Goal: Communication & Community: Answer question/provide support

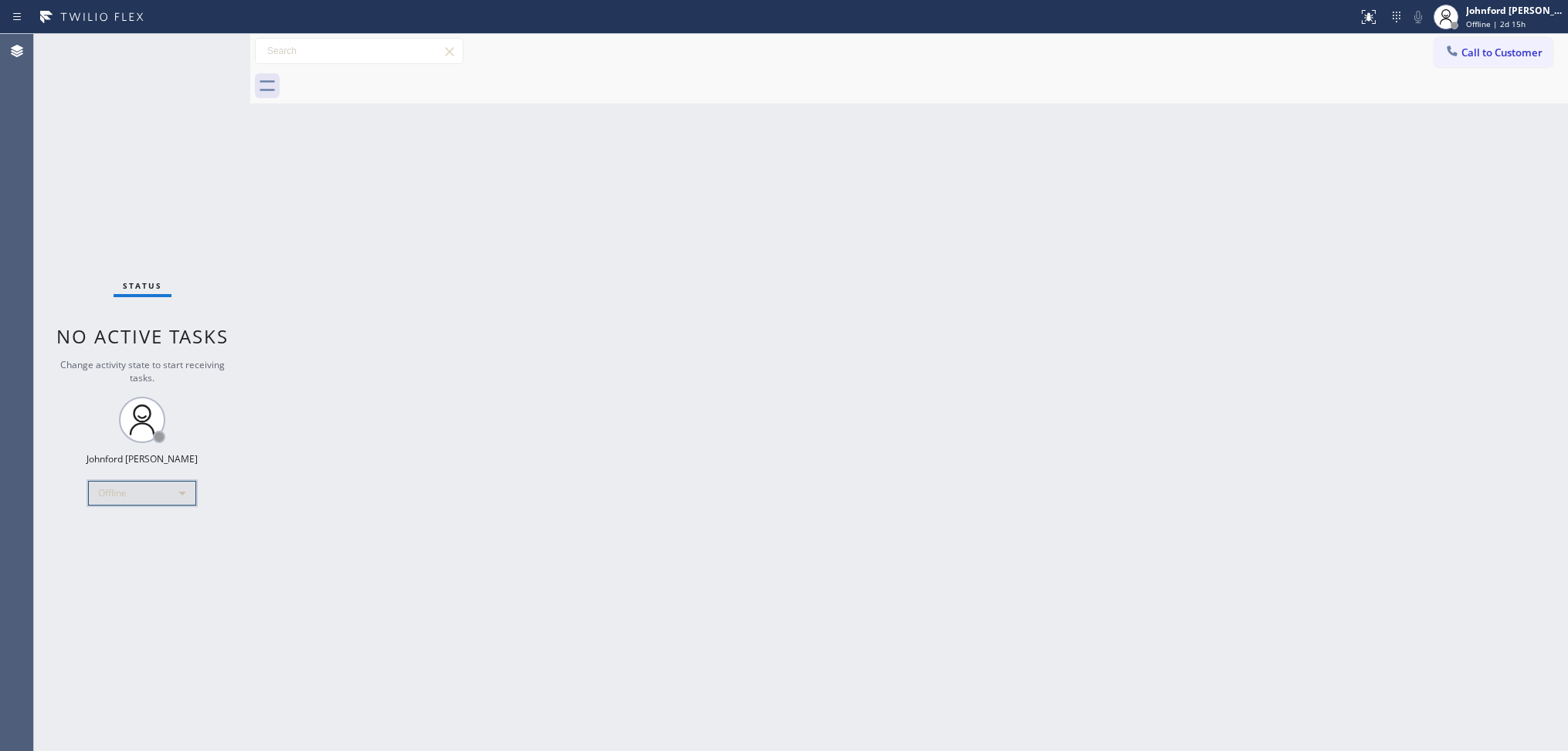
click at [191, 494] on div "Offline" at bounding box center [142, 493] width 108 height 24
click at [127, 563] on li "Break" at bounding box center [141, 572] width 105 height 19
click at [151, 493] on div "Break" at bounding box center [142, 493] width 108 height 24
click at [139, 555] on li "Unavailable" at bounding box center [141, 553] width 105 height 19
click at [1156, 57] on div "Call to Customer Outbound call Location Search location Your caller id phone nu…" at bounding box center [909, 51] width 1317 height 27
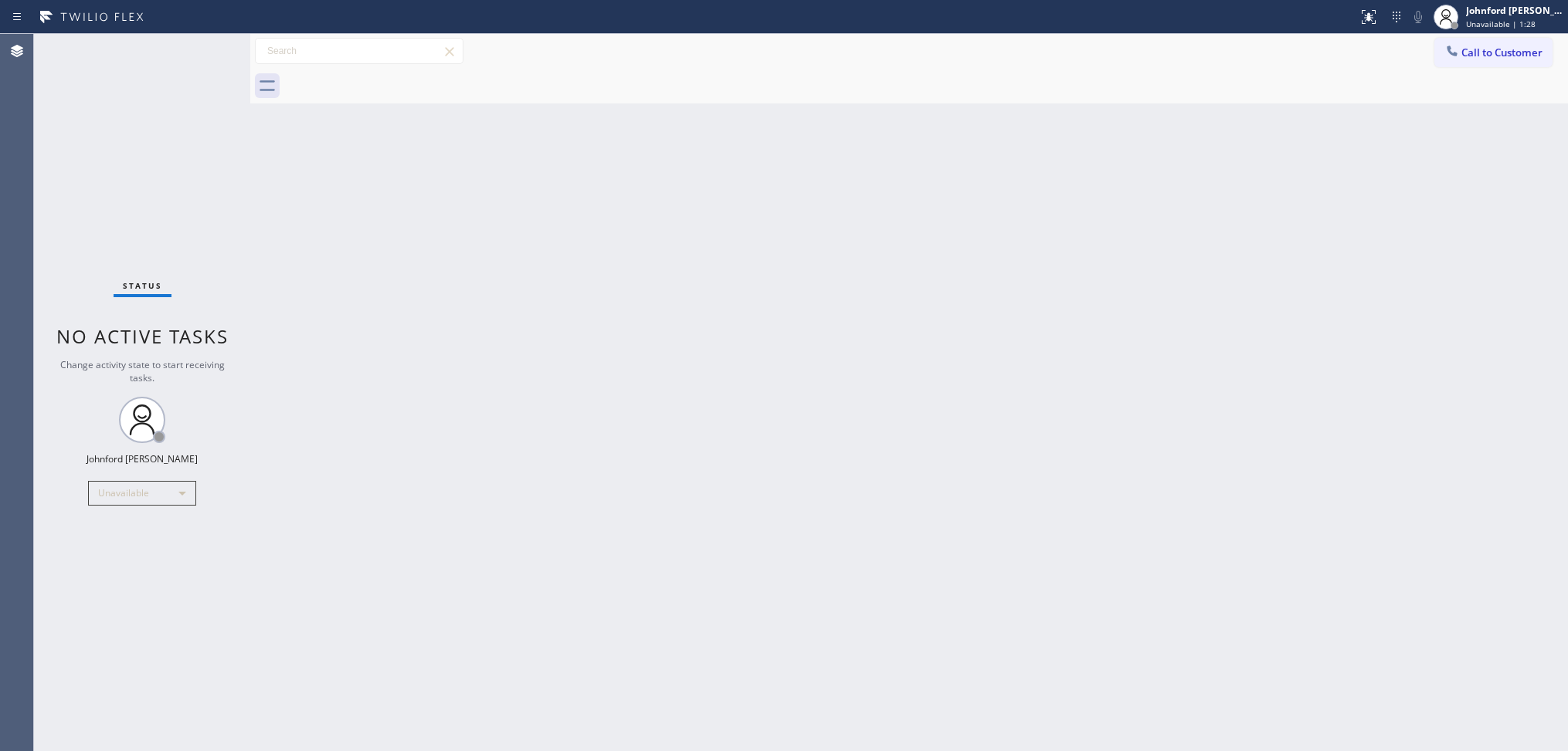
click at [1389, 318] on div "Back to Dashboard Change Sender ID Customers Technicians Select a contact Outbo…" at bounding box center [909, 392] width 1317 height 717
click at [78, 206] on div "Status No active tasks Change activity state to start receiving tasks. [PERSON_…" at bounding box center [141, 392] width 216 height 717
drag, startPoint x: 1105, startPoint y: 403, endPoint x: 1090, endPoint y: 398, distance: 15.8
click at [1100, 403] on div "Back to Dashboard Change Sender ID Customers Technicians Select a contact Outbo…" at bounding box center [909, 392] width 1317 height 717
click at [501, 293] on div "Back to Dashboard Change Sender ID Customers Technicians Select a contact Outbo…" at bounding box center [909, 392] width 1317 height 717
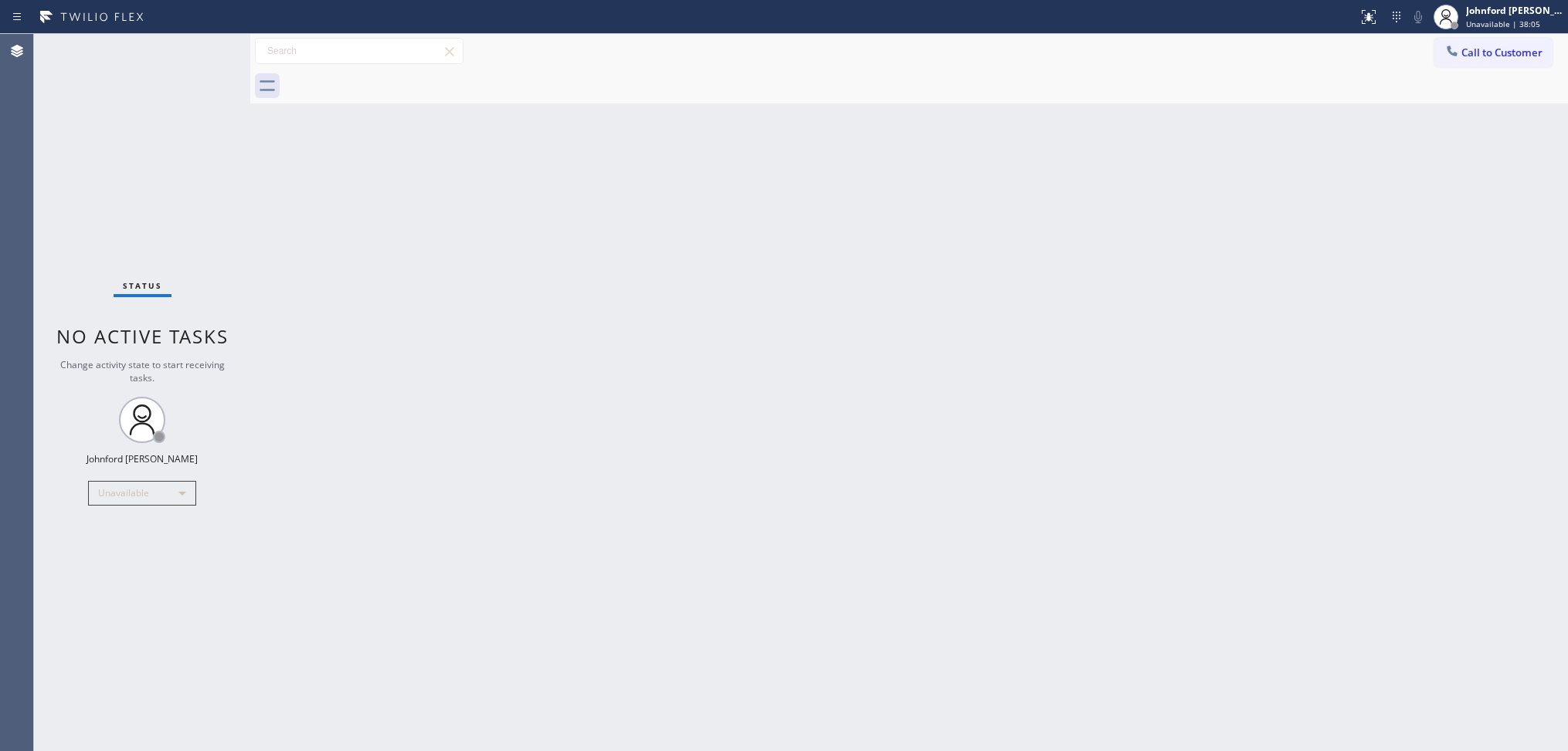
drag, startPoint x: 865, startPoint y: 133, endPoint x: 1037, endPoint y: 106, distance: 174.1
click at [1000, 112] on div "Back to Dashboard Change Sender ID Customers Technicians Select a contact Outbo…" at bounding box center [909, 392] width 1317 height 717
click at [1458, 39] on button "Call to Customer" at bounding box center [1493, 52] width 118 height 29
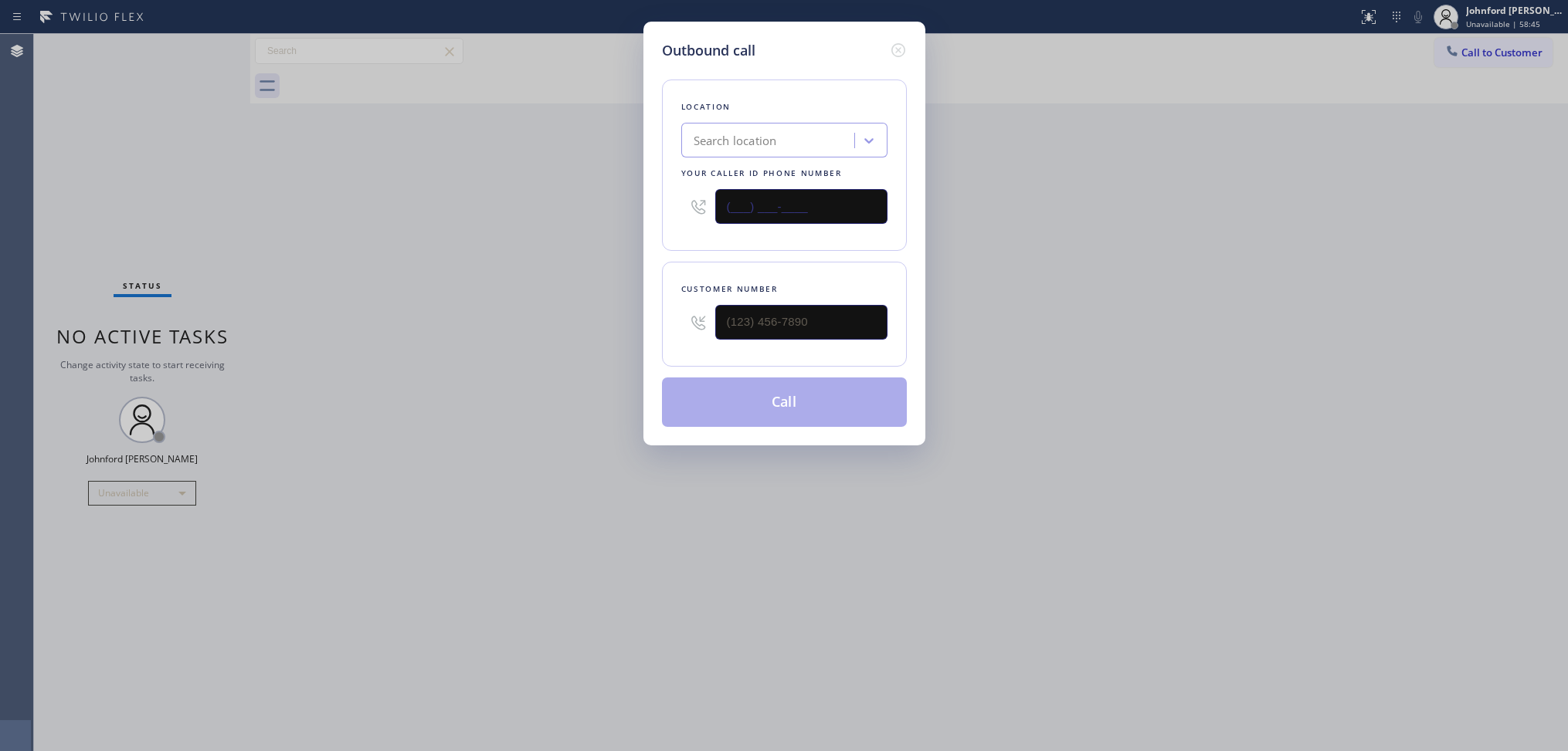
drag, startPoint x: 741, startPoint y: 203, endPoint x: 689, endPoint y: 167, distance: 63.2
click at [575, 203] on div "Outbound call Location Search location Your caller id phone number (___) ___-__…" at bounding box center [784, 376] width 1568 height 751
paste input "925) 297-1724"
type input "[PHONE_NUMBER]"
drag, startPoint x: 750, startPoint y: 347, endPoint x: 757, endPoint y: 321, distance: 26.9
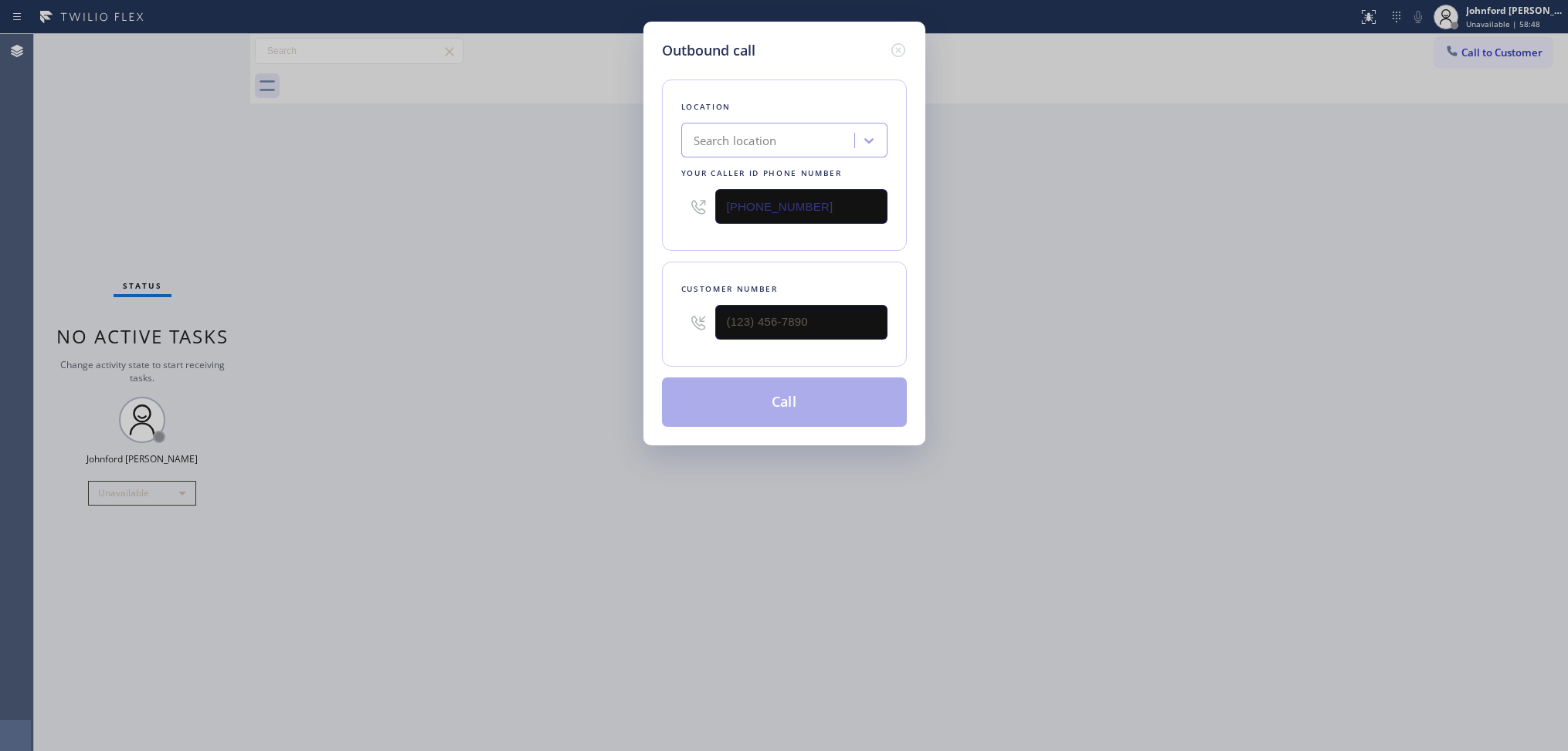
click at [741, 347] on div "Customer number" at bounding box center [784, 314] width 244 height 105
type input "(___) ___-____"
click at [757, 321] on input "(___) ___-____" at bounding box center [801, 322] width 172 height 35
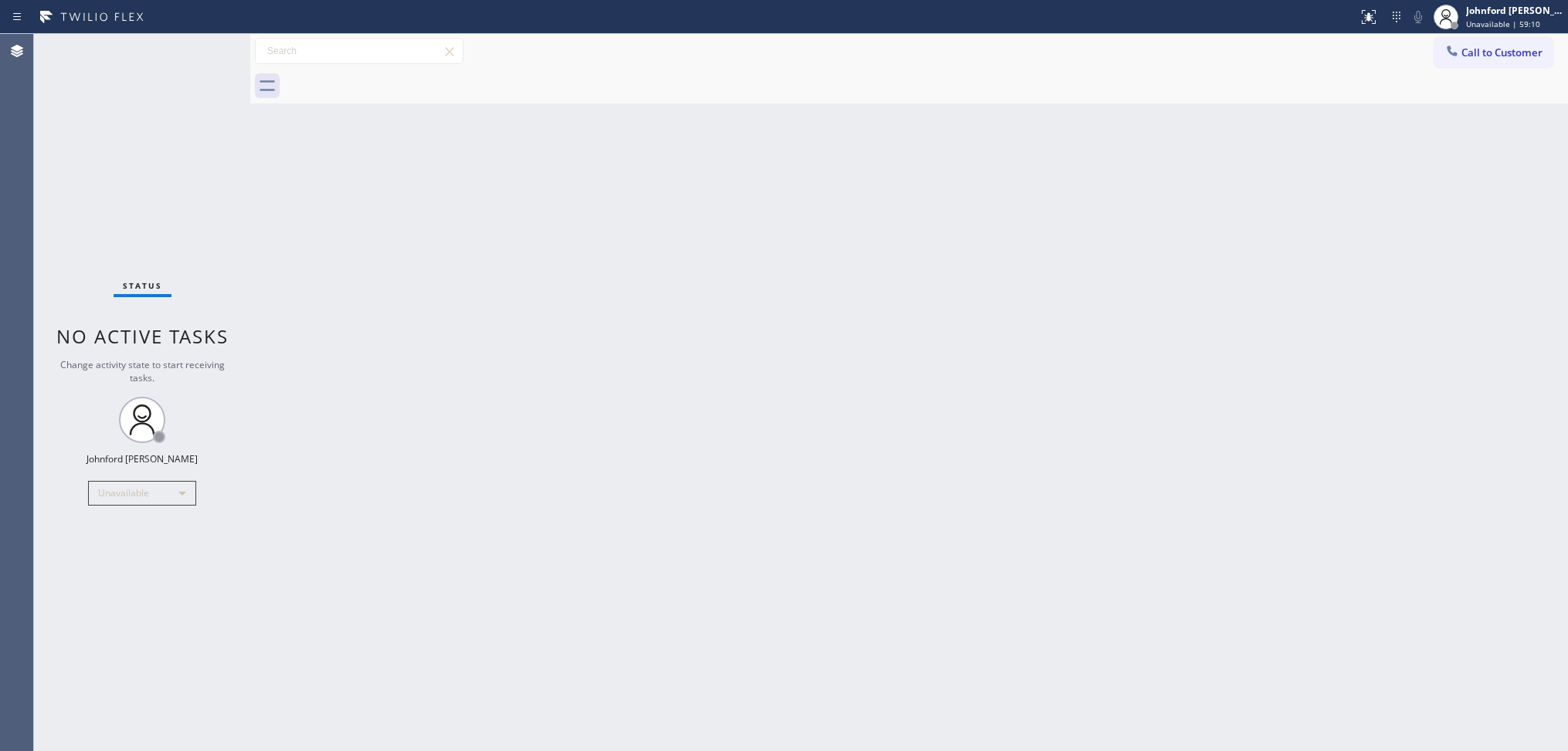
click at [1523, 68] on div at bounding box center [926, 86] width 1283 height 35
drag, startPoint x: 1522, startPoint y: 67, endPoint x: 1511, endPoint y: 60, distance: 13.0
click at [1515, 64] on div "Call to Customer Outbound call Location Search location Your caller id phone nu…" at bounding box center [909, 51] width 1317 height 35
click at [1498, 55] on span "Call to Customer" at bounding box center [1501, 53] width 81 height 14
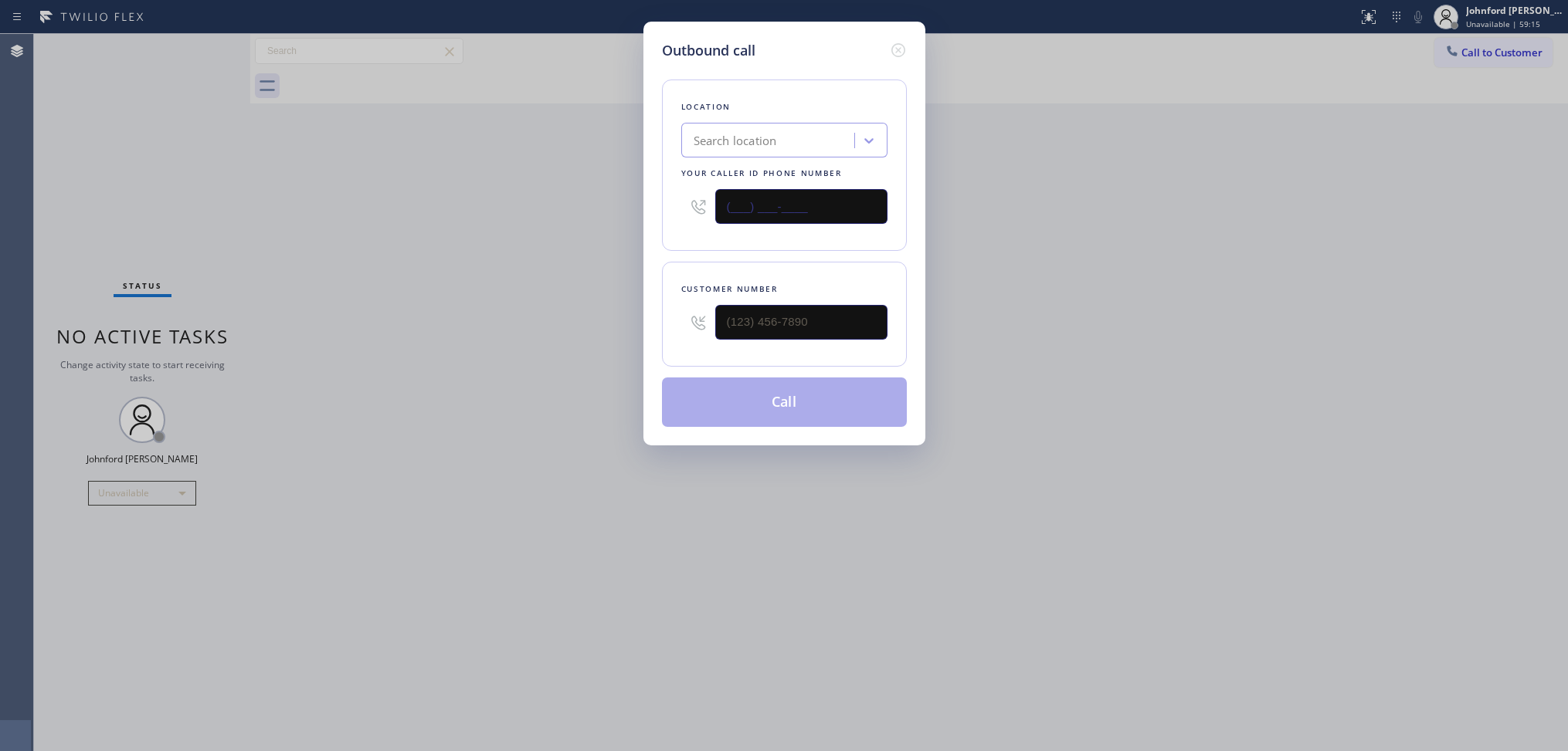
drag, startPoint x: 832, startPoint y: 206, endPoint x: 654, endPoint y: 201, distance: 178.1
click at [654, 201] on div "Outbound call Location Search location Your caller id phone number (___) ___-__…" at bounding box center [784, 233] width 282 height 423
paste input "925) 297-1724"
type input "[PHONE_NUMBER]"
click at [842, 306] on input "(___) ___-____" at bounding box center [801, 322] width 172 height 35
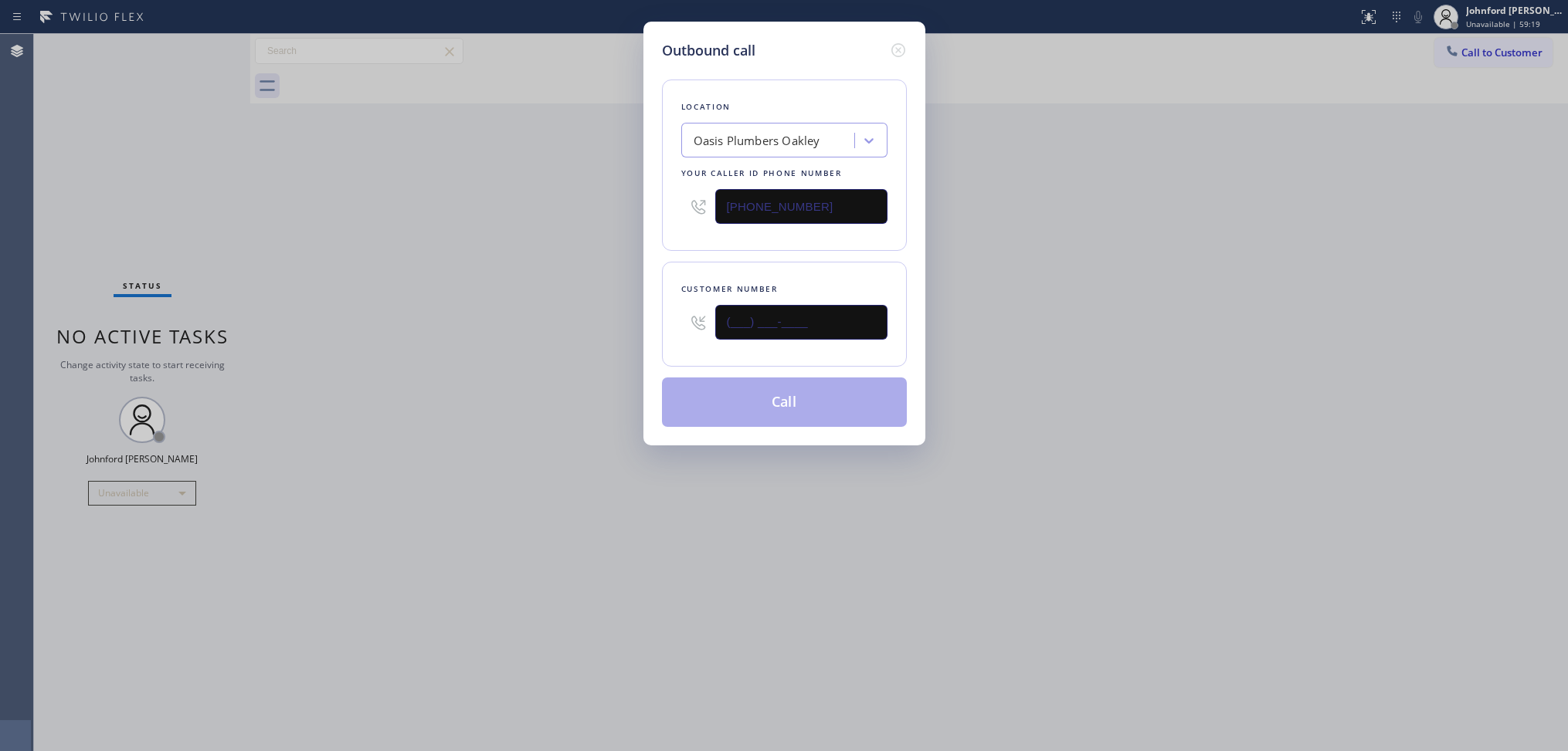
paste input "650) 224-4656"
type input "(650) 224-4656"
click at [503, 317] on div "Outbound call Location Oasis Plumbers Oakley Your caller id phone number (925) …" at bounding box center [784, 376] width 1568 height 751
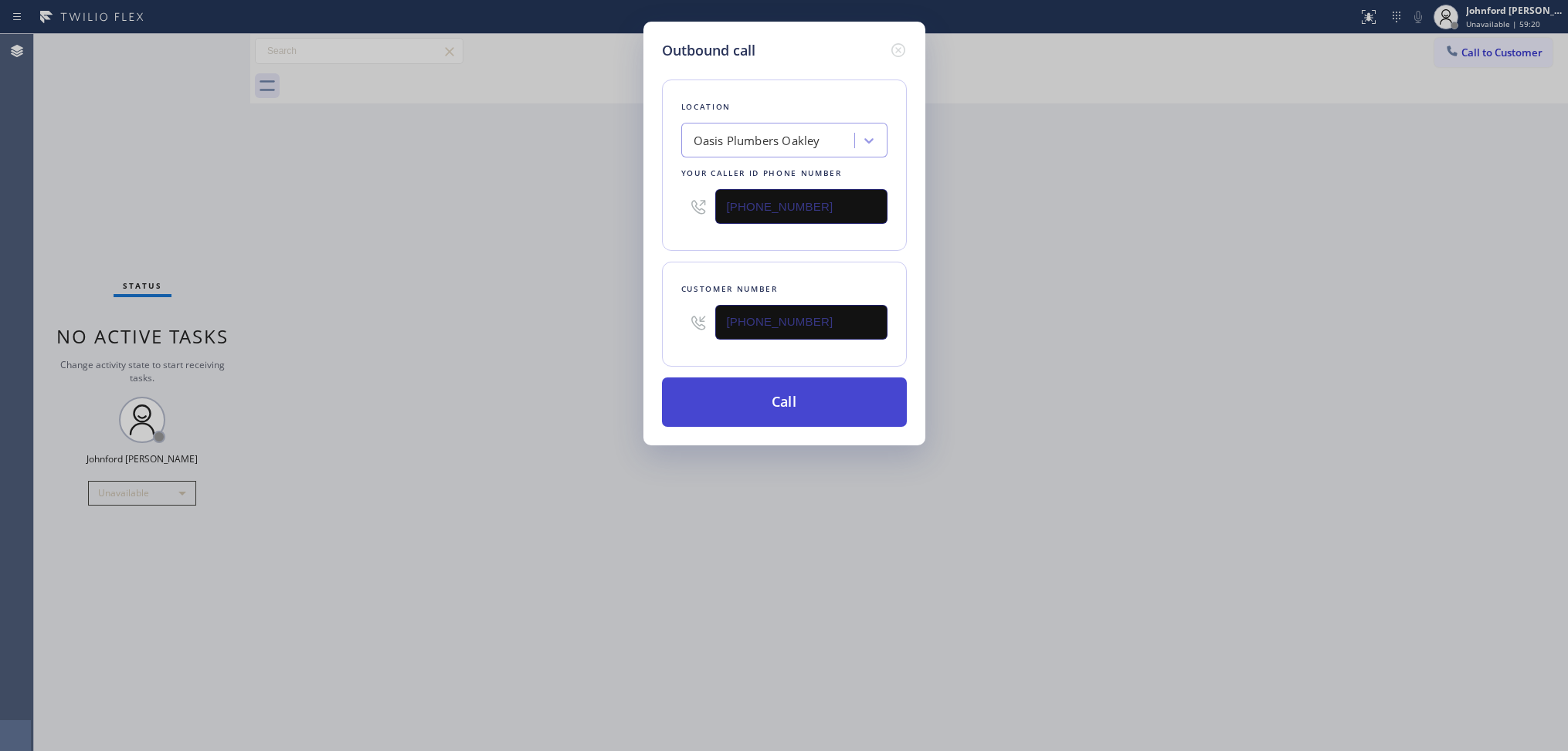
click at [716, 390] on button "Call" at bounding box center [784, 401] width 244 height 49
click at [1096, 270] on div "Outbound call Location Oasis Plumbers Oakley Your caller id phone number (925) …" at bounding box center [784, 376] width 1568 height 751
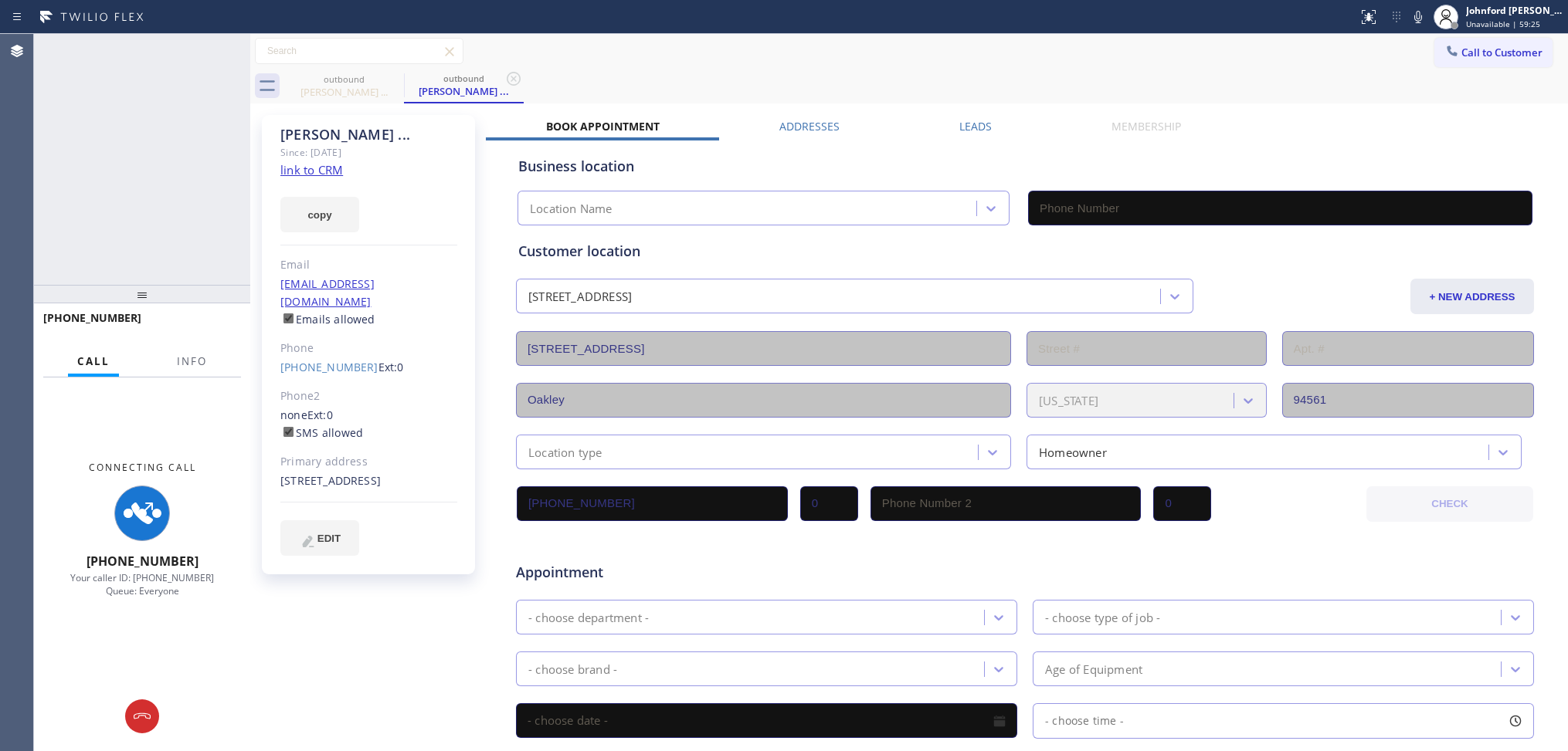
type input "[PHONE_NUMBER]"
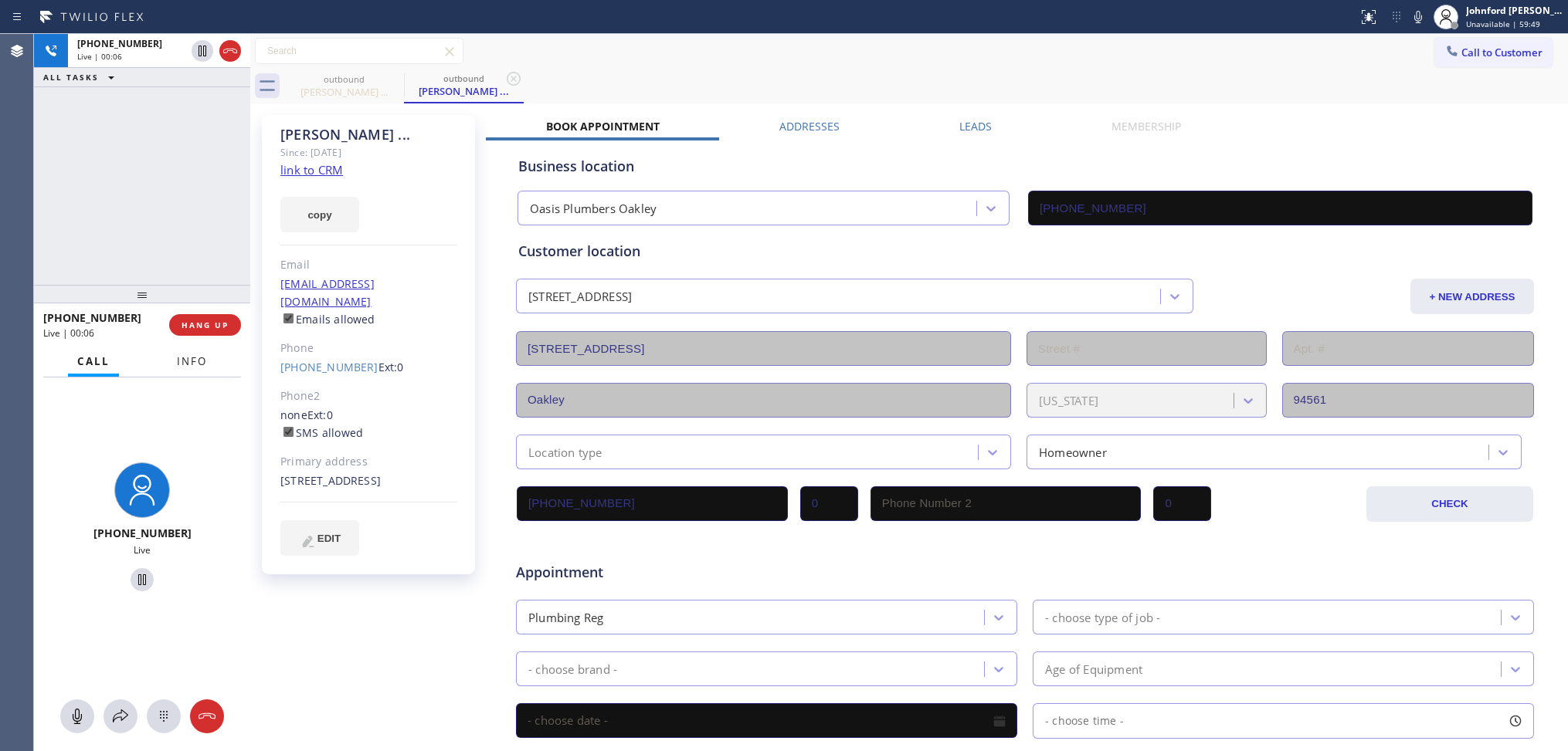
click at [182, 360] on span "Info" at bounding box center [192, 361] width 30 height 14
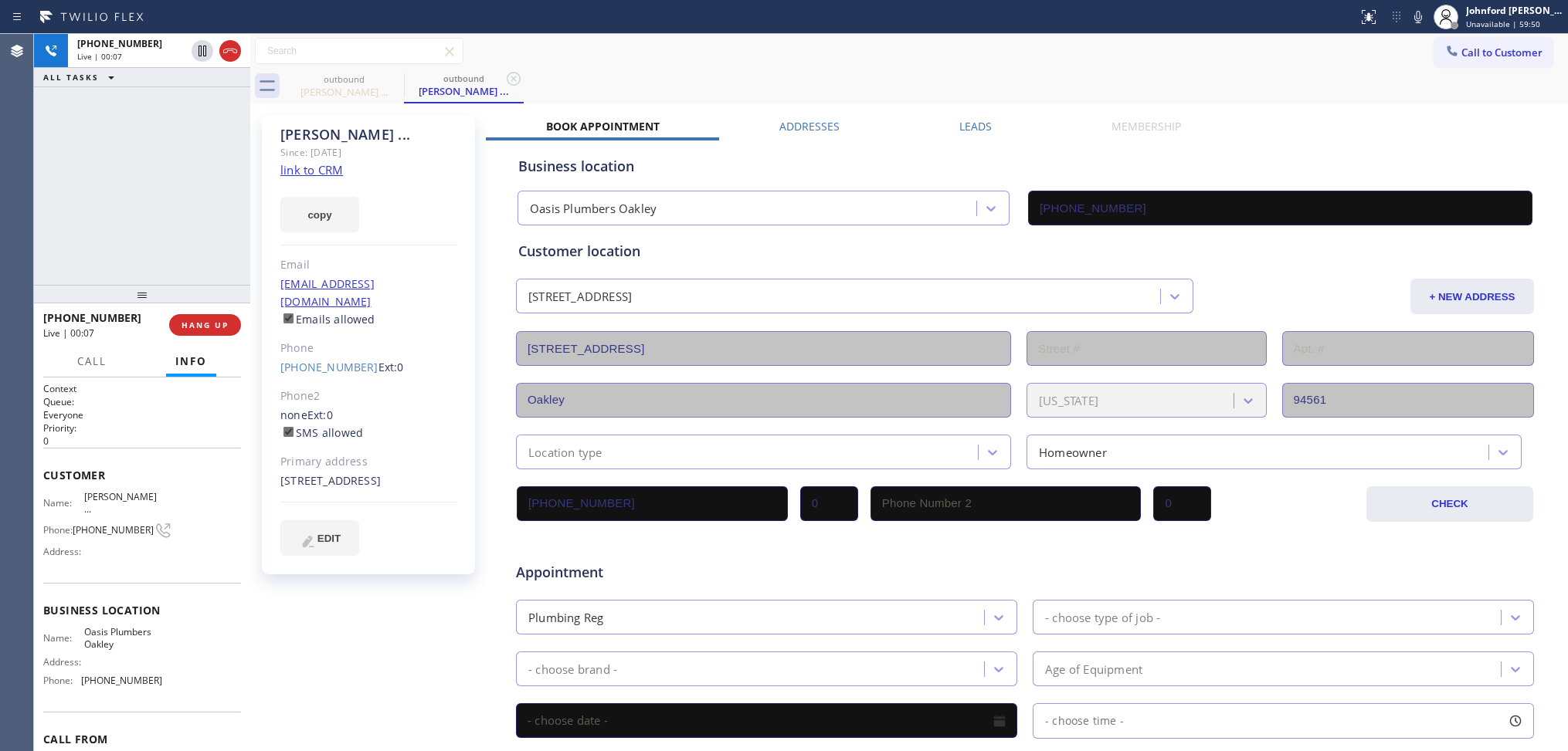
drag, startPoint x: 149, startPoint y: 290, endPoint x: 145, endPoint y: 134, distance: 156.1
click at [136, 130] on div "+16502244656 Live | 00:07 ALL TASKS ALL TASKS ACTIVE TASKS TASKS IN WRAP UP +16…" at bounding box center [141, 392] width 216 height 717
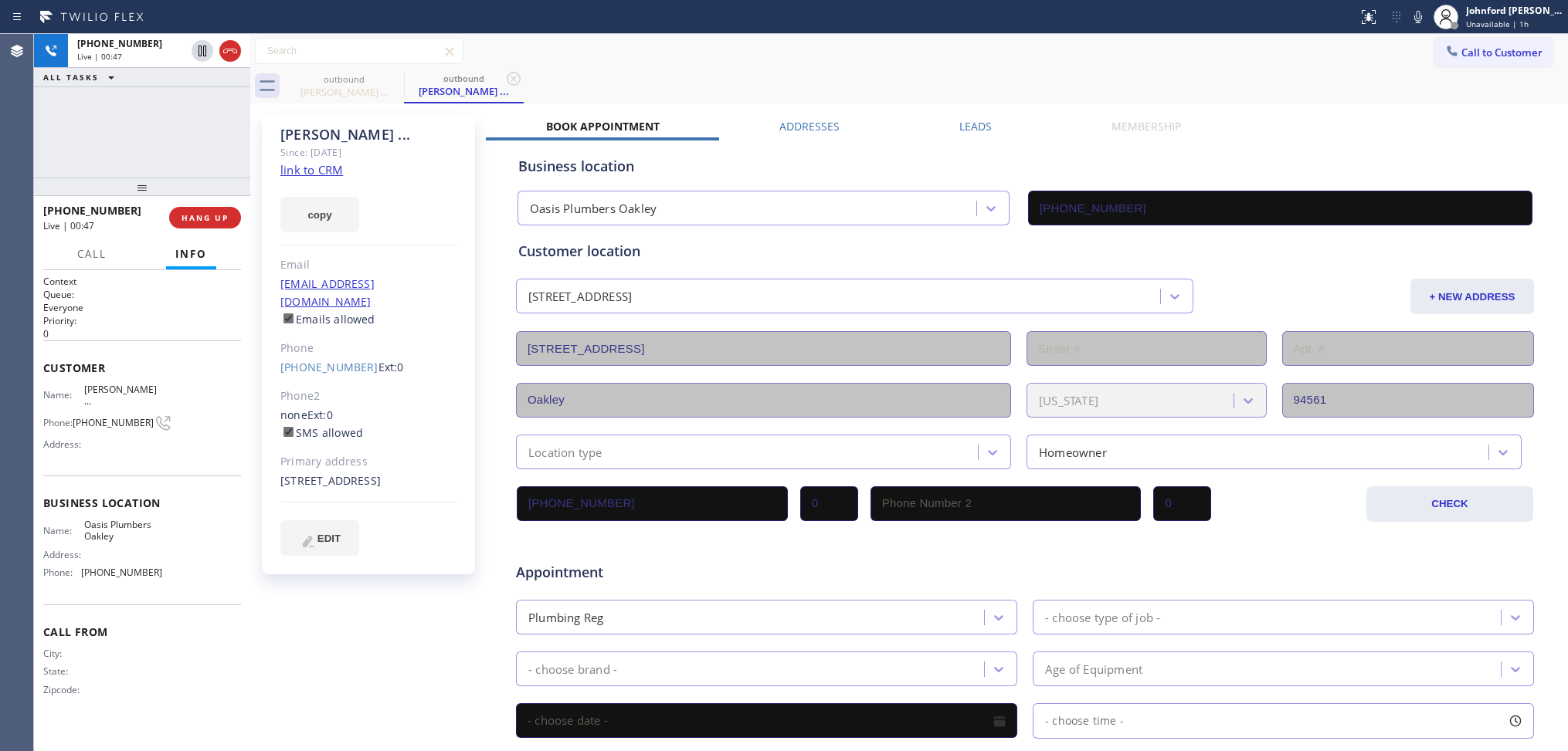
click at [1089, 56] on div "Call to Customer Outbound call Location Oasis Plumbers Oakley Your caller id ph…" at bounding box center [909, 51] width 1317 height 27
click at [170, 147] on div "+16502244656 Live | 00:49 ALL TASKS ALL TASKS ACTIVE TASKS TASKS IN WRAP UP" at bounding box center [141, 105] width 216 height 144
click at [1463, 54] on span "Call to Customer" at bounding box center [1501, 53] width 81 height 14
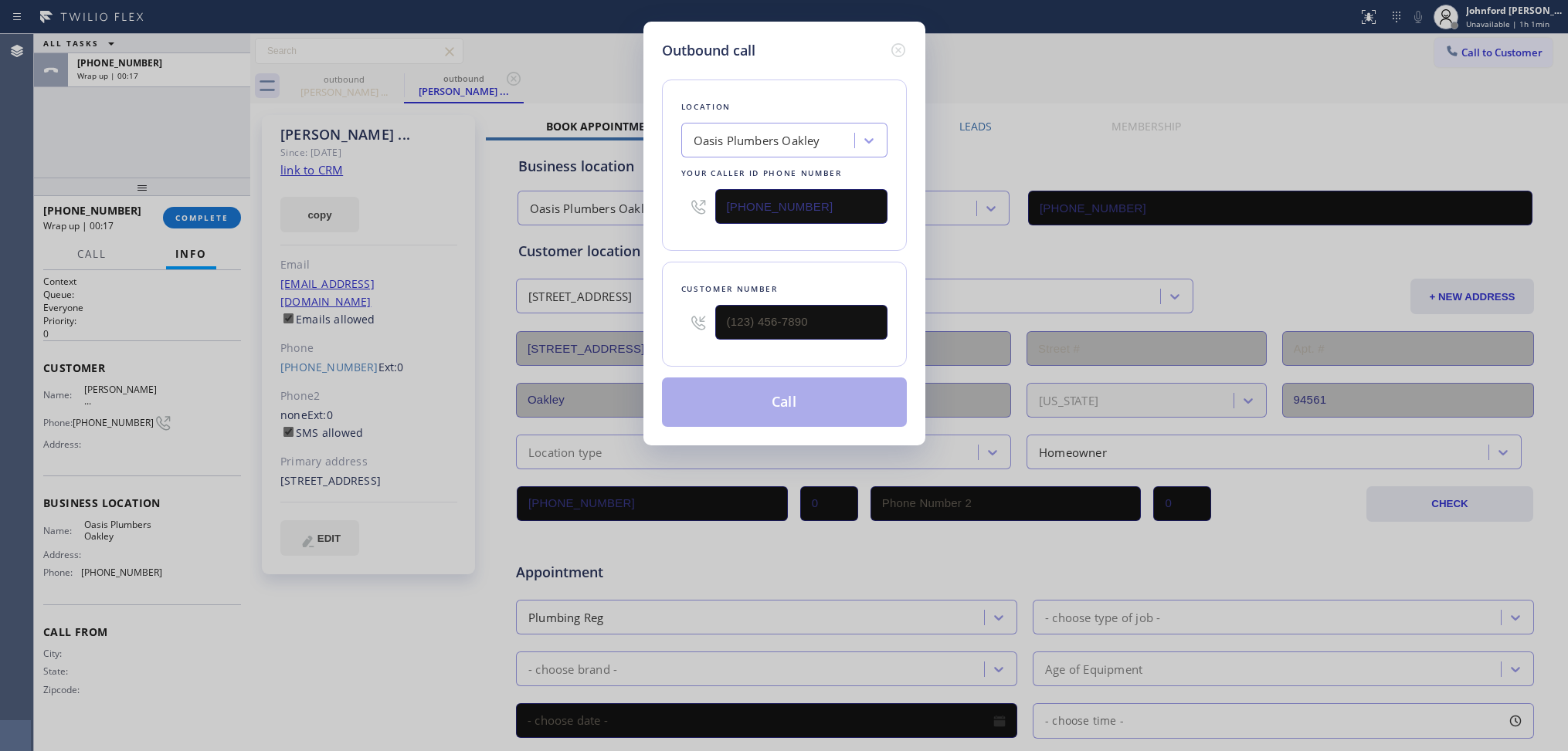
drag, startPoint x: 655, startPoint y: 218, endPoint x: 579, endPoint y: 218, distance: 76.0
click at [579, 218] on div "Outbound call Location Oasis Plumbers Oakley Your caller id phone number (925) …" at bounding box center [784, 376] width 1568 height 751
paste input "510) 241-4626"
type input "(510) 241-4626"
drag, startPoint x: 732, startPoint y: 319, endPoint x: 670, endPoint y: 319, distance: 62.0
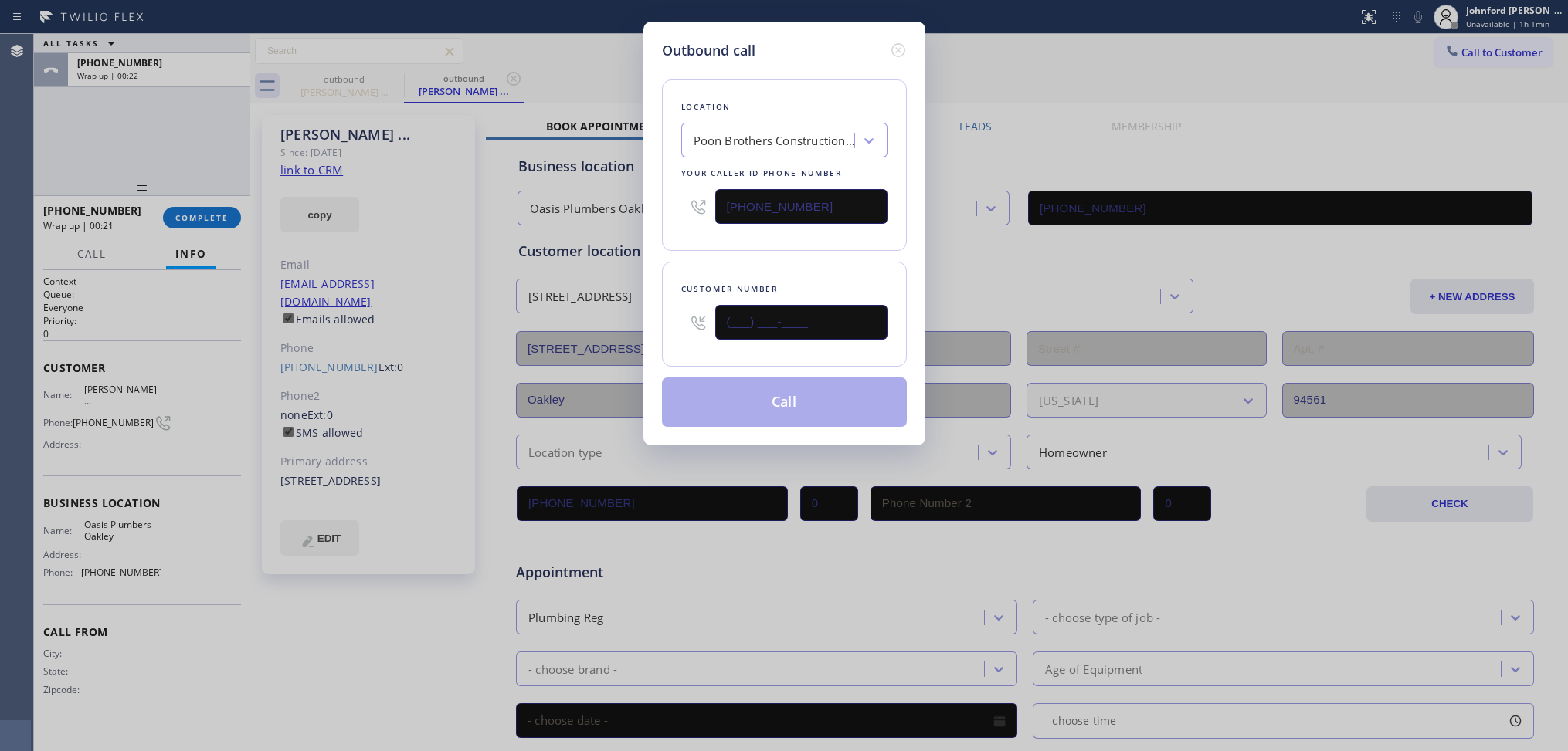
click at [670, 319] on div "Customer number (___) ___-____" at bounding box center [784, 314] width 244 height 105
paste input "510) 260-1707"
type input "(510) 260-1707"
click at [766, 255] on div "Location Poon Brothers Construction & HVAC Company Your caller id phone number …" at bounding box center [784, 244] width 244 height 366
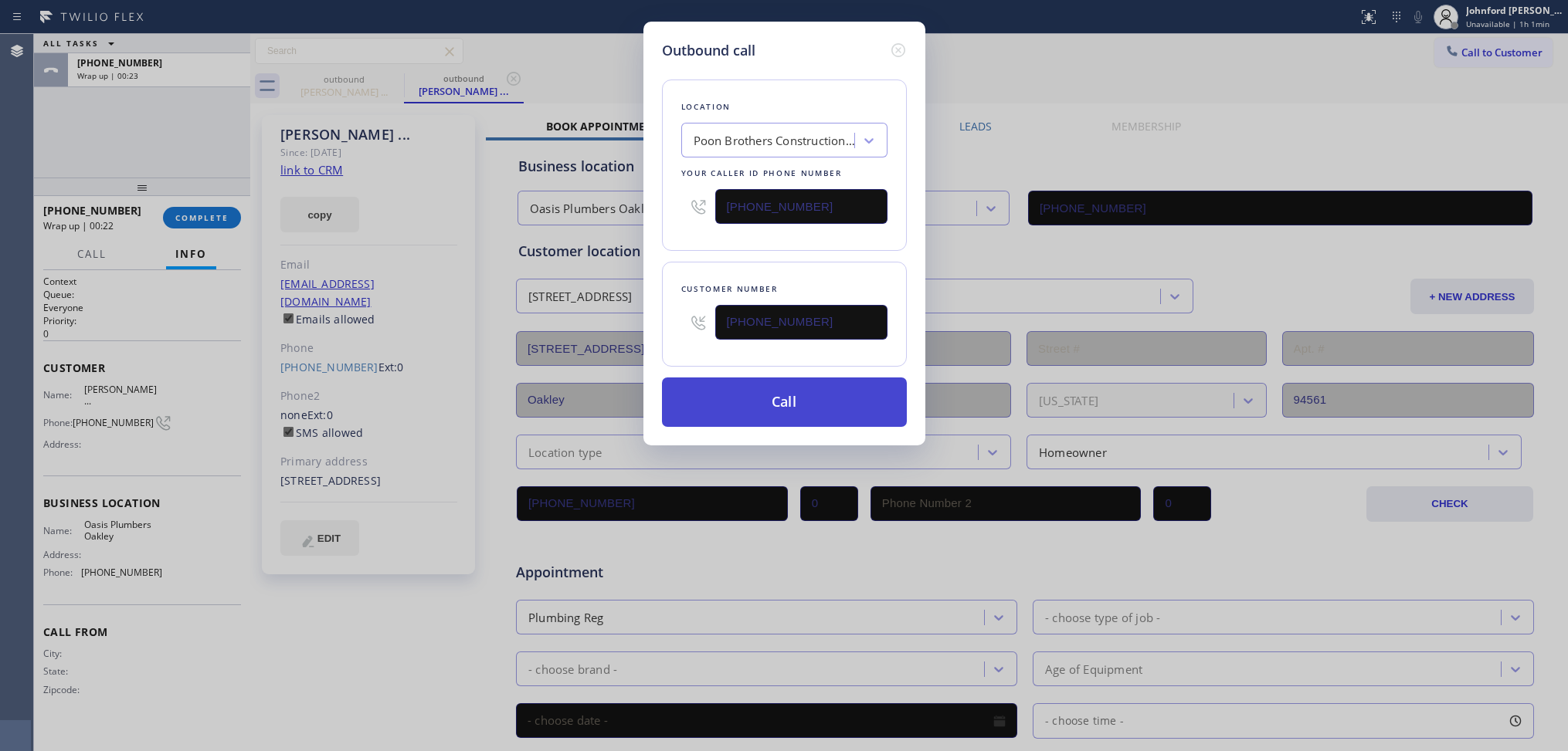
click at [817, 414] on button "Call" at bounding box center [784, 401] width 244 height 49
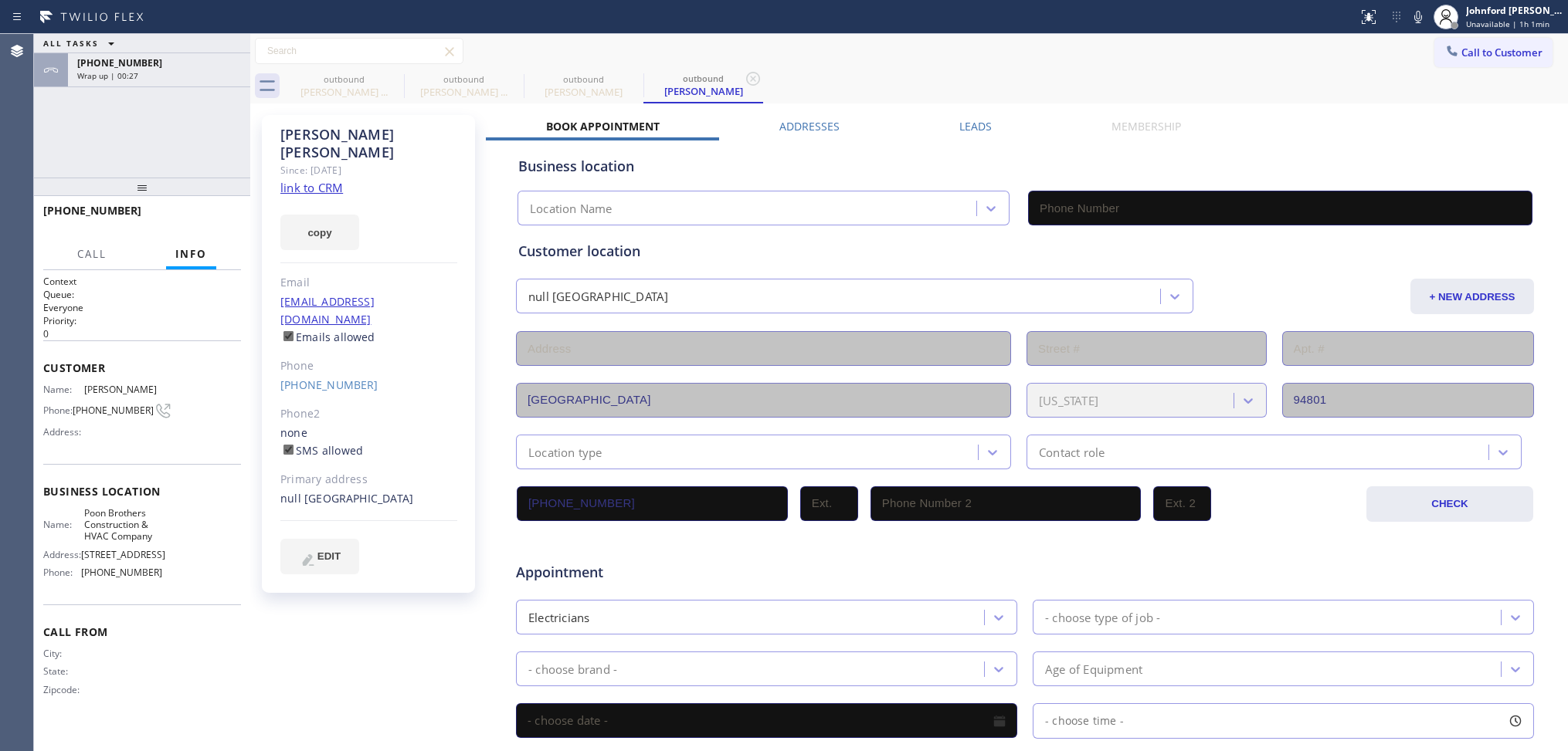
type input "(510) 241-4626"
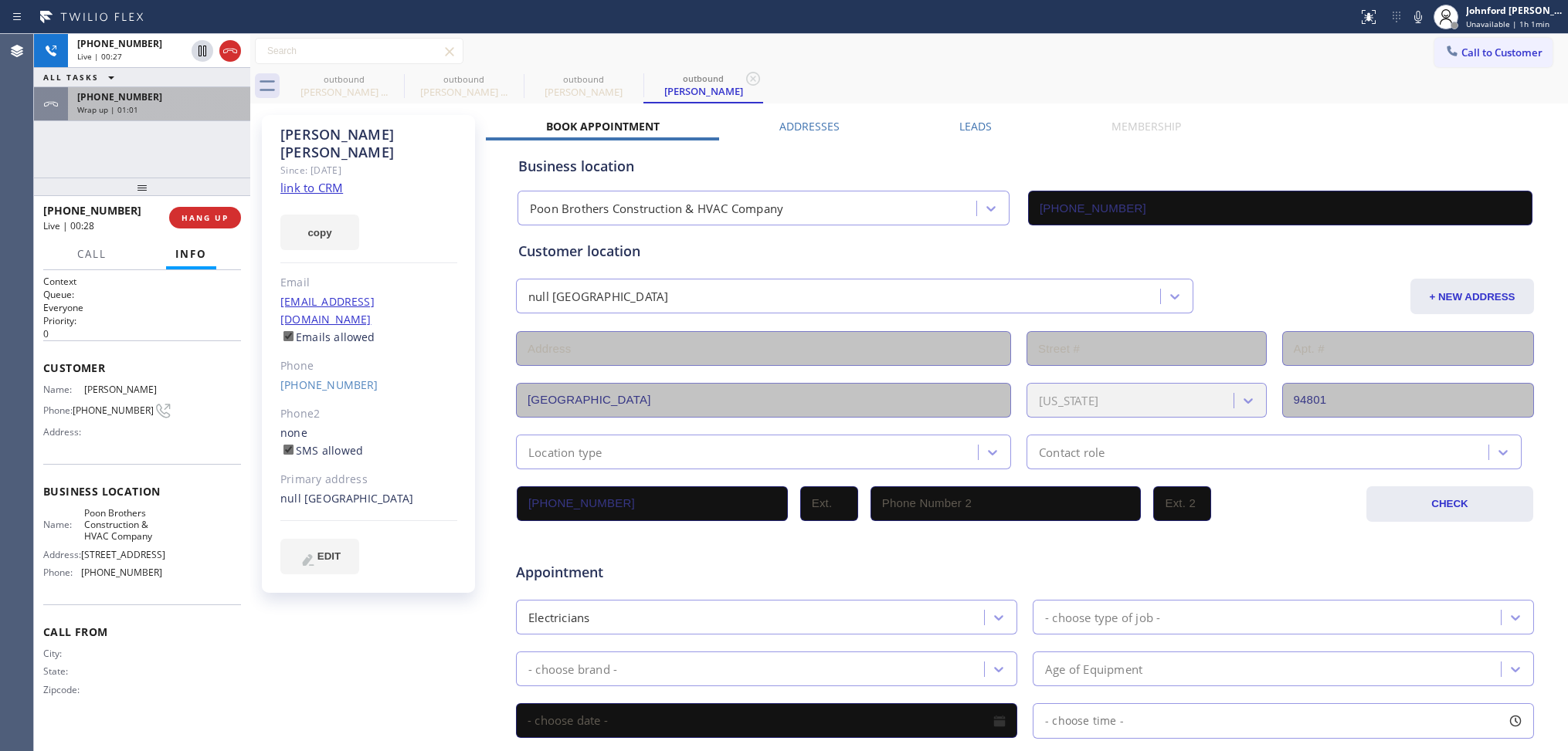
click at [182, 114] on div "+16502244656 Wrap up | 01:01" at bounding box center [156, 104] width 176 height 34
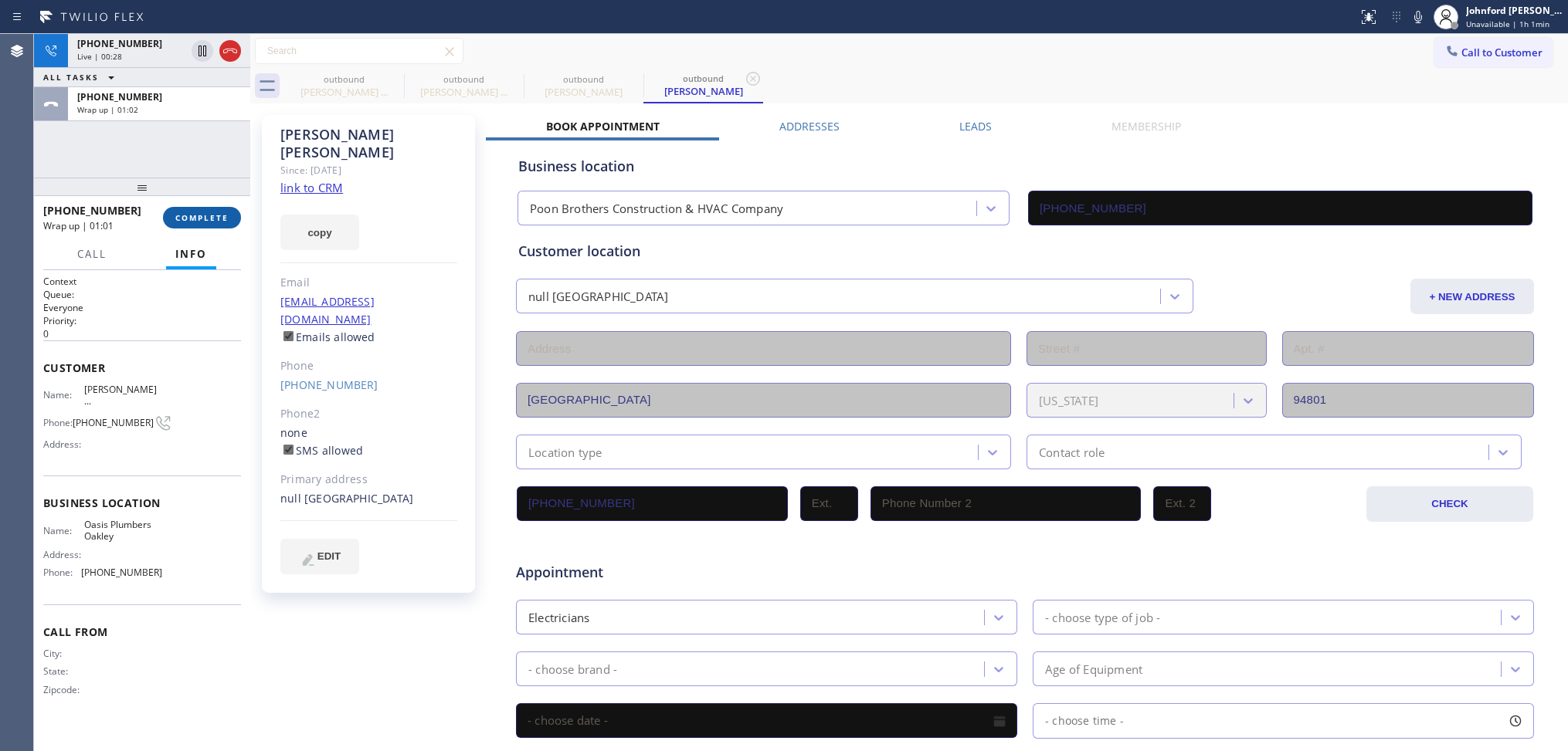
click at [220, 212] on span "COMPLETE" at bounding box center [202, 218] width 53 height 11
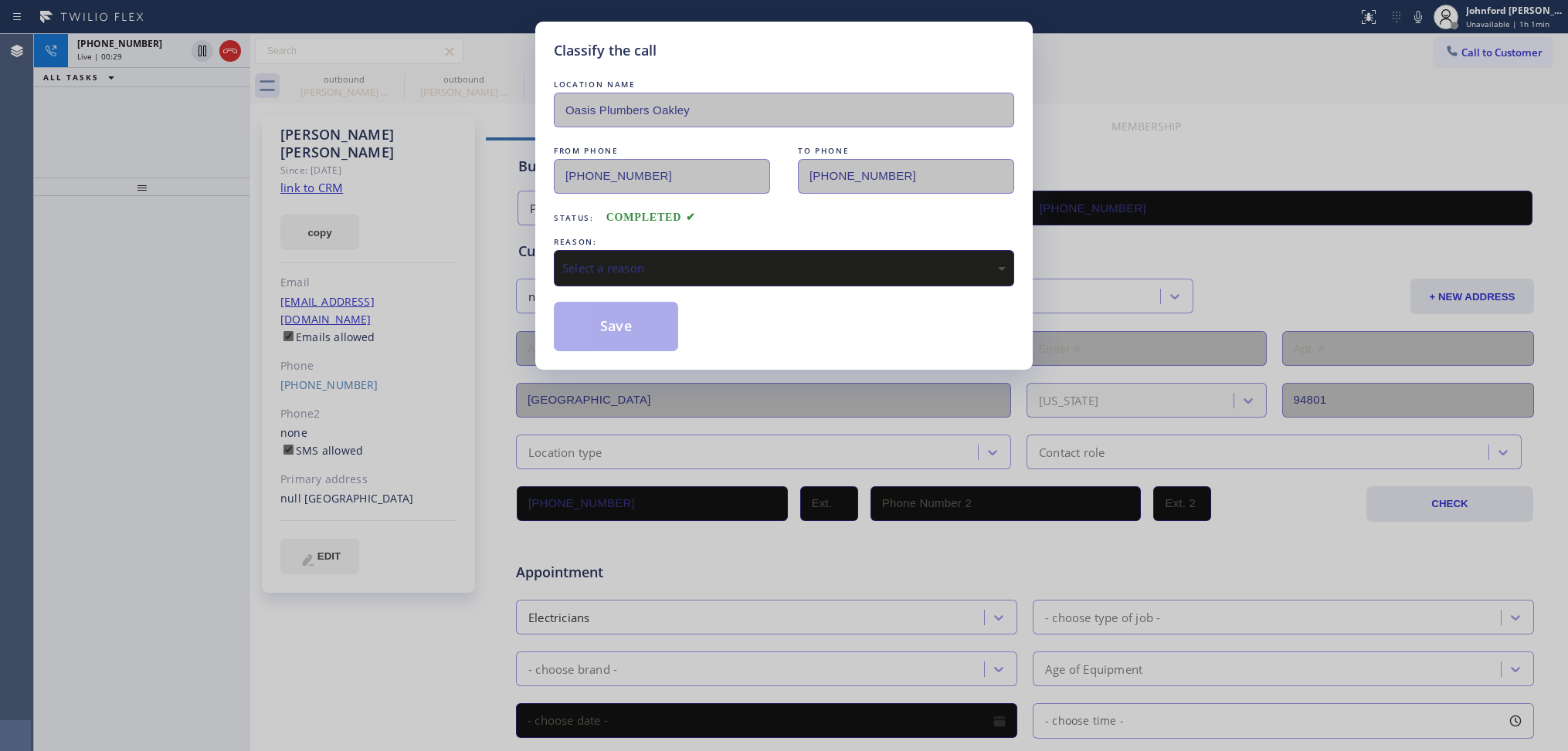
click at [711, 244] on div "REASON:" at bounding box center [784, 242] width 461 height 16
click at [700, 268] on div "Select a reason" at bounding box center [784, 268] width 443 height 18
click at [612, 332] on button "Save" at bounding box center [615, 326] width 124 height 49
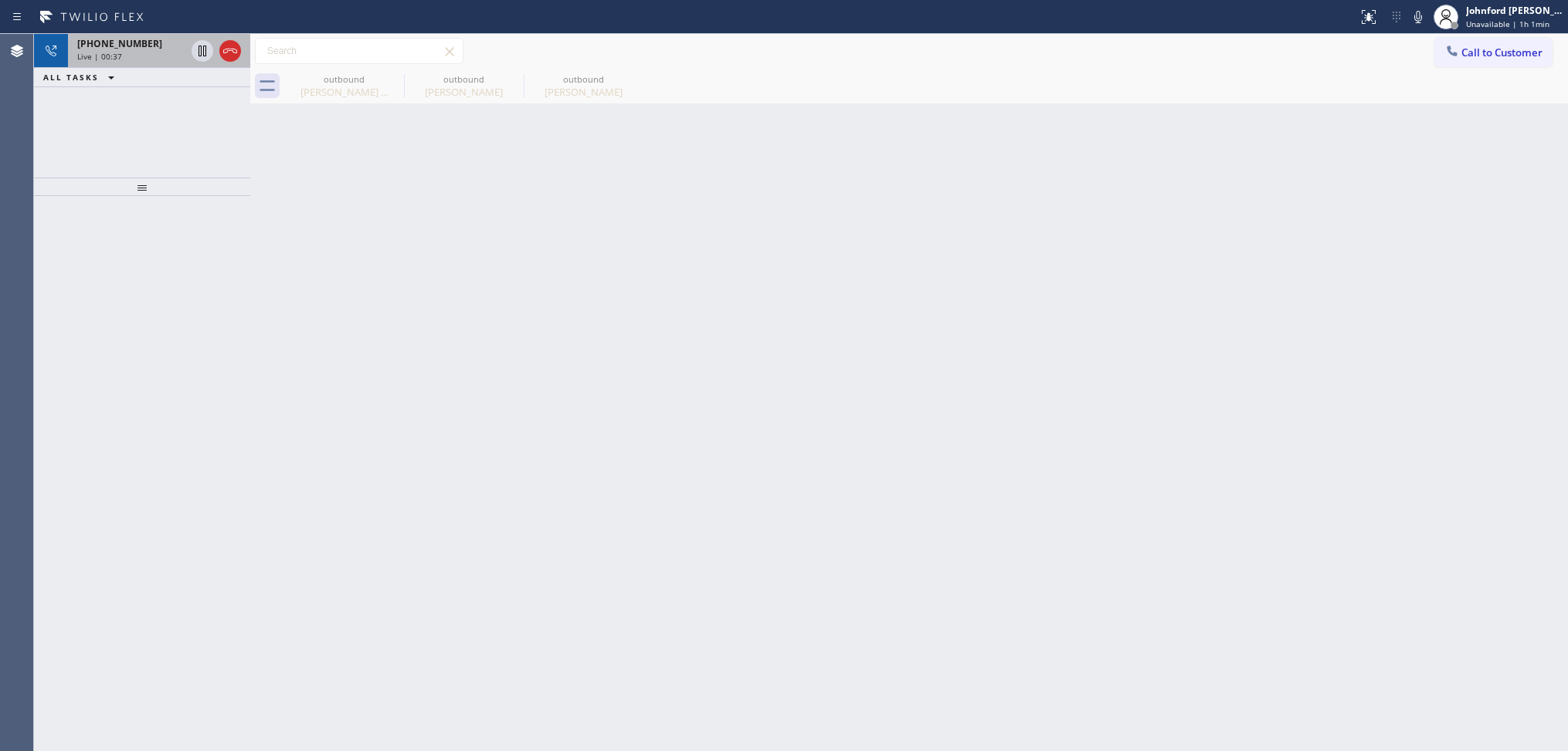
click at [140, 64] on div "+15102601707 Live | 00:37" at bounding box center [127, 50] width 120 height 34
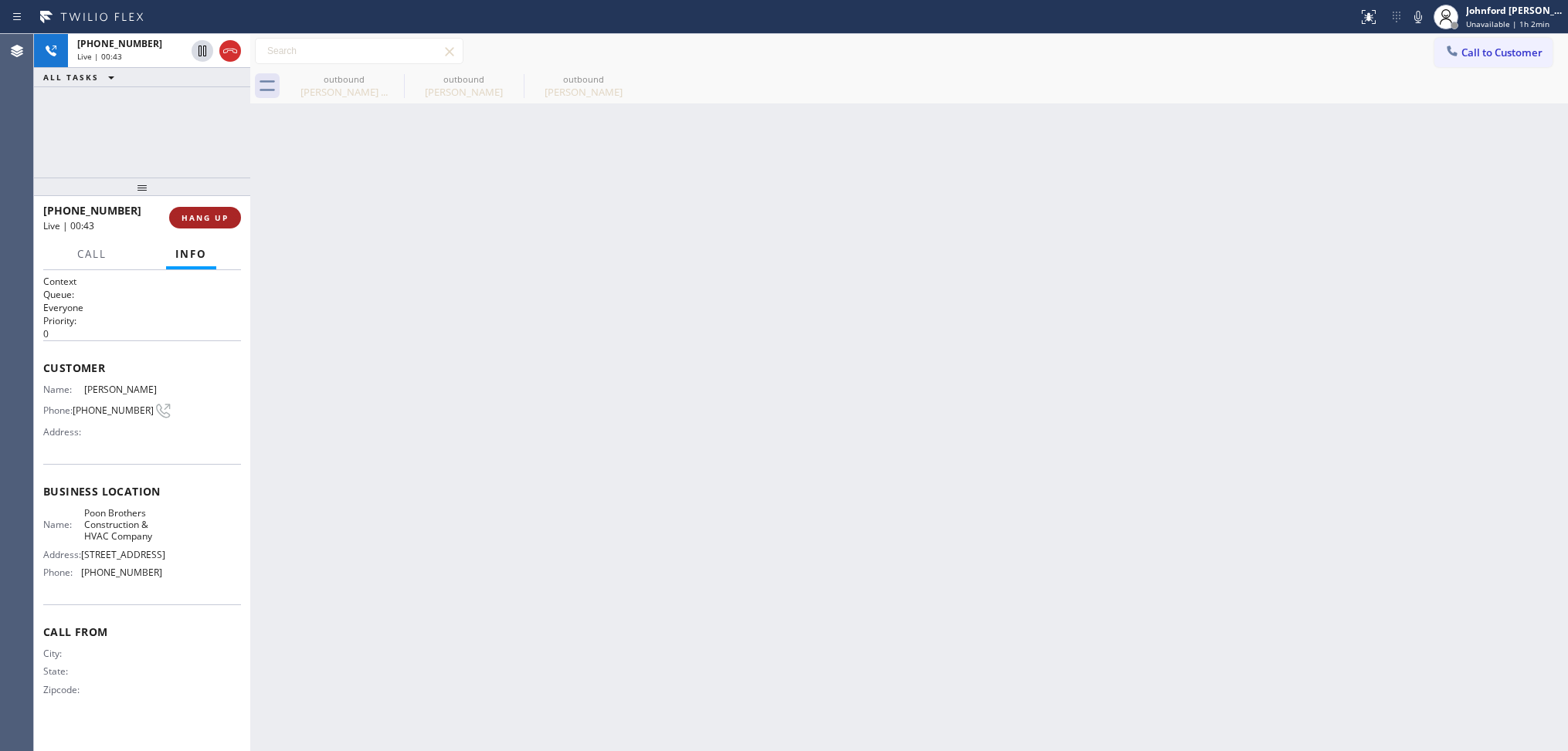
click at [201, 225] on button "HANG UP" at bounding box center [204, 218] width 72 height 22
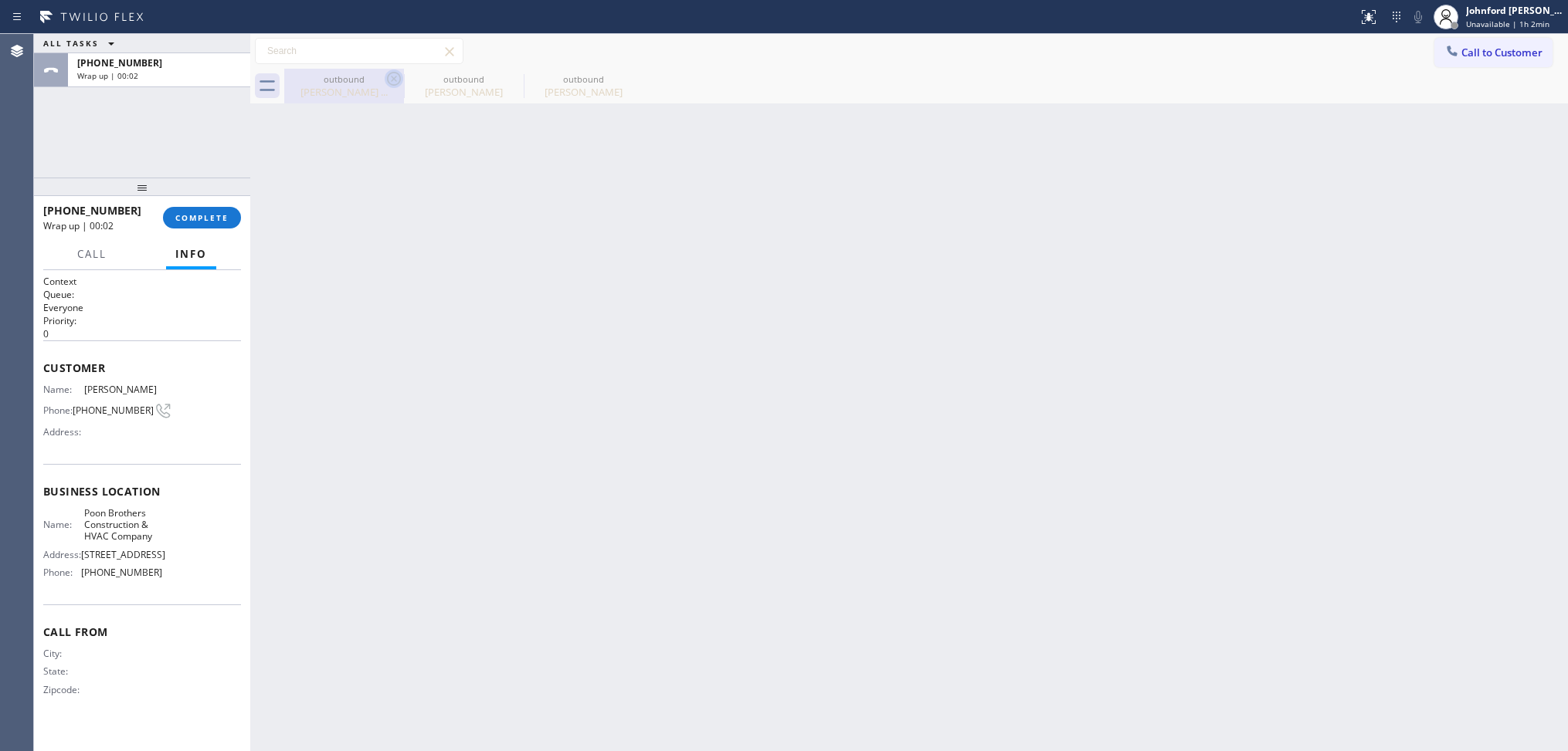
click at [391, 77] on icon at bounding box center [394, 79] width 14 height 14
type input "(510) 241-4626"
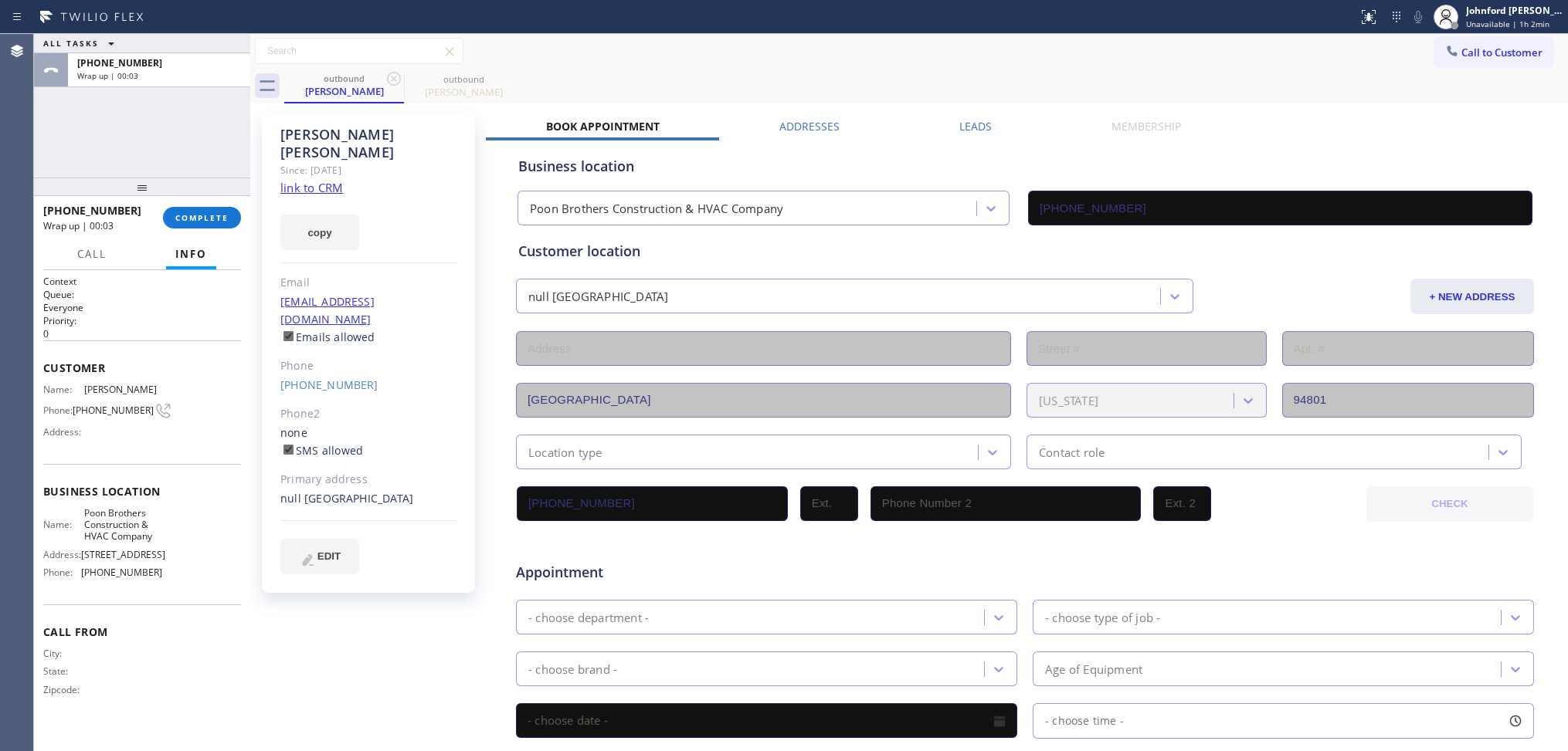
click at [978, 124] on label "Leads" at bounding box center [975, 126] width 32 height 15
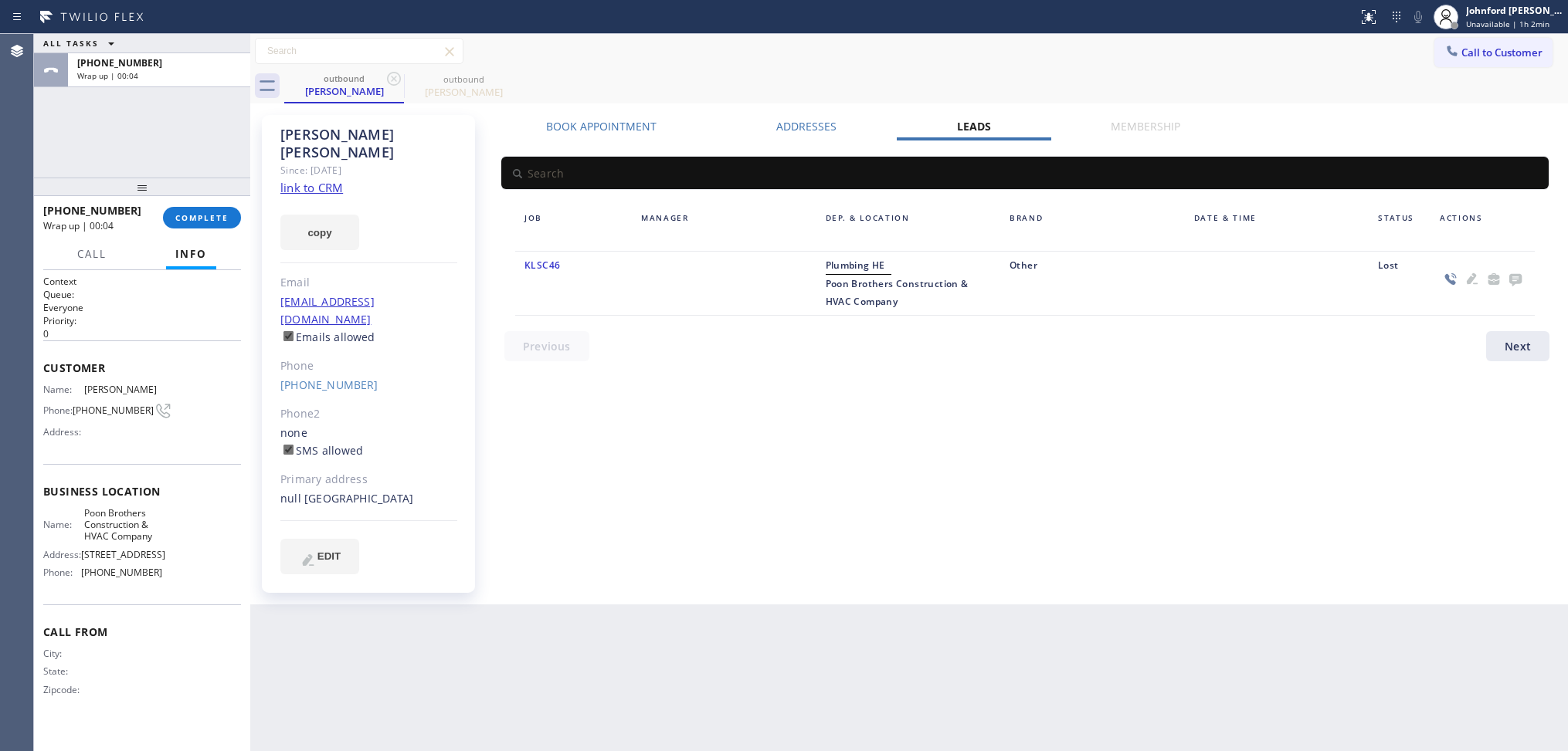
click at [1507, 274] on icon at bounding box center [1515, 279] width 19 height 20
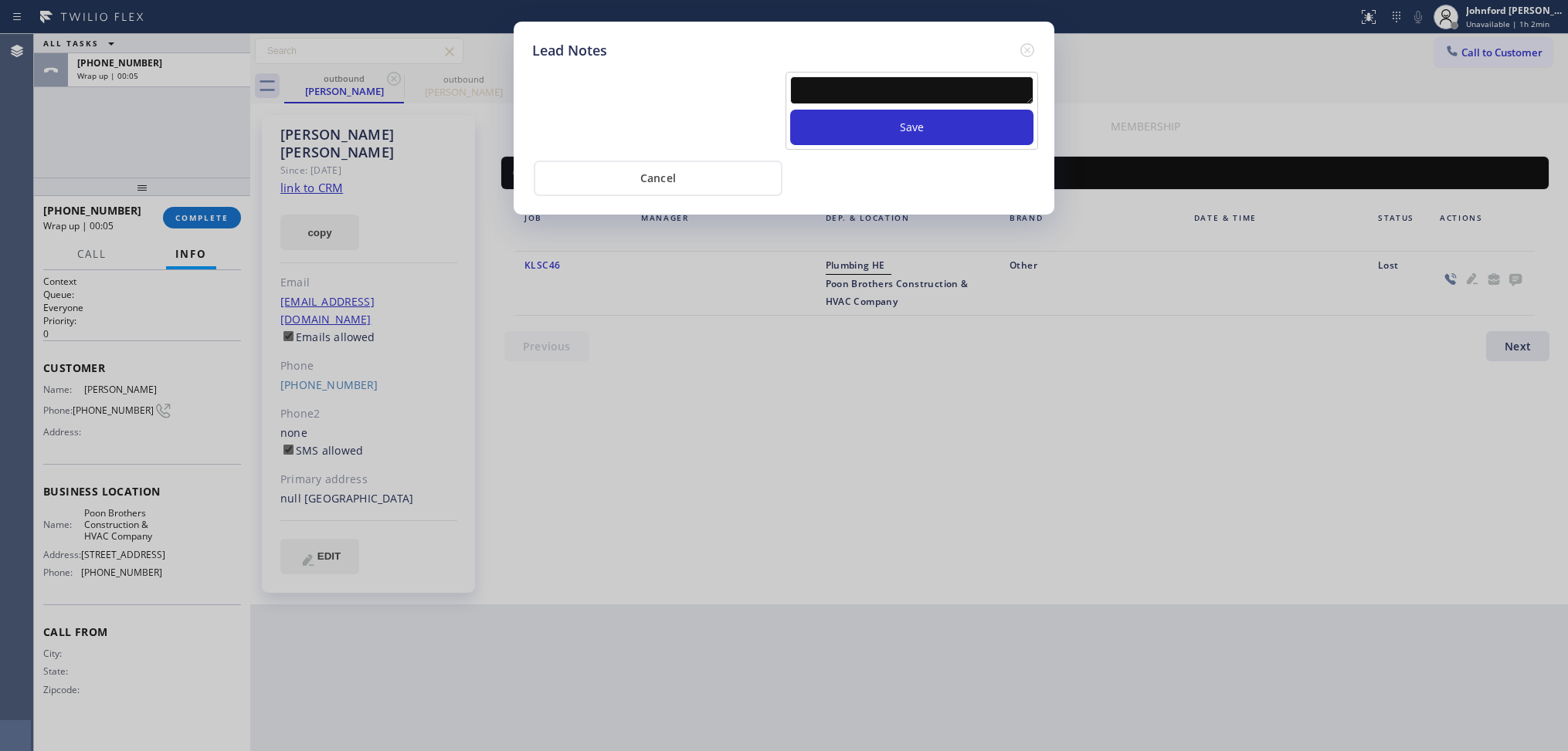
click at [935, 76] on textarea at bounding box center [912, 90] width 244 height 27
type textarea "all good"
click at [790, 110] on button "Save" at bounding box center [912, 127] width 244 height 35
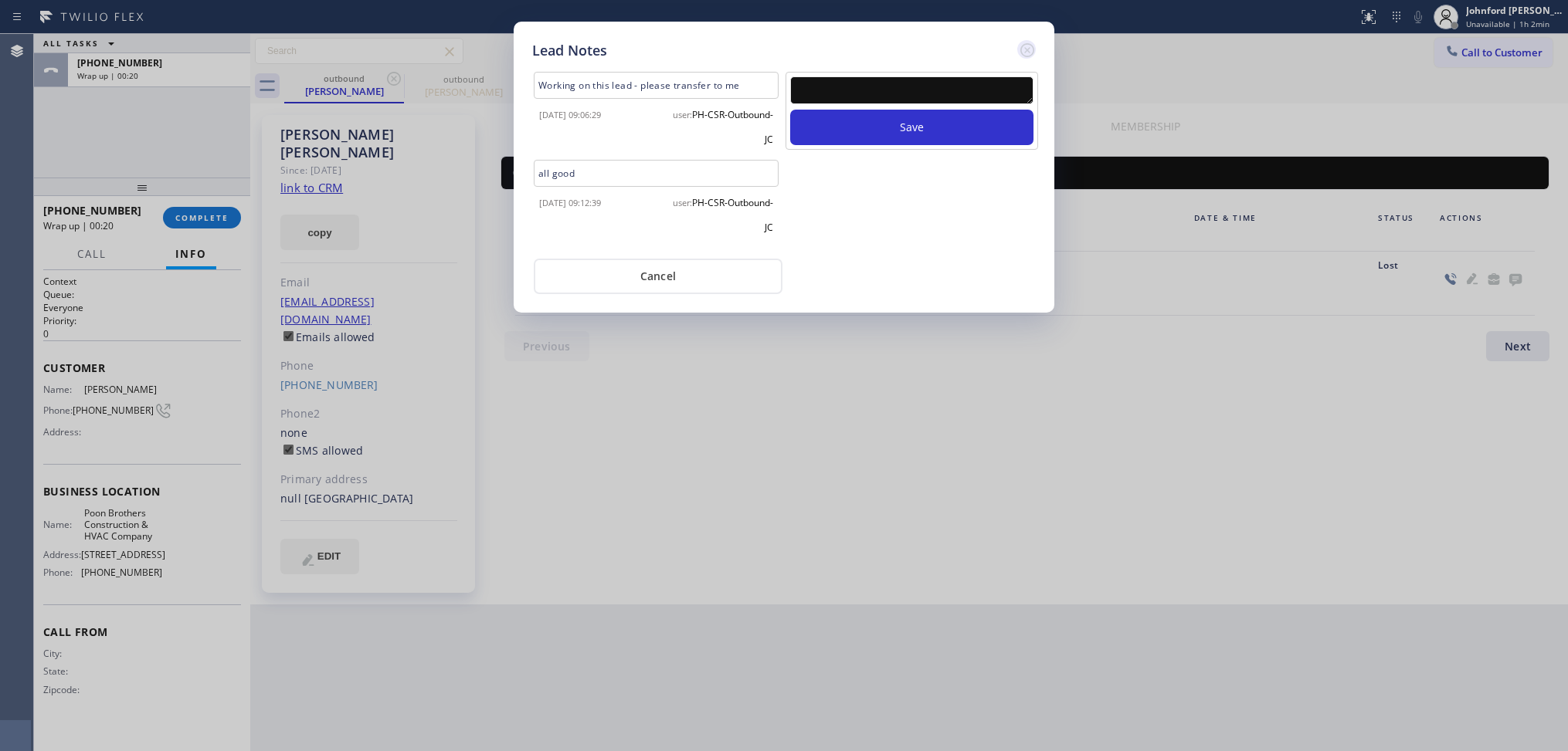
click at [1031, 48] on icon at bounding box center [1027, 50] width 19 height 19
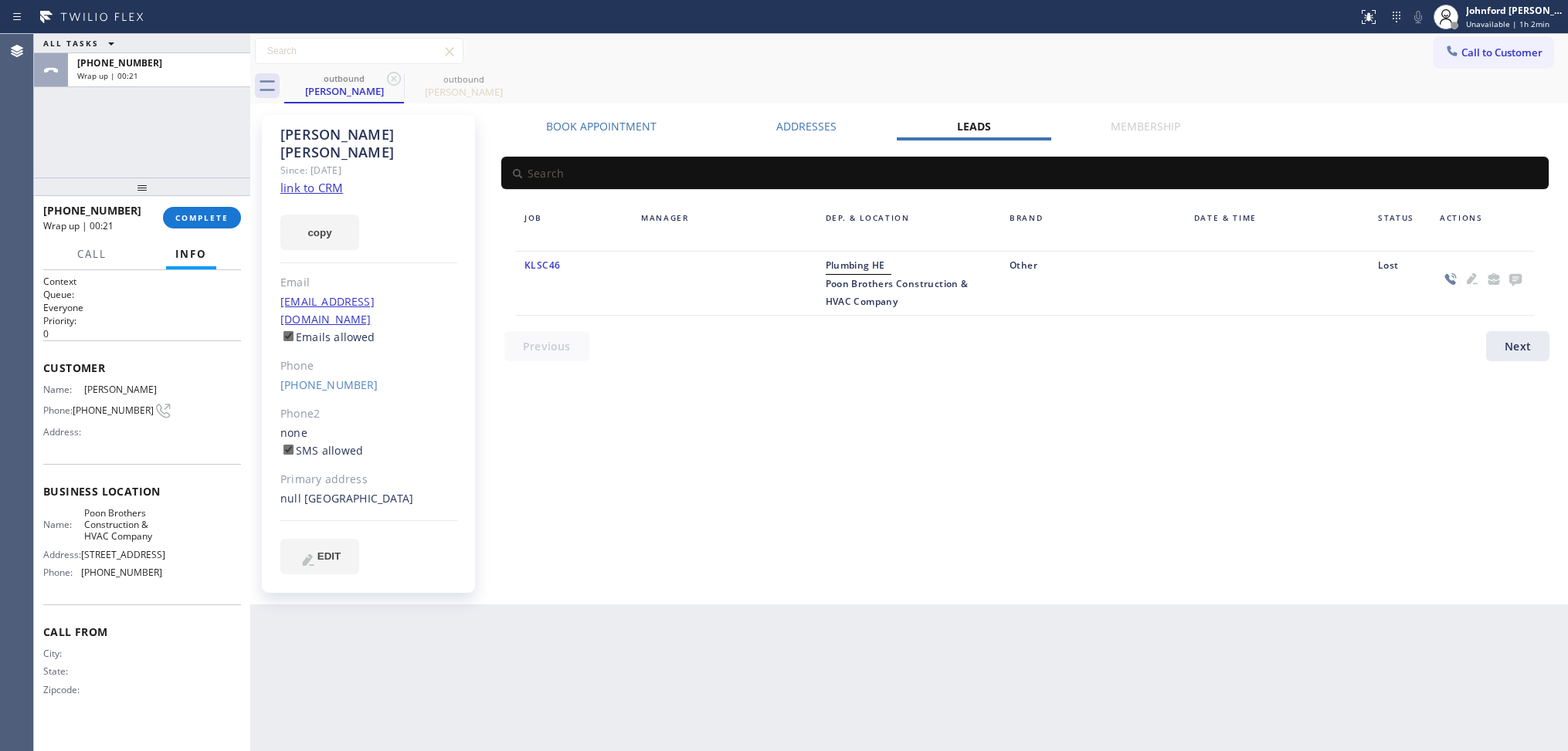
click at [1445, 49] on div at bounding box center [1452, 53] width 19 height 19
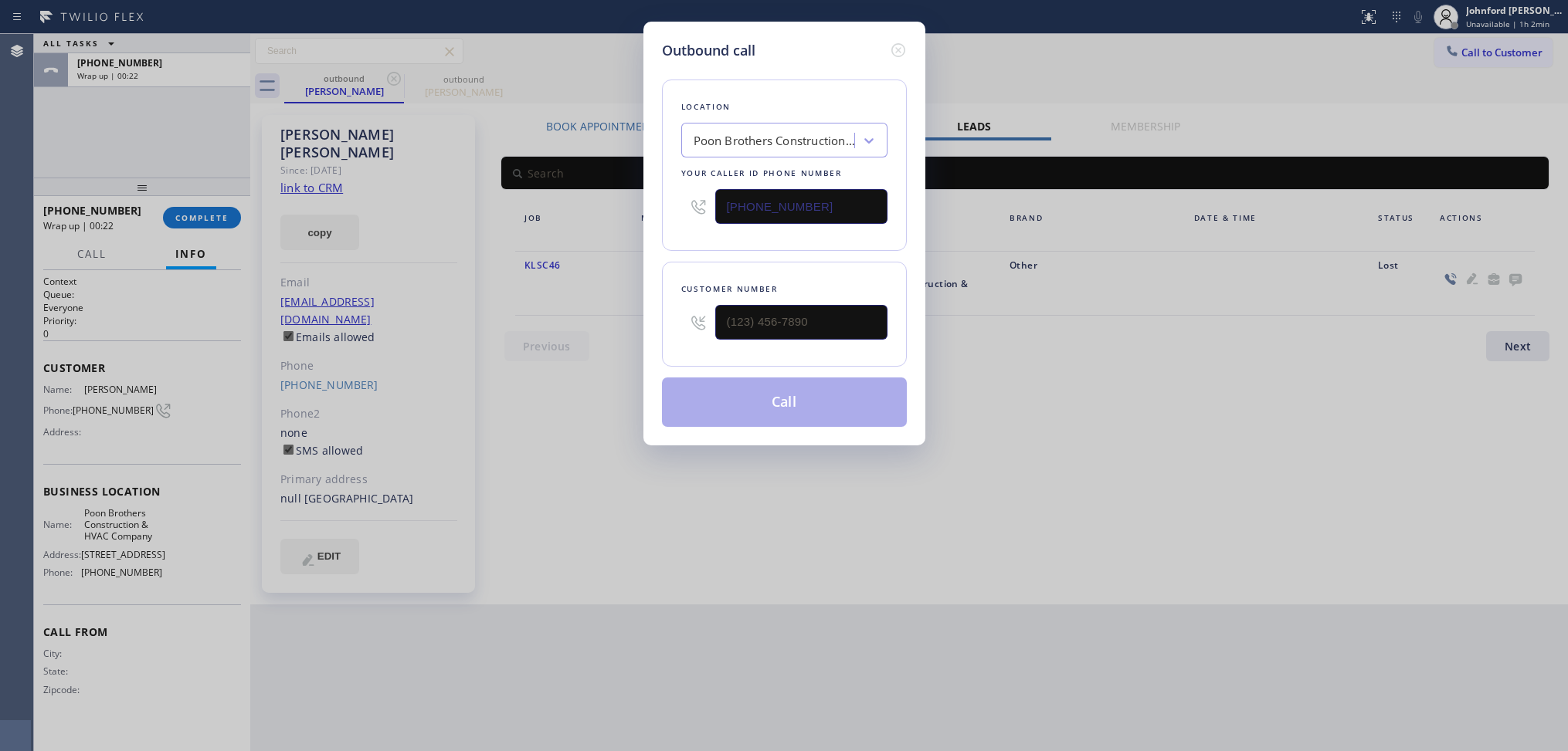
drag, startPoint x: 784, startPoint y: 200, endPoint x: 618, endPoint y: 200, distance: 166.0
click at [619, 200] on div "Outbound call Location Poon Brothers Construction & HVAC Company Your caller id…" at bounding box center [784, 376] width 1568 height 751
paste input "925) 809-430"
type input "(925) 809-4306"
drag, startPoint x: 795, startPoint y: 330, endPoint x: 616, endPoint y: 322, distance: 179.2
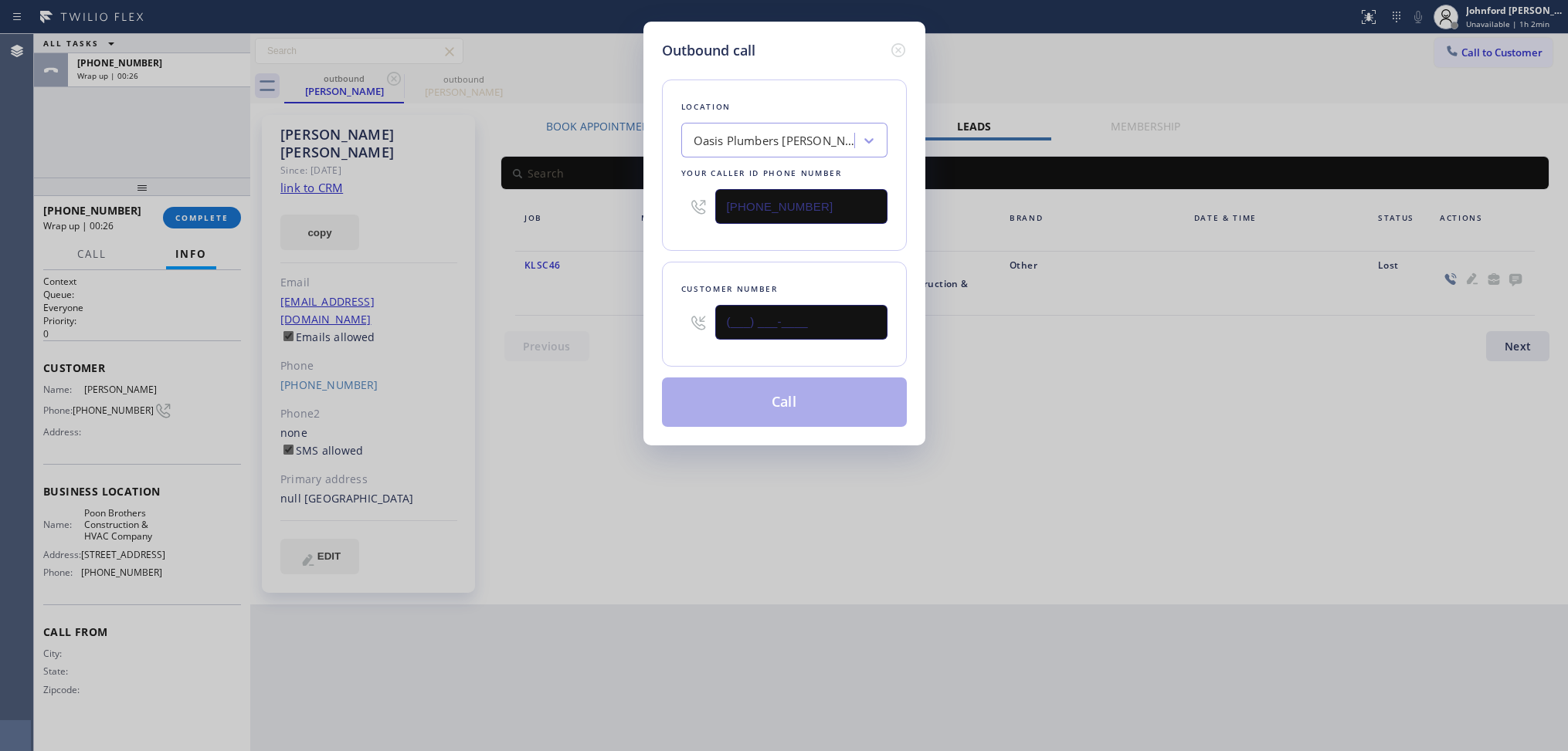
click at [616, 322] on div "Outbound call Location Oasis Plumbers Byron Your caller id phone number (925) 8…" at bounding box center [784, 376] width 1568 height 751
paste input "408) 592-8553"
type input "(408) 592-8553"
click at [713, 240] on div "Location Oasis Plumbers Byron Your caller id phone number (925) 809-4306" at bounding box center [784, 165] width 244 height 171
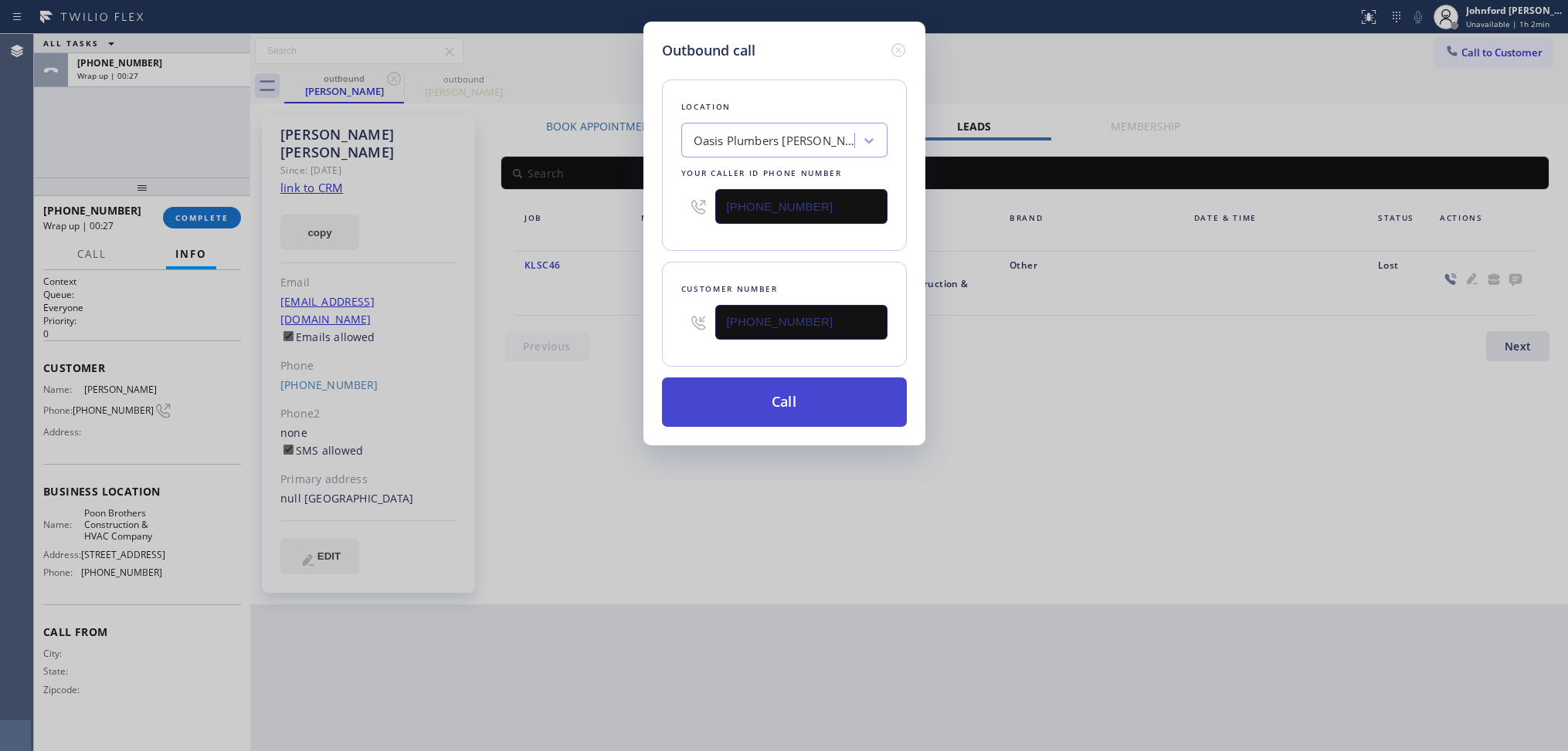
click at [777, 397] on button "Call" at bounding box center [784, 401] width 244 height 49
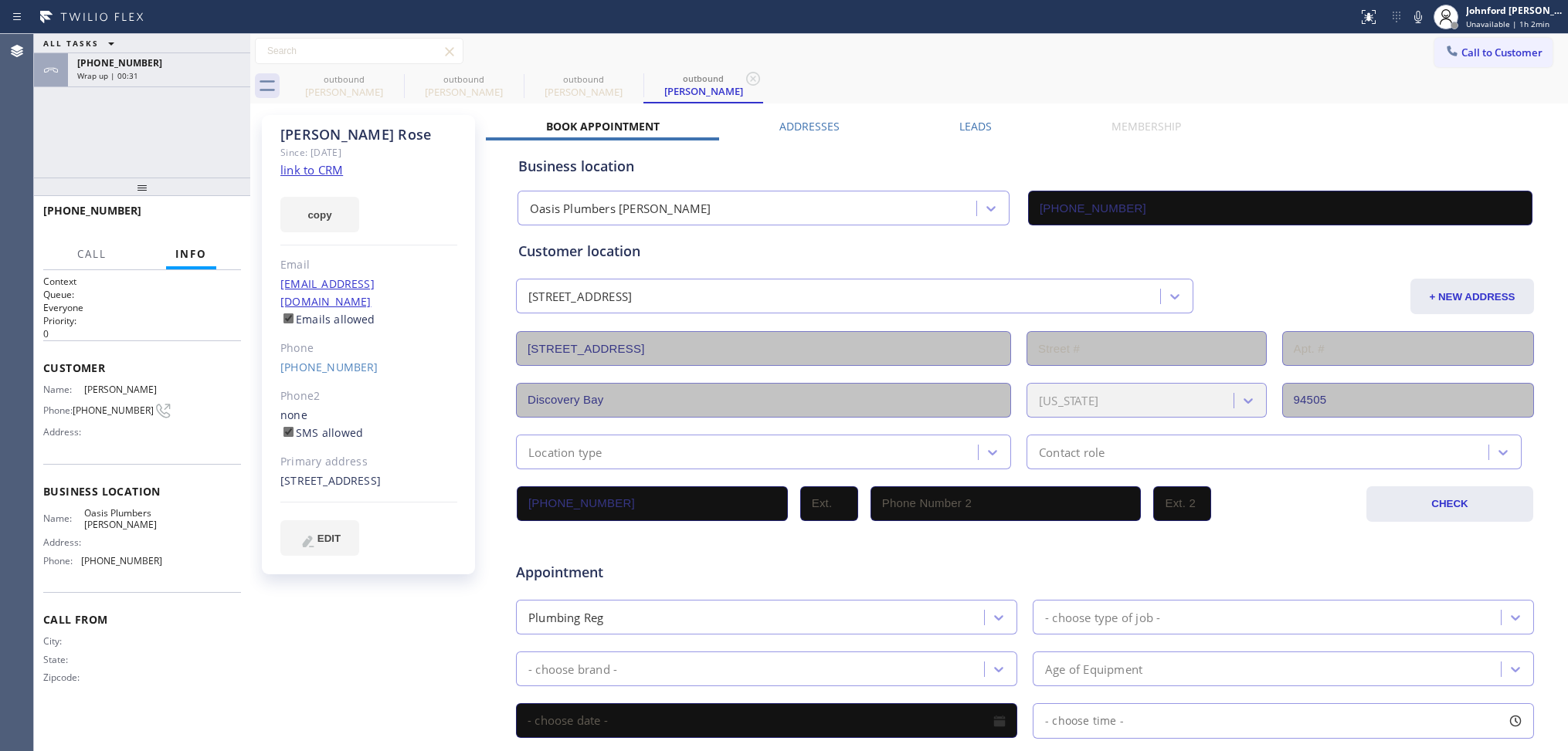
type input "(925) 809-4306"
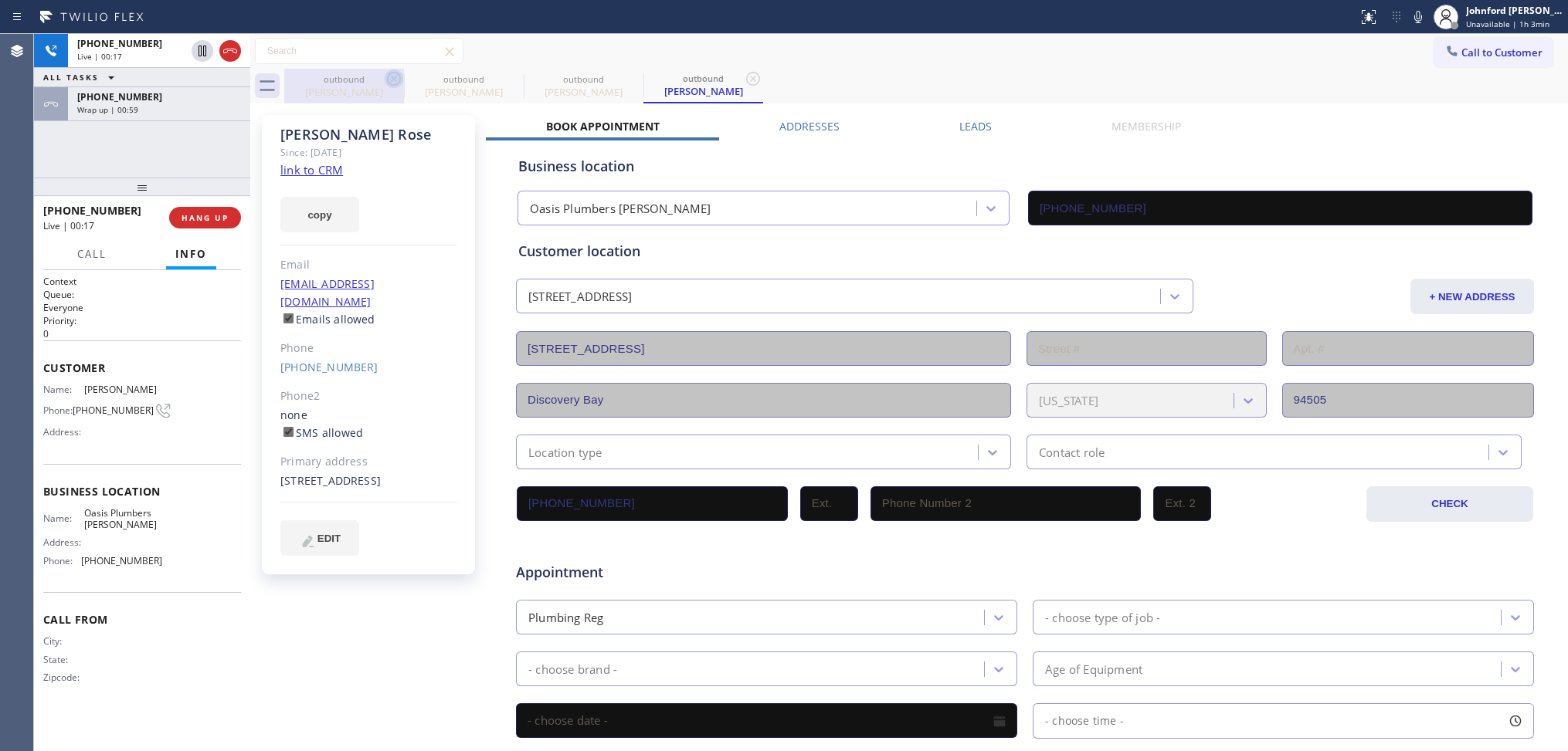
click at [387, 73] on icon at bounding box center [394, 79] width 19 height 19
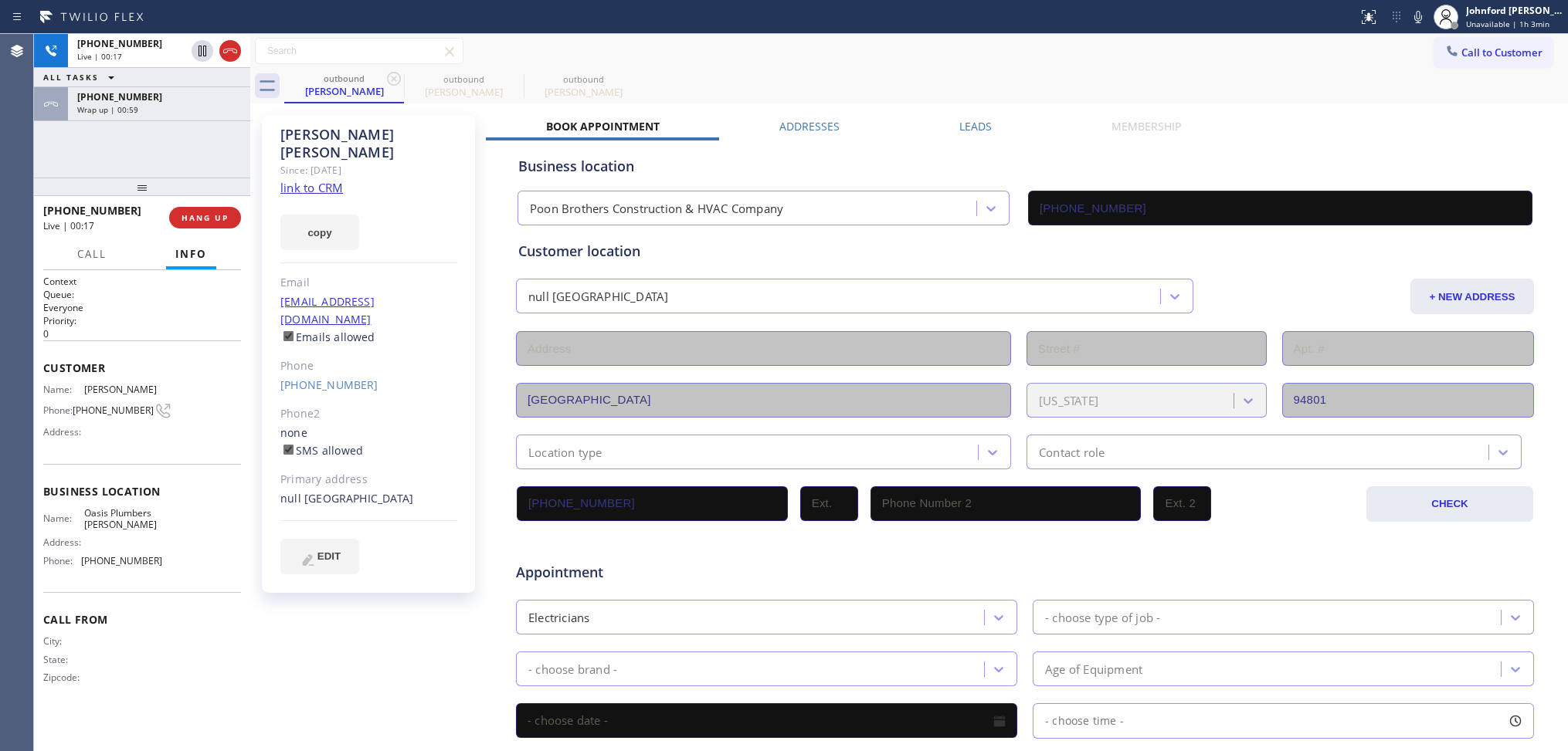
click at [387, 73] on icon at bounding box center [394, 79] width 19 height 19
type input "(925) 809-4306"
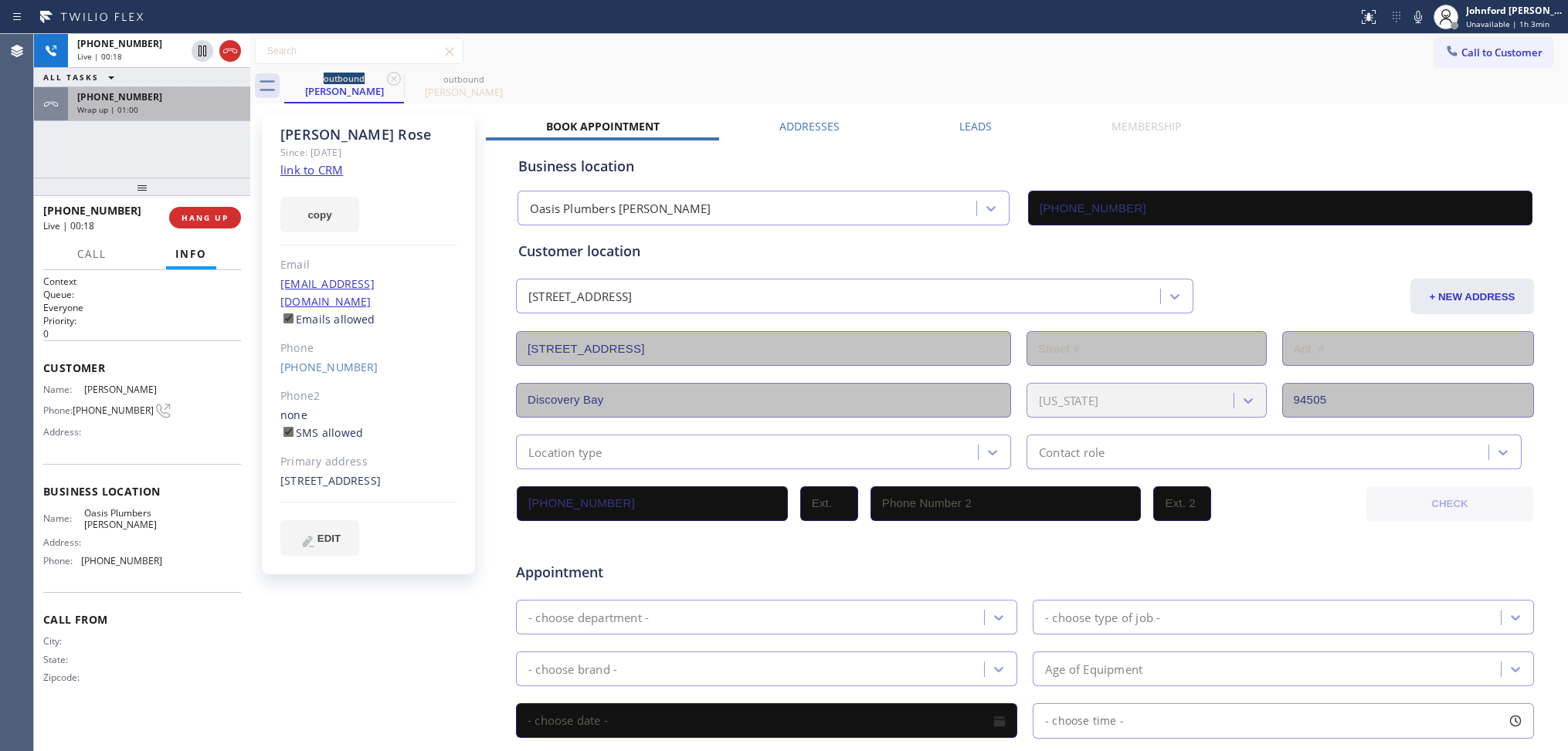
click at [113, 98] on span "+15102601707" at bounding box center [119, 97] width 85 height 13
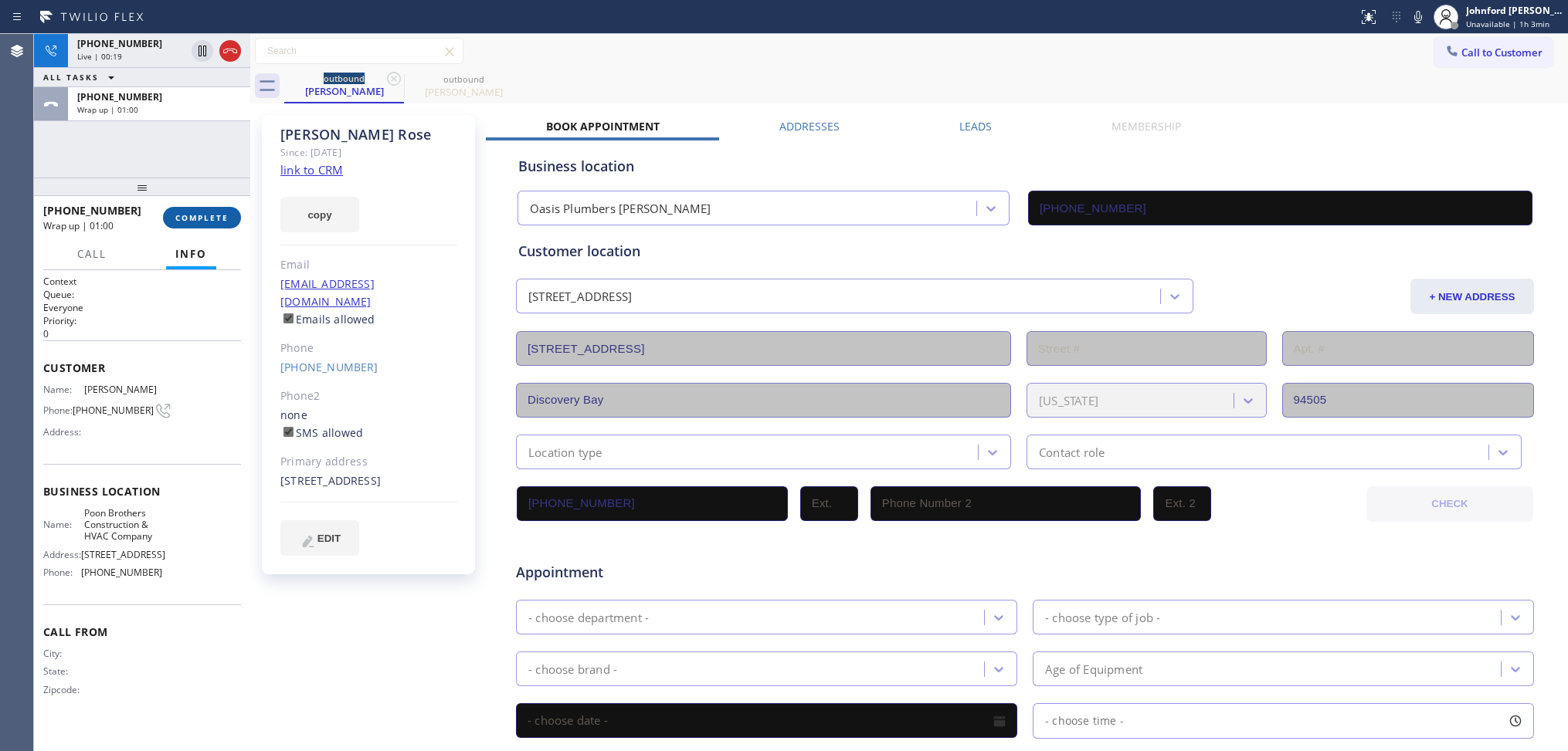
click at [164, 209] on button "COMPLETE" at bounding box center [201, 218] width 78 height 22
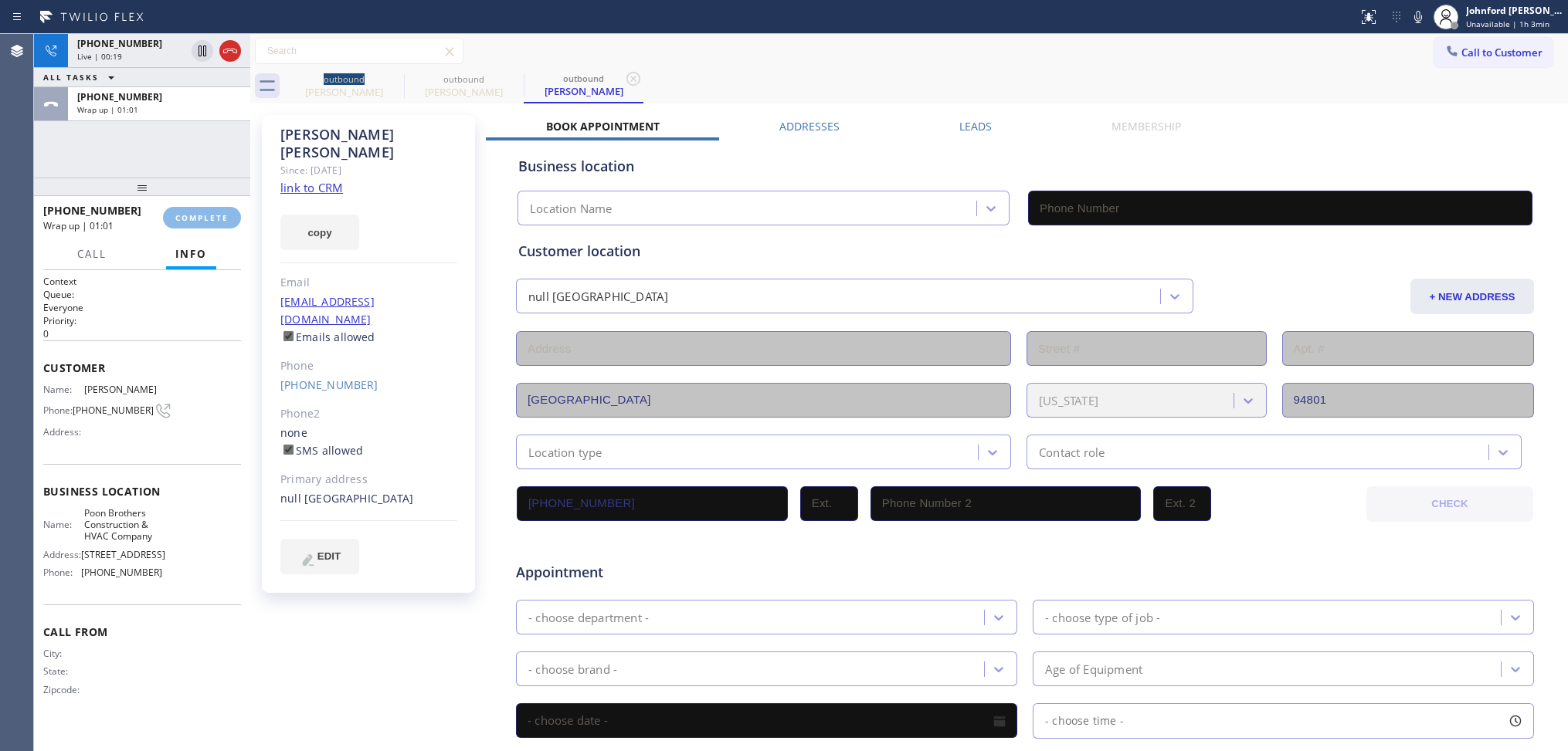
type input "(510) 241-4626"
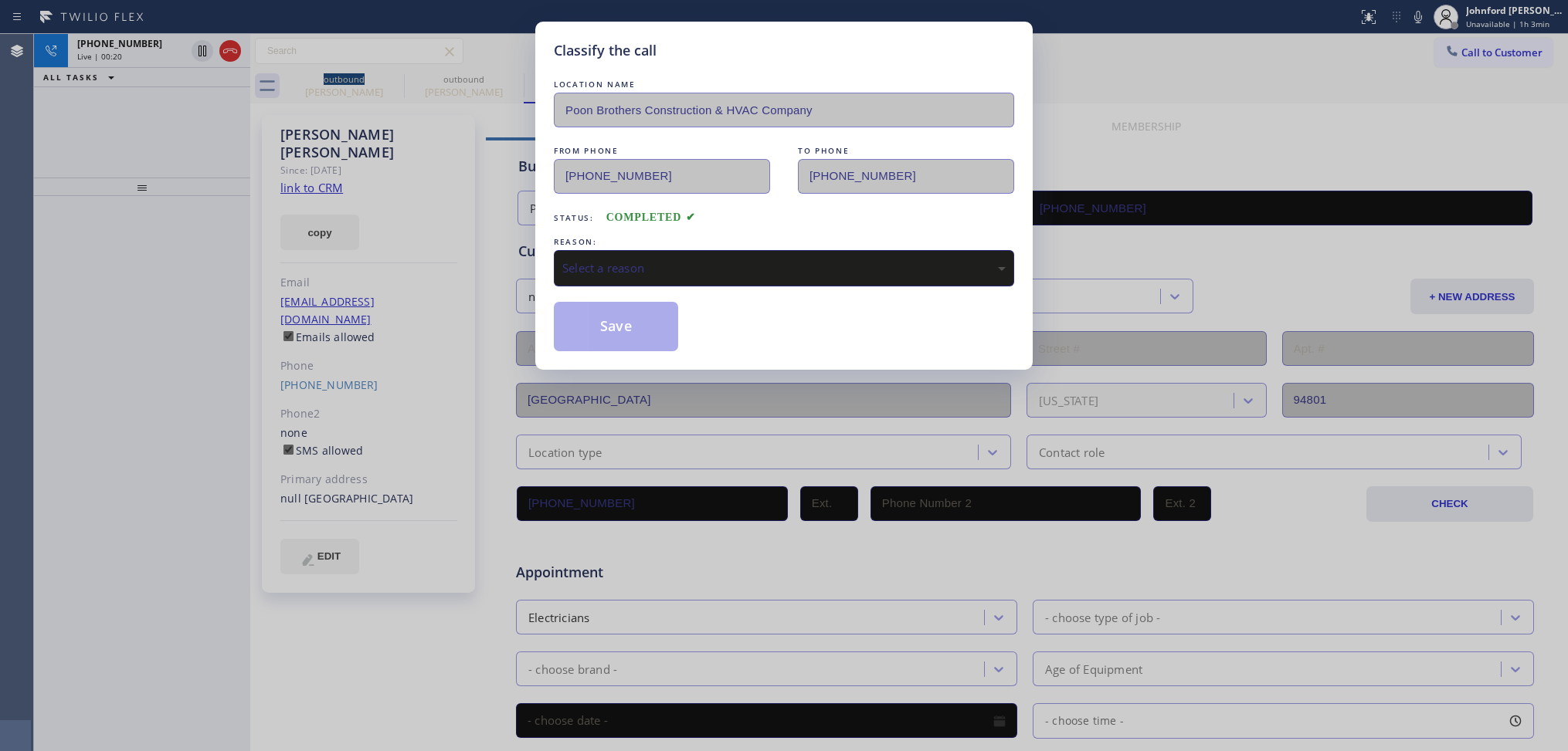
click at [699, 274] on div "Select a reason" at bounding box center [784, 268] width 461 height 36
drag, startPoint x: 619, startPoint y: 343, endPoint x: 589, endPoint y: 315, distance: 41.0
click at [589, 315] on button "Save" at bounding box center [615, 326] width 124 height 49
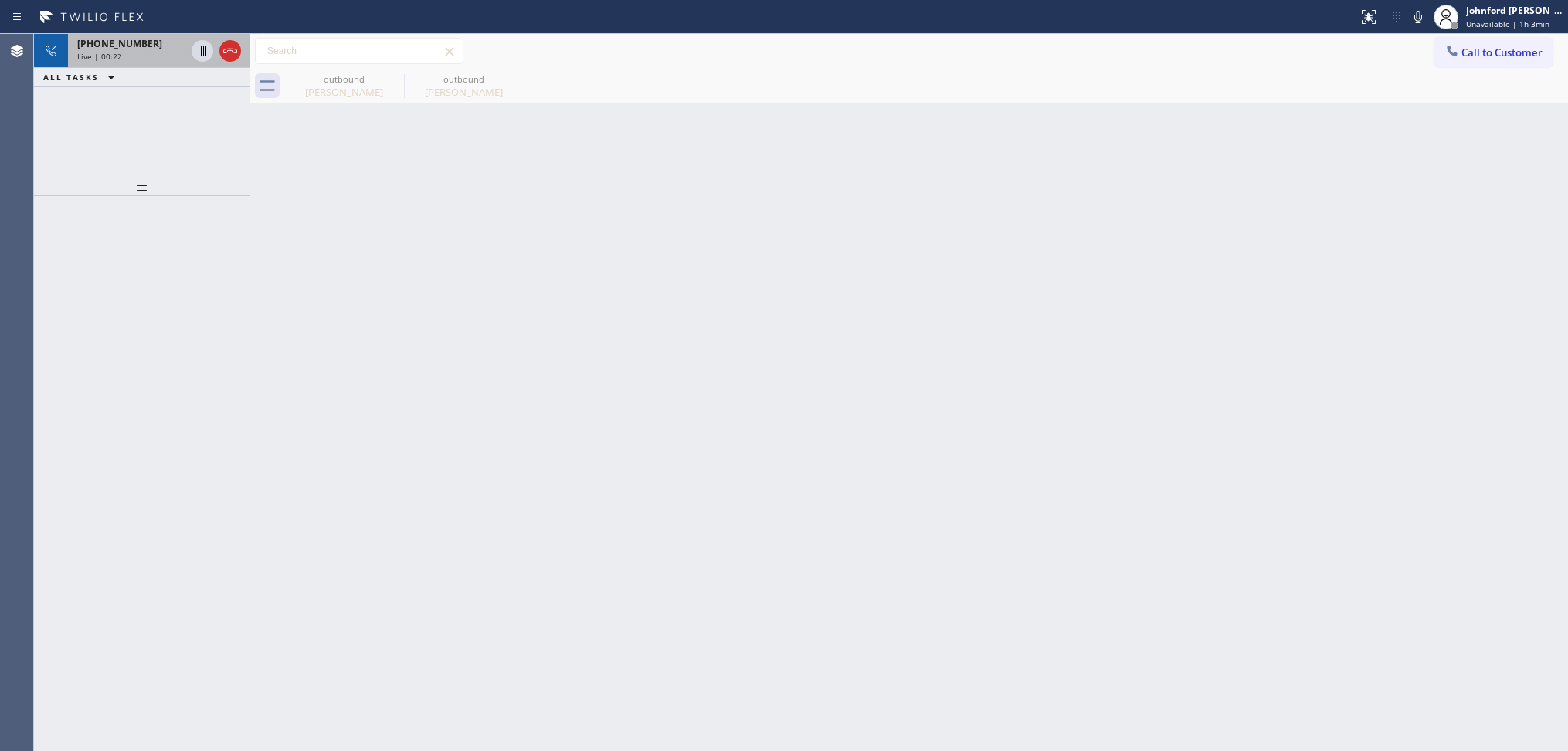
click at [149, 62] on div "+14085928553 Live | 00:22" at bounding box center [127, 50] width 120 height 34
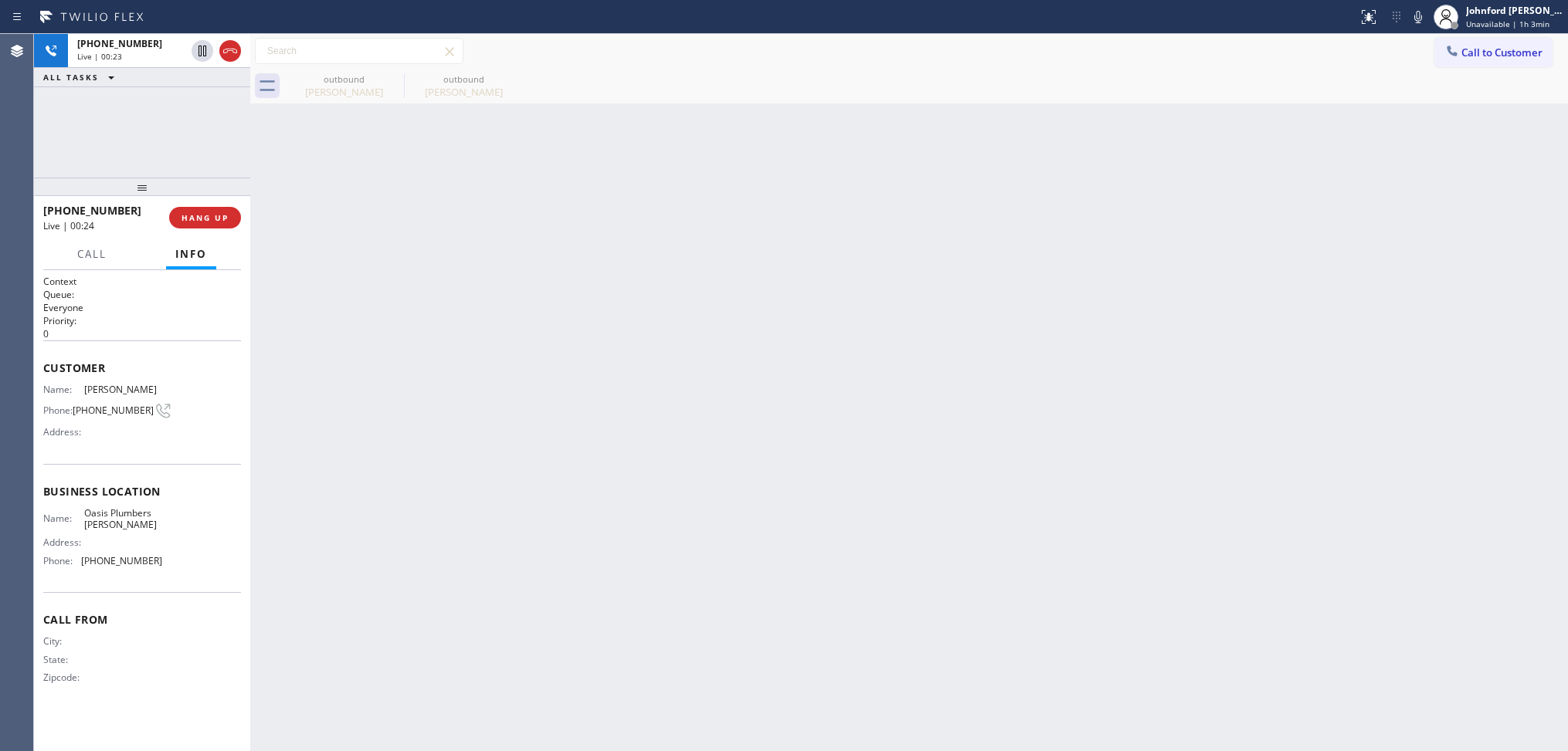
click at [191, 128] on div "+14085928553 Live | 00:23 ALL TASKS ALL TASKS ACTIVE TASKS TASKS IN WRAP UP" at bounding box center [141, 105] width 216 height 144
click at [1043, 86] on div "outbound Mike Rose outbound Mike Rose" at bounding box center [926, 86] width 1283 height 35
click at [1413, 10] on icon at bounding box center [1418, 17] width 19 height 19
click at [1415, 21] on icon at bounding box center [1418, 17] width 19 height 19
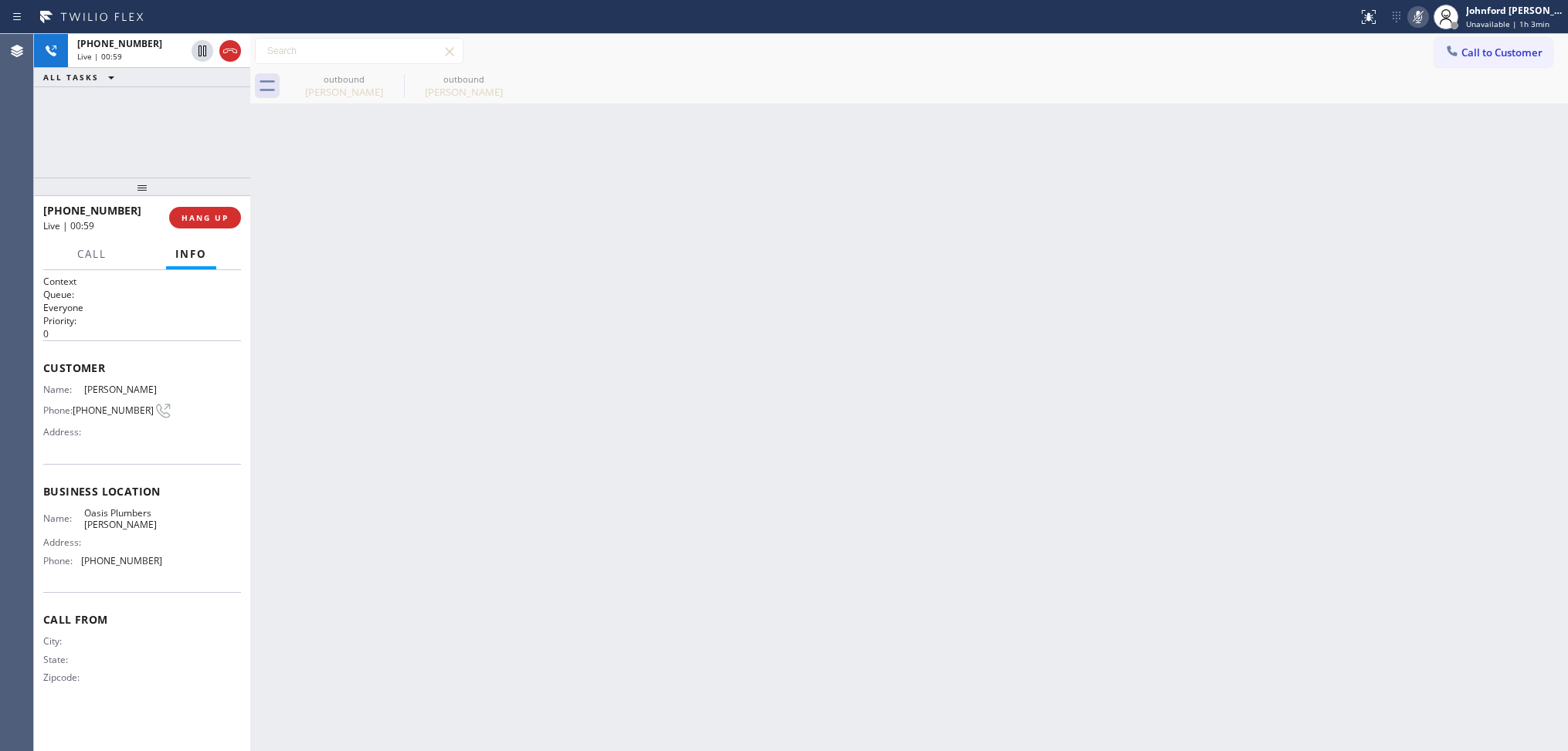
click at [1414, 22] on icon at bounding box center [1418, 17] width 19 height 19
drag, startPoint x: 225, startPoint y: 147, endPoint x: 222, endPoint y: 129, distance: 18.2
click at [222, 145] on div "+14085928553 Live | 01:02 ALL TASKS ALL TASKS ACTIVE TASKS TASKS IN WRAP UP" at bounding box center [141, 105] width 216 height 144
click at [160, 58] on div "Live | 01:03" at bounding box center [131, 57] width 108 height 11
click at [1422, 14] on icon at bounding box center [1418, 17] width 19 height 19
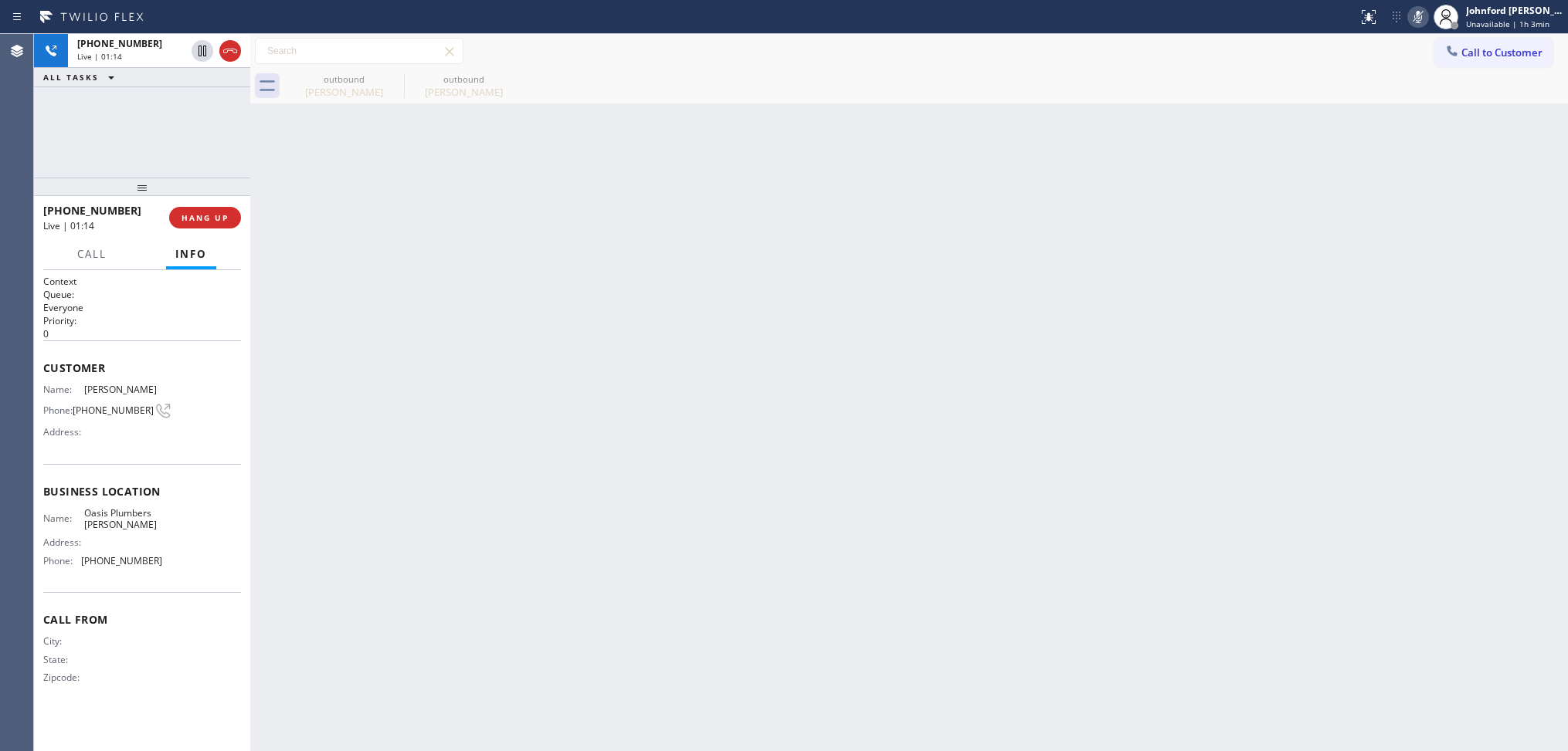
click at [1422, 14] on icon at bounding box center [1418, 17] width 19 height 19
click at [140, 54] on div "Live | 01:17" at bounding box center [131, 57] width 108 height 11
click at [210, 218] on span "HANG UP" at bounding box center [205, 218] width 47 height 11
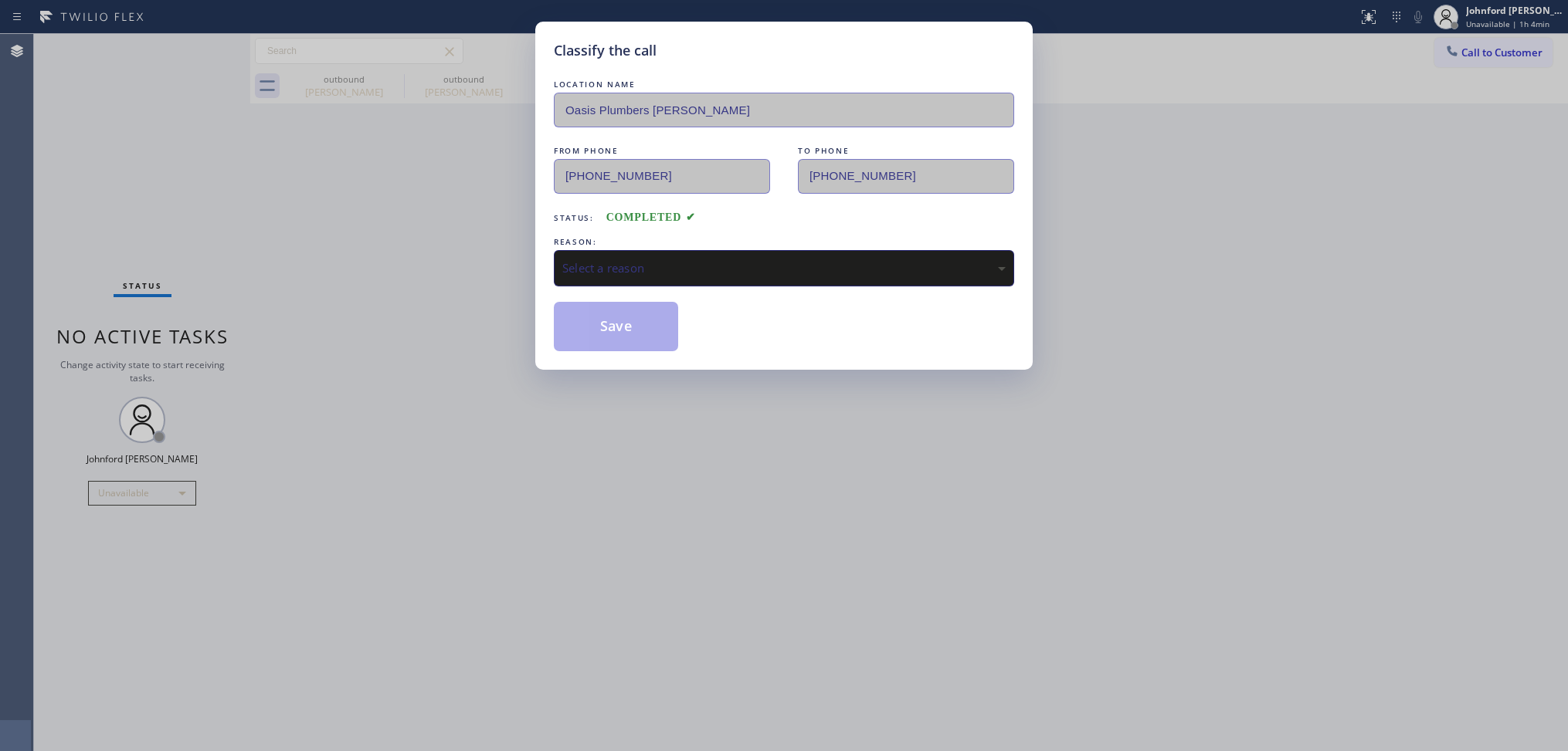
click at [739, 263] on div "Select a reason" at bounding box center [784, 268] width 443 height 18
drag, startPoint x: 697, startPoint y: 341, endPoint x: 640, endPoint y: 330, distance: 58.1
drag, startPoint x: 640, startPoint y: 330, endPoint x: 916, endPoint y: 214, distance: 299.4
click at [639, 329] on button "Save" at bounding box center [615, 326] width 124 height 49
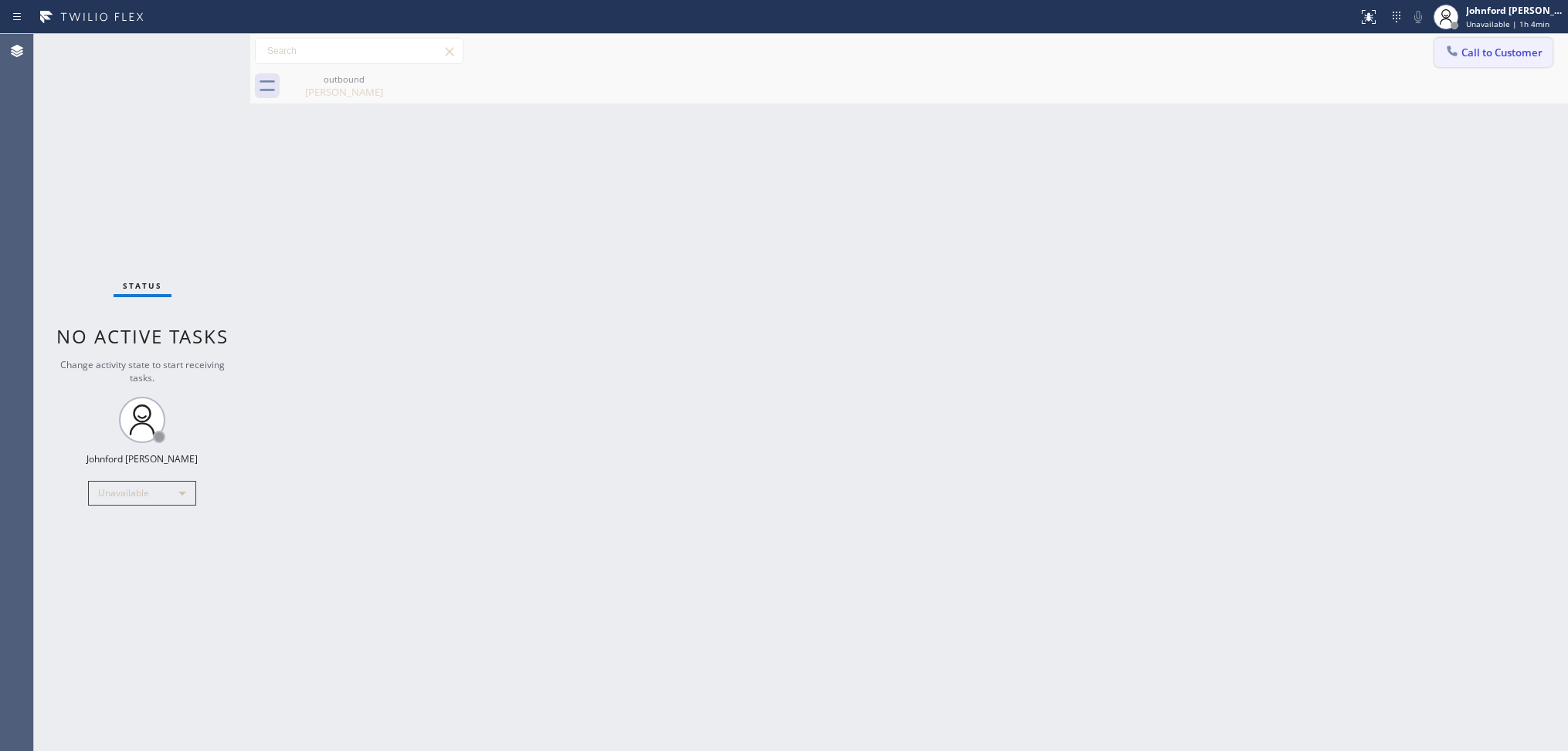
click at [1483, 64] on button "Call to Customer" at bounding box center [1493, 52] width 118 height 29
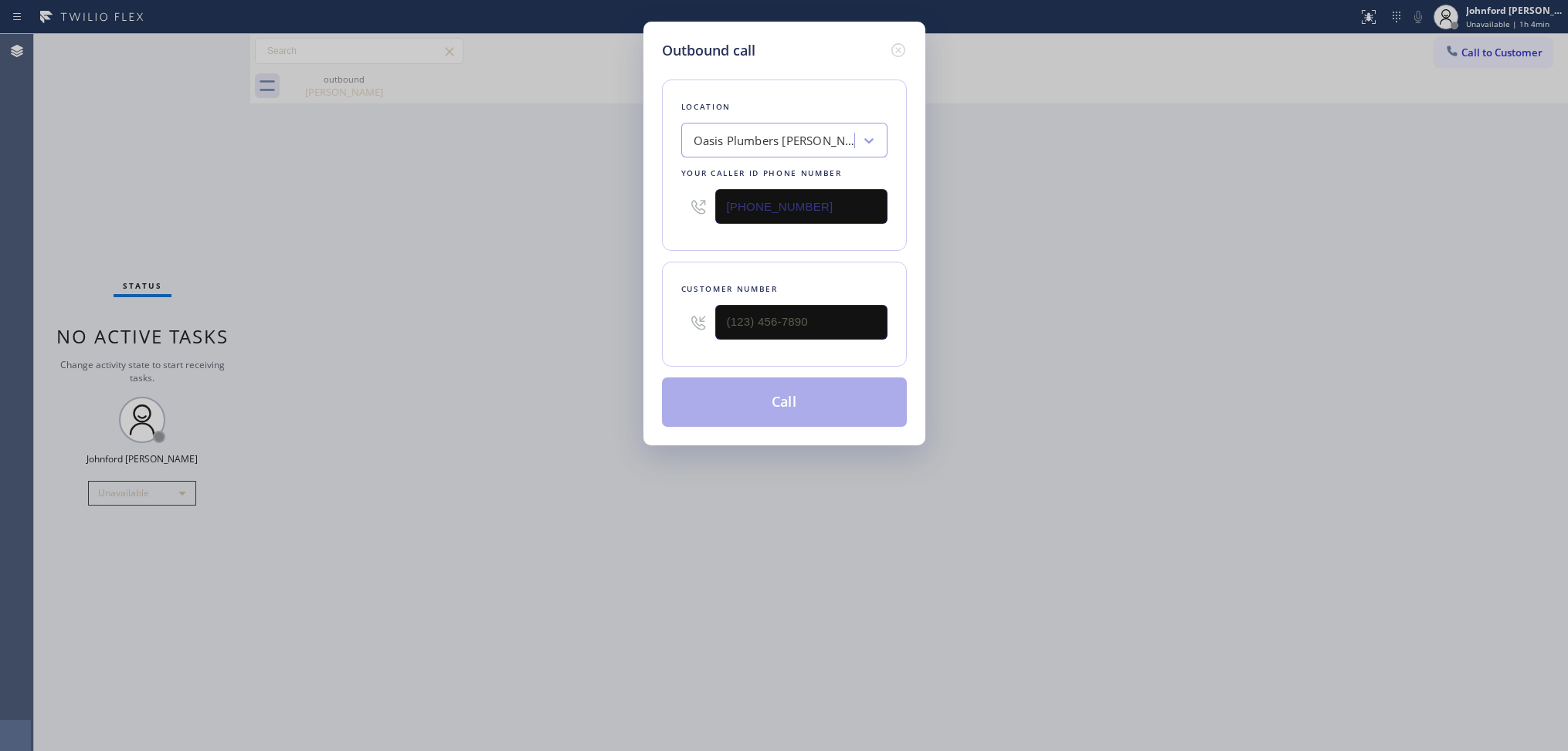
drag, startPoint x: 834, startPoint y: 186, endPoint x: 676, endPoint y: 189, distance: 158.0
click at [676, 189] on div "Location Oasis Plumbers Byron Your caller id phone number (925) 809-4306" at bounding box center [784, 165] width 244 height 171
paste input "925) 297-1724"
type input "[PHONE_NUMBER]"
drag, startPoint x: 801, startPoint y: 293, endPoint x: 746, endPoint y: 315, distance: 59.2
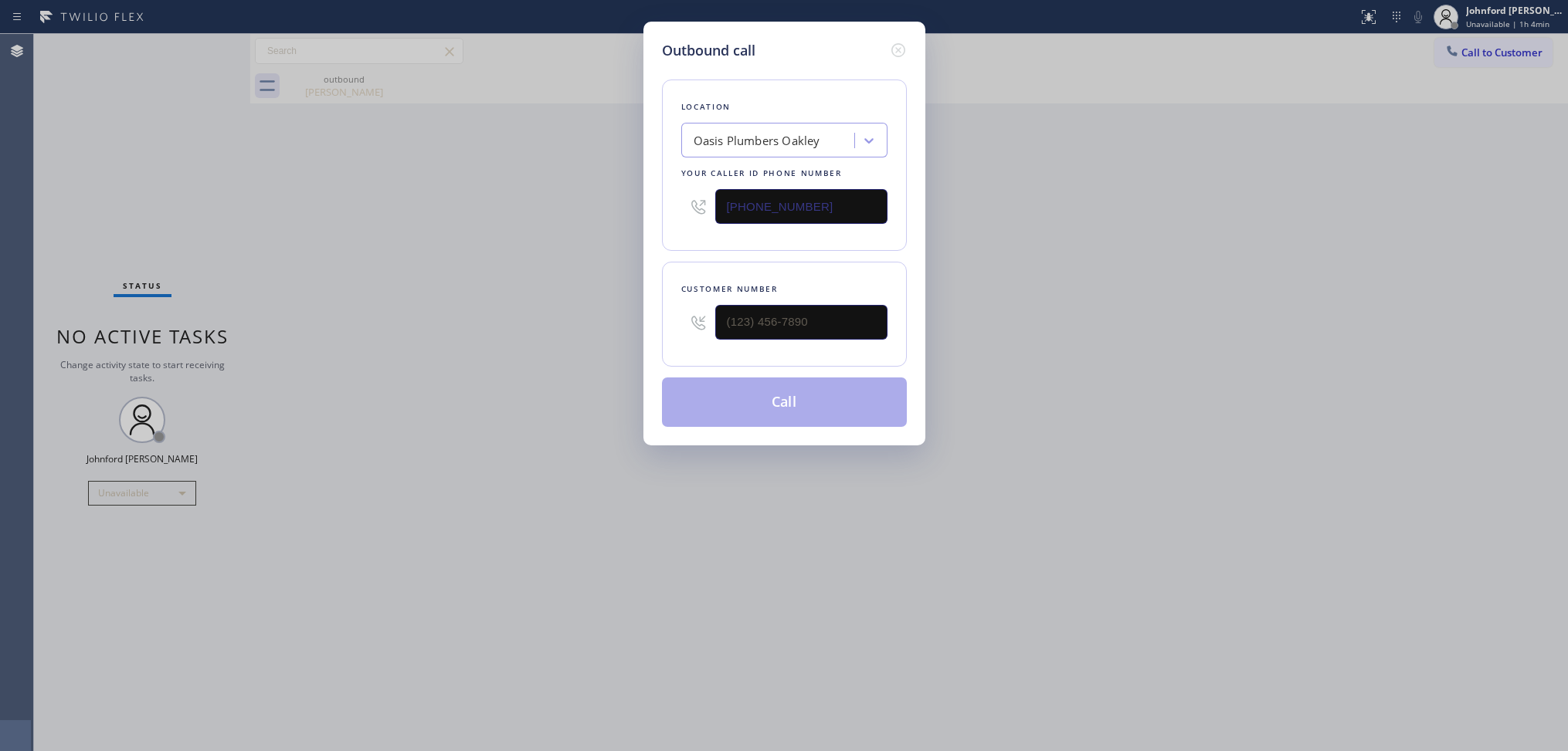
click at [746, 315] on div at bounding box center [801, 322] width 172 height 50
click at [767, 315] on input "(___) ___-____" at bounding box center [801, 322] width 172 height 35
paste input "408) 425-3985"
type input "(408) 425-3985"
click at [539, 323] on div "Outbound call Location Oasis Plumbers Oakley Your caller id phone number (925) …" at bounding box center [784, 376] width 1568 height 751
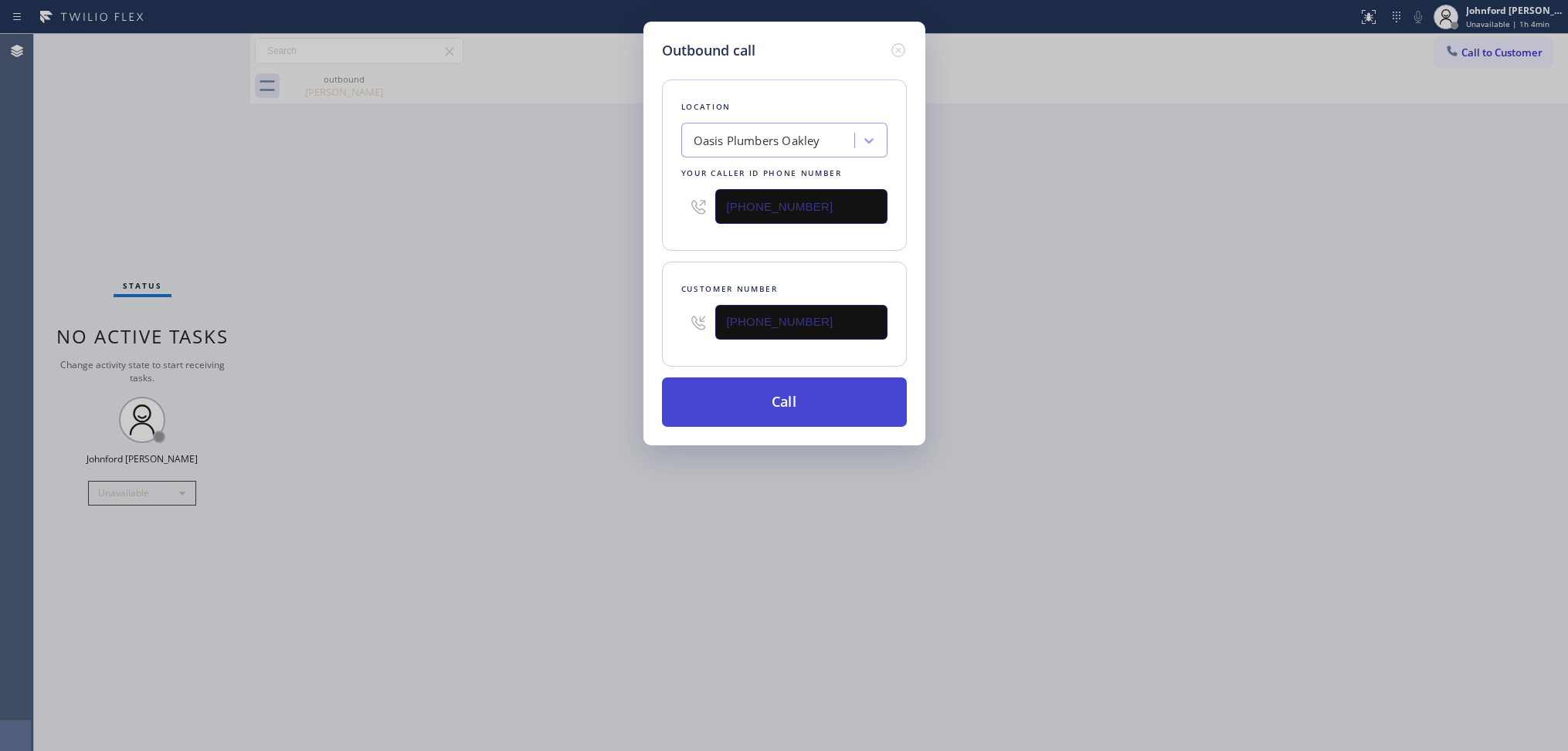
click at [745, 411] on button "Call" at bounding box center [784, 401] width 244 height 49
drag, startPoint x: 1060, startPoint y: 321, endPoint x: 1228, endPoint y: 129, distance: 255.1
click at [1116, 295] on div "Outbound call Location Oasis Plumbers Oakley Your caller id phone number (925) …" at bounding box center [784, 376] width 1568 height 751
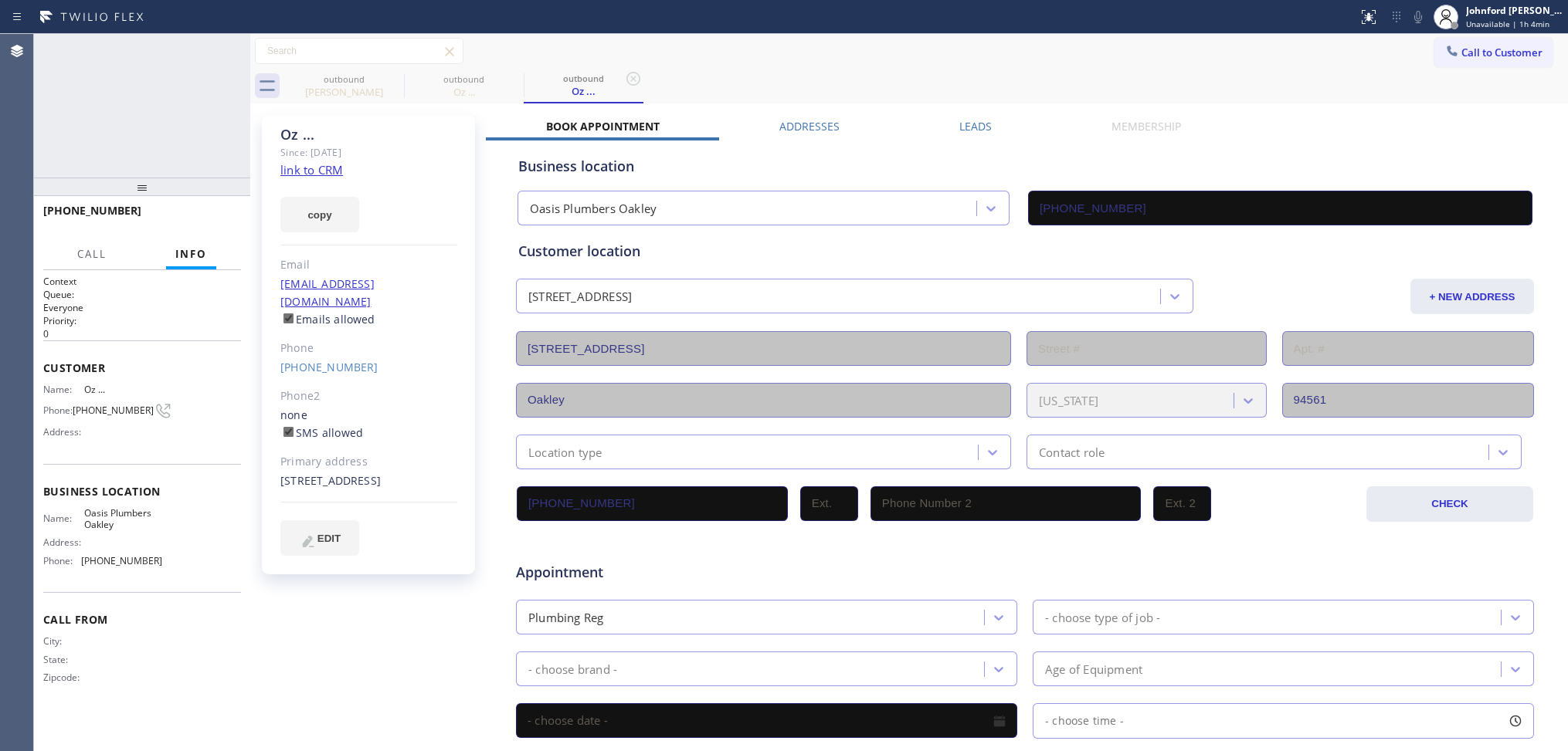
type input "[PHONE_NUMBER]"
click at [218, 40] on div at bounding box center [230, 50] width 28 height 34
click at [221, 40] on div at bounding box center [230, 50] width 28 height 34
click at [233, 55] on icon at bounding box center [230, 51] width 19 height 19
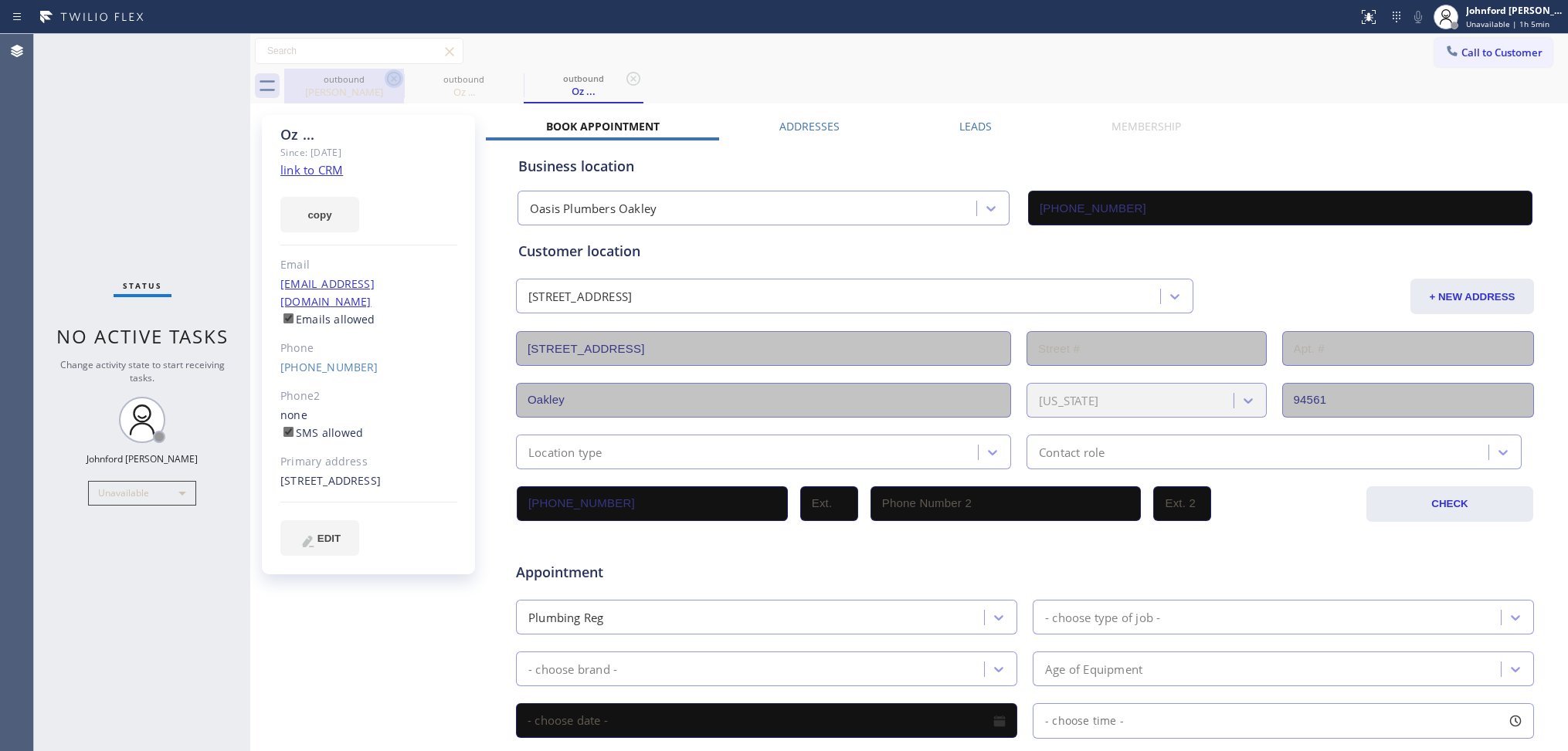
click at [384, 79] on icon at bounding box center [394, 79] width 19 height 19
click at [993, 132] on div "Leads" at bounding box center [975, 130] width 152 height 22
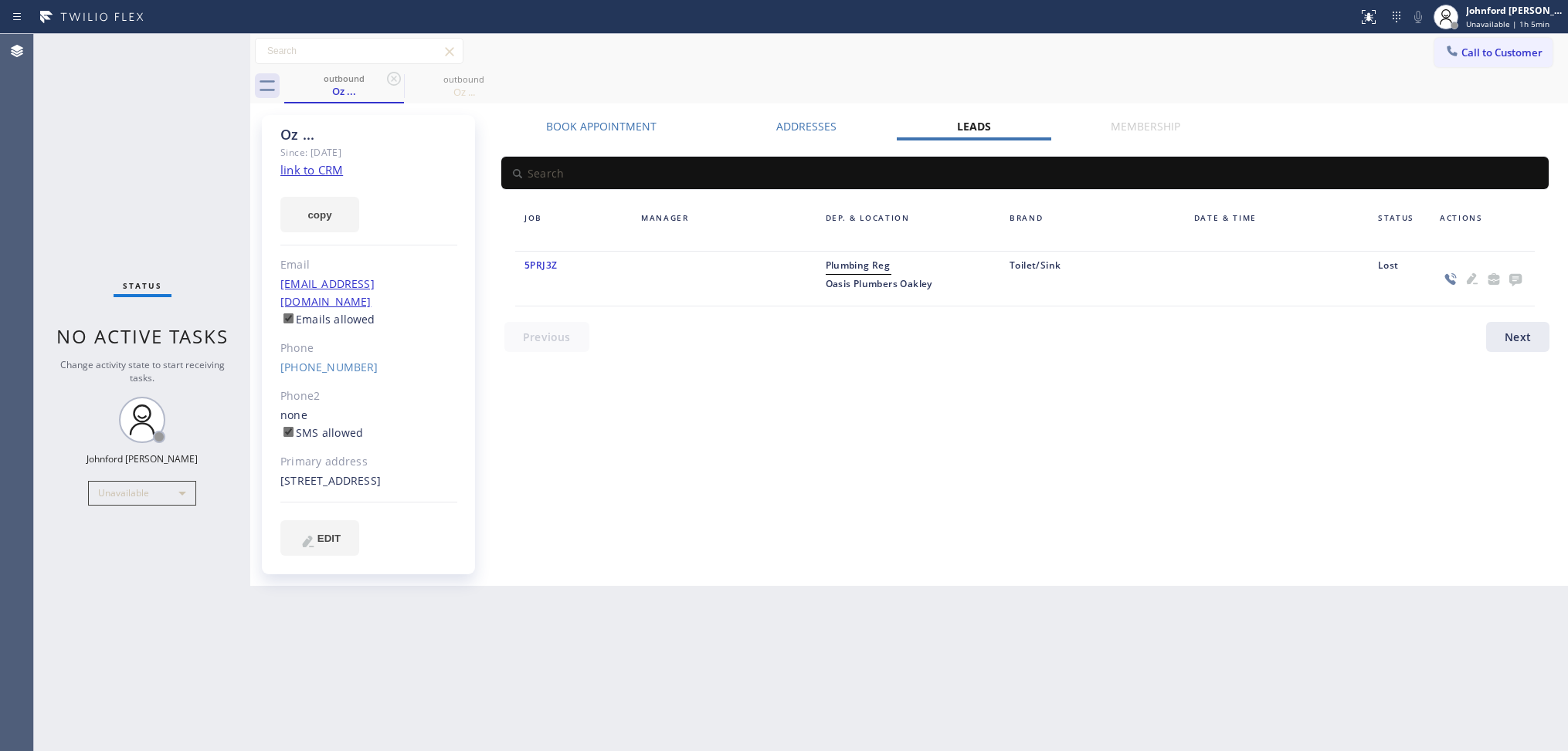
click at [1518, 279] on icon at bounding box center [1515, 280] width 13 height 13
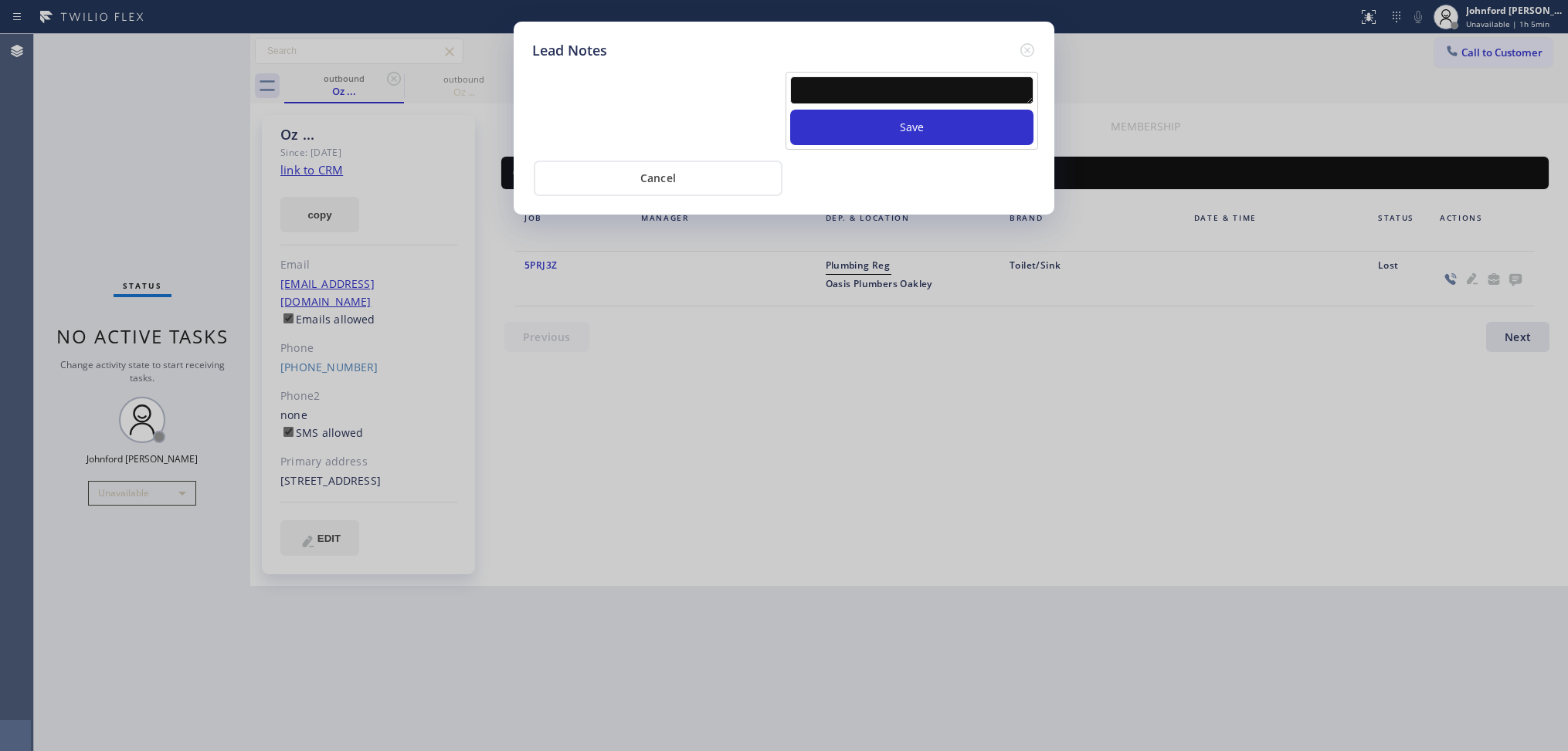
click at [908, 81] on textarea at bounding box center [912, 90] width 244 height 27
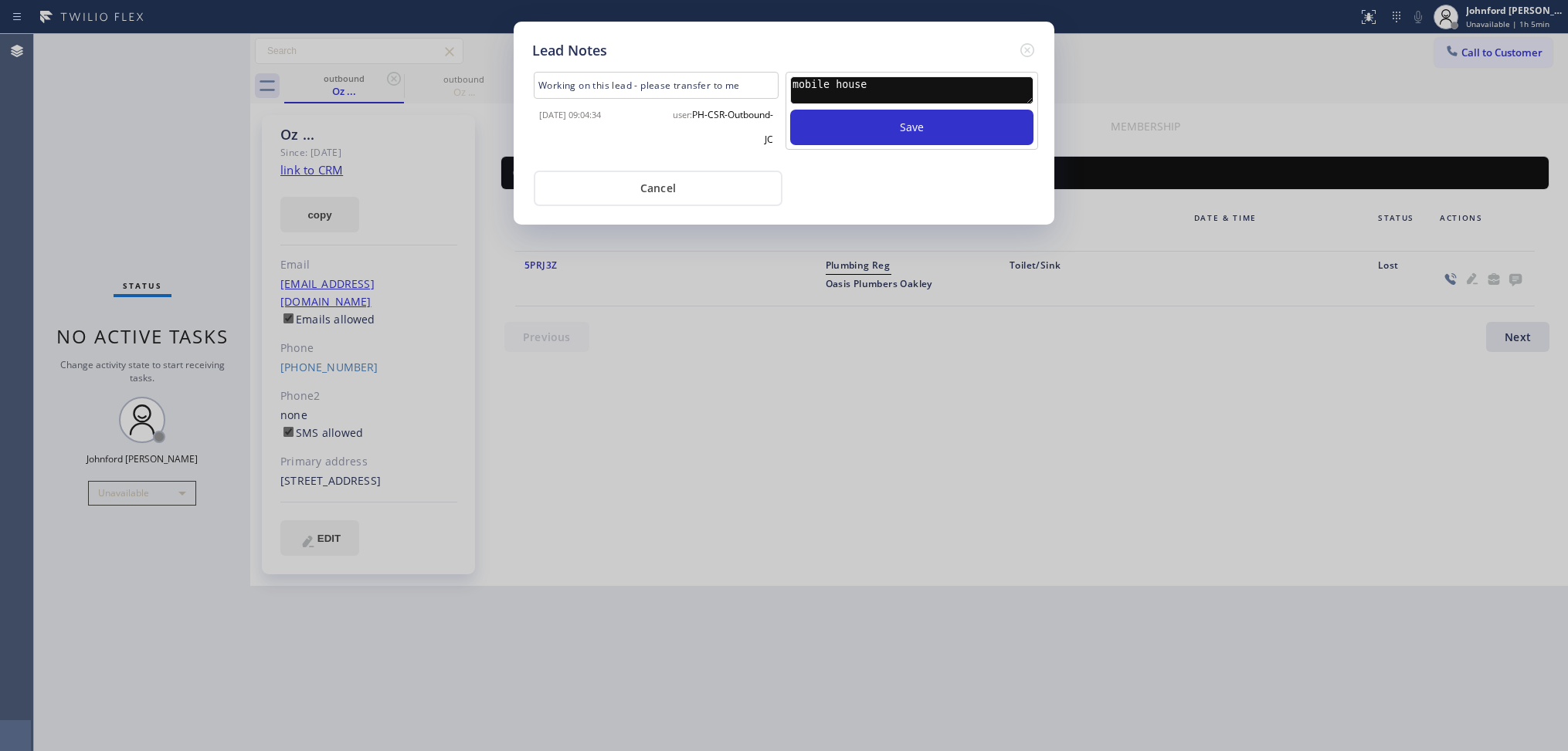
type textarea "mobile house"
click at [901, 110] on button "Save" at bounding box center [912, 127] width 244 height 35
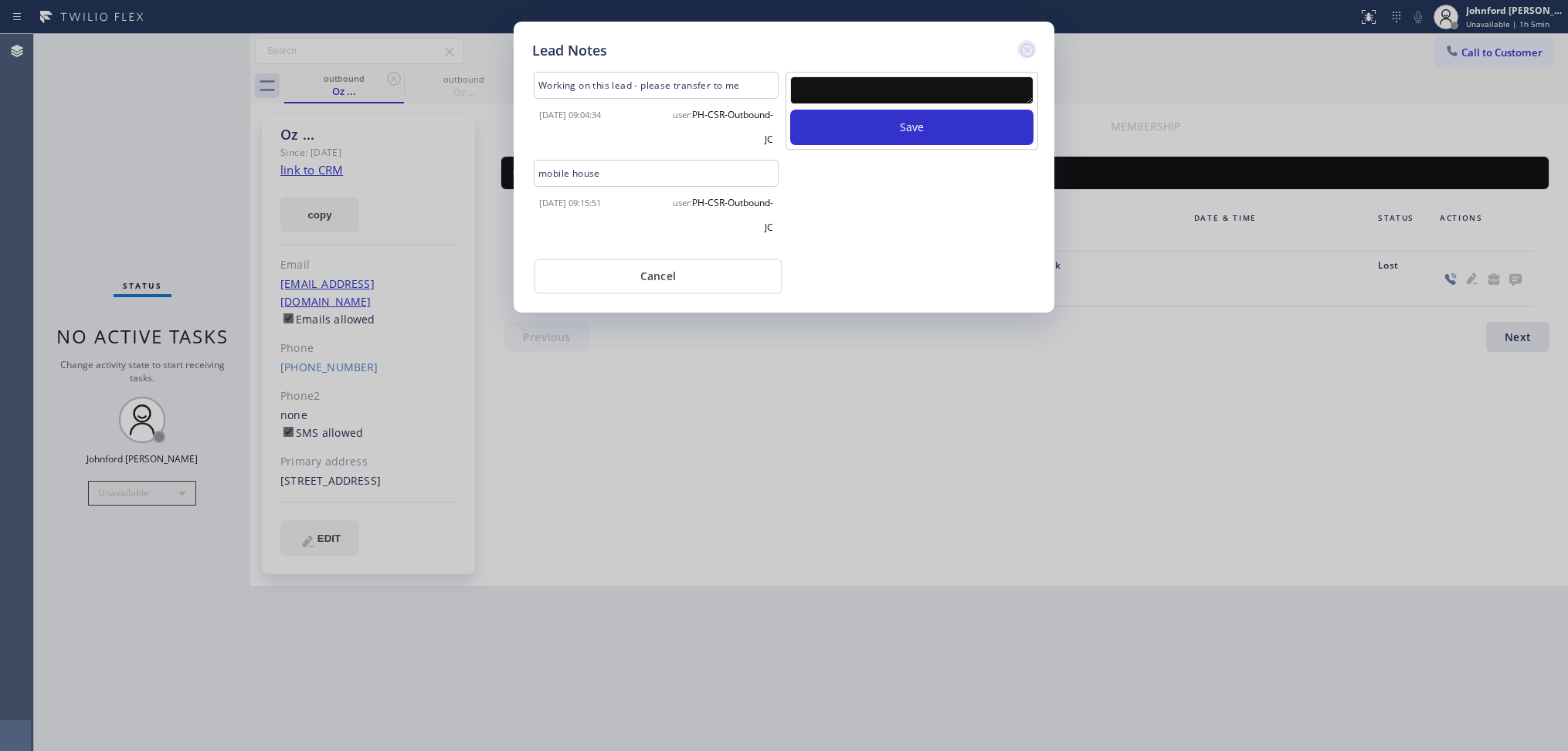
click at [1025, 47] on icon at bounding box center [1027, 50] width 14 height 14
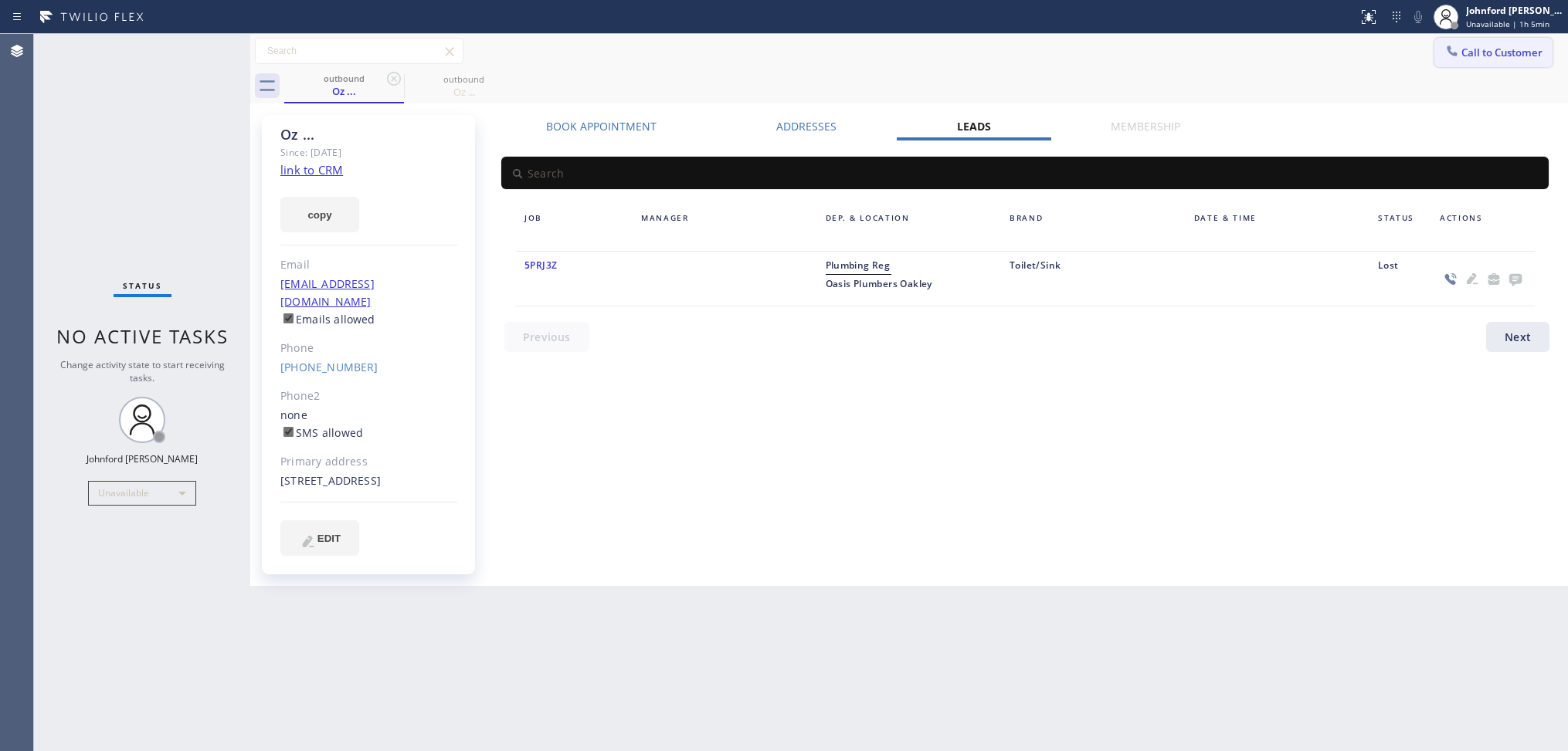
click at [1448, 47] on icon at bounding box center [1452, 51] width 16 height 16
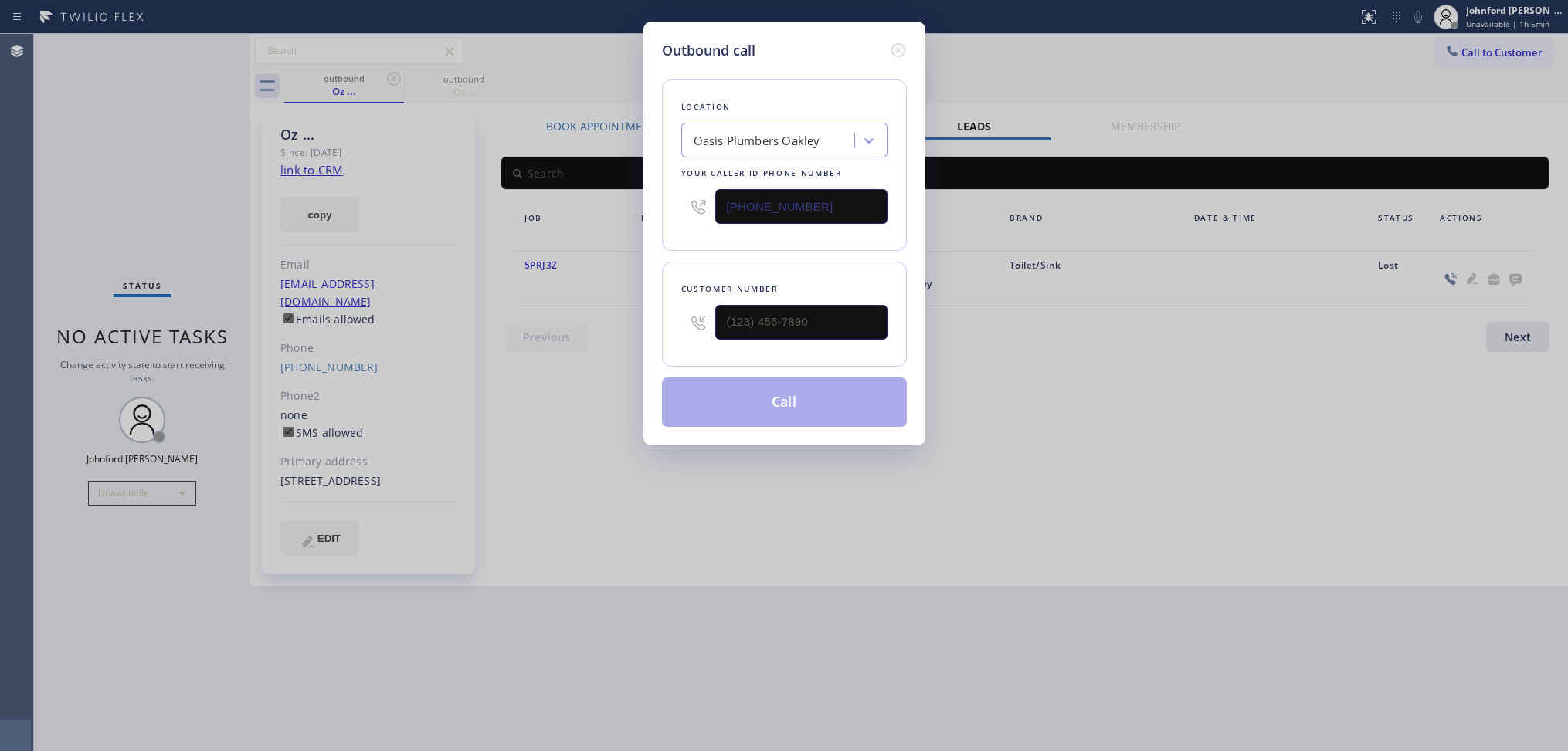
drag, startPoint x: 703, startPoint y: 212, endPoint x: 603, endPoint y: 216, distance: 100.1
click at [615, 216] on div "Outbound call Location Oasis Plumbers Oakley Your caller id phone number (925) …" at bounding box center [784, 376] width 1568 height 751
paste input "310) 340-0717"
type input "(310) 340-0717"
drag, startPoint x: 817, startPoint y: 330, endPoint x: 577, endPoint y: 322, distance: 240.1
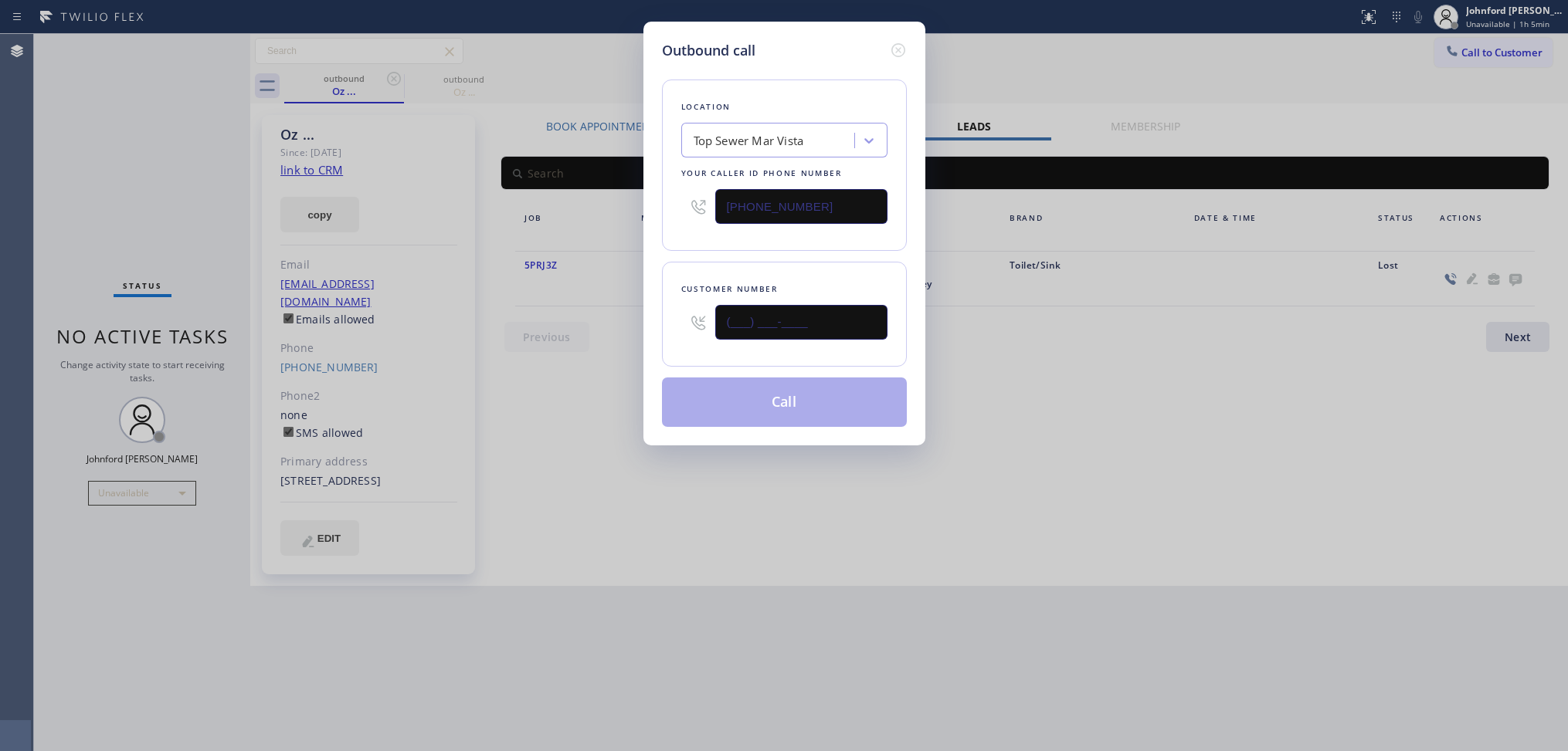
click at [577, 322] on div "Outbound call Location Top Sewer Mar Vista Your caller id phone number (310) 34…" at bounding box center [784, 376] width 1568 height 751
paste input "310) 415-1483"
type input "(310) 415-1483"
drag, startPoint x: 757, startPoint y: 237, endPoint x: 793, endPoint y: 414, distance: 180.6
click at [758, 253] on div "Location Top Sewer Mar Vista Your caller id phone number (310) 340-0717 Custome…" at bounding box center [784, 244] width 244 height 366
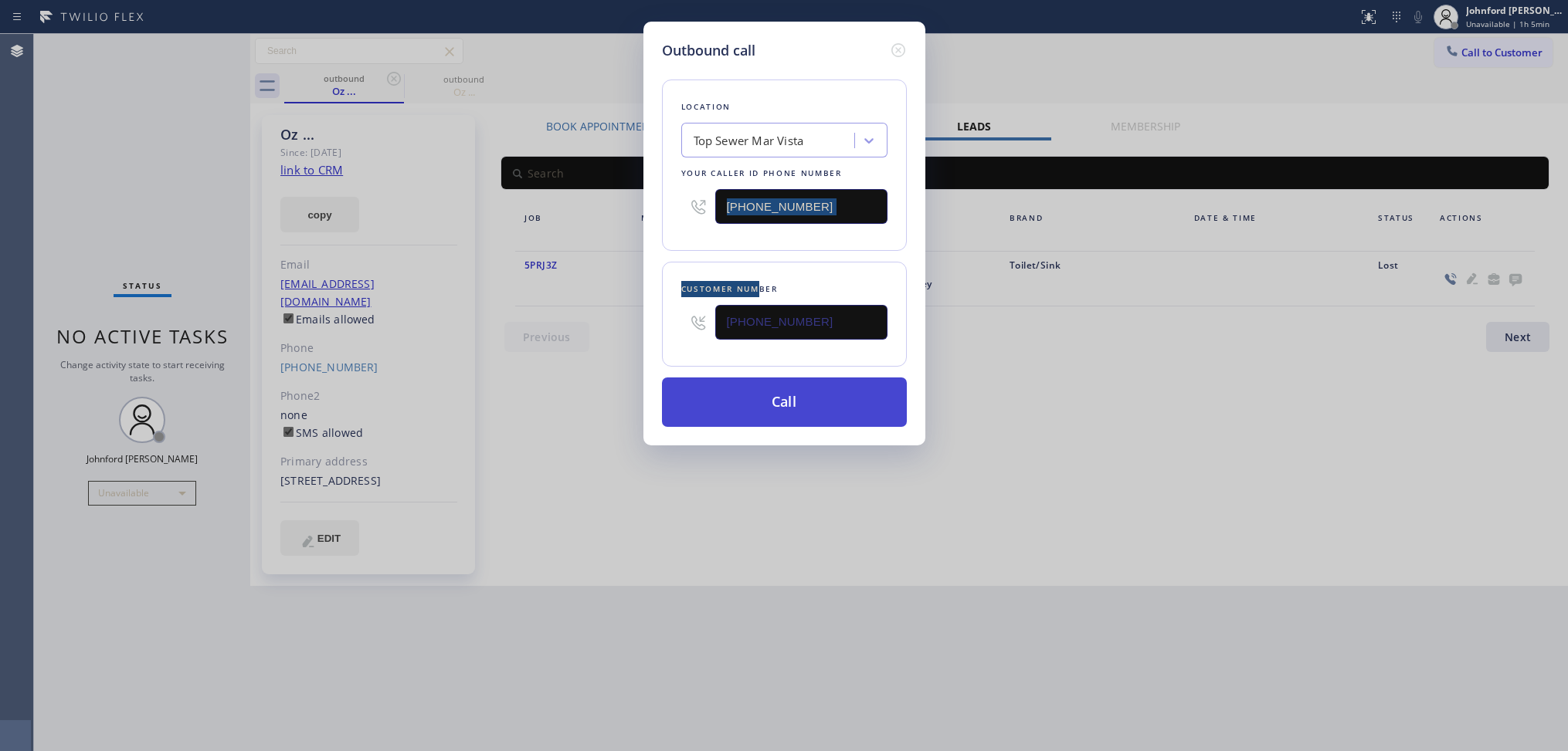
click at [793, 410] on button "Call" at bounding box center [784, 401] width 244 height 49
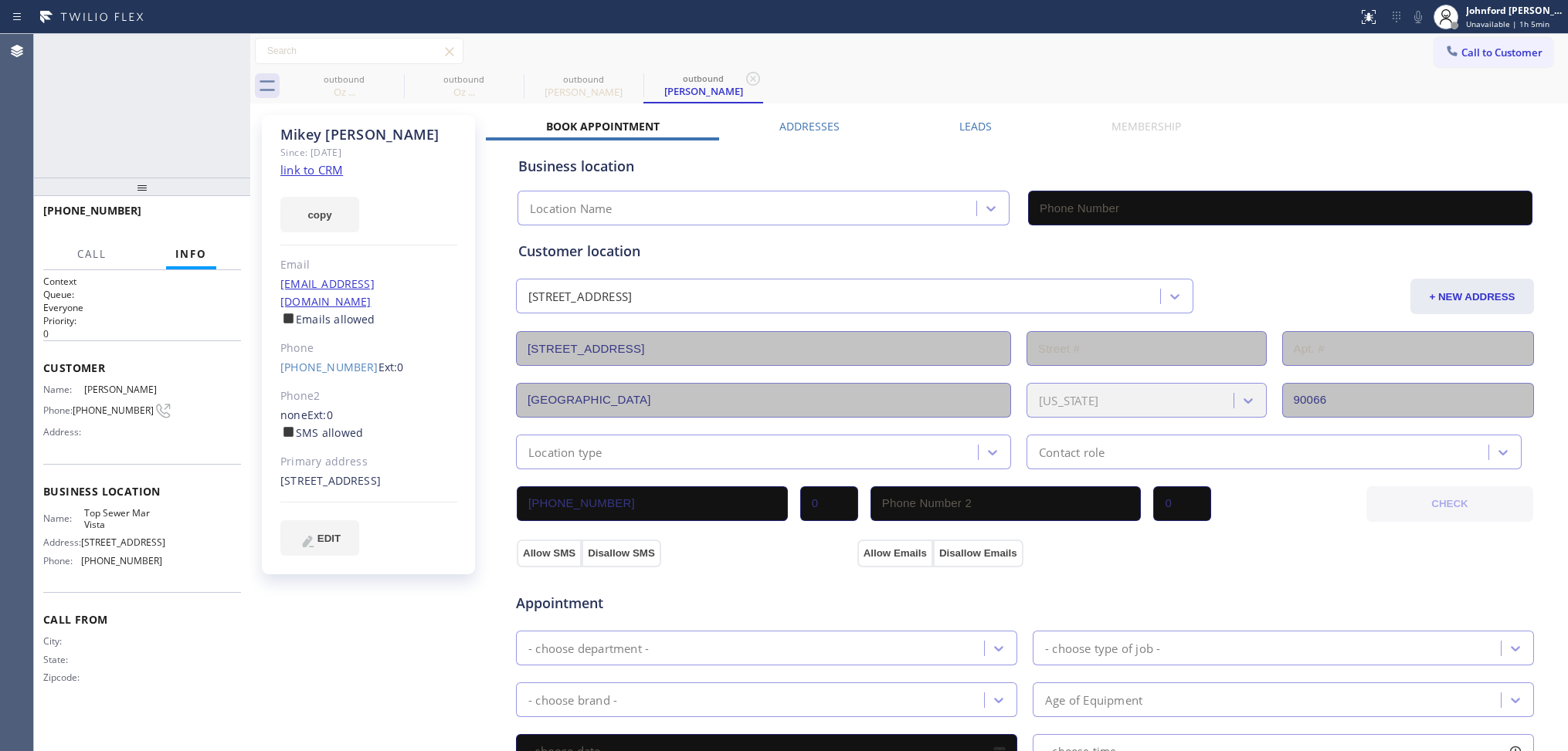
type input "(310) 340-0717"
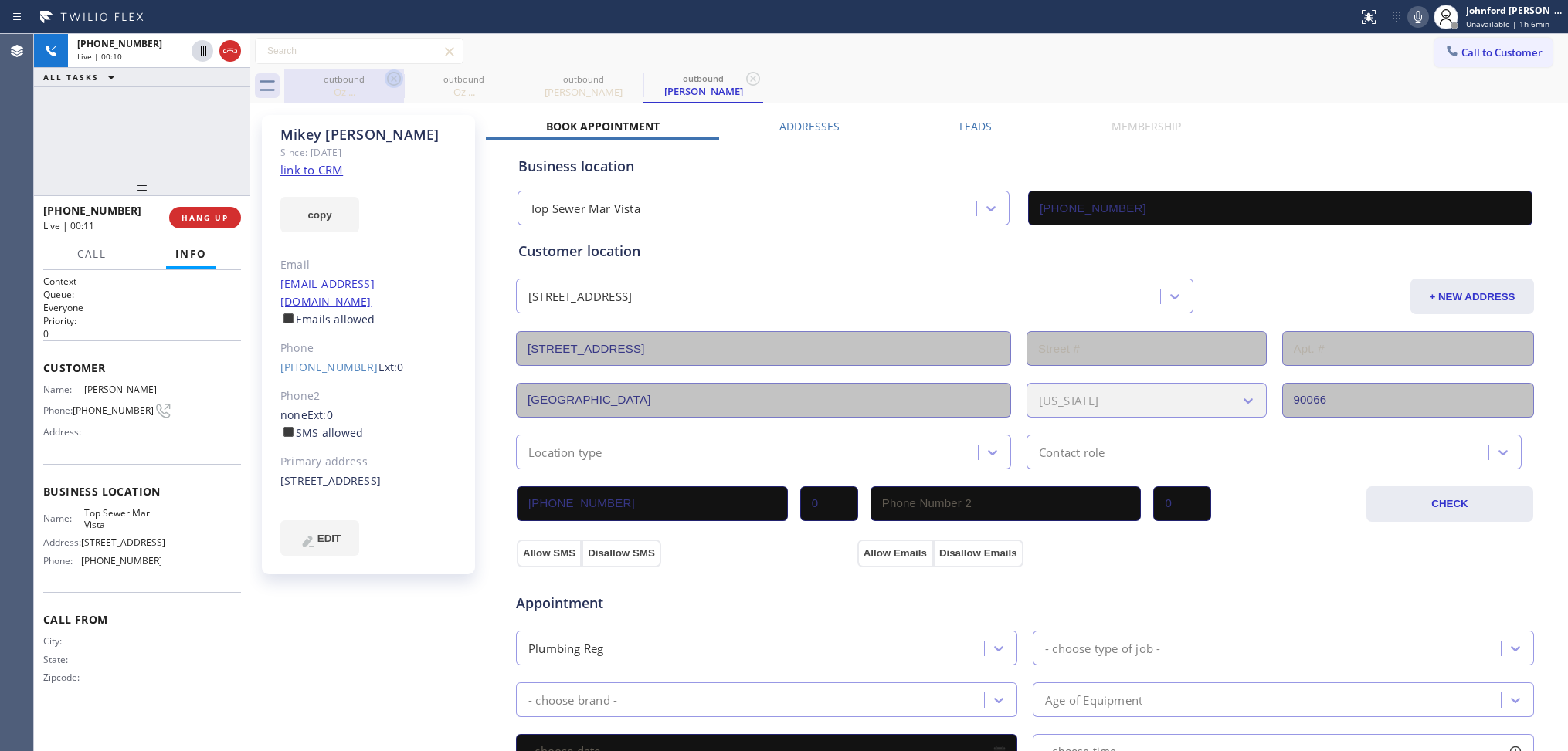
click at [390, 82] on icon at bounding box center [394, 79] width 19 height 19
type input "[PHONE_NUMBER]"
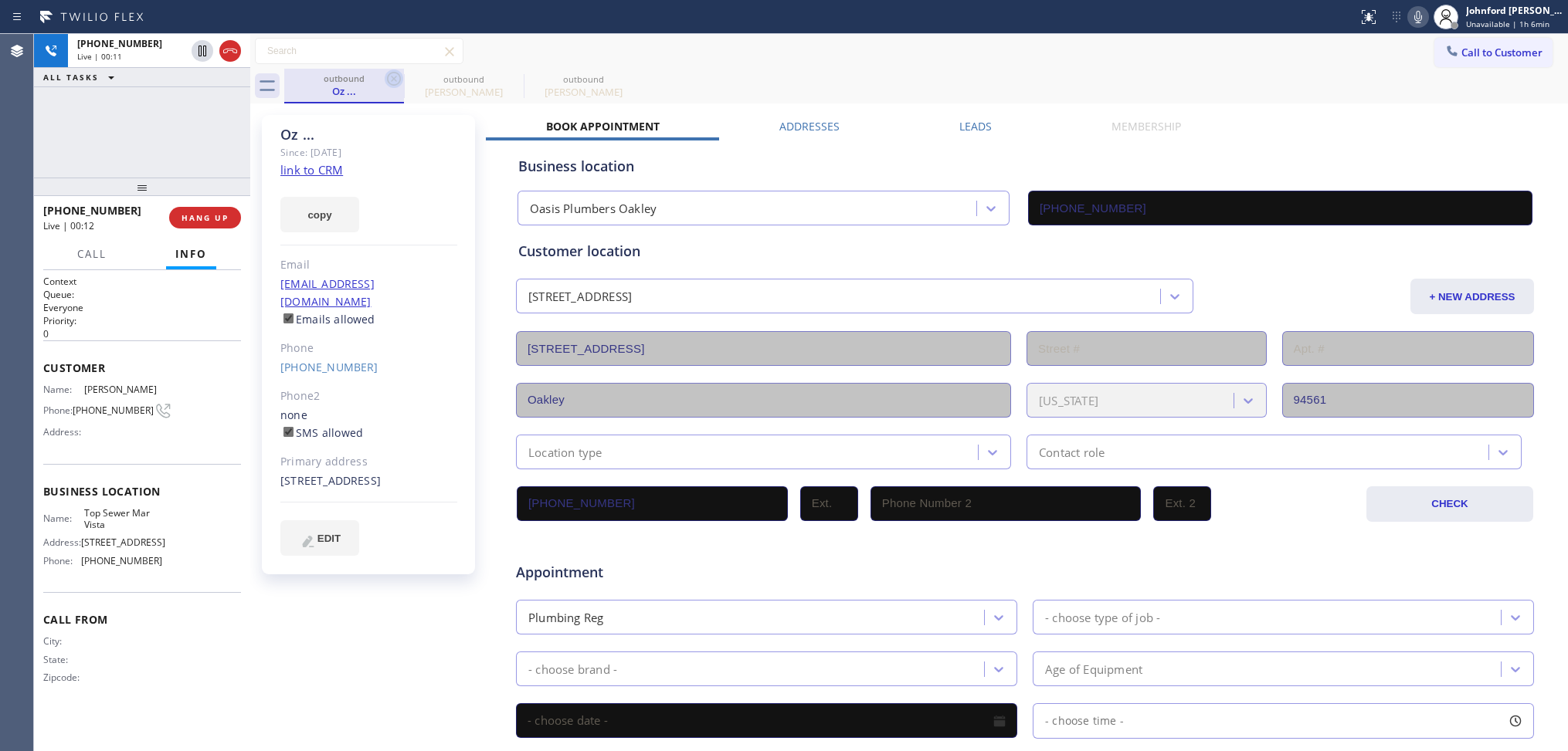
click at [388, 73] on icon at bounding box center [394, 79] width 19 height 19
type input "(310) 340-0717"
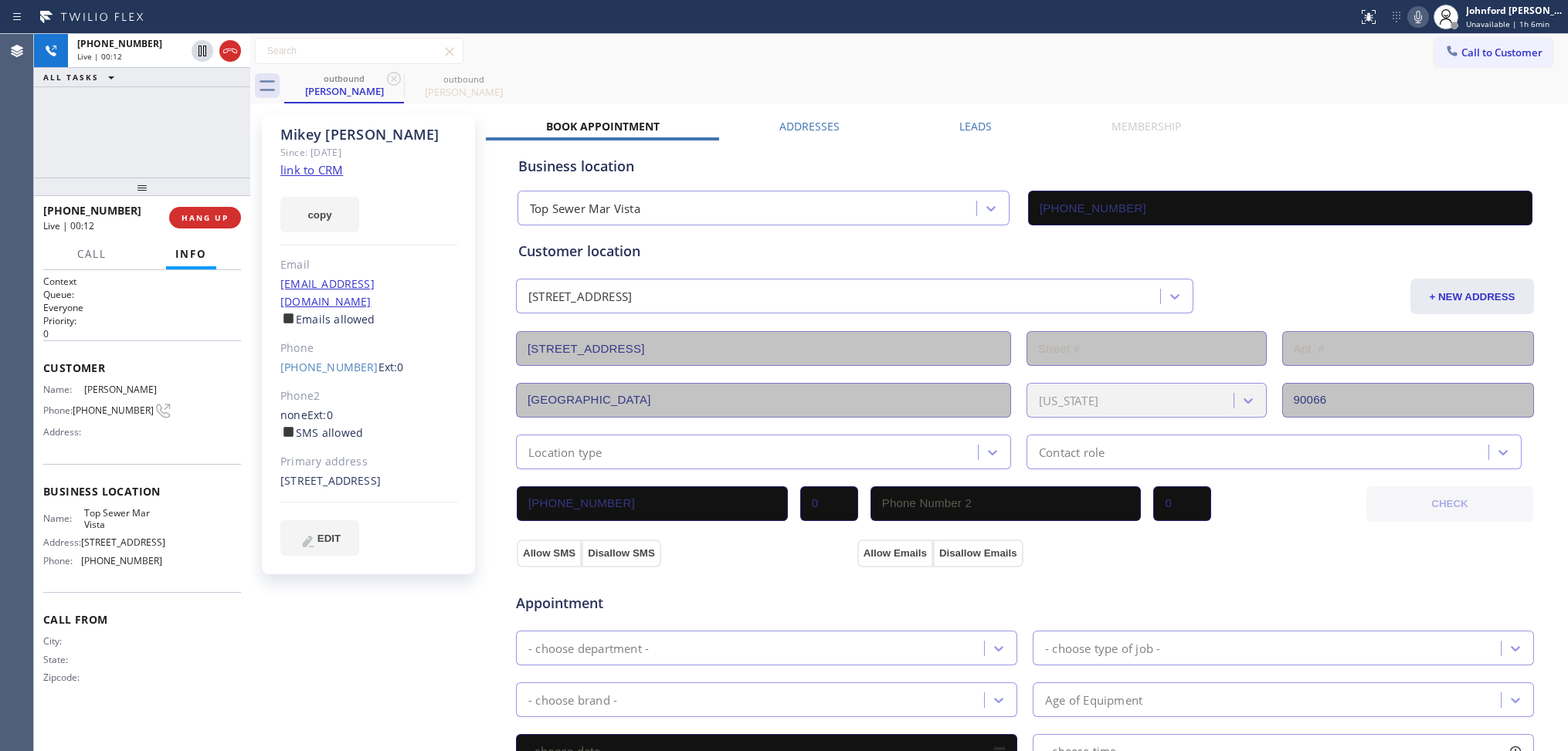
click at [733, 54] on div "Call to Customer Outbound call Location Top Sewer Mar Vista Your caller id phon…" at bounding box center [909, 51] width 1317 height 27
click at [228, 196] on div at bounding box center [141, 187] width 216 height 19
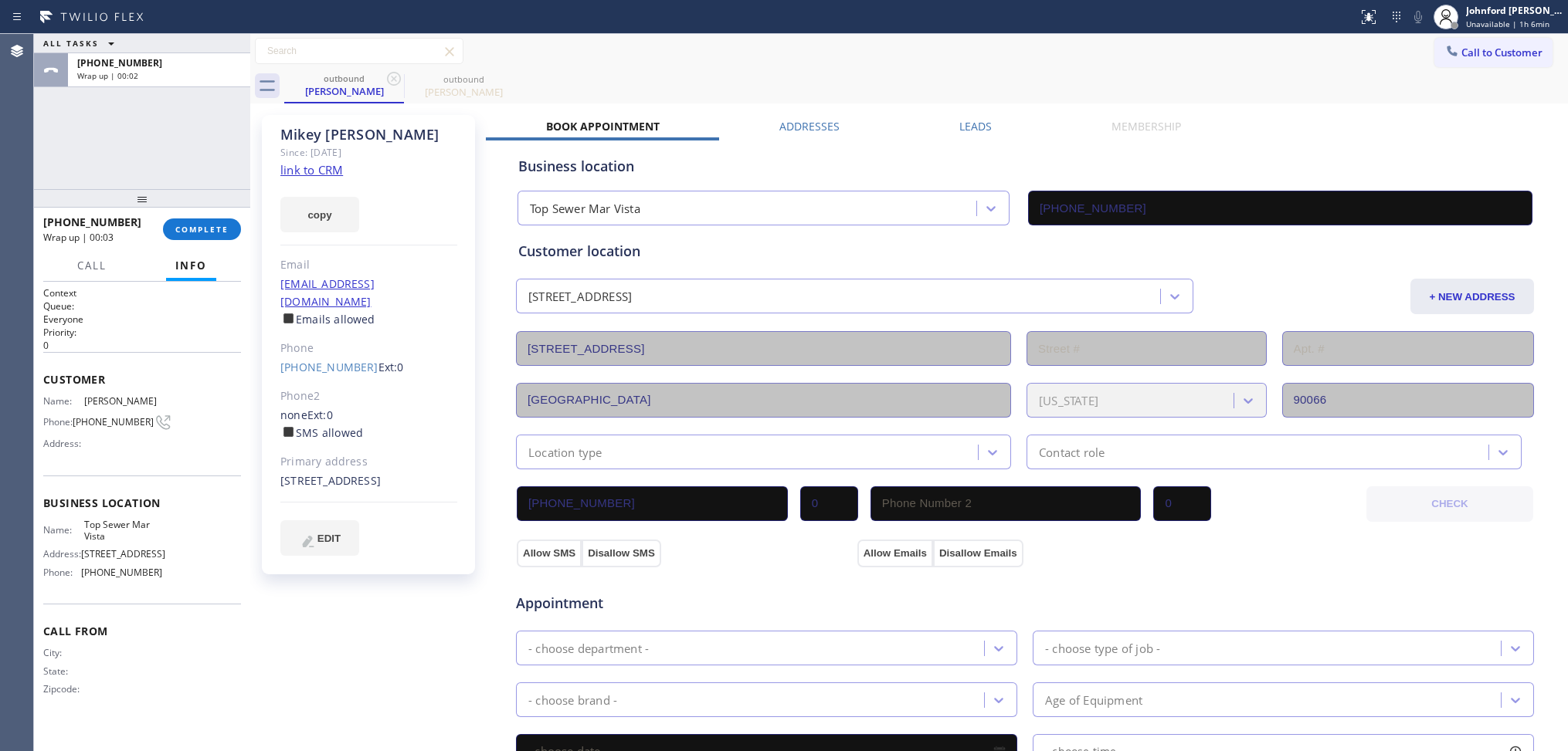
click at [220, 217] on div "+13104151483 Wrap up | 00:03 COMPLETE" at bounding box center [142, 229] width 198 height 40
drag, startPoint x: 220, startPoint y: 217, endPoint x: 211, endPoint y: 237, distance: 21.9
click at [213, 233] on div "+13104151483 Wrap up | 00:03 COMPLETE" at bounding box center [142, 229] width 198 height 40
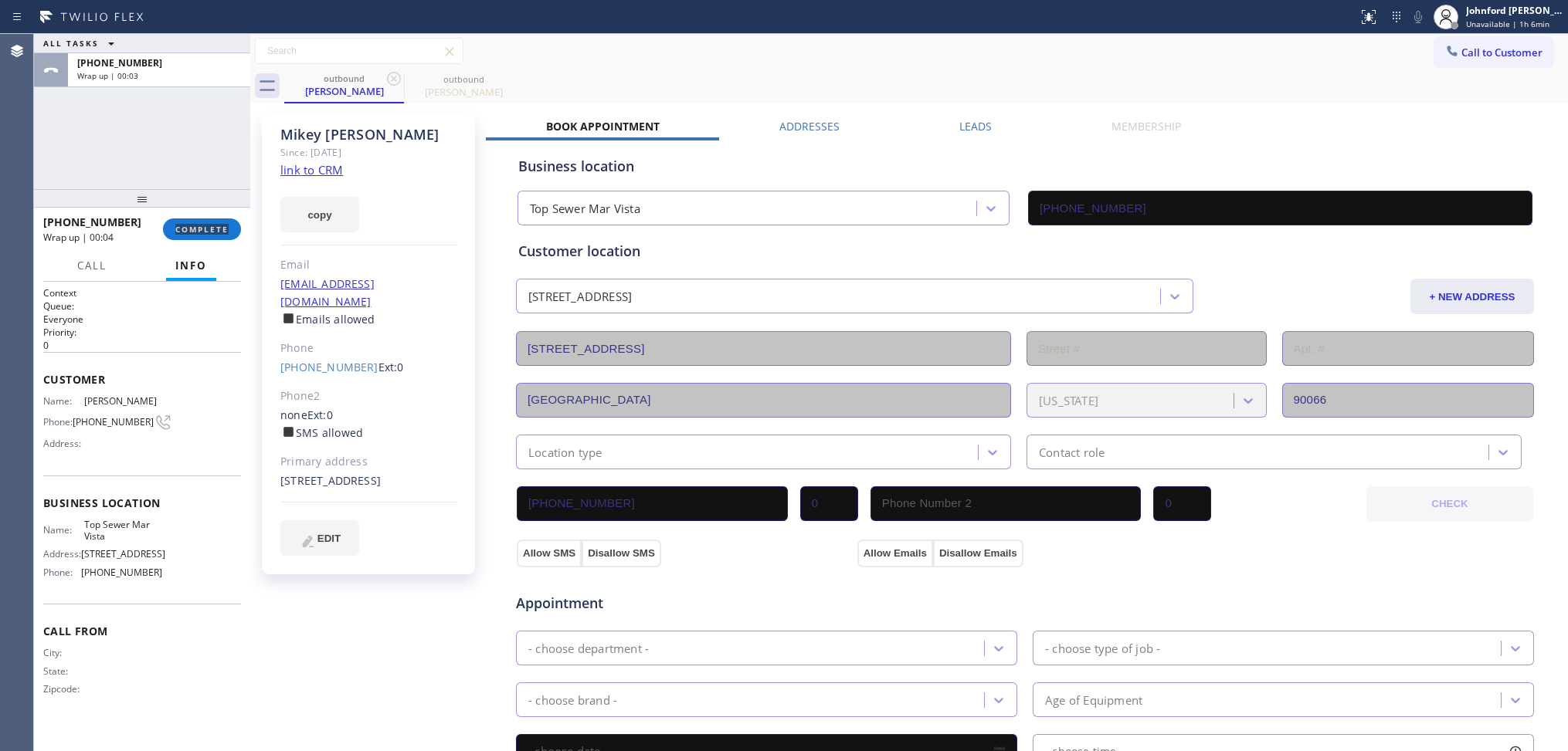
click at [210, 240] on div "+13104151483 Wrap up | 00:04 COMPLETE" at bounding box center [142, 229] width 198 height 40
click at [217, 220] on button "COMPLETE" at bounding box center [201, 229] width 78 height 22
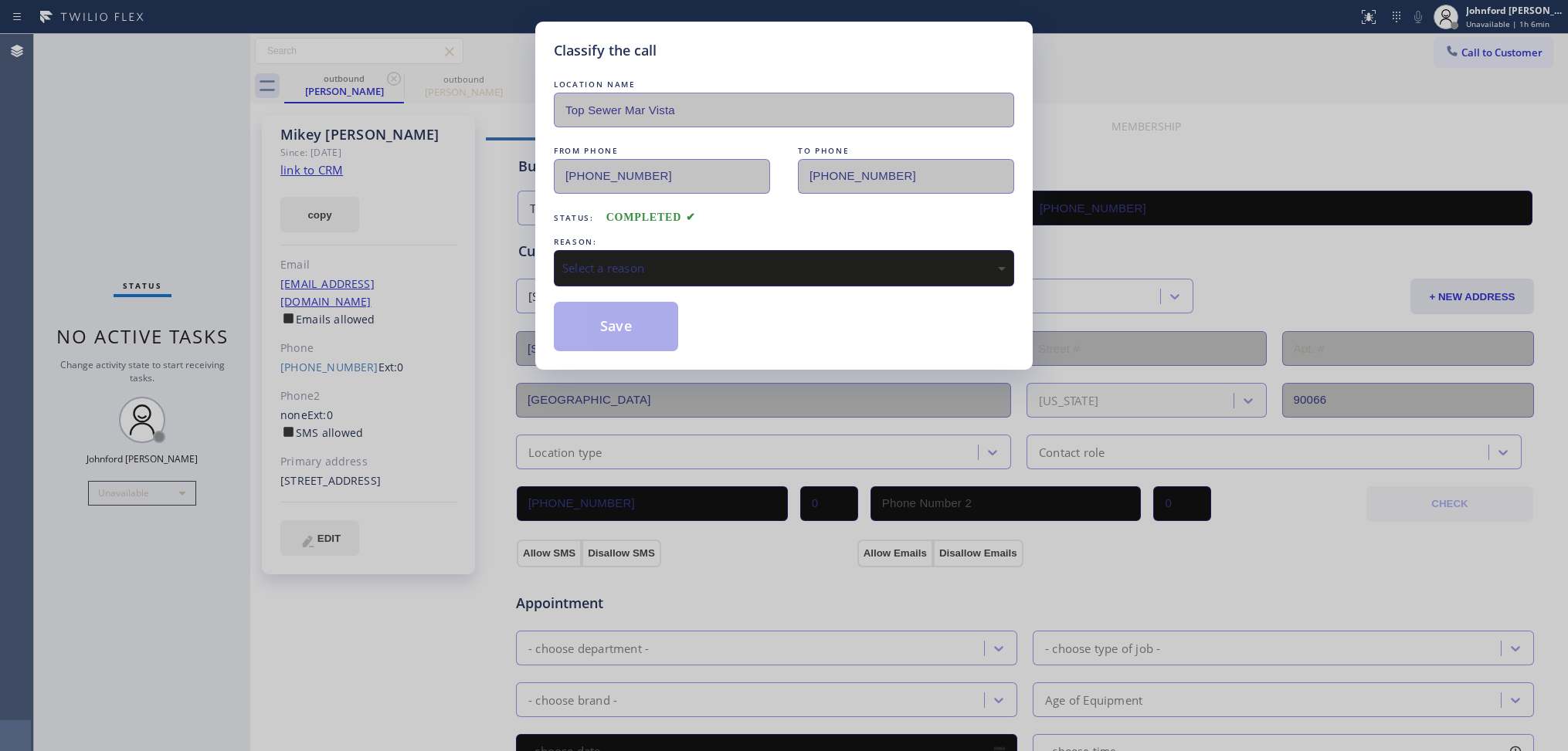
click at [665, 266] on div "Select a reason" at bounding box center [784, 268] width 443 height 18
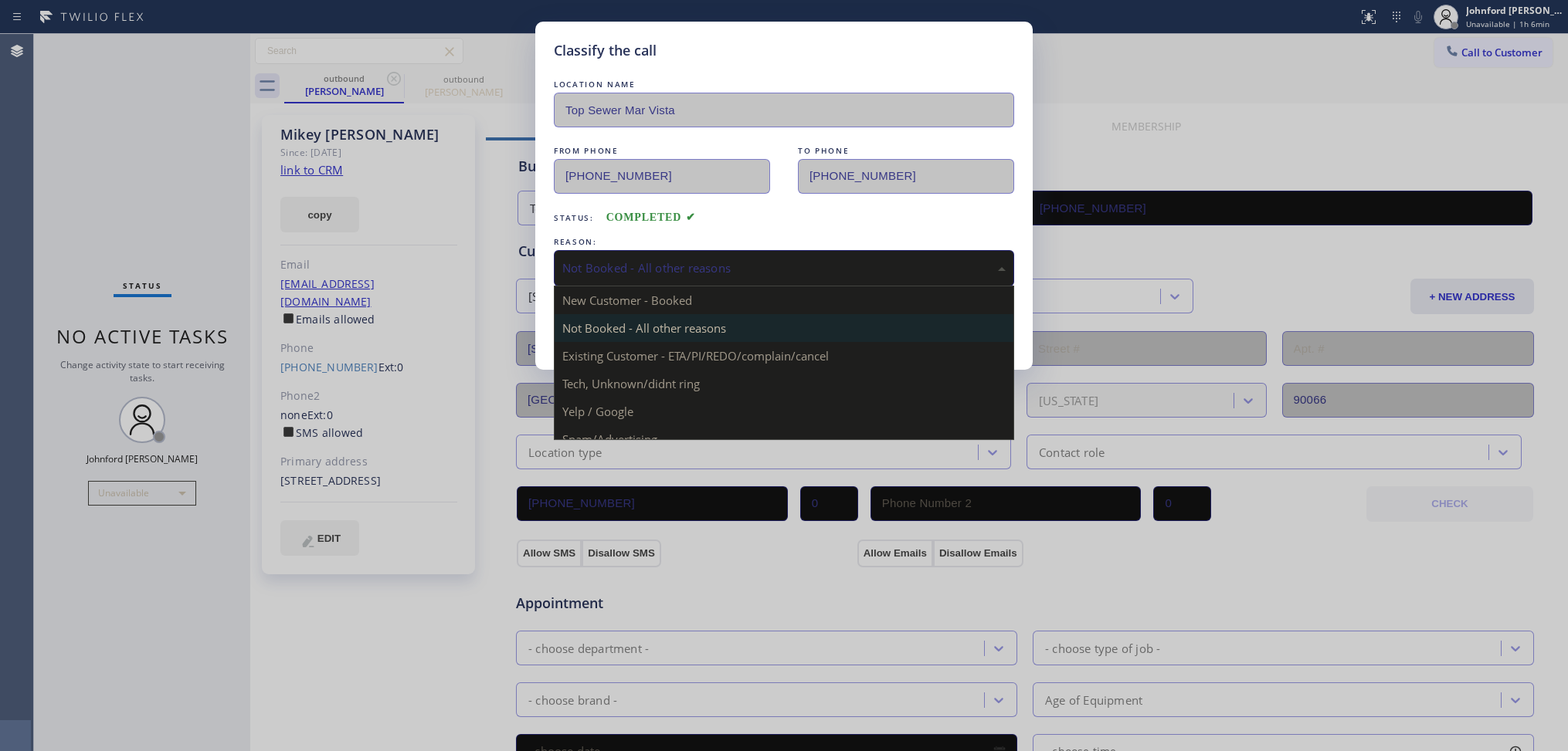
click at [663, 252] on div "Not Booked - All other reasons" at bounding box center [784, 268] width 461 height 36
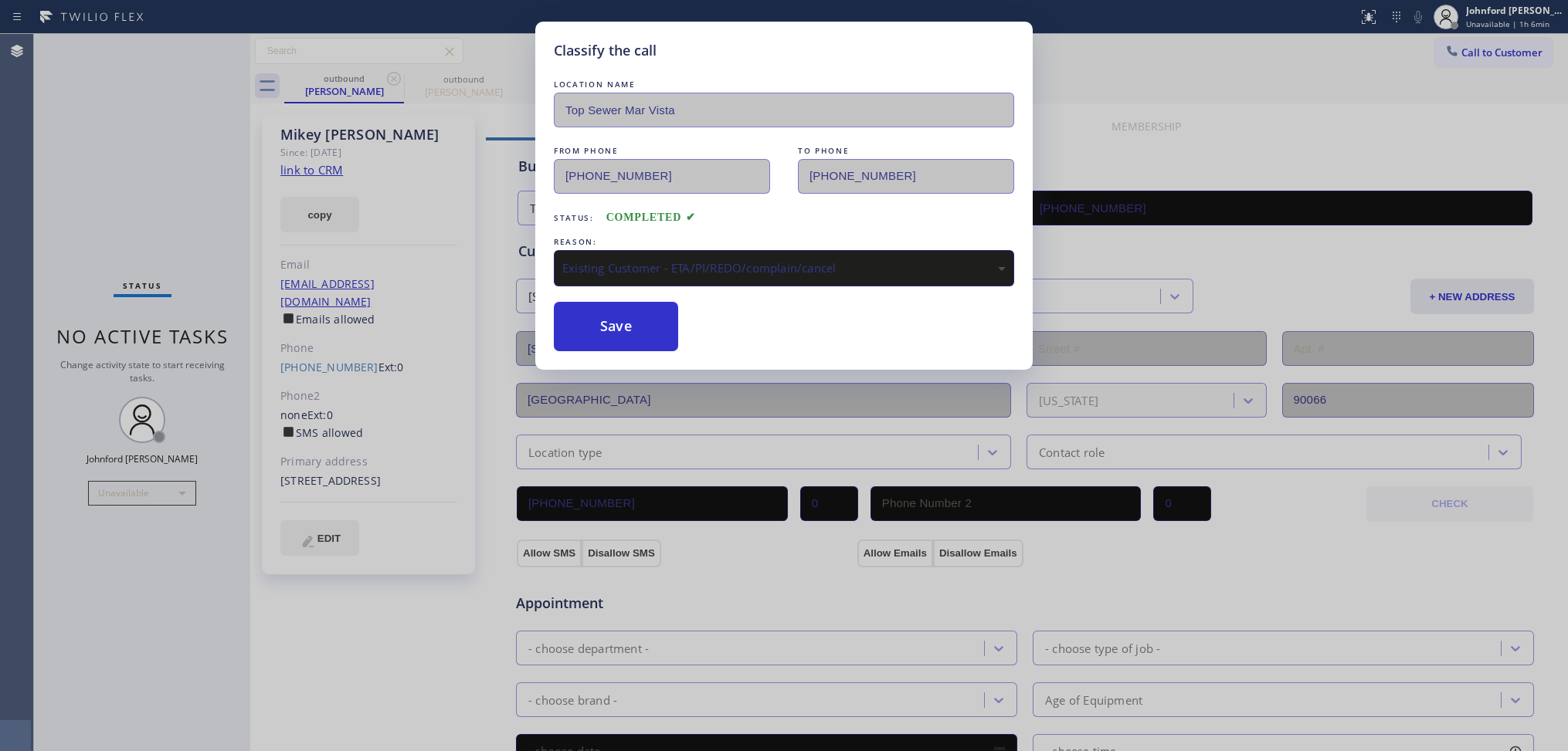
drag, startPoint x: 618, startPoint y: 328, endPoint x: 1162, endPoint y: 5, distance: 632.7
click at [618, 321] on button "Save" at bounding box center [615, 326] width 124 height 49
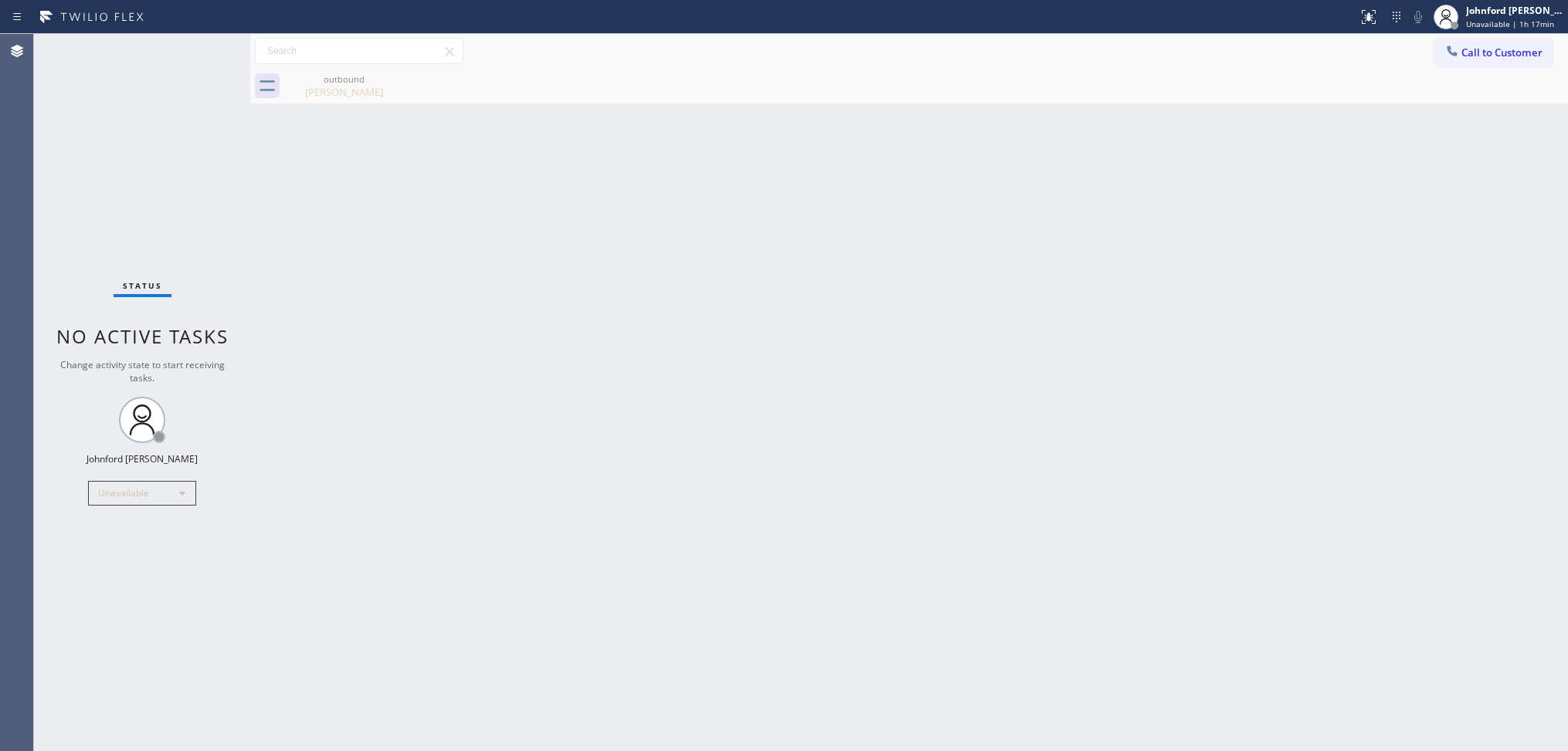
drag, startPoint x: 1207, startPoint y: 220, endPoint x: 1207, endPoint y: 172, distance: 48.0
click at [1207, 220] on div "Back to Dashboard Change Sender ID Customers Technicians Select a contact Outbo…" at bounding box center [909, 392] width 1317 height 717
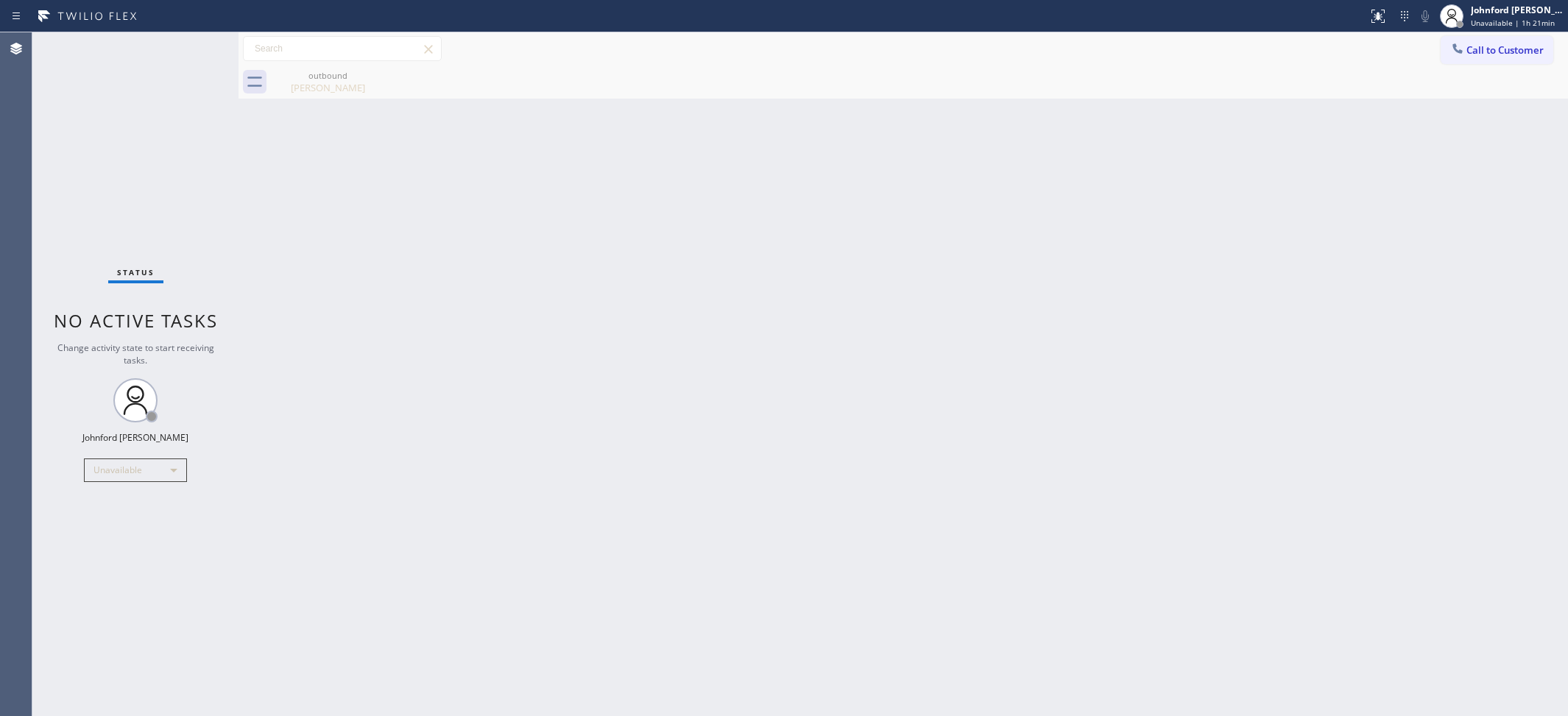
drag, startPoint x: 1509, startPoint y: 49, endPoint x: 1216, endPoint y: 96, distance: 296.7
click at [1487, 49] on span "Call to Customer" at bounding box center [1504, 50] width 77 height 13
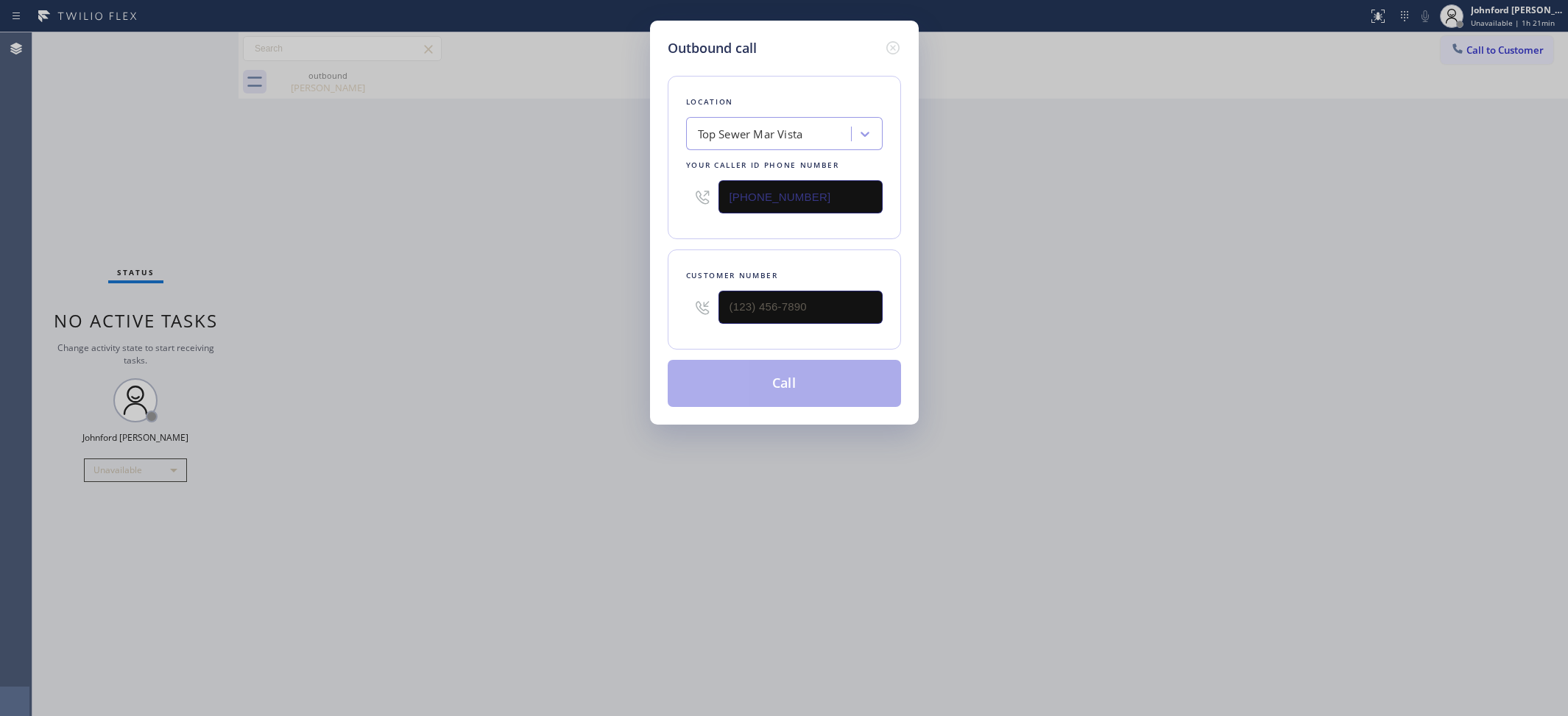
click at [829, 190] on input "(310) 340-0717" at bounding box center [800, 197] width 164 height 33
paste input "213) 319-608"
type input "(213) 319-6087"
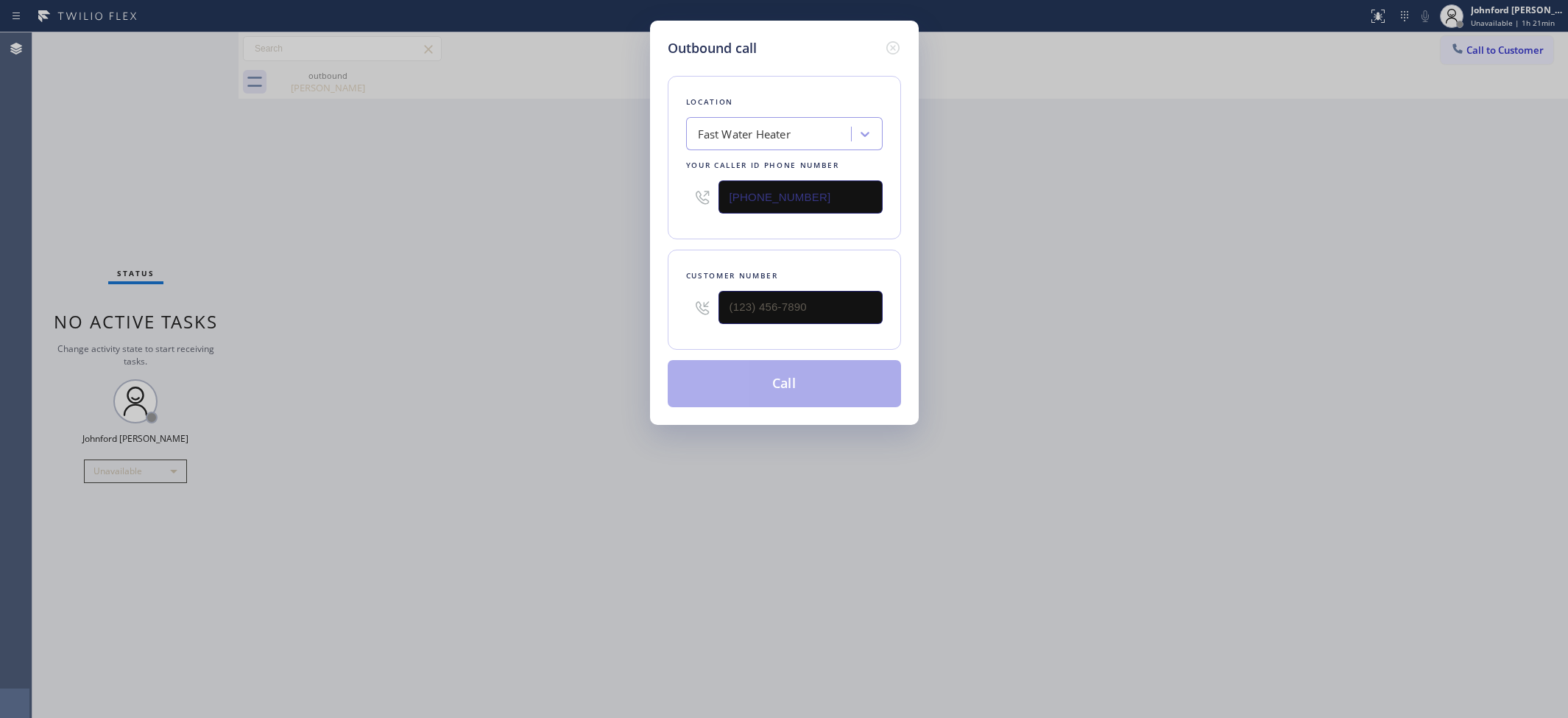
drag, startPoint x: 832, startPoint y: 277, endPoint x: 697, endPoint y: 310, distance: 139.0
click at [697, 310] on div "Customer number" at bounding box center [784, 300] width 233 height 100
click at [811, 292] on input "(___) ___-____" at bounding box center [800, 307] width 164 height 33
paste input "323) 884-3404"
type input "(323) 884-3404"
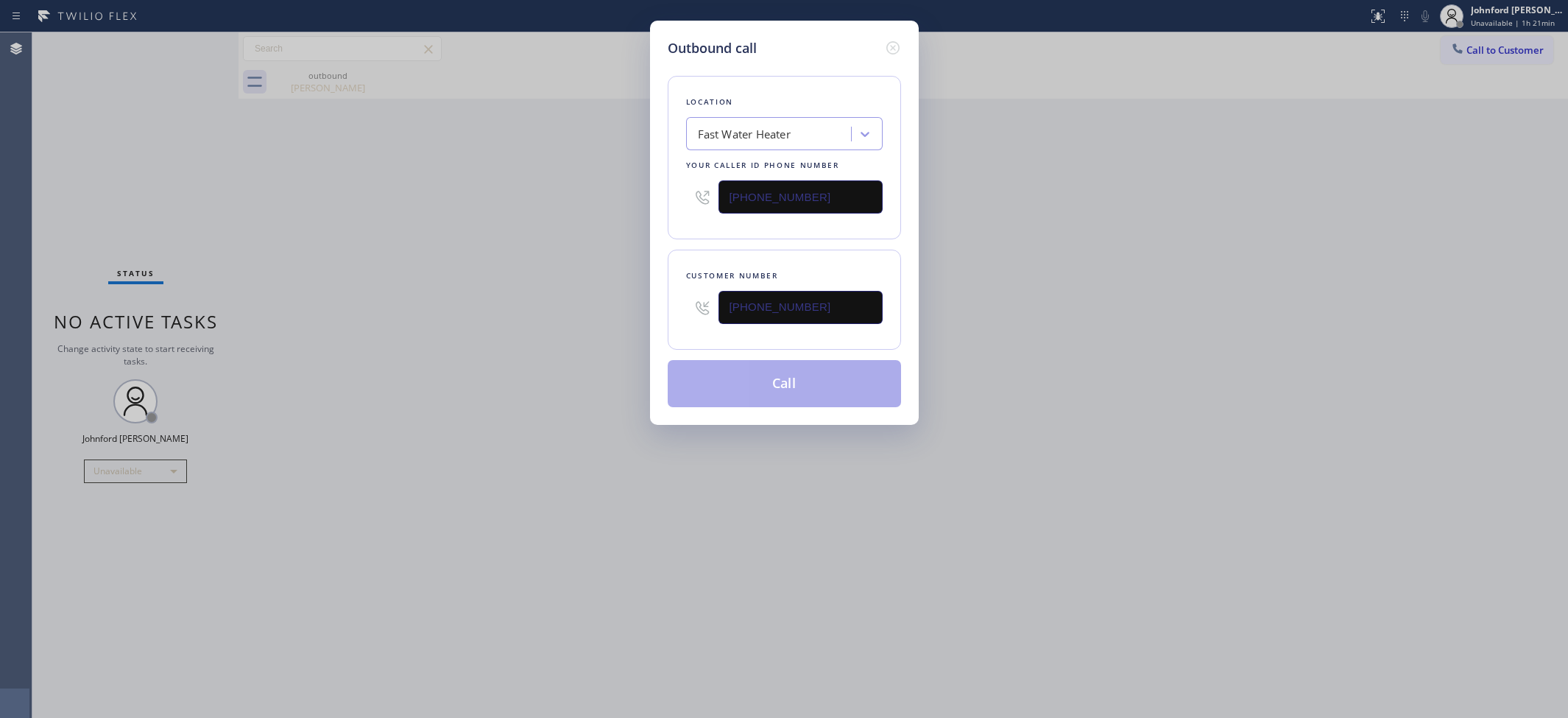
click at [571, 315] on div "Outbound call Location Fast Water Heater Your caller id phone number (213) 319-…" at bounding box center [784, 359] width 1568 height 718
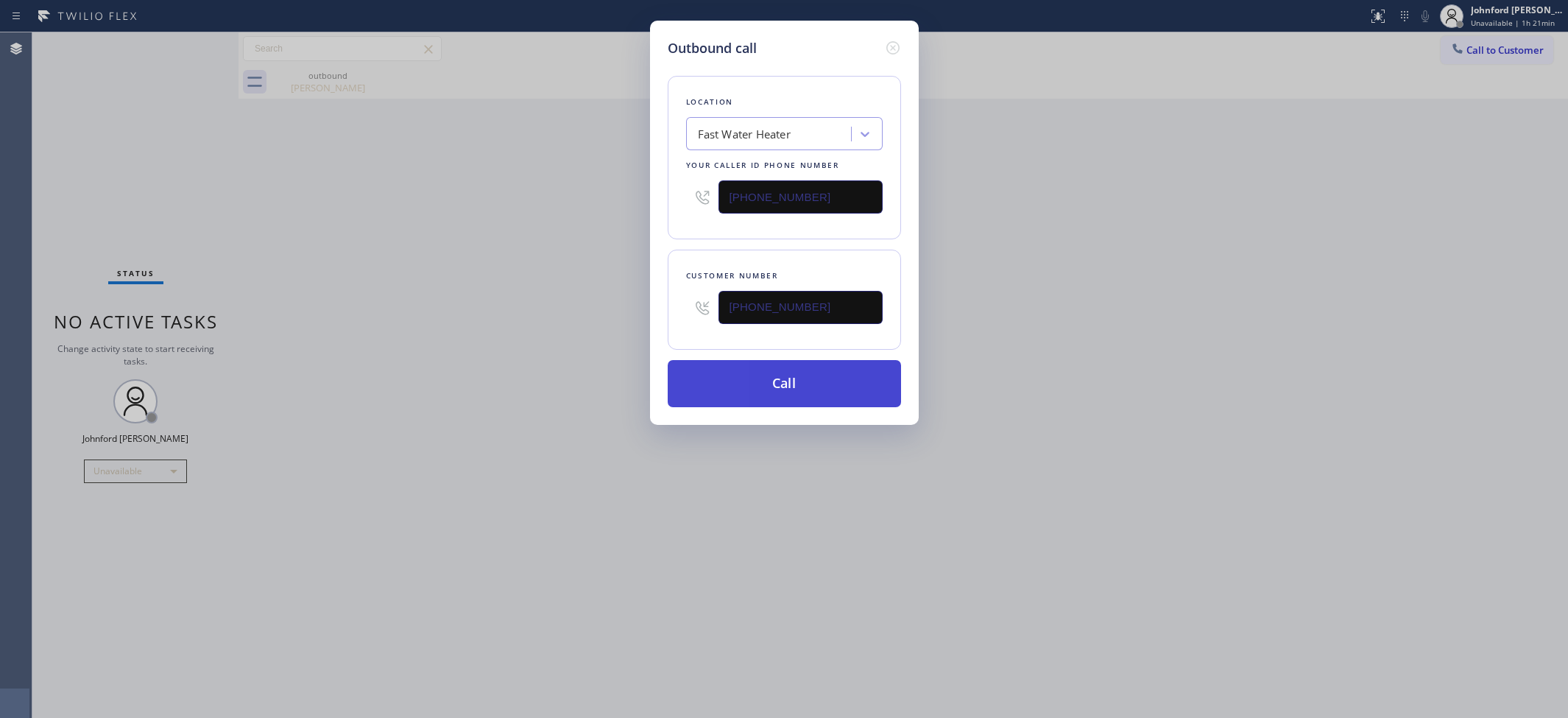
click at [705, 360] on button "Call" at bounding box center [784, 383] width 233 height 47
click at [751, 366] on button "Call" at bounding box center [784, 383] width 233 height 47
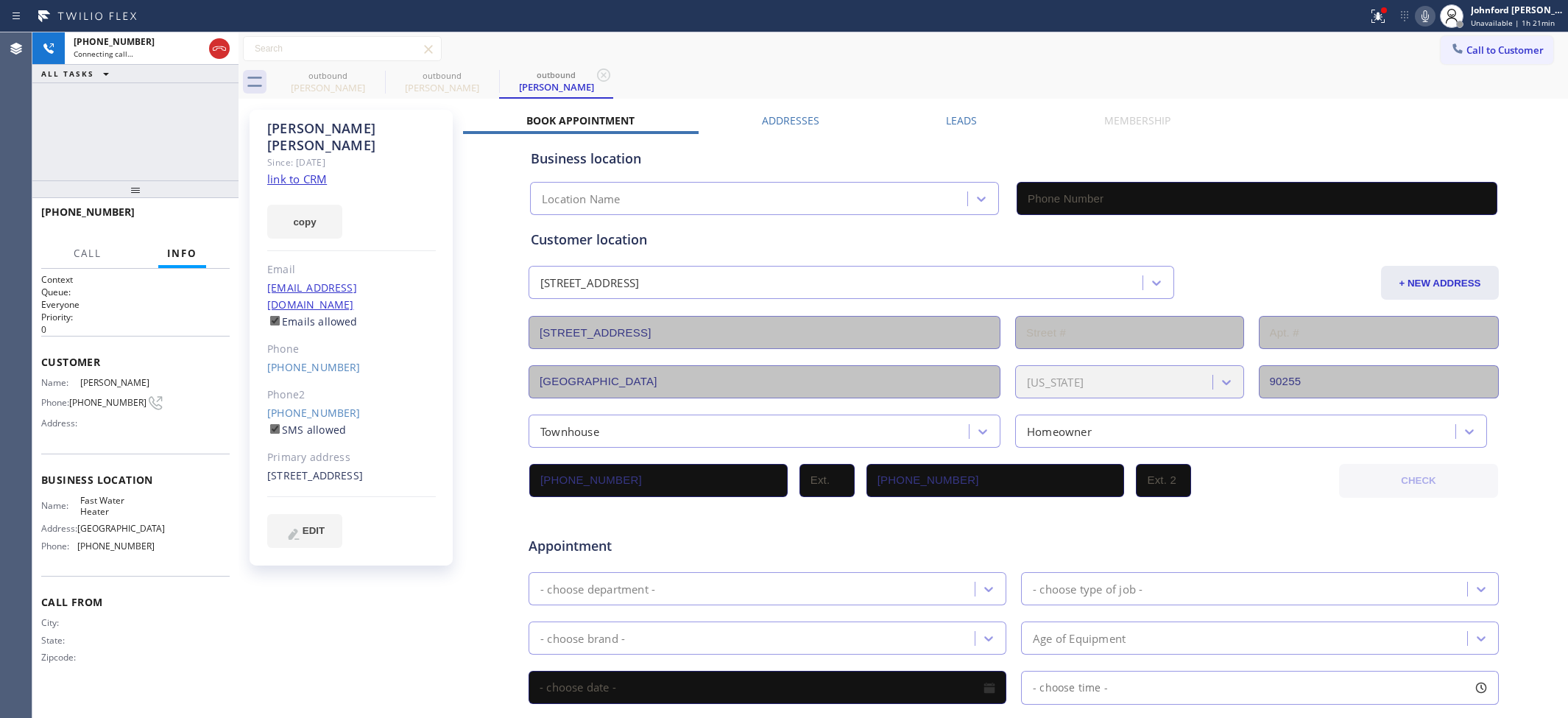
click at [880, 44] on div "Call to Customer Outbound call Location Fast Water Heater Your caller id phone …" at bounding box center [903, 49] width 1330 height 25
type input "(213) 319-6087"
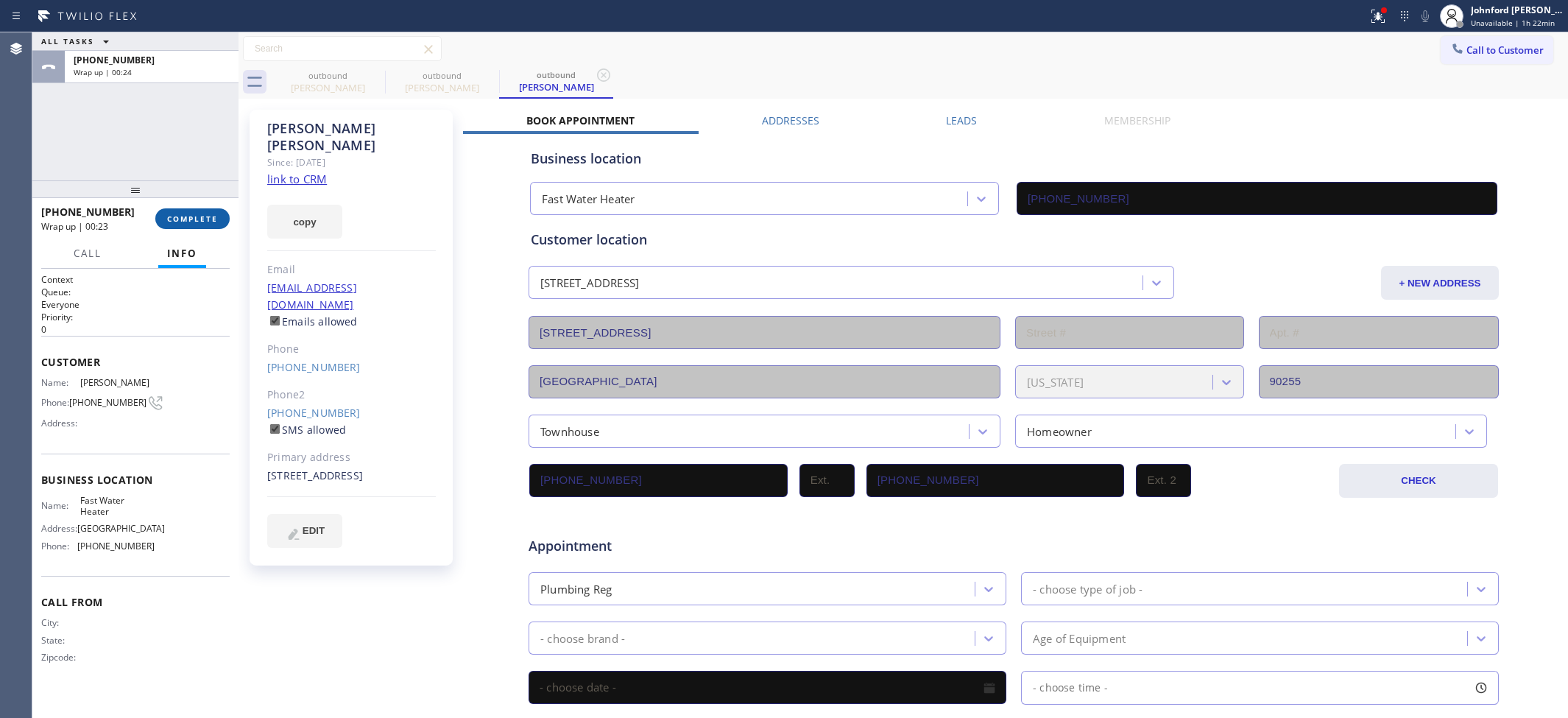
click at [208, 227] on button "COMPLETE" at bounding box center [192, 219] width 74 height 21
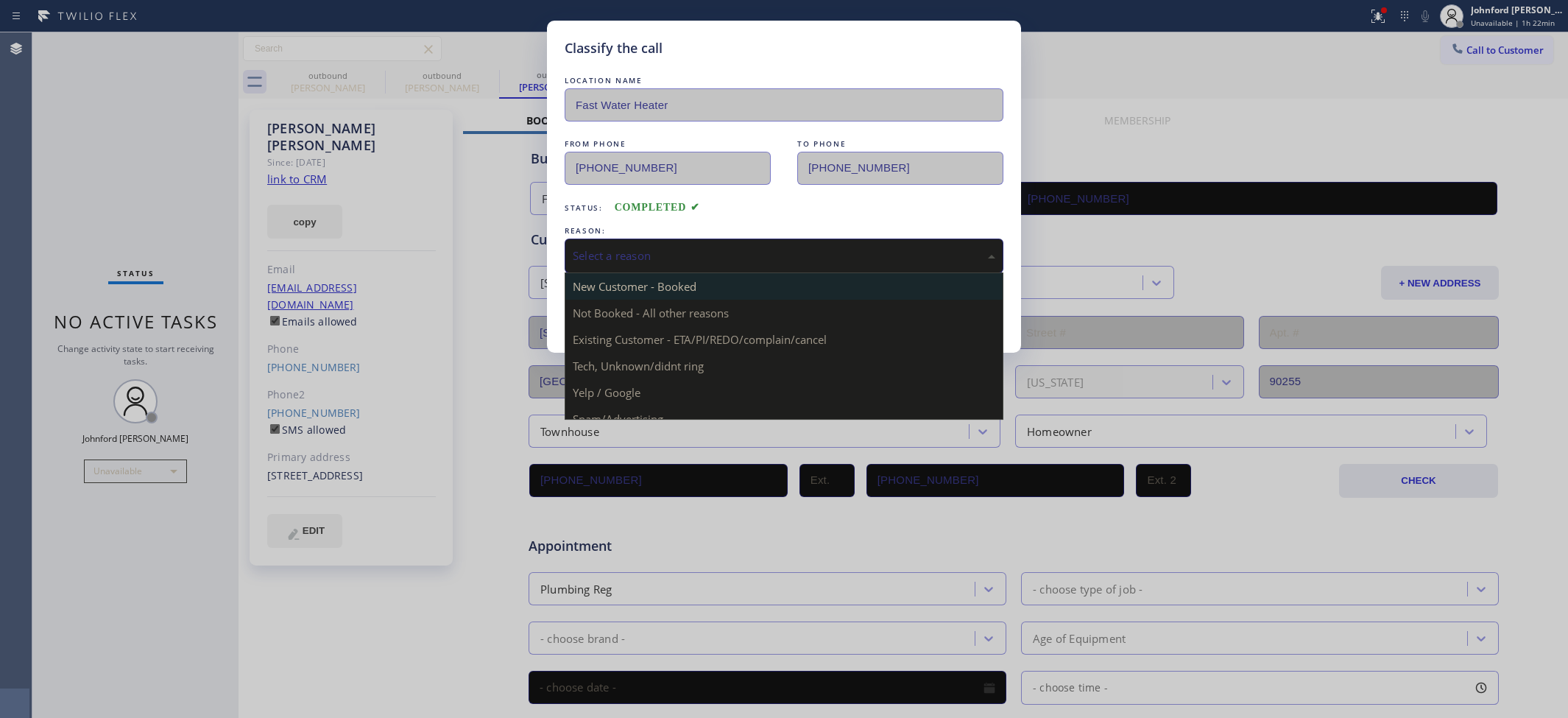
drag, startPoint x: 630, startPoint y: 235, endPoint x: 634, endPoint y: 274, distance: 39.2
click at [630, 244] on div "Select a reason" at bounding box center [784, 256] width 439 height 34
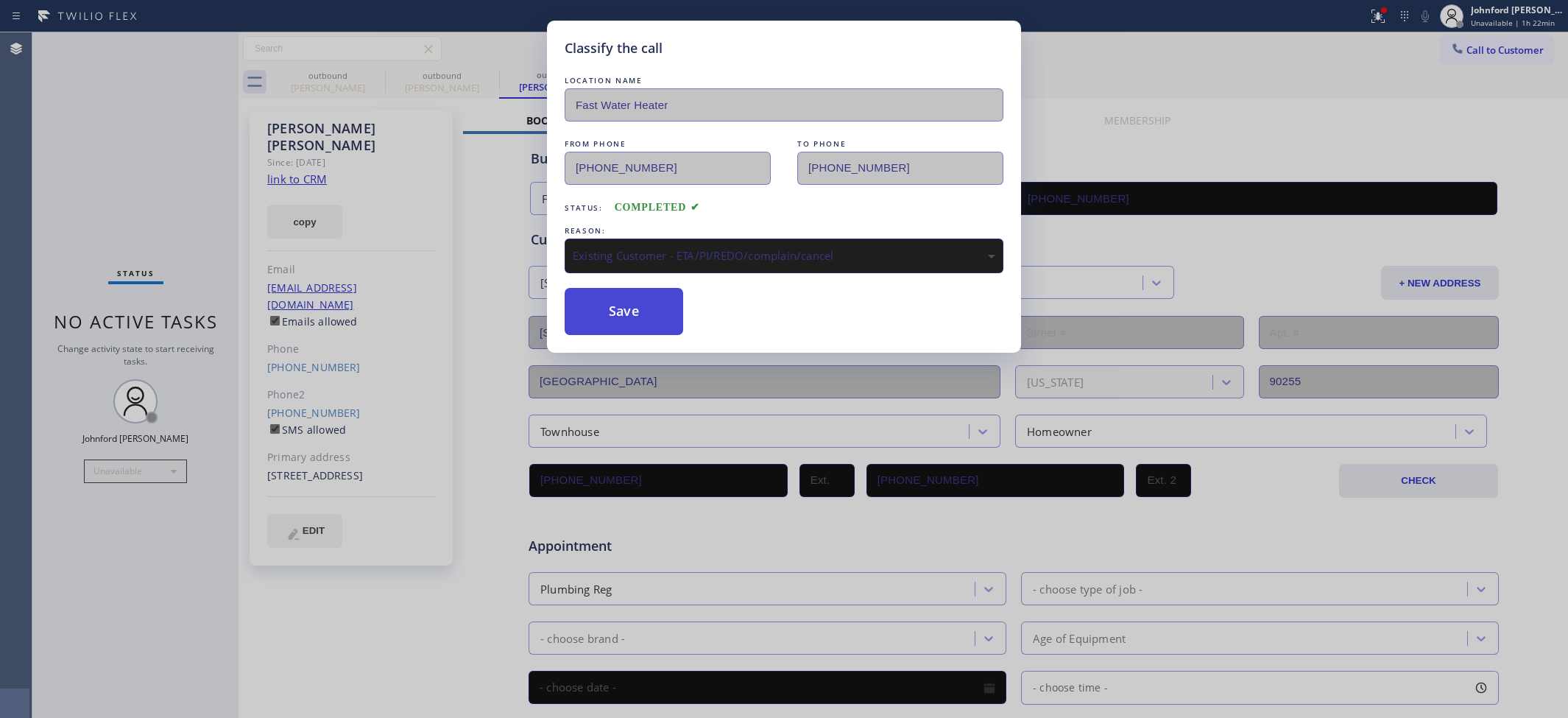
click at [660, 328] on button "Save" at bounding box center [624, 311] width 118 height 47
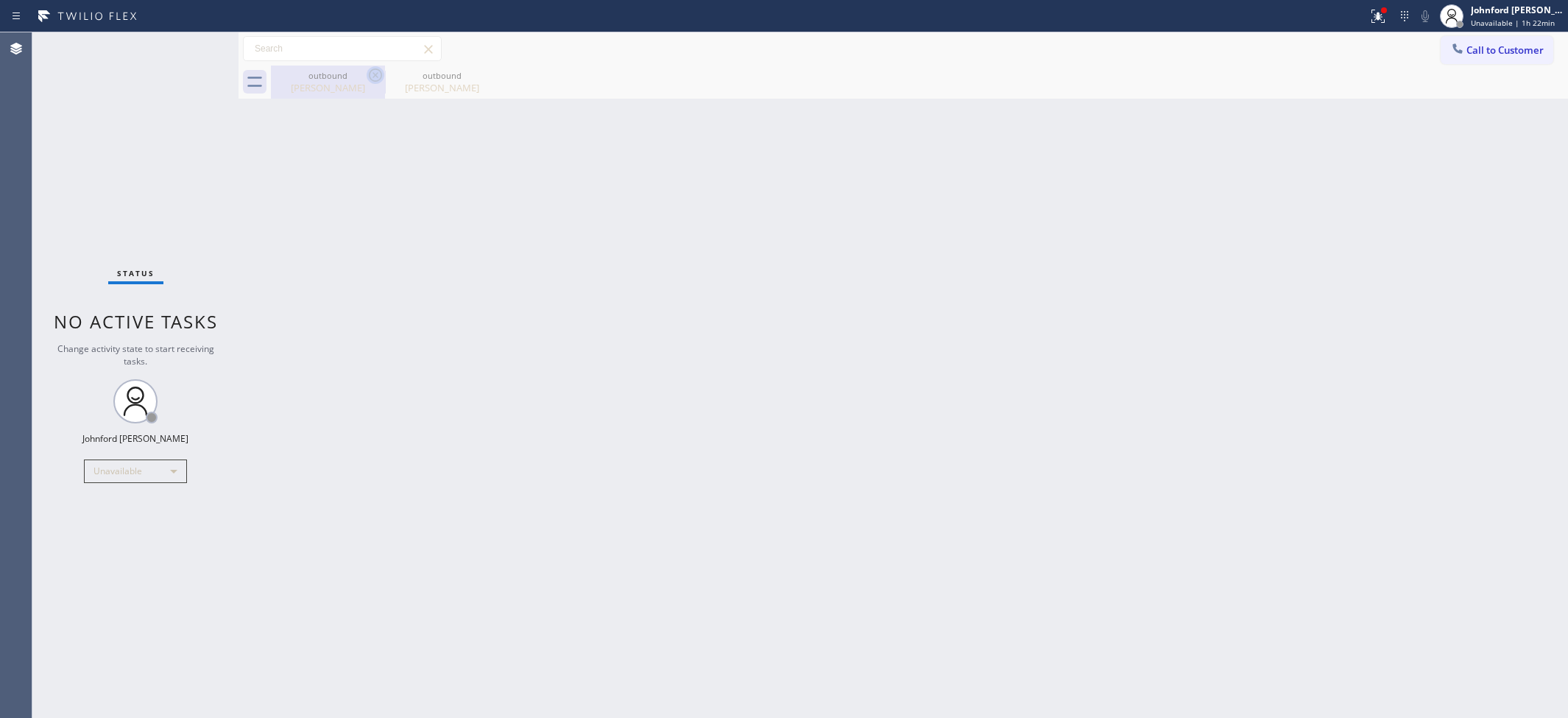
click at [366, 77] on icon at bounding box center [375, 75] width 18 height 18
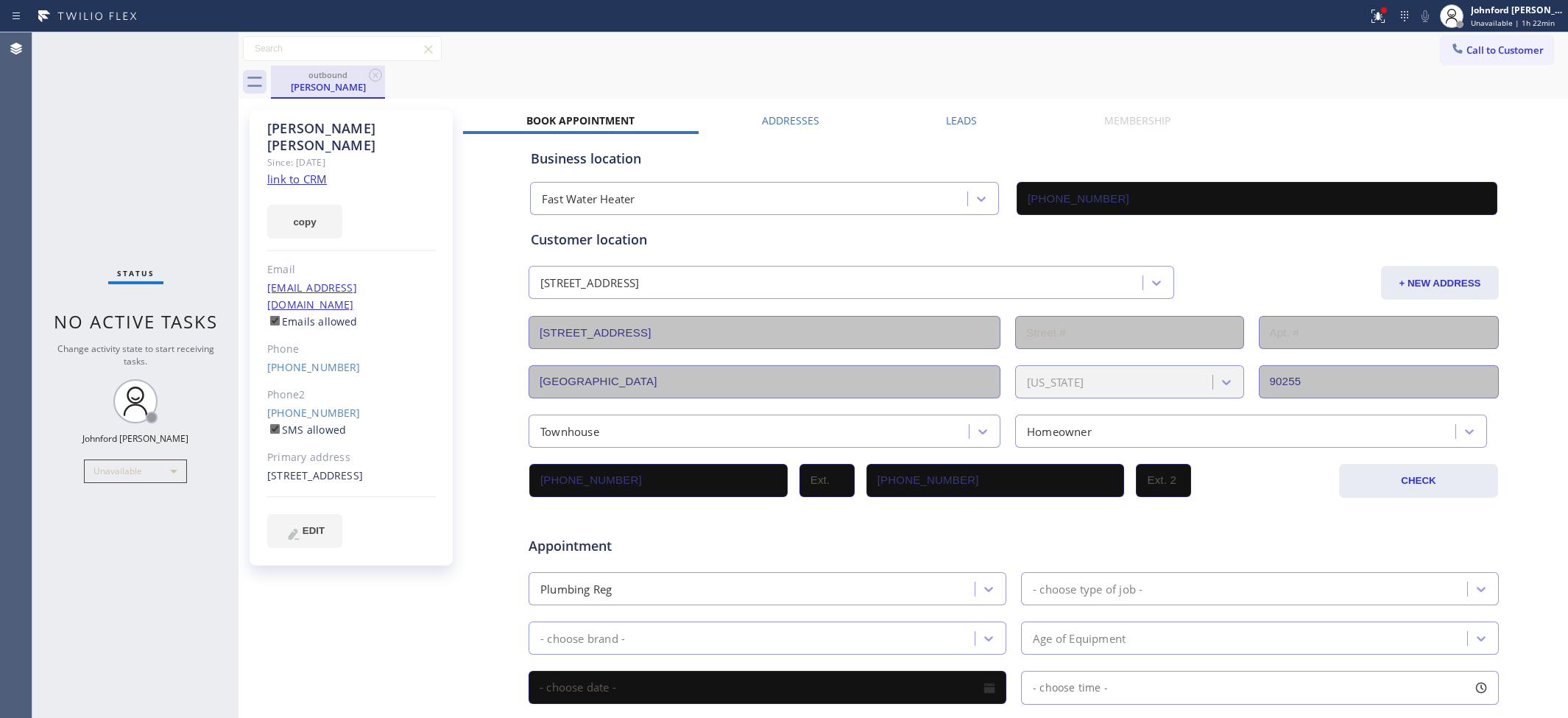
click at [341, 77] on div "outbound" at bounding box center [328, 74] width 111 height 11
click at [324, 360] on link "(323) 884-3404" at bounding box center [314, 366] width 94 height 14
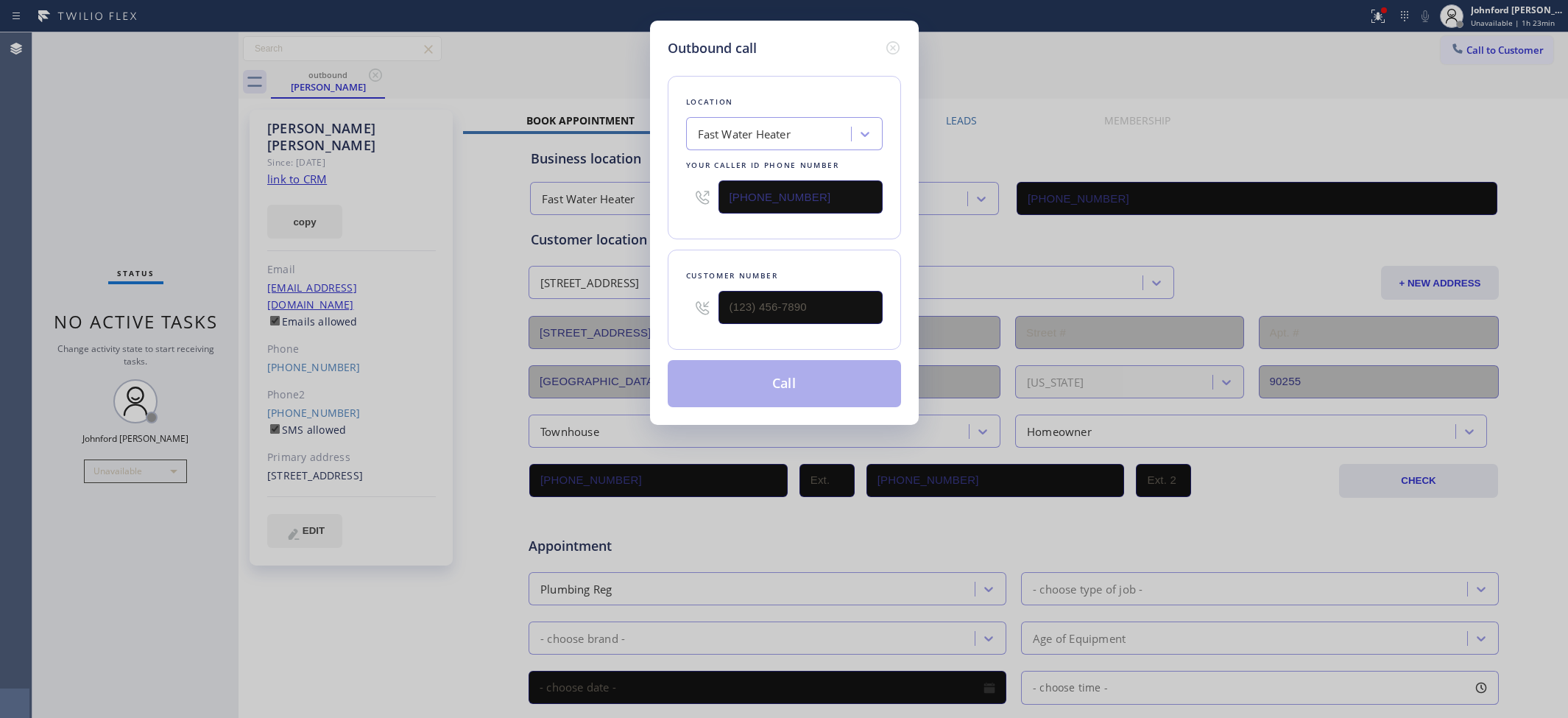
type input "(323) 884-3404"
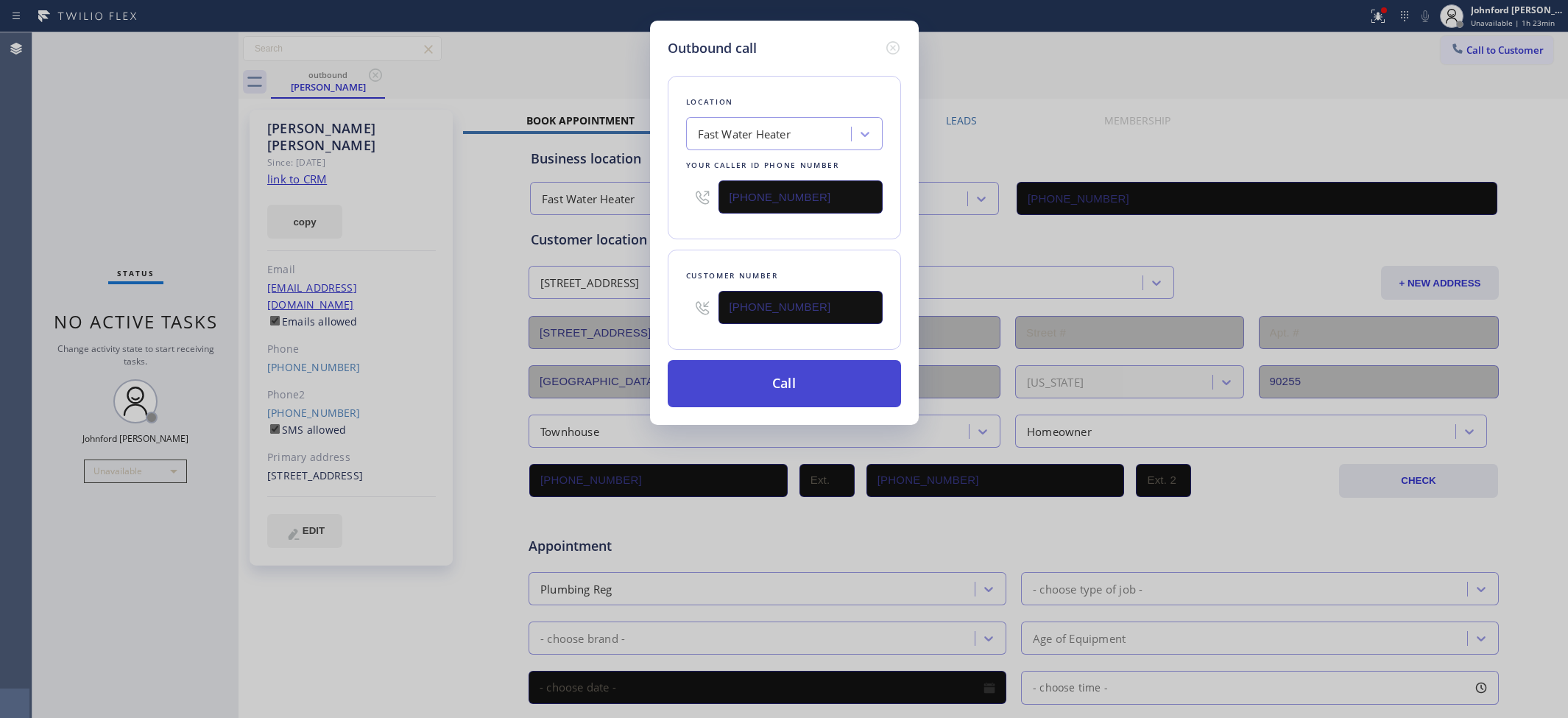
click at [817, 369] on button "Call" at bounding box center [784, 383] width 233 height 47
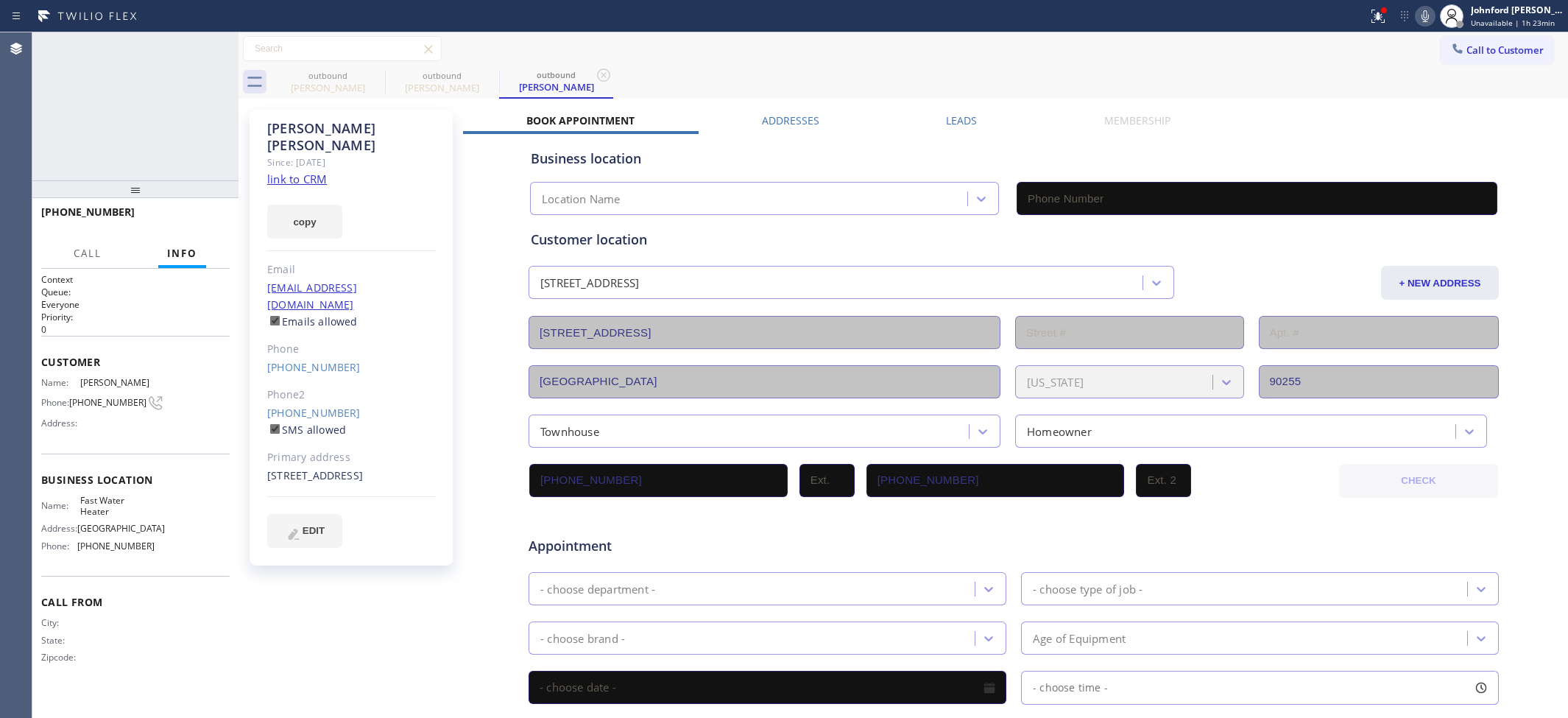
type input "(213) 319-6087"
drag, startPoint x: 1386, startPoint y: 19, endPoint x: 1309, endPoint y: 148, distance: 150.2
click at [1386, 19] on icon at bounding box center [1378, 16] width 18 height 18
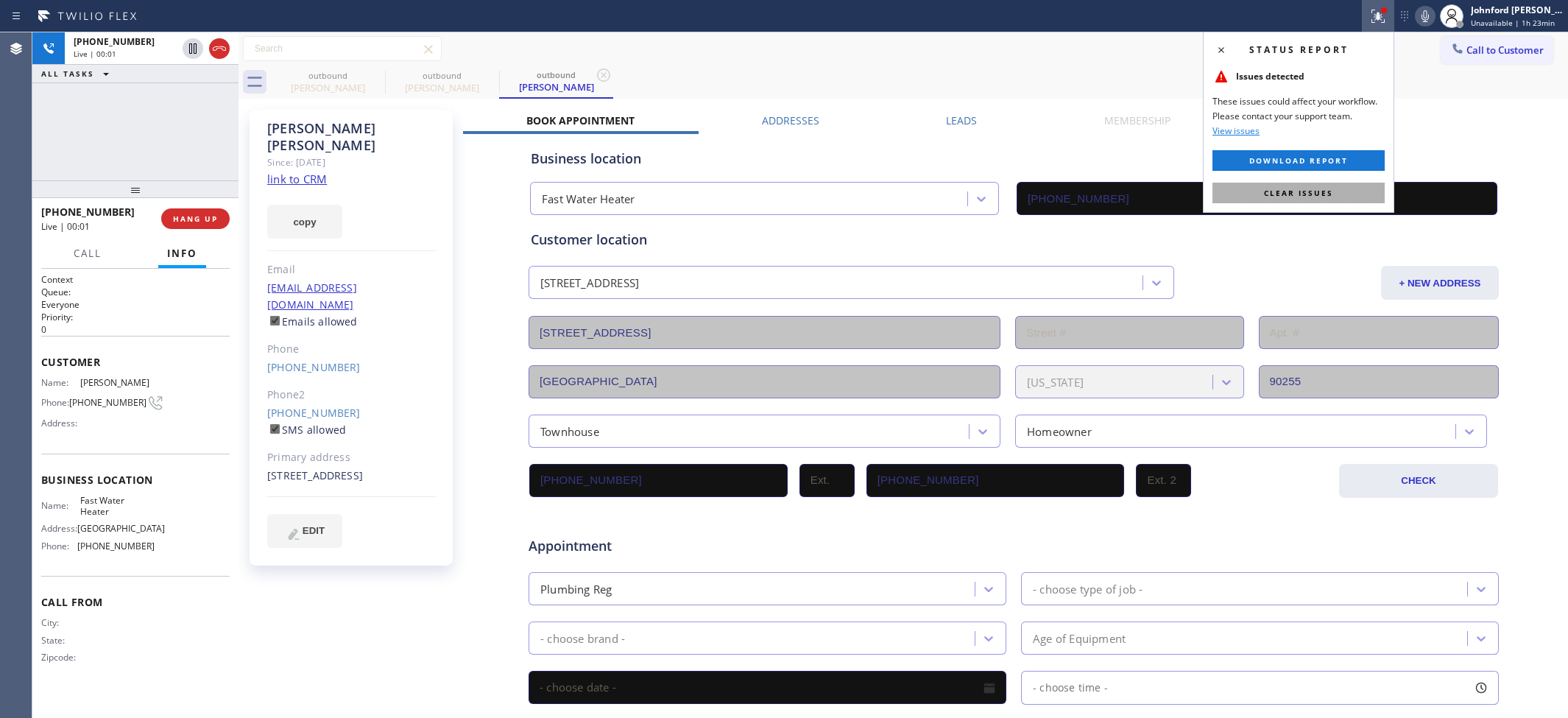
click at [1290, 192] on span "Clear issues" at bounding box center [1298, 193] width 69 height 10
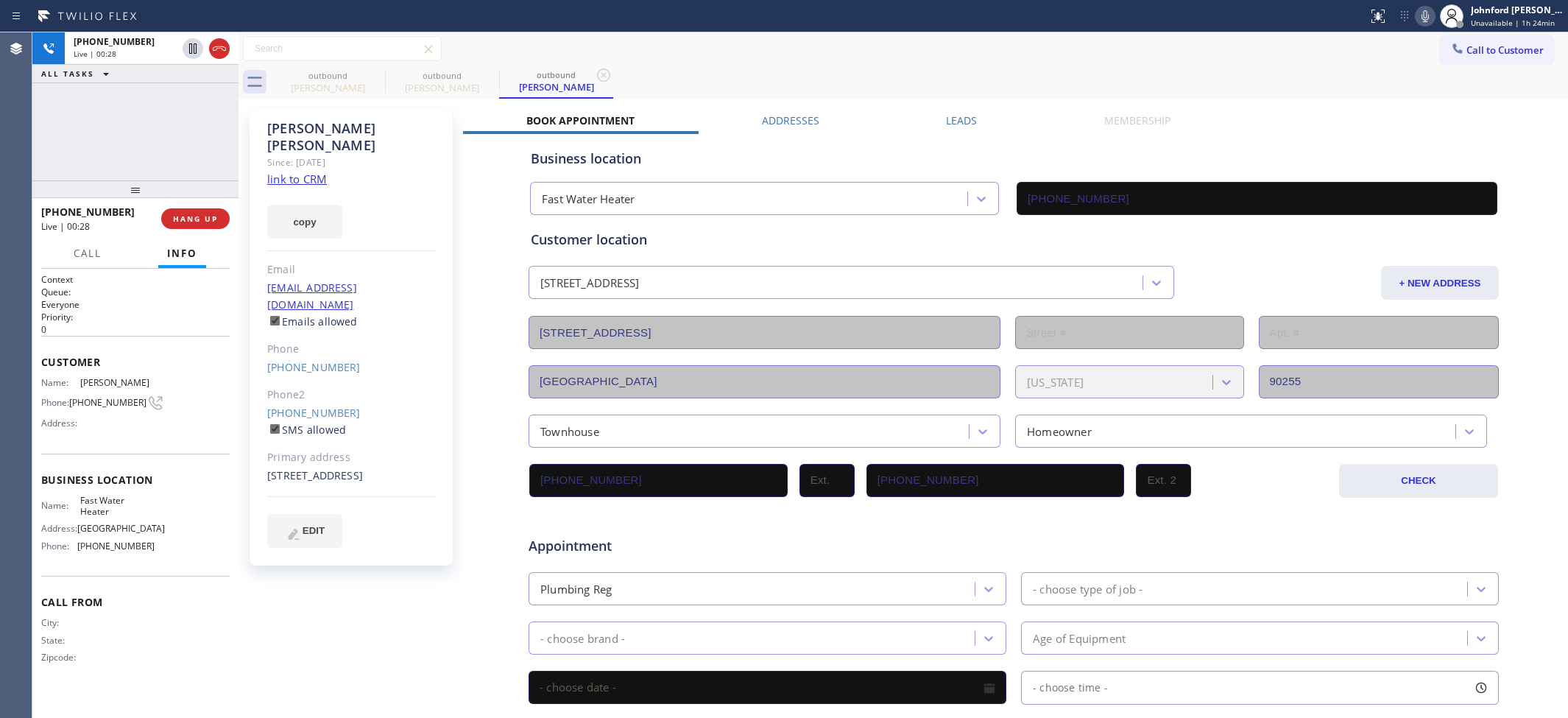
click at [1422, 15] on icon at bounding box center [1425, 16] width 18 height 18
click at [1426, 16] on icon at bounding box center [1425, 16] width 7 height 12
click at [1422, 17] on rect at bounding box center [1425, 15] width 10 height 10
click at [372, 70] on icon at bounding box center [375, 75] width 13 height 13
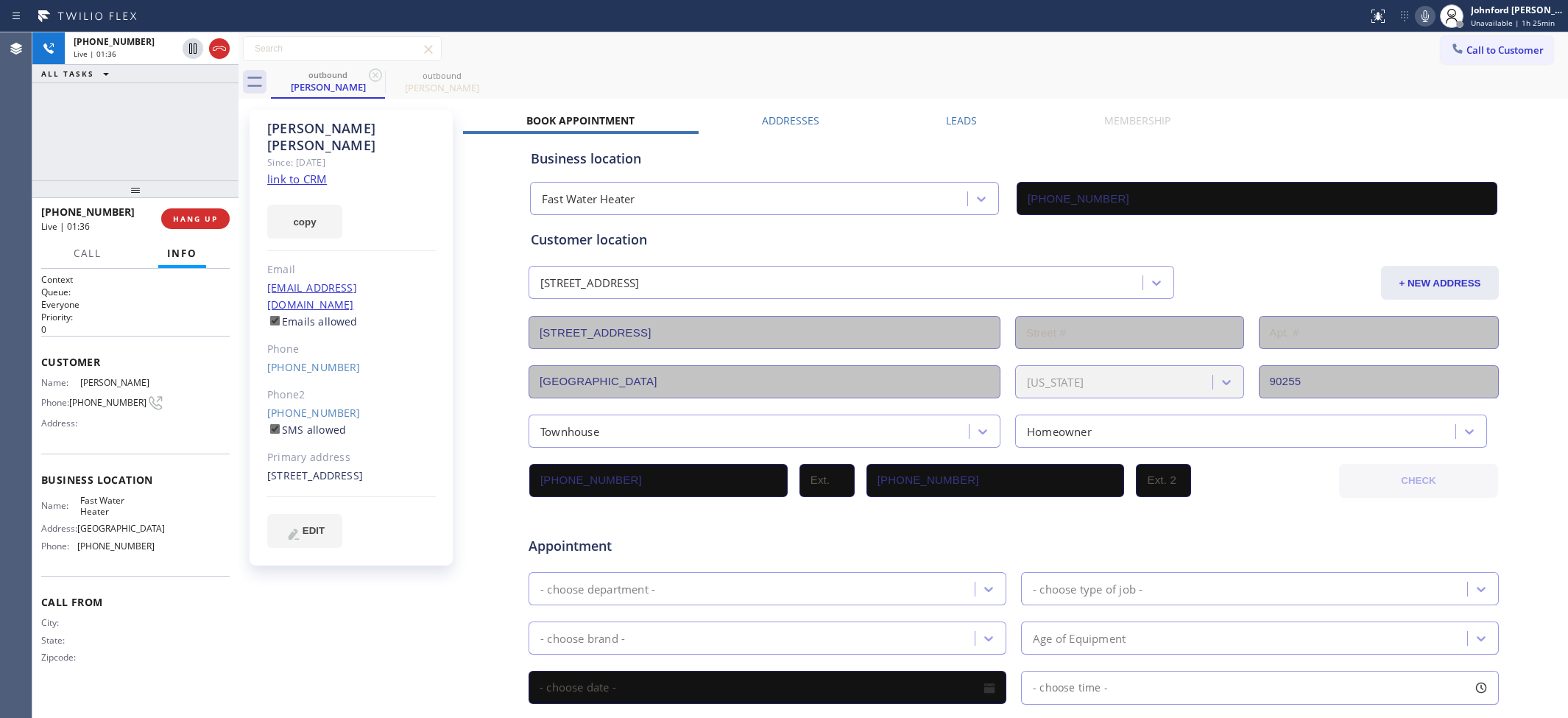
click at [196, 166] on div "+13238843404 Live | 01:36 ALL TASKS ALL TASKS ACTIVE TASKS TASKS IN WRAP UP" at bounding box center [135, 106] width 206 height 148
click at [835, 65] on div "outbound Elise Rodriguez outbound Elise Rodriguez" at bounding box center [919, 82] width 1297 height 33
click at [204, 223] on span "HANG UP" at bounding box center [196, 219] width 45 height 10
click at [199, 223] on span "COMPLETE" at bounding box center [193, 219] width 51 height 10
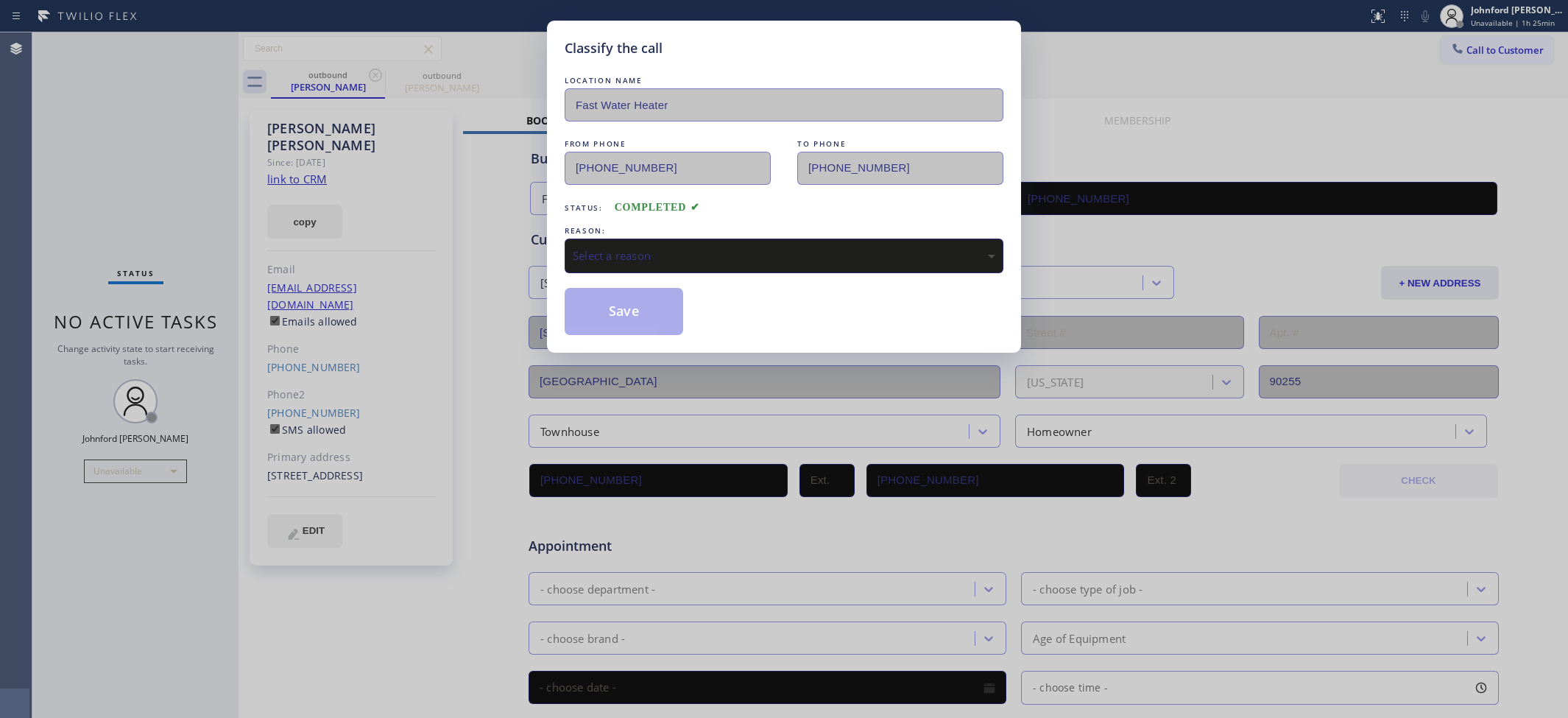
click at [626, 259] on div "Select a reason" at bounding box center [784, 256] width 423 height 17
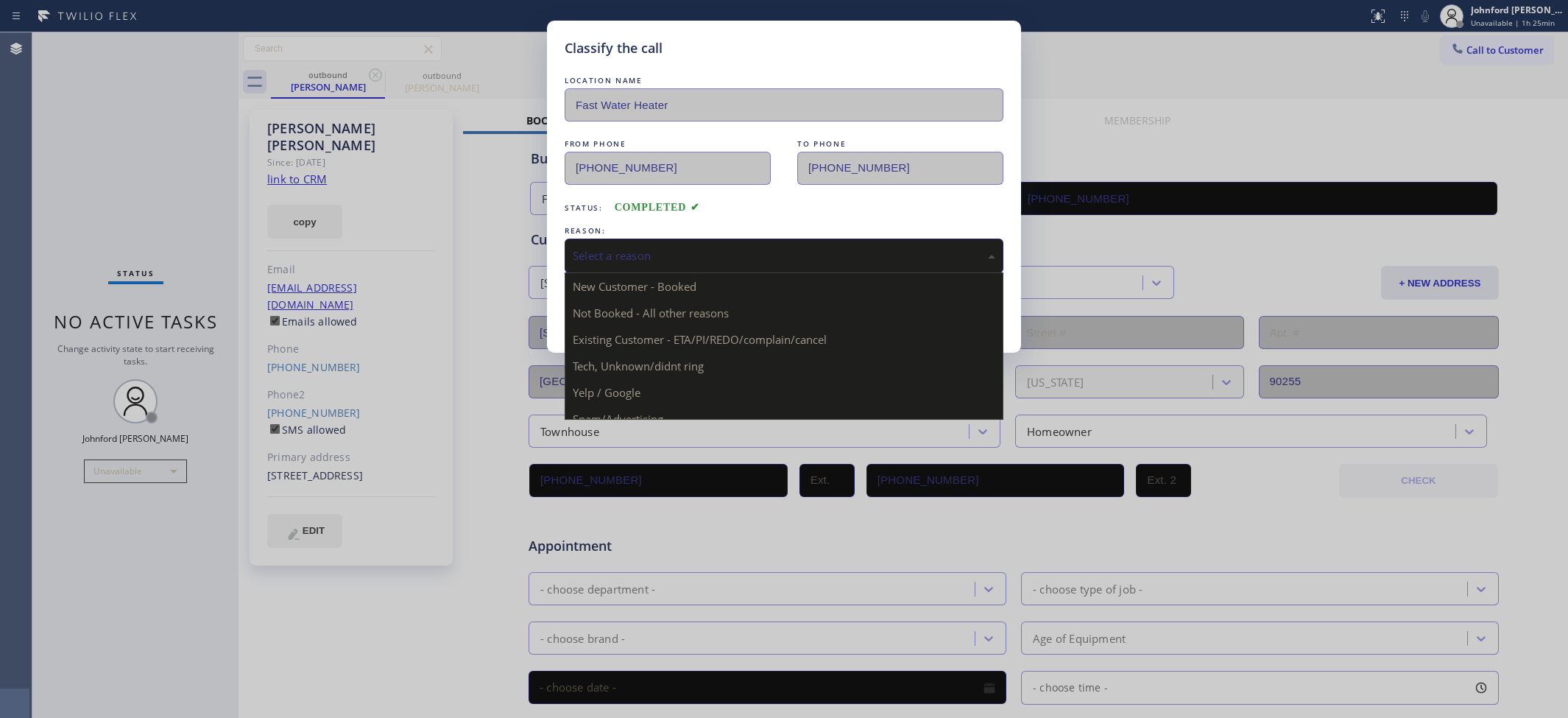
drag, startPoint x: 670, startPoint y: 352, endPoint x: 660, endPoint y: 349, distance: 10.4
click at [639, 247] on div "Tech, Unknown/didnt ring" at bounding box center [784, 256] width 423 height 17
drag, startPoint x: 666, startPoint y: 346, endPoint x: 646, endPoint y: 333, distance: 23.9
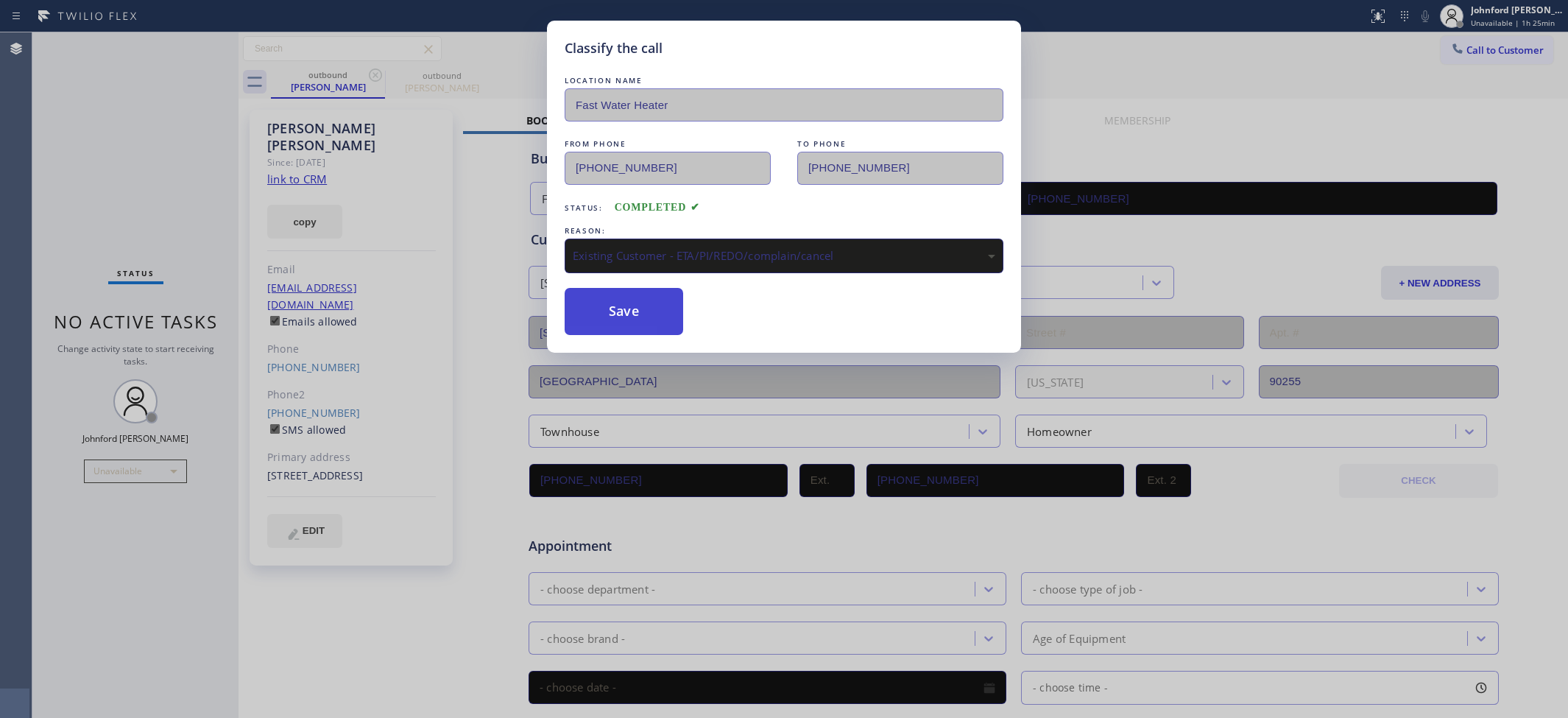
click at [638, 325] on button "Save" at bounding box center [624, 311] width 118 height 47
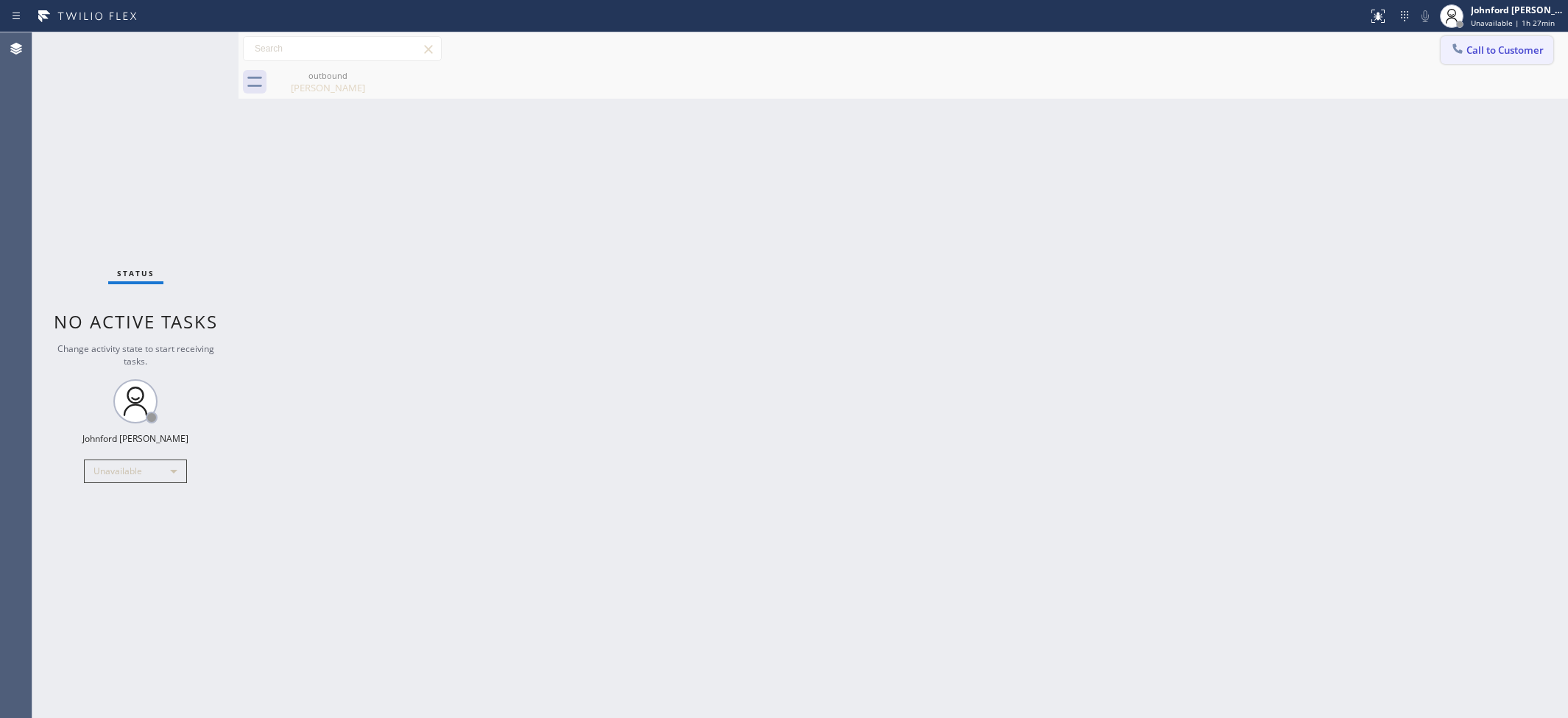
click at [1468, 49] on span "Call to Customer" at bounding box center [1504, 50] width 77 height 13
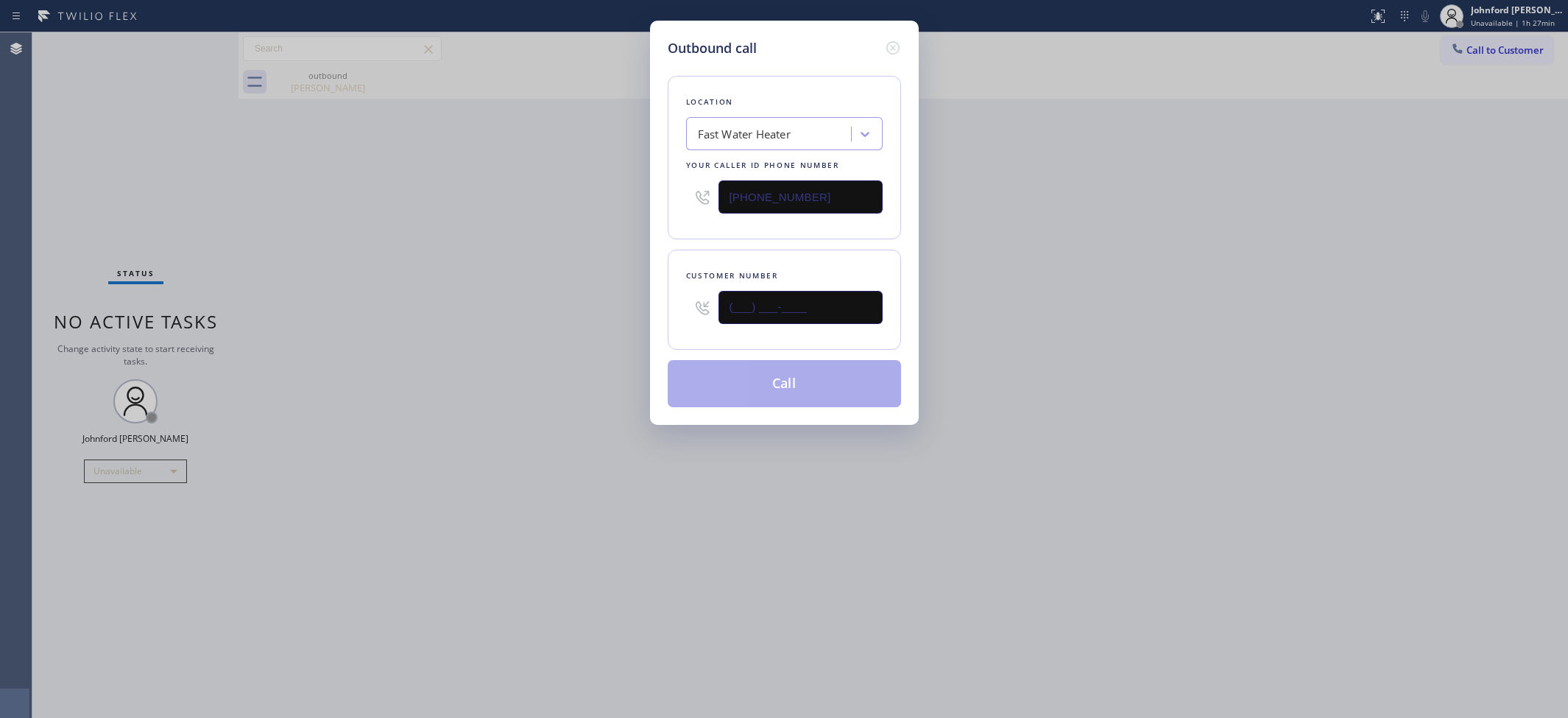
drag, startPoint x: 679, startPoint y: 303, endPoint x: 560, endPoint y: 303, distance: 119.0
click at [575, 303] on div "Outbound call Location Fast Water Heater Your caller id phone number (213) 319-…" at bounding box center [784, 359] width 1568 height 718
paste input "323) 975-6828"
click at [489, 304] on div "Outbound call Location Fast Water Heater Your caller id phone number (213) 319-…" at bounding box center [784, 359] width 1568 height 718
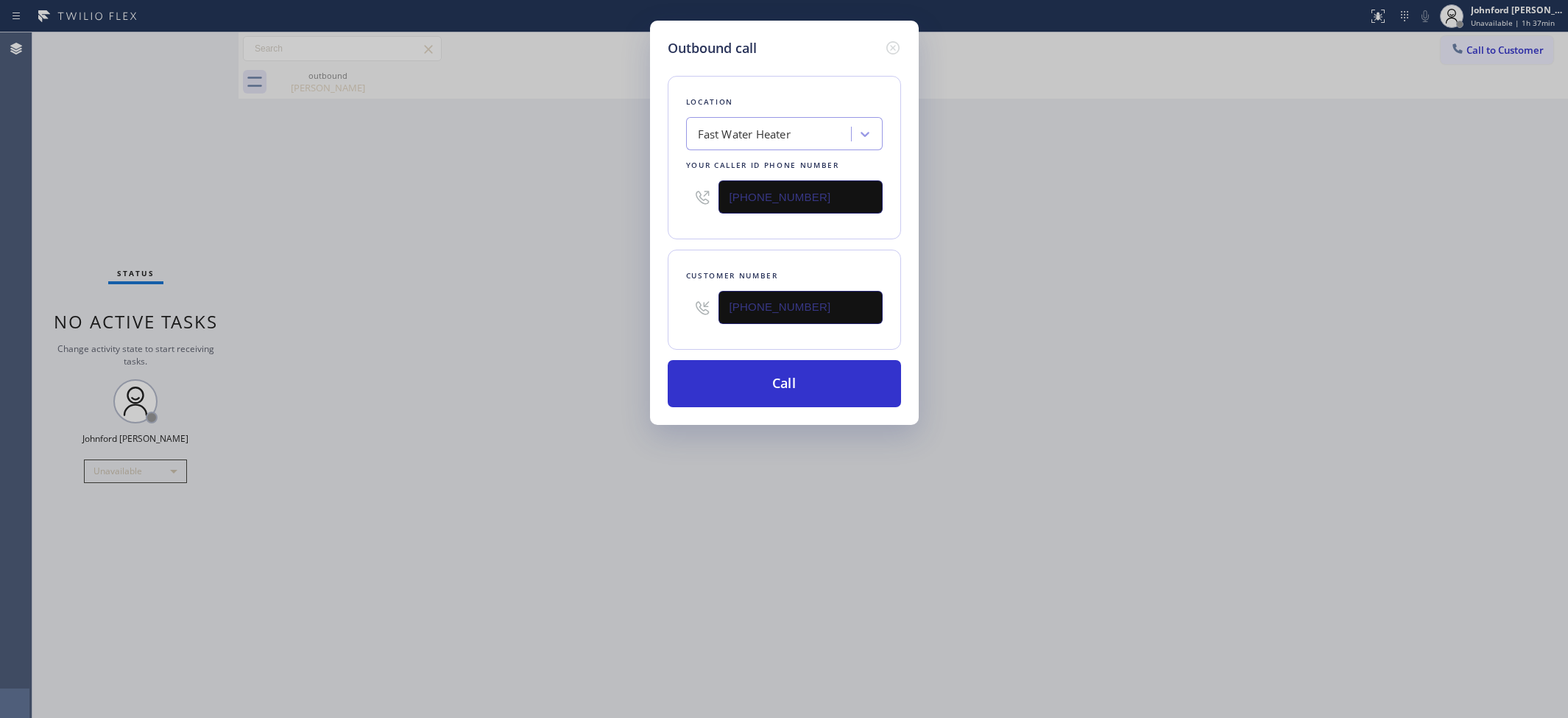
drag, startPoint x: 727, startPoint y: 322, endPoint x: 614, endPoint y: 322, distance: 113.0
click at [626, 322] on div "Outbound call Location Fast Water Heater Your caller id phone number (213) 319-…" at bounding box center [784, 359] width 1568 height 718
paste input "714) 675-3563"
type input "(714) 675-3563"
drag, startPoint x: 824, startPoint y: 191, endPoint x: 585, endPoint y: 191, distance: 239.0
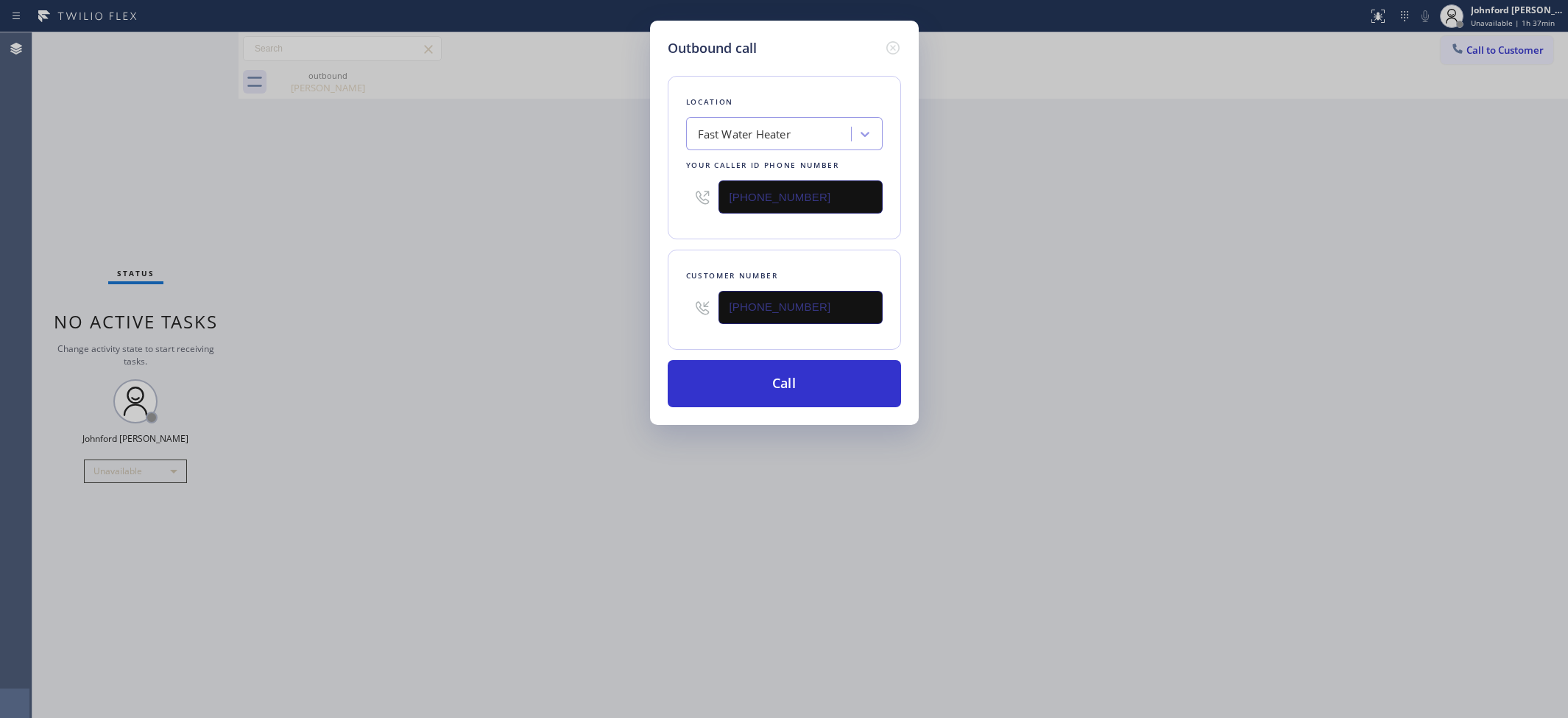
click at [593, 191] on div "Outbound call Location Fast Water Heater Your caller id phone number (213) 319-…" at bounding box center [784, 359] width 1568 height 718
paste input "888) 909-0120"
type input "(888) 909-0120"
drag, startPoint x: 849, startPoint y: 289, endPoint x: 707, endPoint y: 297, distance: 142.2
click at [708, 297] on div "(714) 675-3563" at bounding box center [784, 307] width 196 height 48
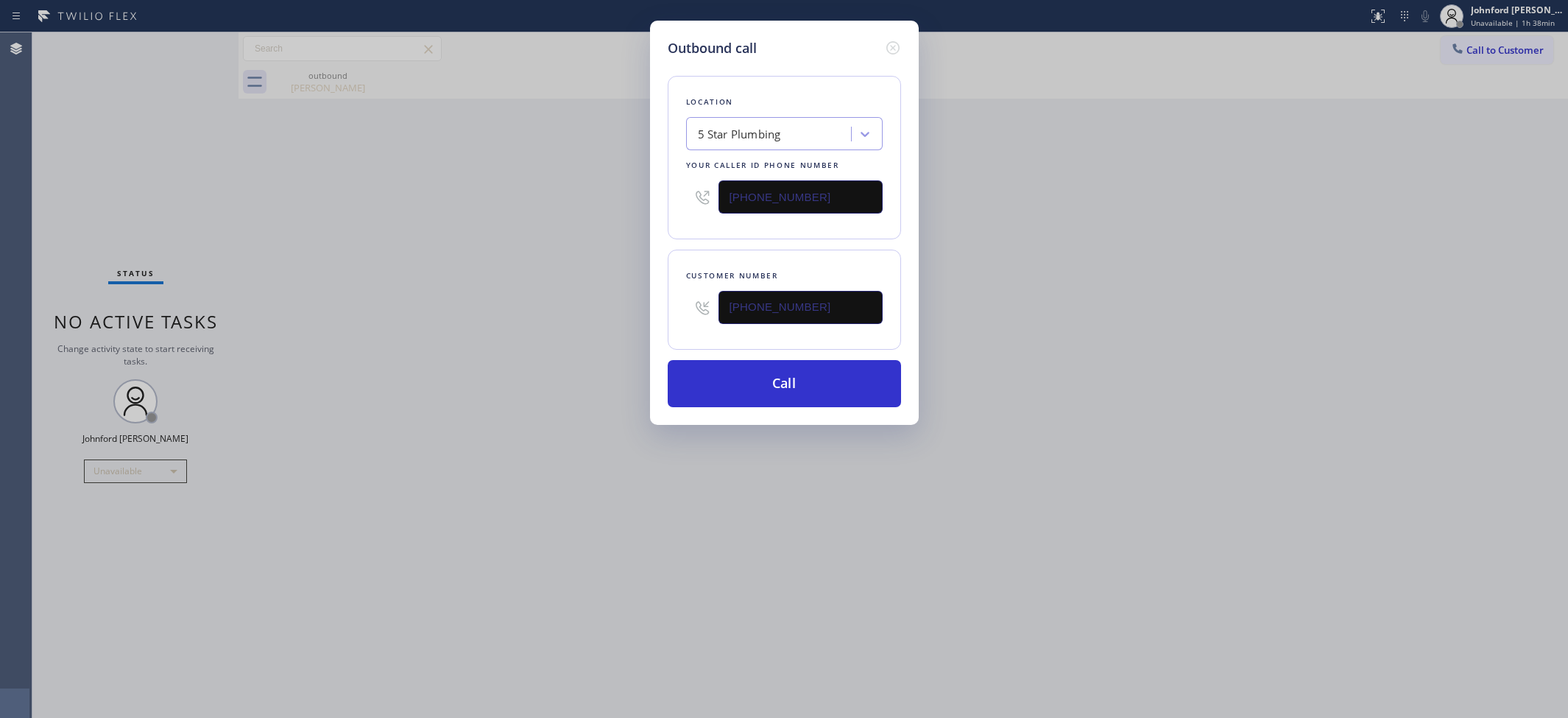
paste input "818) 216-3425"
type input "(818) 216-3425"
drag, startPoint x: 841, startPoint y: 189, endPoint x: 633, endPoint y: 190, distance: 208.0
click at [633, 190] on div "Outbound call Location 5 Star Plumbing Your caller id phone number (888) 909-01…" at bounding box center [784, 359] width 1568 height 718
paste input "18) 812-5404"
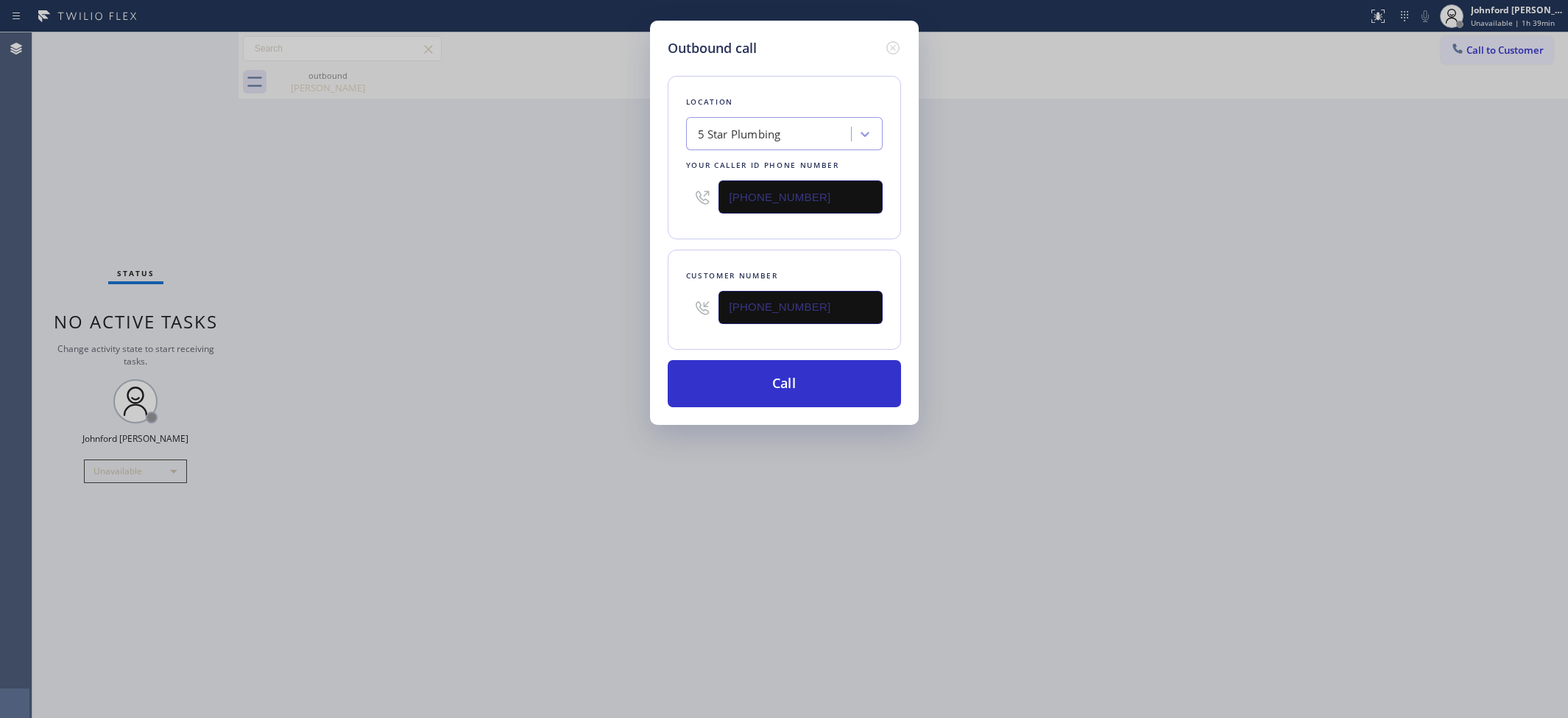
type input "(818) 812-5404"
click at [624, 191] on div "Outbound call Location 5 Star Plumbing Your caller id phone number (818) 812-54…" at bounding box center [784, 359] width 1568 height 718
click at [753, 381] on button "Call" at bounding box center [784, 383] width 233 height 47
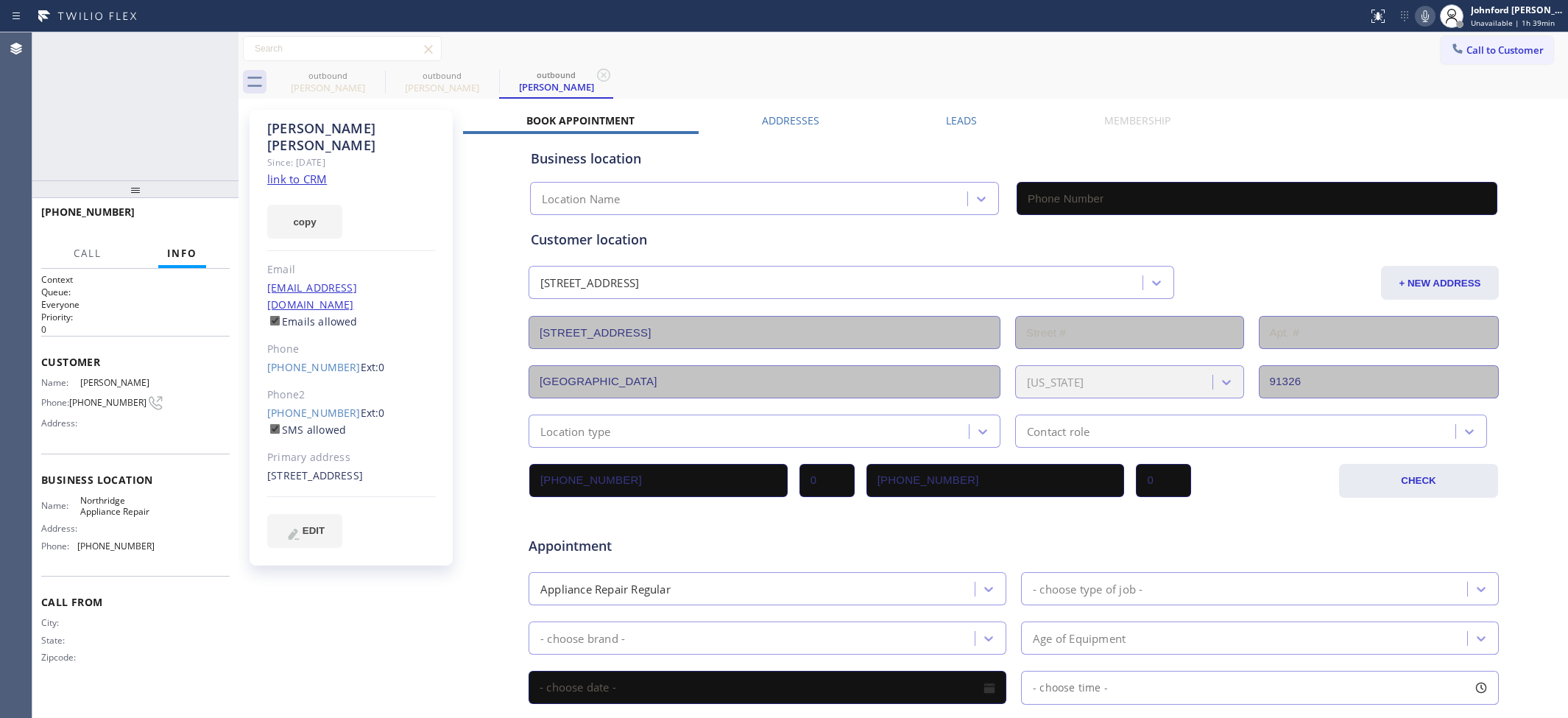
type input "(818) 812-5404"
click at [178, 205] on div "+18182163425 Live | 00:12 HANG UP" at bounding box center [136, 218] width 189 height 38
click at [181, 211] on button "HANG UP" at bounding box center [195, 219] width 68 height 21
click at [306, 405] on link "(818) 216-3425" at bounding box center [314, 412] width 94 height 14
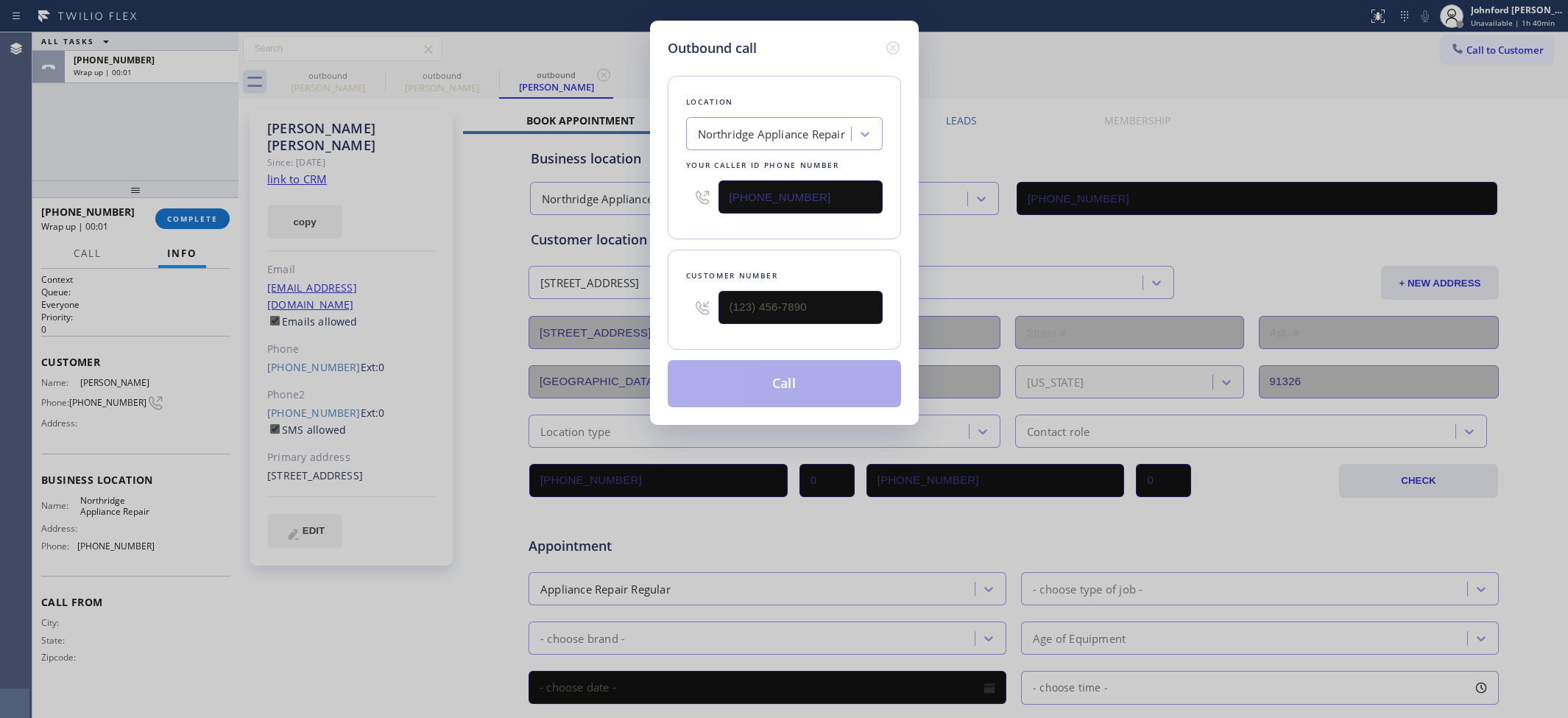
type input "(818) 216-3425"
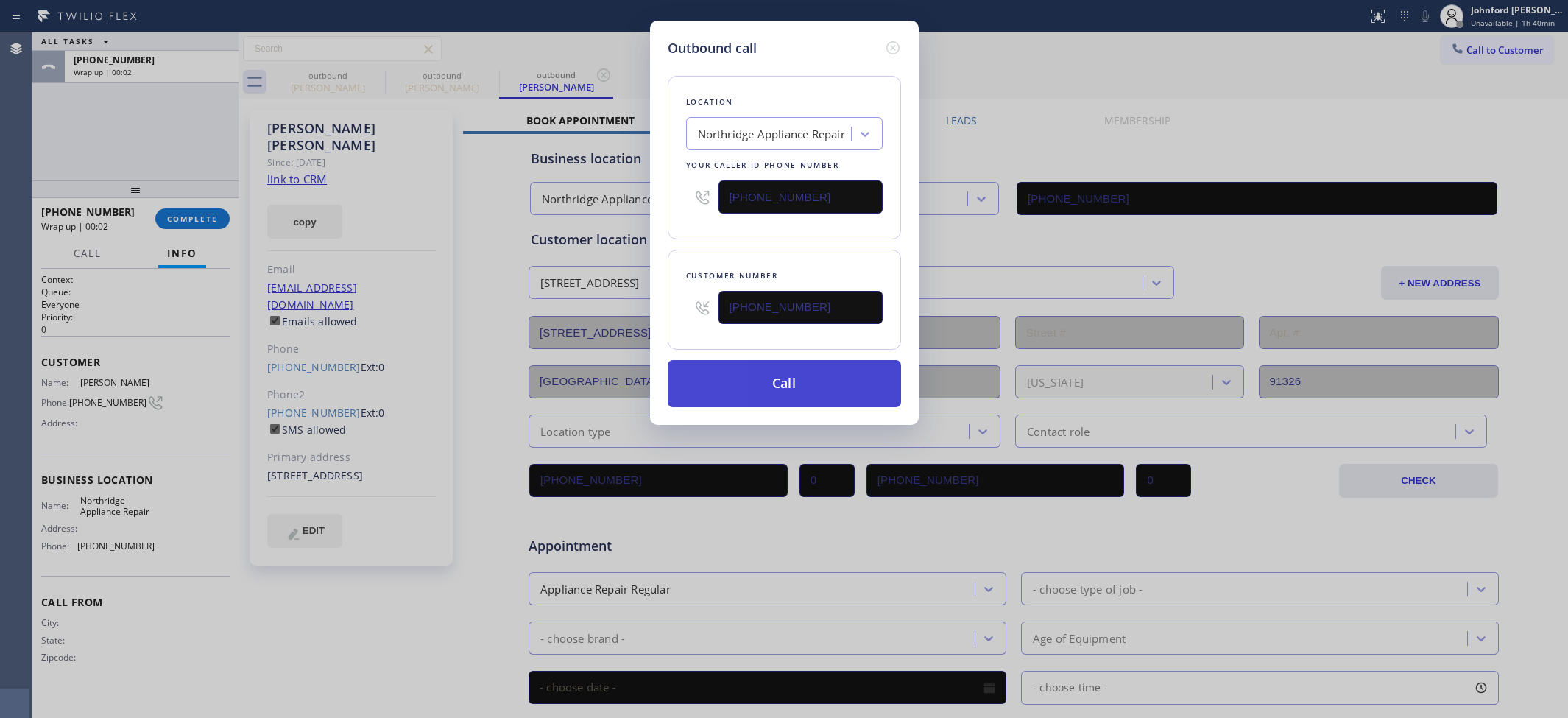
click at [799, 384] on button "Call" at bounding box center [784, 383] width 233 height 47
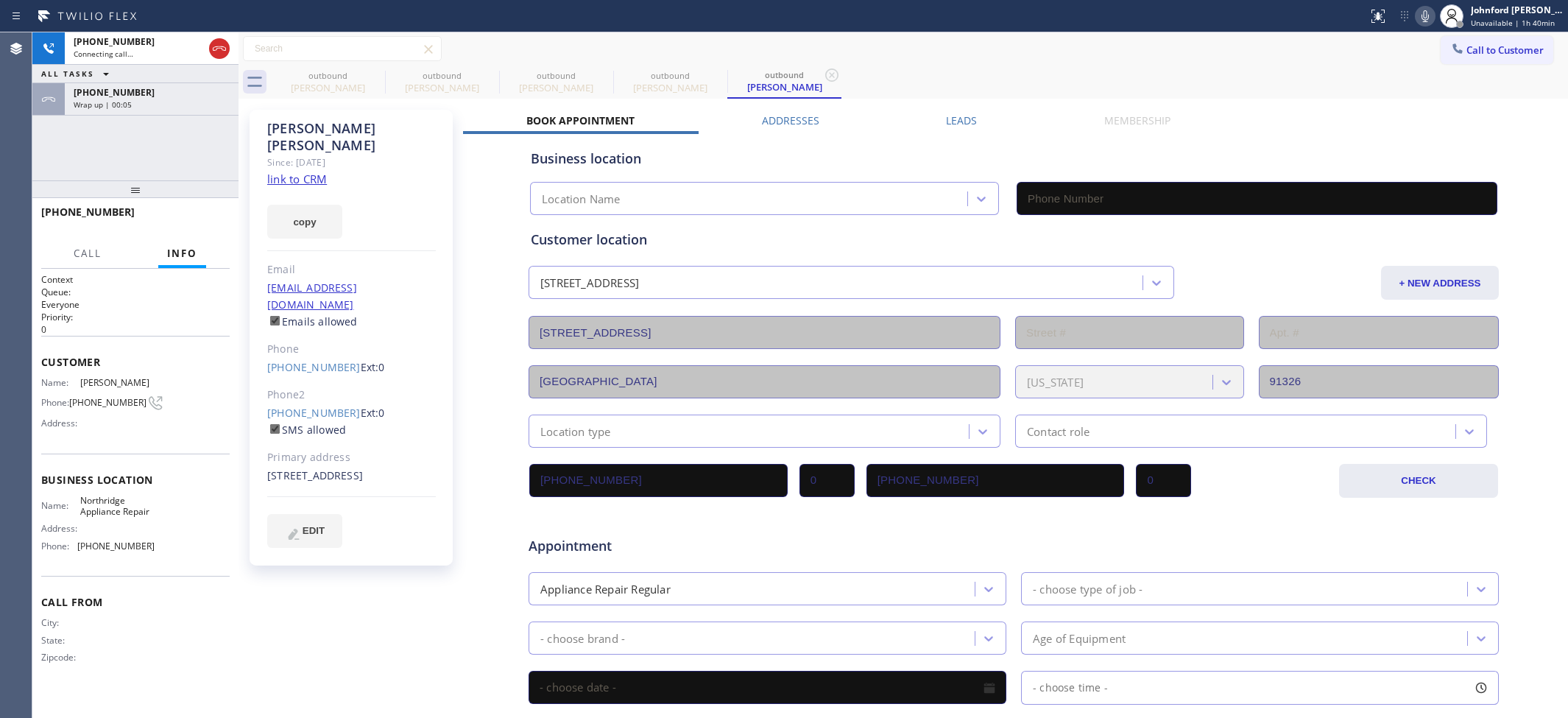
type input "(818) 812-5404"
click at [373, 82] on icon at bounding box center [375, 75] width 18 height 18
click at [0, 0] on icon at bounding box center [0, 0] width 0 height 0
drag, startPoint x: 206, startPoint y: 94, endPoint x: 217, endPoint y: 163, distance: 69.9
click at [201, 94] on div "+18182163425" at bounding box center [151, 92] width 156 height 13
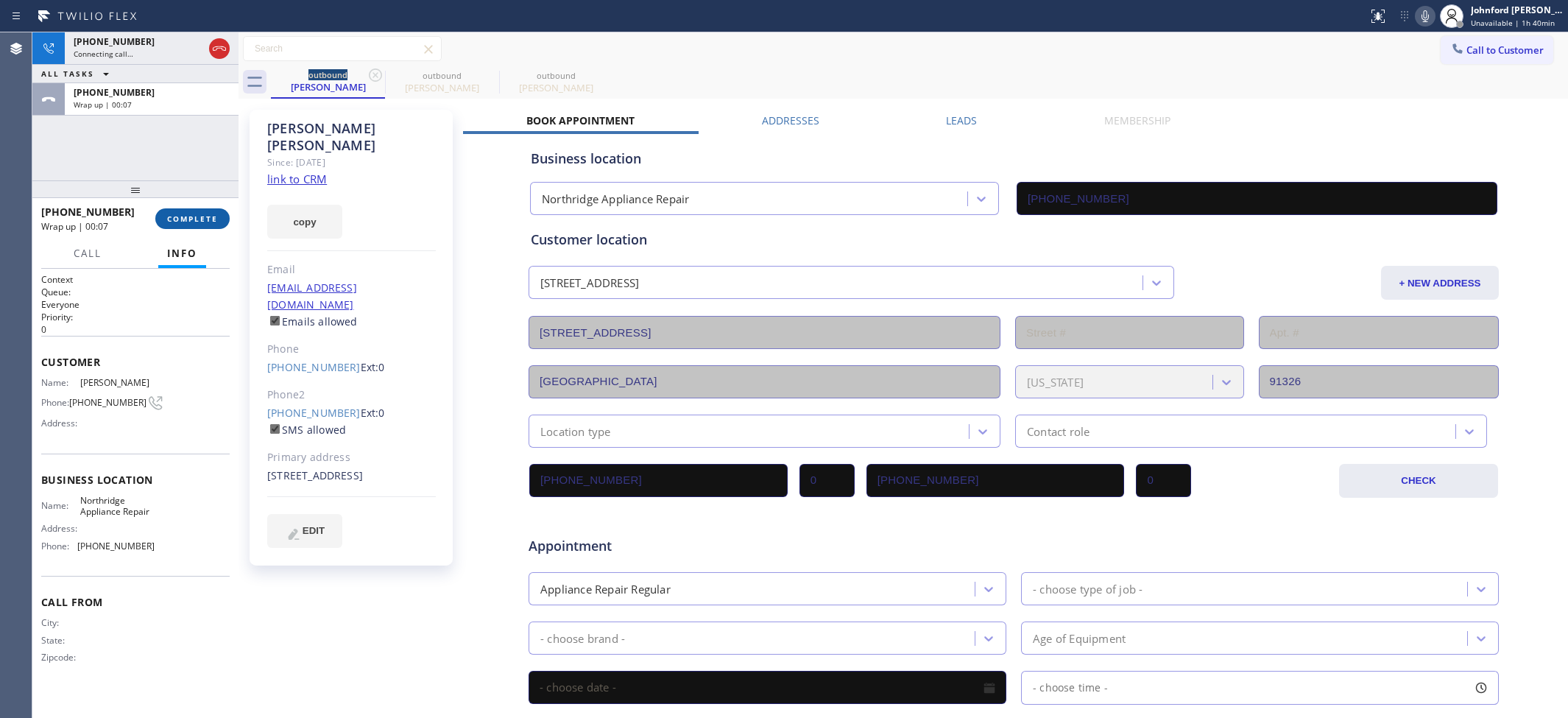
click at [199, 217] on span "COMPLETE" at bounding box center [193, 219] width 51 height 10
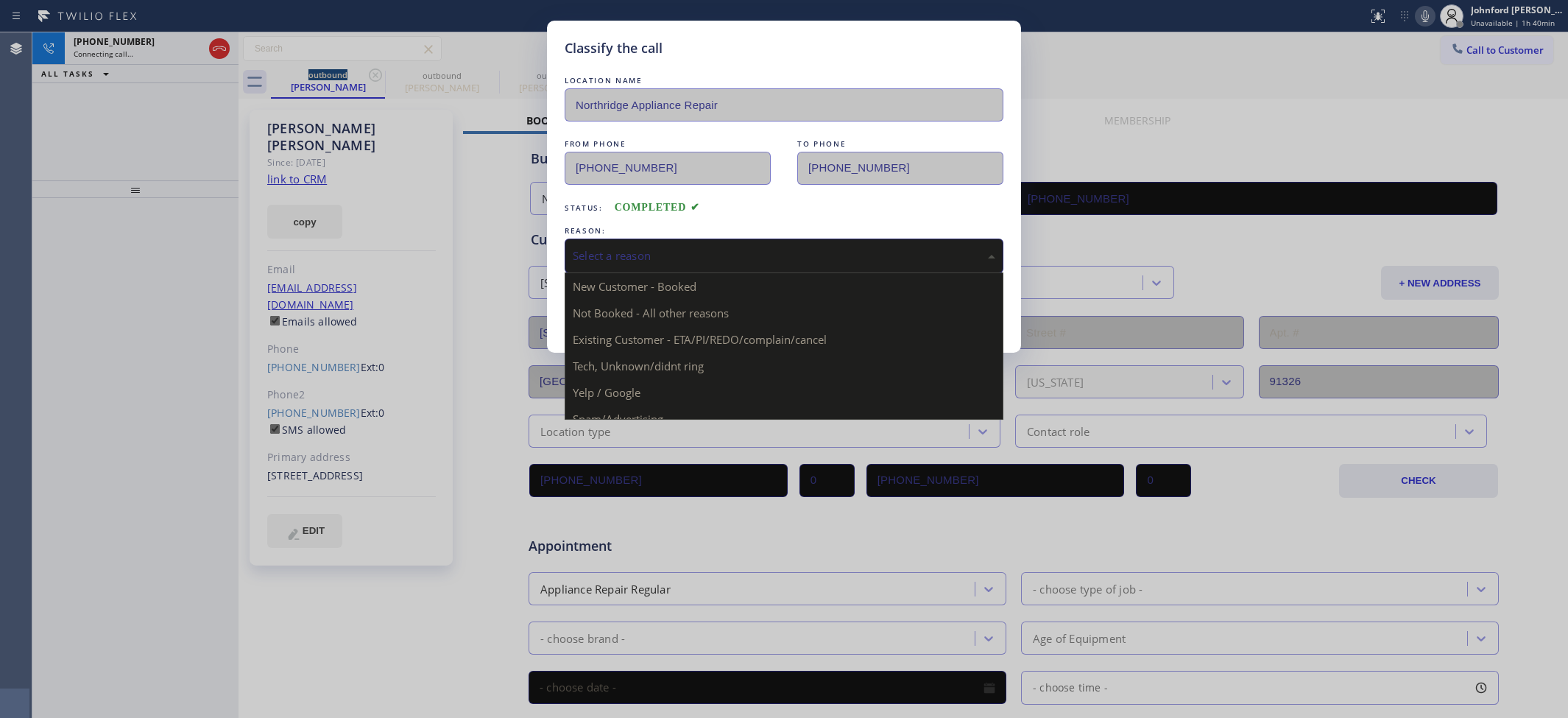
drag, startPoint x: 624, startPoint y: 258, endPoint x: 638, endPoint y: 312, distance: 55.8
click at [626, 256] on div "Select a reason" at bounding box center [784, 256] width 423 height 17
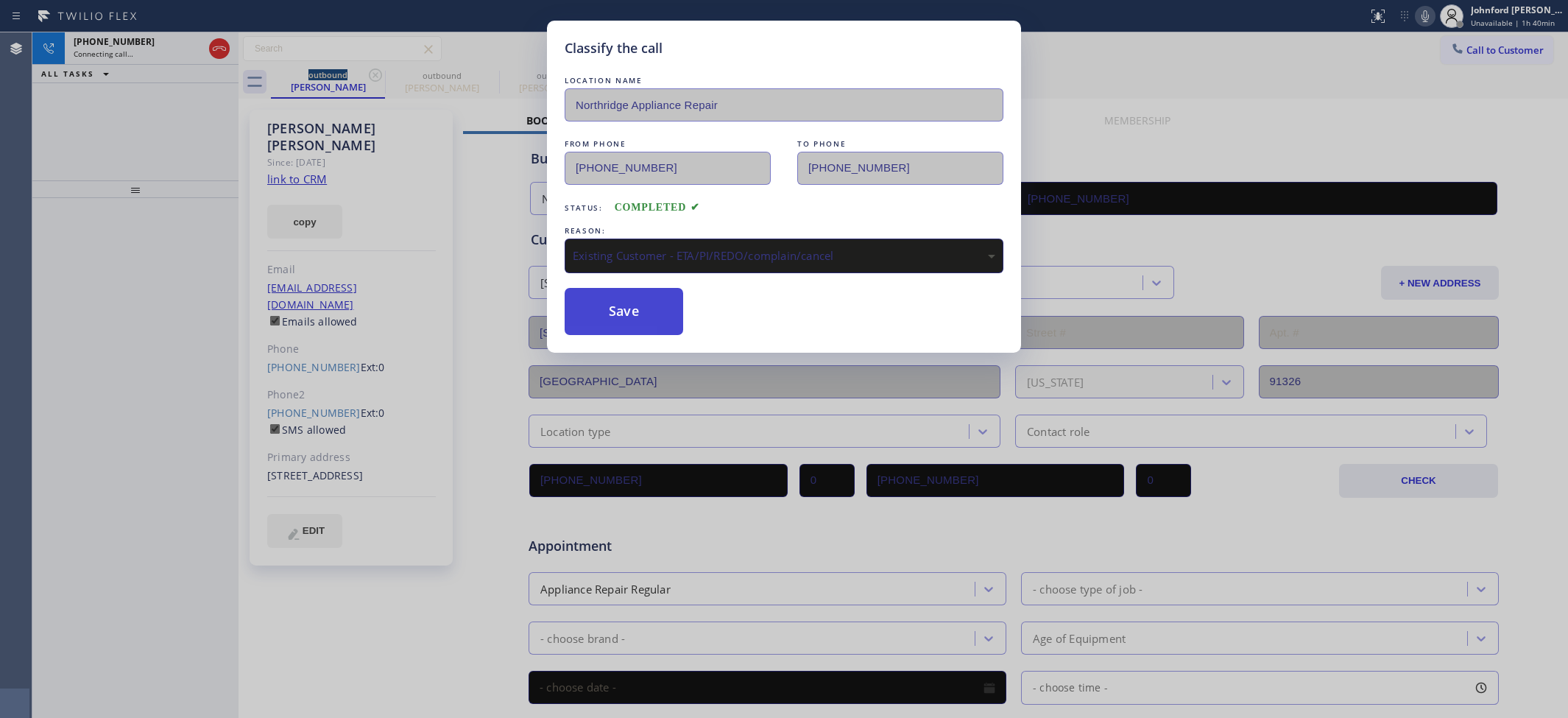
click at [617, 307] on button "Save" at bounding box center [624, 311] width 118 height 47
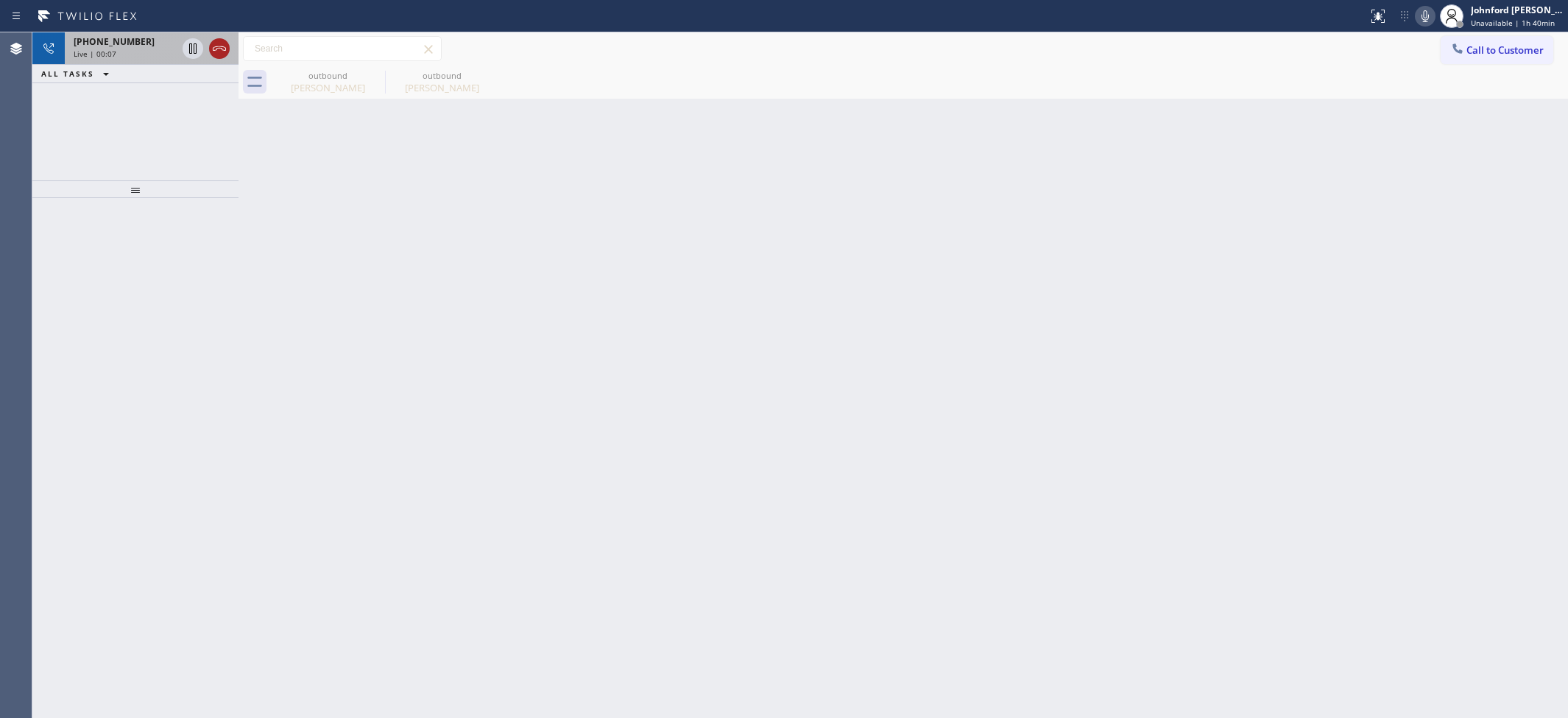
click at [219, 50] on icon at bounding box center [220, 49] width 18 height 18
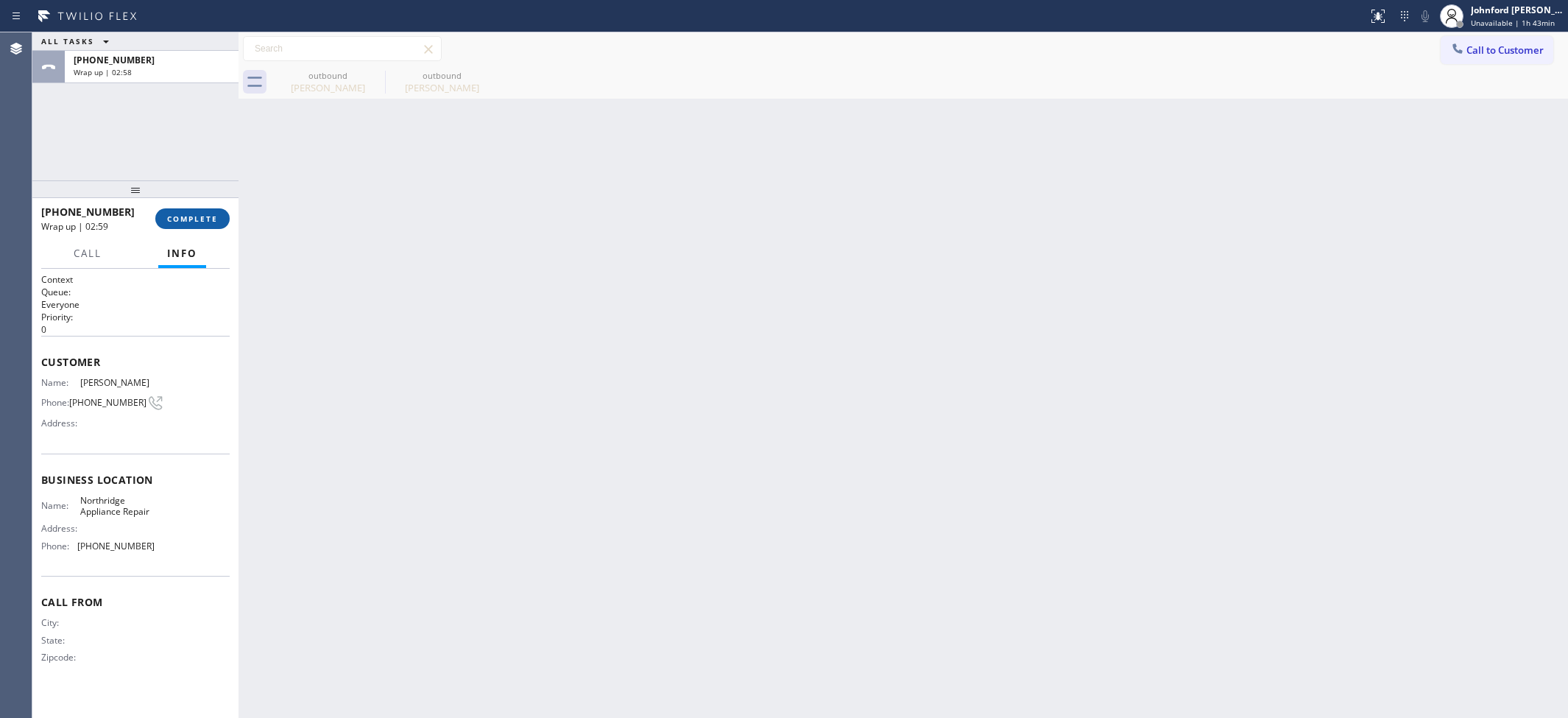
click at [215, 212] on button "COMPLETE" at bounding box center [192, 219] width 74 height 21
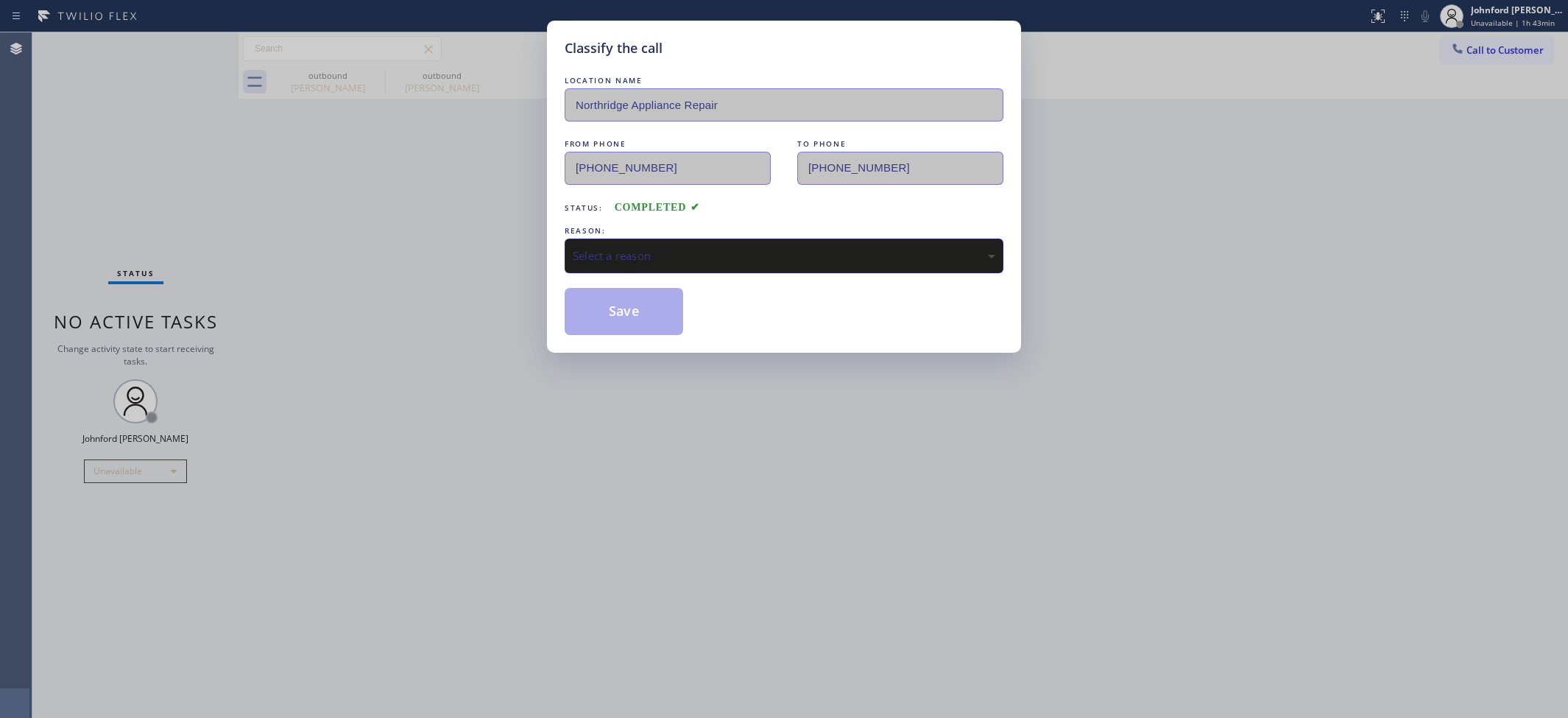
click at [657, 253] on div "Select a reason" at bounding box center [784, 256] width 423 height 17
drag, startPoint x: 629, startPoint y: 303, endPoint x: 818, endPoint y: 189, distance: 220.7
click at [629, 300] on button "Save" at bounding box center [624, 311] width 118 height 47
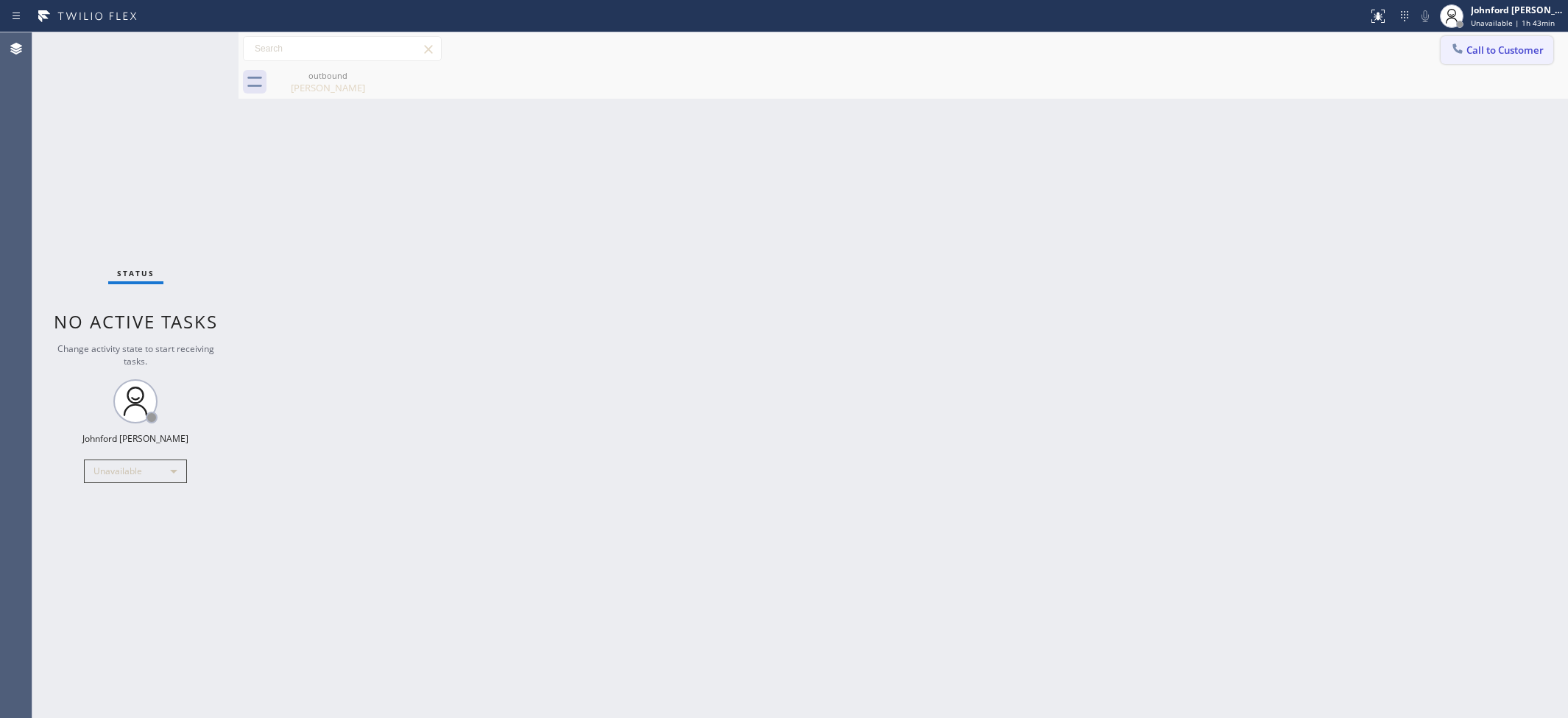
click at [1463, 48] on icon at bounding box center [1458, 49] width 15 height 15
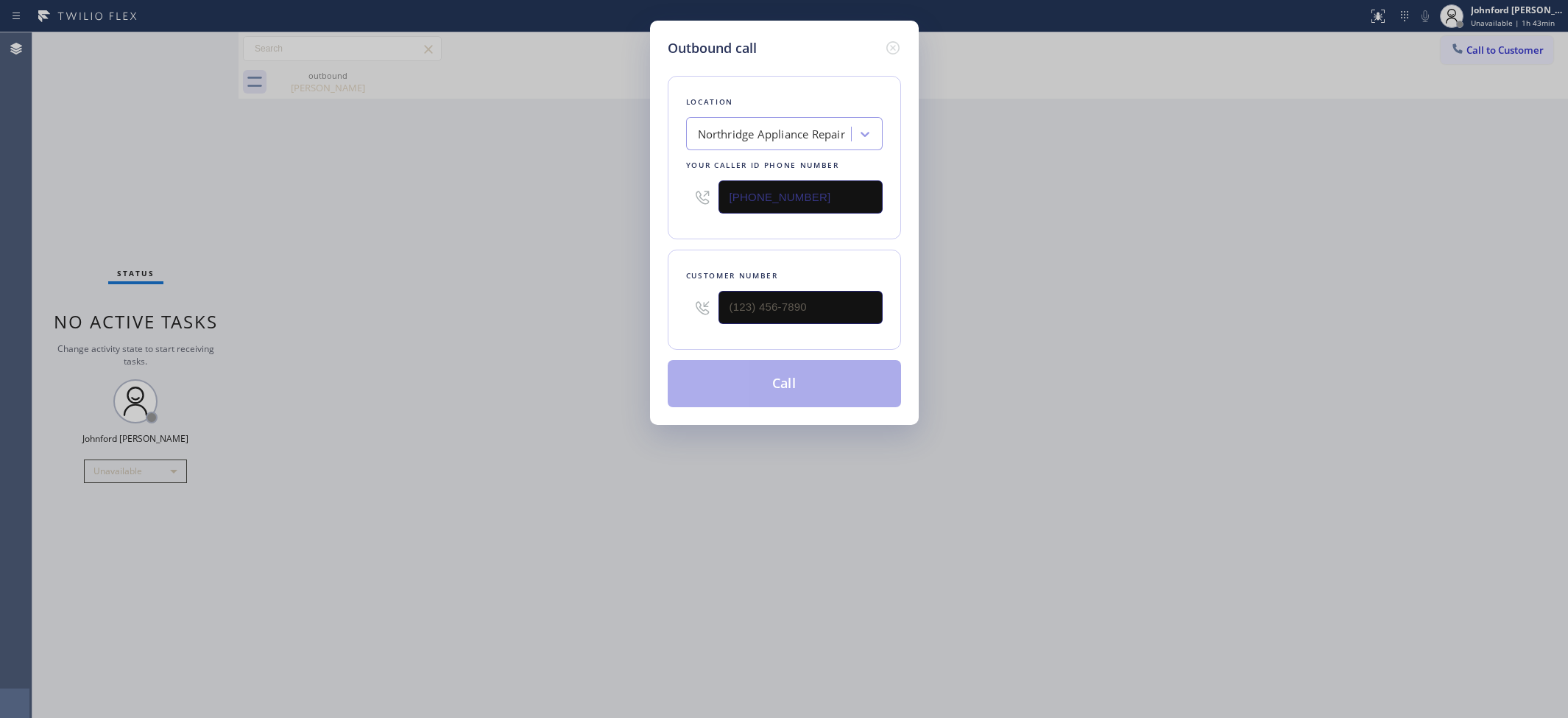
drag, startPoint x: 781, startPoint y: 175, endPoint x: 723, endPoint y: 190, distance: 59.9
click at [642, 199] on div "Outbound call Location Northridge Appliance Repair Your caller id phone number …" at bounding box center [784, 359] width 1568 height 718
paste input "05) 754-2637"
type input "(805) 754-2637"
drag, startPoint x: 808, startPoint y: 297, endPoint x: 612, endPoint y: 303, distance: 196.1
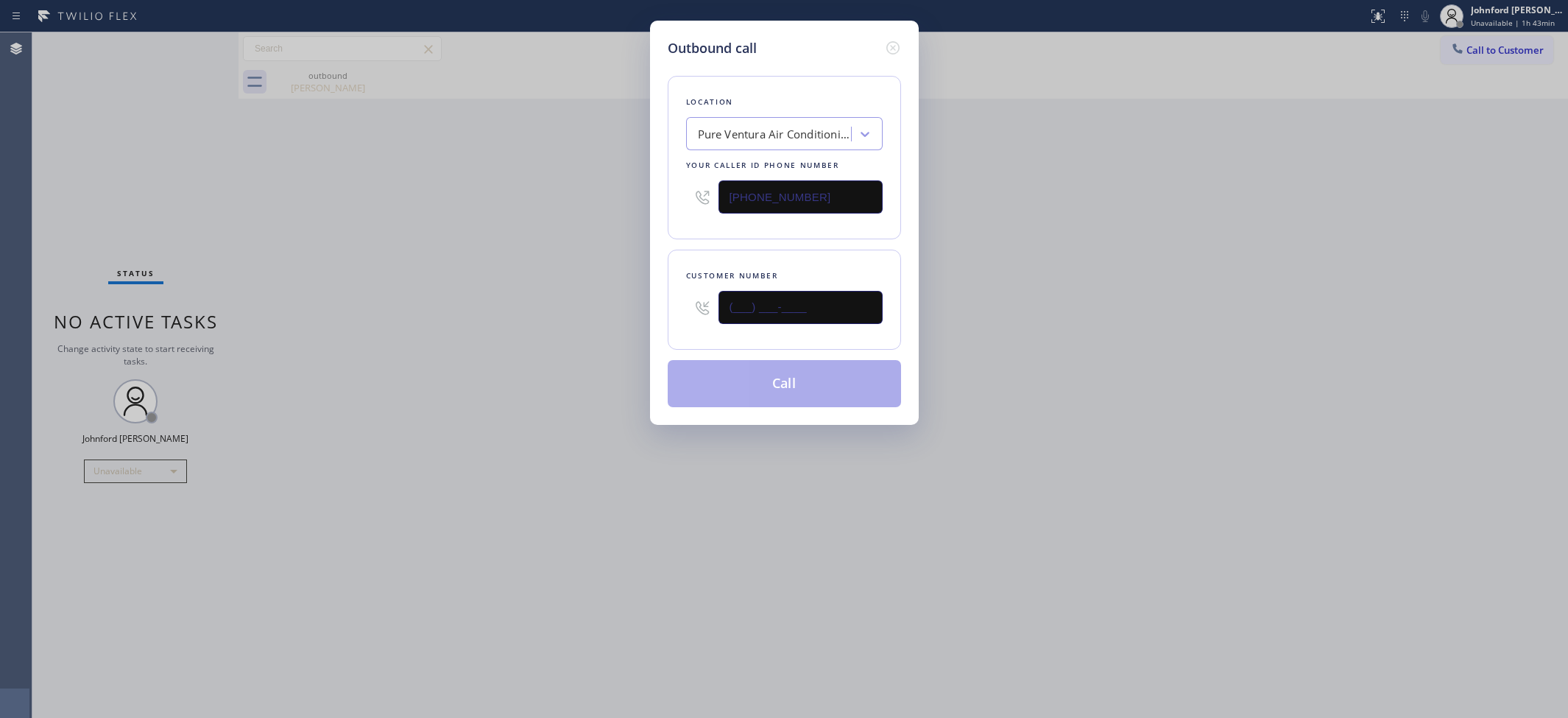
click at [618, 303] on div "Outbound call Location Pure Ventura Air Conditioning Your caller id phone numbe…" at bounding box center [784, 359] width 1568 height 718
paste input "805) 705-1376"
type input "(805) 705-1376"
click at [557, 300] on div "Outbound call Location Pure Ventura Air Conditioning Your caller id phone numbe…" at bounding box center [784, 359] width 1568 height 718
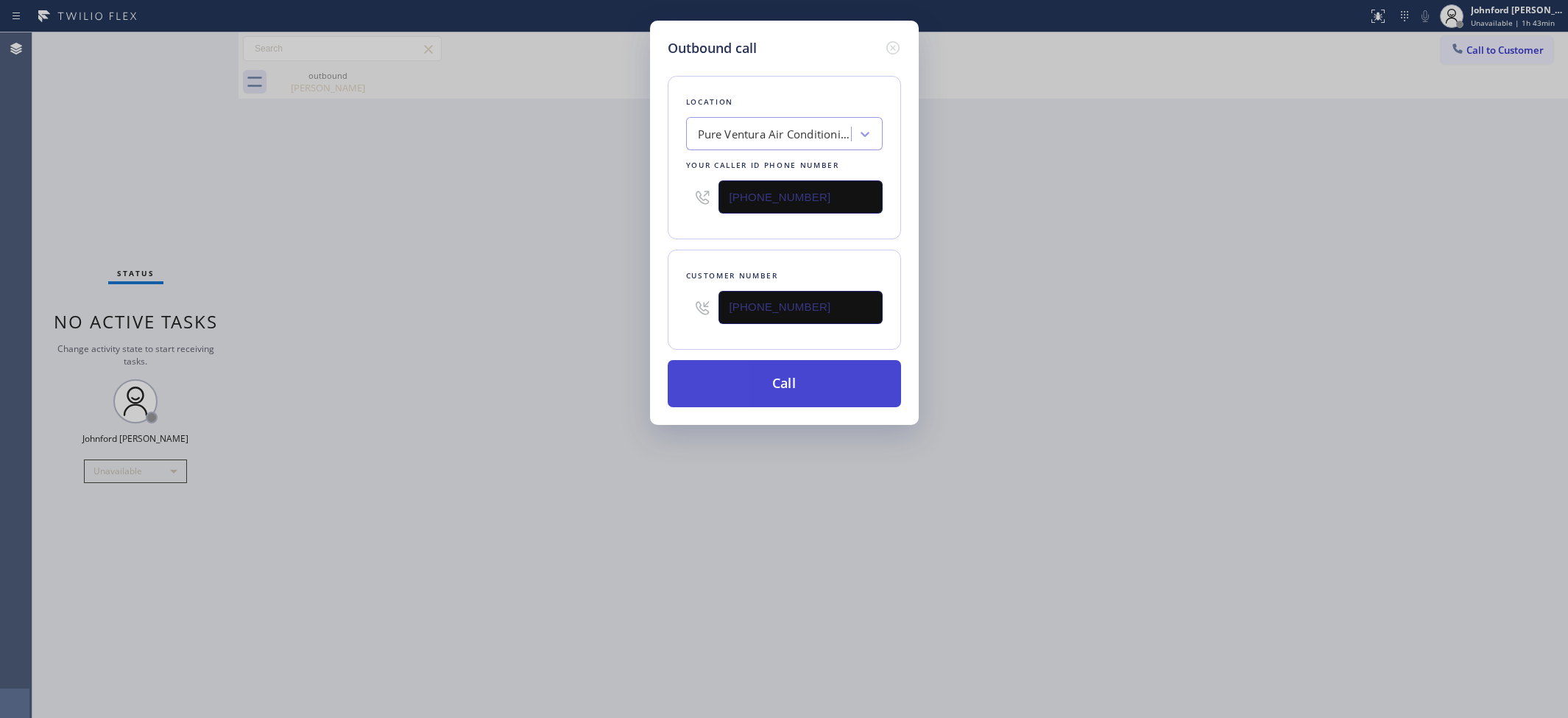
click at [752, 375] on button "Call" at bounding box center [784, 383] width 233 height 47
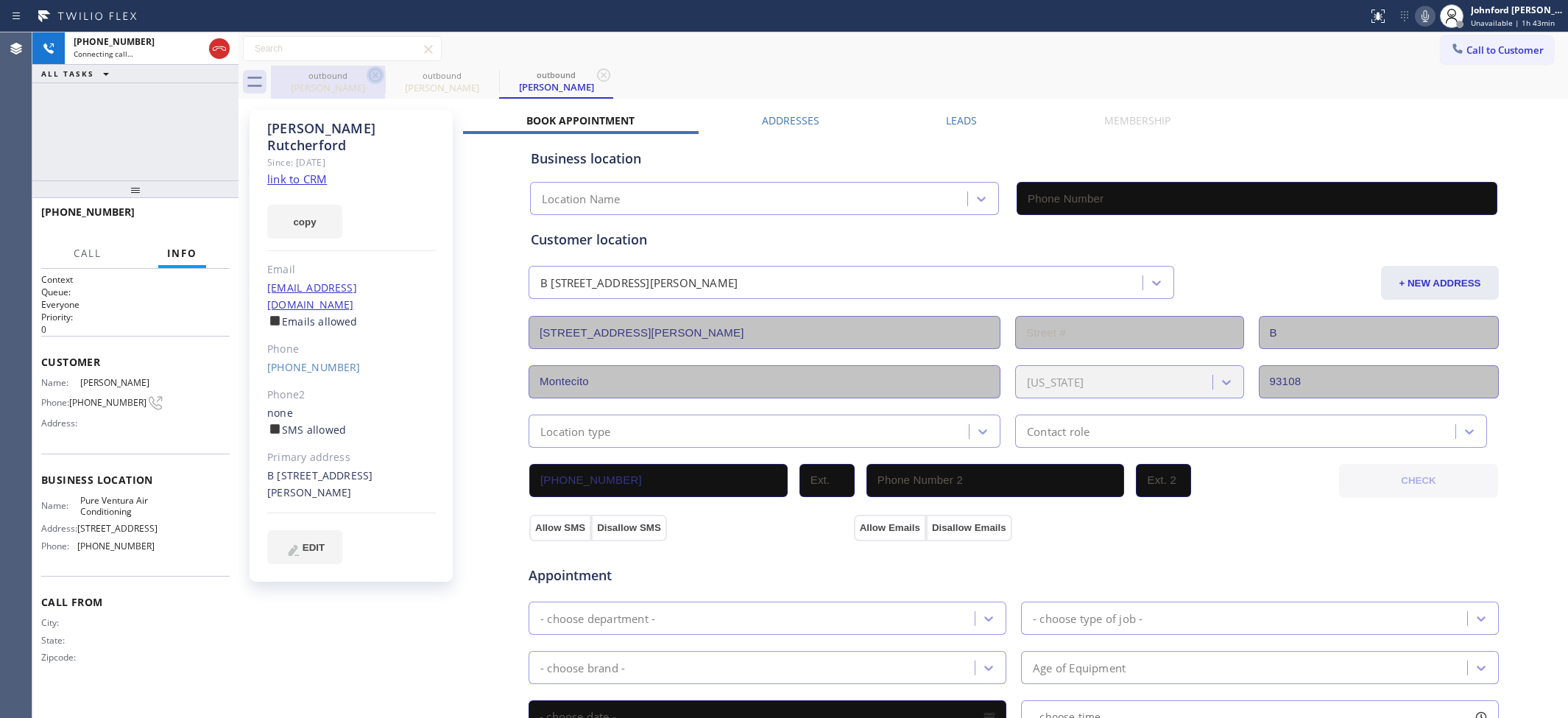
click at [350, 78] on div "outbound" at bounding box center [328, 75] width 111 height 11
click at [360, 76] on div "outbound" at bounding box center [328, 75] width 111 height 11
click at [369, 72] on icon at bounding box center [375, 75] width 18 height 18
type input "(805) 754-2637"
click at [808, 68] on div "outbound Lin Rutcherford outbound Lin Rutcherford" at bounding box center [919, 82] width 1297 height 33
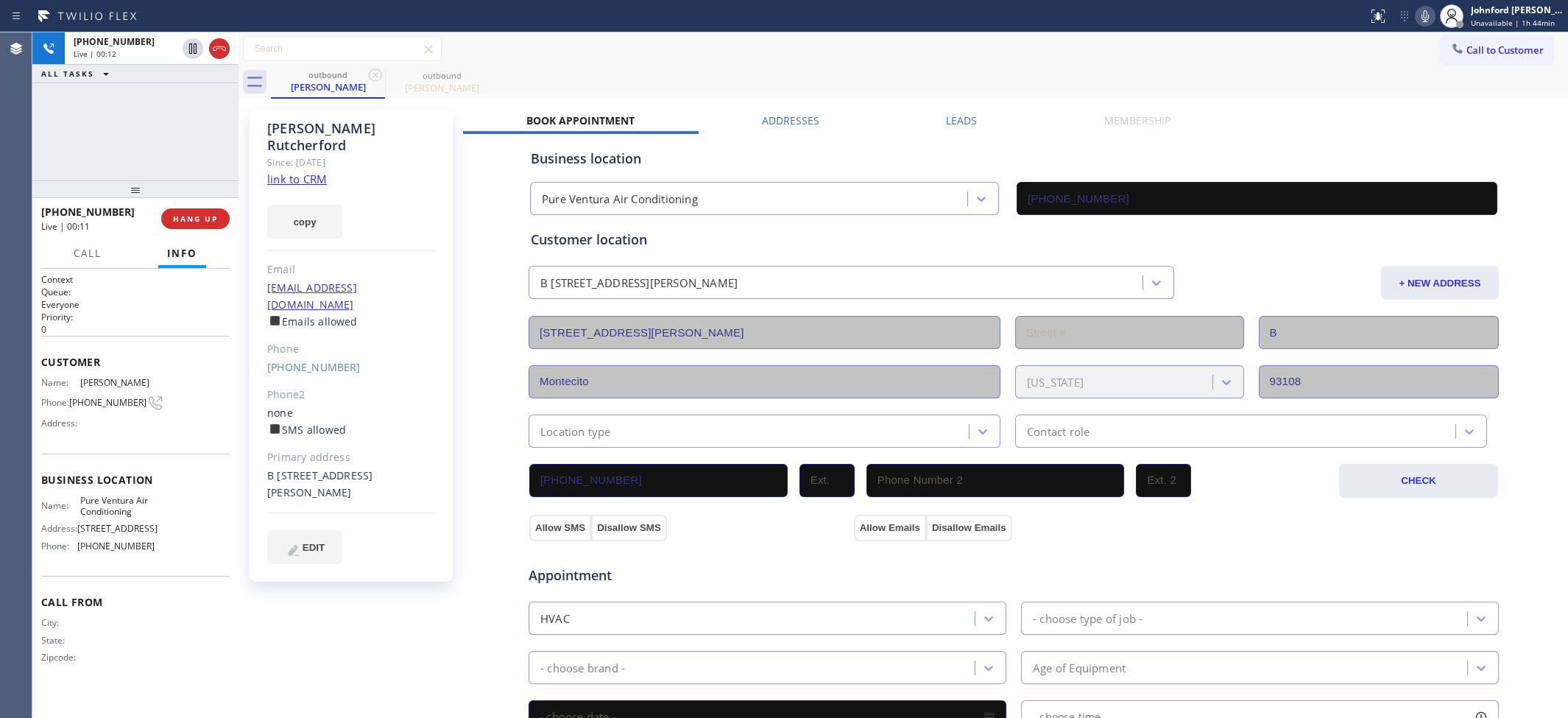
click at [187, 232] on div "+18057051376 Live | 00:11 HANG UP" at bounding box center [136, 218] width 189 height 38
click at [192, 226] on button "HANG UP" at bounding box center [195, 219] width 68 height 21
click at [182, 215] on span "COMPLETE" at bounding box center [193, 219] width 51 height 10
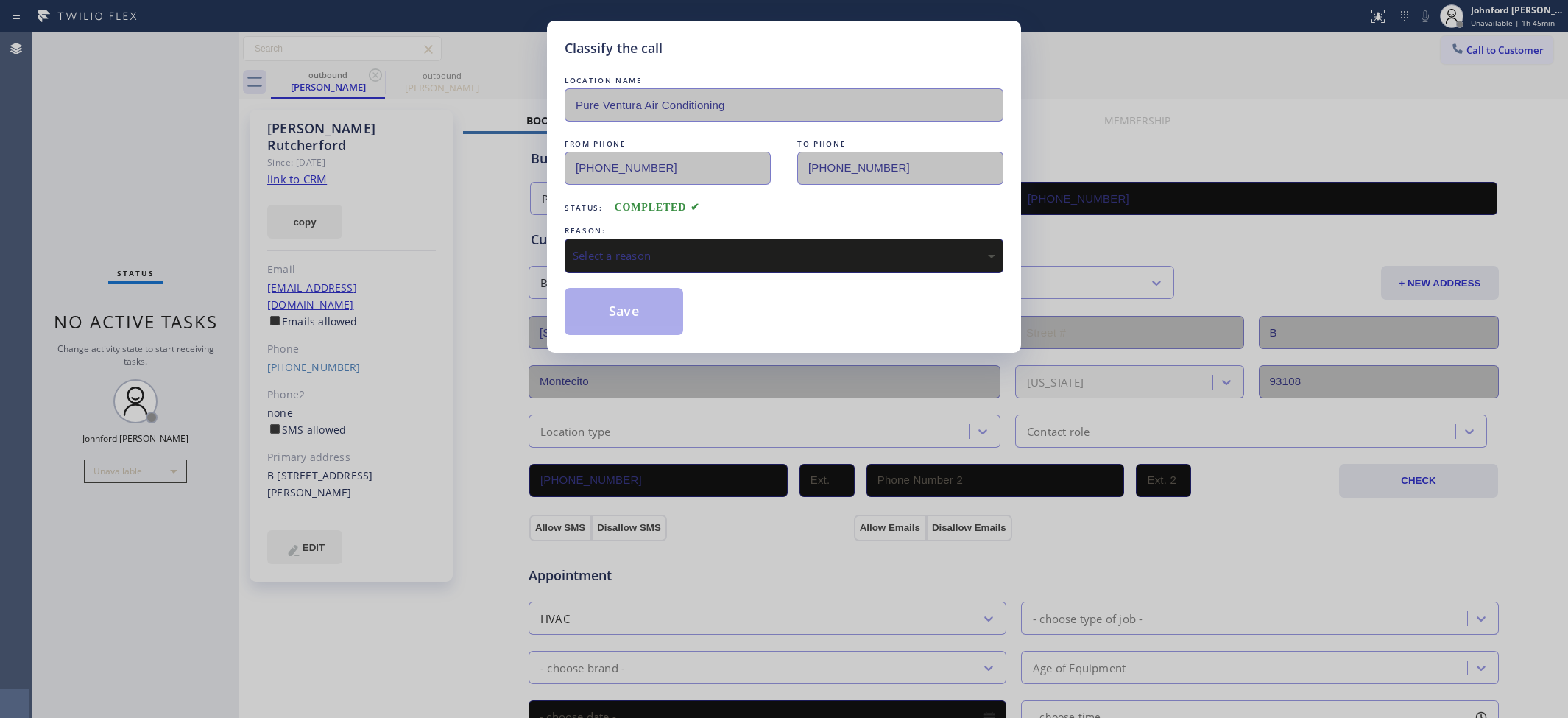
click at [656, 269] on div "Select a reason" at bounding box center [784, 256] width 439 height 34
drag, startPoint x: 629, startPoint y: 322, endPoint x: 733, endPoint y: 166, distance: 187.5
click at [629, 322] on button "Save" at bounding box center [624, 311] width 118 height 47
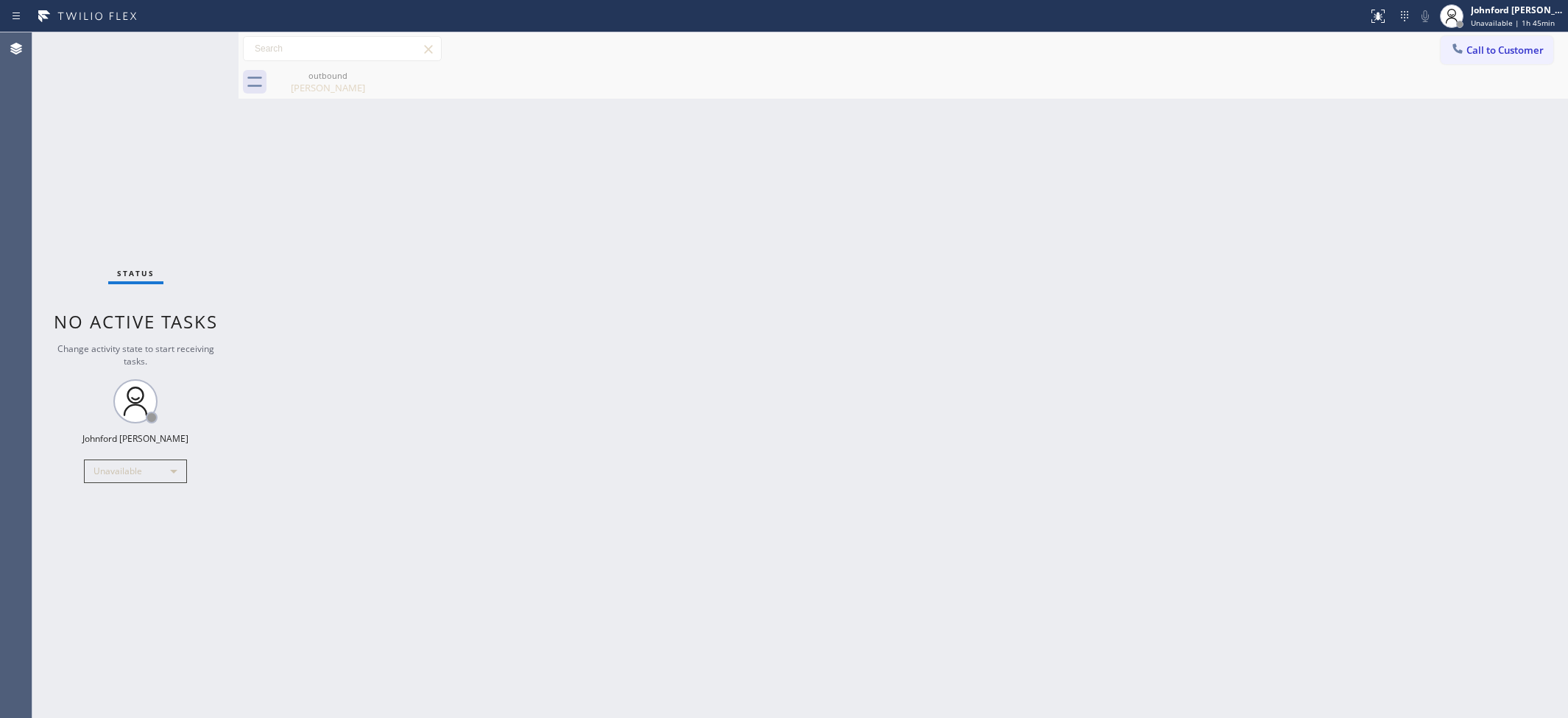
click at [1216, 312] on div "Back to Dashboard Change Sender ID Customers Technicians Select a contact Outbo…" at bounding box center [903, 375] width 1330 height 686
click at [33, 429] on div "Status No active tasks Change activity state to start receiving tasks. [PERSON_…" at bounding box center [135, 375] width 206 height 686
click at [160, 483] on div "Status No active tasks Change activity state to start receiving tasks. [PERSON_…" at bounding box center [135, 375] width 206 height 686
click at [148, 473] on div "Unavailable" at bounding box center [136, 471] width 103 height 23
click at [118, 542] on li "Break" at bounding box center [135, 546] width 100 height 18
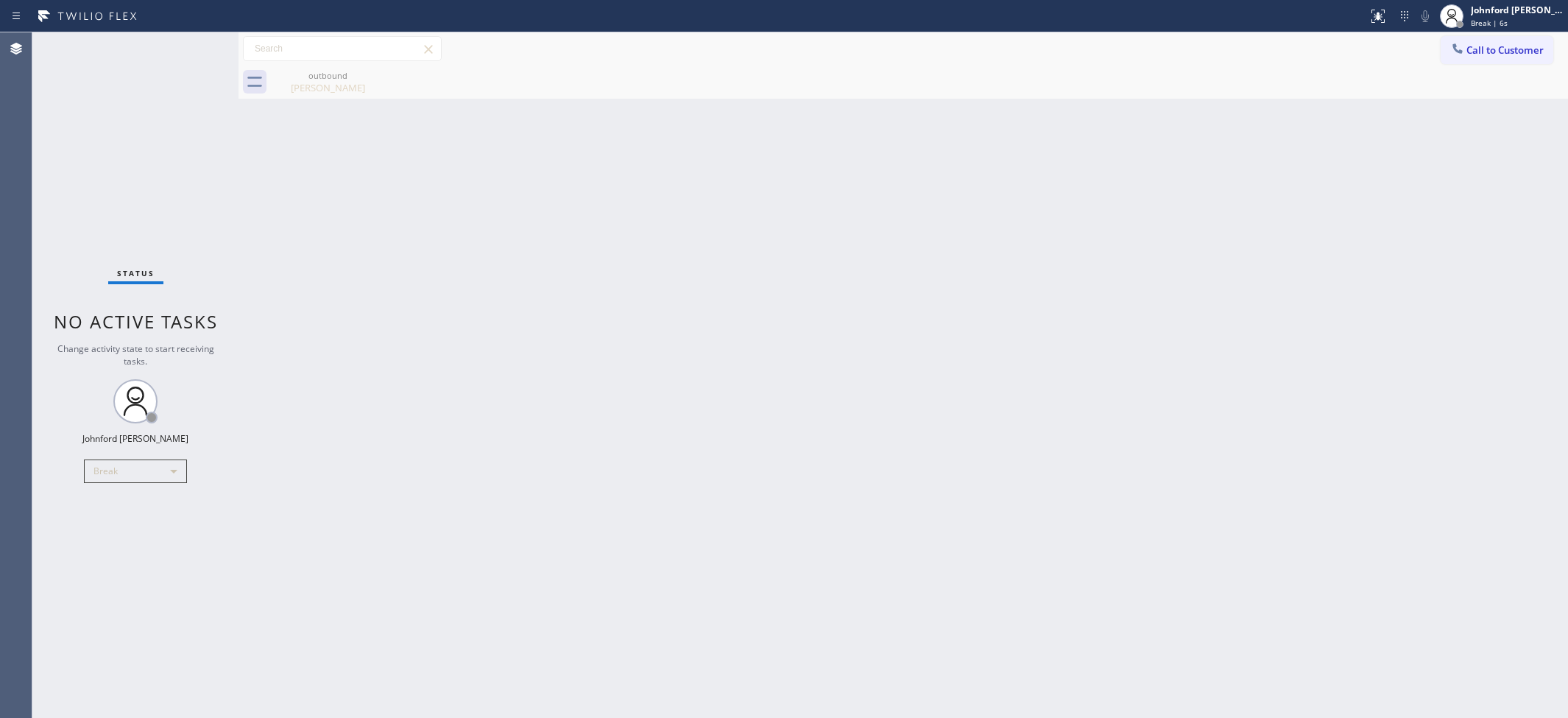
click at [1281, 148] on div "Back to Dashboard Change Sender ID Customers Technicians Select a contact Outbo…" at bounding box center [903, 375] width 1330 height 686
click at [159, 468] on div "Break" at bounding box center [136, 471] width 103 height 23
click at [120, 527] on li "Unavailable" at bounding box center [135, 528] width 100 height 18
click at [1288, 340] on div "Back to Dashboard Change Sender ID Customers Technicians Select a contact Outbo…" at bounding box center [903, 375] width 1330 height 686
click at [1182, 360] on div "Back to Dashboard Change Sender ID Customers Technicians Select a contact Outbo…" at bounding box center [903, 375] width 1330 height 686
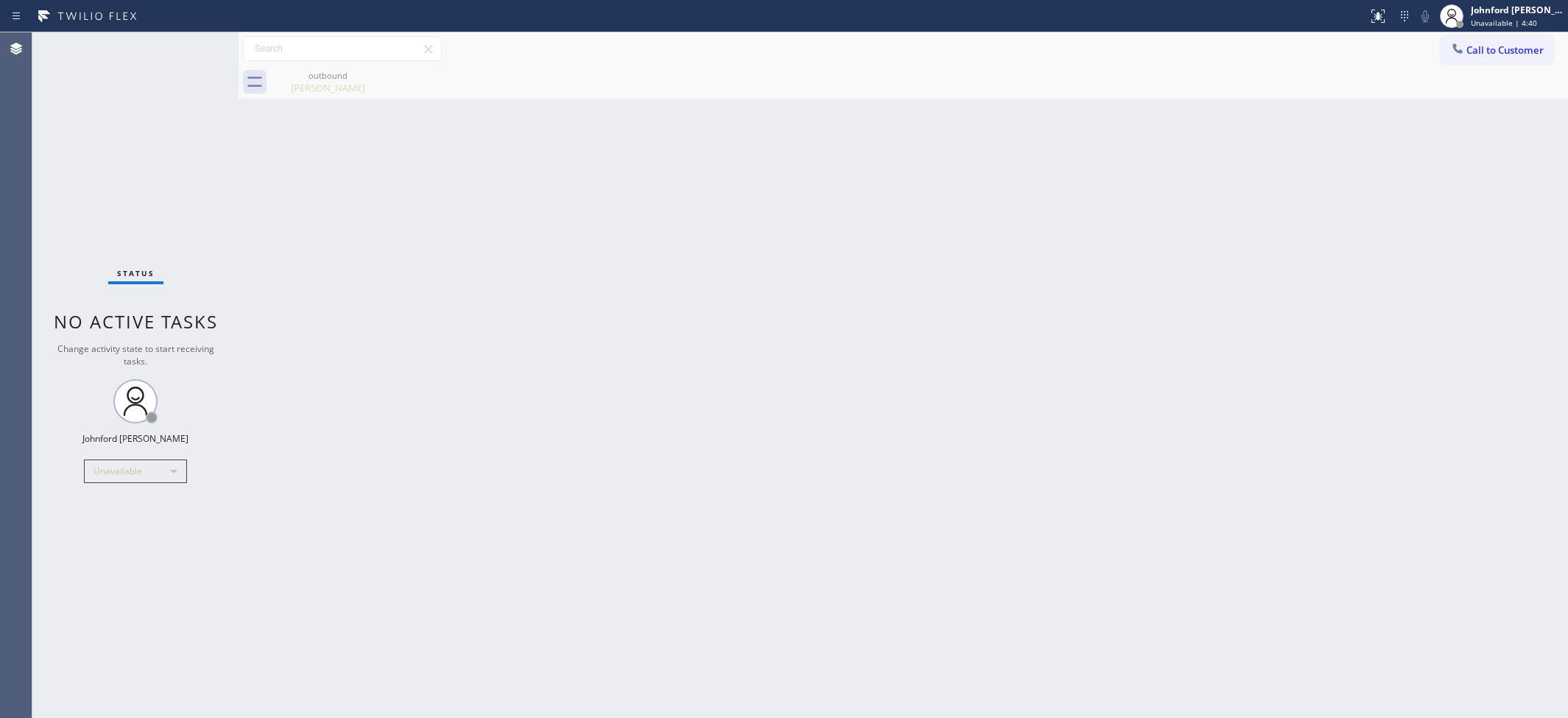
click at [1263, 498] on div "Back to Dashboard Change Sender ID Customers Technicians Select a contact Outbo…" at bounding box center [903, 375] width 1330 height 686
drag, startPoint x: 1391, startPoint y: 184, endPoint x: 964, endPoint y: 214, distance: 428.1
click at [1363, 185] on div "Back to Dashboard Change Sender ID Customers Technicians Select a contact Outbo…" at bounding box center [903, 375] width 1330 height 686
drag, startPoint x: 1320, startPoint y: 153, endPoint x: 1190, endPoint y: 1, distance: 200.0
click at [1320, 149] on div "Back to Dashboard Change Sender ID Customers Technicians Select a contact Outbo…" at bounding box center [903, 375] width 1330 height 686
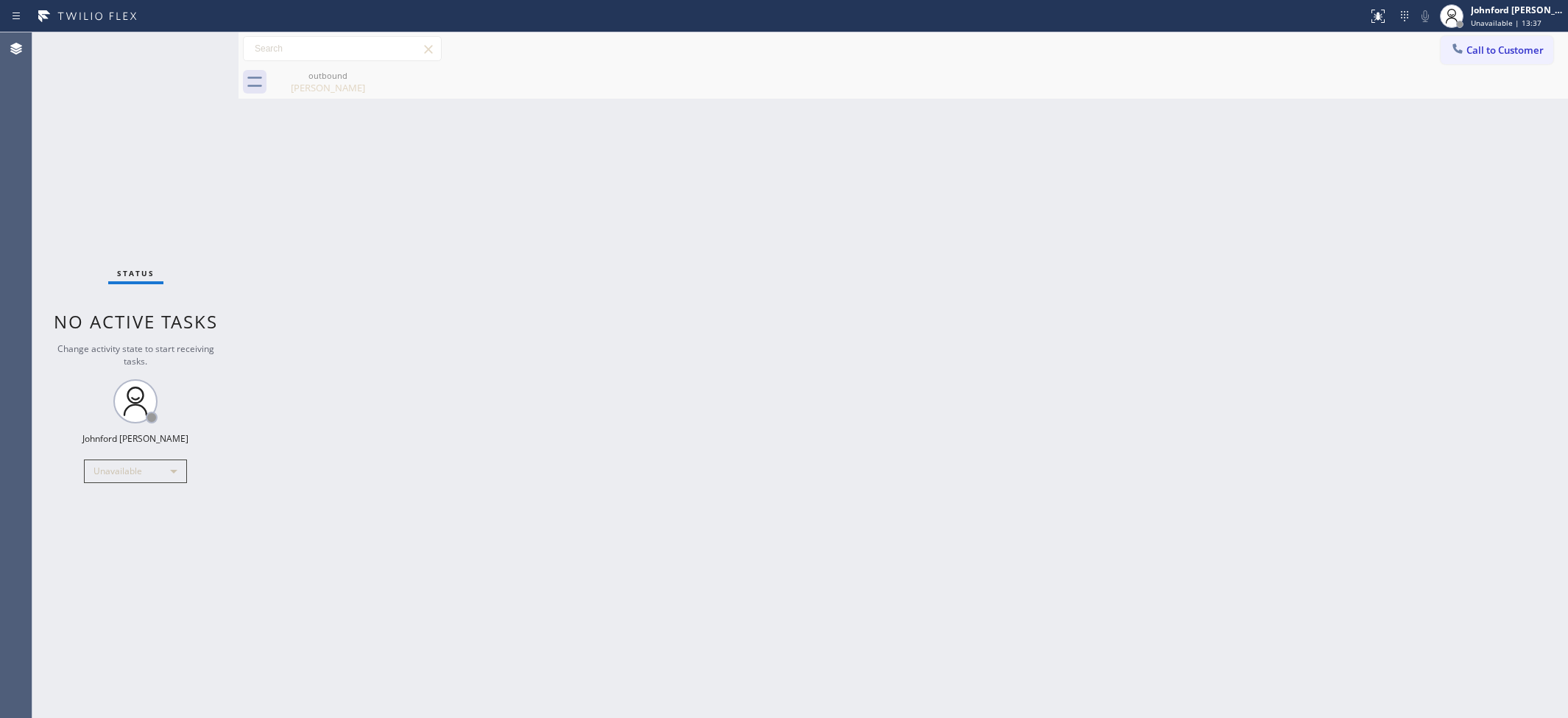
drag, startPoint x: 939, startPoint y: 229, endPoint x: 939, endPoint y: 210, distance: 19.0
click at [939, 210] on div "Back to Dashboard Change Sender ID Customers Technicians Select a contact Outbo…" at bounding box center [903, 375] width 1330 height 686
drag, startPoint x: 874, startPoint y: 253, endPoint x: 900, endPoint y: 227, distance: 36.8
click at [889, 238] on div "Back to Dashboard Change Sender ID Customers Technicians Select a contact Outbo…" at bounding box center [903, 375] width 1330 height 686
click at [1469, 59] on button "Call to Customer" at bounding box center [1497, 49] width 112 height 28
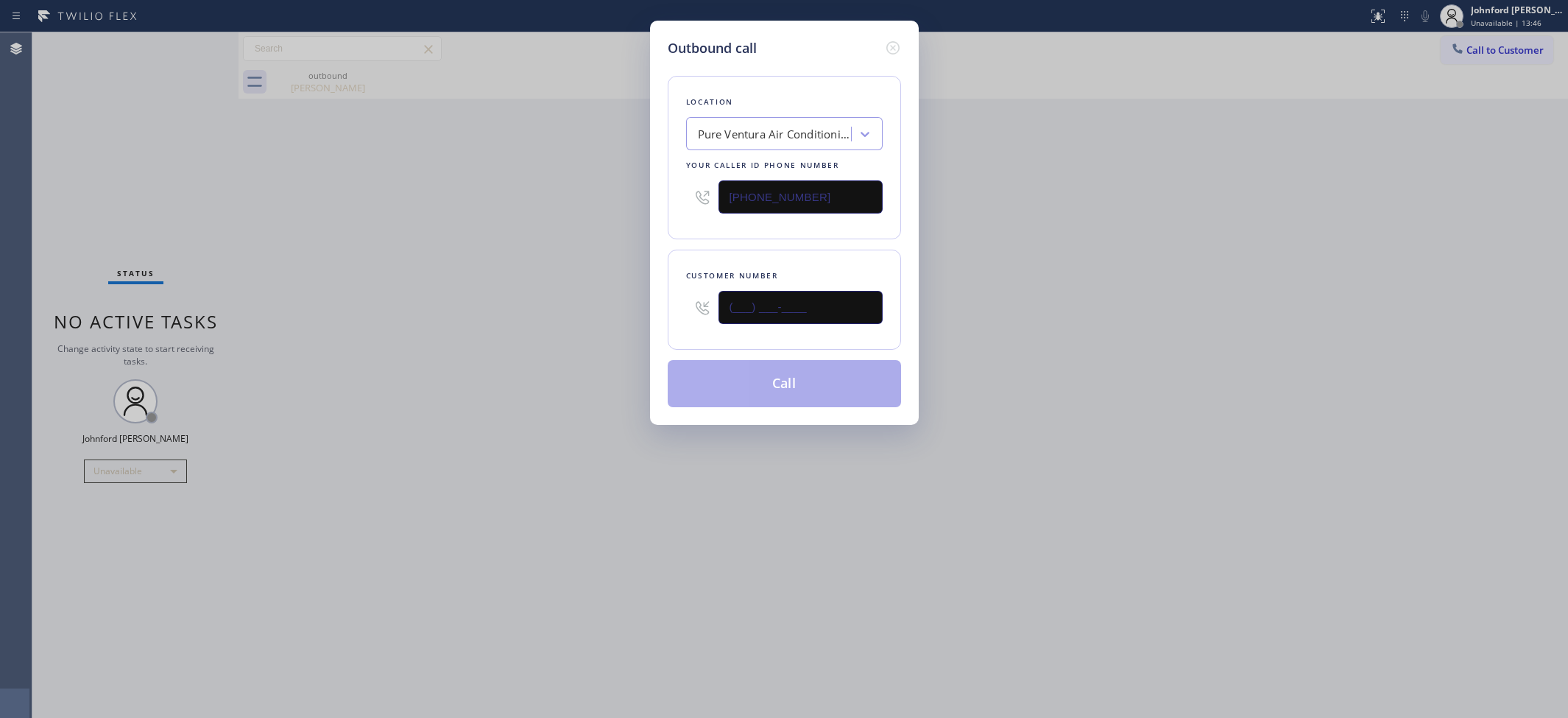
drag, startPoint x: 762, startPoint y: 301, endPoint x: 396, endPoint y: 306, distance: 366.0
click at [497, 304] on div "Outbound call Location Pure Ventura Air Conditioning Your caller id phone numbe…" at bounding box center [784, 359] width 1568 height 718
paste input "text"
type input "(___) ___-____"
click at [375, 310] on div "Outbound call Location Pure Ventura Air Conditioning Your caller id phone numbe…" at bounding box center [784, 359] width 1568 height 718
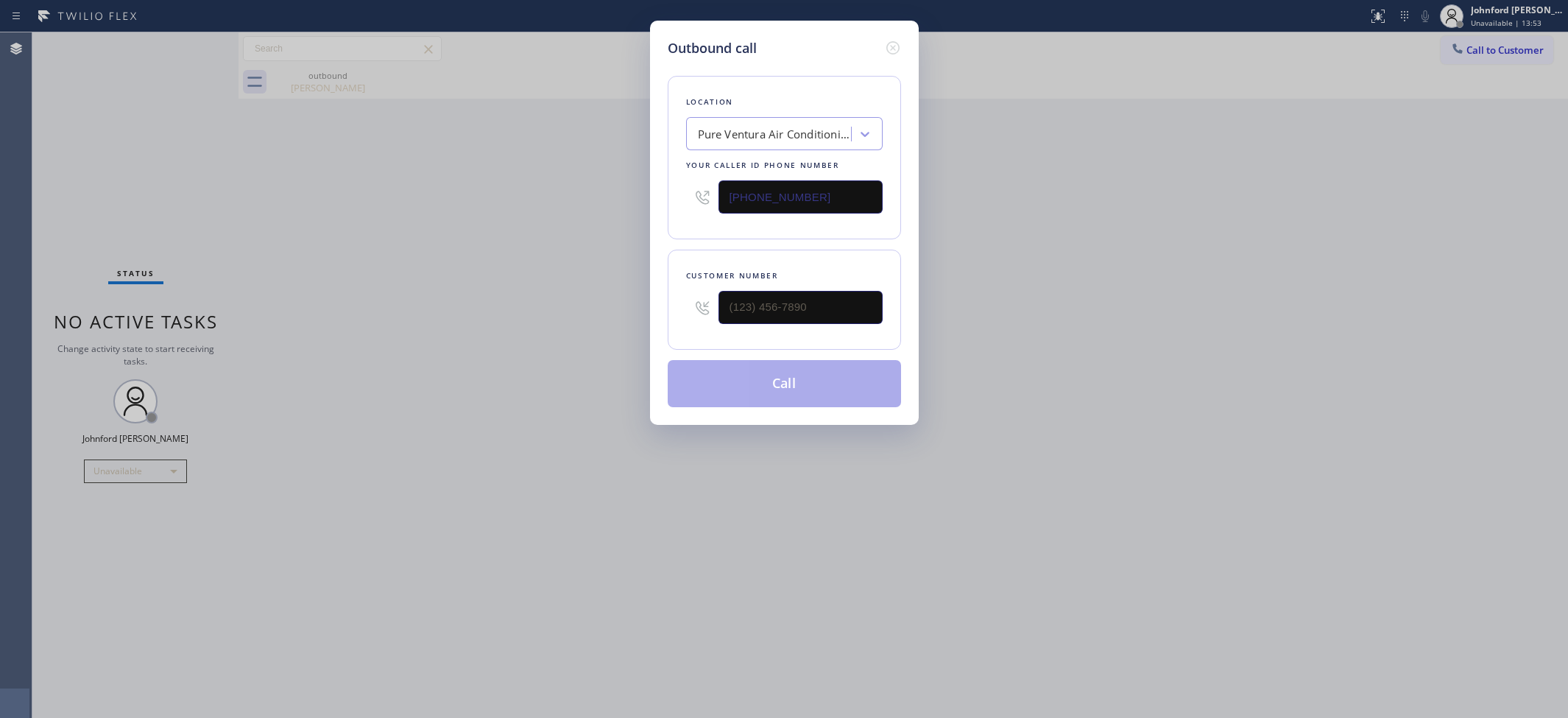
drag, startPoint x: 851, startPoint y: 201, endPoint x: 506, endPoint y: 207, distance: 345.1
click at [509, 207] on div "Outbound call Location Pure Ventura Air Conditioning Your caller id phone numbe…" at bounding box center [784, 359] width 1568 height 718
drag, startPoint x: 803, startPoint y: 304, endPoint x: 849, endPoint y: 230, distance: 87.1
click at [802, 304] on input "(___) ___-____" at bounding box center [800, 307] width 164 height 33
paste input "562) 243-9202"
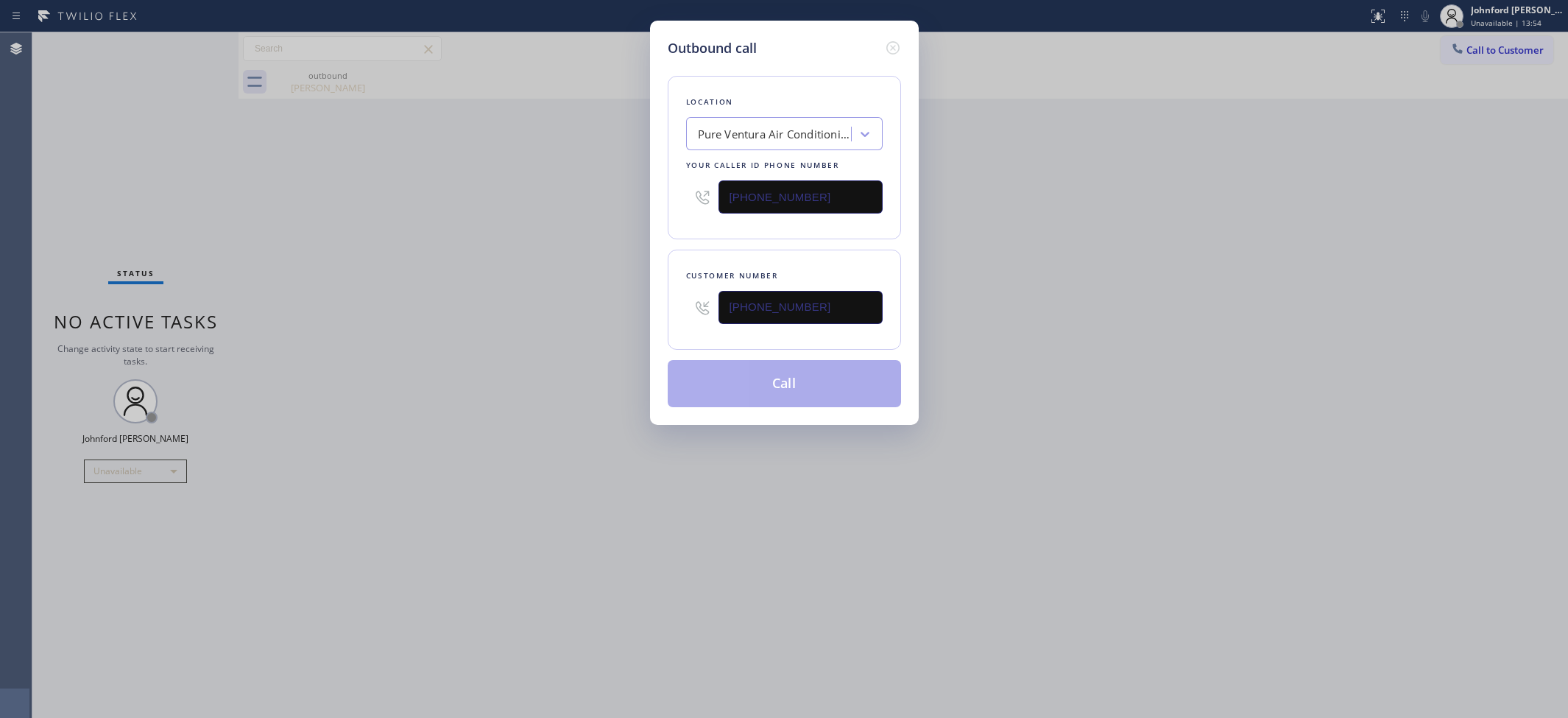
type input "(562) 243-9202"
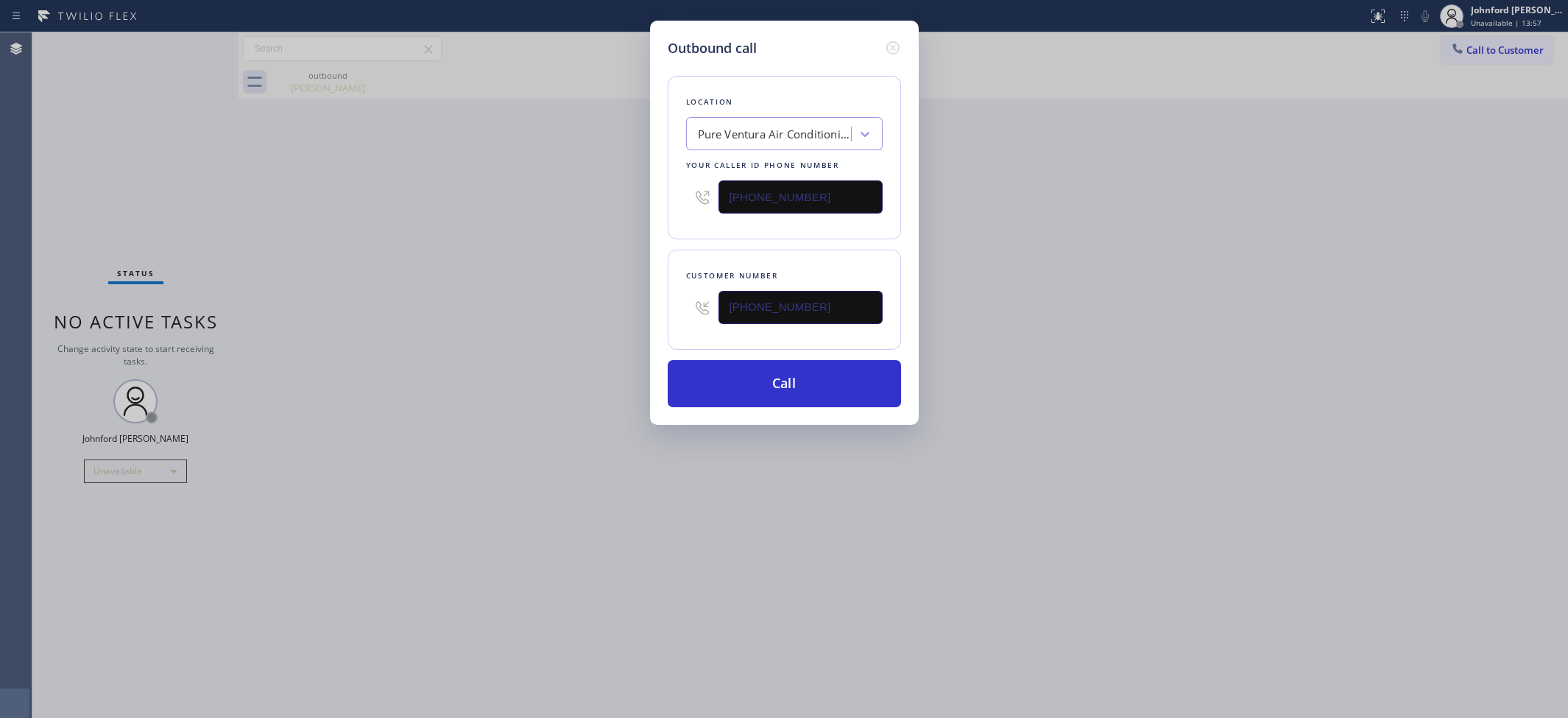
paste input "88) 909-0120"
drag, startPoint x: 793, startPoint y: 189, endPoint x: 476, endPoint y: 205, distance: 317.4
click at [552, 197] on div "Outbound call Location Pure Ventura Air Conditioning Your caller id phone numbe…" at bounding box center [784, 359] width 1568 height 718
type input "(888) 909-0120"
click at [464, 210] on div "Outbound call Location Pure Ventura Air Conditioning Your caller id phone numbe…" at bounding box center [784, 359] width 1568 height 718
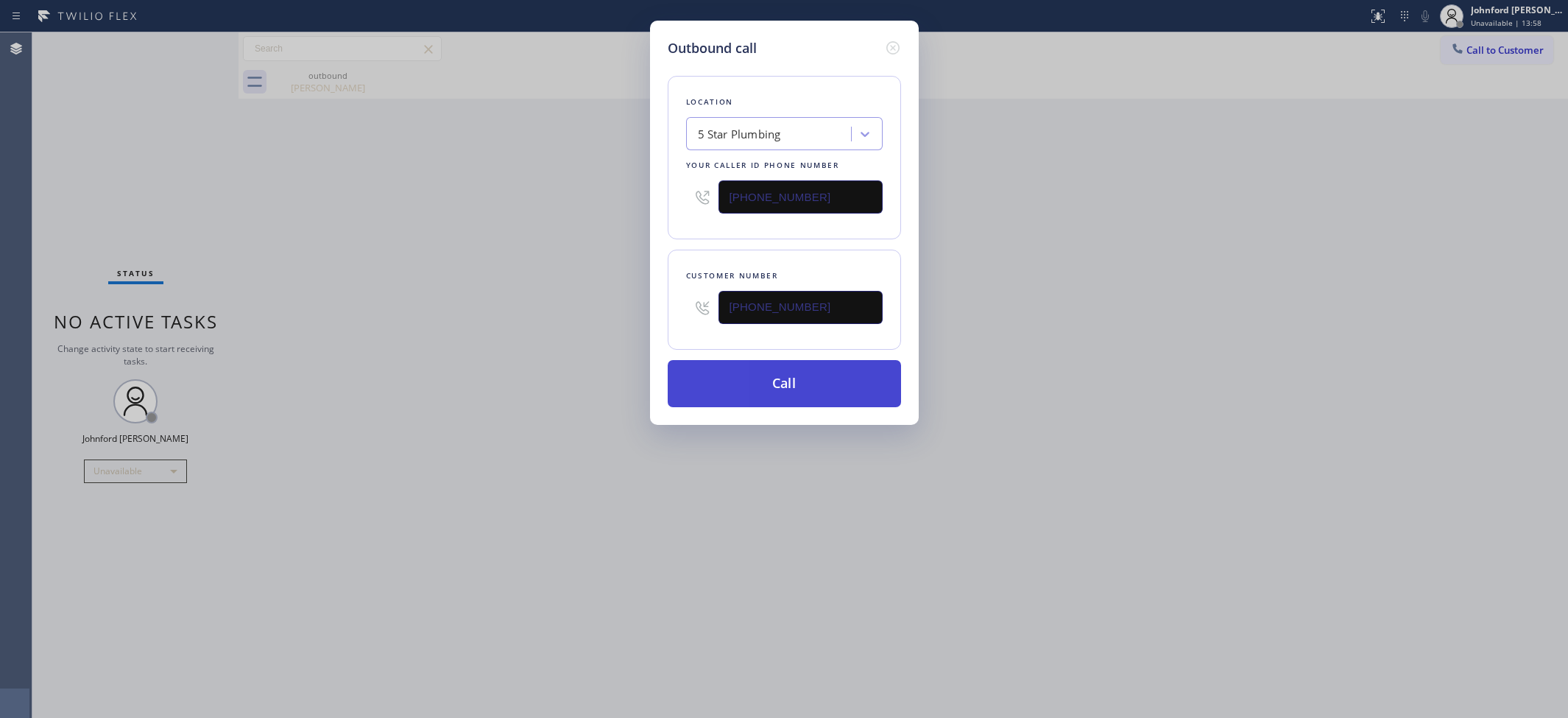
click at [766, 377] on button "Call" at bounding box center [784, 383] width 233 height 47
drag, startPoint x: 1186, startPoint y: 251, endPoint x: 1215, endPoint y: 173, distance: 83.2
click at [1205, 233] on div "Outbound call Location 5 Star Plumbing Your caller id phone number (888) 909-01…" at bounding box center [784, 359] width 1568 height 718
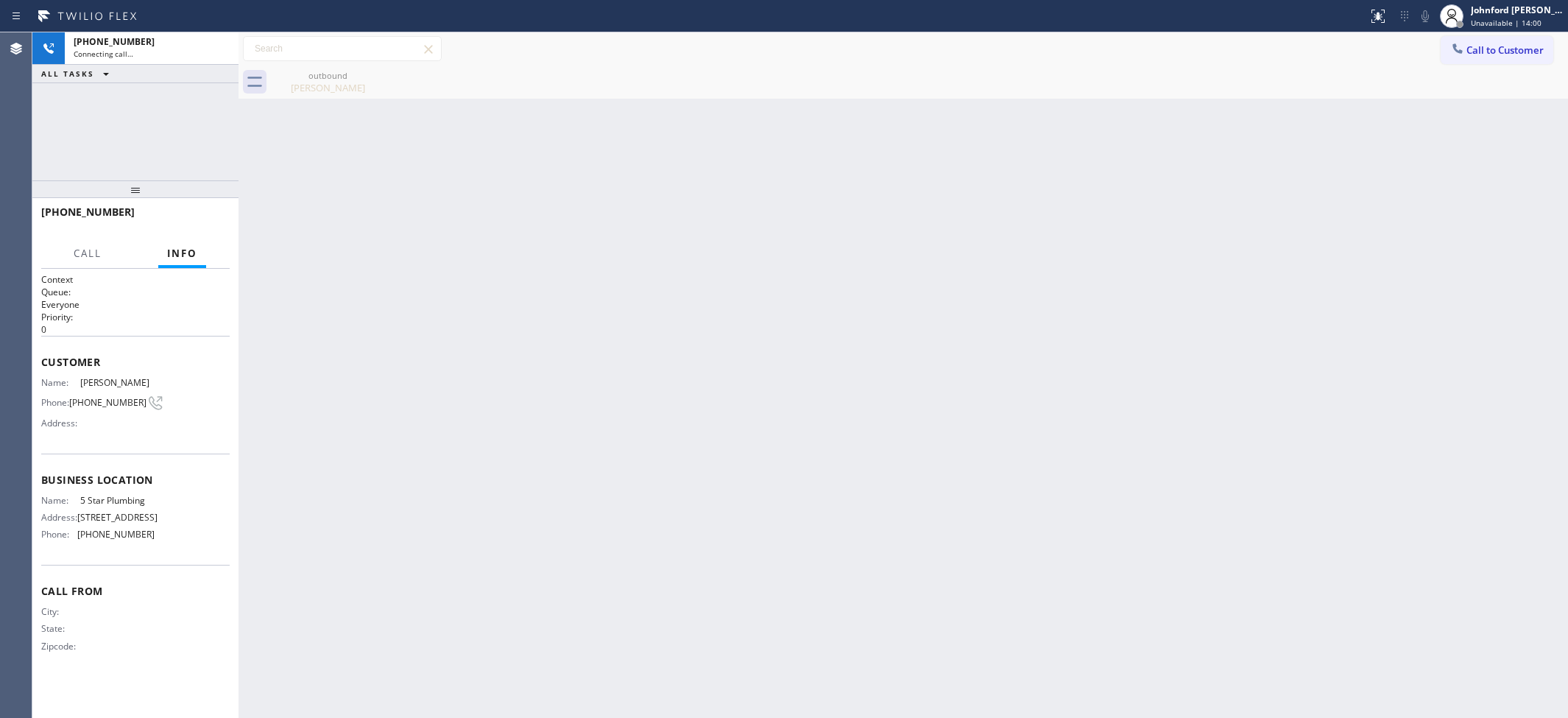
click at [945, 50] on div "Call to Customer Outbound call Location Search location Your caller id phone nu…" at bounding box center [903, 49] width 1330 height 25
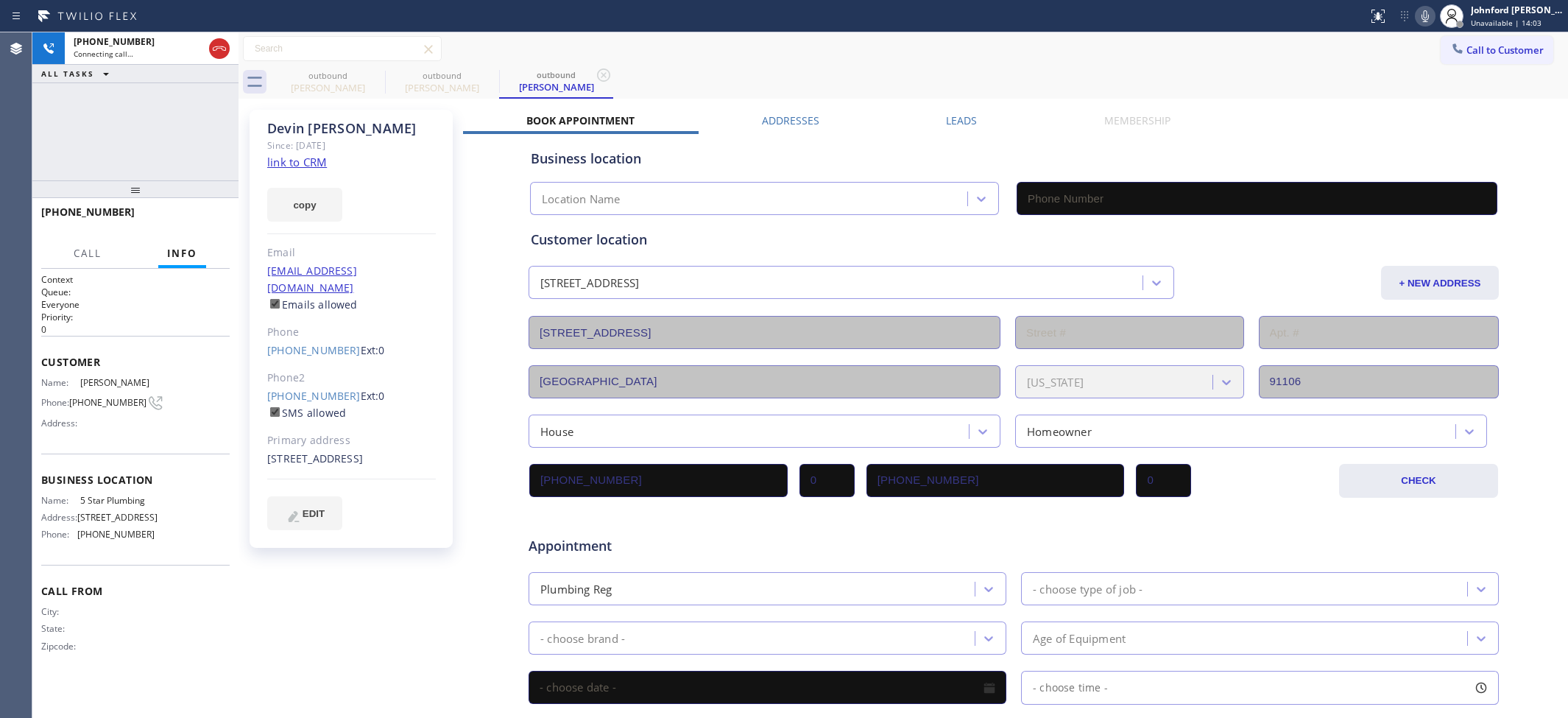
type input "(888) 909-0120"
click at [181, 223] on span "HANG UP" at bounding box center [196, 219] width 45 height 10
click at [302, 405] on label "SMS allowed" at bounding box center [306, 412] width 79 height 14
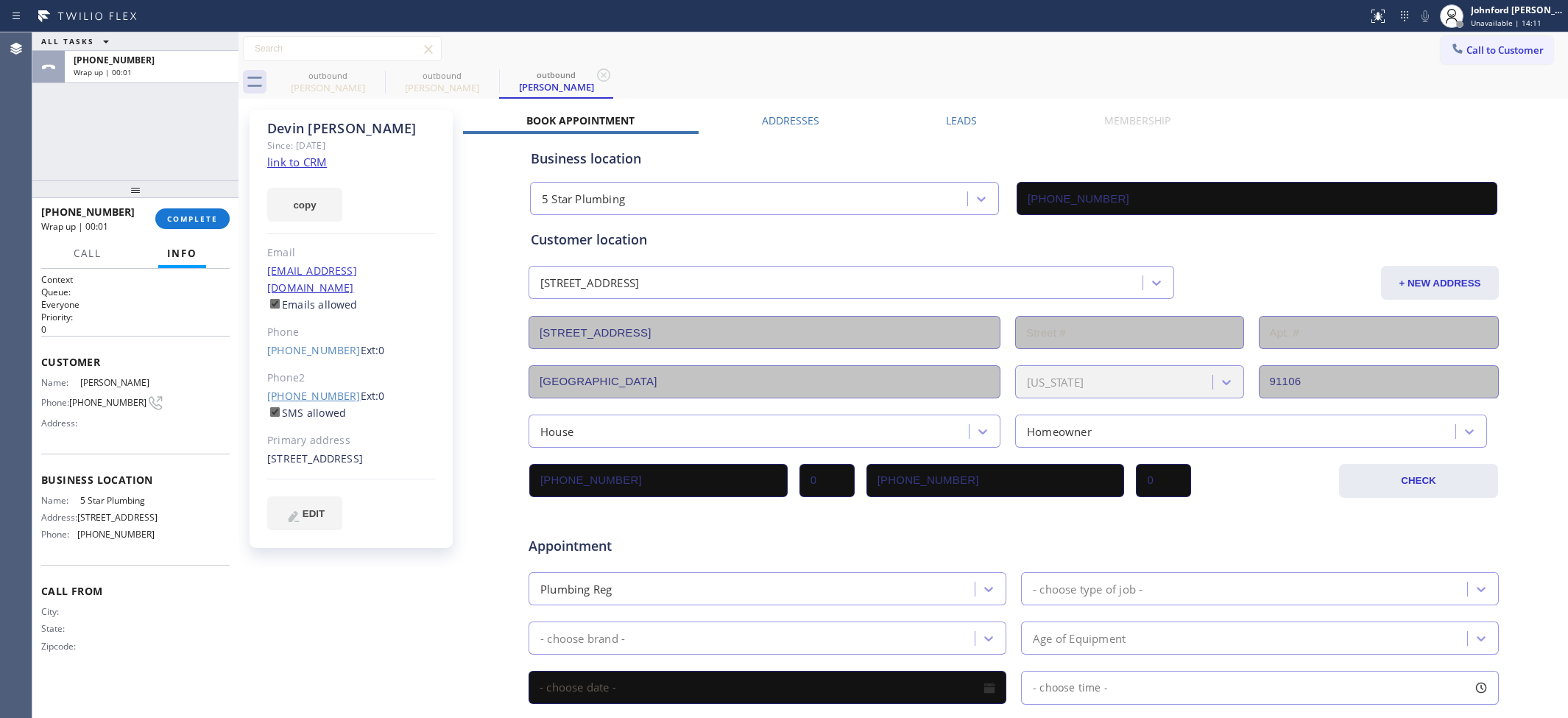
click at [304, 389] on link "(562) 652-3741" at bounding box center [314, 396] width 94 height 14
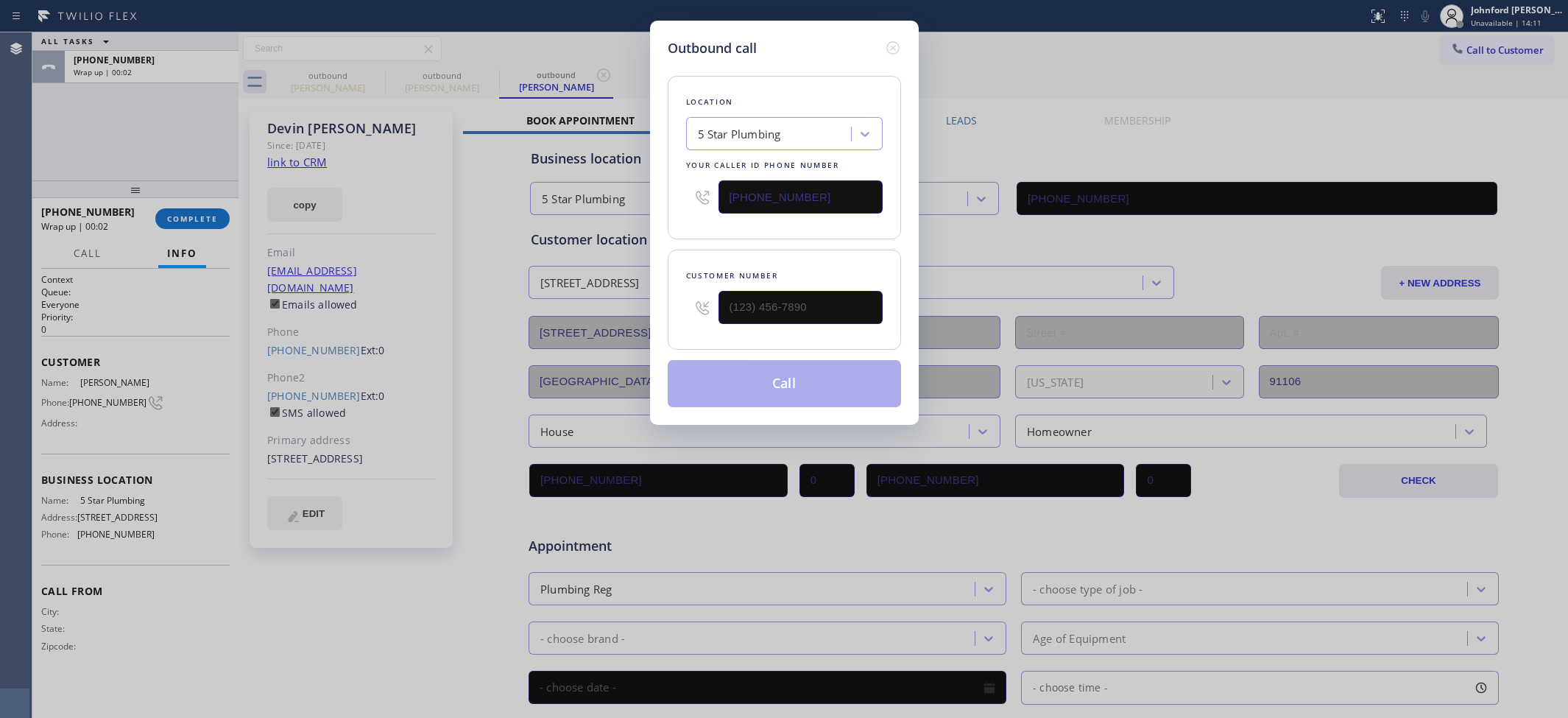
type input "(562) 652-3741"
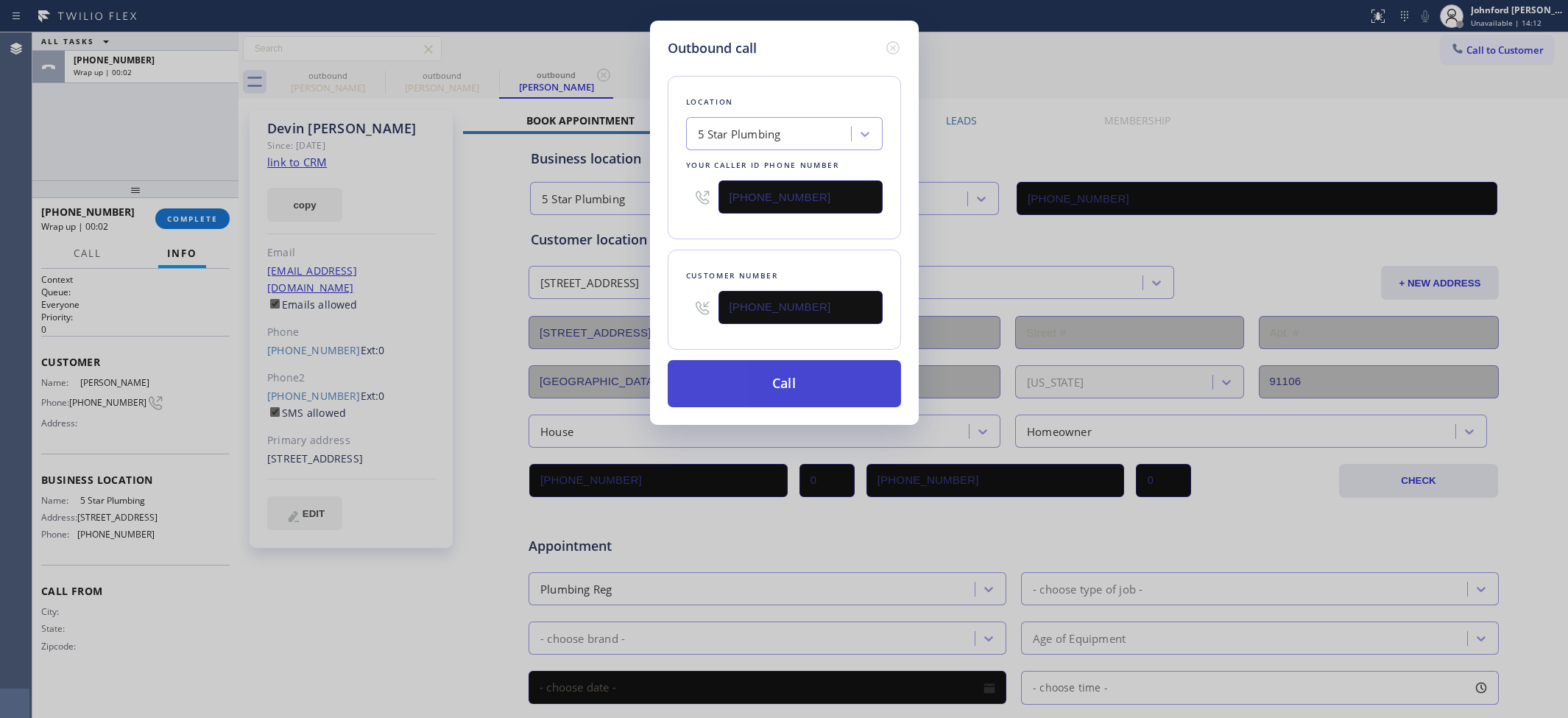
click at [775, 390] on button "Call" at bounding box center [784, 383] width 233 height 47
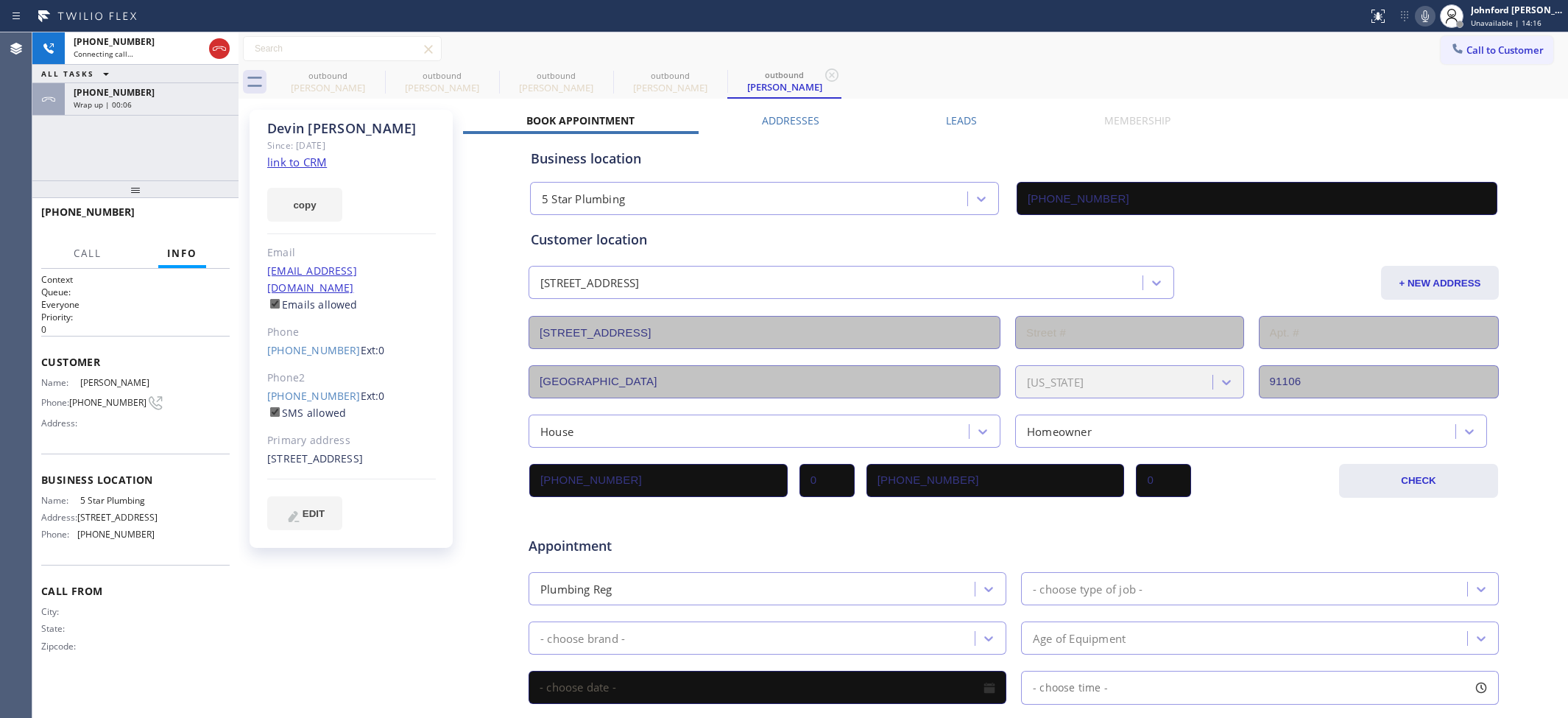
type input "(888) 909-0120"
click at [0, 0] on icon at bounding box center [0, 0] width 0 height 0
click at [121, 97] on span "+15622439202" at bounding box center [114, 92] width 81 height 13
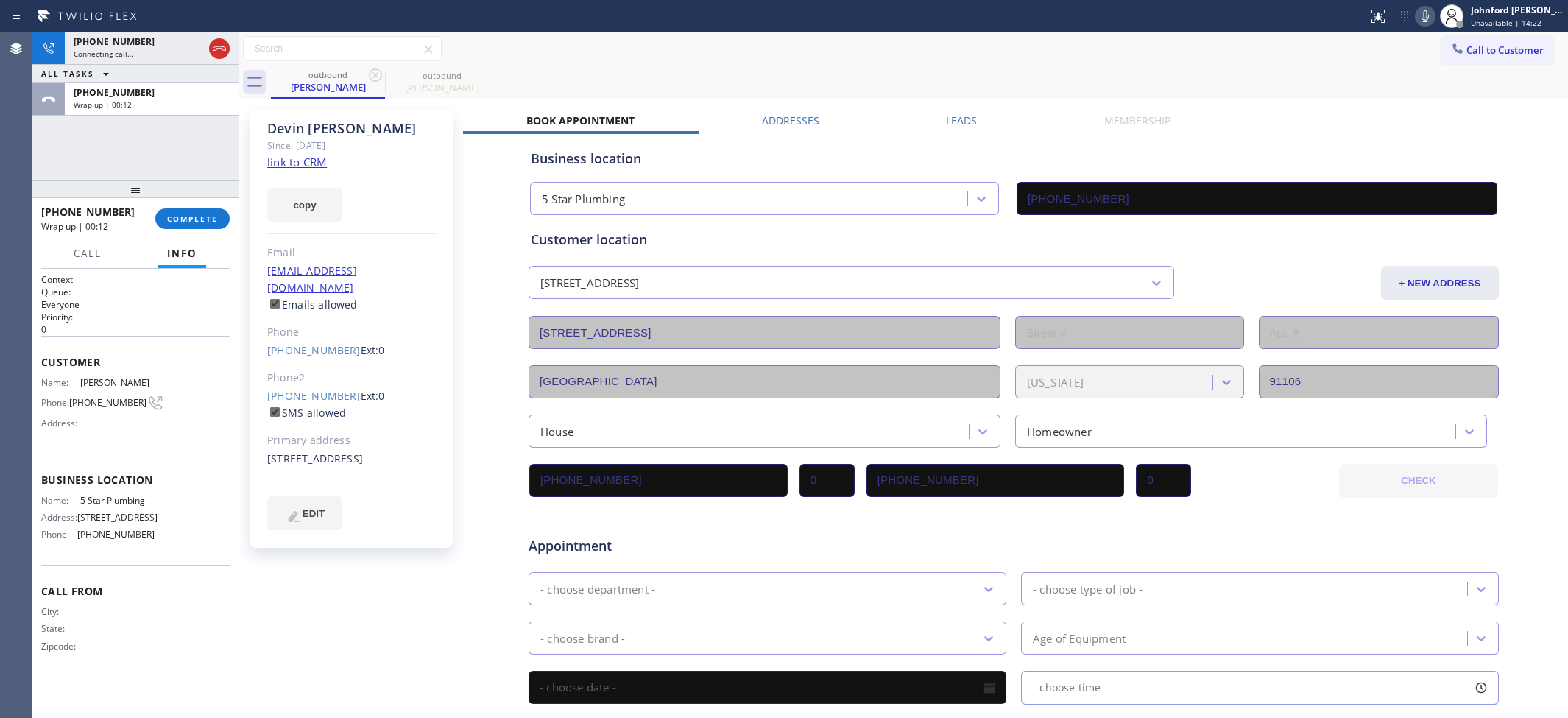
click at [179, 232] on div "+15622439202 Wrap up | 00:12 COMPLETE" at bounding box center [136, 218] width 189 height 38
click at [193, 220] on span "COMPLETE" at bounding box center [193, 219] width 51 height 10
type input "(888) 909-0120"
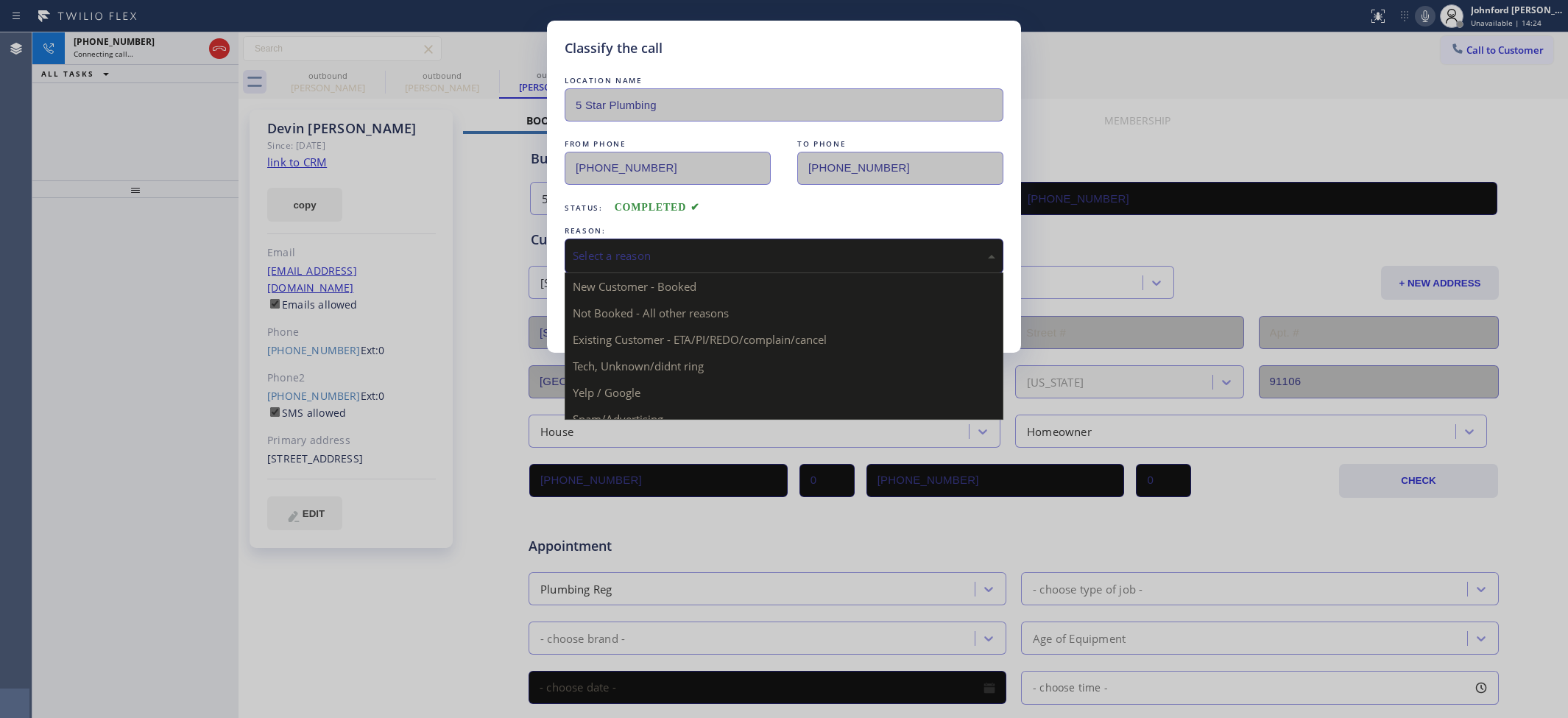
click at [703, 241] on div "Select a reason" at bounding box center [784, 256] width 439 height 34
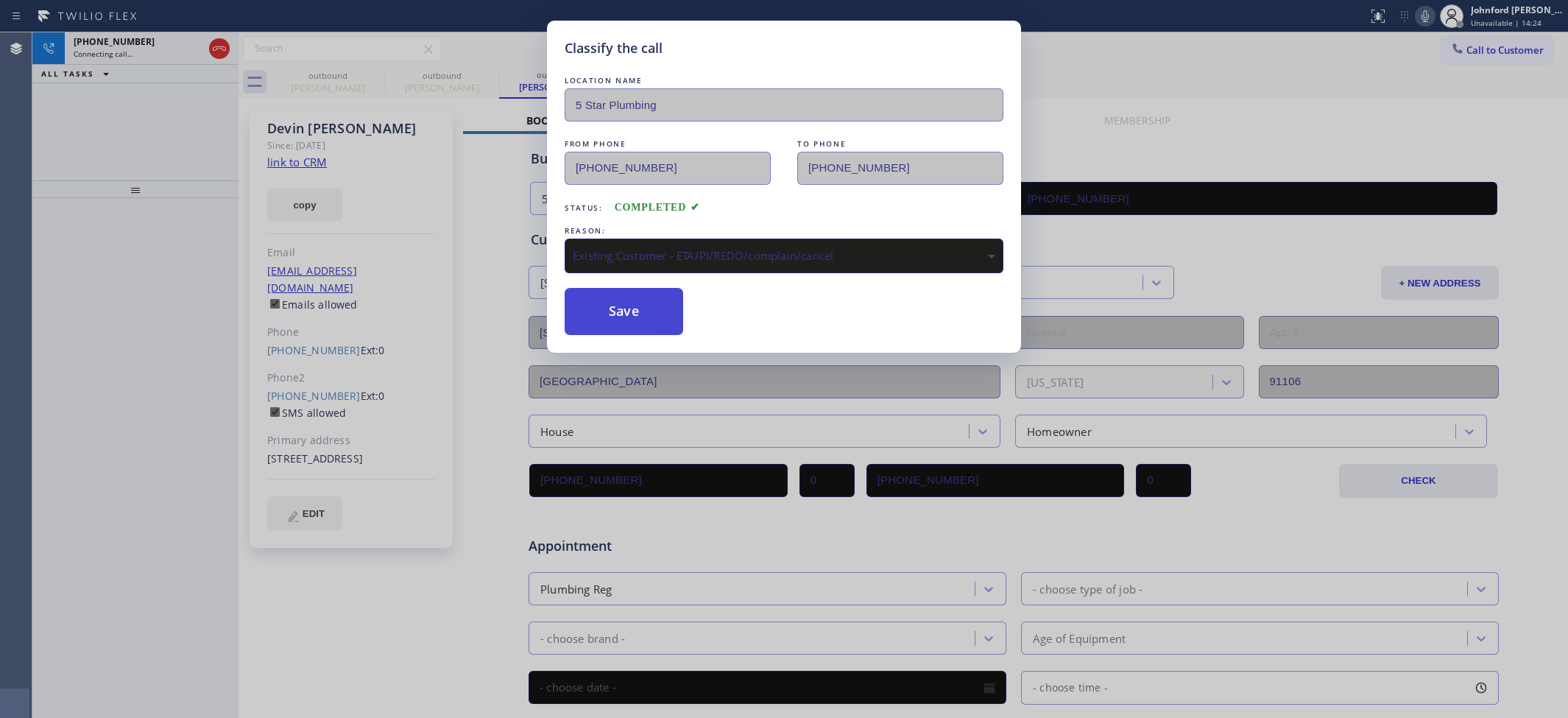
click at [666, 325] on button "Save" at bounding box center [624, 311] width 118 height 47
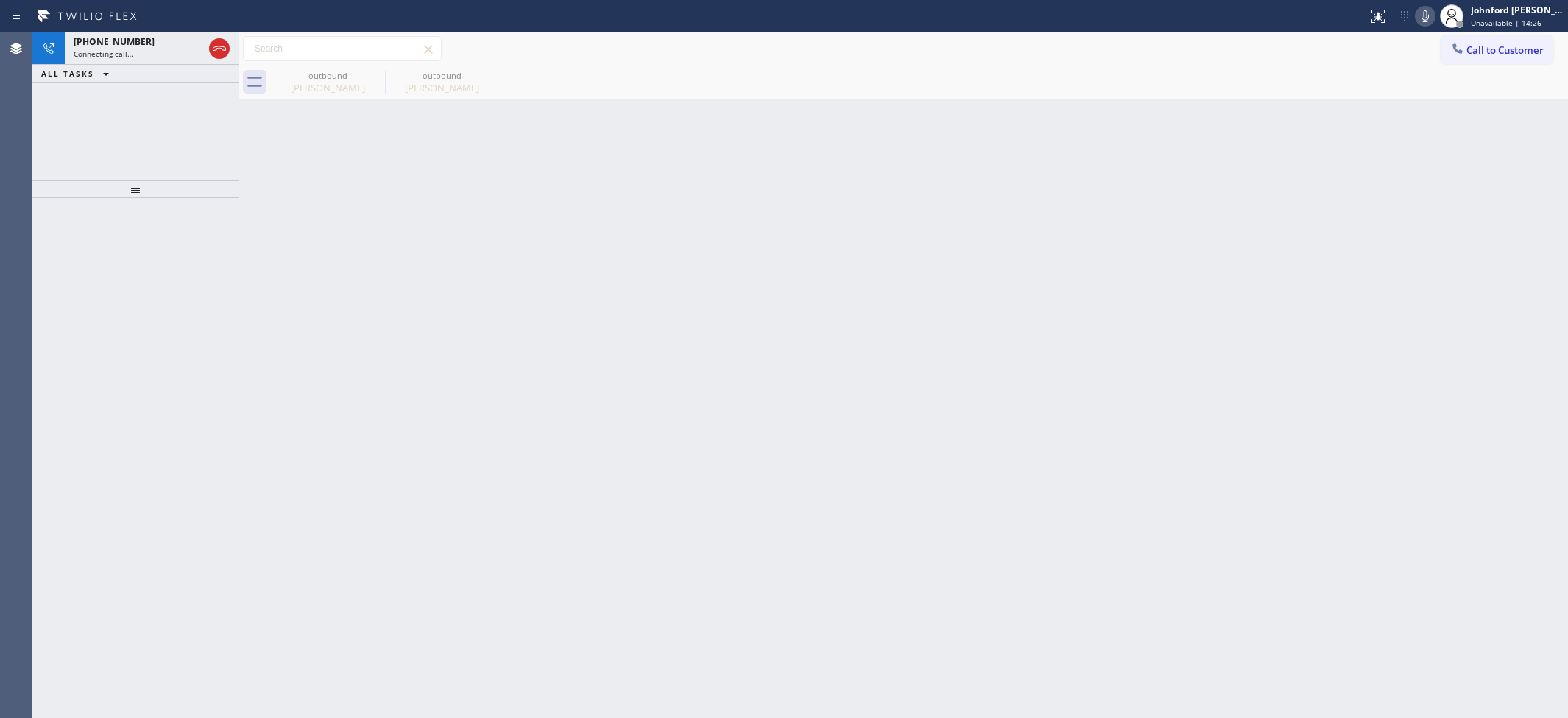
click at [1422, 17] on icon at bounding box center [1425, 16] width 18 height 18
click at [1422, 17] on rect at bounding box center [1425, 15] width 10 height 10
click at [217, 48] on icon at bounding box center [220, 49] width 13 height 4
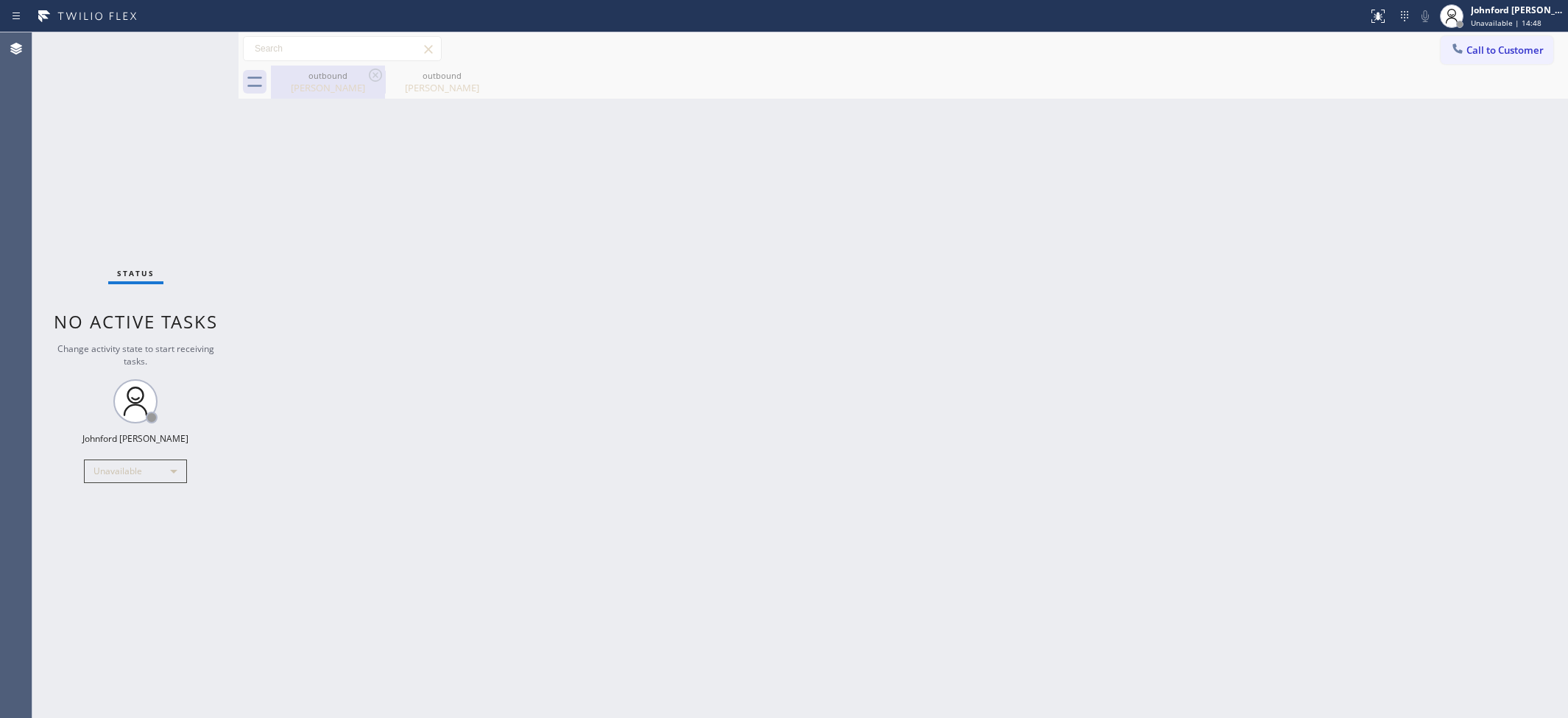
click at [350, 81] on div "Devin Kirtz" at bounding box center [328, 88] width 111 height 13
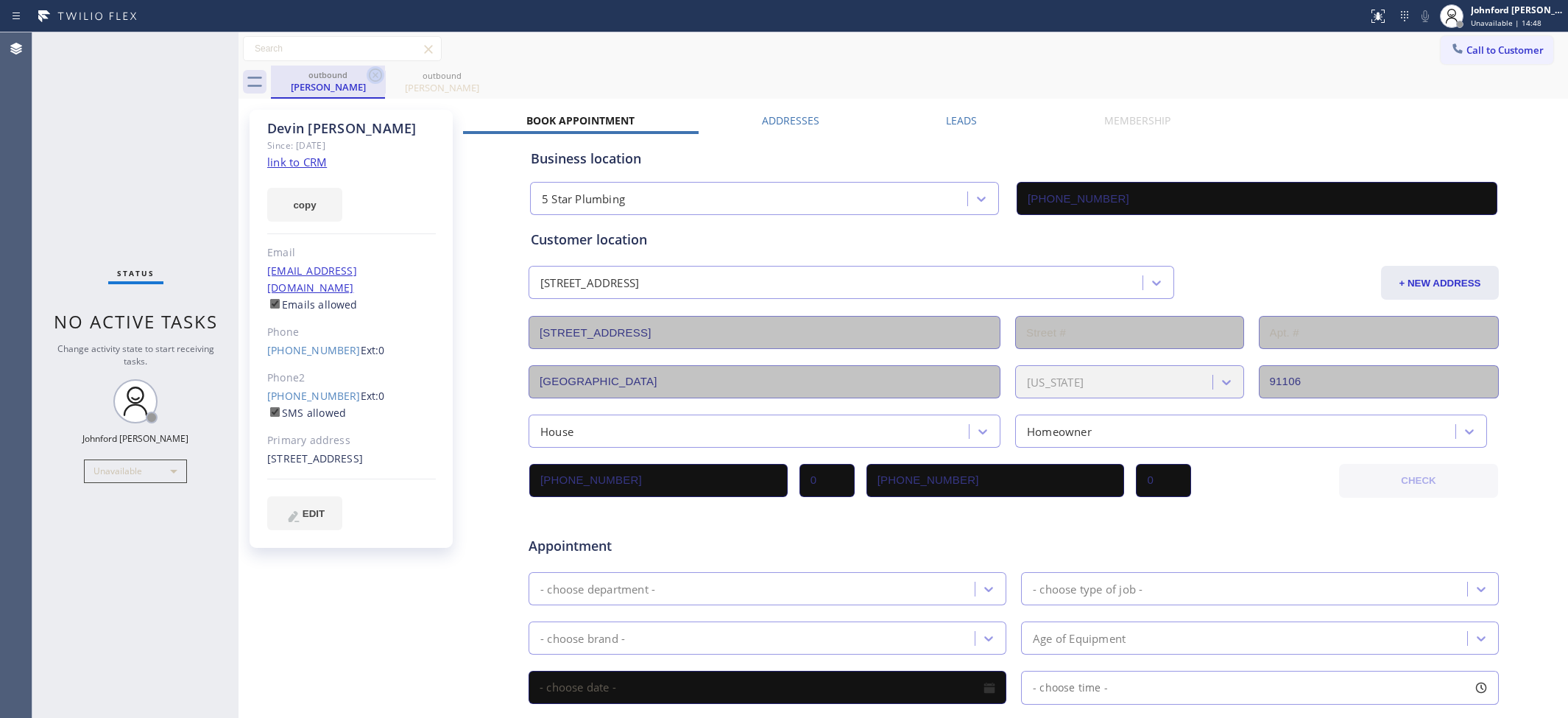
click at [369, 78] on icon at bounding box center [375, 75] width 13 height 13
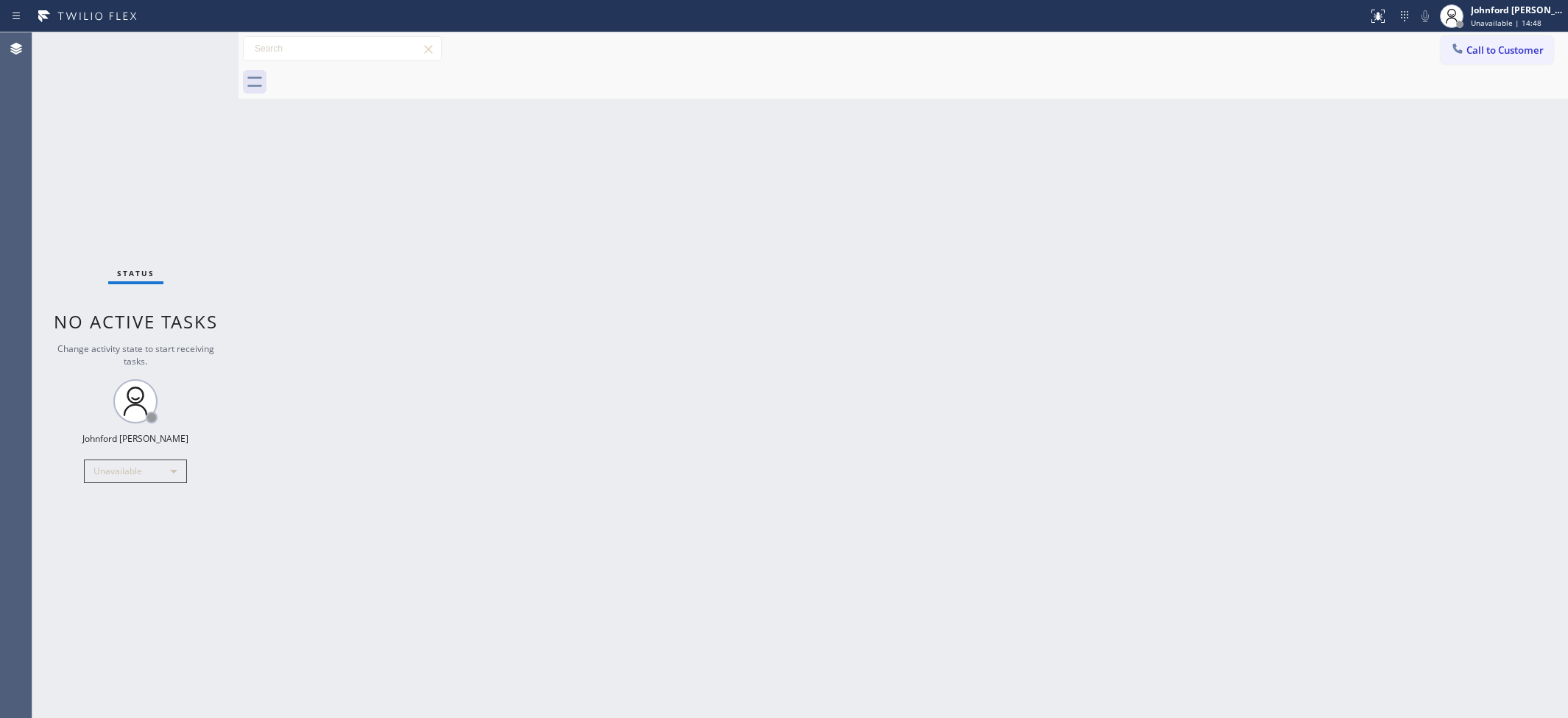
click at [369, 78] on div at bounding box center [919, 82] width 1297 height 33
click at [1459, 52] on icon at bounding box center [1457, 48] width 10 height 10
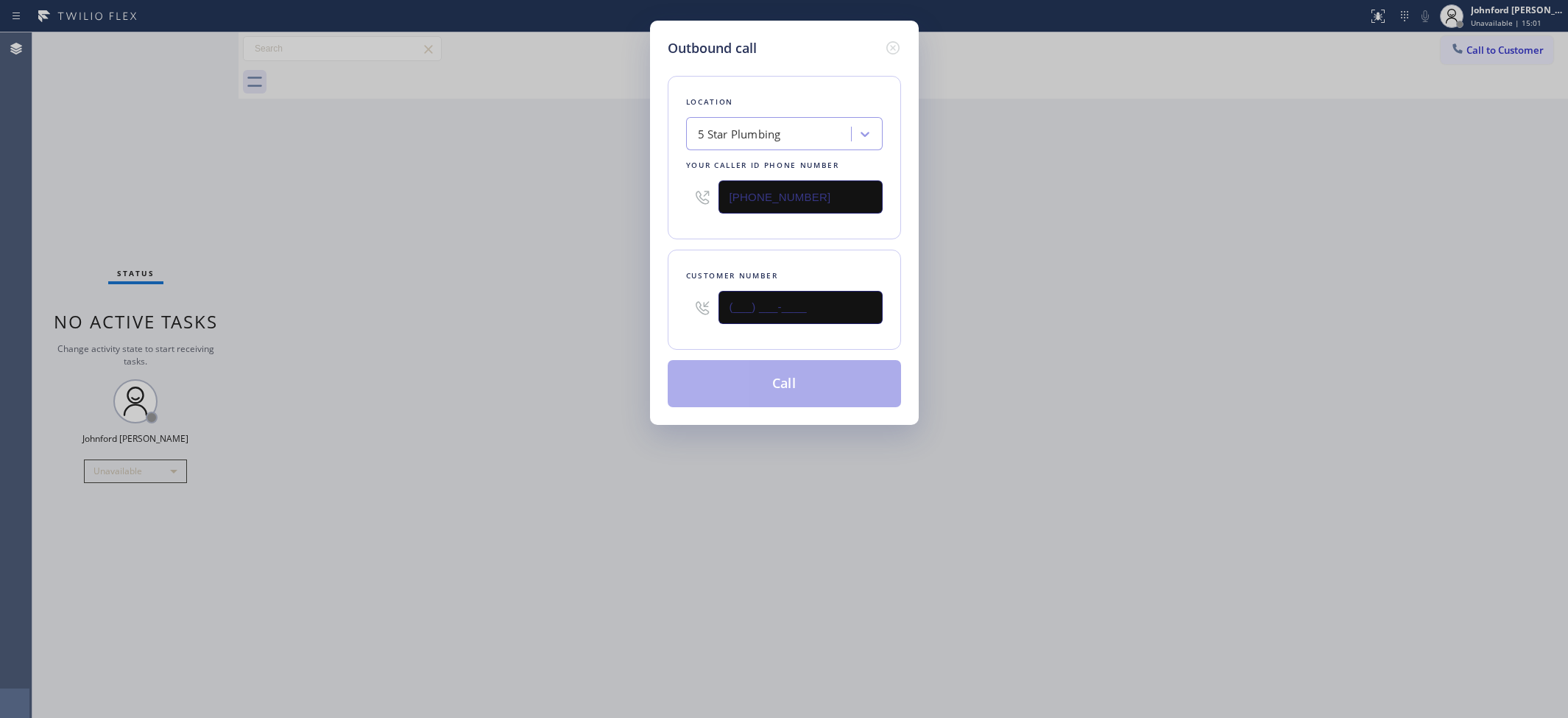
drag, startPoint x: 872, startPoint y: 303, endPoint x: 527, endPoint y: 325, distance: 345.7
click at [542, 322] on div "Outbound call Location 5 Star Plumbing Your caller id phone number (888) 909-01…" at bounding box center [784, 359] width 1568 height 718
paste input "323) 633-2665"
type input "(323) 633-2665"
click at [520, 325] on div "Outbound call Location 5 Star Plumbing Your caller id phone number (888) 909-01…" at bounding box center [784, 359] width 1568 height 718
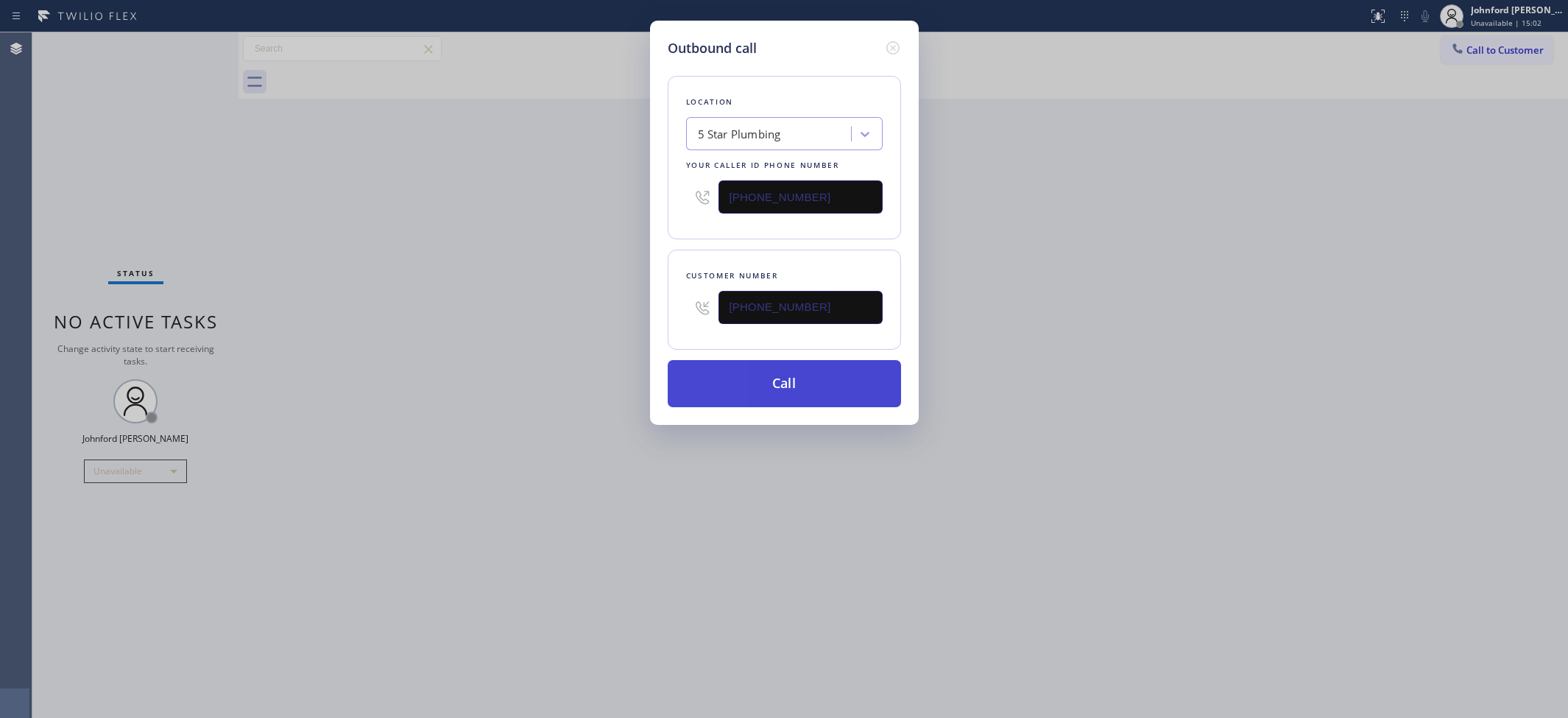
click at [743, 399] on button "Call" at bounding box center [784, 383] width 233 height 47
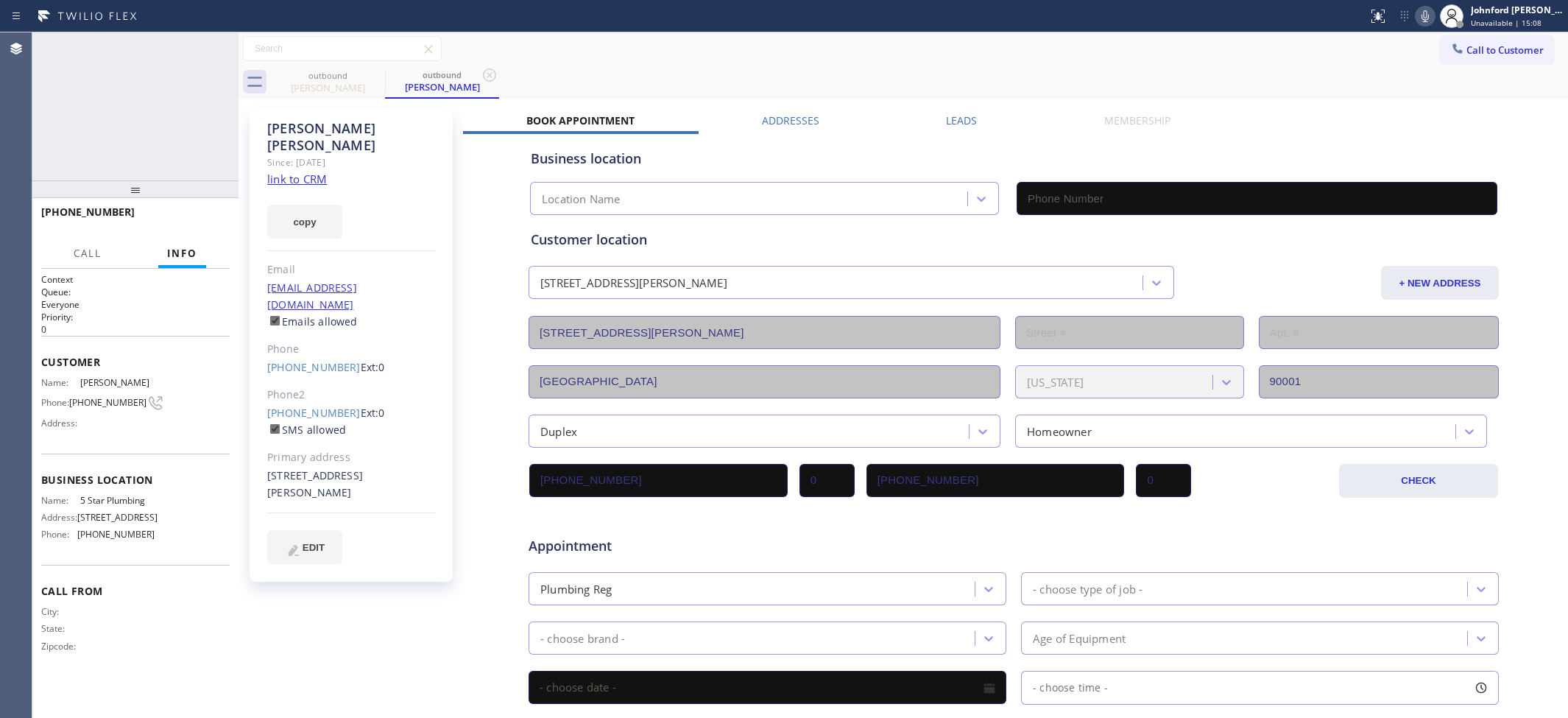
type input "(888) 909-0120"
click at [197, 212] on button "HANG UP" at bounding box center [195, 219] width 68 height 21
click at [282, 405] on link "(323) 587-8388" at bounding box center [314, 412] width 94 height 14
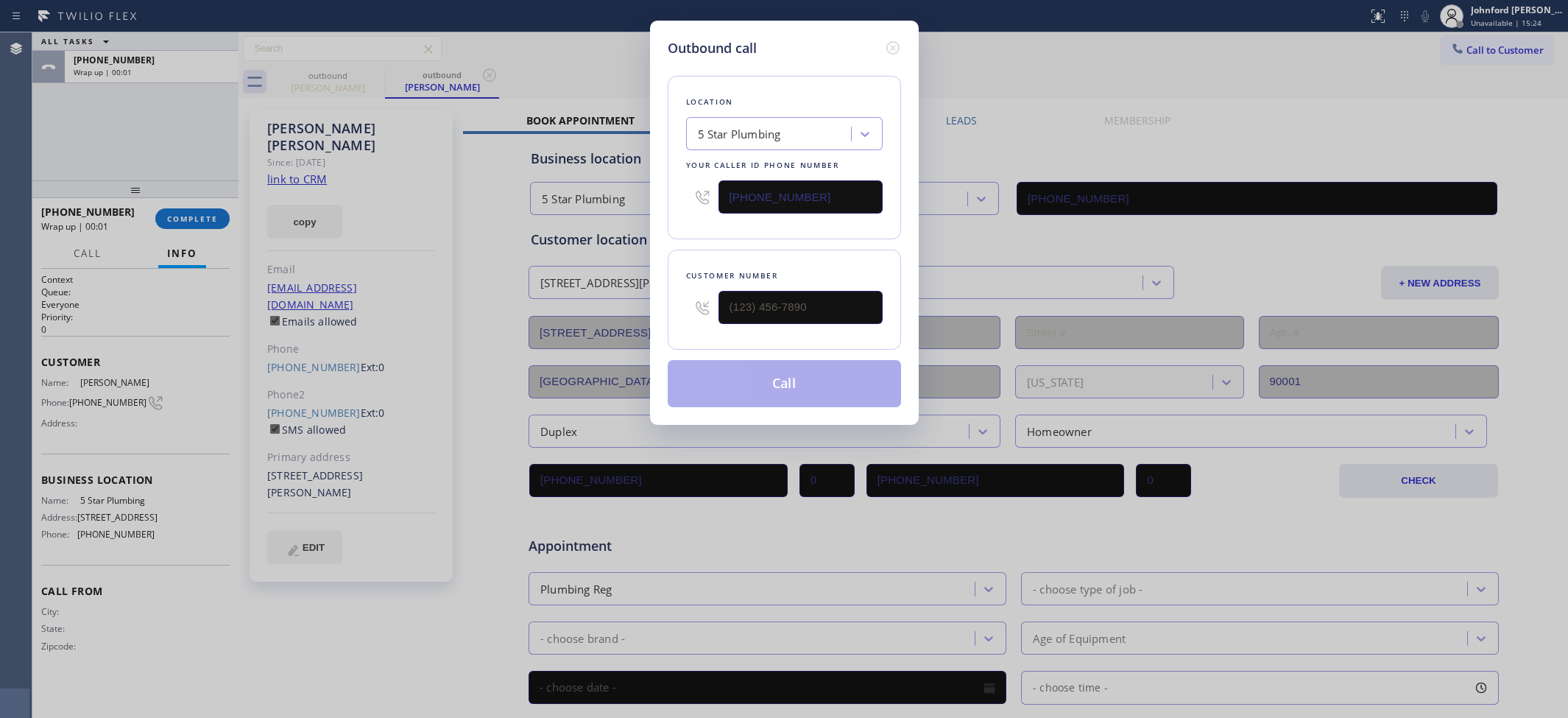
type input "(323) 587-8388"
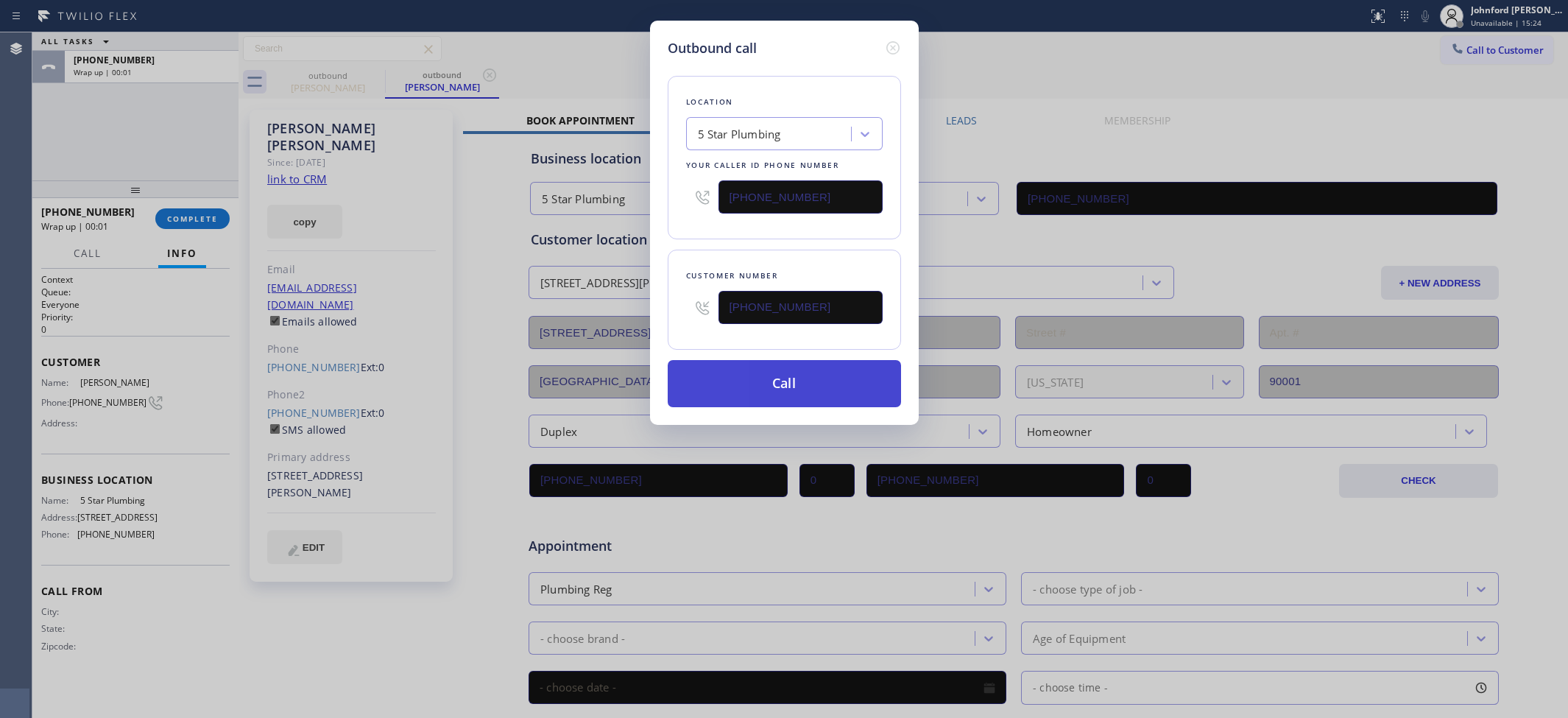
click at [863, 376] on button "Call" at bounding box center [784, 383] width 233 height 47
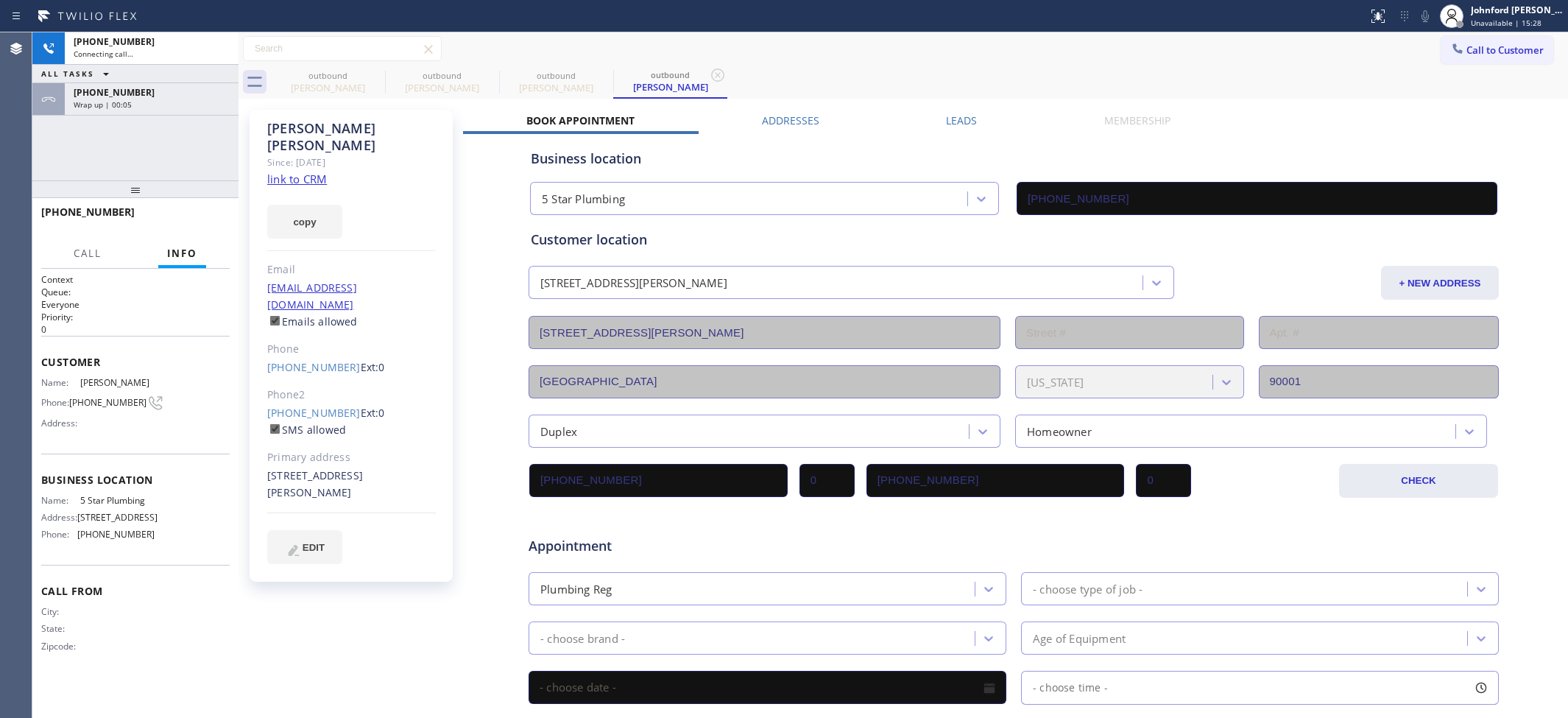
type input "(888) 909-0120"
click at [205, 214] on span "HANG UP" at bounding box center [196, 219] width 45 height 10
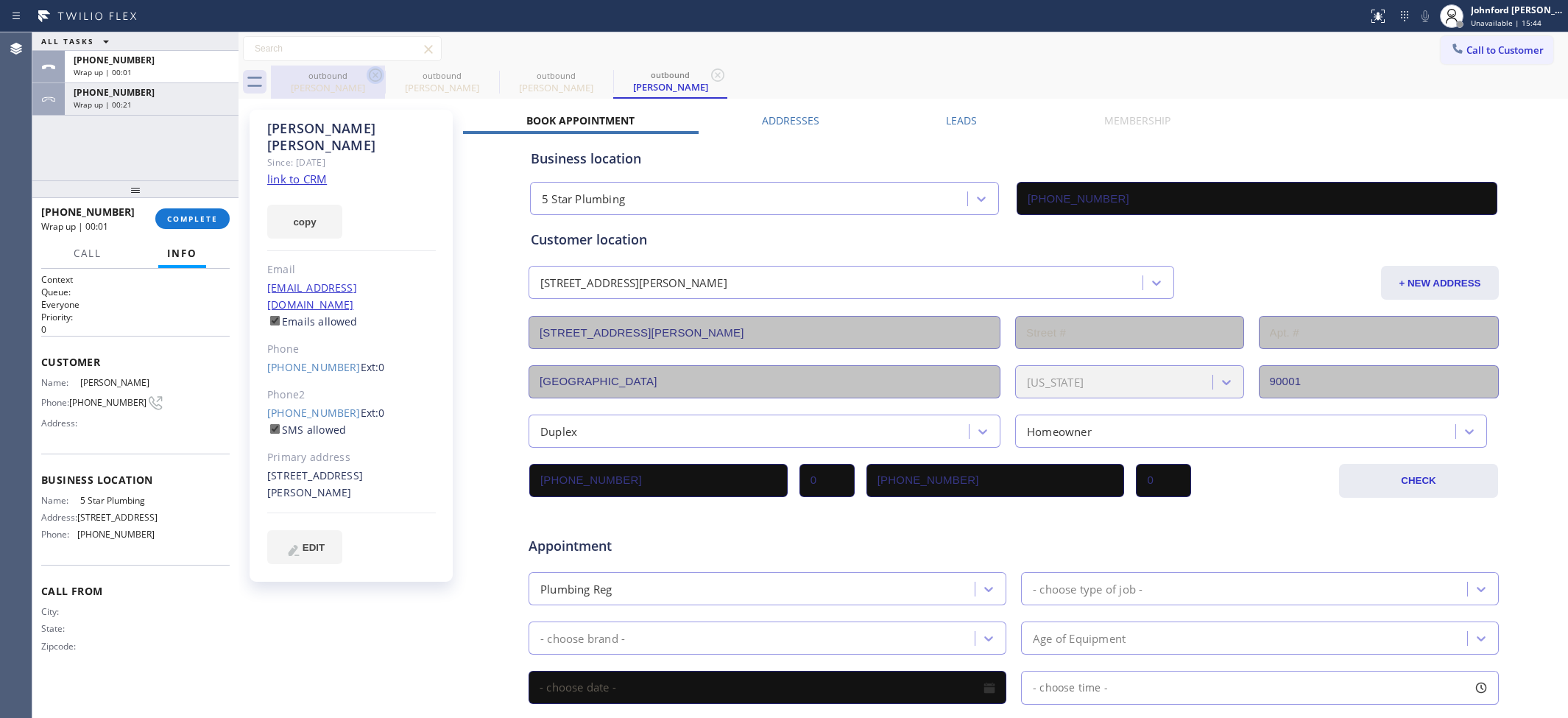
click at [374, 76] on icon at bounding box center [375, 75] width 13 height 13
click at [483, 76] on icon at bounding box center [490, 75] width 13 height 13
click at [374, 76] on icon at bounding box center [375, 75] width 13 height 13
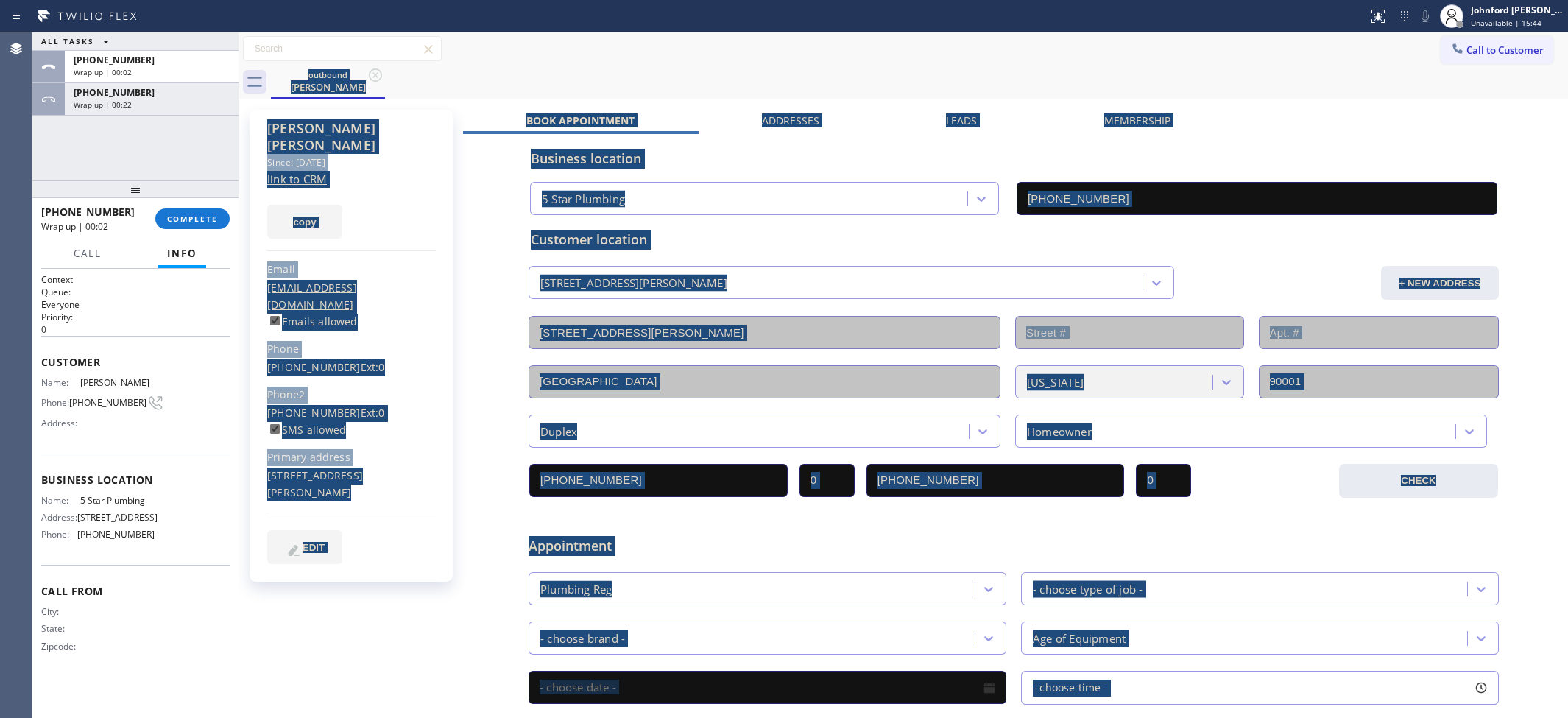
click at [374, 76] on div "outbound William Allen" at bounding box center [919, 82] width 1297 height 33
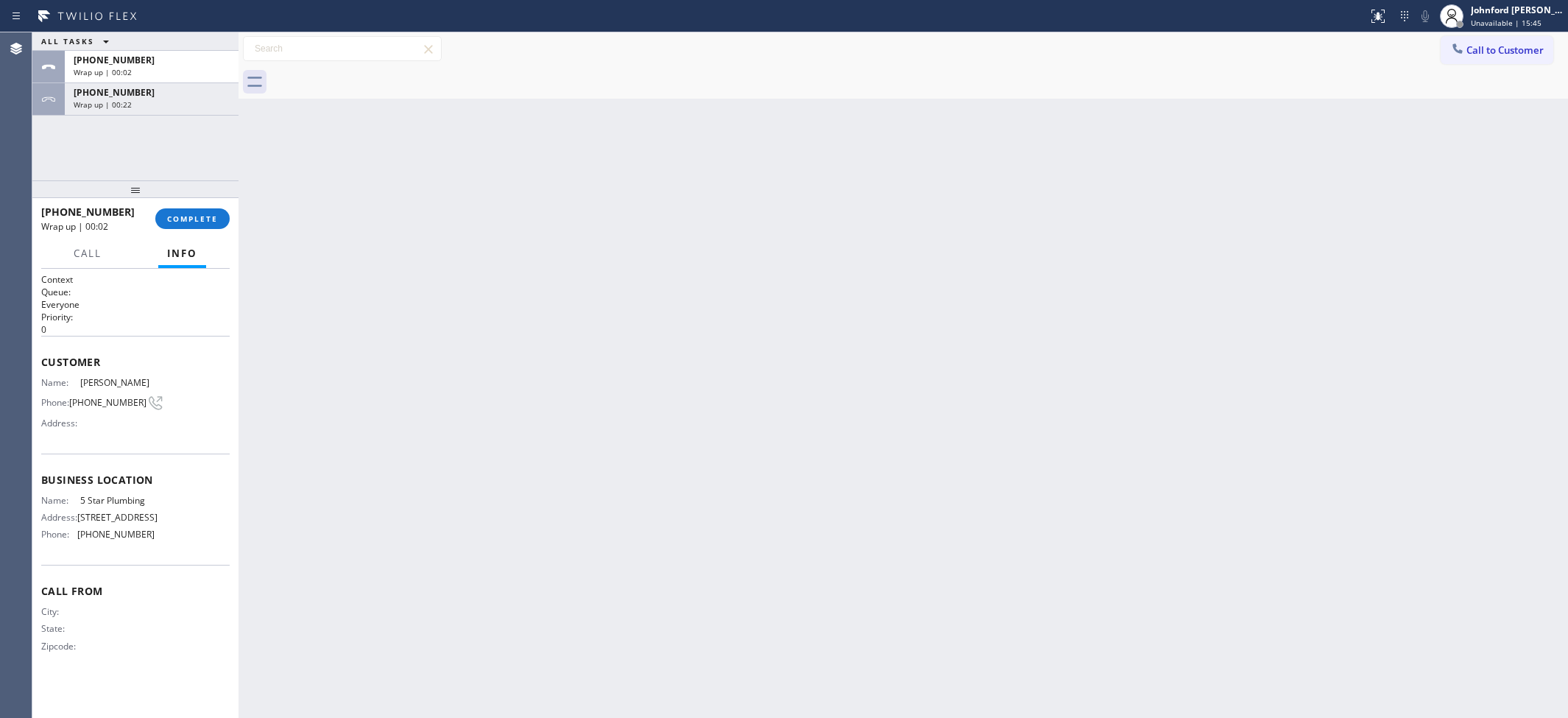
click at [374, 76] on div at bounding box center [919, 82] width 1297 height 33
click at [173, 102] on div "Wrap up | 00:24" at bounding box center [151, 105] width 156 height 10
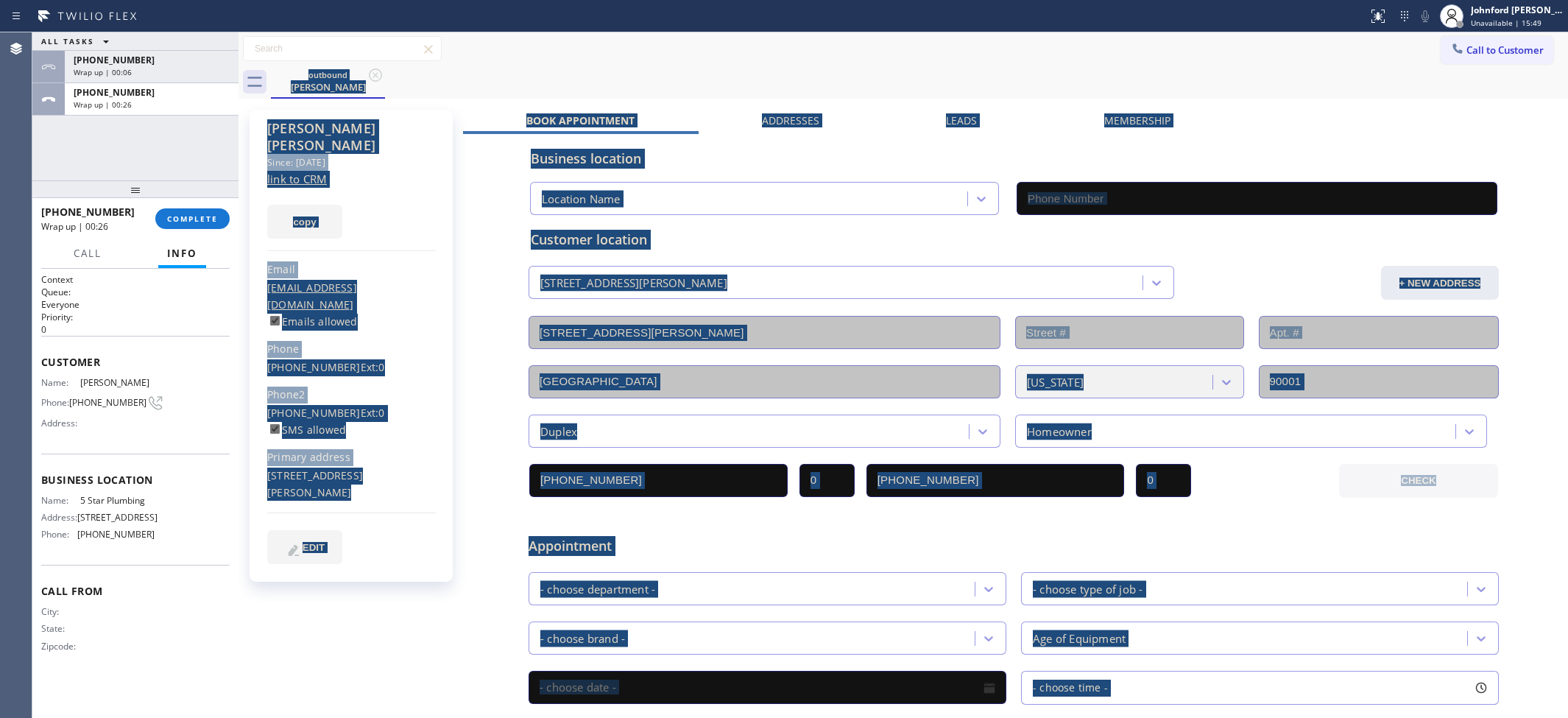
type input "(888) 909-0120"
drag, startPoint x: 140, startPoint y: 154, endPoint x: 139, endPoint y: 145, distance: 9.1
click at [140, 154] on div "ALL TASKS ALL TASKS ACTIVE TASKS TASKS IN WRAP UP +13235878388 Wrap up | 00:32 …" at bounding box center [135, 106] width 206 height 148
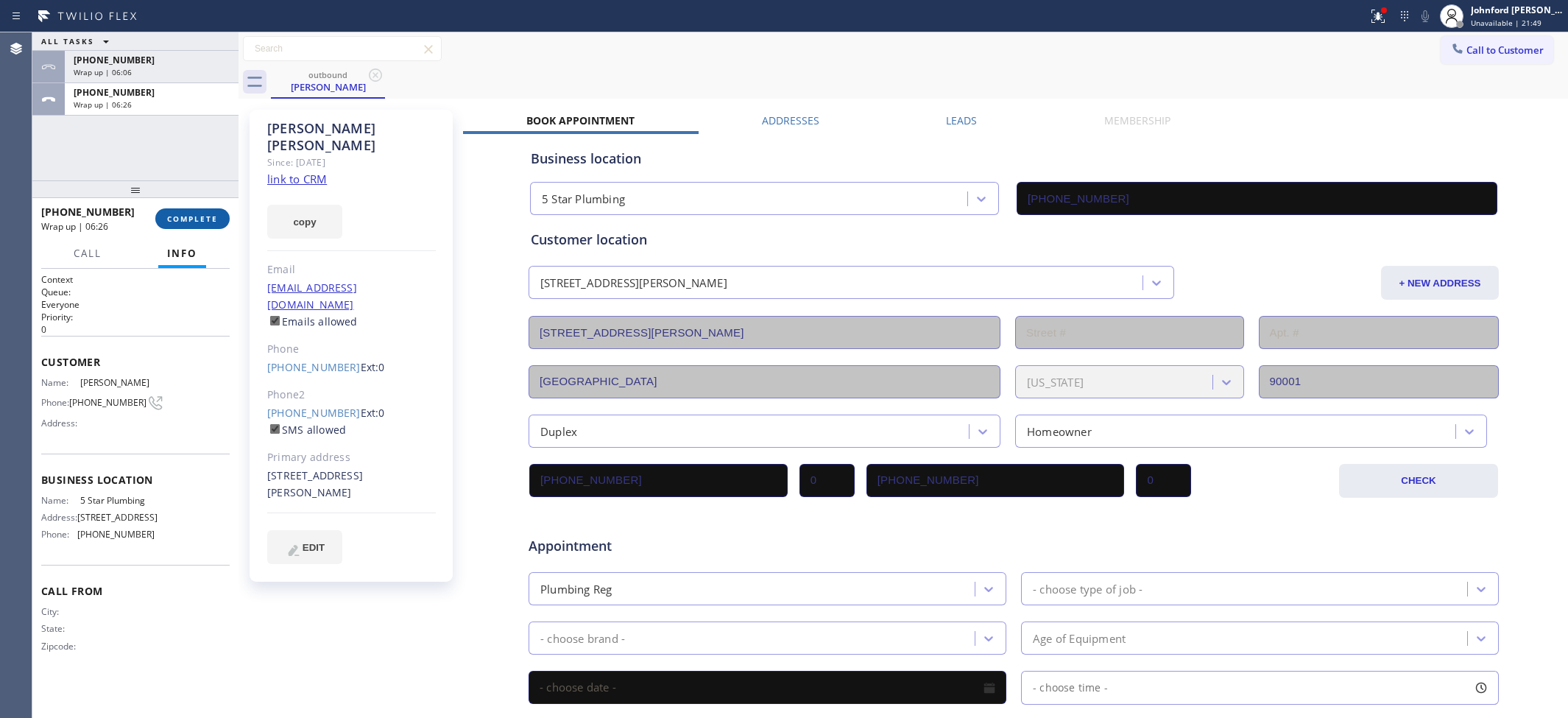
click at [201, 208] on button "COMPLETE" at bounding box center [192, 219] width 74 height 21
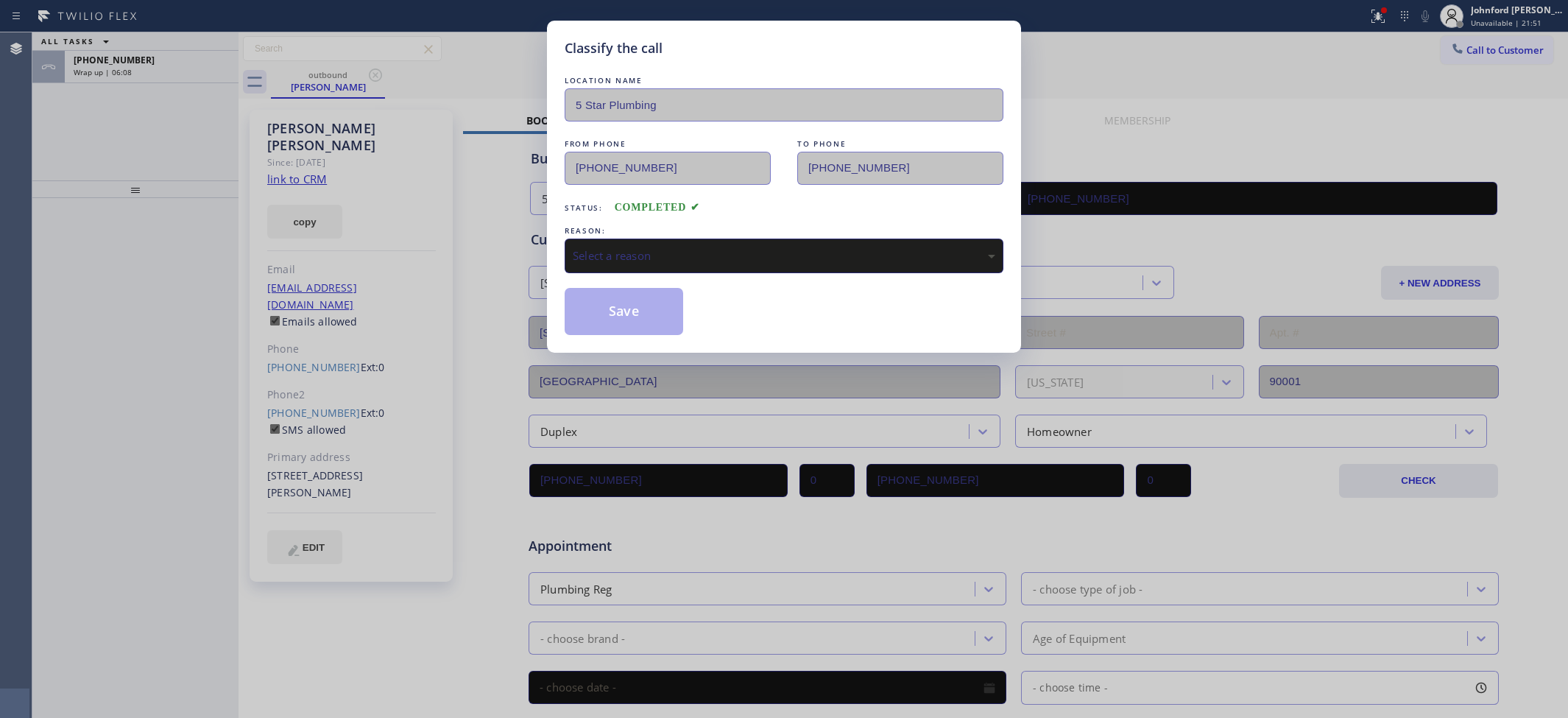
click at [667, 270] on div "LOCATION NAME 5 Star Plumbing FROM PHONE (888) 909-0120 TO PHONE (323) 633-2665…" at bounding box center [784, 204] width 439 height 262
click at [668, 260] on div "Select a reason" at bounding box center [784, 256] width 439 height 34
click at [639, 311] on button "Save" at bounding box center [624, 311] width 118 height 47
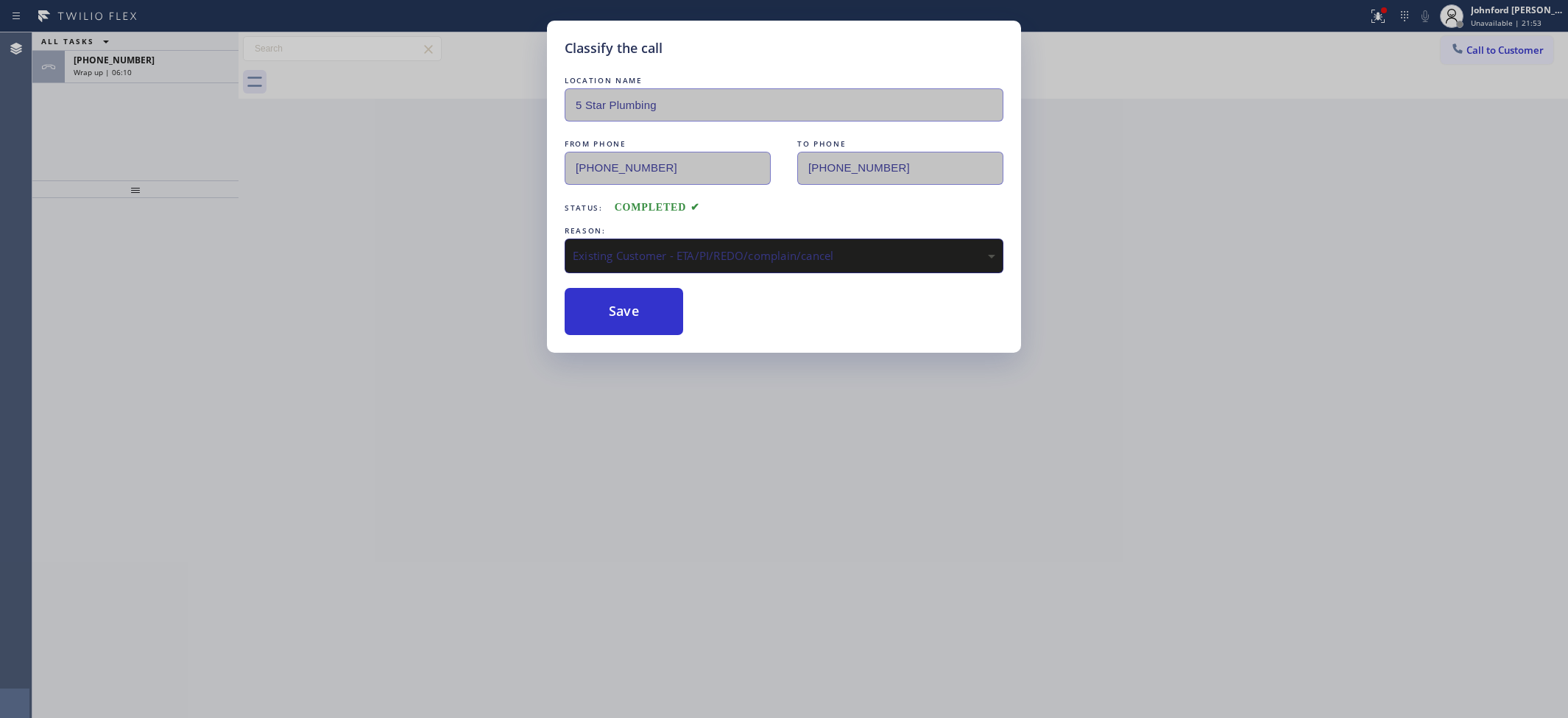
click at [199, 70] on div "Classify the call LOCATION NAME Oasis Plumbers Oakley FROM PHONE (925) 297-1724…" at bounding box center [800, 375] width 1536 height 686
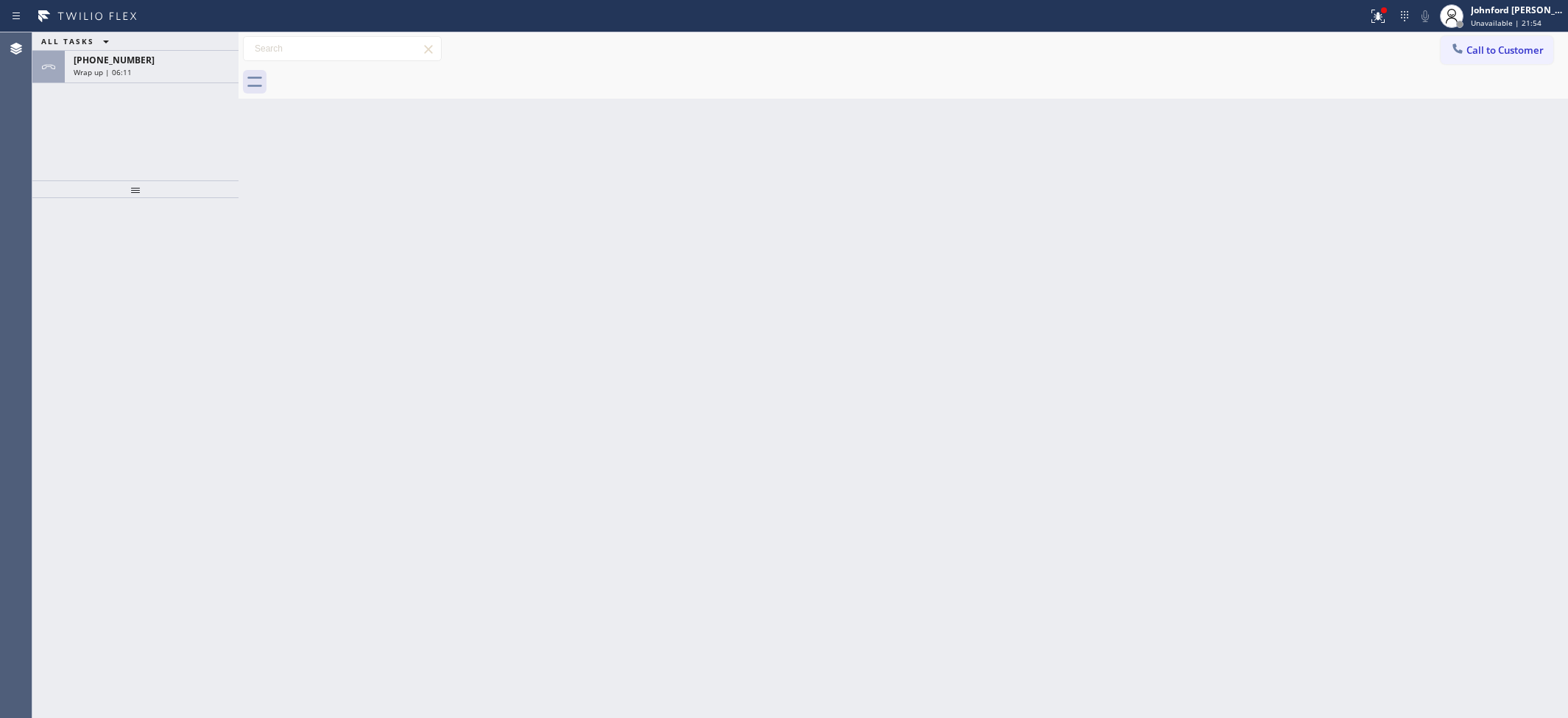
click at [190, 67] on div "Wrap up | 06:11" at bounding box center [151, 72] width 156 height 10
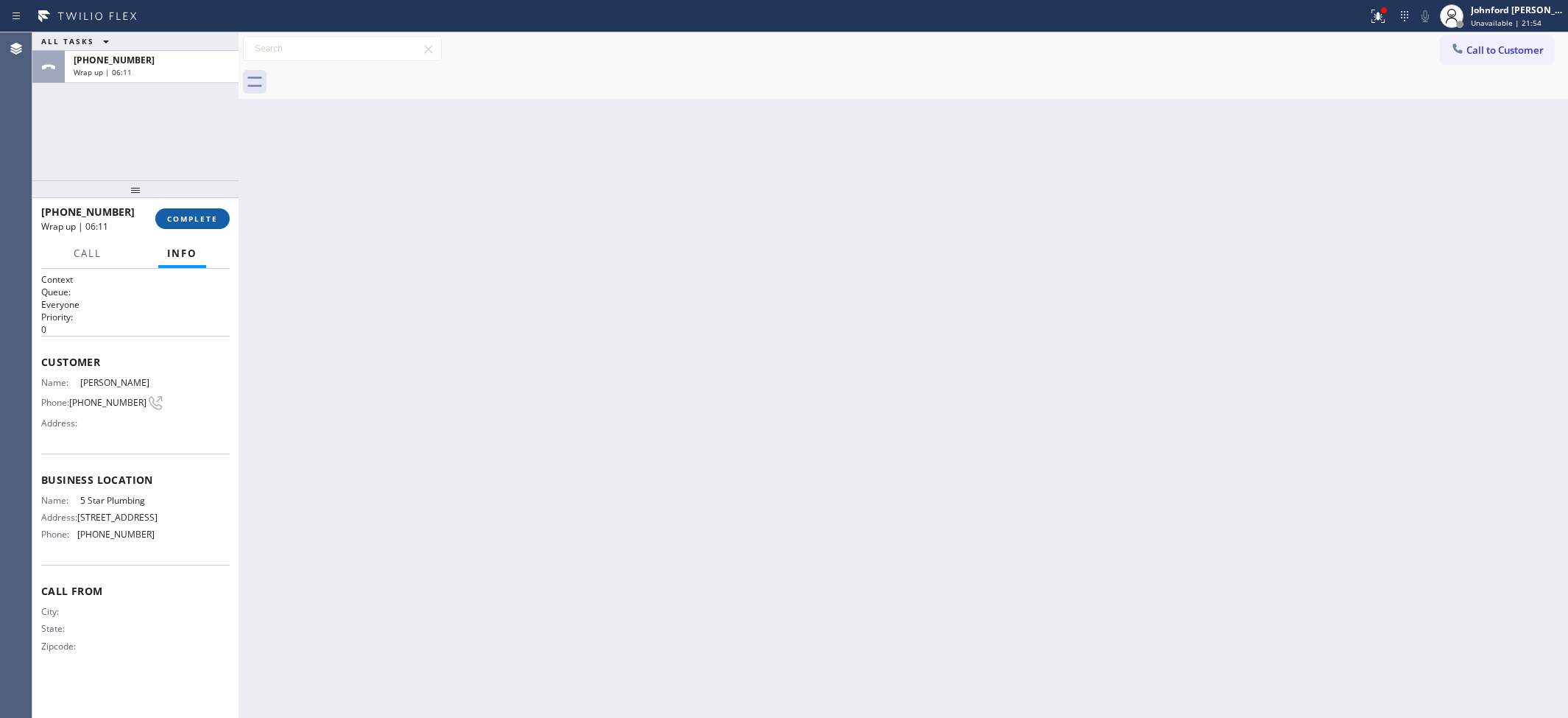
click at [222, 216] on button "COMPLETE" at bounding box center [192, 219] width 74 height 21
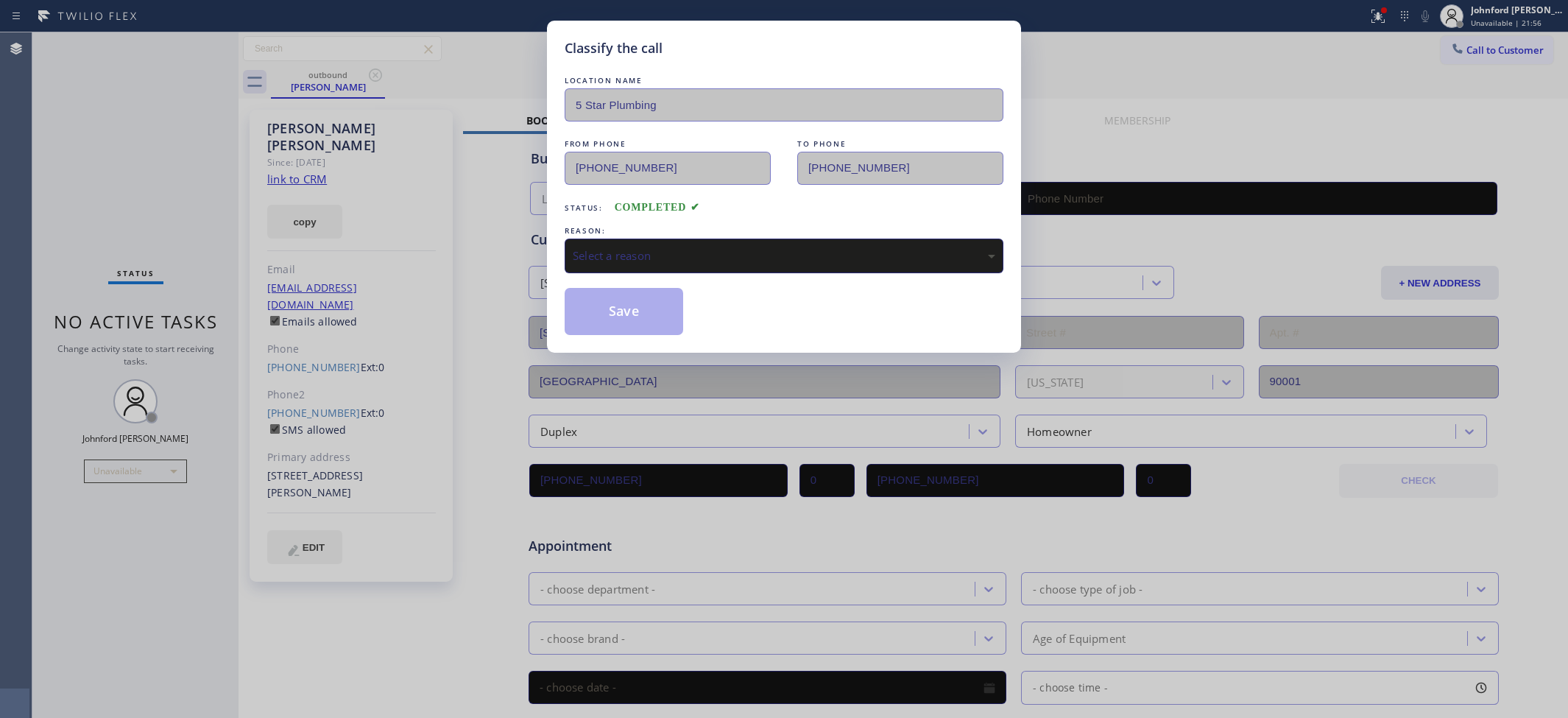
type input "(888) 909-0120"
click at [657, 226] on div "REASON:" at bounding box center [784, 231] width 439 height 16
click at [667, 252] on div "Select a reason" at bounding box center [784, 256] width 423 height 17
click at [628, 304] on button "Save" at bounding box center [624, 311] width 118 height 47
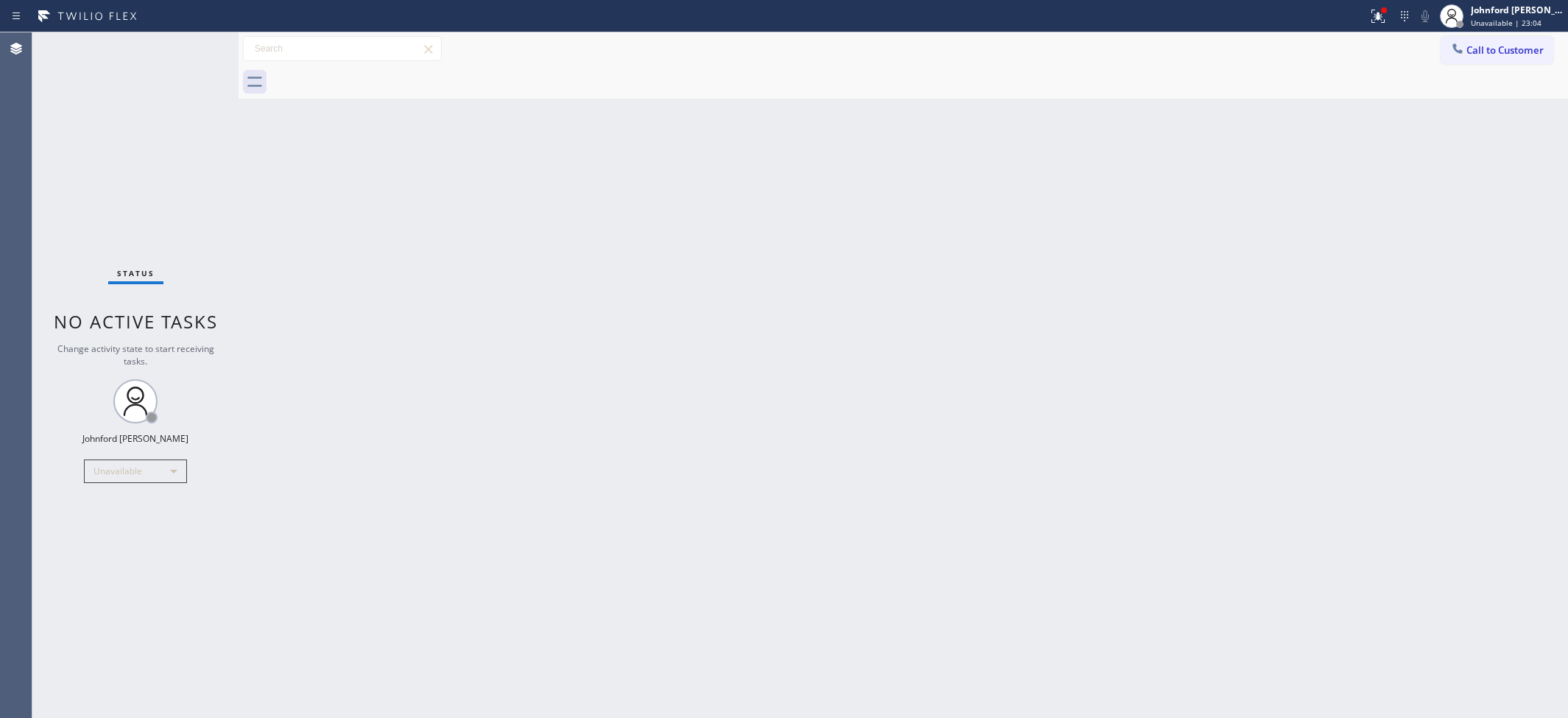
drag, startPoint x: 1238, startPoint y: 346, endPoint x: 1215, endPoint y: 259, distance: 90.0
click at [1239, 337] on div "Back to Dashboard Change Sender ID Customers Technicians Select a contact Outbo…" at bounding box center [903, 375] width 1330 height 686
click at [1455, 54] on icon at bounding box center [1458, 49] width 15 height 15
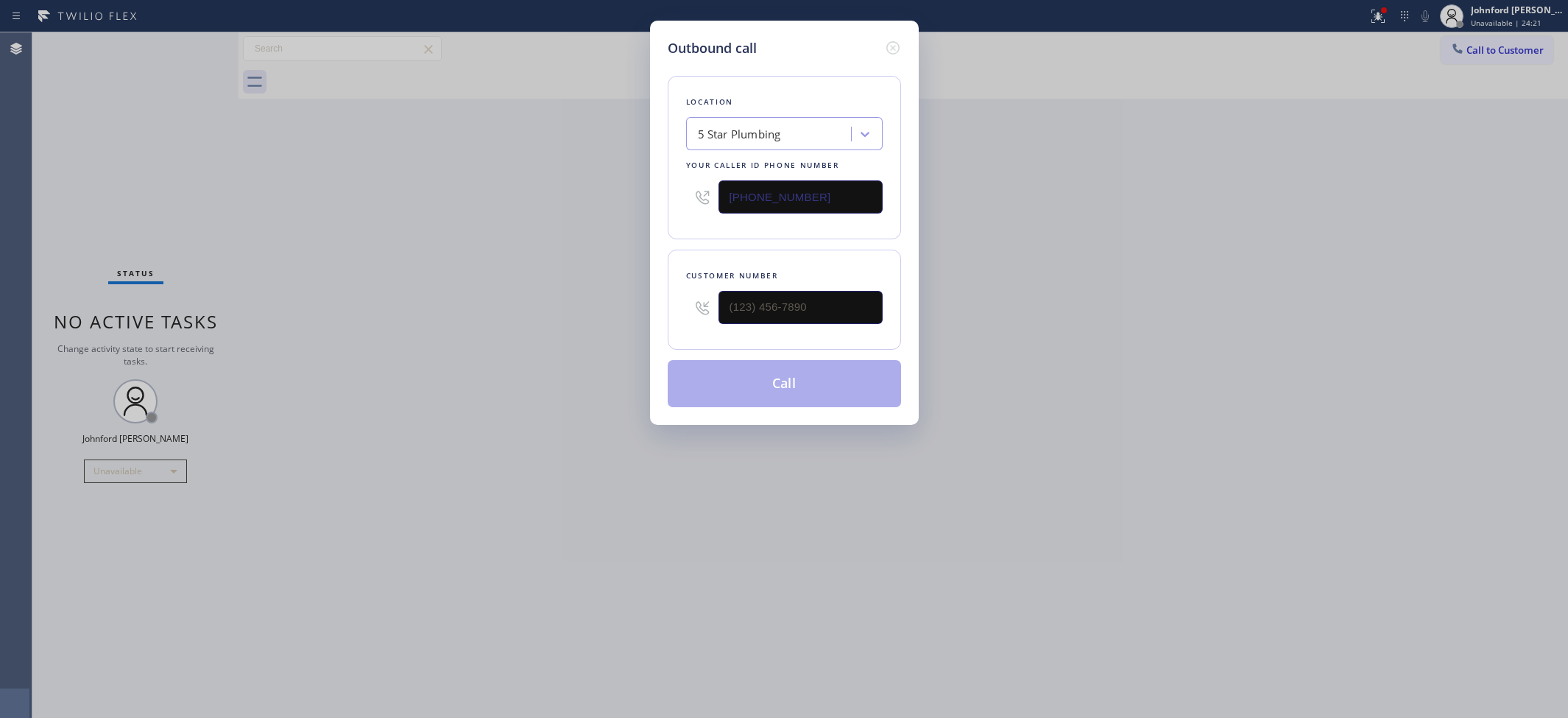
drag, startPoint x: 810, startPoint y: 202, endPoint x: 676, endPoint y: 197, distance: 134.1
click at [679, 197] on div "Location 5 Star Plumbing Your caller id phone number (888) 909-0120" at bounding box center [784, 157] width 233 height 163
paste input "18) 650-3202"
type input "(818) 650-3202"
drag, startPoint x: 787, startPoint y: 324, endPoint x: 620, endPoint y: 308, distance: 167.8
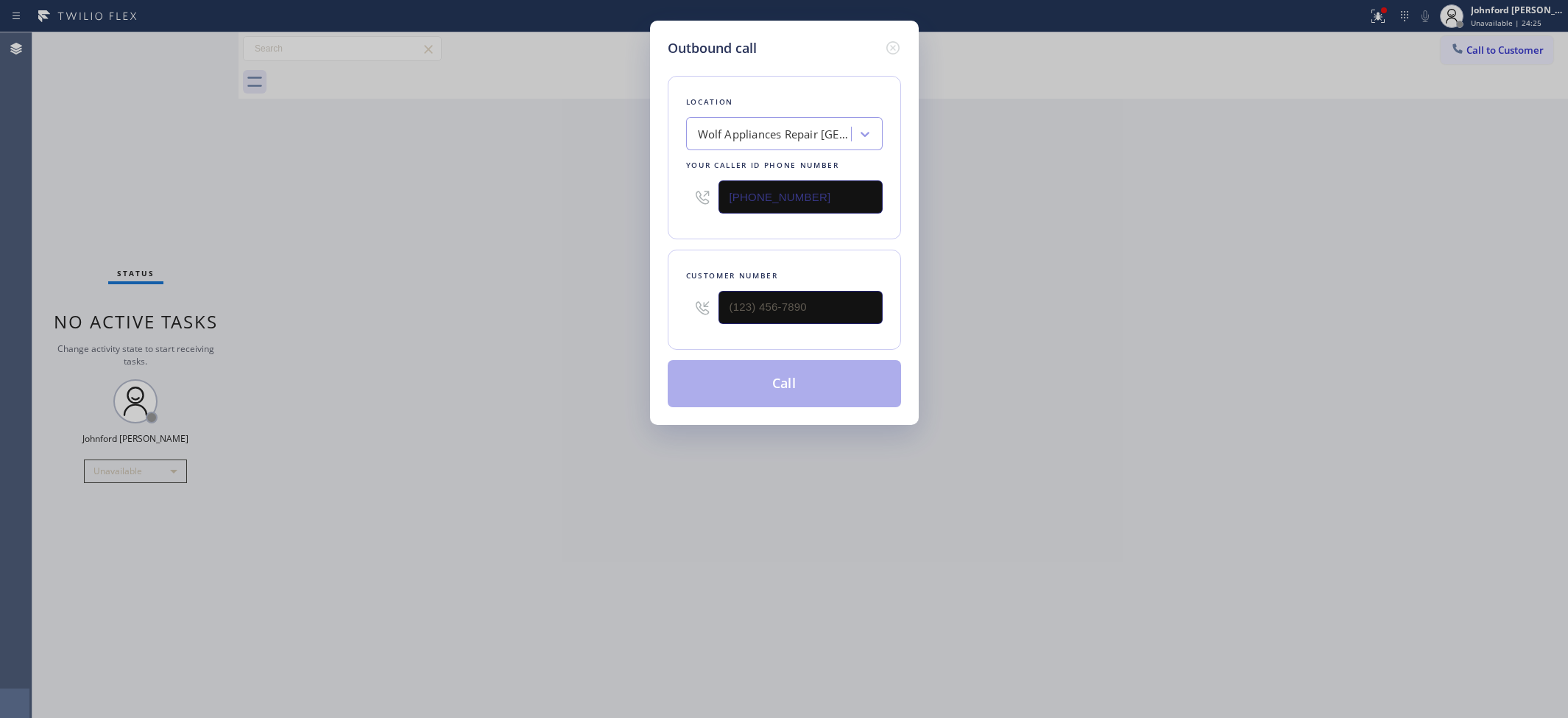
click at [630, 310] on div "Outbound call Location Wolf Appliances Repair Studio City Your caller id phone …" at bounding box center [784, 359] width 1568 height 718
click at [754, 295] on input "(___) ___-____" at bounding box center [800, 307] width 164 height 33
paste input "805) 910-8479"
type input "(805) 910-8479"
click at [618, 311] on div "Outbound call Location Wolf Appliances Repair Studio City Your caller id phone …" at bounding box center [784, 359] width 1568 height 718
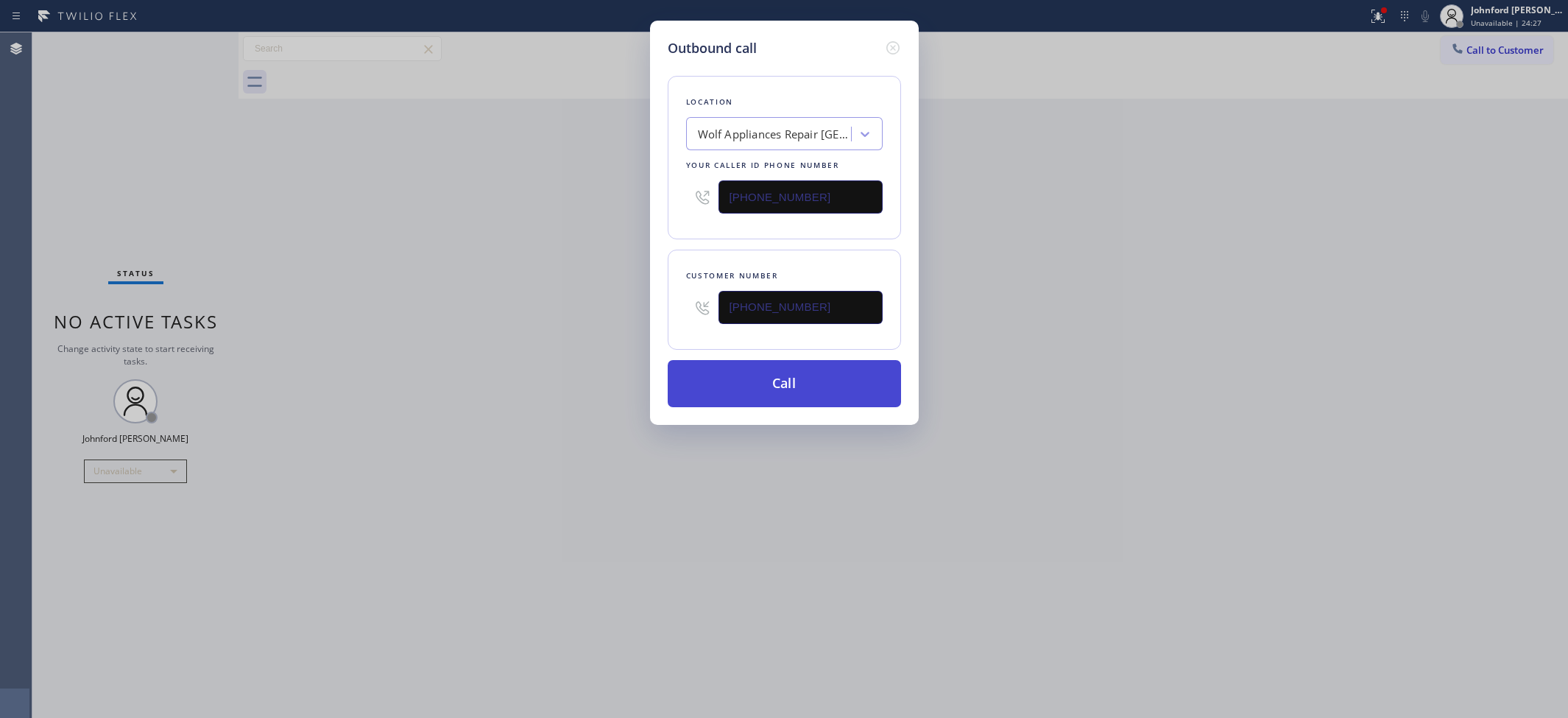
click at [745, 390] on button "Call" at bounding box center [784, 383] width 233 height 47
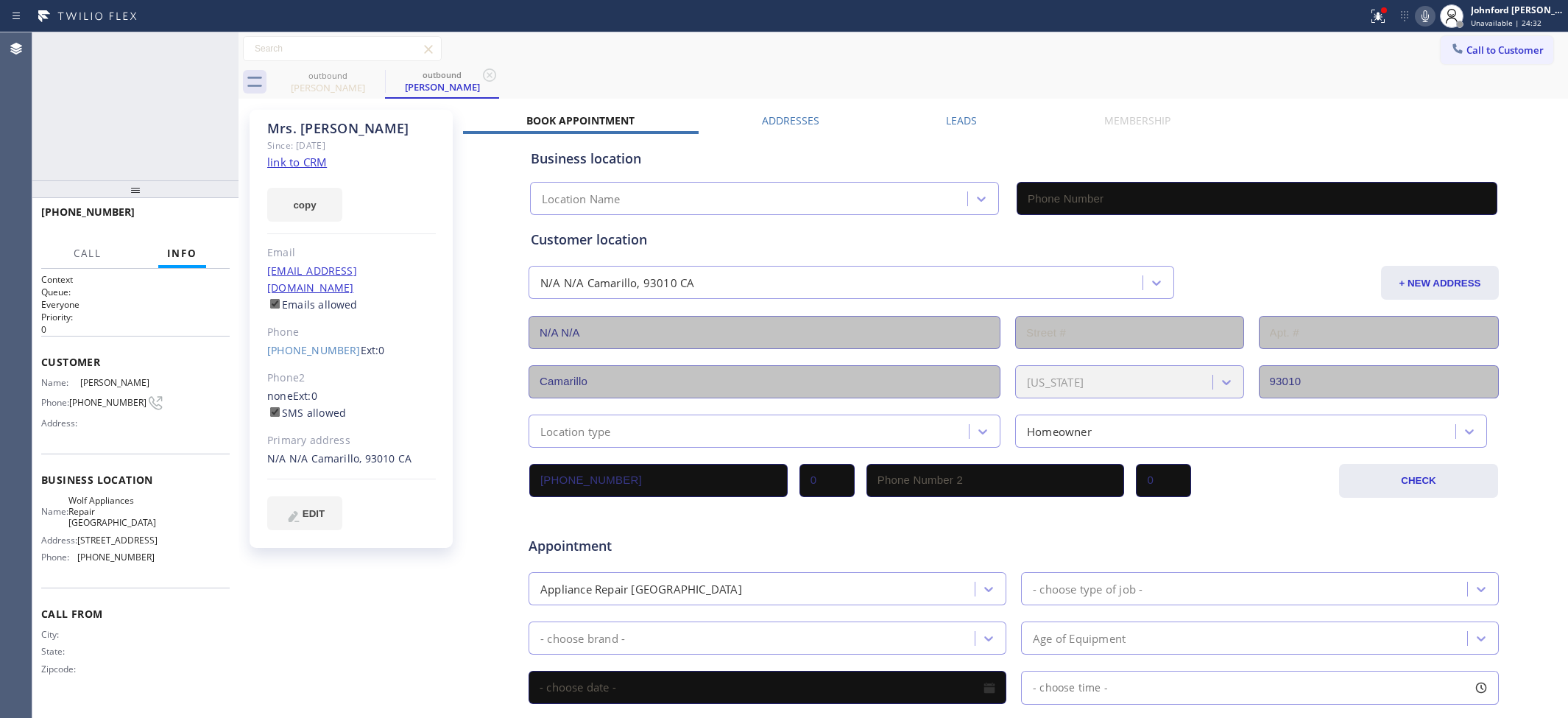
type input "(818) 650-3202"
click at [1417, 19] on icon at bounding box center [1425, 16] width 18 height 18
click at [1425, 19] on icon at bounding box center [1425, 16] width 18 height 18
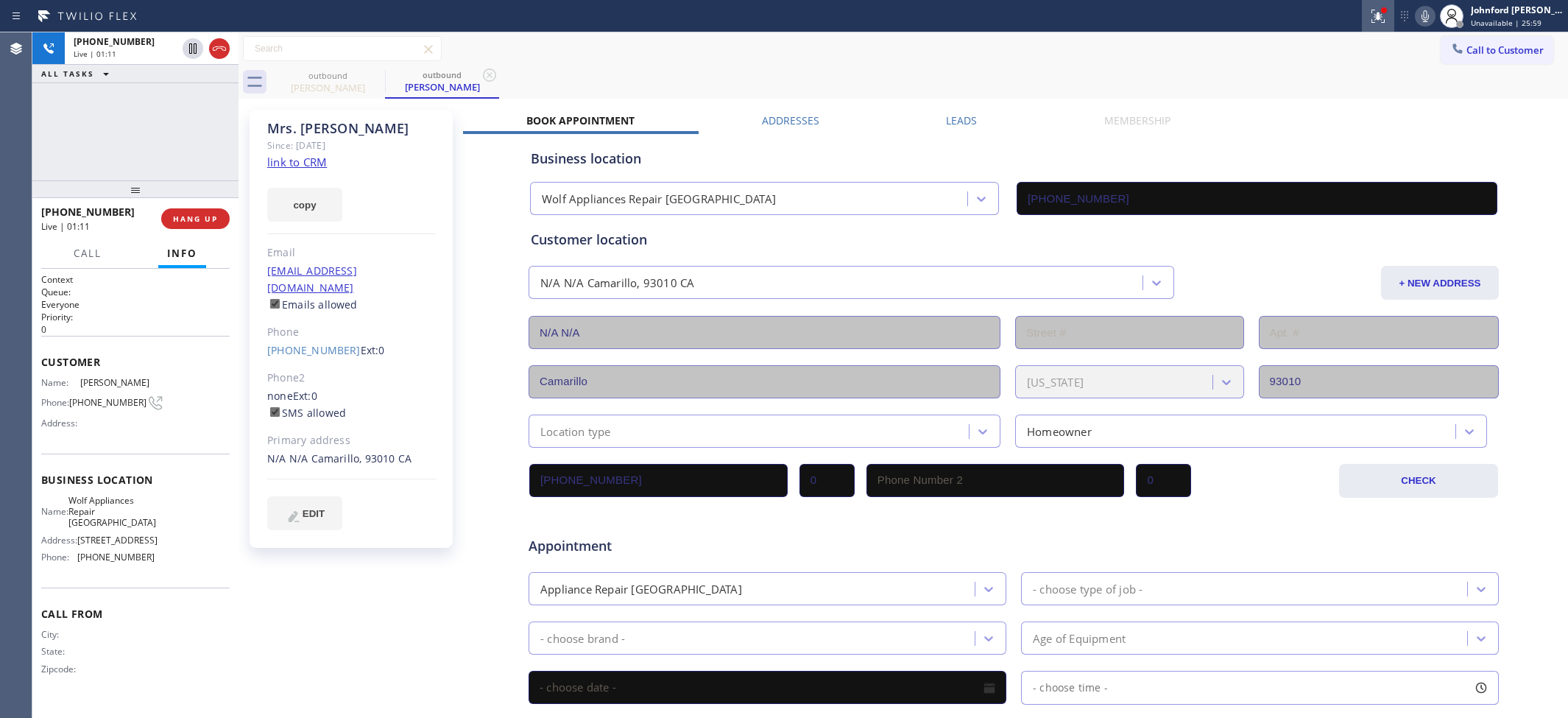
click at [1378, 22] on icon at bounding box center [1378, 16] width 18 height 18
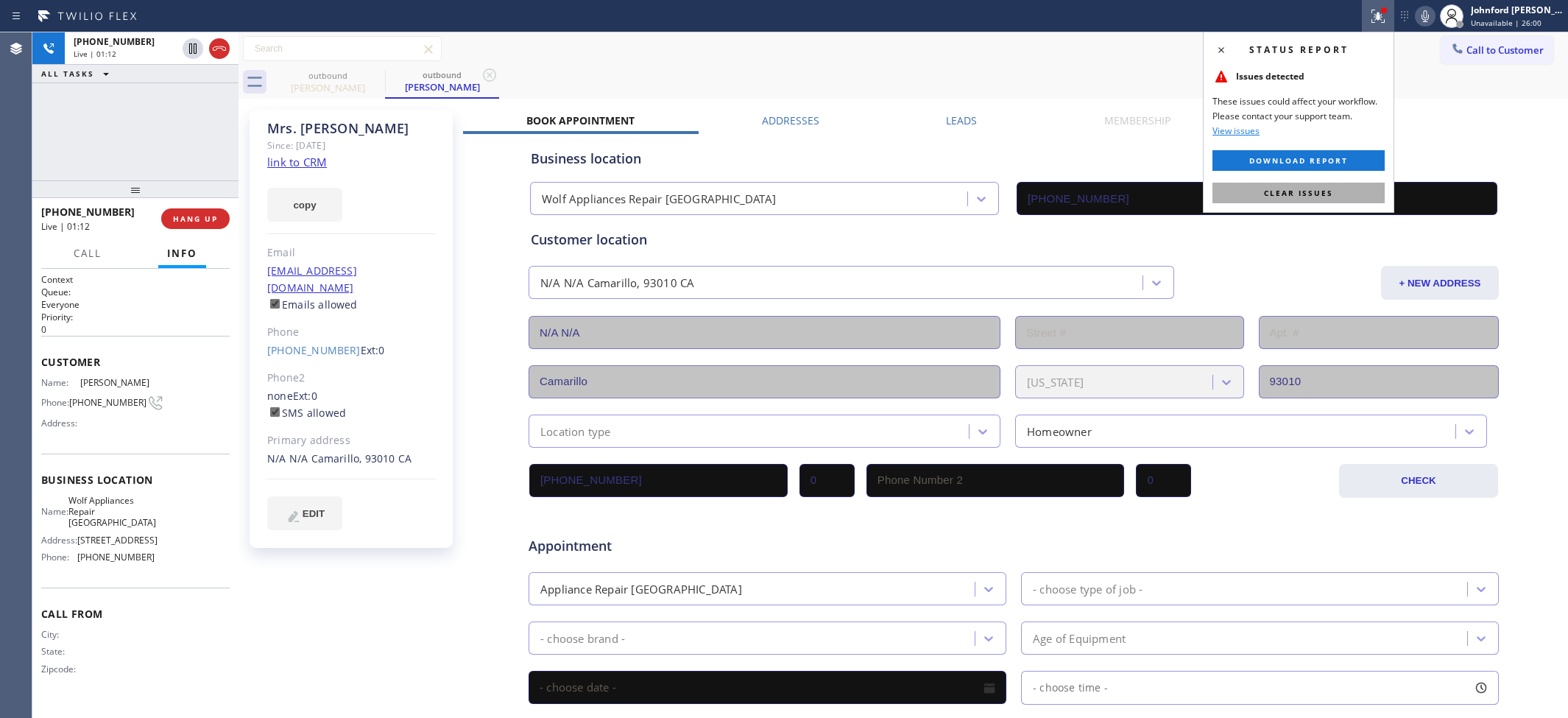
click at [1340, 193] on button "Clear issues" at bounding box center [1298, 193] width 172 height 21
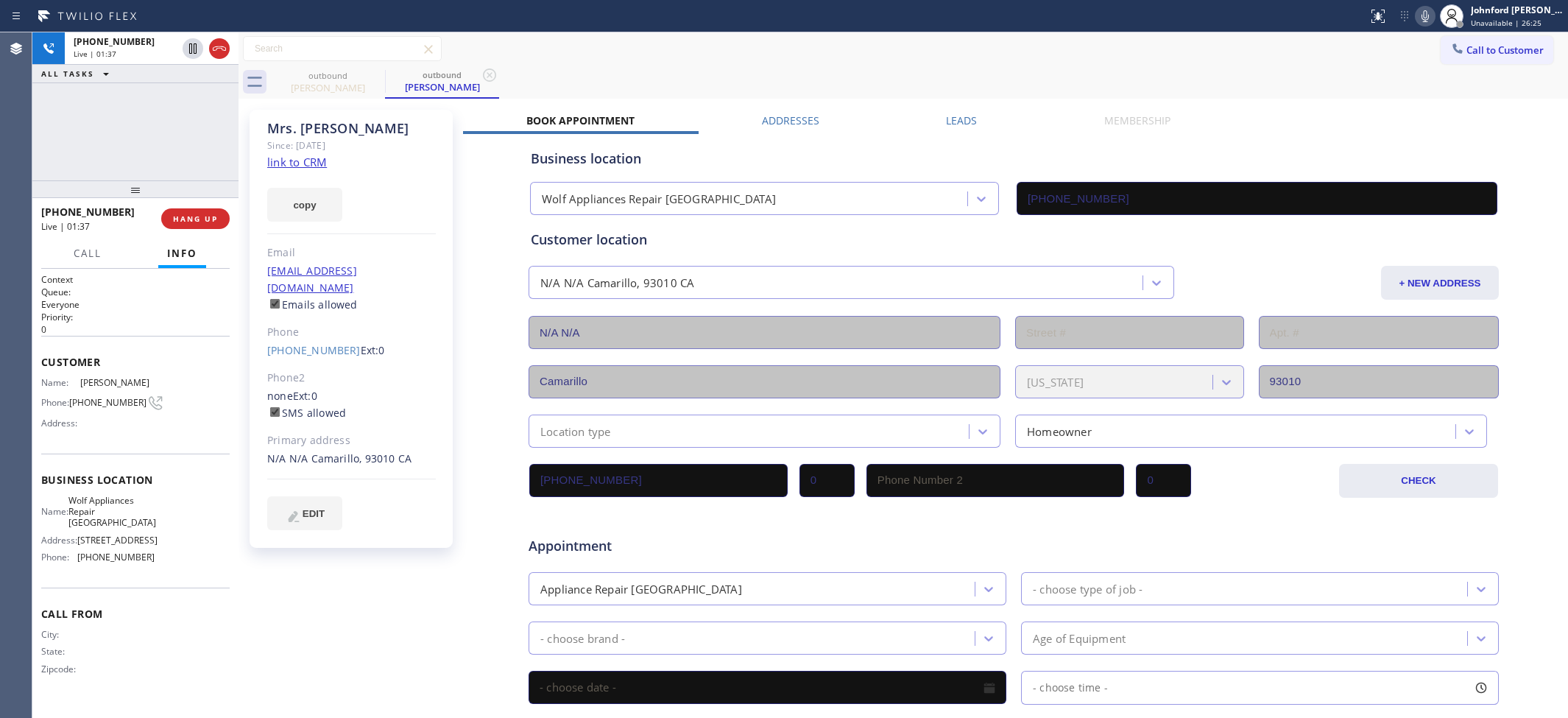
click at [1422, 16] on icon at bounding box center [1425, 16] width 18 height 18
click at [924, 70] on div "outbound Mrs. Bertha outbound Mrs. Bertha" at bounding box center [919, 82] width 1297 height 33
click at [930, 66] on div "outbound Mrs. Bertha outbound Mrs. Bertha" at bounding box center [919, 82] width 1297 height 33
click at [1426, 22] on icon at bounding box center [1425, 16] width 18 height 18
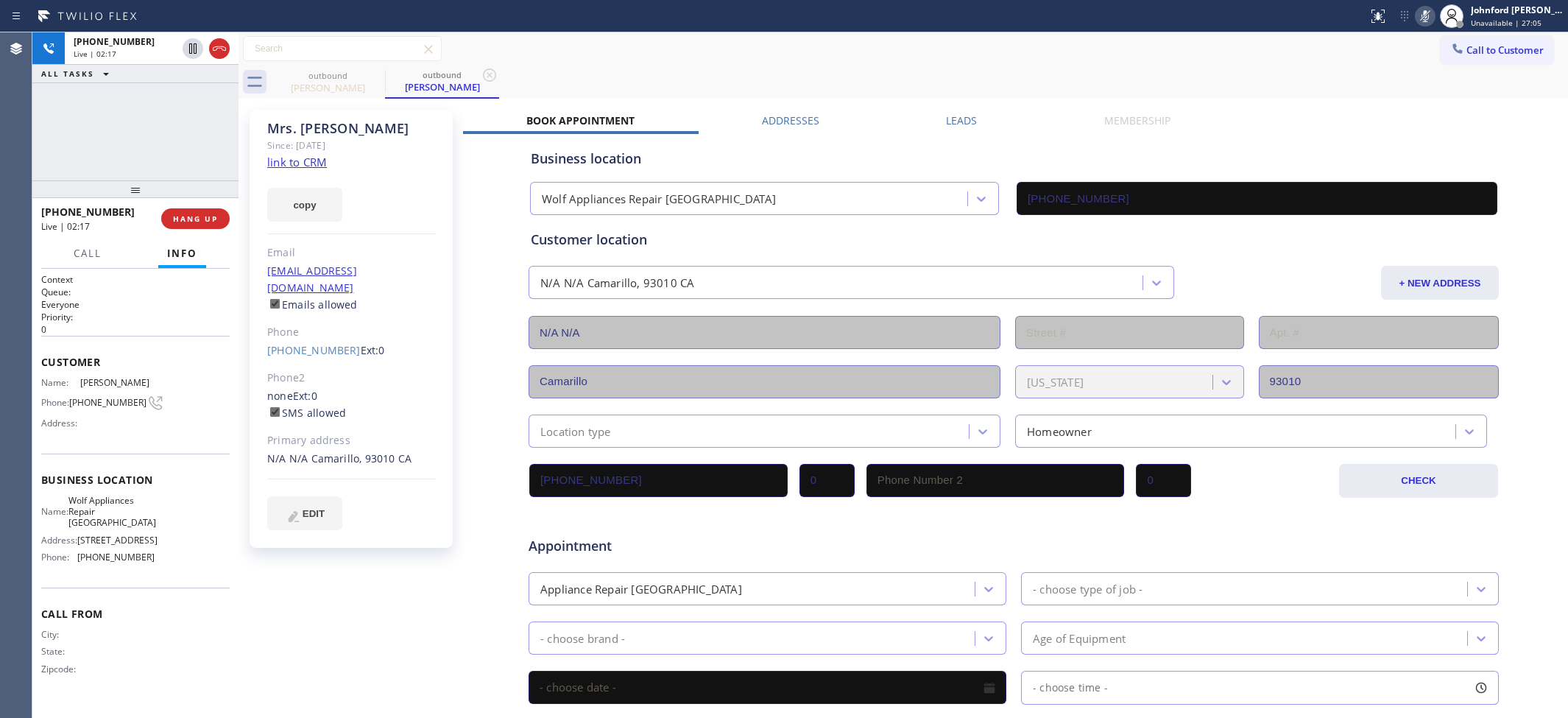
click at [1426, 22] on icon at bounding box center [1425, 16] width 18 height 18
click at [1432, 9] on icon at bounding box center [1425, 16] width 18 height 18
click at [1423, 13] on icon at bounding box center [1425, 16] width 7 height 12
drag, startPoint x: 909, startPoint y: 58, endPoint x: 935, endPoint y: 39, distance: 32.2
click at [909, 58] on div "Call to Customer Outbound call Location Wolf Appliances Repair Studio City Your…" at bounding box center [903, 49] width 1330 height 25
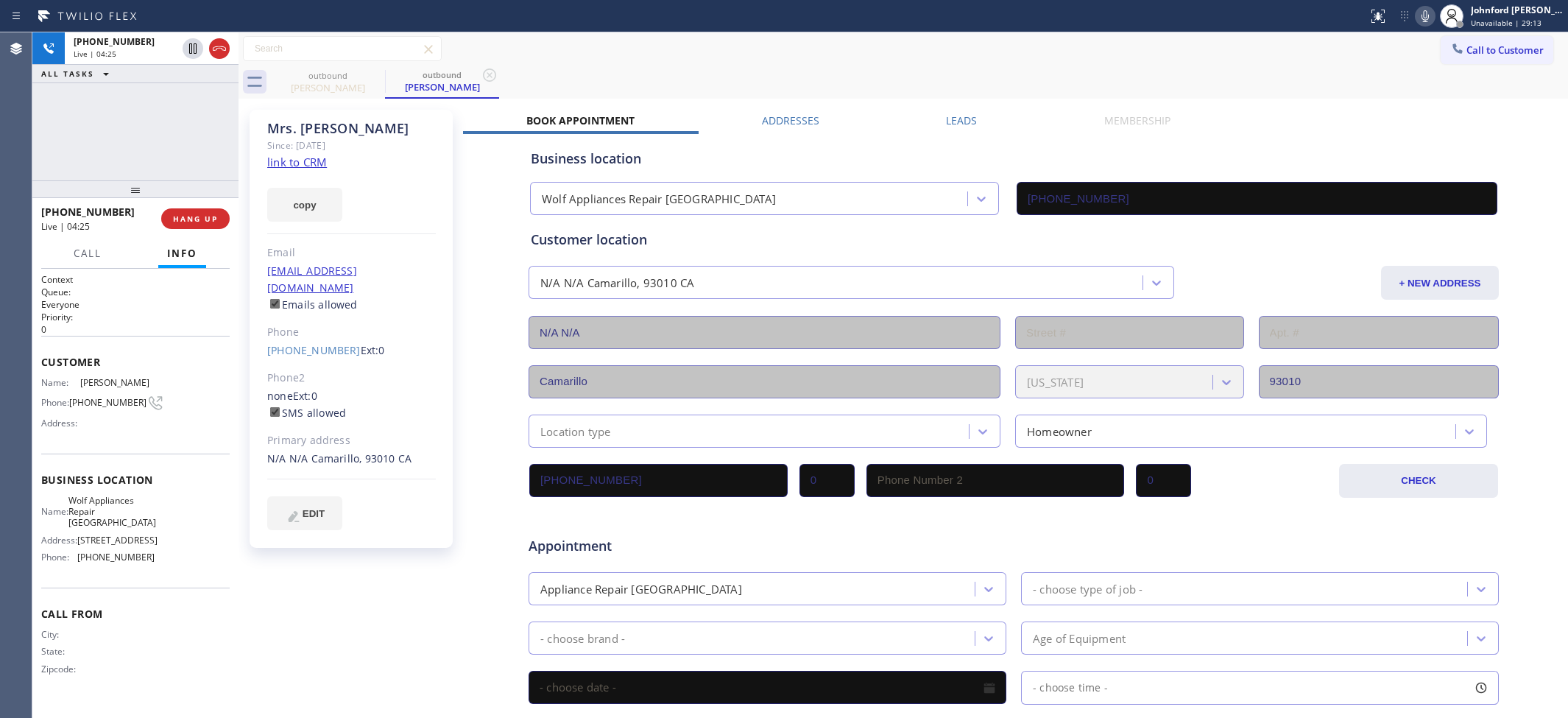
click at [1425, 15] on icon at bounding box center [1425, 16] width 18 height 18
click at [1425, 15] on rect at bounding box center [1425, 15] width 10 height 10
drag, startPoint x: 888, startPoint y: 64, endPoint x: 895, endPoint y: 64, distance: 7.0
click at [888, 65] on div "outbound Mrs. Bertha outbound Mrs. Bertha" at bounding box center [919, 82] width 1297 height 33
click at [992, 345] on div "N/A N/A" at bounding box center [764, 333] width 472 height 33
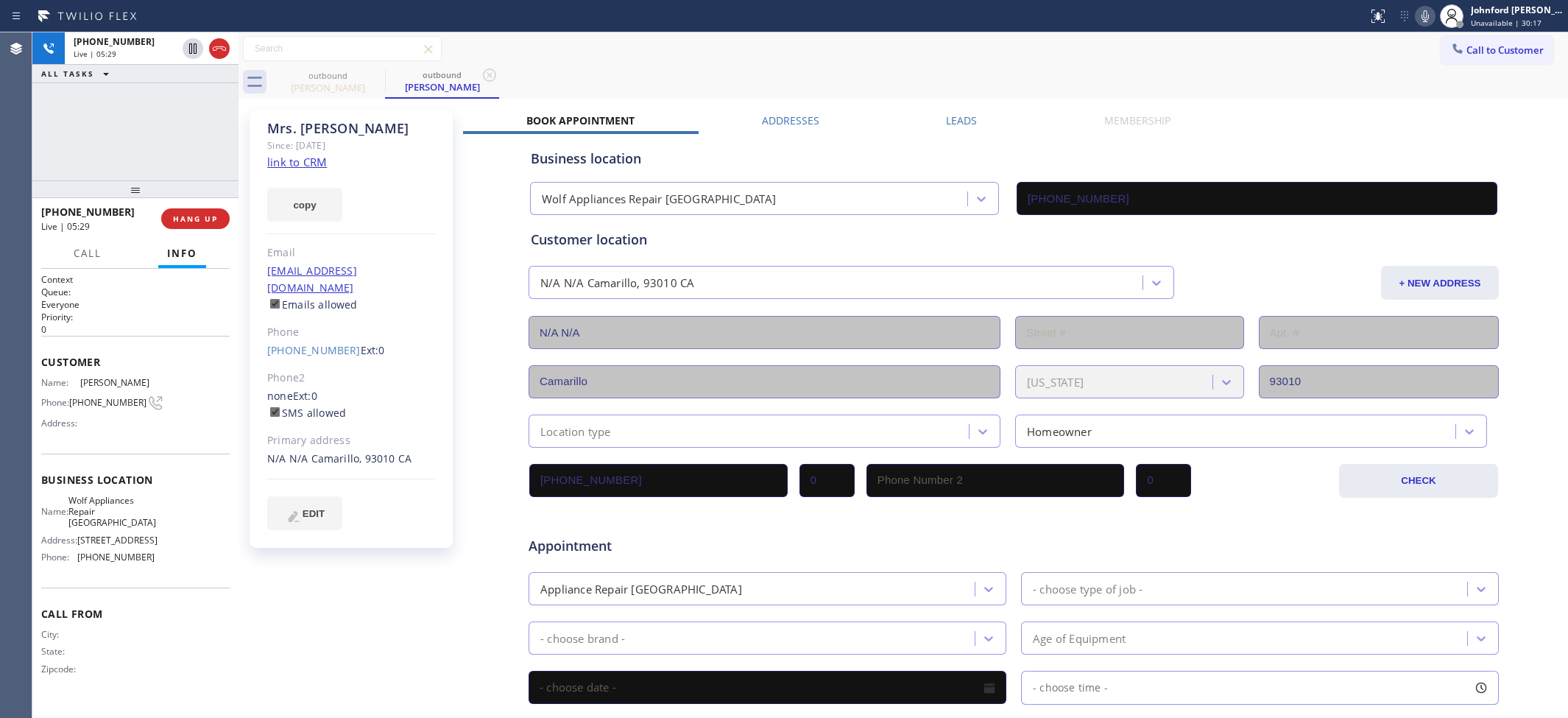
drag, startPoint x: 878, startPoint y: 43, endPoint x: 1307, endPoint y: 42, distance: 429.0
click at [878, 43] on div "Call to Customer Outbound call Location Wolf Appliances Repair Studio City Your…" at bounding box center [903, 49] width 1330 height 25
click at [1426, 19] on icon at bounding box center [1425, 16] width 18 height 18
click at [1426, 19] on icon at bounding box center [1425, 16] width 7 height 12
click at [924, 104] on div "Mrs. Bertha Since: 20 may 2020 link to CRM copy Email no@gmail.com Emails allow…" at bounding box center [903, 579] width 1322 height 954
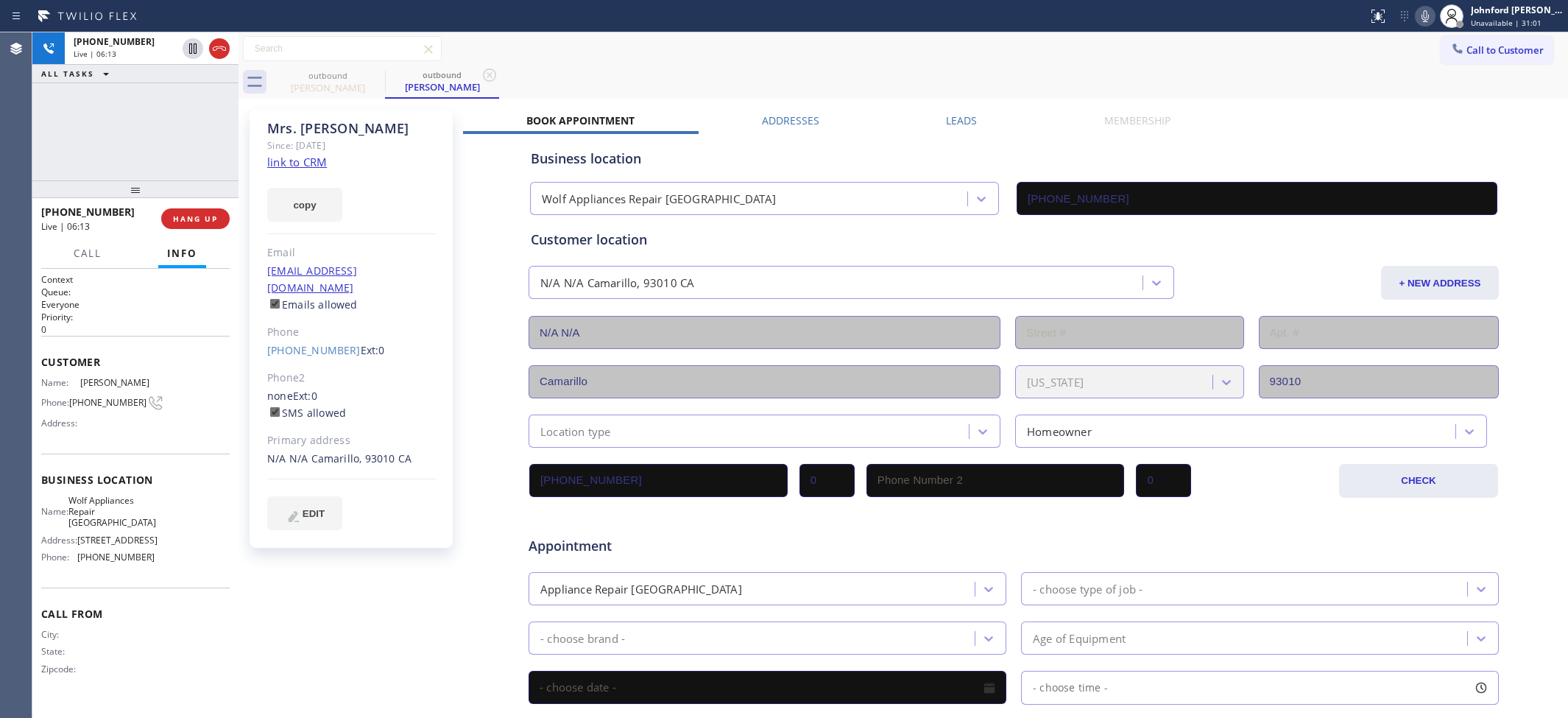
click at [1420, 19] on icon at bounding box center [1425, 16] width 18 height 18
click at [815, 67] on div "outbound Mrs. Bertha outbound Mrs. Bertha" at bounding box center [919, 82] width 1297 height 33
click at [175, 219] on span "HANG UP" at bounding box center [196, 219] width 45 height 10
drag, startPoint x: 232, startPoint y: 216, endPoint x: 218, endPoint y: 216, distance: 14.0
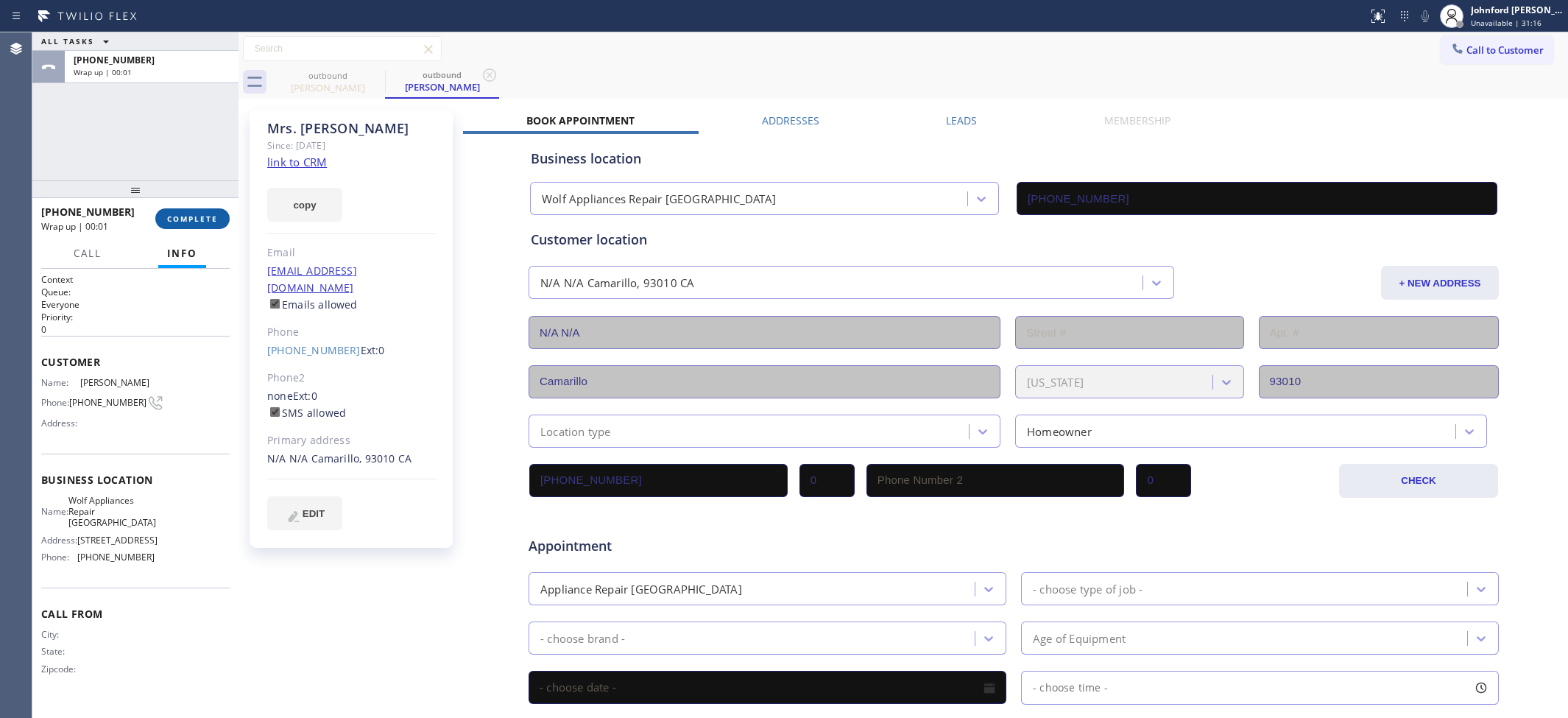
click at [219, 216] on div "+18059108479 Wrap up | 00:01 COMPLETE" at bounding box center [135, 218] width 206 height 41
click at [208, 214] on span "COMPLETE" at bounding box center [193, 219] width 51 height 10
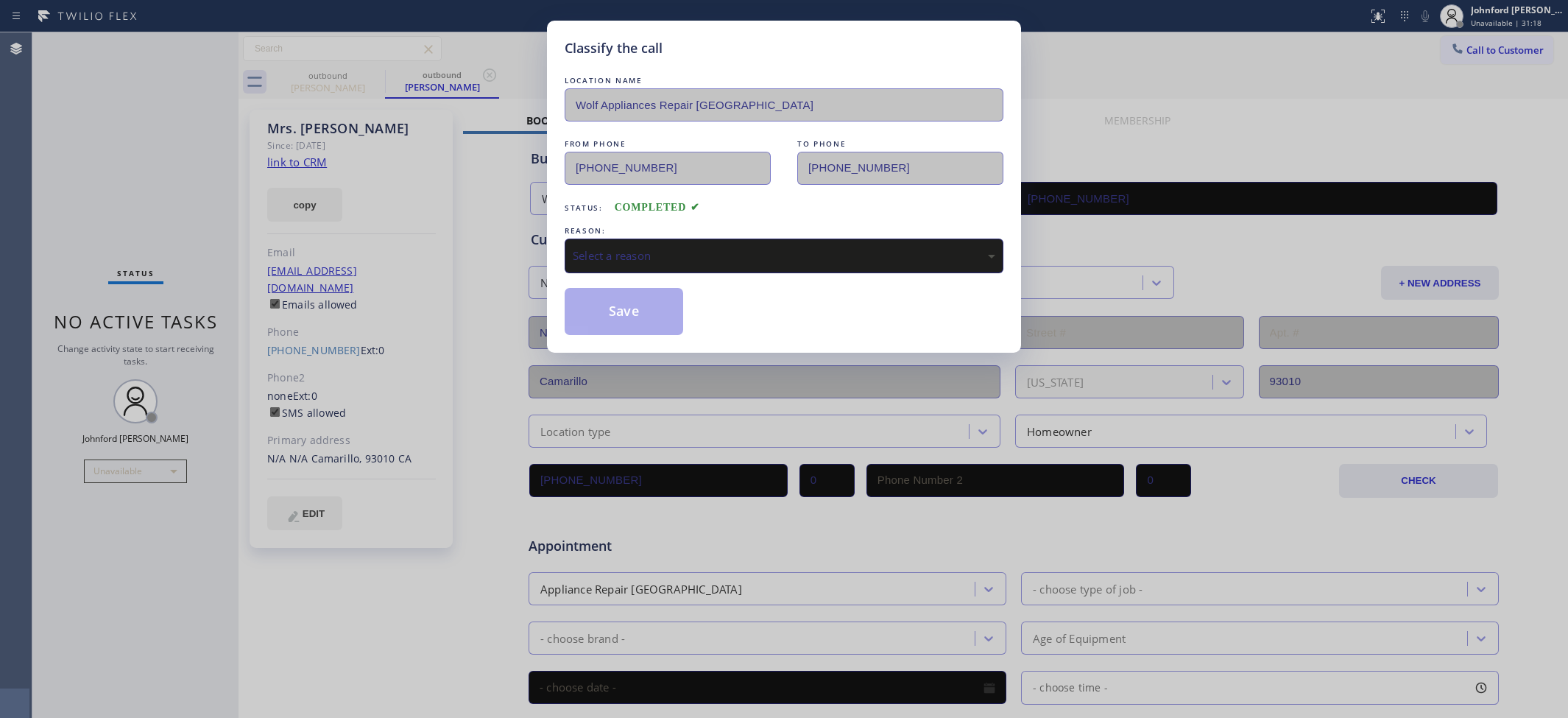
click at [697, 238] on div "Select a reason" at bounding box center [784, 256] width 439 height 34
click at [653, 293] on button "Save" at bounding box center [624, 311] width 118 height 47
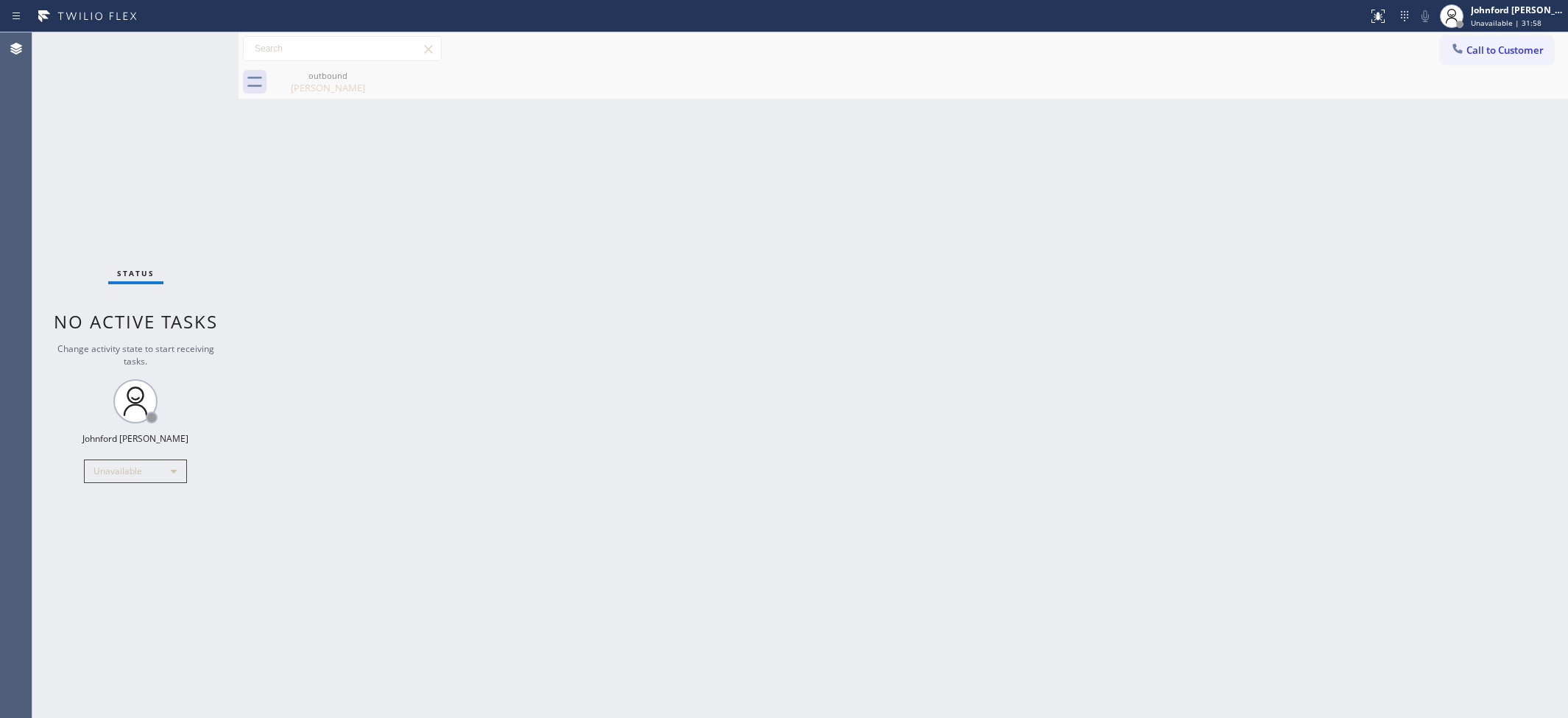
drag, startPoint x: 134, startPoint y: 199, endPoint x: 584, endPoint y: 68, distance: 468.7
click at [134, 199] on div "Status No active tasks Change activity state to start receiving tasks. [PERSON_…" at bounding box center [135, 375] width 206 height 686
click at [1484, 49] on span "Call to Customer" at bounding box center [1504, 50] width 77 height 13
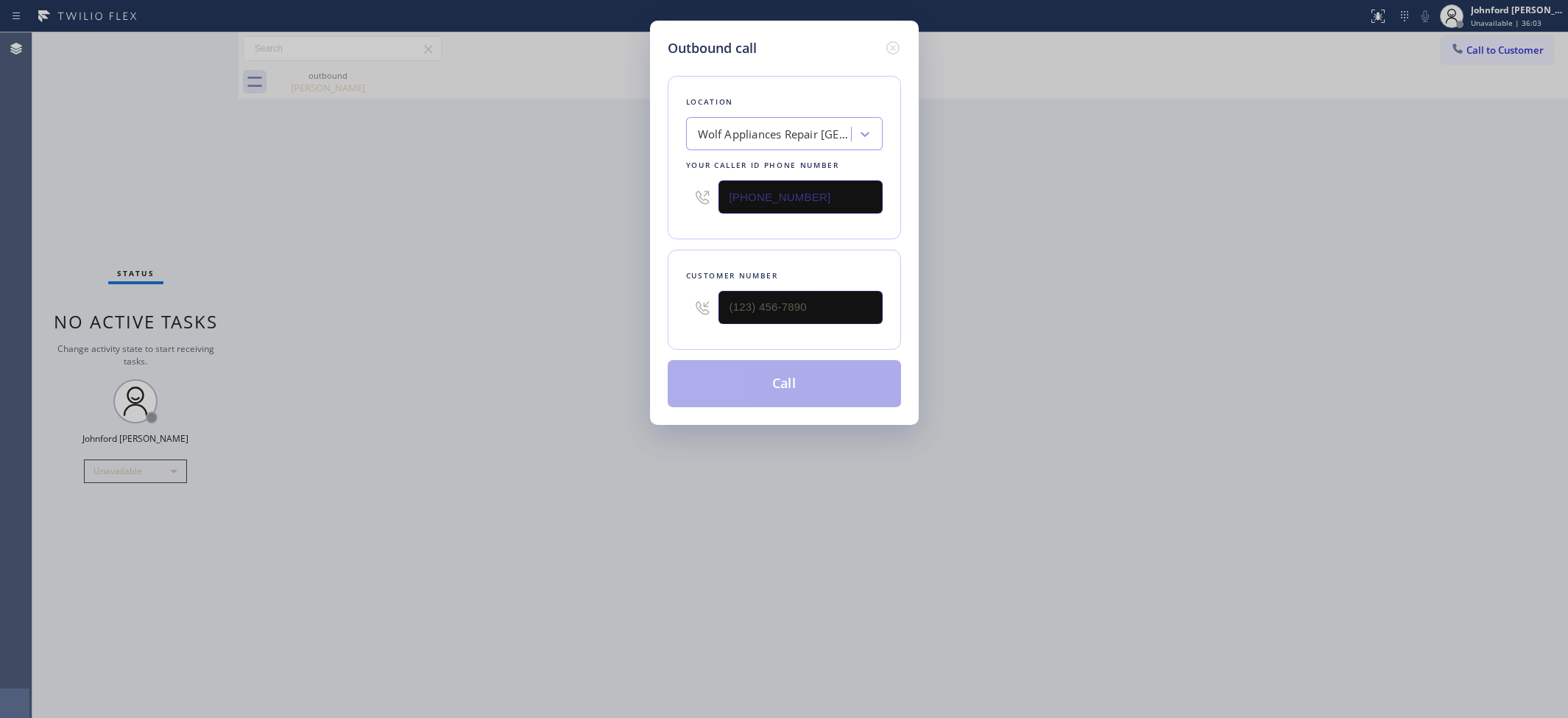
click at [810, 126] on div "Wolf Appliances Repair Studio City" at bounding box center [775, 134] width 154 height 17
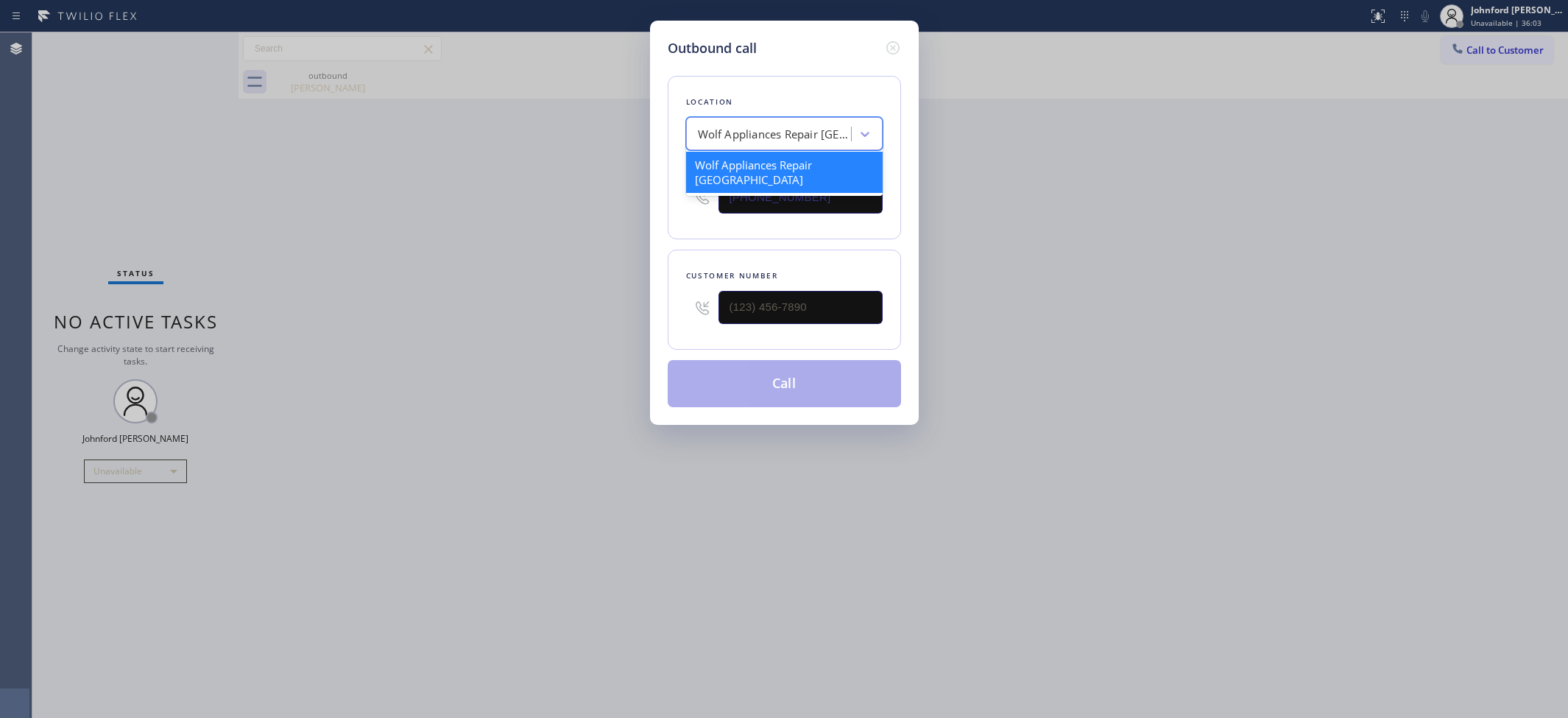
paste input "5 Star Repair"
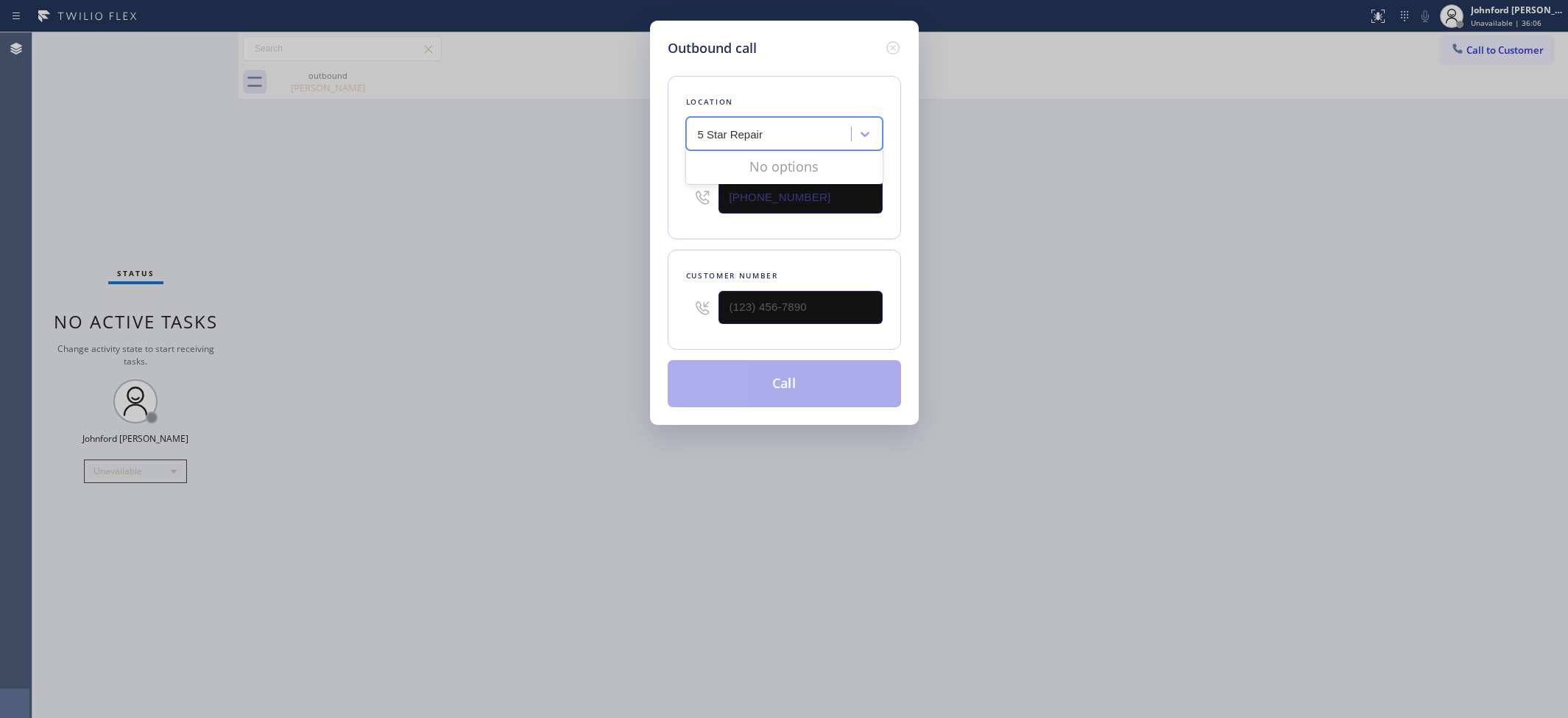
type input "5 Star Repair"
drag, startPoint x: 837, startPoint y: 191, endPoint x: 620, endPoint y: 202, distance: 217.3
click at [620, 202] on div "Outbound call Location Wolf Appliances Repair Studio City Your caller id phone …" at bounding box center [784, 359] width 1568 height 718
paste input "33) 692-2271"
type input "(833) 692-2271"
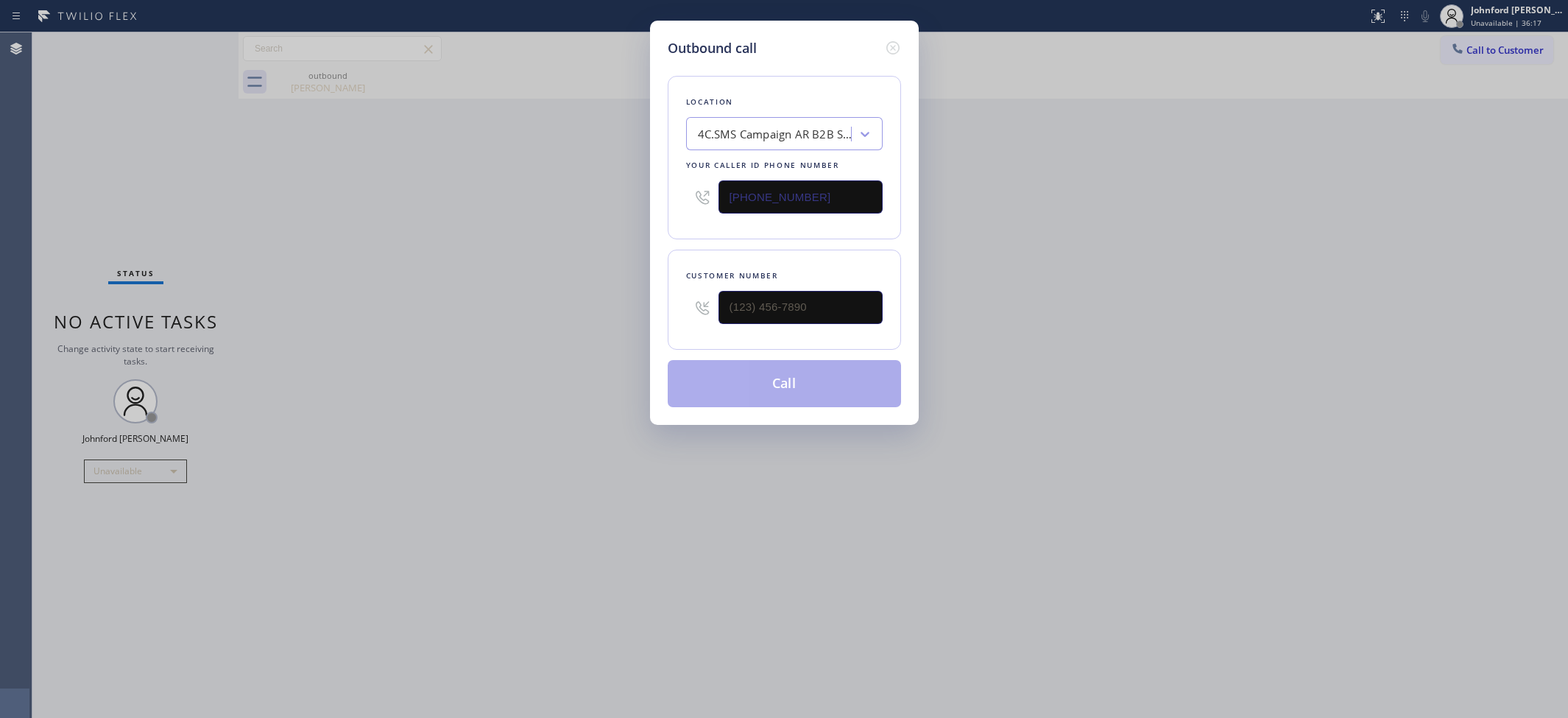
drag, startPoint x: 1133, startPoint y: 170, endPoint x: 1160, endPoint y: 64, distance: 109.4
click at [1133, 170] on div "Outbound call Location 4C.SMS Campaign AR B2B SMS Your caller id phone number (…" at bounding box center [784, 359] width 1568 height 718
drag, startPoint x: 826, startPoint y: 284, endPoint x: 781, endPoint y: 307, distance: 50.5
click at [718, 307] on div at bounding box center [800, 307] width 164 height 48
drag, startPoint x: 781, startPoint y: 307, endPoint x: 753, endPoint y: 308, distance: 28.0
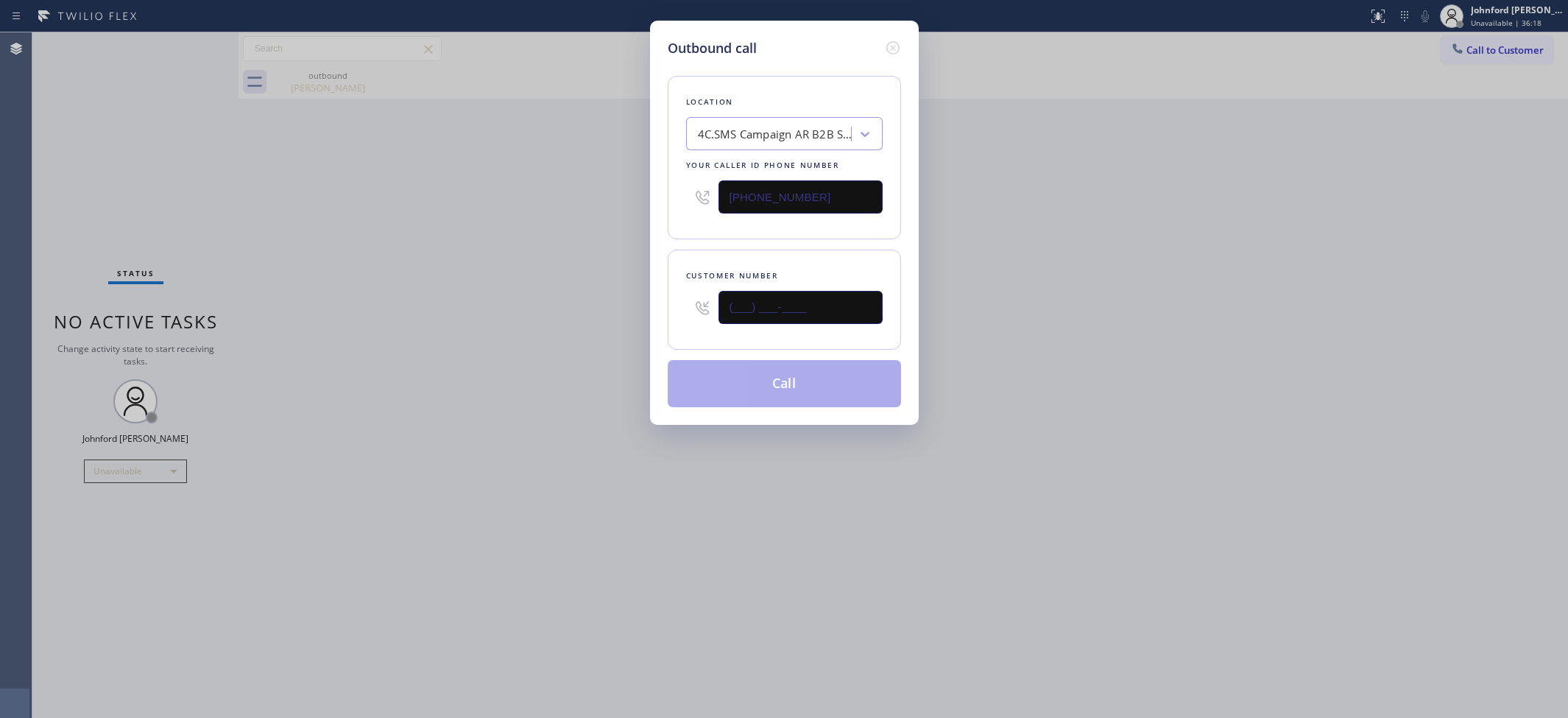
click at [767, 308] on input "(___) ___-____" at bounding box center [800, 307] width 164 height 33
paste input "21-3344"
drag, startPoint x: 476, startPoint y: 331, endPoint x: 718, endPoint y: 384, distance: 247.7
click at [527, 352] on div "Outbound call Location 4C.SMS Campaign AR B2B SMS Your caller id phone number (…" at bounding box center [784, 359] width 1568 height 718
paste input "213) 344-6448"
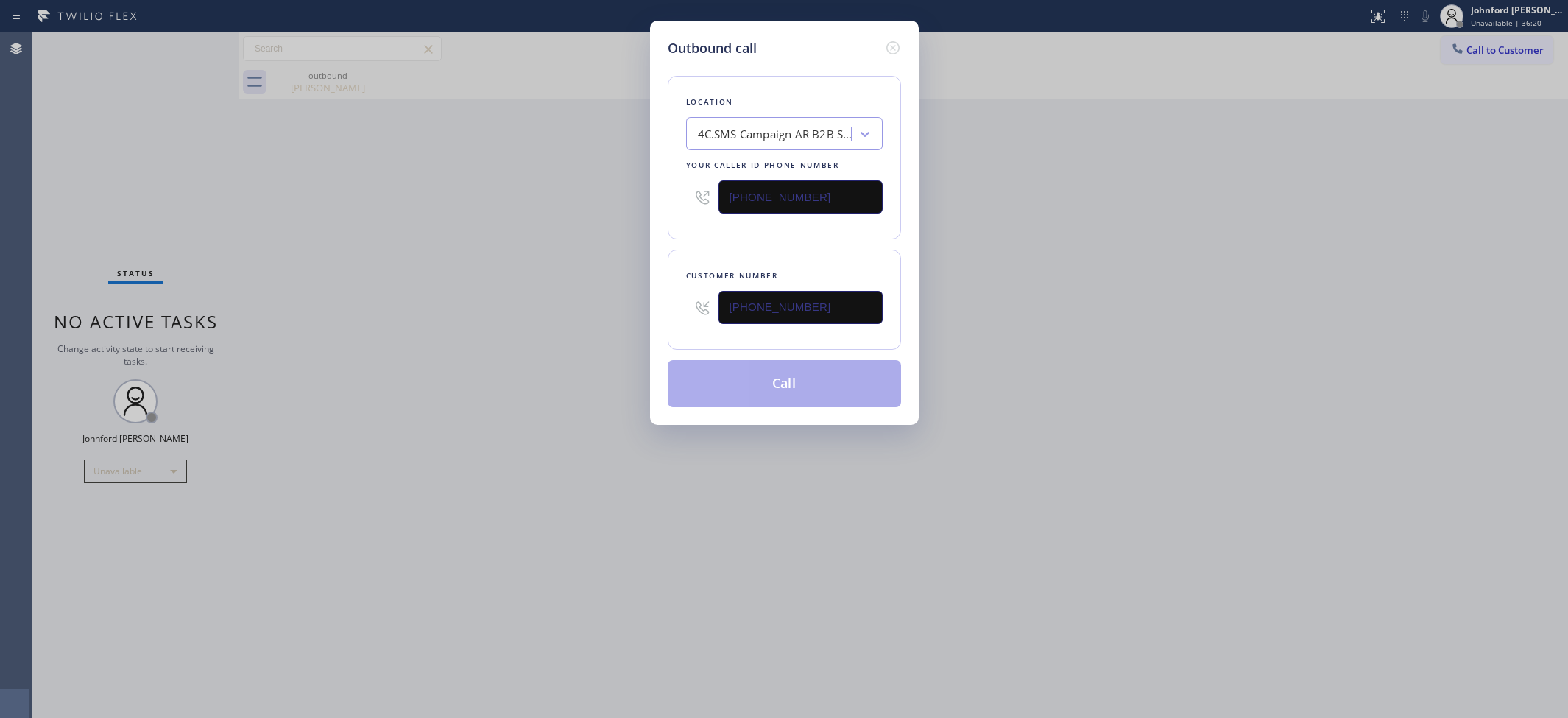
type input "(213) 344-6448"
click at [553, 308] on div "Outbound call Location 4C.SMS Campaign AR B2B SMS Your caller id phone number (…" at bounding box center [784, 359] width 1568 height 718
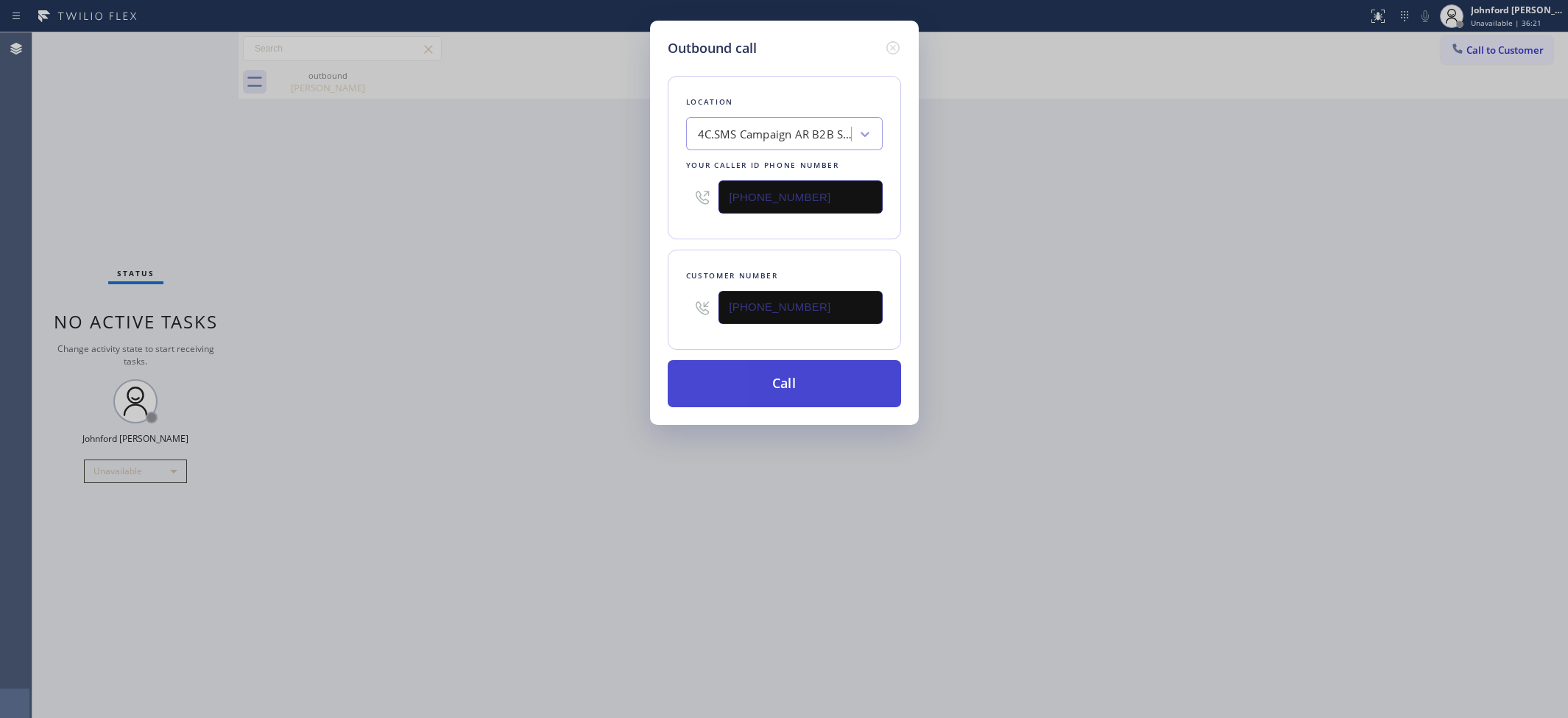
click at [726, 372] on button "Call" at bounding box center [784, 383] width 233 height 47
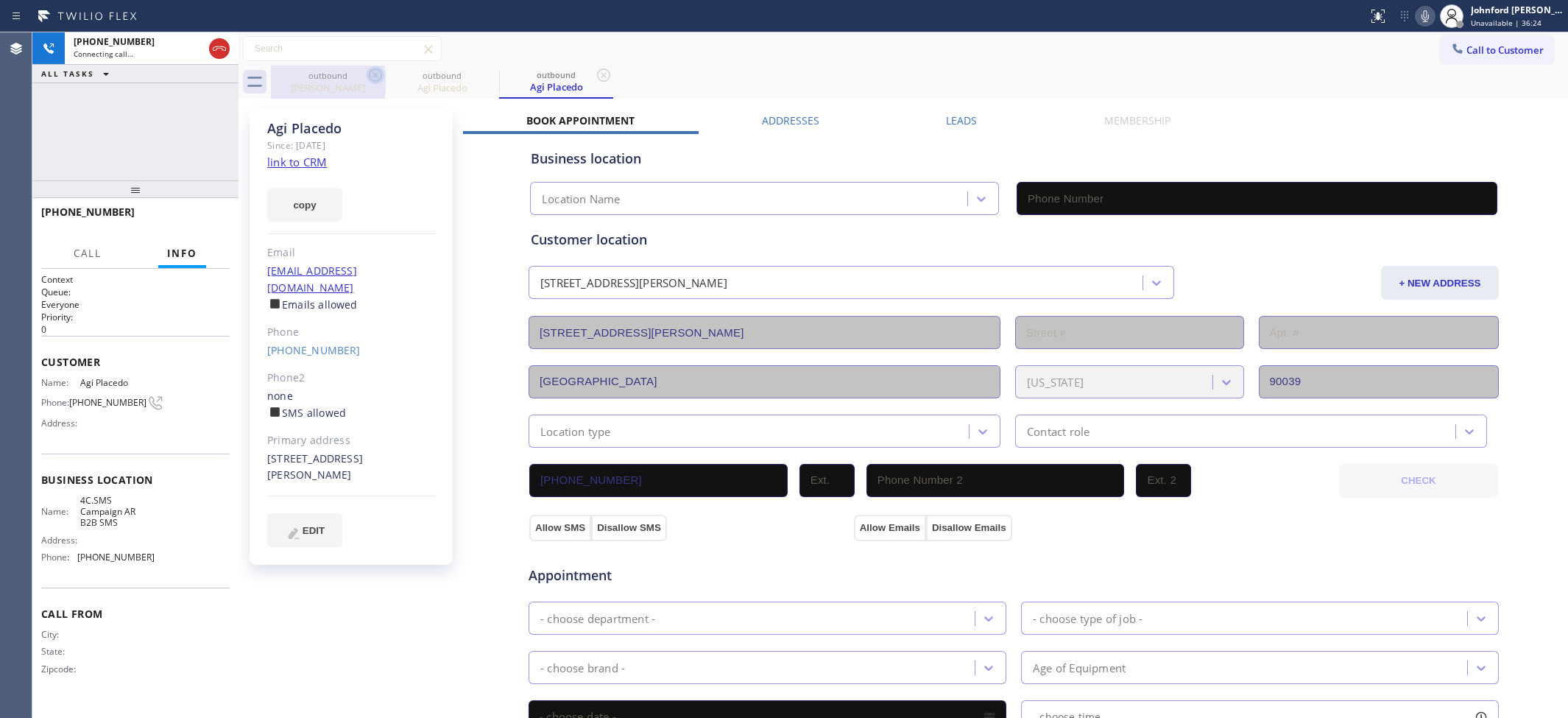
type input "(833) 692-2271"
click at [377, 75] on icon at bounding box center [375, 75] width 18 height 18
click at [1425, 19] on icon at bounding box center [1425, 16] width 18 height 18
click at [1425, 19] on icon at bounding box center [1425, 16] width 7 height 12
click at [1426, 16] on icon at bounding box center [1425, 16] width 18 height 18
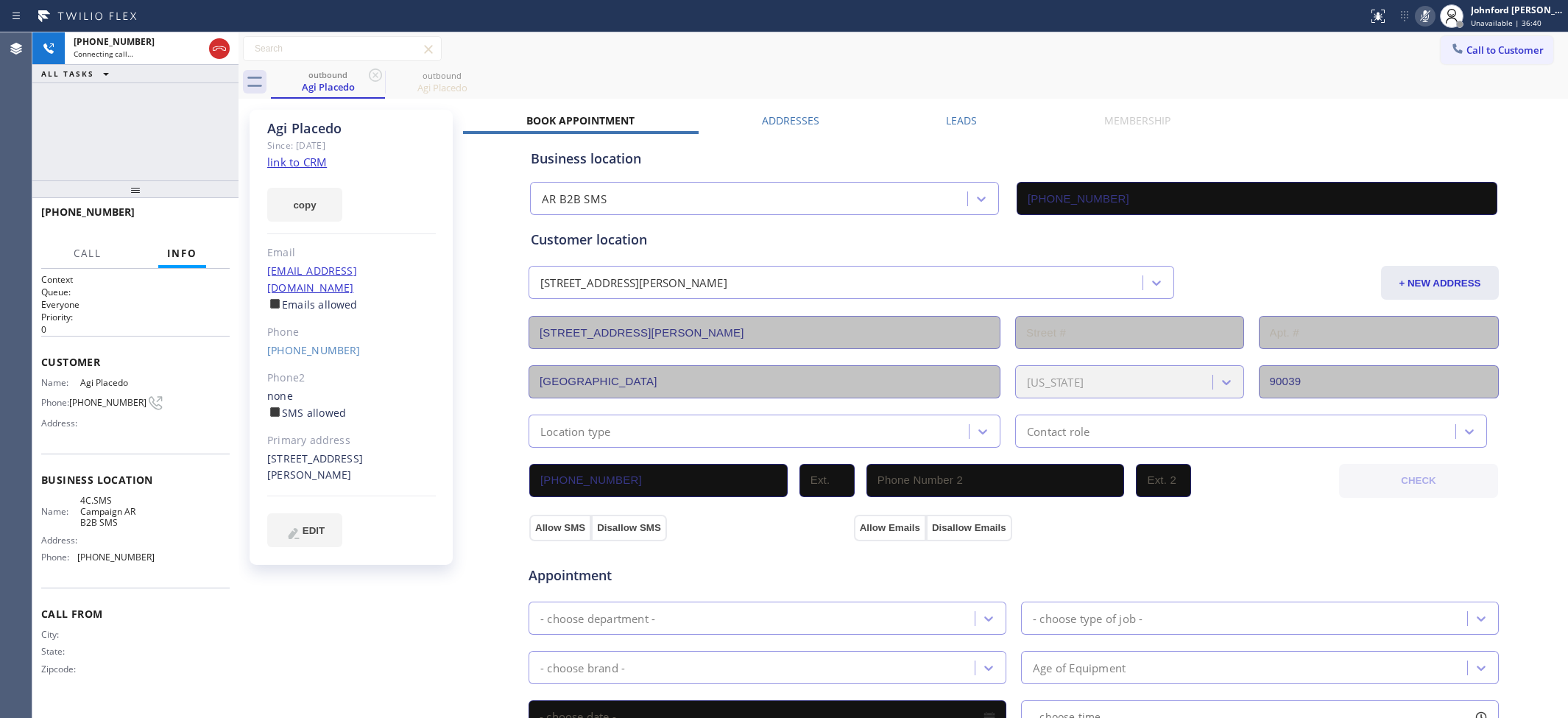
click at [1426, 16] on icon at bounding box center [1425, 16] width 18 height 18
click at [199, 222] on span "HANG UP" at bounding box center [196, 219] width 45 height 10
click at [307, 343] on link "(213) 344-6448" at bounding box center [314, 350] width 94 height 14
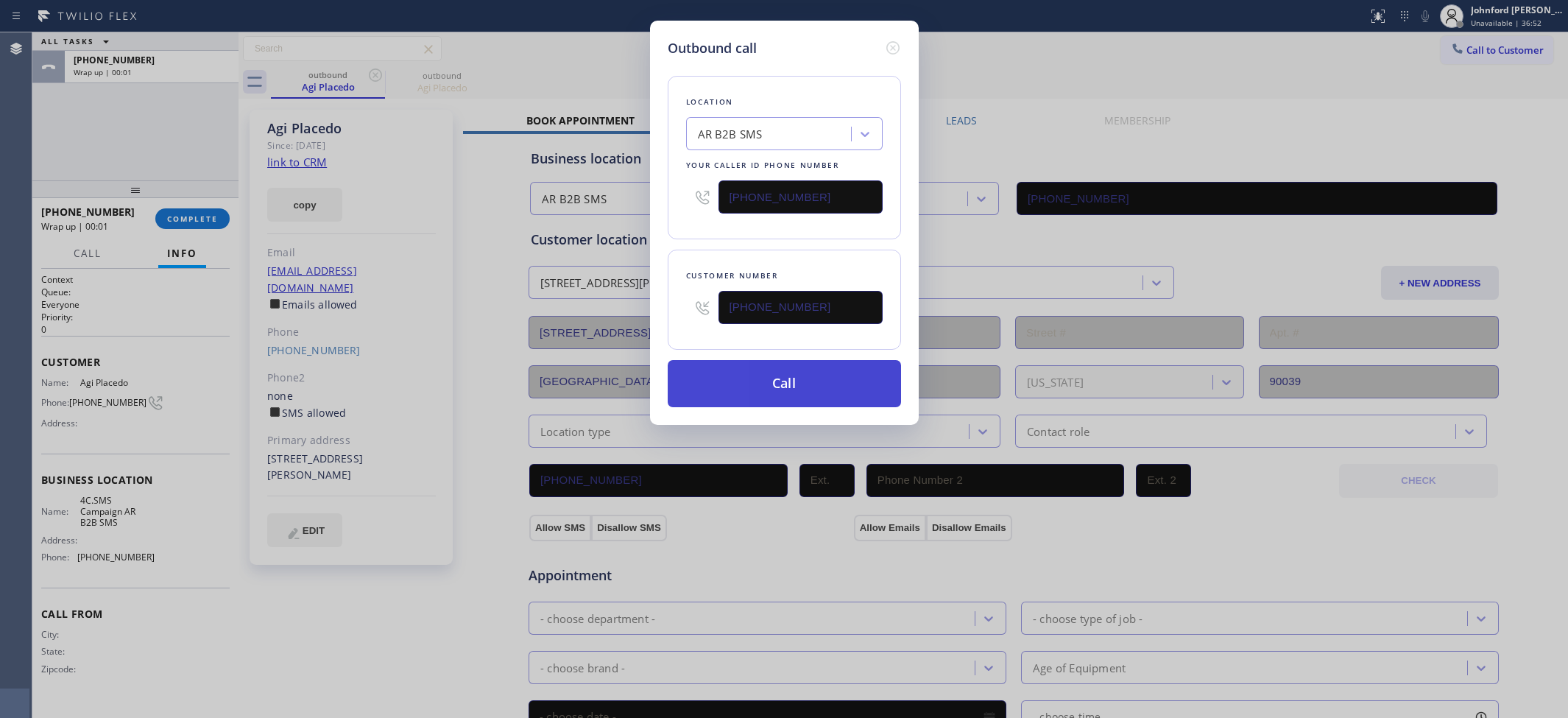
type input "(213) 344-6448"
click at [782, 376] on button "Call" at bounding box center [784, 383] width 233 height 47
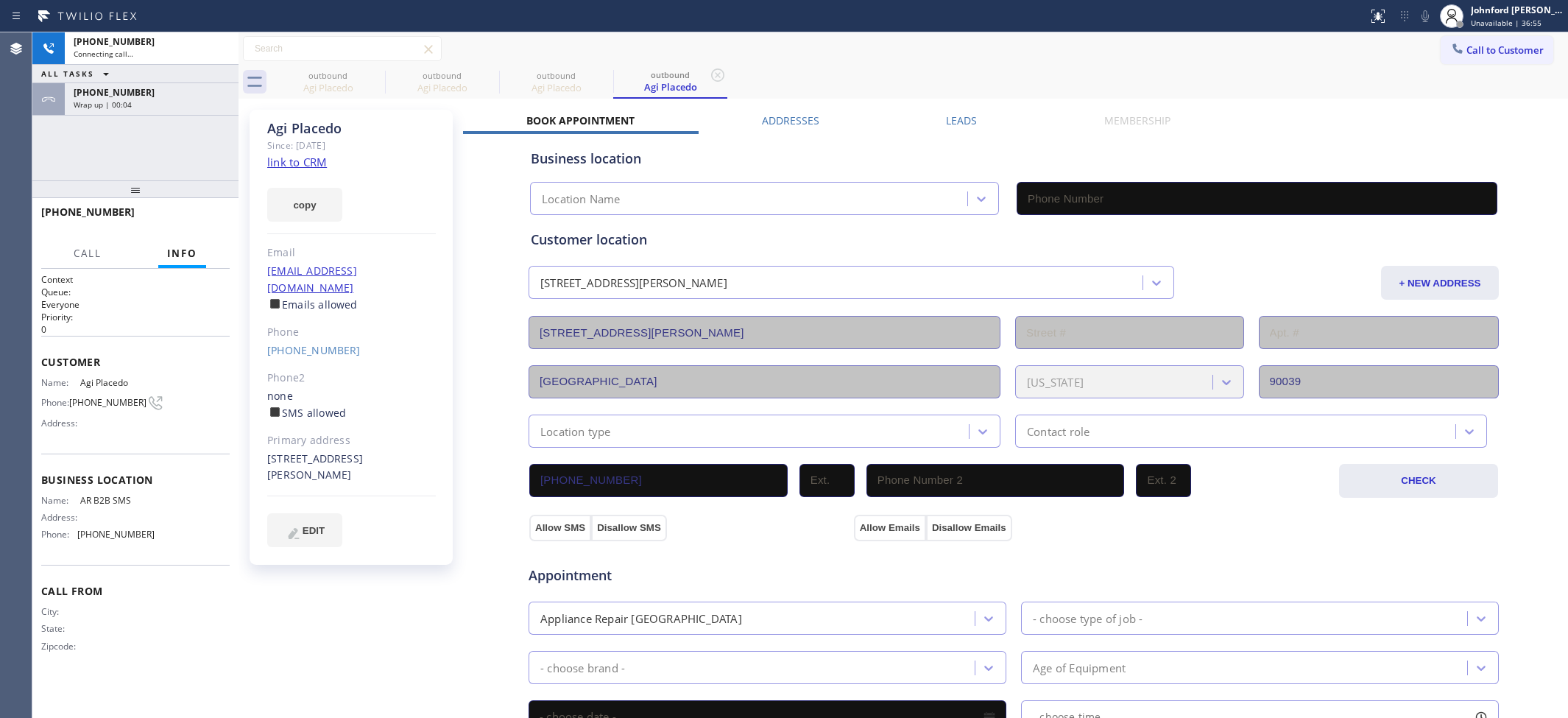
type input "(833) 692-2271"
click at [130, 106] on div "Wrap up | 00:05" at bounding box center [151, 105] width 156 height 10
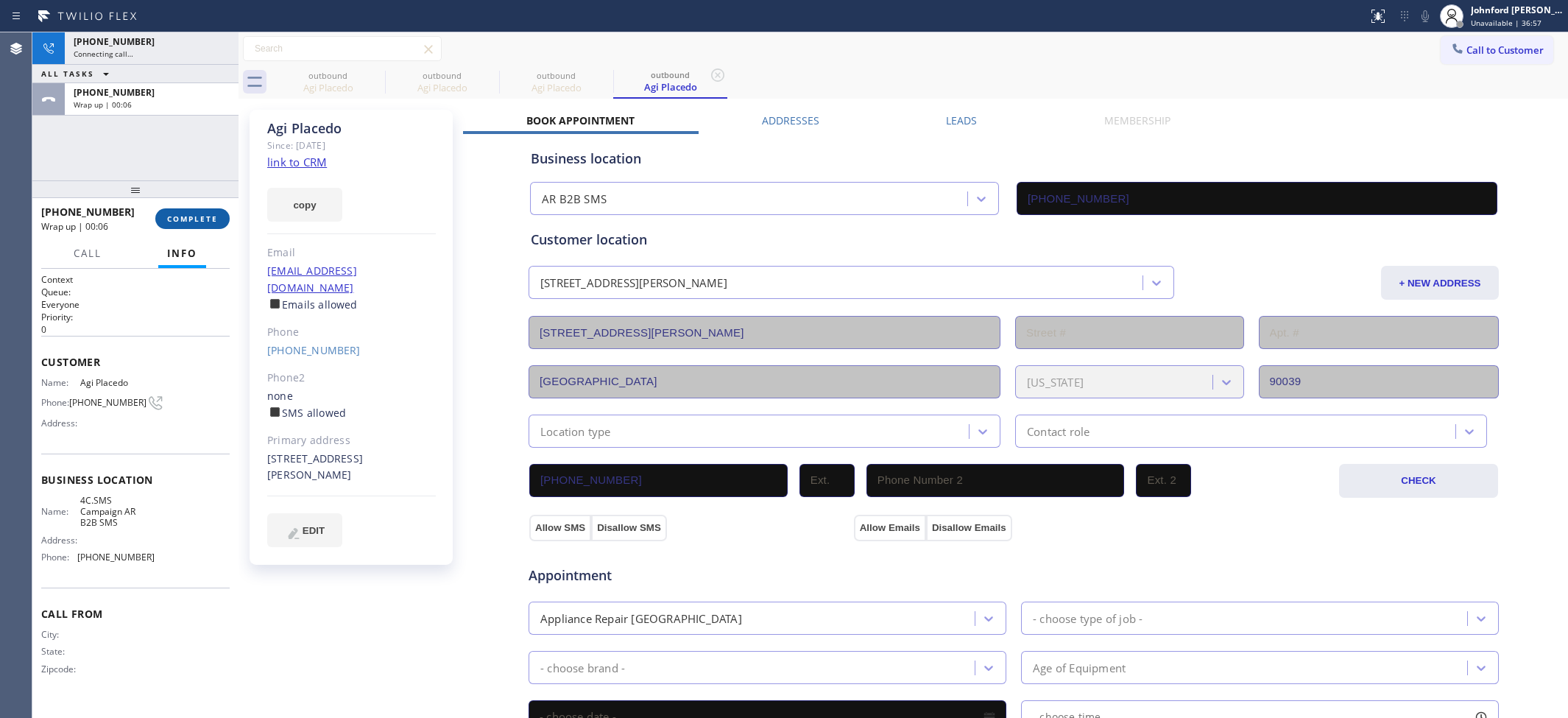
click at [196, 226] on button "COMPLETE" at bounding box center [192, 219] width 74 height 21
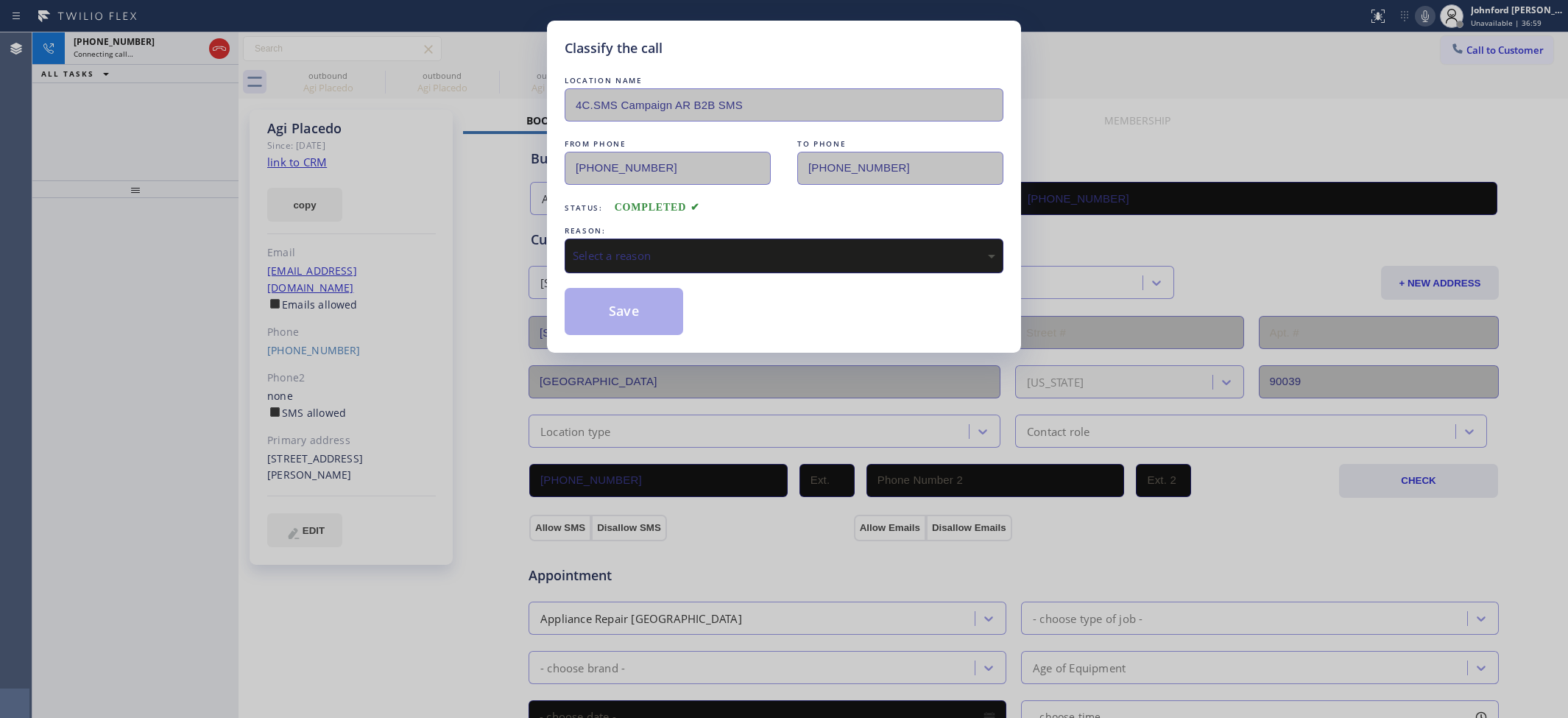
click at [677, 264] on div "Select a reason" at bounding box center [784, 256] width 439 height 34
click at [634, 308] on button "Save" at bounding box center [624, 311] width 118 height 47
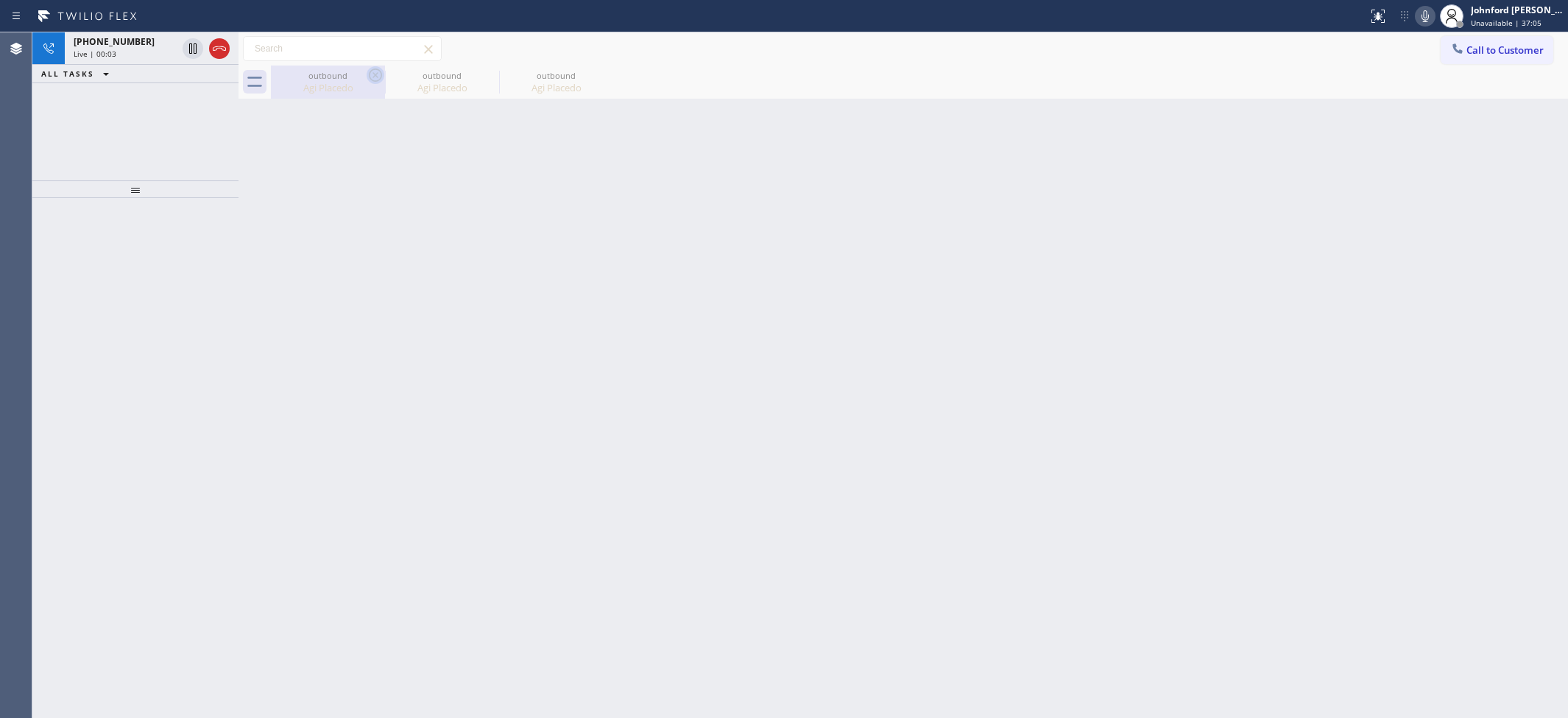
click at [376, 79] on icon at bounding box center [375, 75] width 18 height 18
click at [0, 0] on icon at bounding box center [0, 0] width 0 height 0
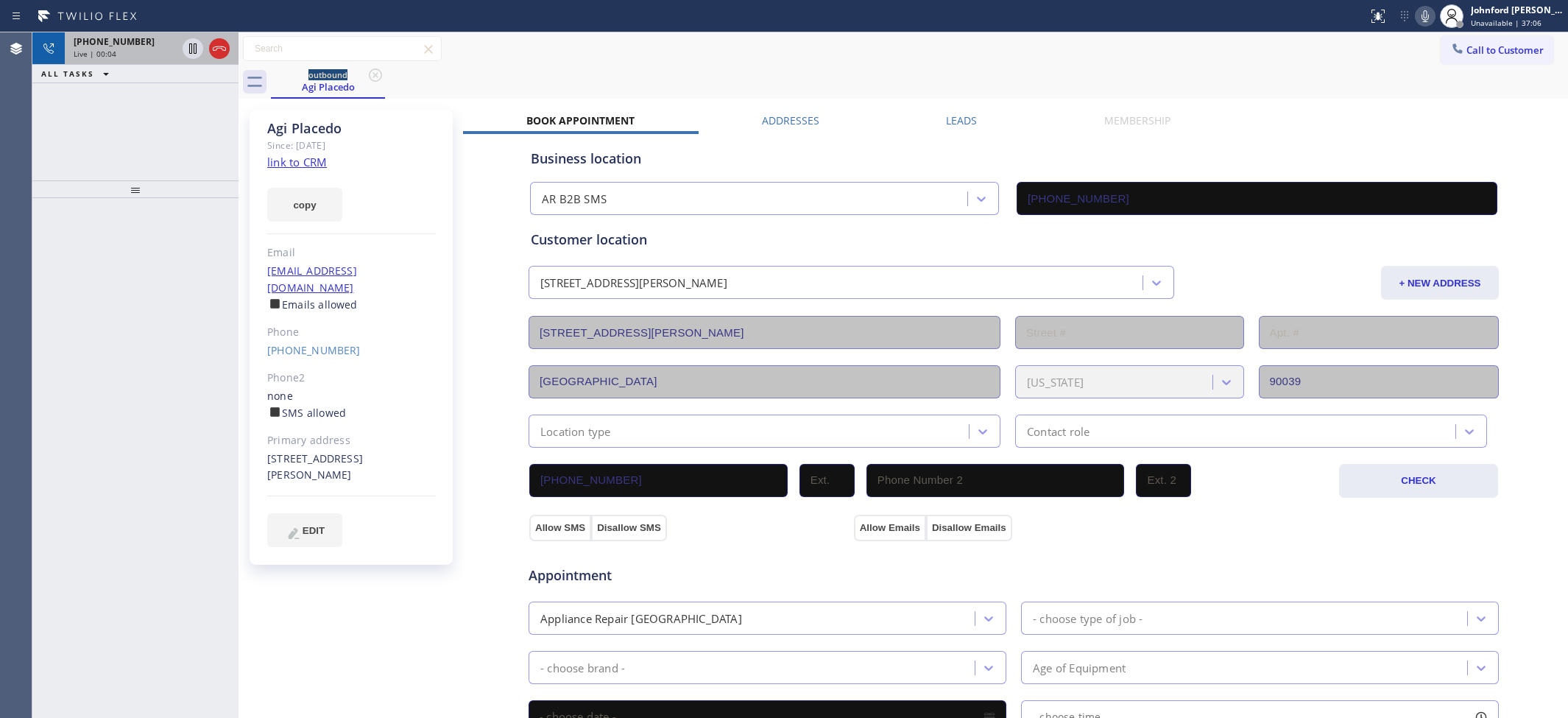
click at [208, 42] on div at bounding box center [206, 48] width 53 height 32
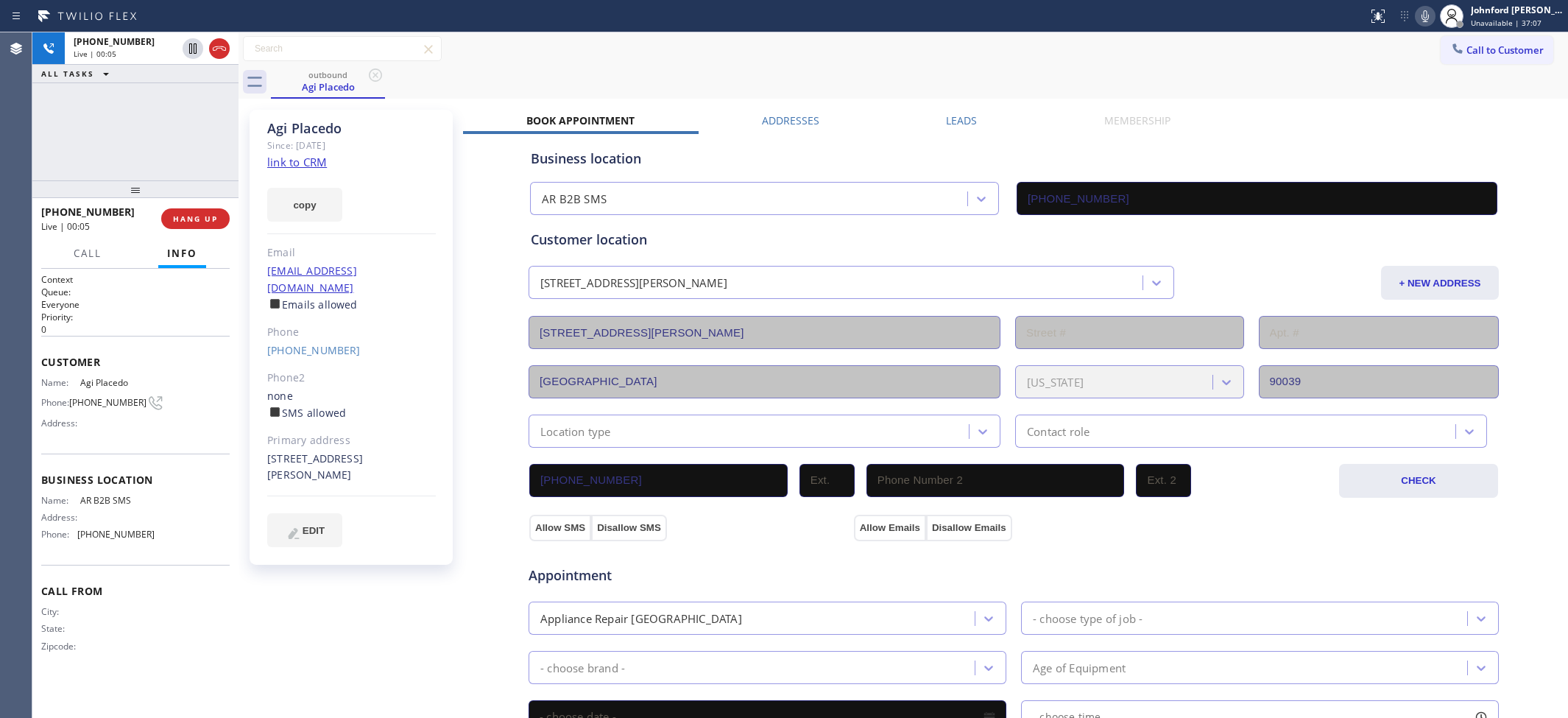
click at [211, 198] on div at bounding box center [135, 190] width 206 height 18
click at [184, 220] on span "HANG UP" at bounding box center [196, 221] width 45 height 10
click at [212, 230] on button "COMPLETE" at bounding box center [192, 221] width 74 height 21
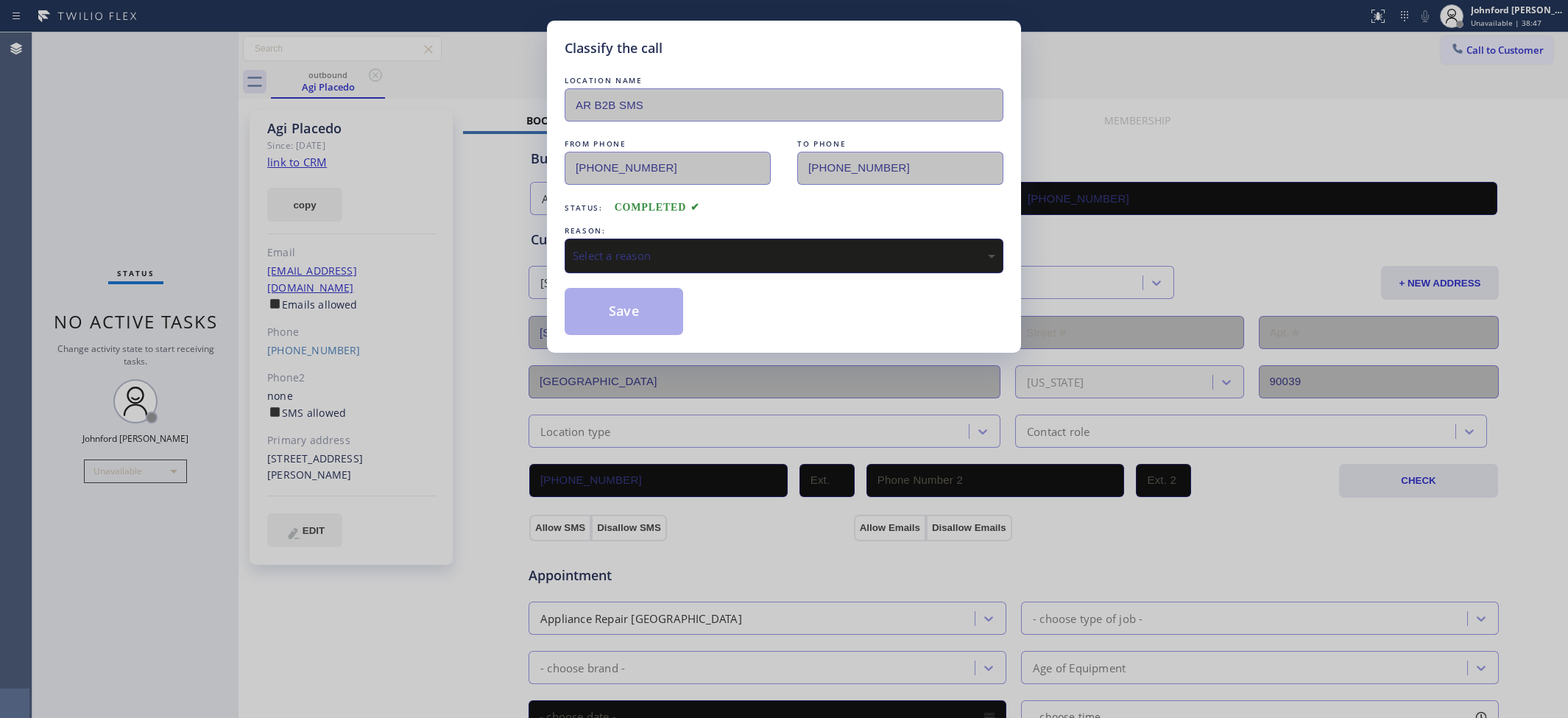
click at [720, 260] on div "Select a reason" at bounding box center [784, 256] width 439 height 34
click at [654, 317] on button "Save" at bounding box center [624, 311] width 118 height 47
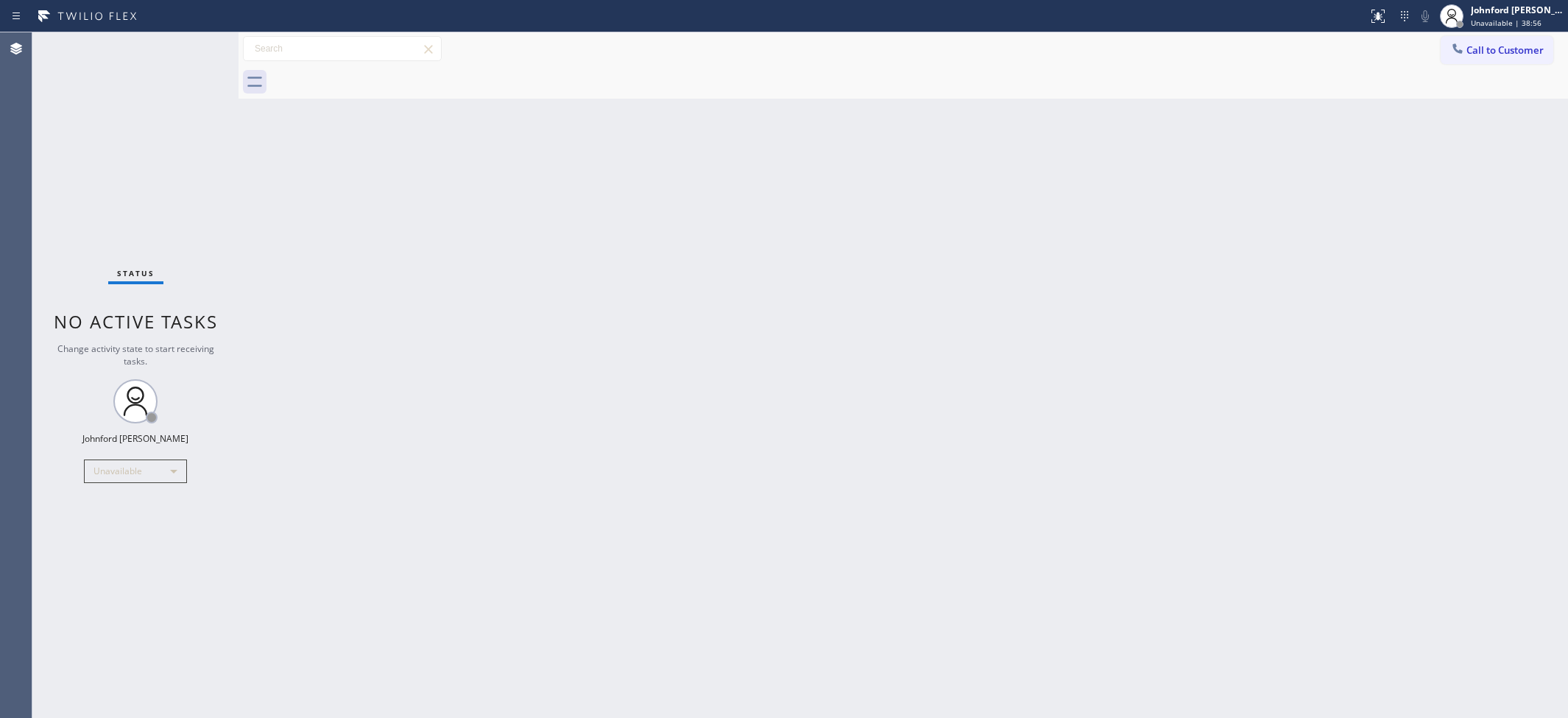
drag, startPoint x: 101, startPoint y: 151, endPoint x: 336, endPoint y: 16, distance: 271.0
click at [100, 148] on div "Status No active tasks Change activity state to start receiving tasks. [PERSON_…" at bounding box center [135, 375] width 206 height 686
click at [151, 462] on div "Unavailable" at bounding box center [136, 471] width 103 height 23
click at [123, 506] on li "Available" at bounding box center [135, 510] width 100 height 18
drag, startPoint x: 930, startPoint y: 374, endPoint x: 1167, endPoint y: 199, distance: 294.6
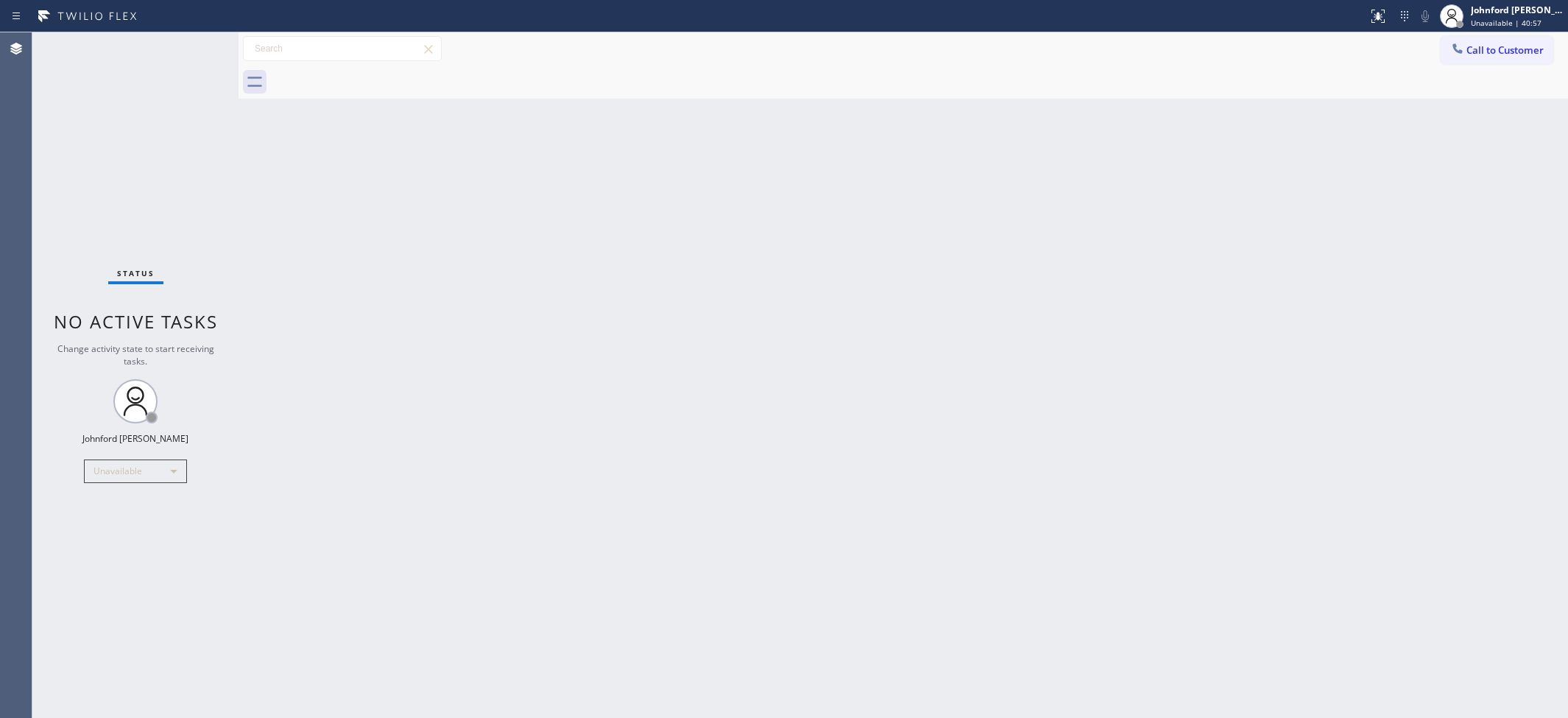
click at [942, 365] on div "Back to Dashboard Change Sender ID Customers Technicians Select a contact Outbo…" at bounding box center [903, 375] width 1330 height 686
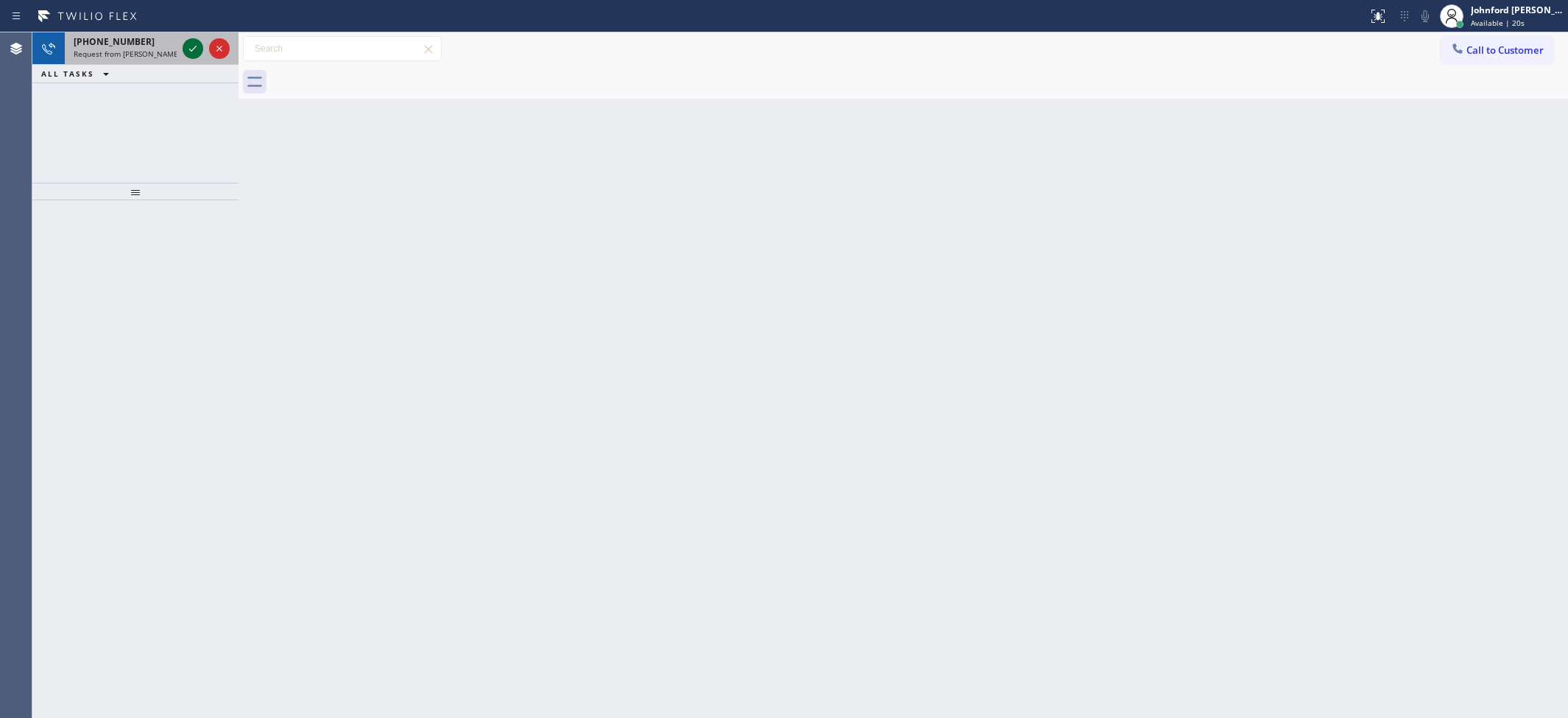
click at [187, 45] on icon at bounding box center [193, 49] width 18 height 18
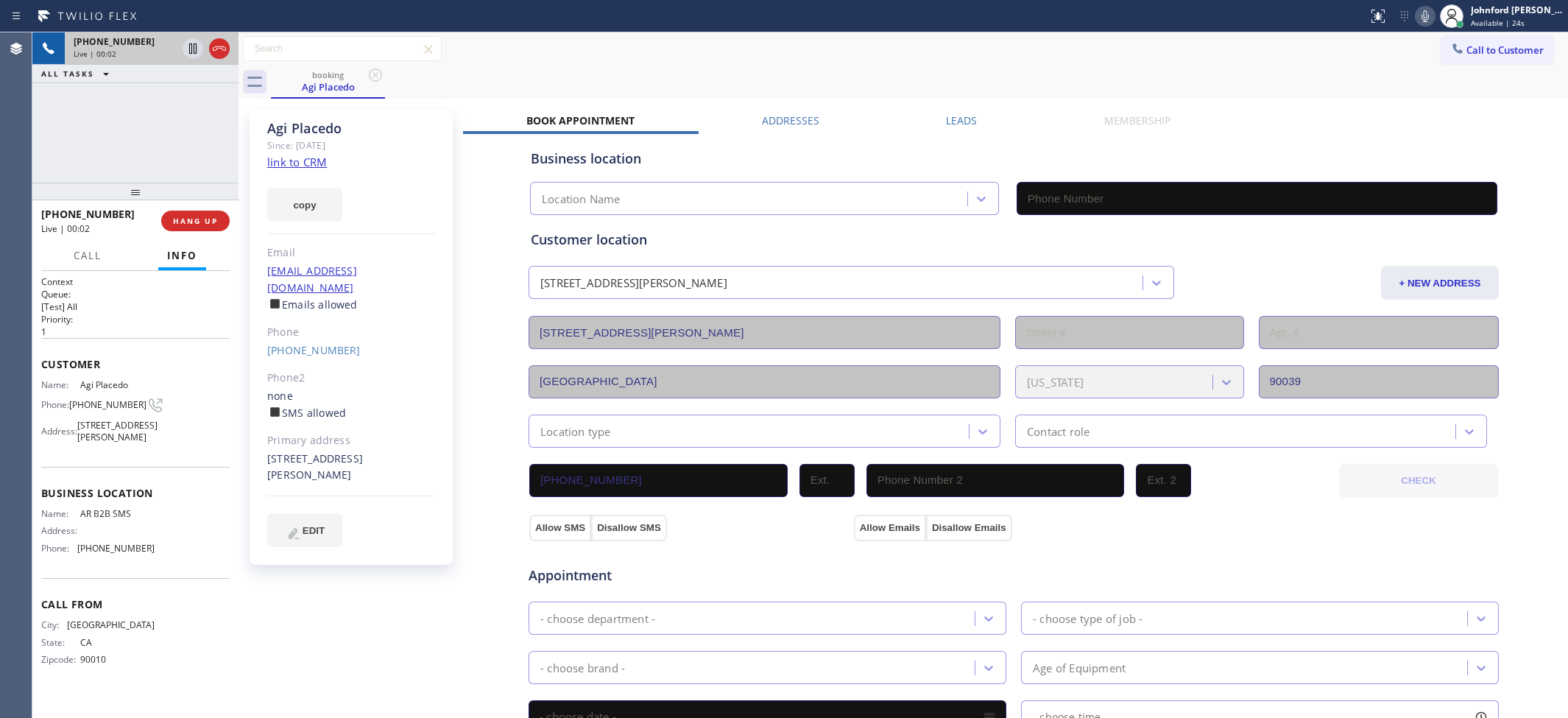
type input "(833) 692-2271"
click at [1485, 19] on span "Available | 35s" at bounding box center [1498, 23] width 54 height 10
click at [1341, 74] on div "booking Agi Placedo" at bounding box center [919, 82] width 1297 height 33
click at [1419, 11] on icon at bounding box center [1425, 16] width 18 height 18
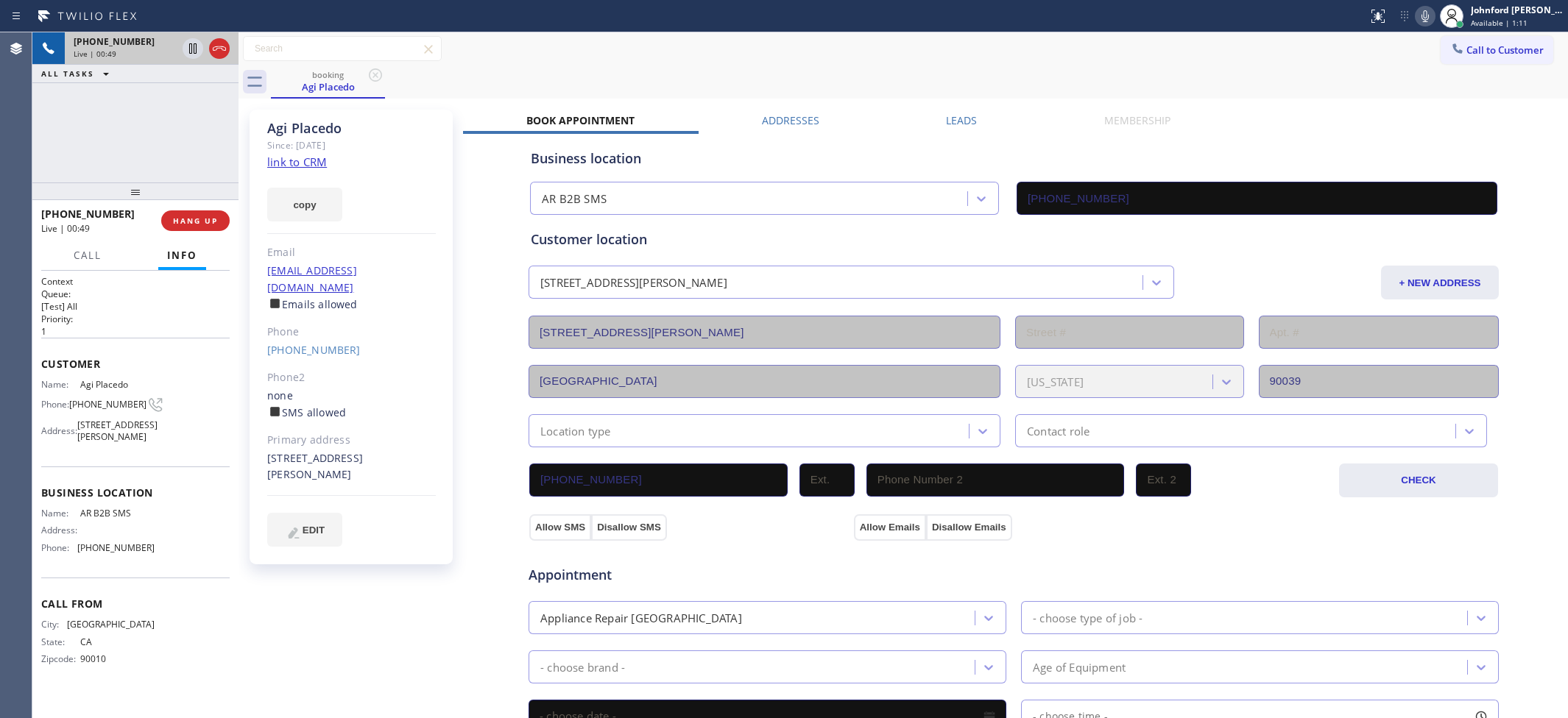
click at [1419, 11] on icon at bounding box center [1425, 16] width 18 height 18
drag, startPoint x: 937, startPoint y: 76, endPoint x: 1080, endPoint y: 64, distance: 143.5
click at [937, 75] on div "booking Agi Placedo" at bounding box center [919, 82] width 1297 height 33
click at [1416, 10] on icon at bounding box center [1425, 16] width 18 height 18
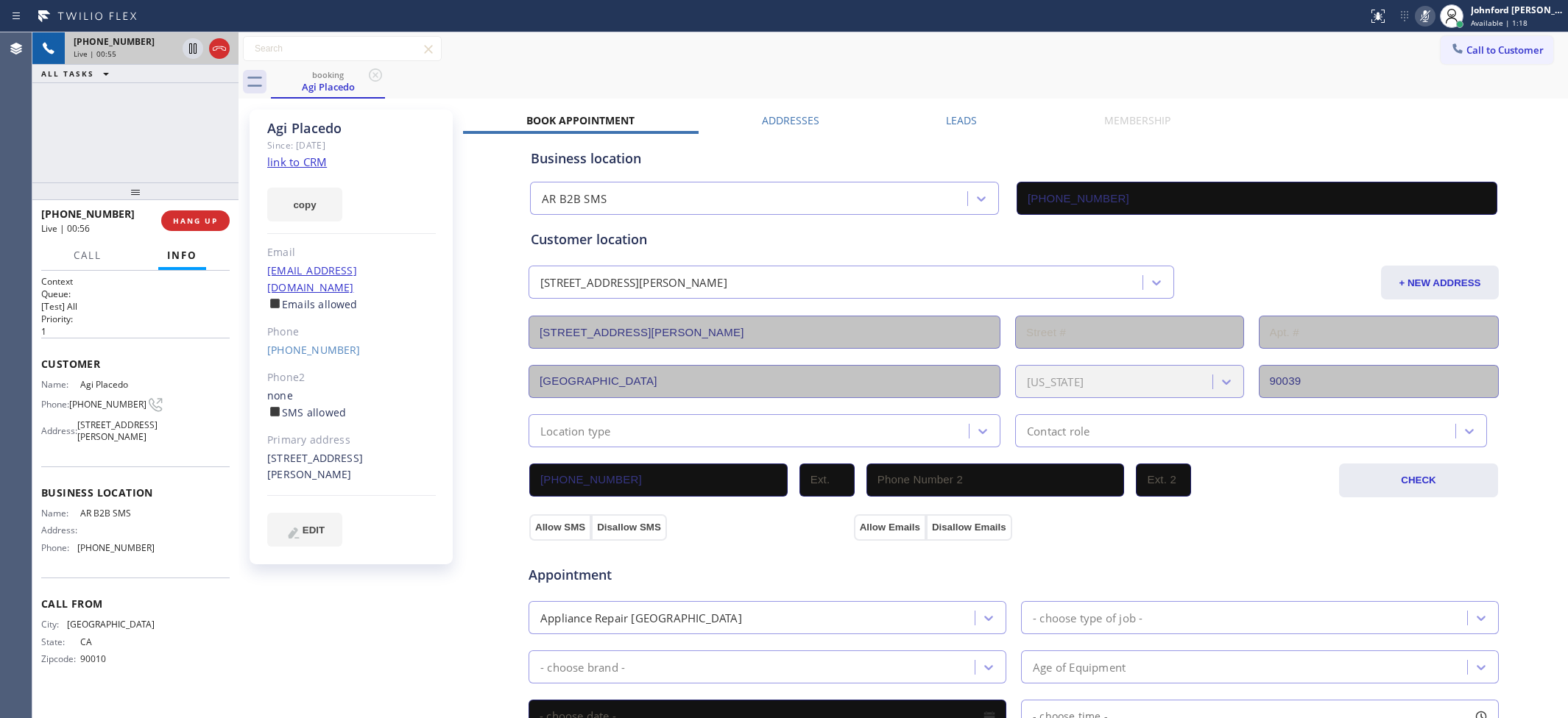
click at [1416, 10] on icon at bounding box center [1425, 16] width 18 height 18
drag, startPoint x: 318, startPoint y: 456, endPoint x: 267, endPoint y: 436, distance: 54.8
click at [267, 450] on div "2712 Knox Ave Los Angeles, 90039 CA" at bounding box center [351, 466] width 169 height 34
copy div "2712 Knox Ave Los Angeles, 90039 CA"
click at [892, 68] on div "booking Agi Placedo" at bounding box center [919, 82] width 1297 height 33
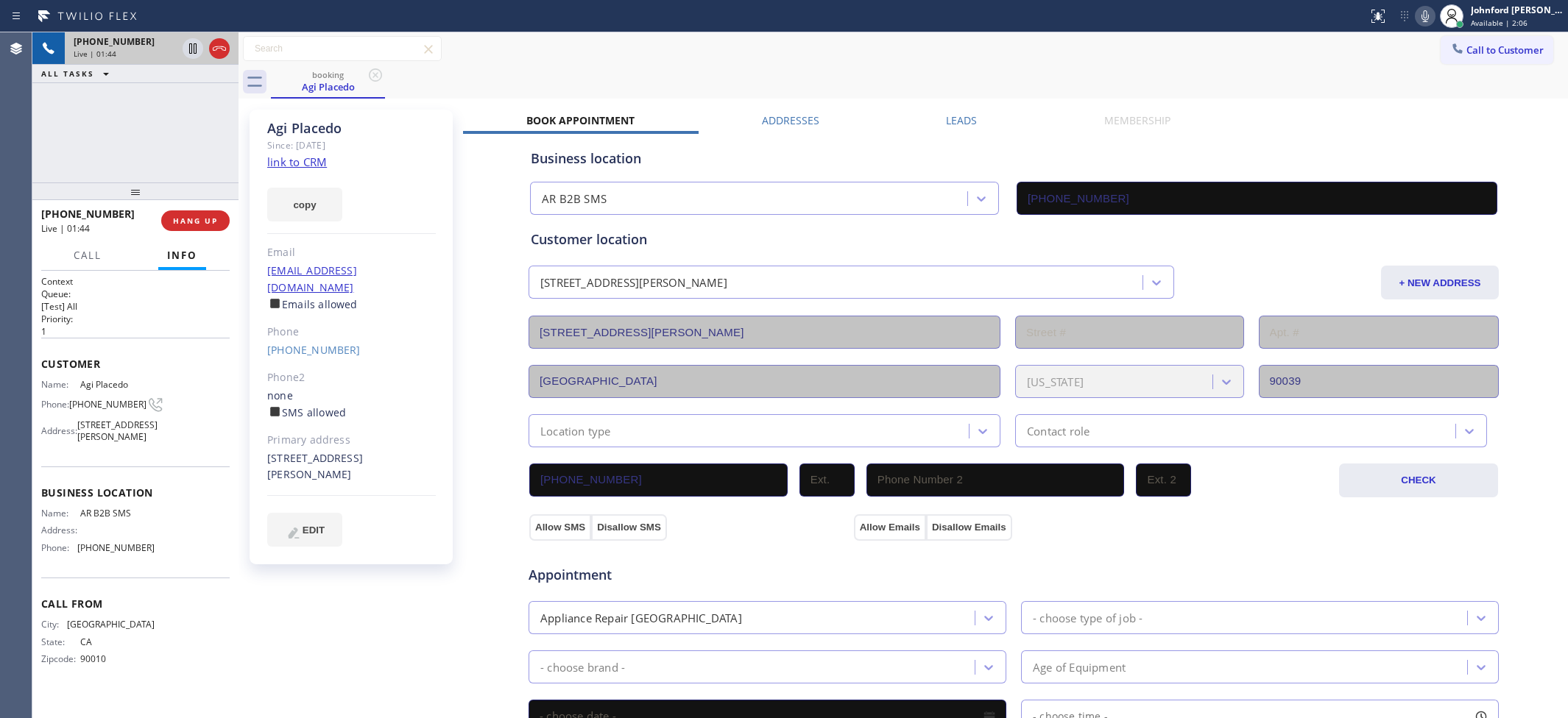
click at [1422, 16] on icon at bounding box center [1425, 16] width 18 height 18
drag, startPoint x: 805, startPoint y: 74, endPoint x: 1245, endPoint y: 20, distance: 443.3
click at [805, 74] on div "booking Agi Placedo" at bounding box center [919, 82] width 1297 height 33
click at [1418, 15] on icon at bounding box center [1425, 16] width 18 height 18
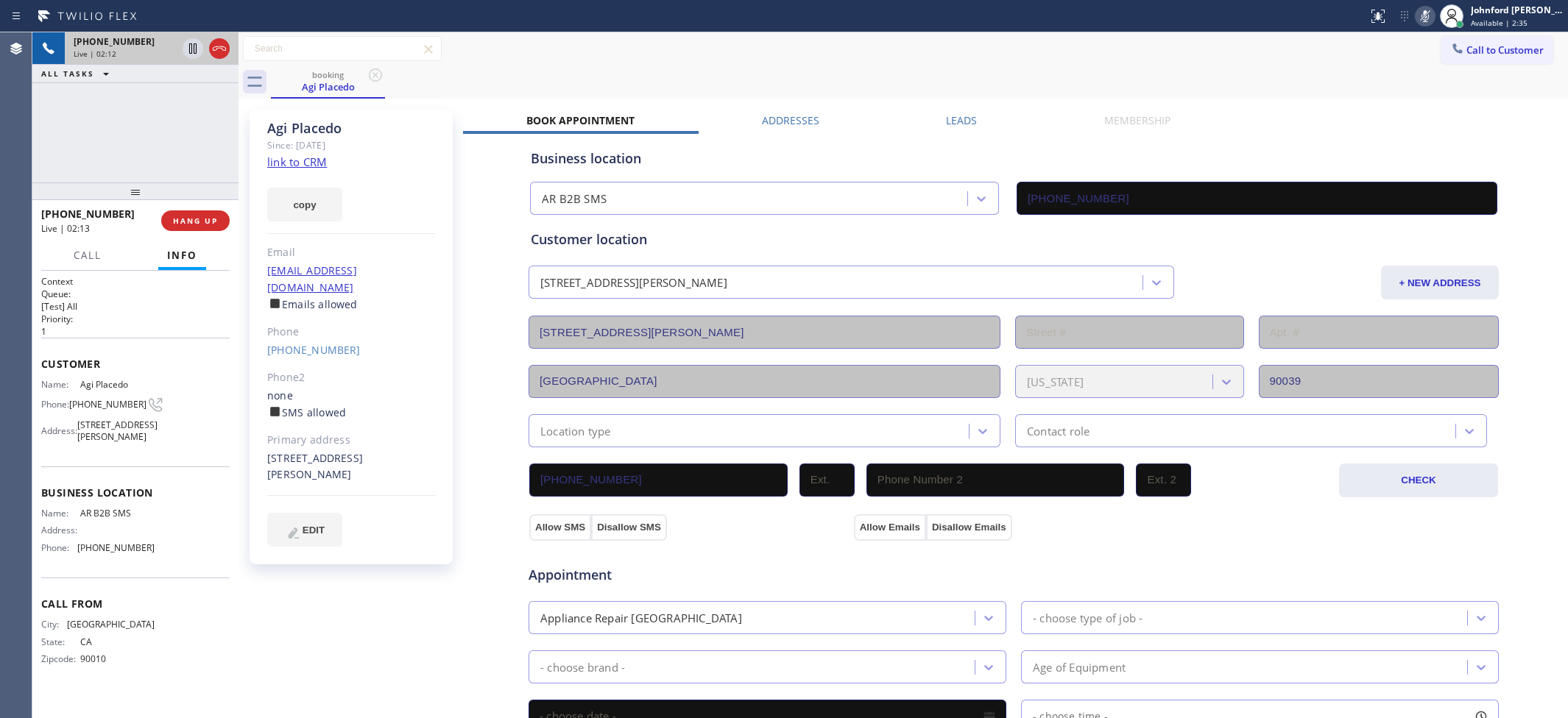
click at [1418, 15] on icon at bounding box center [1425, 16] width 18 height 18
click at [1428, 17] on icon at bounding box center [1425, 16] width 7 height 12
click at [1455, 21] on div at bounding box center [1460, 25] width 10 height 10
click at [1428, 19] on icon at bounding box center [1425, 16] width 18 height 18
click at [1342, 110] on div "Agi Placedo Since: 20 may 2020 link to CRM copy Email nesdp88@gmail.com Emails …" at bounding box center [903, 594] width 1322 height 983
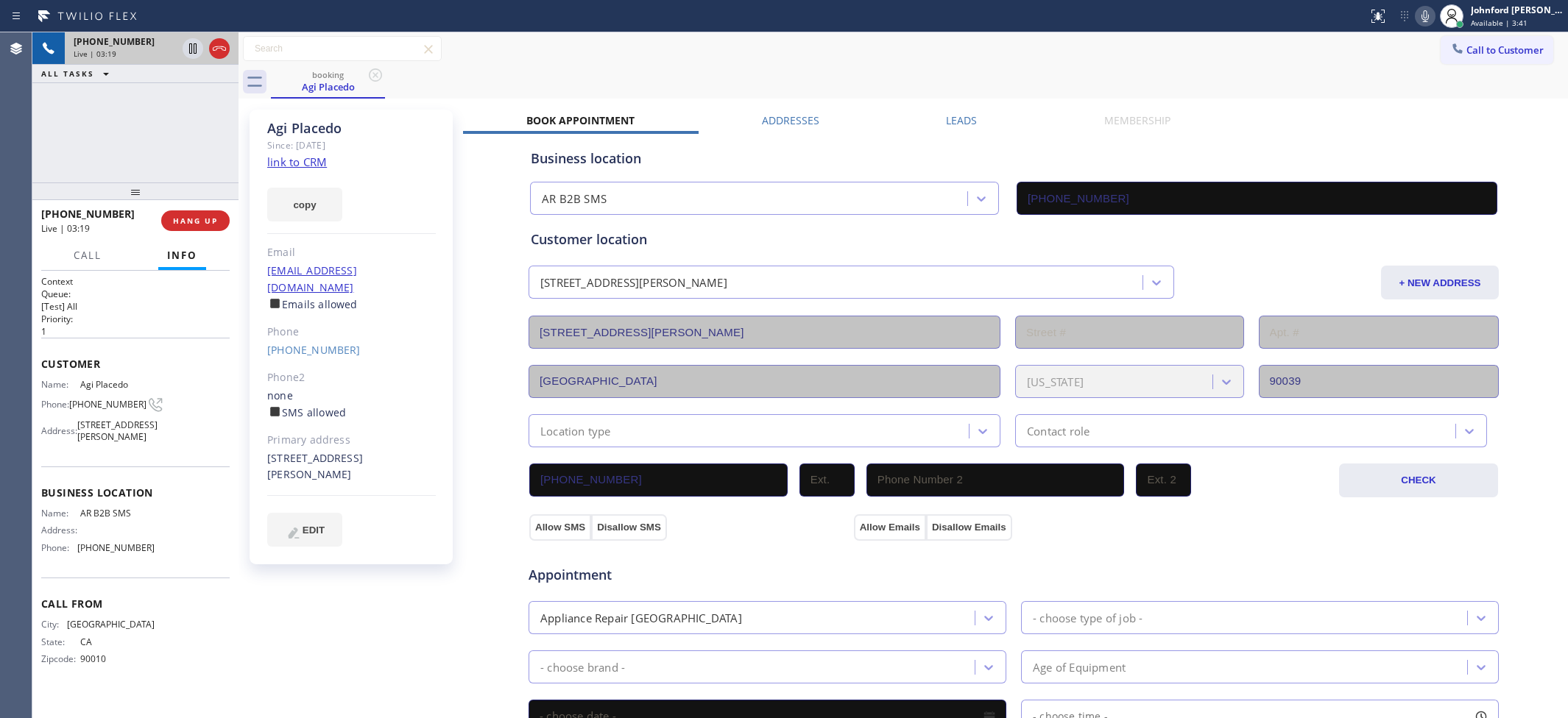
drag, startPoint x: 909, startPoint y: 74, endPoint x: 1035, endPoint y: 4, distance: 144.1
click at [925, 54] on div "Call to Customer Outbound call Location AR B2B SMS Your caller id phone number …" at bounding box center [903, 65] width 1330 height 66
click at [1425, 22] on icon at bounding box center [1425, 16] width 18 height 18
click at [1429, 20] on icon at bounding box center [1425, 16] width 18 height 18
click at [877, 97] on div "booking Agi Placedo" at bounding box center [919, 82] width 1297 height 33
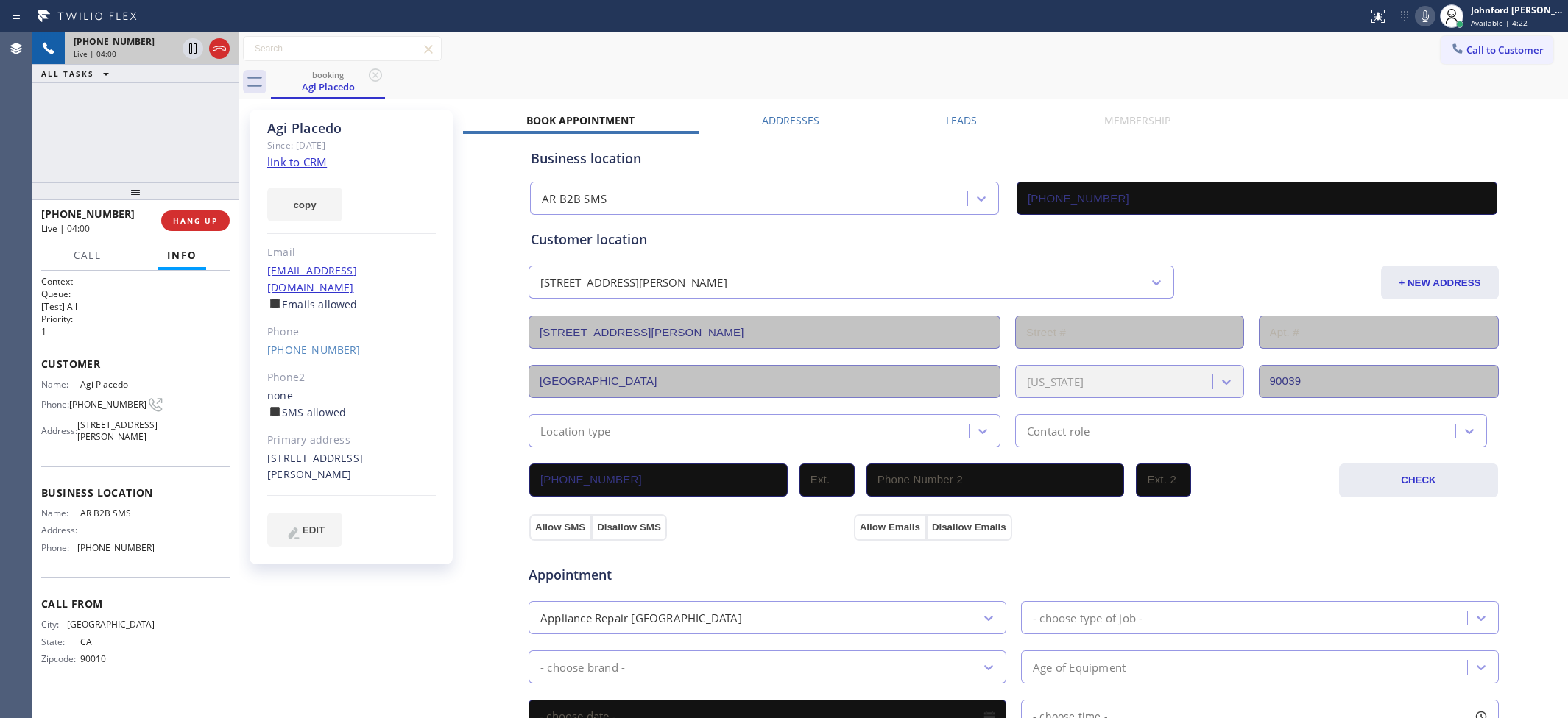
click at [1423, 16] on icon at bounding box center [1425, 16] width 7 height 12
click at [1423, 16] on rect at bounding box center [1425, 15] width 10 height 10
click at [811, 74] on div "booking Agi Placedo" at bounding box center [919, 82] width 1297 height 33
click at [1414, 13] on div "Status report No issues detected If you experience an issue, please download th…" at bounding box center [1465, 16] width 206 height 32
click at [1422, 13] on icon at bounding box center [1425, 16] width 18 height 18
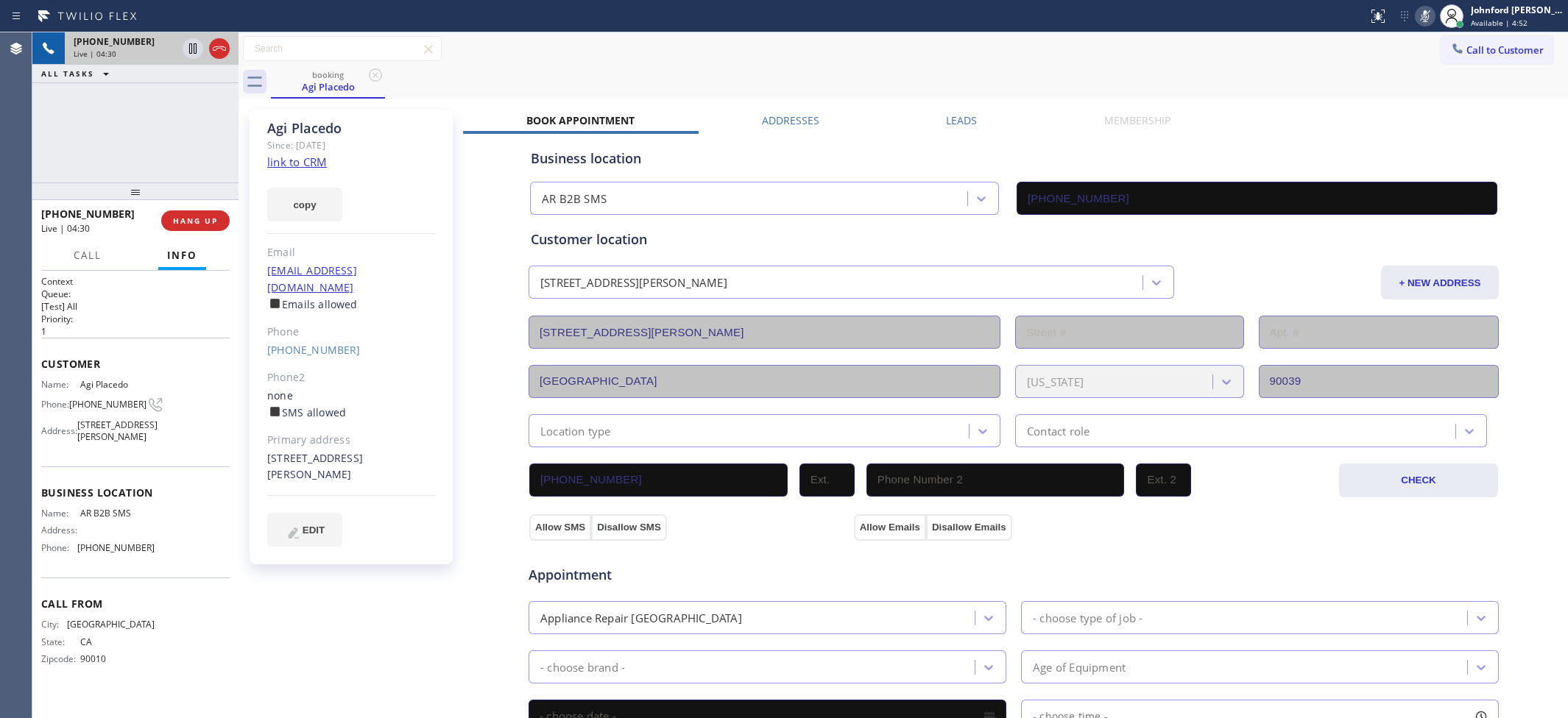
click at [1422, 13] on icon at bounding box center [1425, 16] width 18 height 18
click at [873, 82] on div "booking Agi Placedo" at bounding box center [919, 82] width 1297 height 33
click at [1419, 16] on icon at bounding box center [1425, 16] width 18 height 18
click at [1420, 23] on icon at bounding box center [1425, 16] width 18 height 18
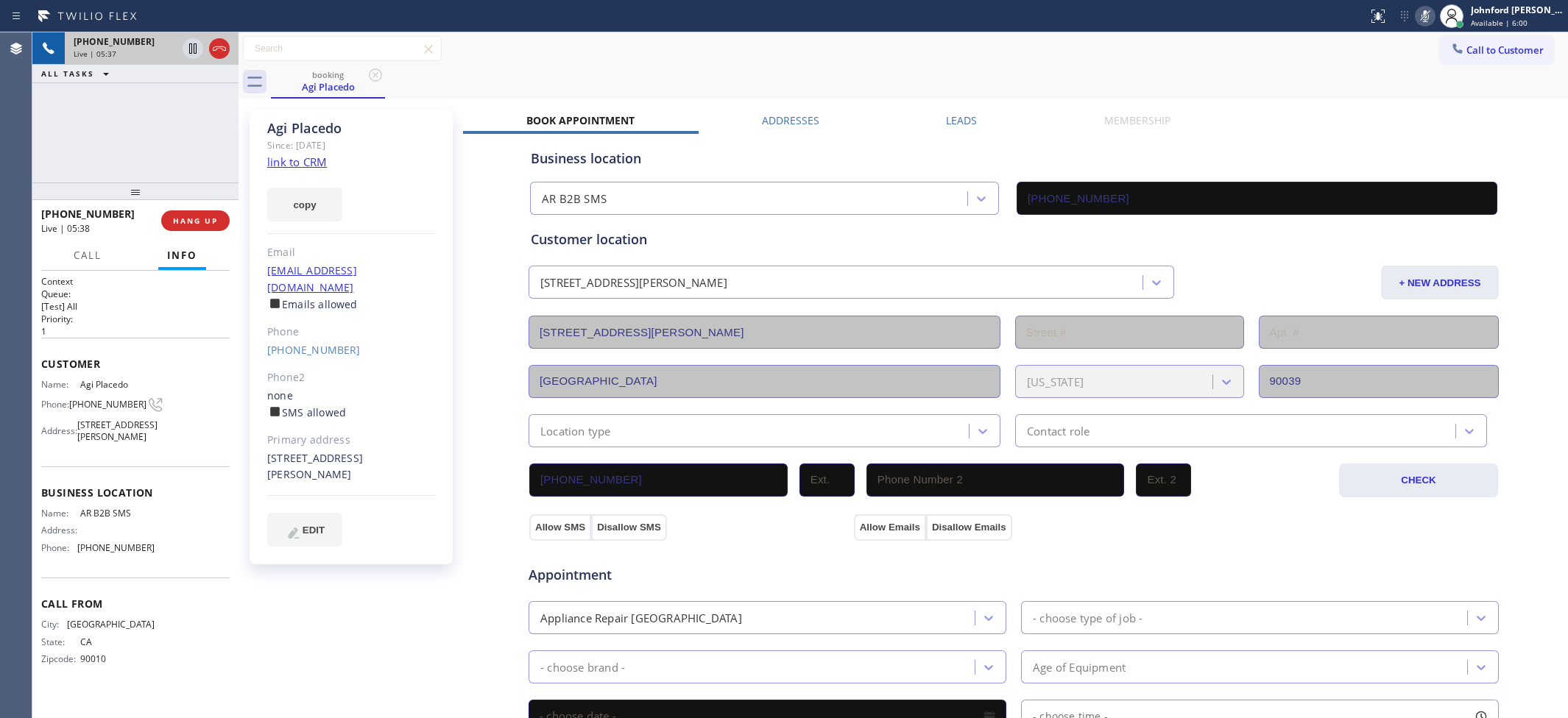
click at [1423, 20] on icon at bounding box center [1425, 16] width 18 height 18
click at [877, 68] on div "booking Agi Placedo" at bounding box center [919, 82] width 1297 height 33
click at [832, 56] on div "Call to Customer Outbound call Location AR B2B SMS Your caller id phone number …" at bounding box center [903, 49] width 1330 height 25
click at [1426, 13] on icon at bounding box center [1425, 16] width 18 height 18
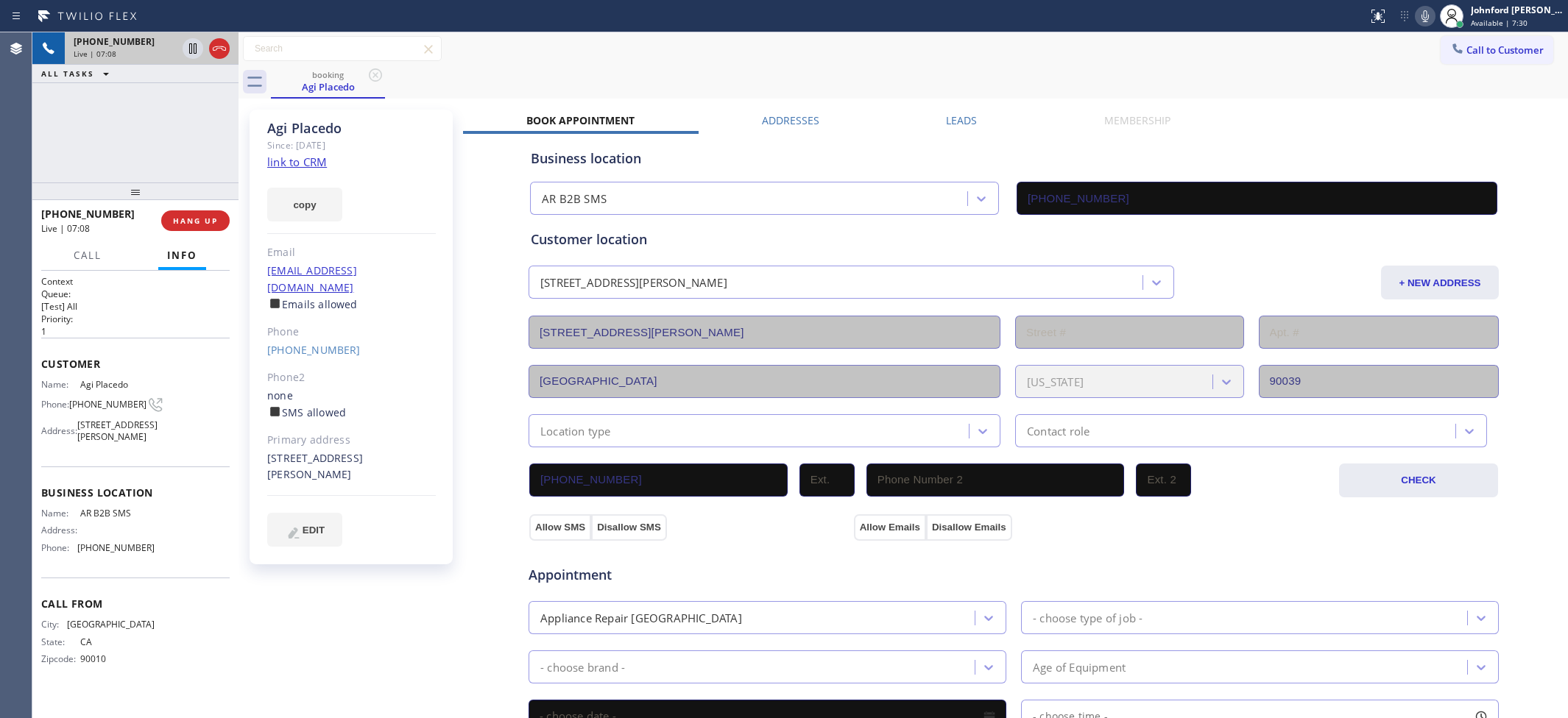
click at [936, 64] on div "Call to Customer Outbound call Location AR B2B SMS Your caller id phone number …" at bounding box center [903, 49] width 1330 height 33
click at [1423, 16] on icon at bounding box center [1425, 16] width 7 height 12
click at [1423, 16] on icon at bounding box center [1425, 16] width 18 height 18
click at [918, 55] on div "Call to Customer Outbound call Location AR B2B SMS Your caller id phone number …" at bounding box center [903, 49] width 1330 height 25
click at [811, 60] on div "Call to Customer Outbound call Location AR B2B SMS Your caller id phone number …" at bounding box center [903, 49] width 1330 height 25
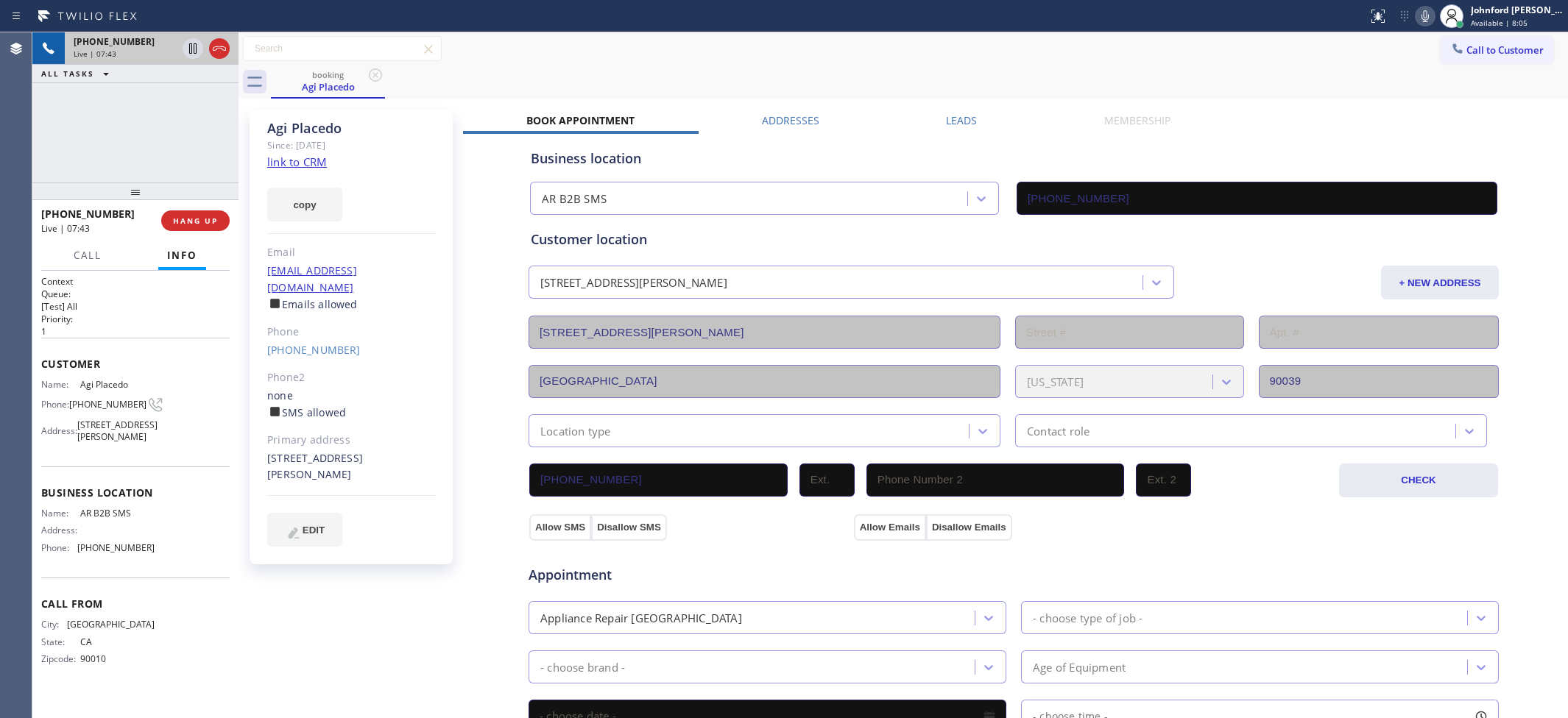
click at [1428, 20] on icon at bounding box center [1425, 16] width 18 height 18
click at [900, 74] on div "booking Agi Placedo" at bounding box center [919, 82] width 1297 height 33
click at [1428, 22] on icon at bounding box center [1425, 16] width 18 height 18
click at [1423, 21] on icon at bounding box center [1425, 16] width 7 height 12
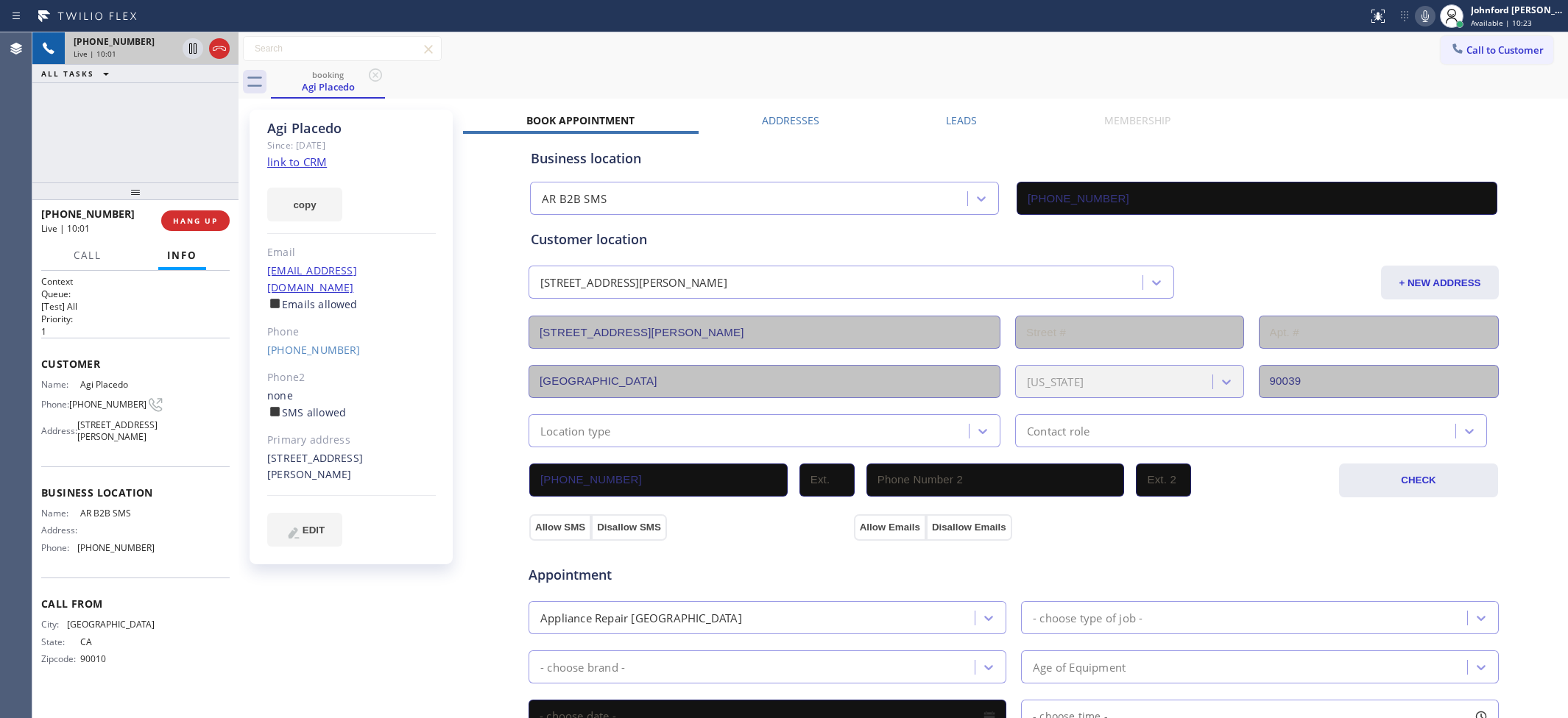
drag, startPoint x: 897, startPoint y: 34, endPoint x: 1097, endPoint y: 34, distance: 200.0
click at [897, 34] on div "Call to Customer Outbound call Location AR B2B SMS Your caller id phone number …" at bounding box center [903, 49] width 1330 height 33
click at [1422, 9] on icon at bounding box center [1425, 16] width 18 height 18
click at [887, 64] on div "Call to Customer Outbound call Location AR B2B SMS Your caller id phone number …" at bounding box center [903, 49] width 1330 height 33
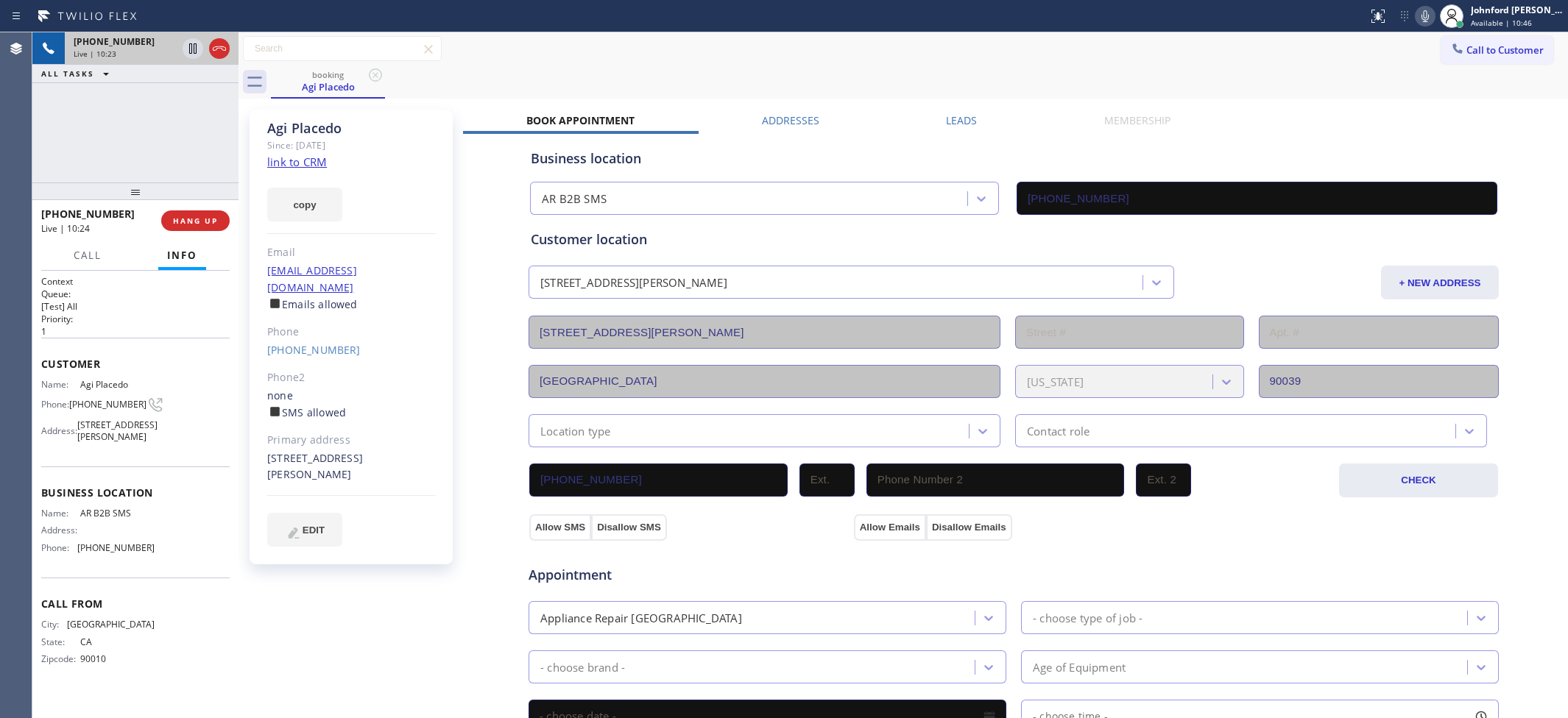
click at [889, 66] on div "booking Agi Placedo" at bounding box center [919, 82] width 1297 height 33
click at [1422, 12] on icon at bounding box center [1425, 16] width 18 height 18
click at [1418, 12] on icon at bounding box center [1425, 16] width 18 height 18
click at [922, 56] on div "Call to Customer Outbound call Location AR B2B SMS Your caller id phone number …" at bounding box center [903, 49] width 1330 height 25
click at [799, 70] on div "booking Agi Placedo" at bounding box center [919, 82] width 1297 height 33
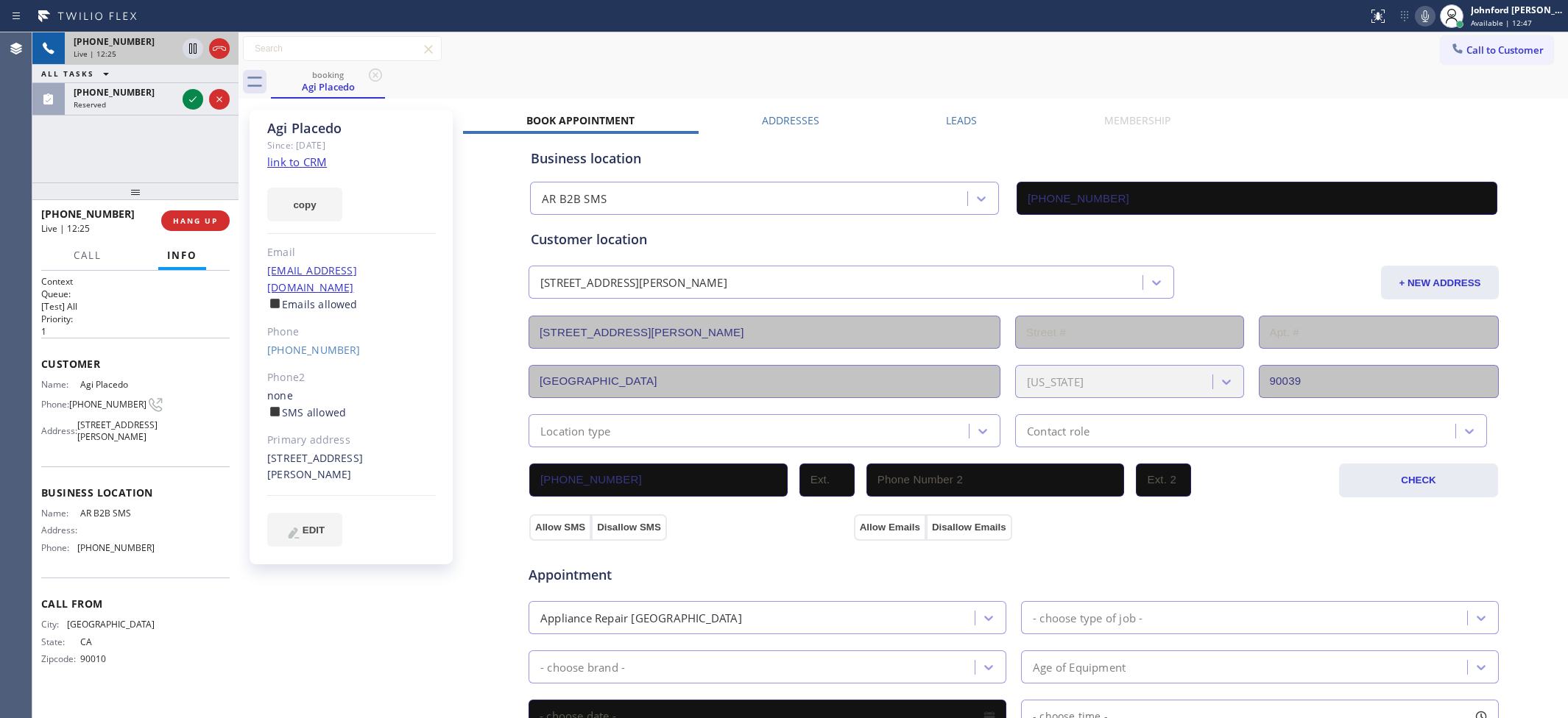
click at [957, 43] on div "Call to Customer Outbound call Location AR B2B SMS Your caller id phone number …" at bounding box center [903, 49] width 1330 height 25
click at [1417, 20] on icon at bounding box center [1425, 16] width 18 height 18
click at [858, 67] on div "booking Agi Placedo" at bounding box center [919, 82] width 1297 height 33
click at [1421, 17] on icon at bounding box center [1425, 16] width 18 height 18
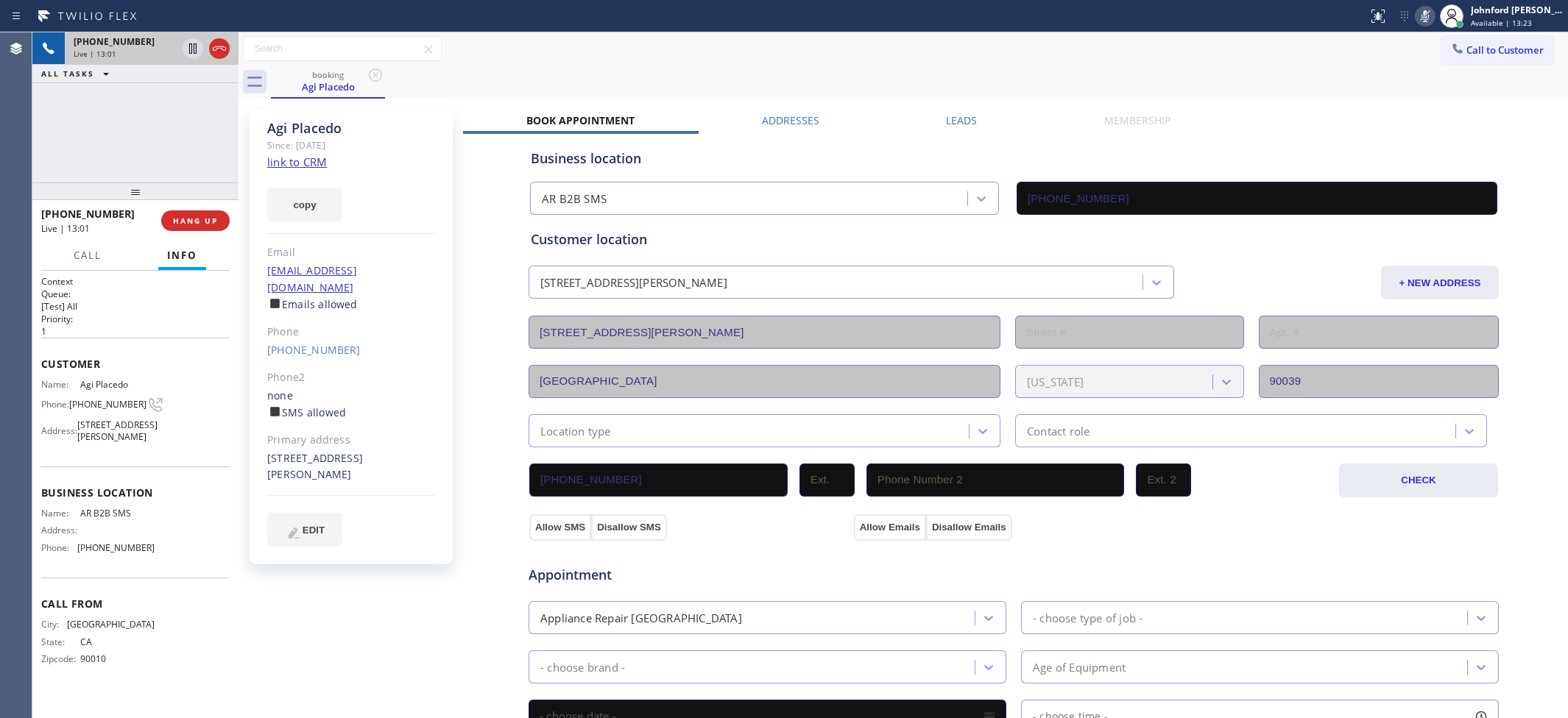
click at [1421, 17] on icon at bounding box center [1425, 16] width 18 height 18
click at [1371, 61] on div "Call to Customer Outbound call Location AR B2B SMS Your caller id phone number …" at bounding box center [903, 49] width 1330 height 25
click at [843, 86] on div "booking Agi Placedo" at bounding box center [919, 82] width 1297 height 33
click at [880, 61] on div "Call to Customer Outbound call Location AR B2B SMS Your caller id phone number …" at bounding box center [903, 49] width 1330 height 25
drag, startPoint x: 155, startPoint y: 116, endPoint x: 141, endPoint y: 58, distance: 59.7
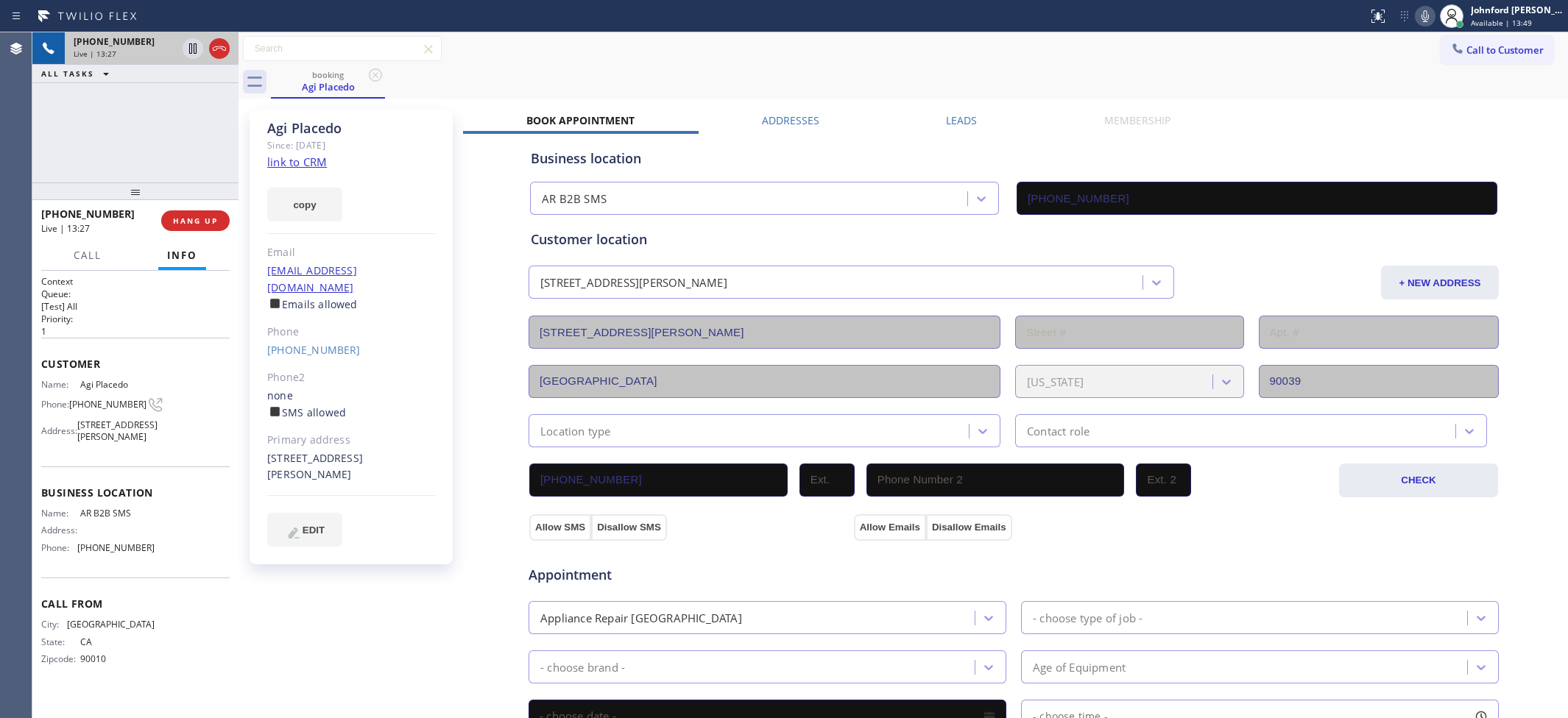
click at [155, 103] on div "+12133446448 Live | 13:27 ALL TASKS ALL TASKS ACTIVE TASKS TASKS IN WRAP UP" at bounding box center [135, 107] width 206 height 150
click at [139, 52] on div "Live | 13:27" at bounding box center [125, 54] width 103 height 10
drag, startPoint x: 148, startPoint y: 129, endPoint x: 148, endPoint y: 96, distance: 33.0
click at [148, 96] on div "+12133446448 Live | 13:30 ALL TASKS ALL TASKS ACTIVE TASKS TASKS IN WRAP UP +12…" at bounding box center [135, 375] width 206 height 686
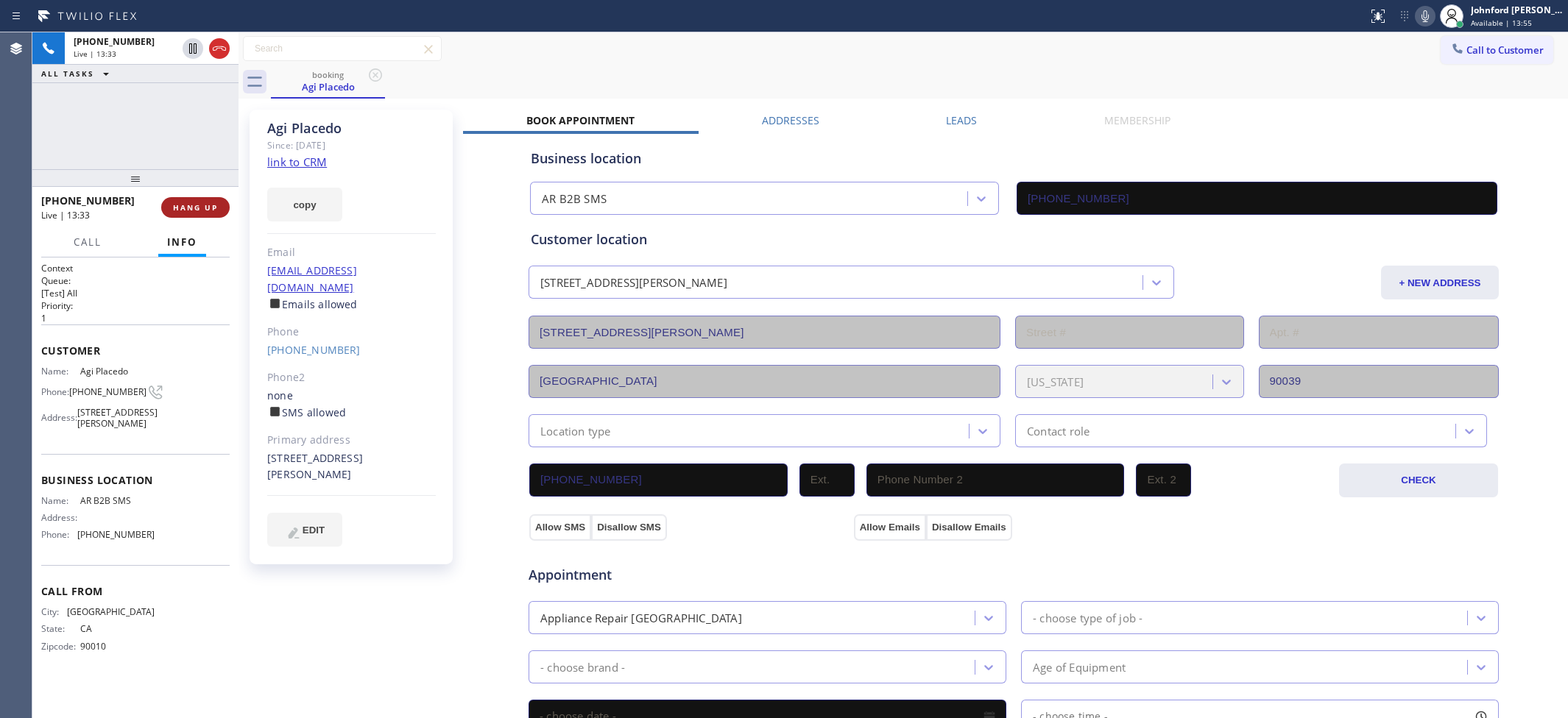
click at [175, 207] on span "HANG UP" at bounding box center [196, 207] width 45 height 10
click at [177, 212] on span "COMPLETE" at bounding box center [193, 207] width 51 height 10
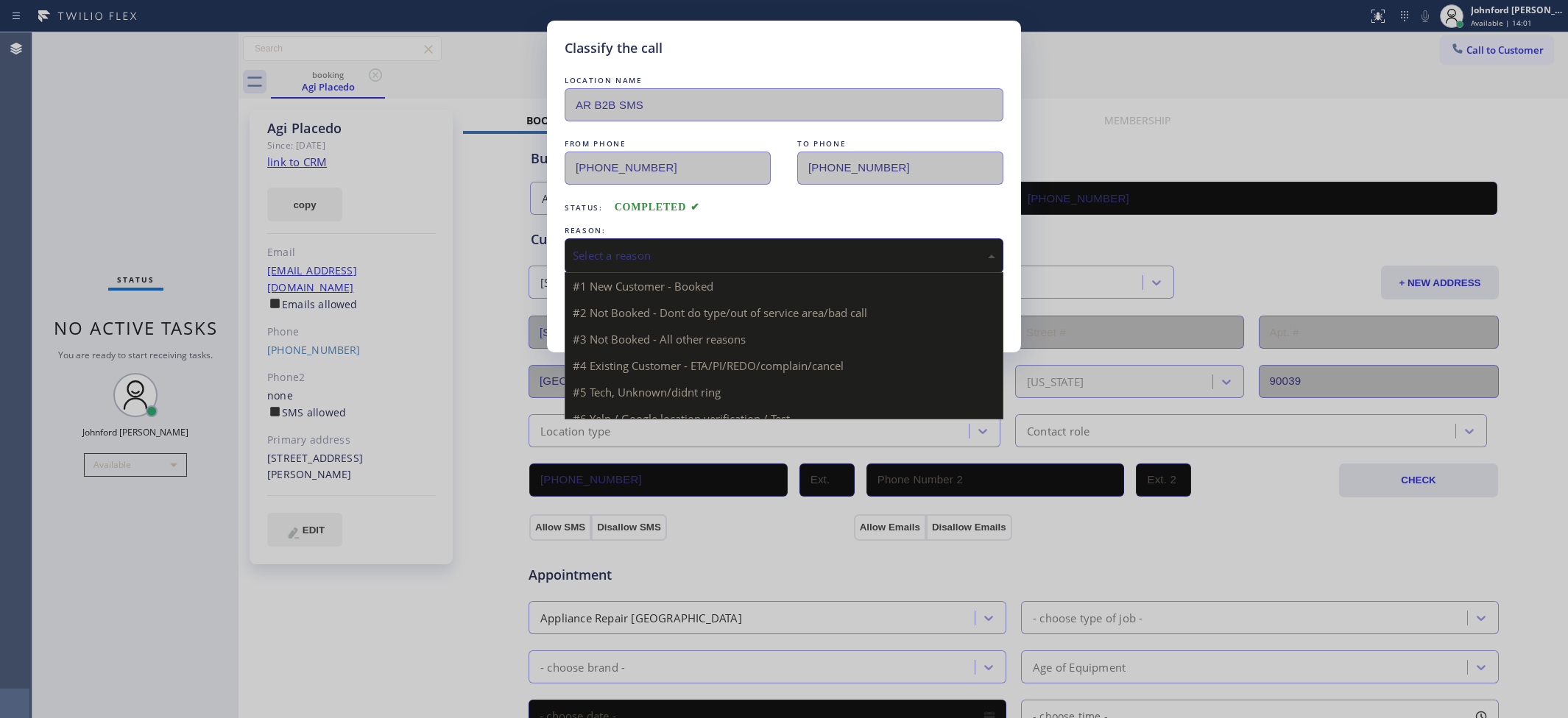
click at [611, 247] on div "Select a reason" at bounding box center [784, 255] width 423 height 17
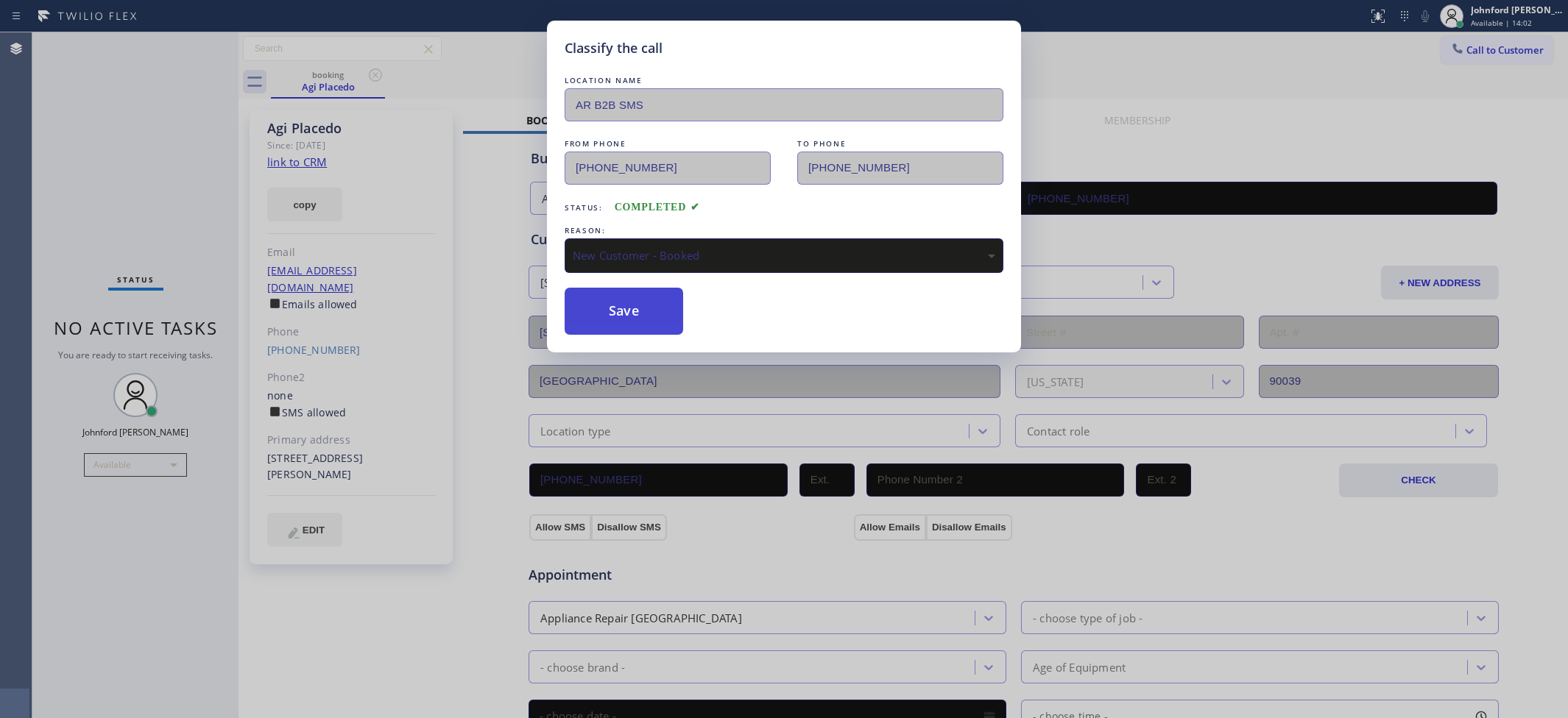
click at [634, 304] on button "Save" at bounding box center [624, 311] width 118 height 47
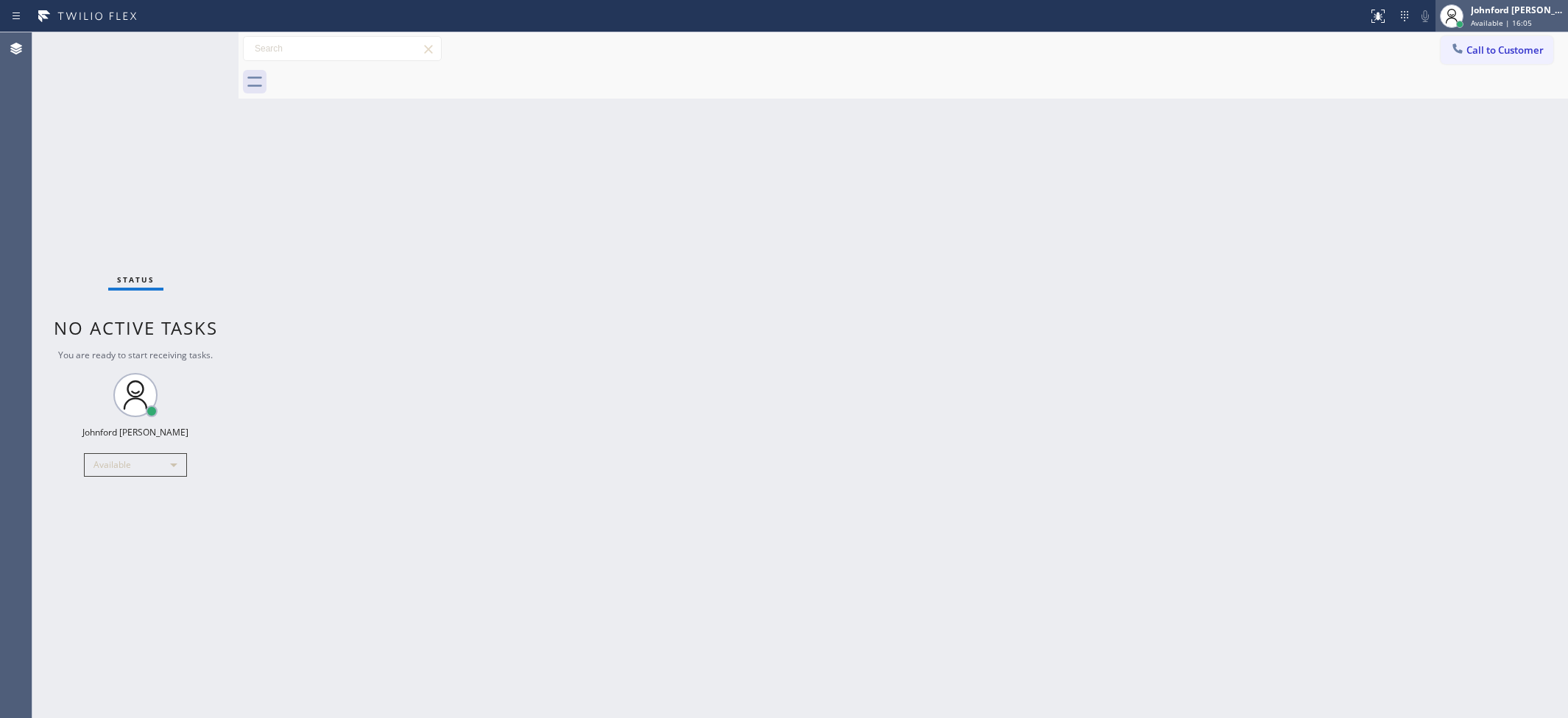
click at [1472, 18] on span "Available | 16:05" at bounding box center [1501, 23] width 61 height 10
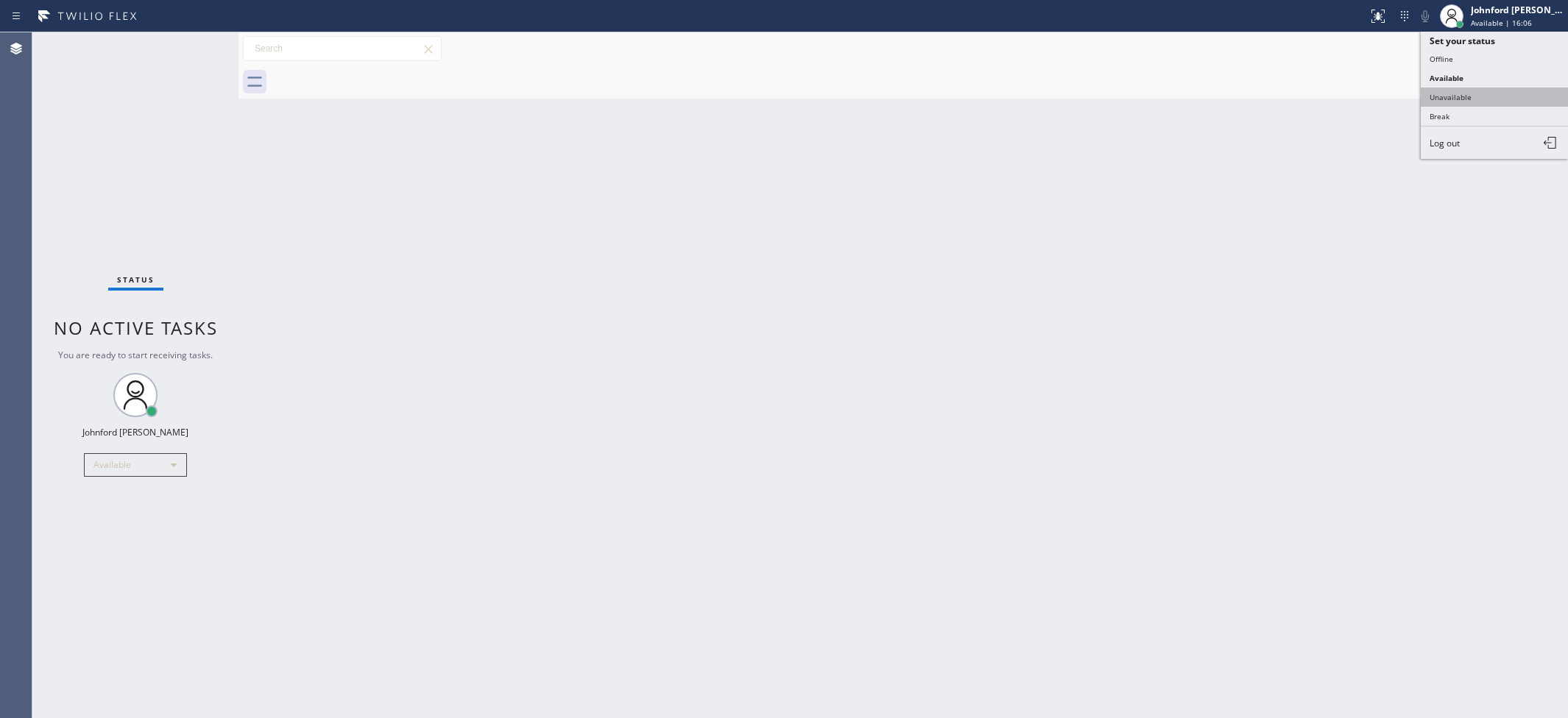
click at [1454, 101] on button "Unavailable" at bounding box center [1494, 97] width 148 height 19
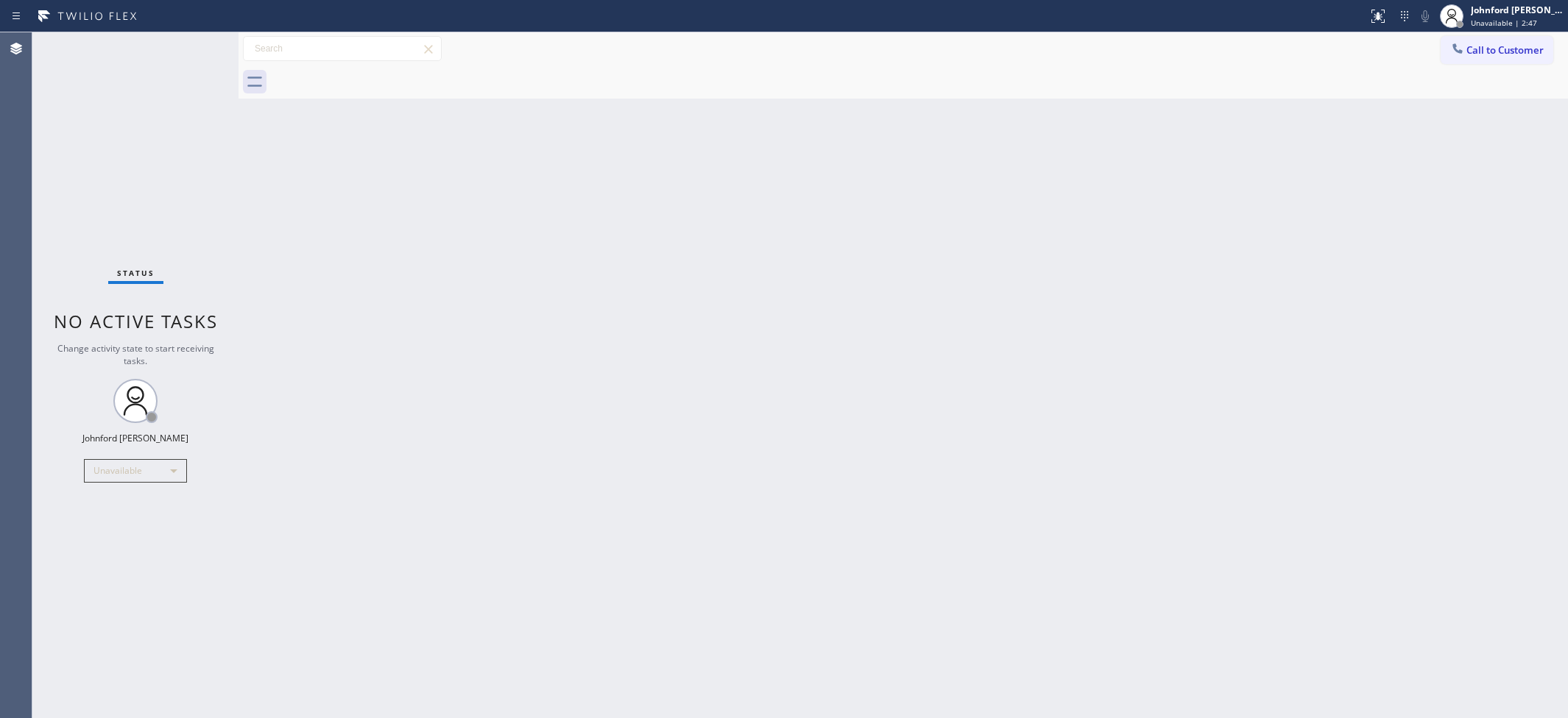
click at [1473, 61] on button "Call to Customer" at bounding box center [1497, 49] width 112 height 28
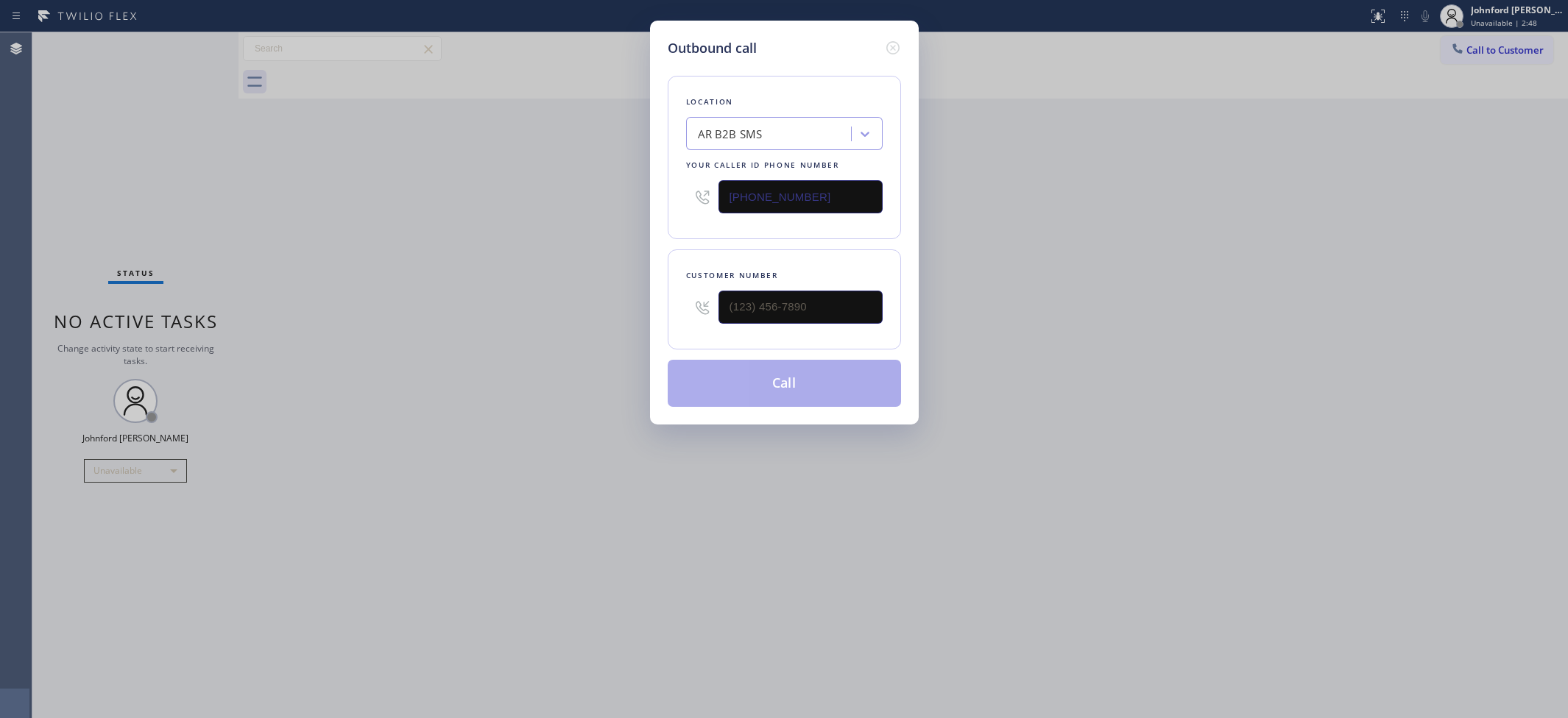
drag, startPoint x: 775, startPoint y: 195, endPoint x: 606, endPoint y: 195, distance: 169.0
click at [612, 195] on div "Outbound call Location AR B2B SMS Your caller id phone number (833) 692-2271 Cu…" at bounding box center [784, 359] width 1568 height 718
drag, startPoint x: 845, startPoint y: 186, endPoint x: 665, endPoint y: 186, distance: 180.0
click at [673, 186] on div "Location AR B2B SMS Your caller id phone number (833) 692-2271" at bounding box center [784, 157] width 233 height 163
click at [885, 39] on icon at bounding box center [893, 48] width 18 height 18
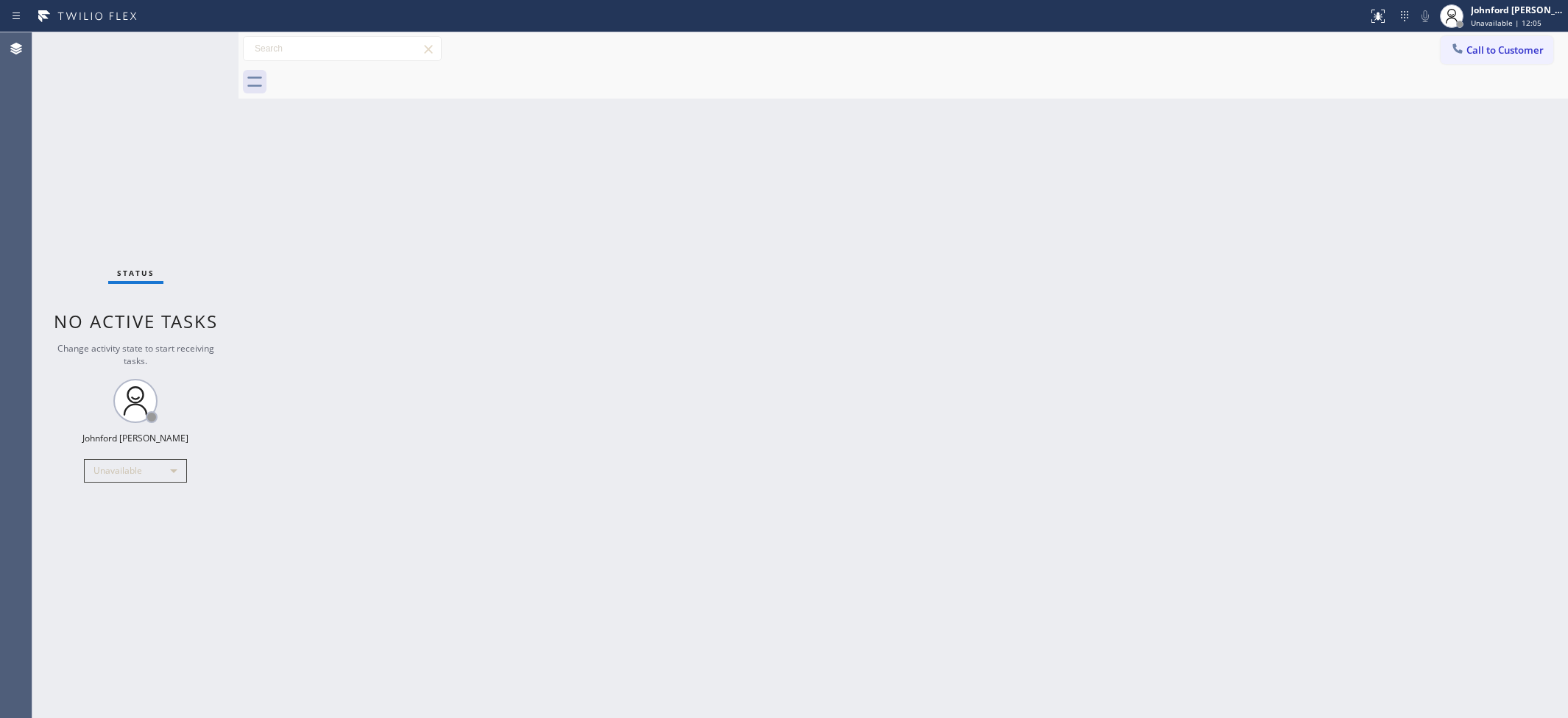
drag, startPoint x: 1150, startPoint y: 196, endPoint x: 1154, endPoint y: 85, distance: 111.1
click at [1151, 181] on div "Back to Dashboard Change Sender ID Customers Technicians Select a contact Outbo…" at bounding box center [903, 375] width 1330 height 686
drag, startPoint x: 1124, startPoint y: 189, endPoint x: 1128, endPoint y: 171, distance: 18.4
click at [1126, 175] on div "Back to Dashboard Change Sender ID Customers Technicians Select a contact Outbo…" at bounding box center [903, 375] width 1330 height 686
drag, startPoint x: 1357, startPoint y: 417, endPoint x: 1462, endPoint y: 217, distance: 225.9
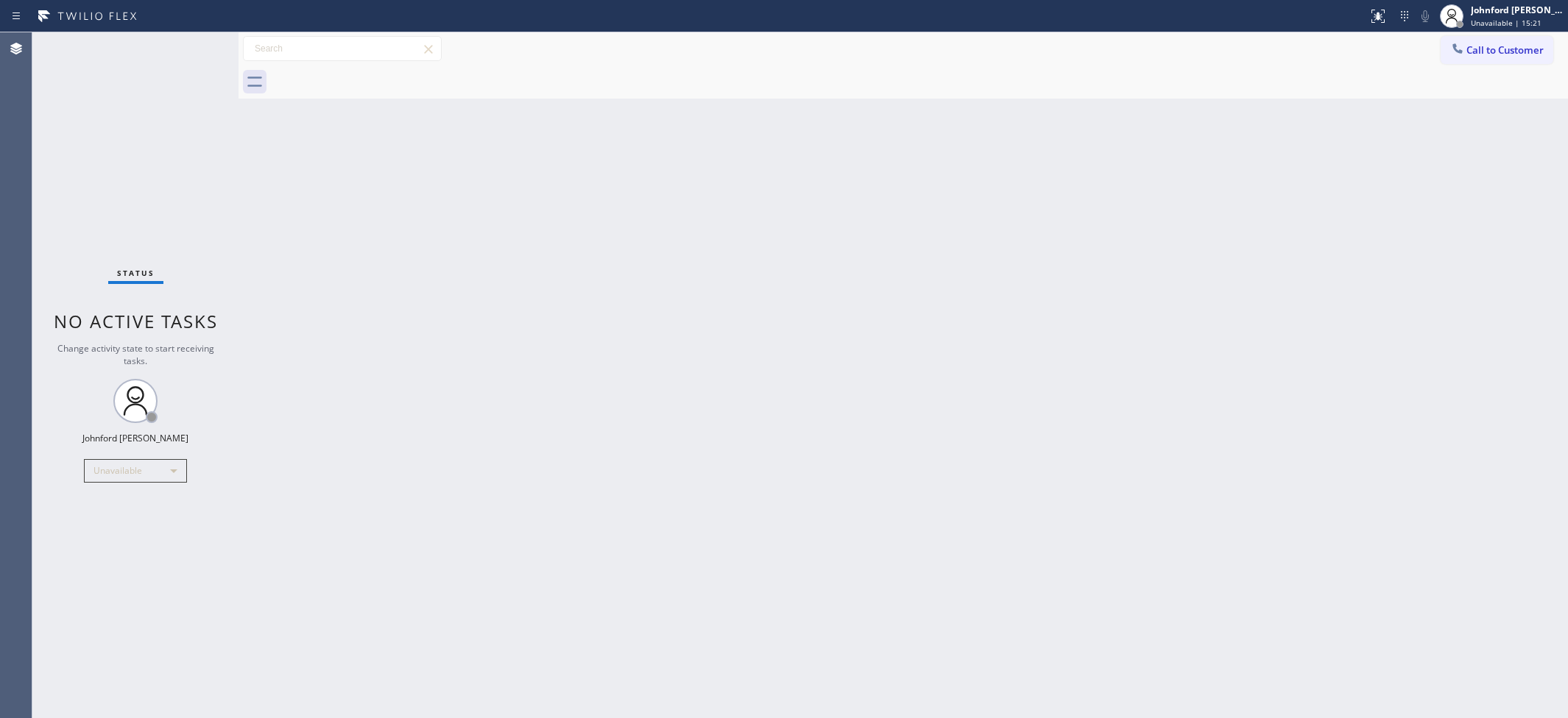
click at [1363, 418] on div "Back to Dashboard Change Sender ID Customers Technicians Select a contact Outbo…" at bounding box center [903, 375] width 1330 height 686
click at [1494, 57] on button "Call to Customer" at bounding box center [1497, 49] width 112 height 28
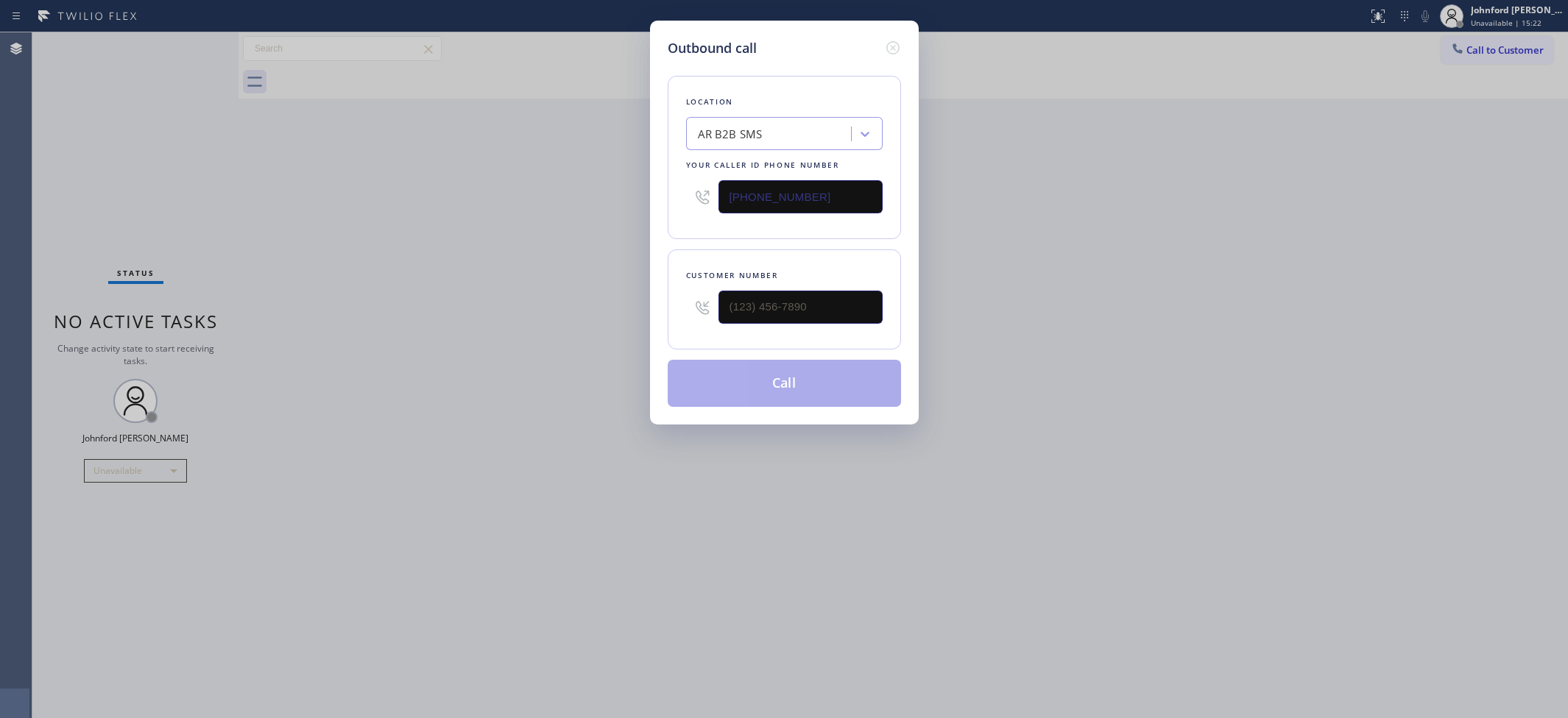
drag, startPoint x: 758, startPoint y: 199, endPoint x: 632, endPoint y: 190, distance: 126.3
click at [632, 190] on div "Outbound call Location AR B2B SMS Your caller id phone number (833) 692-2271 Cu…" at bounding box center [784, 359] width 1568 height 718
click at [745, 180] on input "(833) 692-2271" at bounding box center [800, 197] width 164 height 33
click at [741, 186] on input "(833) 692-2271" at bounding box center [800, 197] width 164 height 33
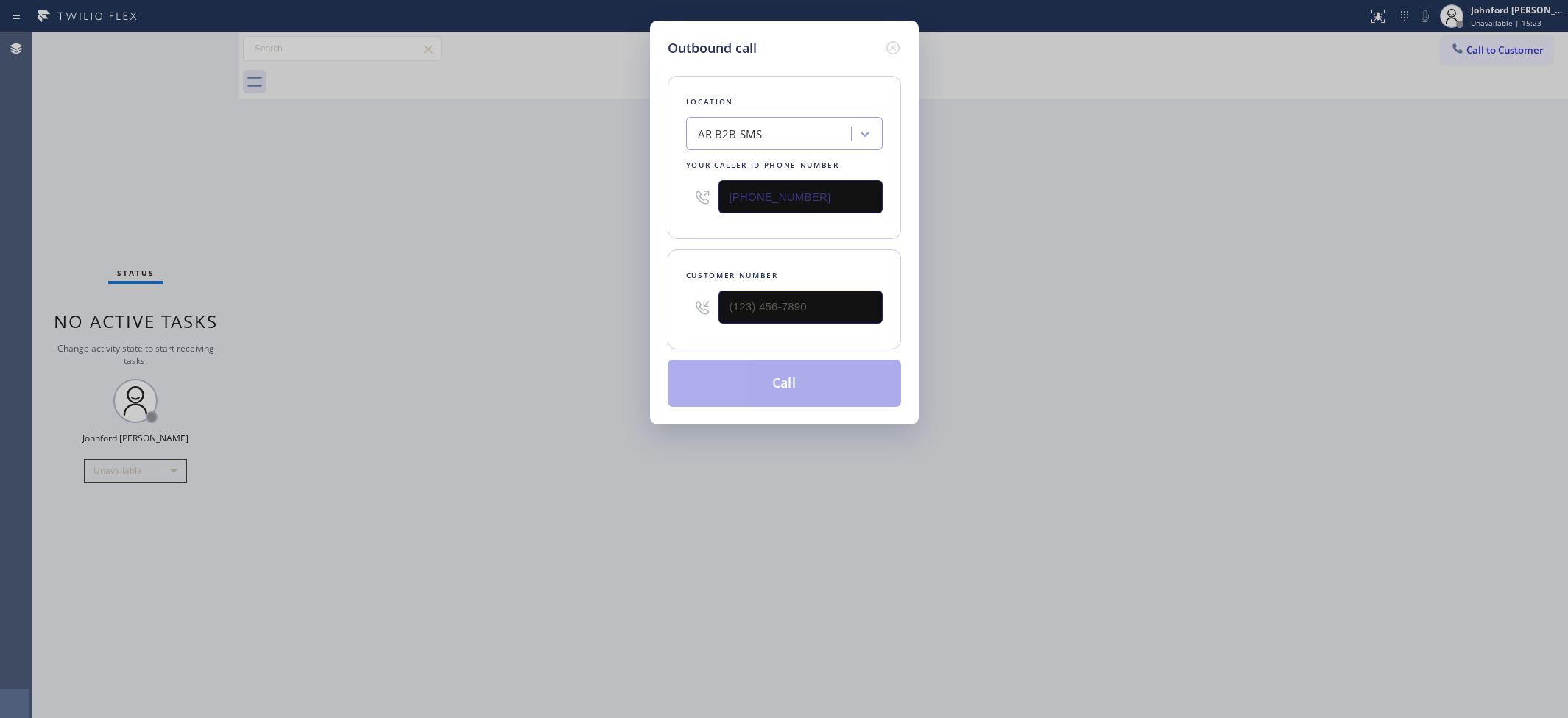
click at [741, 186] on input "(833) 692-2271" at bounding box center [800, 197] width 164 height 33
paste input "949) 304-2822"
type input "(949) 304-2822"
click at [835, 303] on input "(___) ___-____" at bounding box center [800, 307] width 164 height 33
paste input "619) 842-5659"
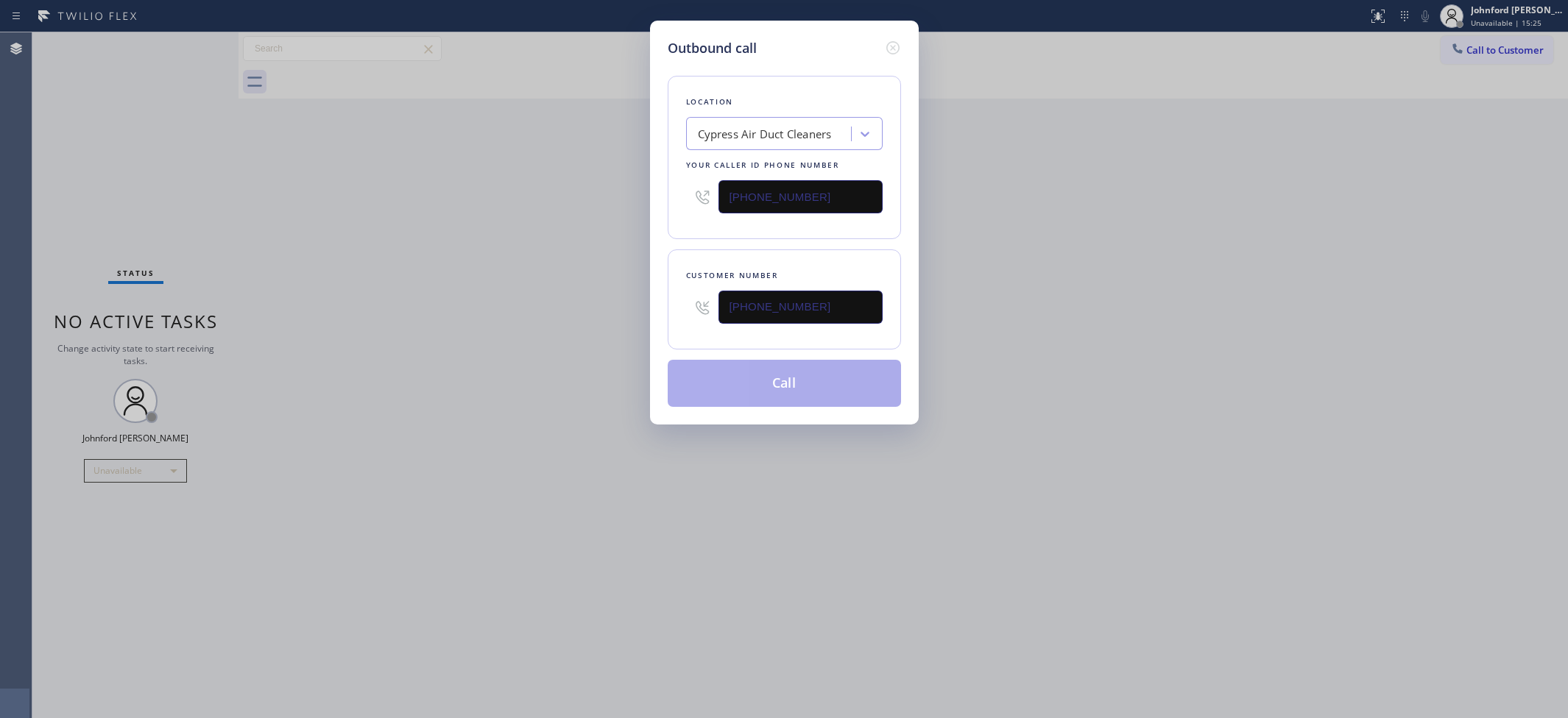
type input "(619) 842-5659"
click at [455, 307] on div "Outbound call Location Cypress Air Duct Cleaners Your caller id phone number (9…" at bounding box center [784, 359] width 1568 height 718
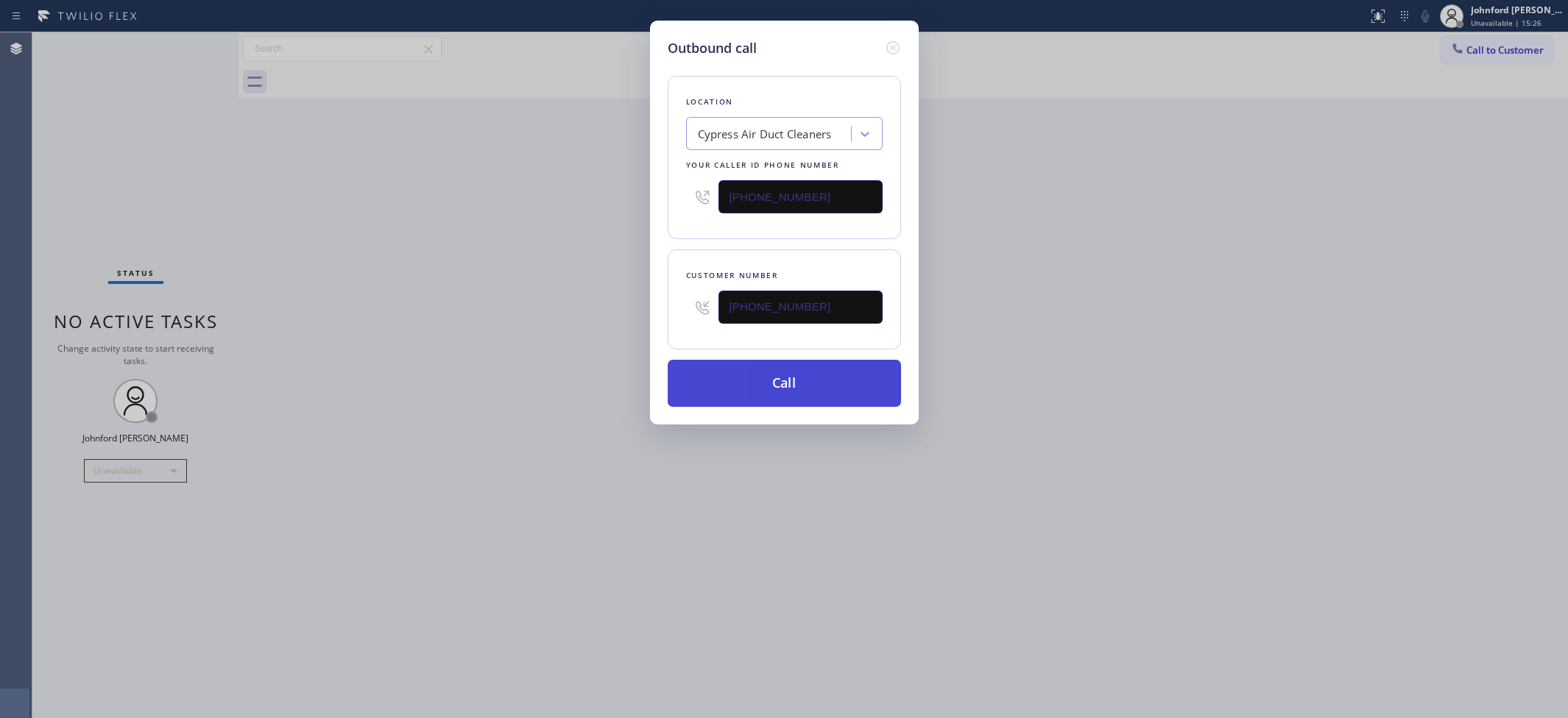
click at [774, 392] on button "Call" at bounding box center [784, 383] width 233 height 47
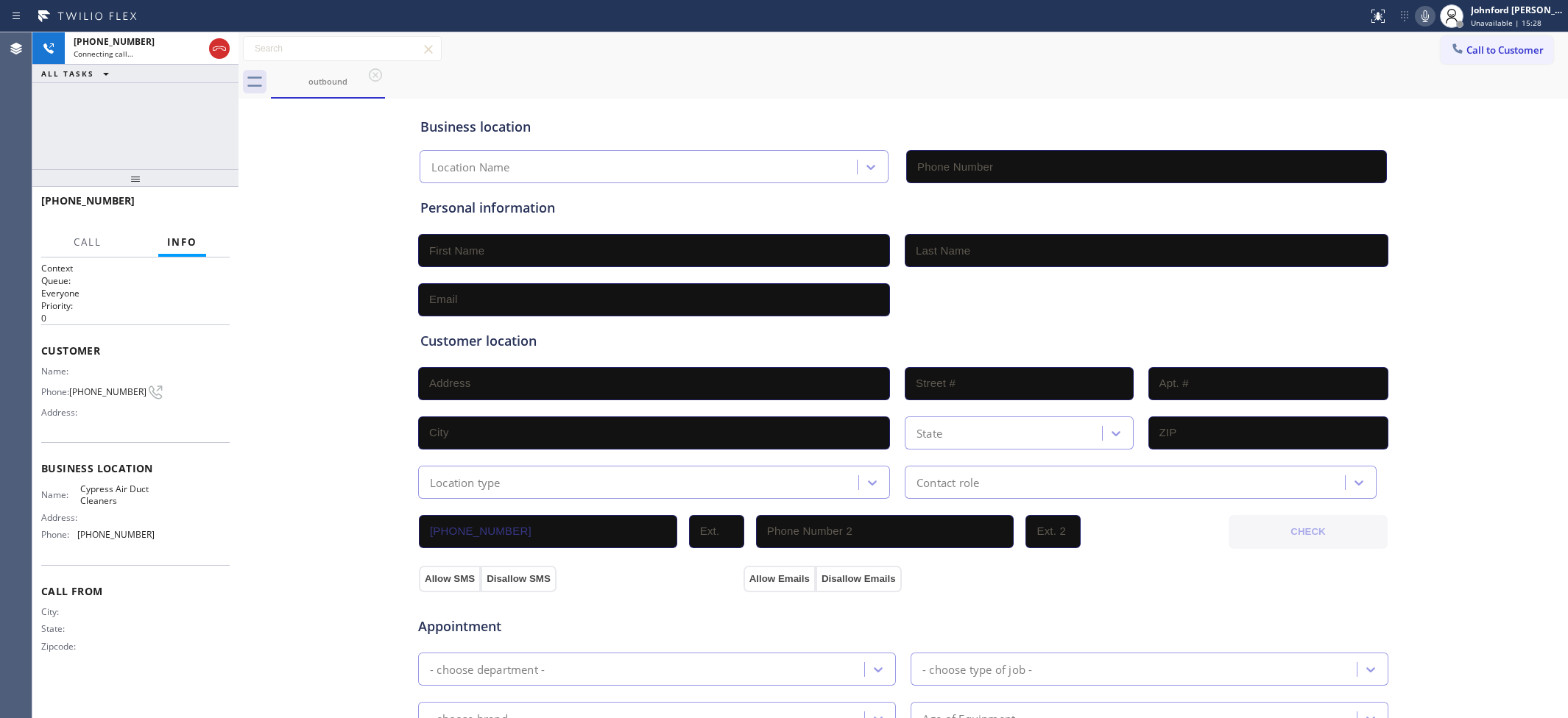
type input "(949) 304-2822"
click at [238, 129] on div at bounding box center [238, 375] width 0 height 686
click at [189, 195] on div "+16198425659 Live | 00:03 HANG UP" at bounding box center [136, 207] width 189 height 38
click at [205, 213] on button "HANG UP" at bounding box center [195, 207] width 68 height 21
drag, startPoint x: 1461, startPoint y: 70, endPoint x: 1469, endPoint y: 61, distance: 12.0
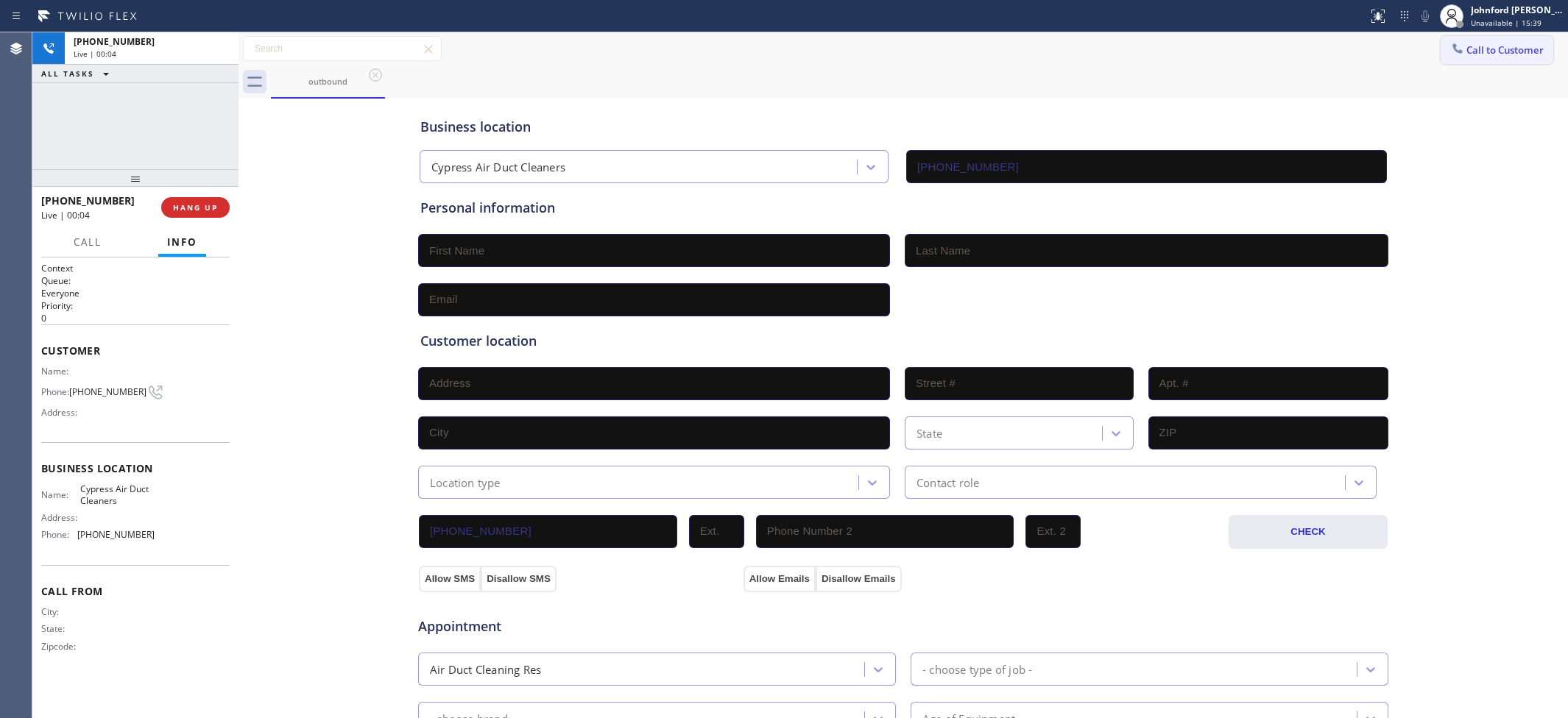
click at [1468, 63] on div "Call to Customer Outbound call Location Cypress Air Duct Cleaners Your caller i…" at bounding box center [903, 65] width 1330 height 66
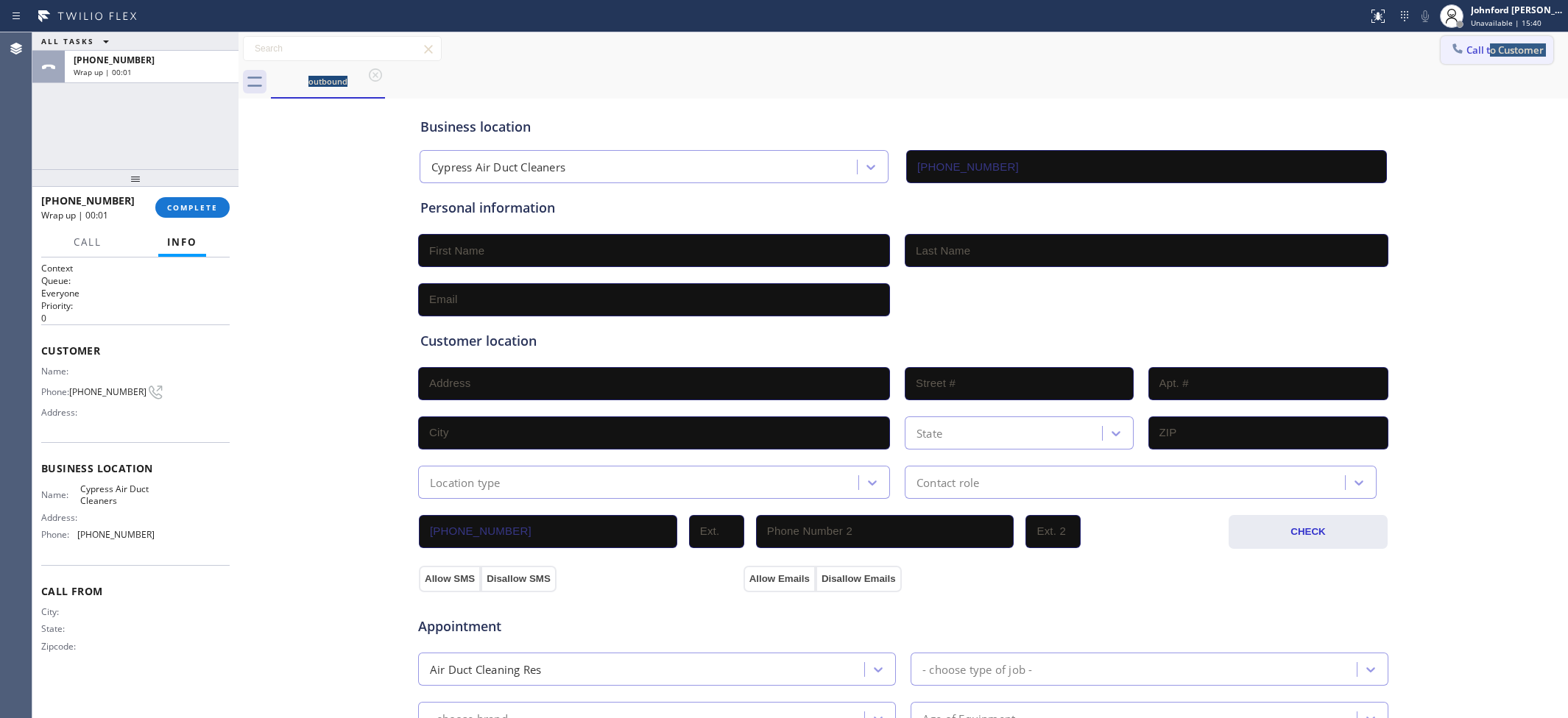
click at [1450, 53] on icon at bounding box center [1458, 49] width 15 height 15
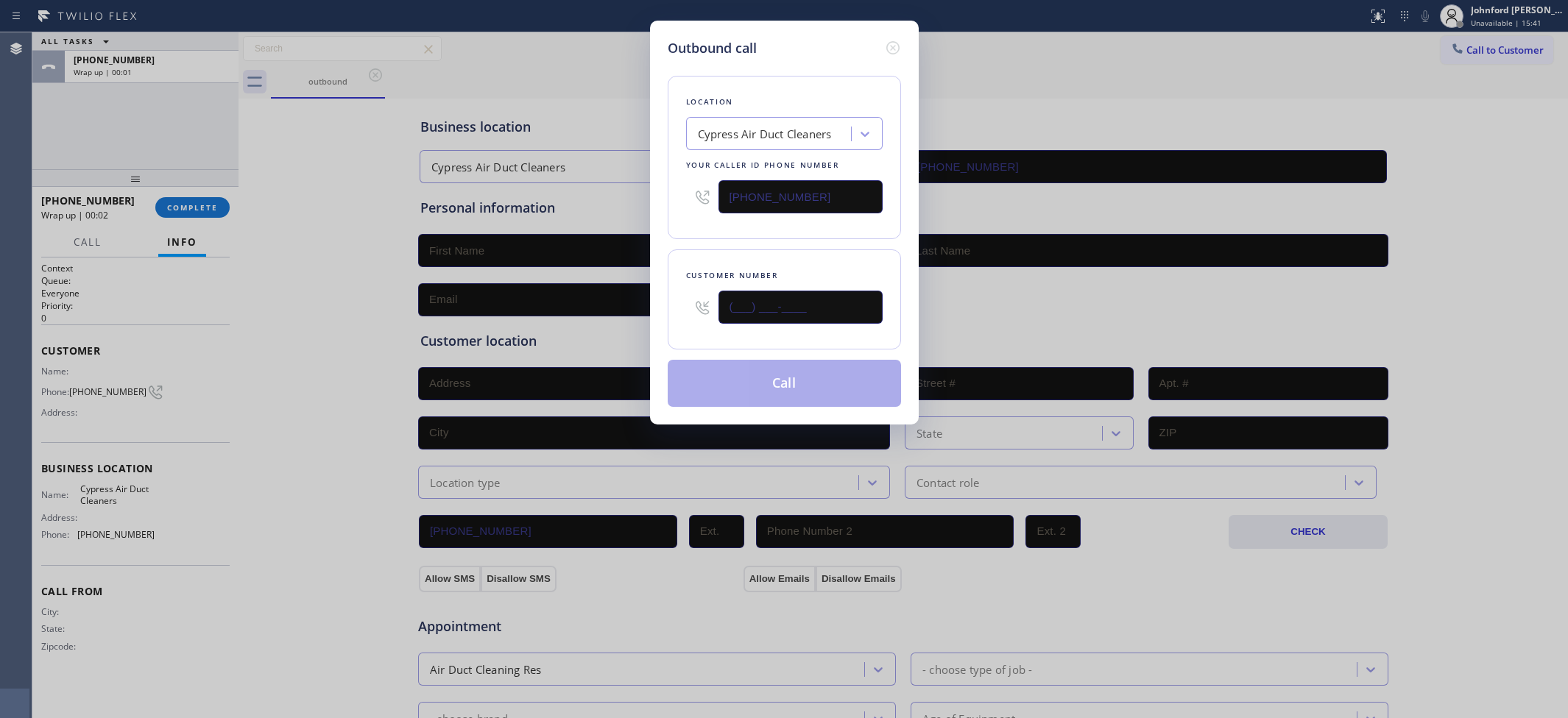
click at [792, 306] on input "(___) ___-____" at bounding box center [800, 307] width 164 height 33
paste input "619) 842-5659"
type input "(619) 842-5659"
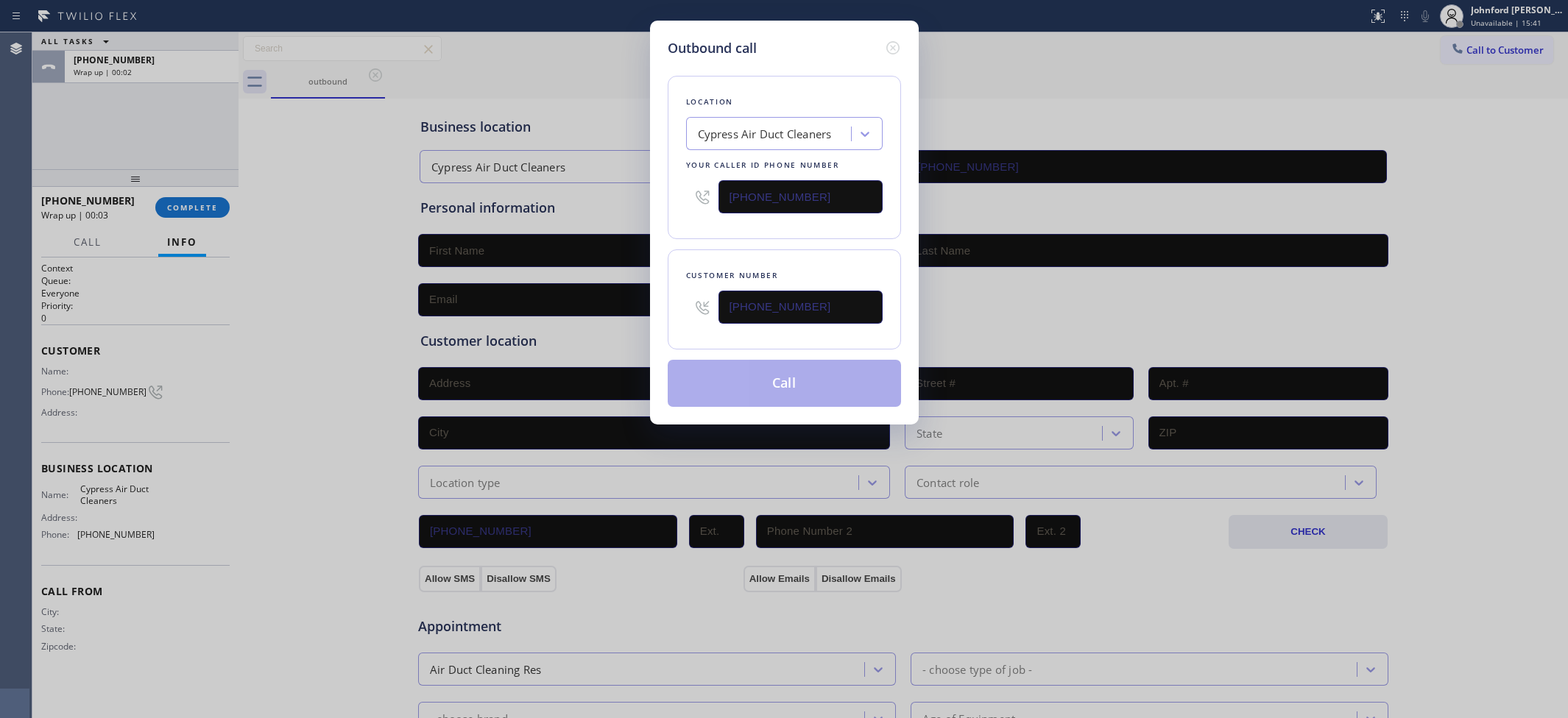
click at [754, 235] on div "Location Cypress Air Duct Cleaners Your caller id phone number (949) 304-2822 C…" at bounding box center [784, 233] width 233 height 349
click at [775, 368] on button "Call" at bounding box center [784, 383] width 233 height 47
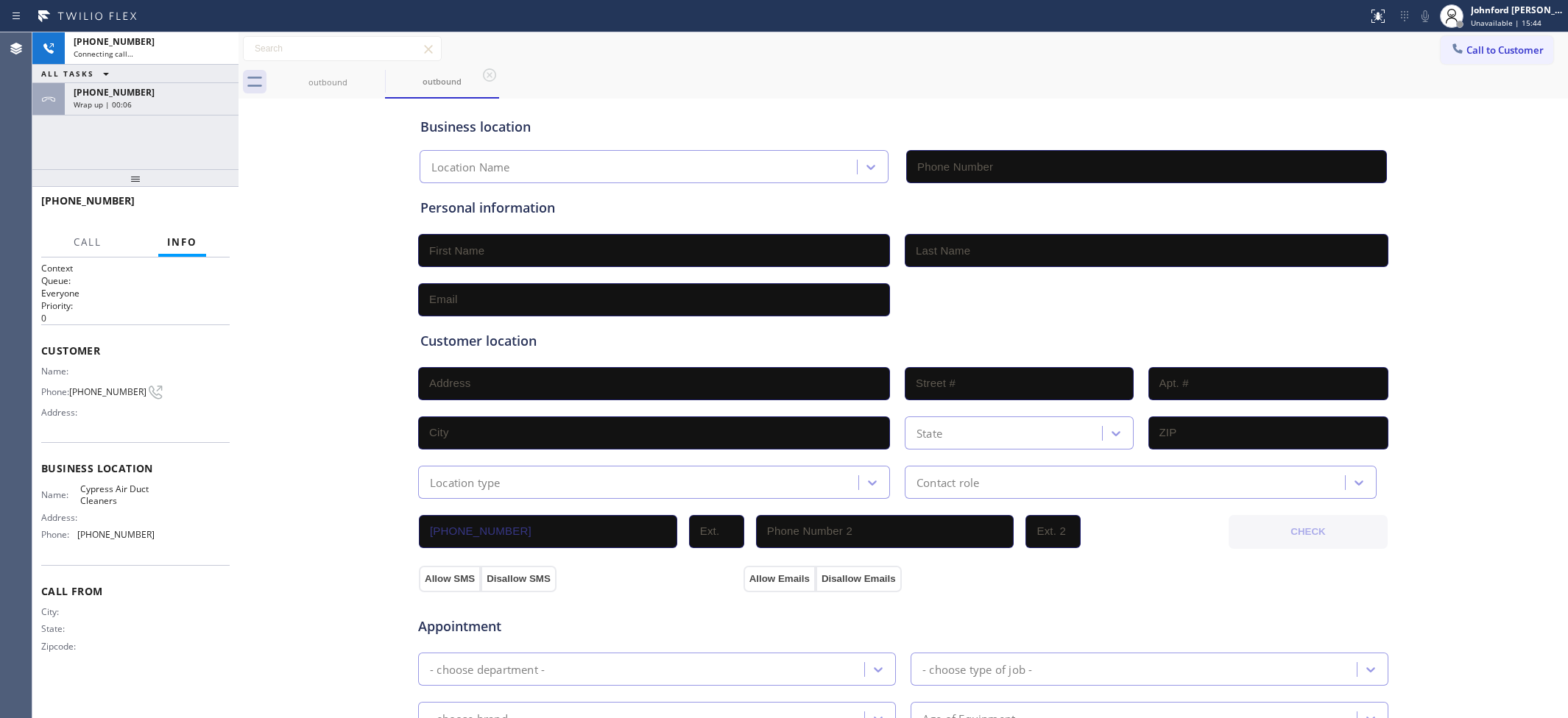
type input "(949) 304-2822"
click at [148, 106] on div "Wrap up | 00:06" at bounding box center [151, 105] width 156 height 10
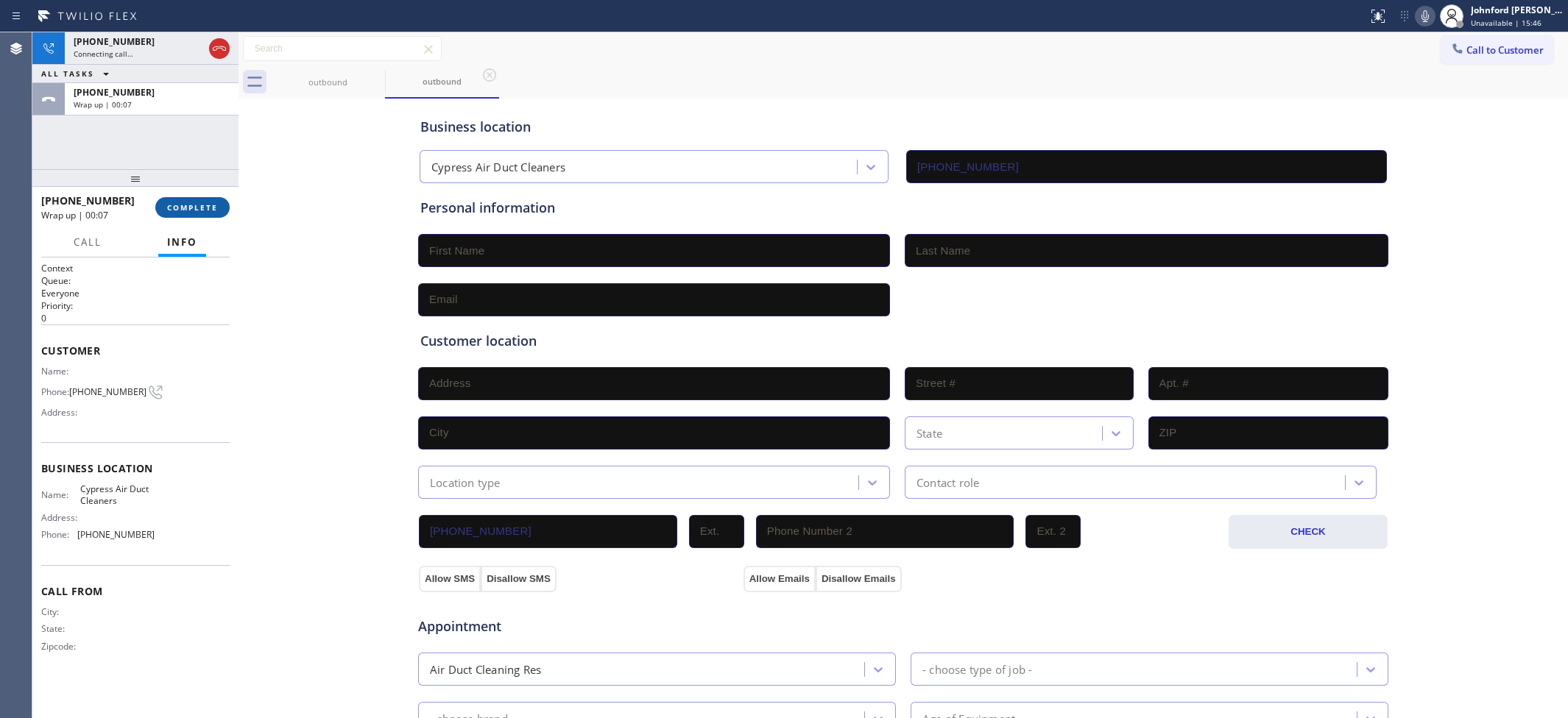
click at [193, 211] on span "COMPLETE" at bounding box center [193, 207] width 51 height 10
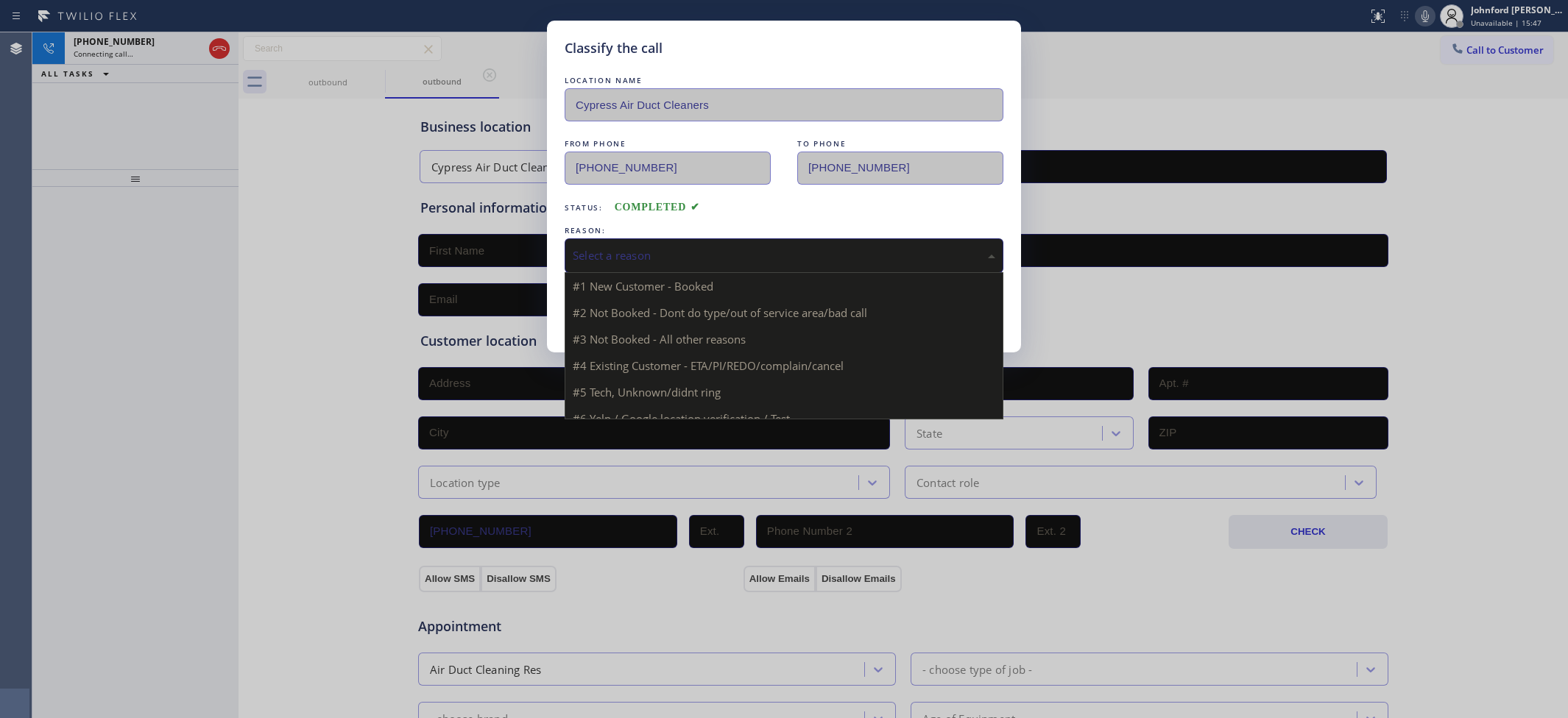
click at [712, 247] on div "Select a reason" at bounding box center [784, 255] width 423 height 17
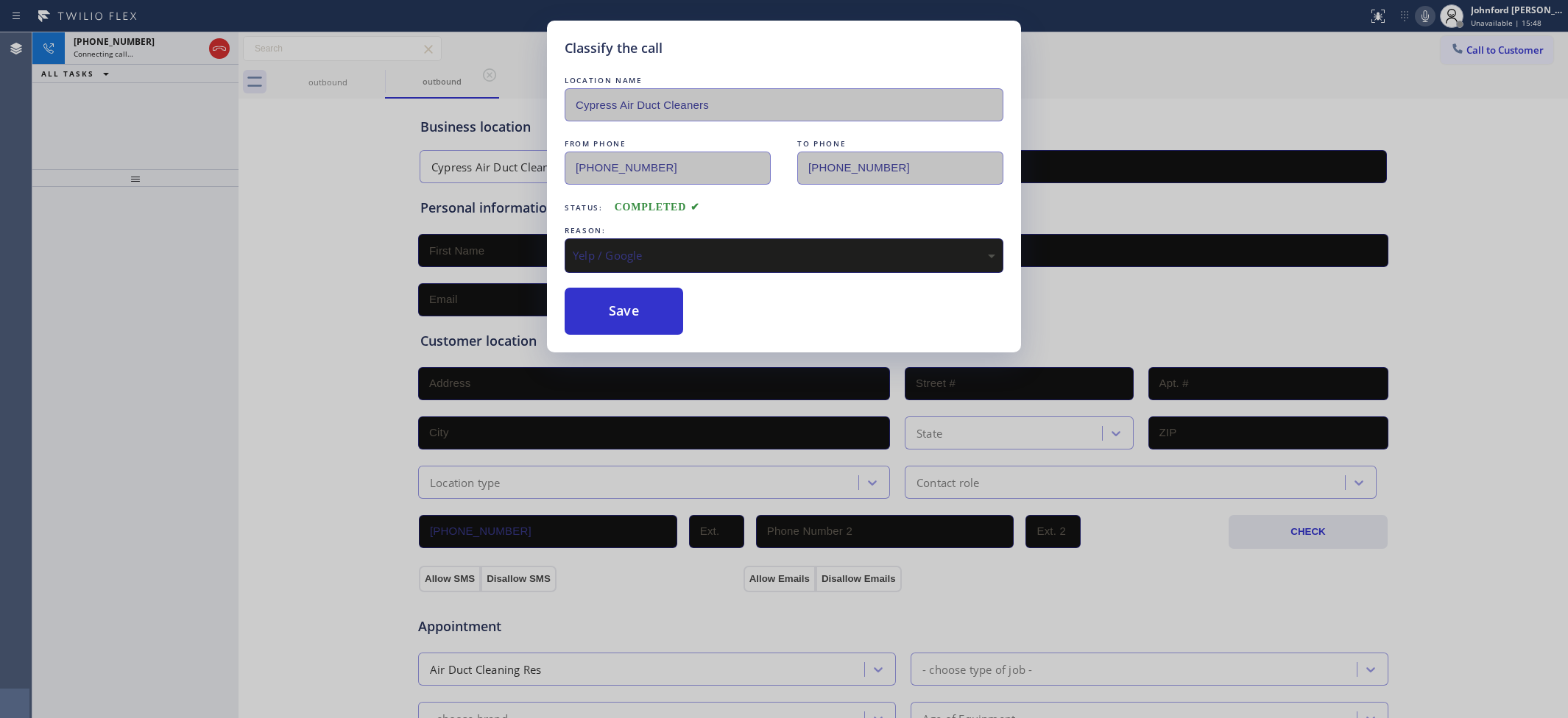
click at [613, 335] on div "Classify the call LOCATION NAME Cypress Air Duct Cleaners FROM PHONE (949) 304-…" at bounding box center [784, 186] width 474 height 332
click at [622, 309] on button "Save" at bounding box center [624, 311] width 118 height 47
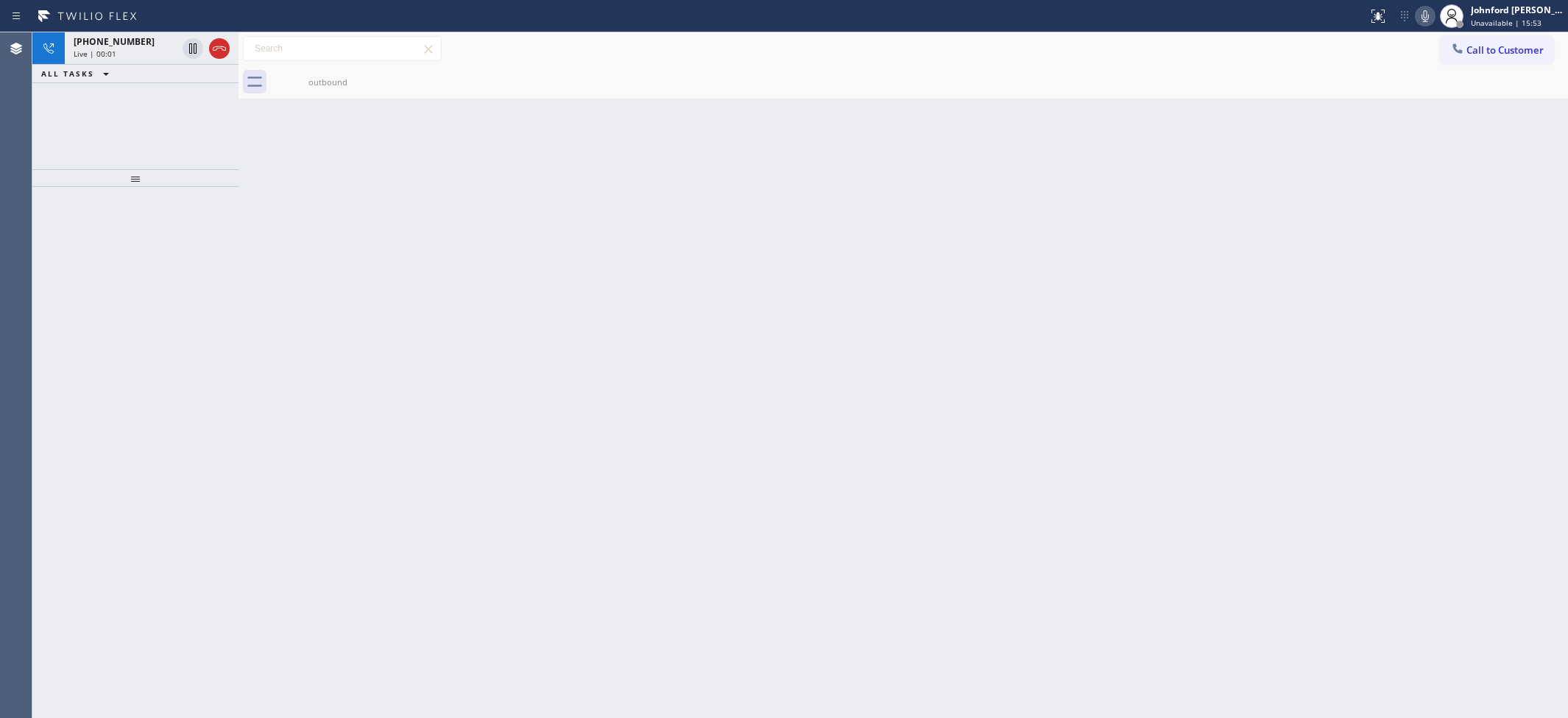
click at [341, 203] on div "Back to Dashboard Change Sender ID Customers Technicians Select a contact Outbo…" at bounding box center [903, 375] width 1330 height 686
click at [219, 55] on icon at bounding box center [220, 49] width 18 height 18
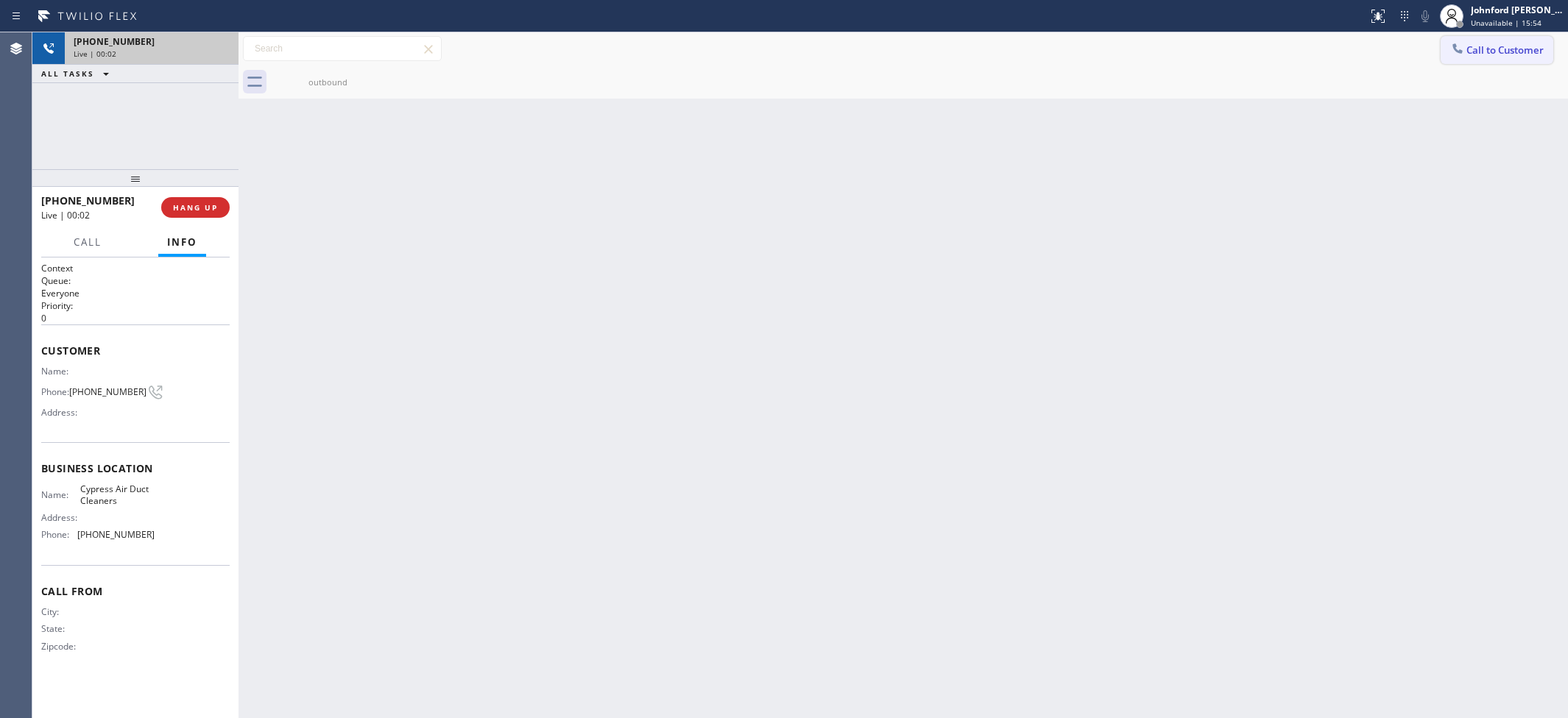
click at [1477, 53] on span "Call to Customer" at bounding box center [1504, 50] width 77 height 13
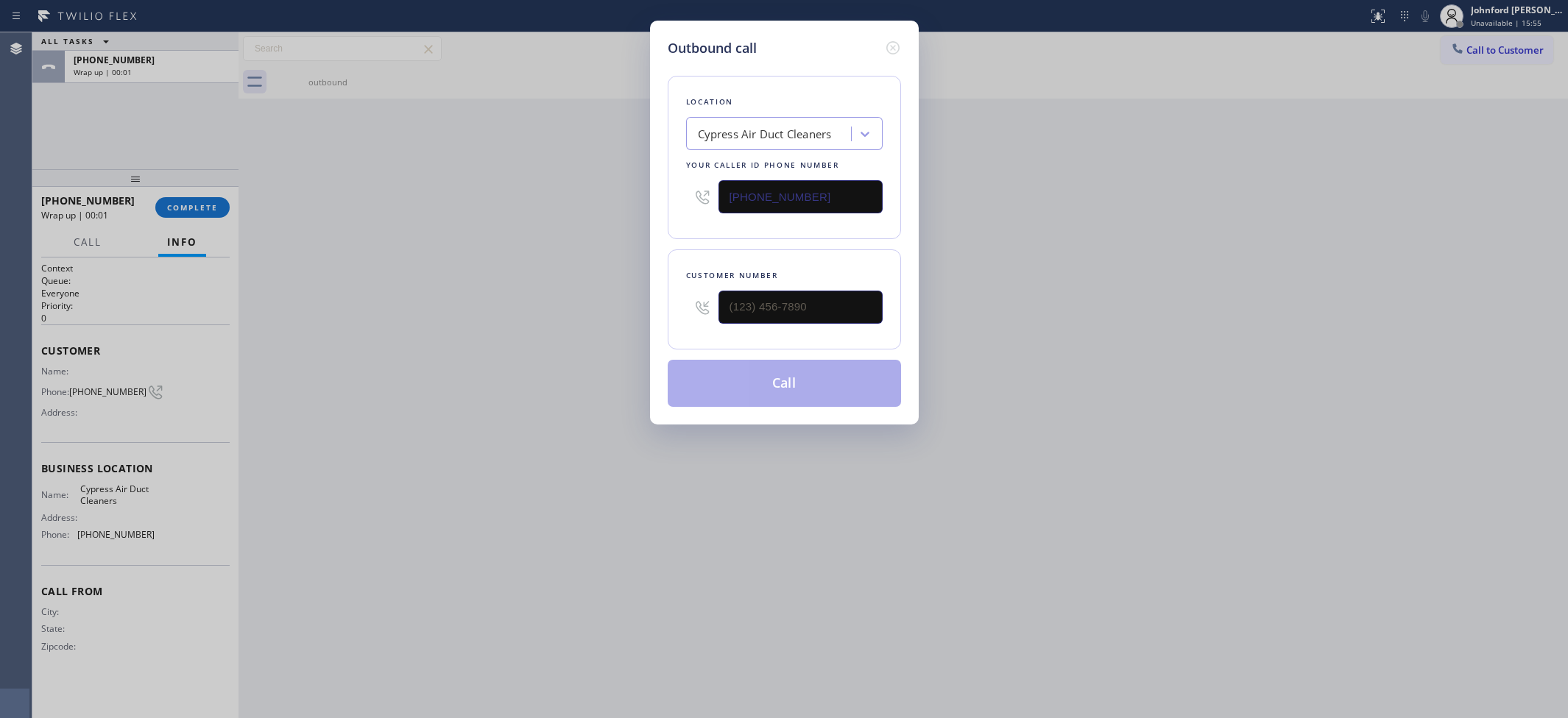
drag, startPoint x: 830, startPoint y: 191, endPoint x: 497, endPoint y: 192, distance: 333.0
click at [539, 189] on div "Outbound call Location Cypress Air Duct Cleaners Your caller id phone number (9…" at bounding box center [784, 359] width 1568 height 718
paste input "714) 874-9558"
type input "(714) 874-9558"
click at [811, 306] on input "text" at bounding box center [800, 307] width 164 height 33
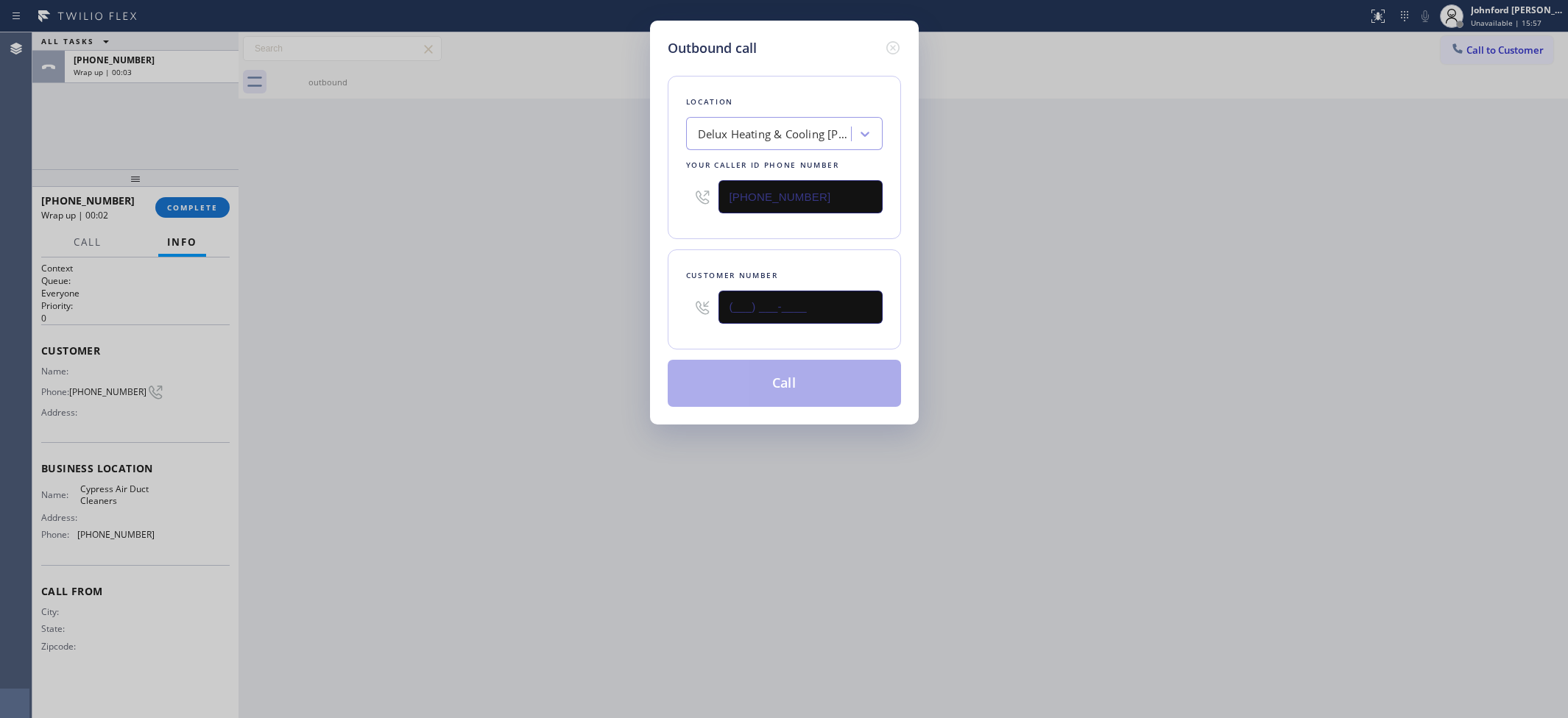
paste input "714) 210-1363"
type input "(714) 210-1363"
click at [562, 294] on div "Outbound call Location Delux Heating & Cooling Yorba Linda Your caller id phone…" at bounding box center [784, 359] width 1568 height 718
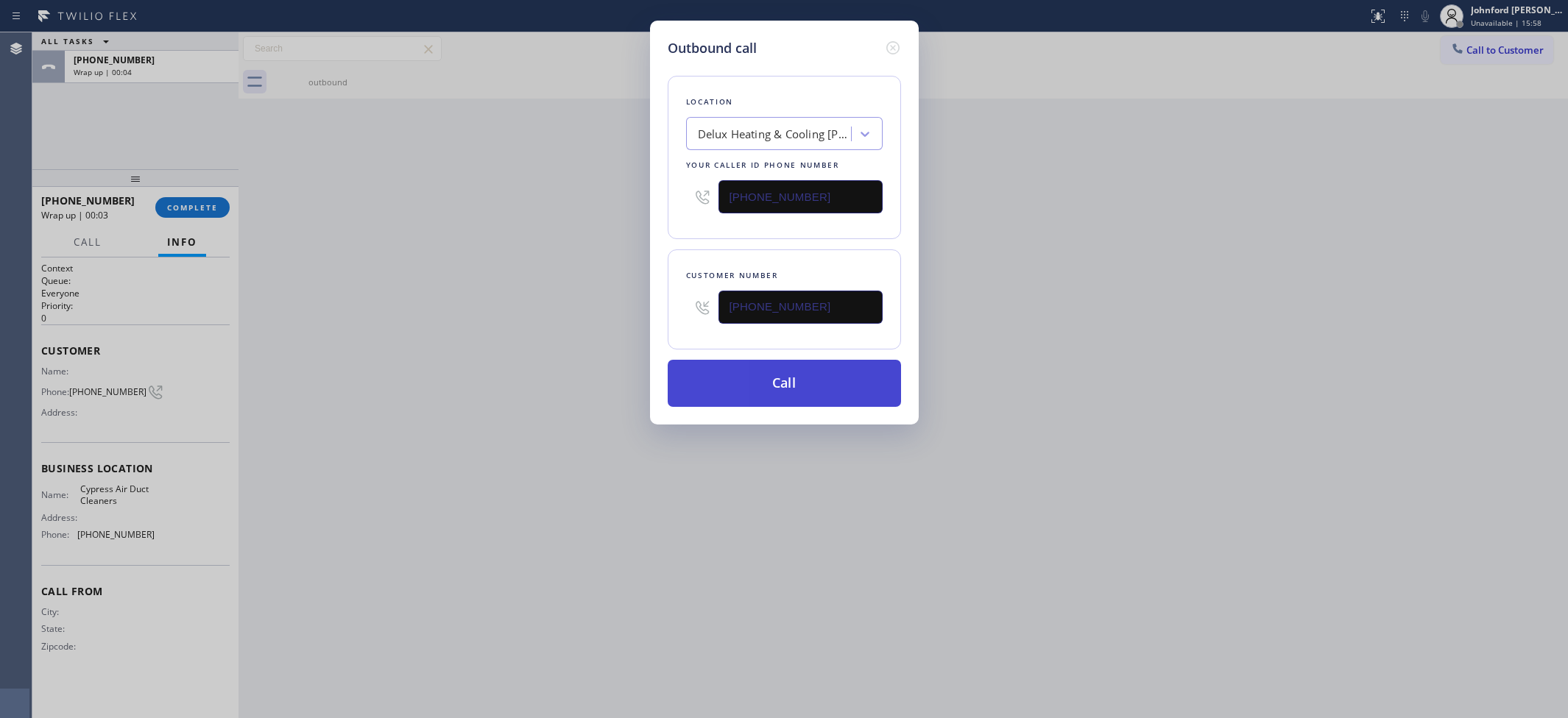
click at [727, 383] on button "Call" at bounding box center [784, 383] width 233 height 47
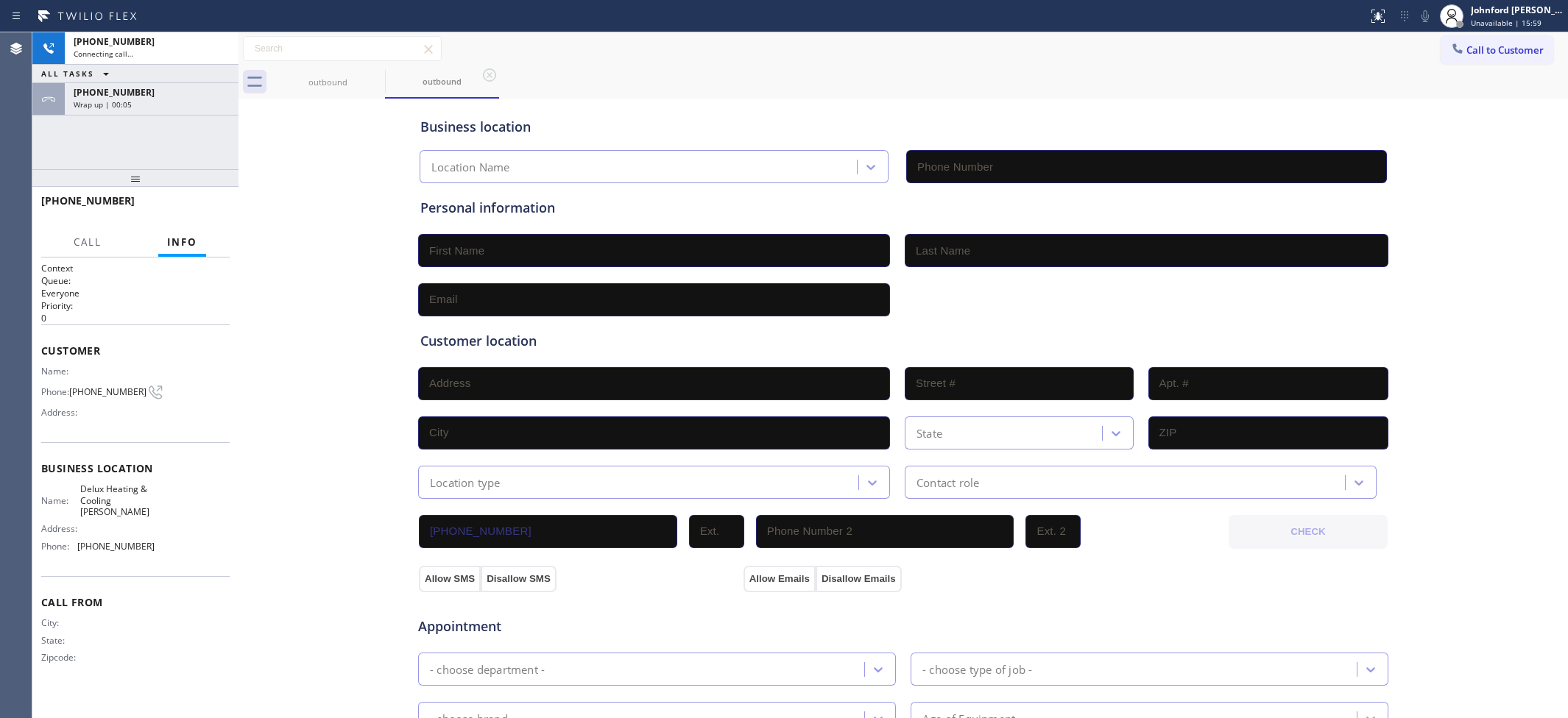
type input "(714) 874-9558"
click at [190, 107] on div "Wrap up | 00:06" at bounding box center [151, 105] width 156 height 10
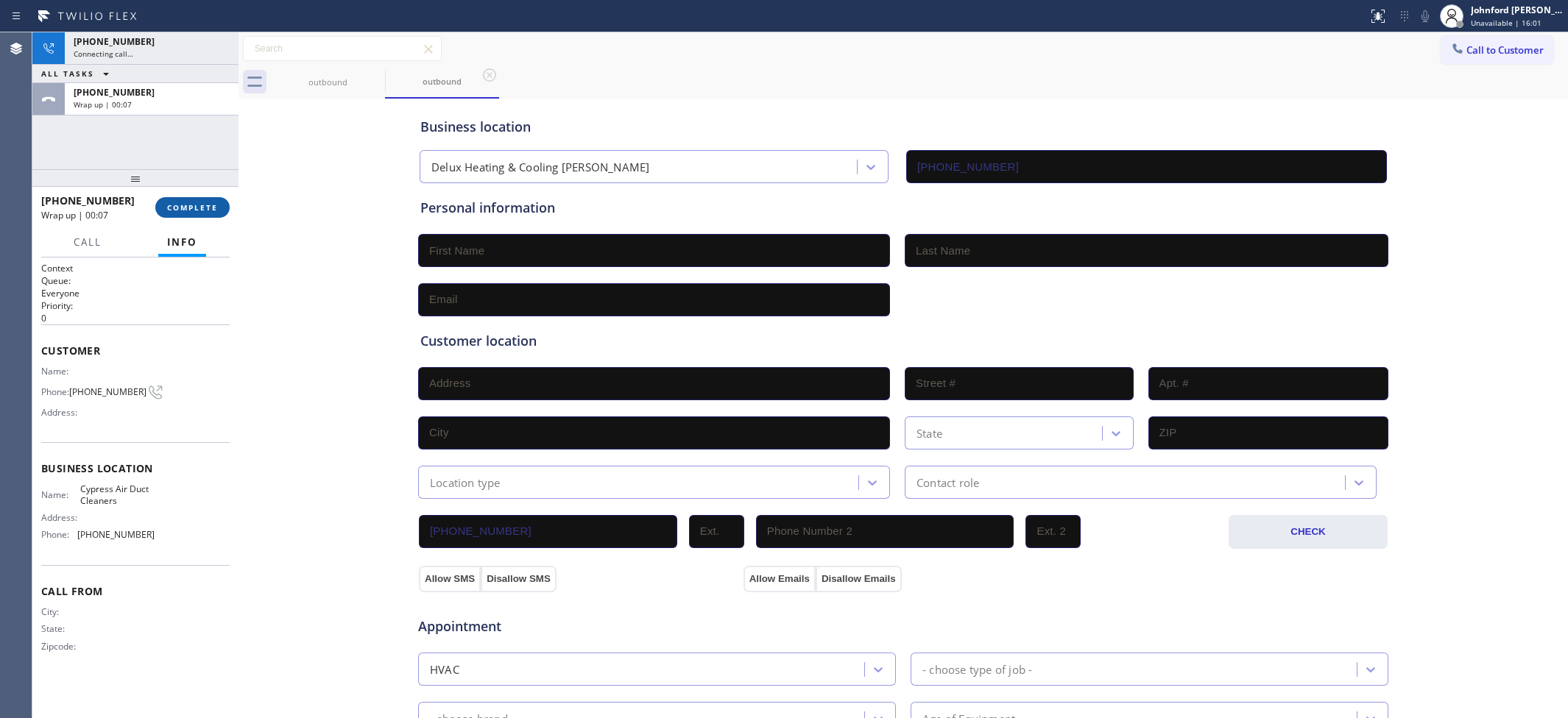
click at [190, 210] on span "COMPLETE" at bounding box center [193, 207] width 51 height 10
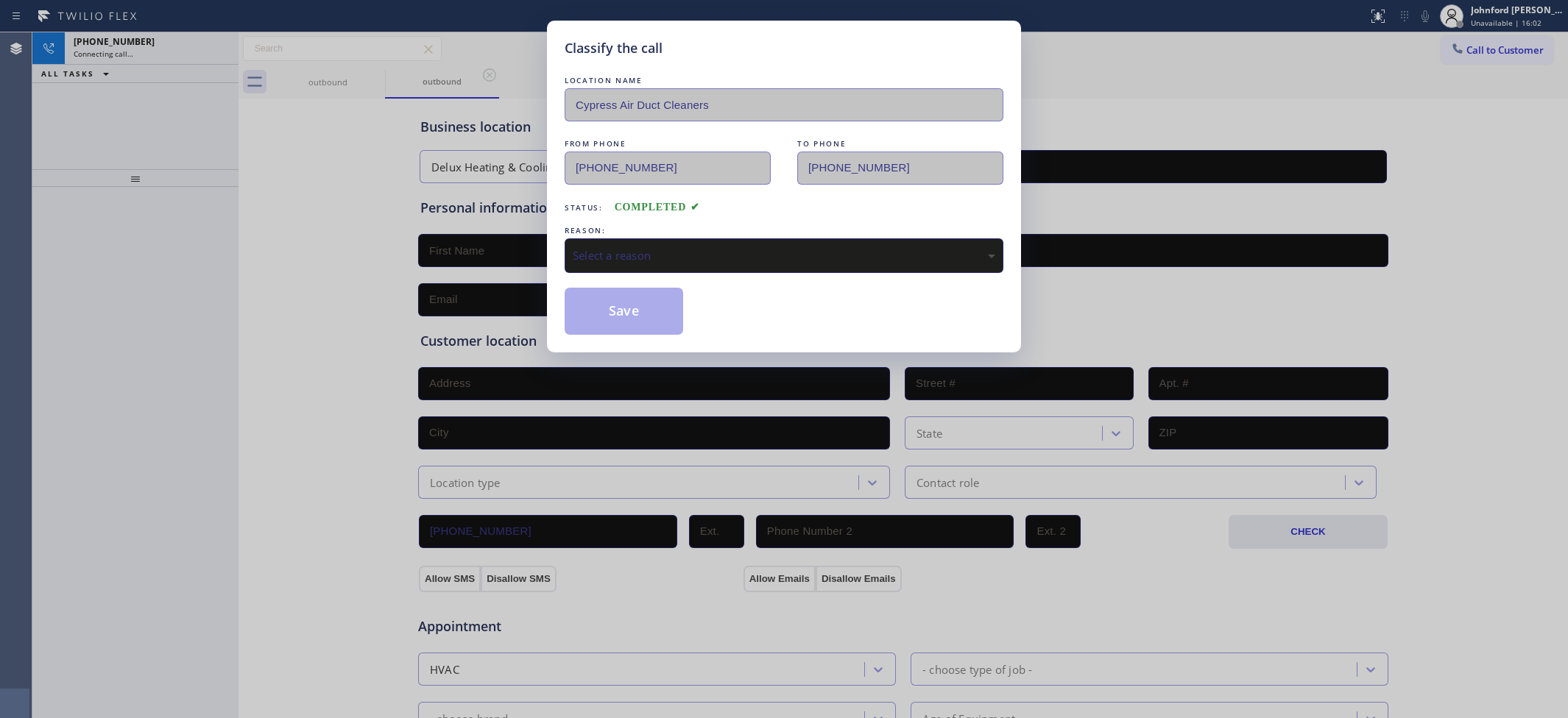
click at [620, 258] on div "Select a reason" at bounding box center [784, 255] width 423 height 17
click at [615, 344] on div "Classify the call LOCATION NAME Cypress Air Duct Cleaners FROM PHONE (949) 304-…" at bounding box center [784, 186] width 474 height 332
click at [611, 307] on button "Save" at bounding box center [624, 311] width 118 height 47
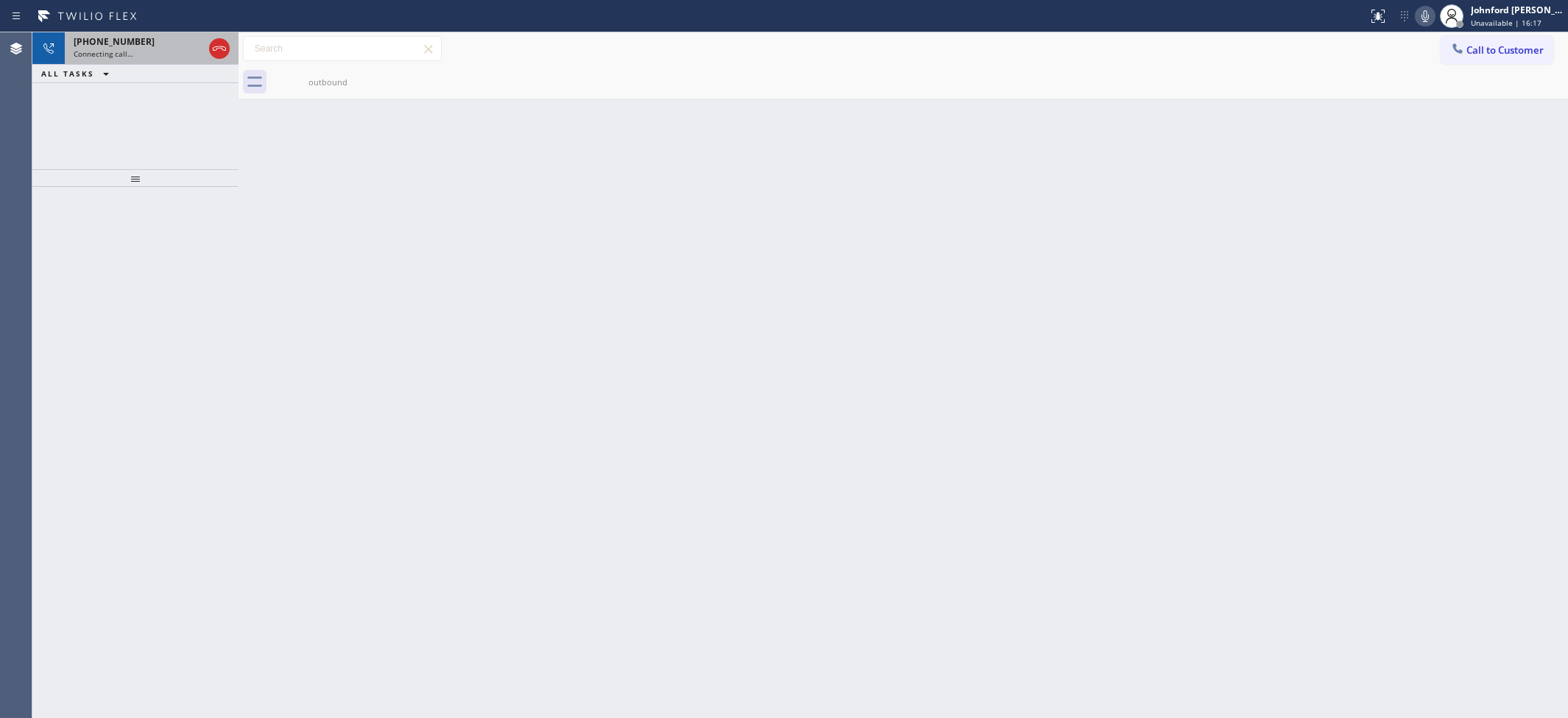
click at [106, 54] on span "Connecting call…" at bounding box center [103, 54] width 60 height 10
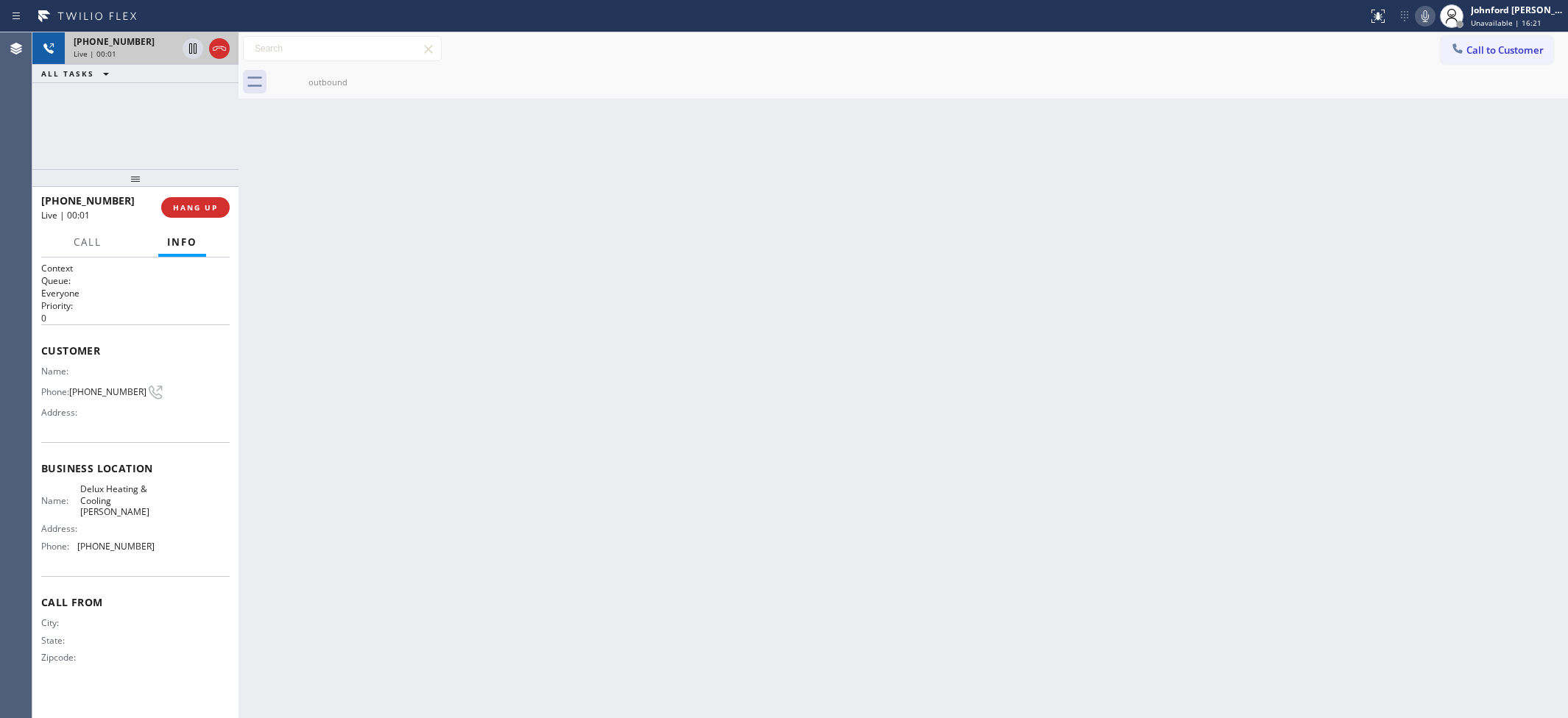
click at [127, 64] on div "+17142101363 Live | 00:01" at bounding box center [121, 48] width 115 height 32
click at [200, 219] on div "+17142101363 Live | 00:01 HANG UP" at bounding box center [136, 207] width 189 height 38
click at [231, 206] on div "+17142101363 Live | 00:01 HANG UP" at bounding box center [135, 207] width 206 height 41
click at [228, 206] on button "HANG UP" at bounding box center [195, 207] width 68 height 21
click at [1494, 48] on div "Call to Customer Outbound call Location Delux Heating & Cooling Yorba Linda You…" at bounding box center [1504, 49] width 127 height 25
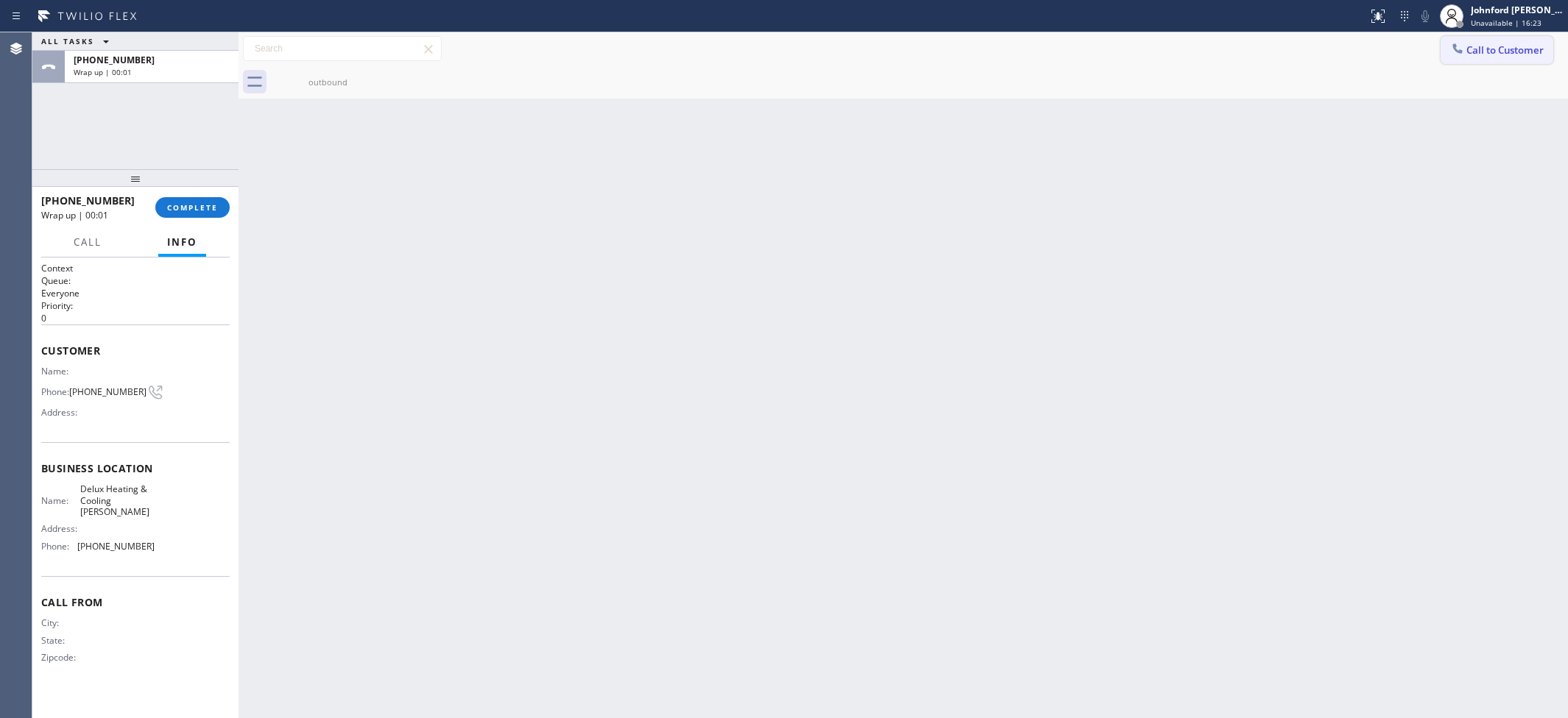
click at [1494, 57] on button "Call to Customer" at bounding box center [1497, 49] width 112 height 28
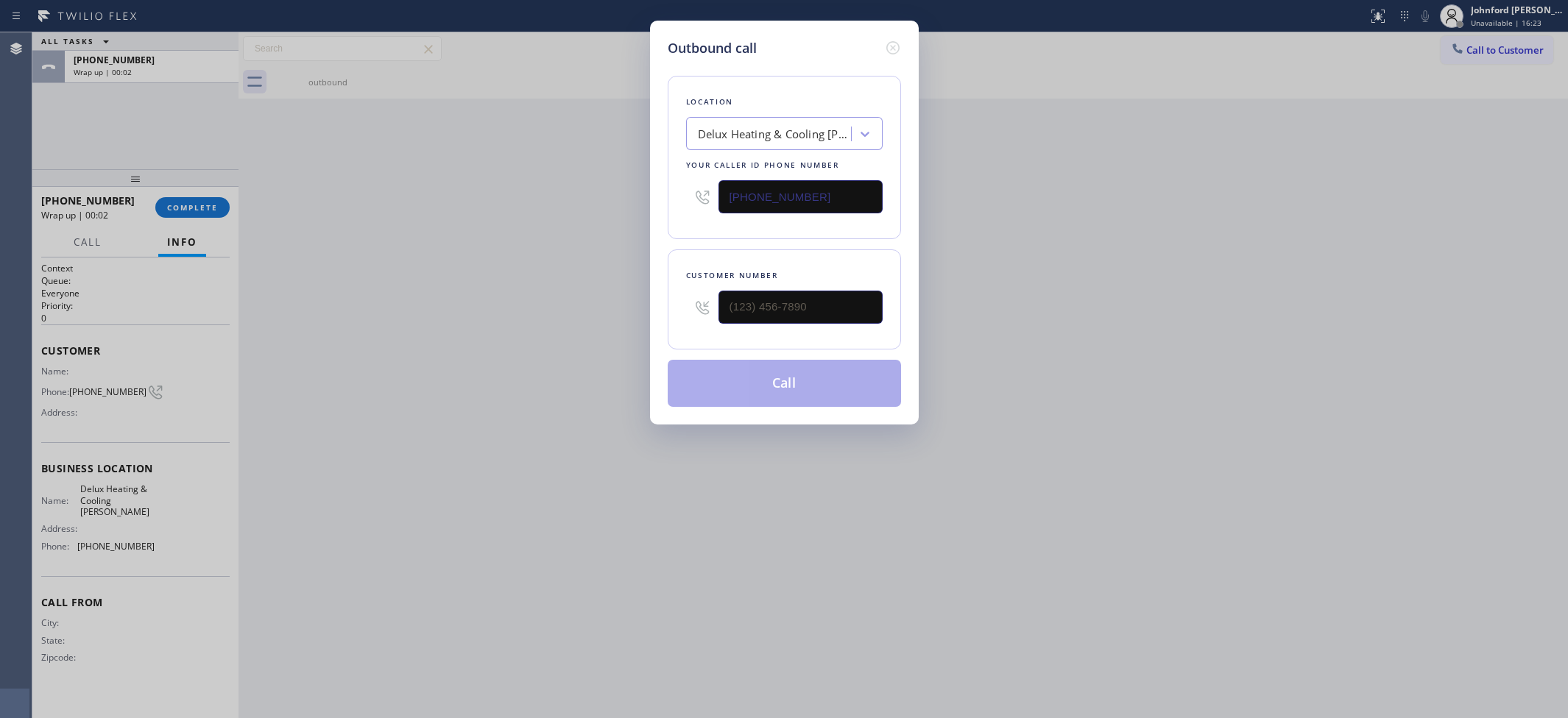
drag, startPoint x: 903, startPoint y: 280, endPoint x: 663, endPoint y: 296, distance: 240.5
click at [631, 299] on div "Outbound call Location Delux Heating & Cooling Yorba Linda Your caller id phone…" at bounding box center [784, 359] width 1568 height 718
click at [796, 295] on input "(___) ___-____" at bounding box center [800, 307] width 164 height 33
paste input "714) 210-1363"
type input "(714) 210-1363"
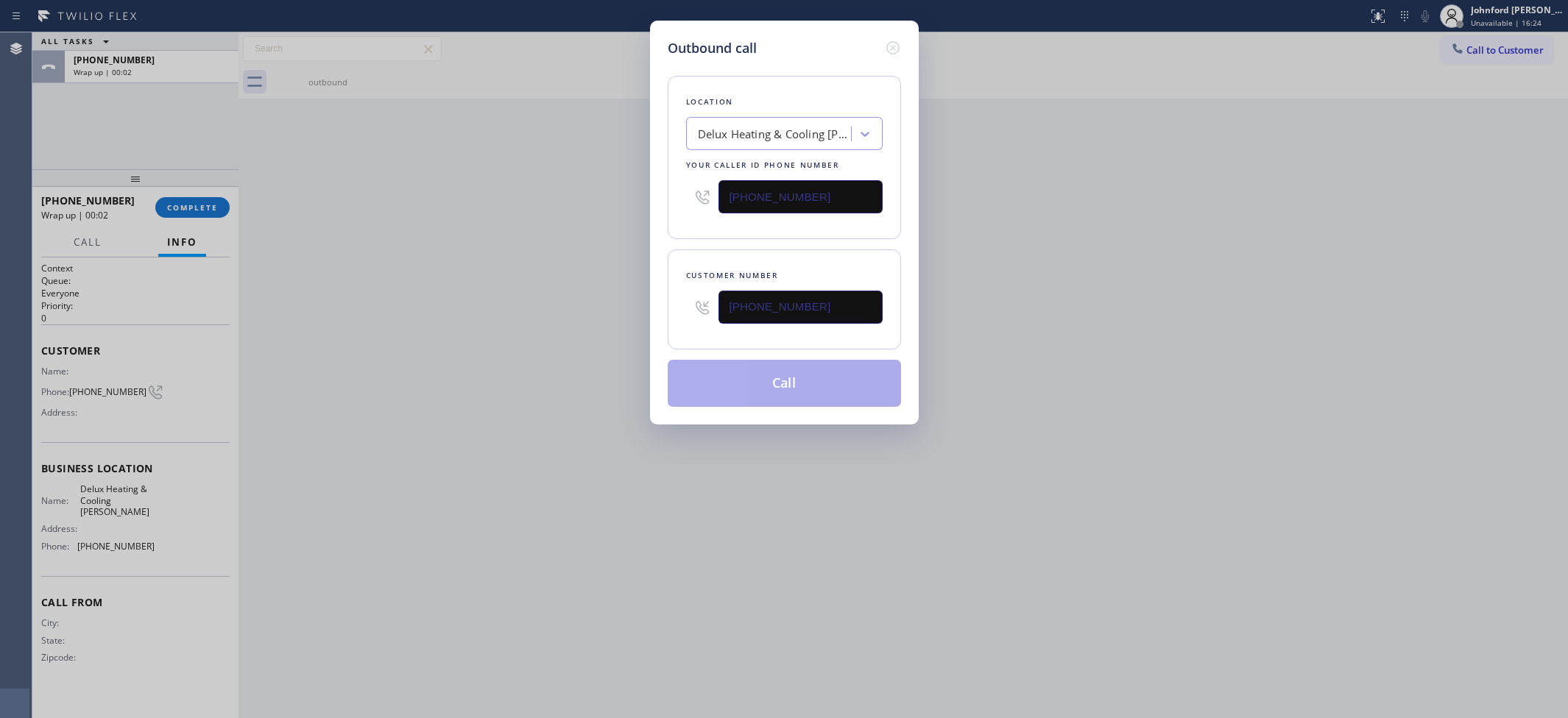
click at [516, 295] on div "Outbound call Location Delux Heating & Cooling Yorba Linda Your caller id phone…" at bounding box center [784, 359] width 1568 height 718
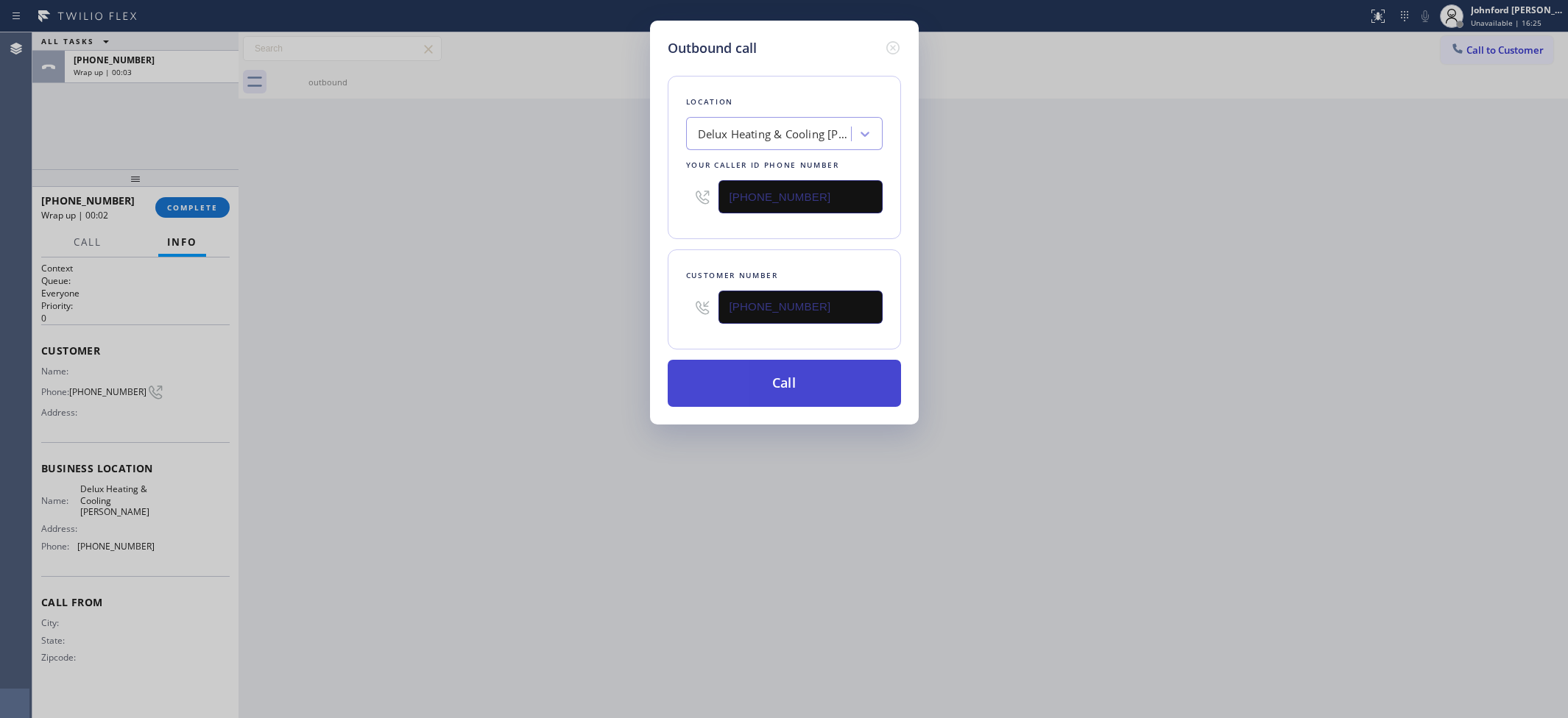
click at [714, 372] on button "Call" at bounding box center [784, 383] width 233 height 47
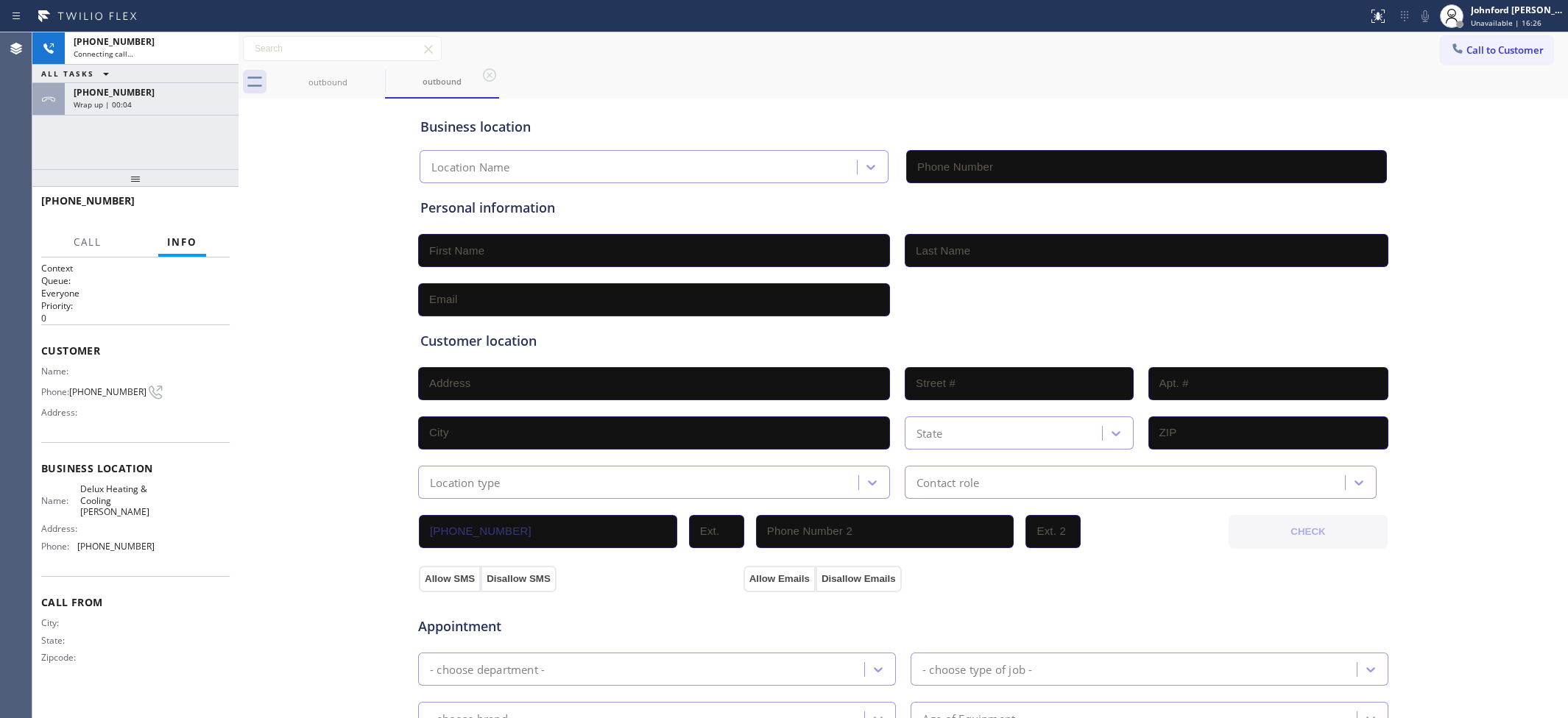
type input "(714) 874-9558"
click at [1493, 54] on span "Call to Customer" at bounding box center [1504, 50] width 77 height 13
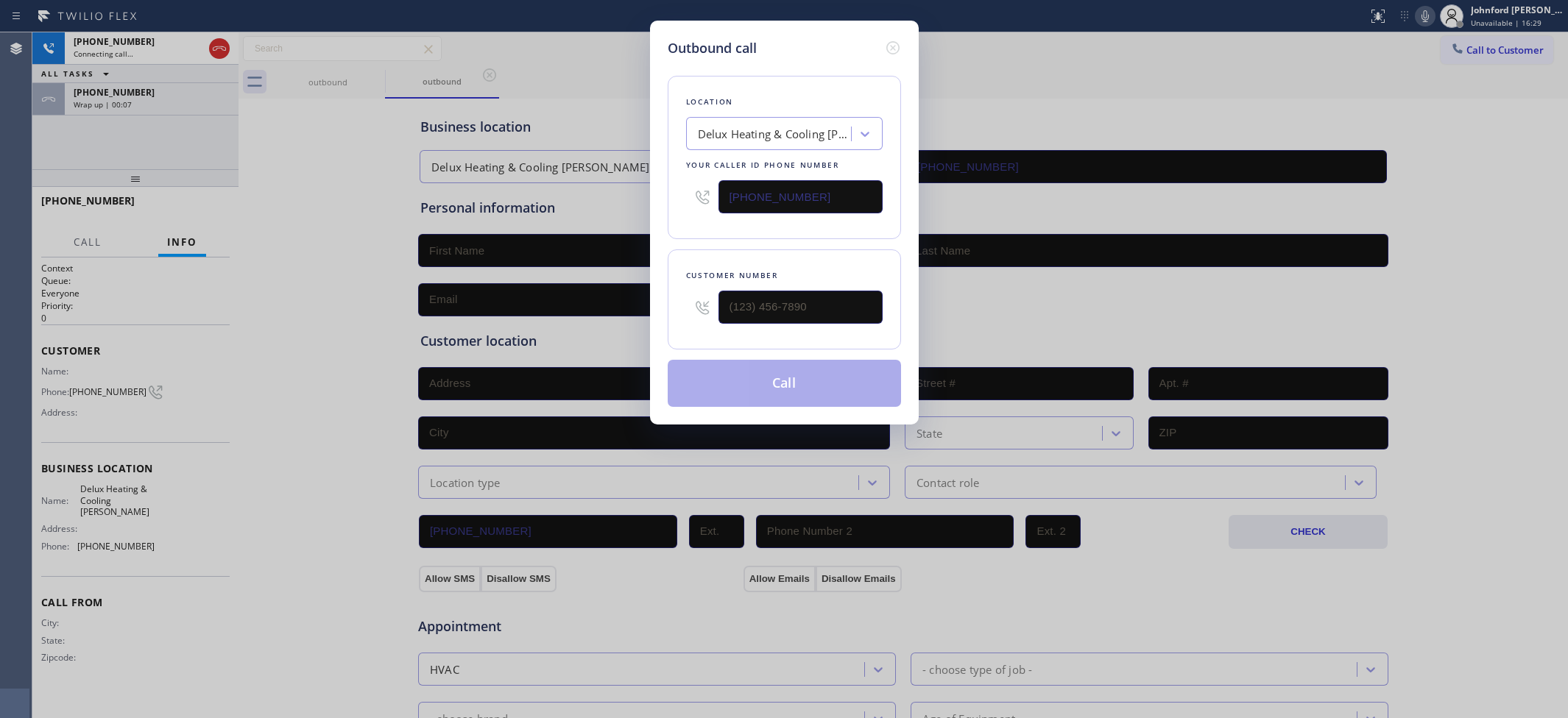
drag, startPoint x: 755, startPoint y: 183, endPoint x: 650, endPoint y: 183, distance: 105.0
click at [652, 183] on div "Outbound call Location Delux Heating & Cooling Yorba Linda Your caller id phone…" at bounding box center [784, 222] width 269 height 404
paste input "800) 686-503"
type input "(800) 686-5038"
click at [179, 131] on div "Outbound call Location 5 Star Air Your caller id phone number (800) 686-5038 Cu…" at bounding box center [784, 359] width 1568 height 718
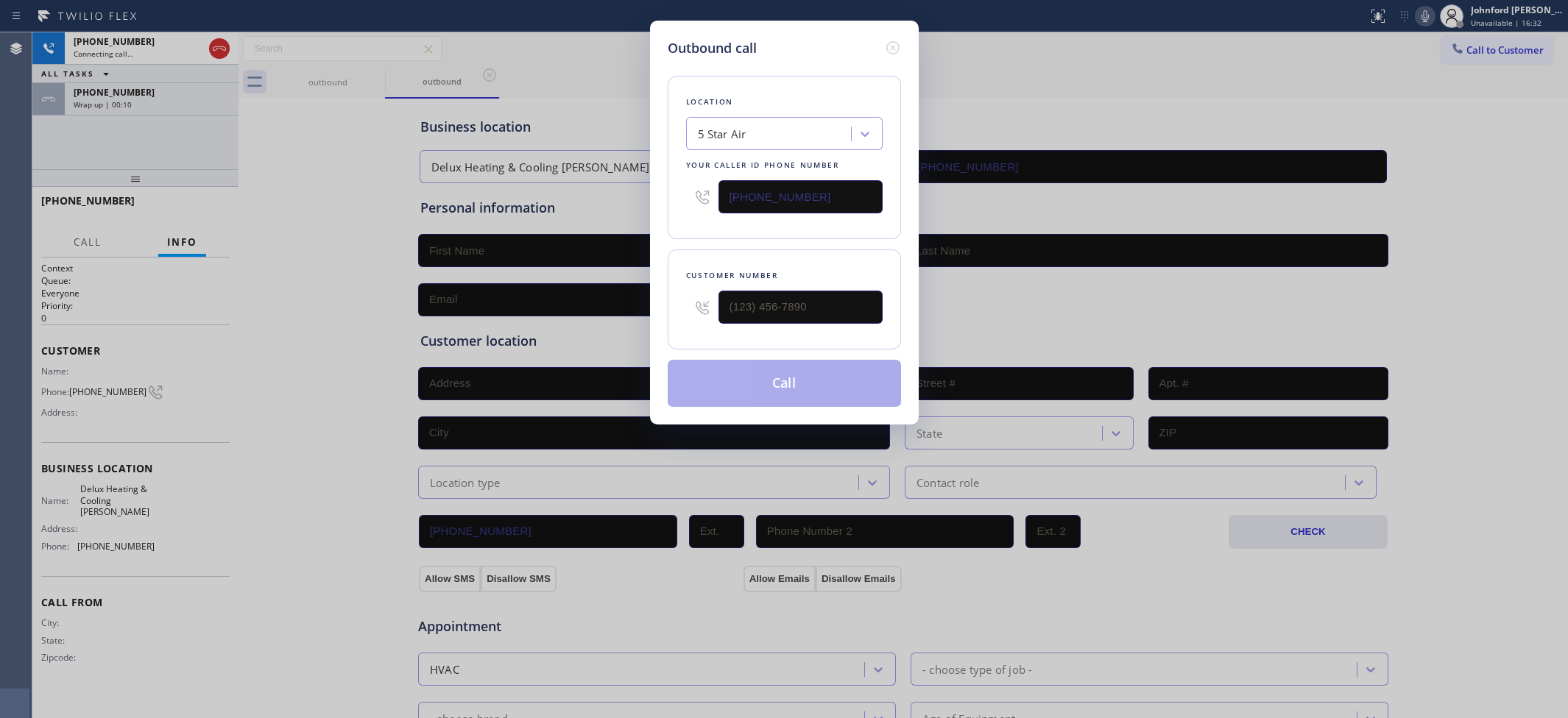
click at [184, 112] on div "Outbound call Location 5 Star Air Your caller id phone number (800) 686-5038 Cu…" at bounding box center [784, 359] width 1568 height 718
click at [199, 111] on div "Outbound call Location 5 Star Air Your caller id phone number (800) 686-5038 Cu…" at bounding box center [784, 359] width 1568 height 718
click at [903, 49] on div "Outbound call Location 5 Star Air Your caller id phone number (800) 686-5038 Cu…" at bounding box center [784, 222] width 269 height 404
click at [898, 43] on icon at bounding box center [892, 48] width 13 height 13
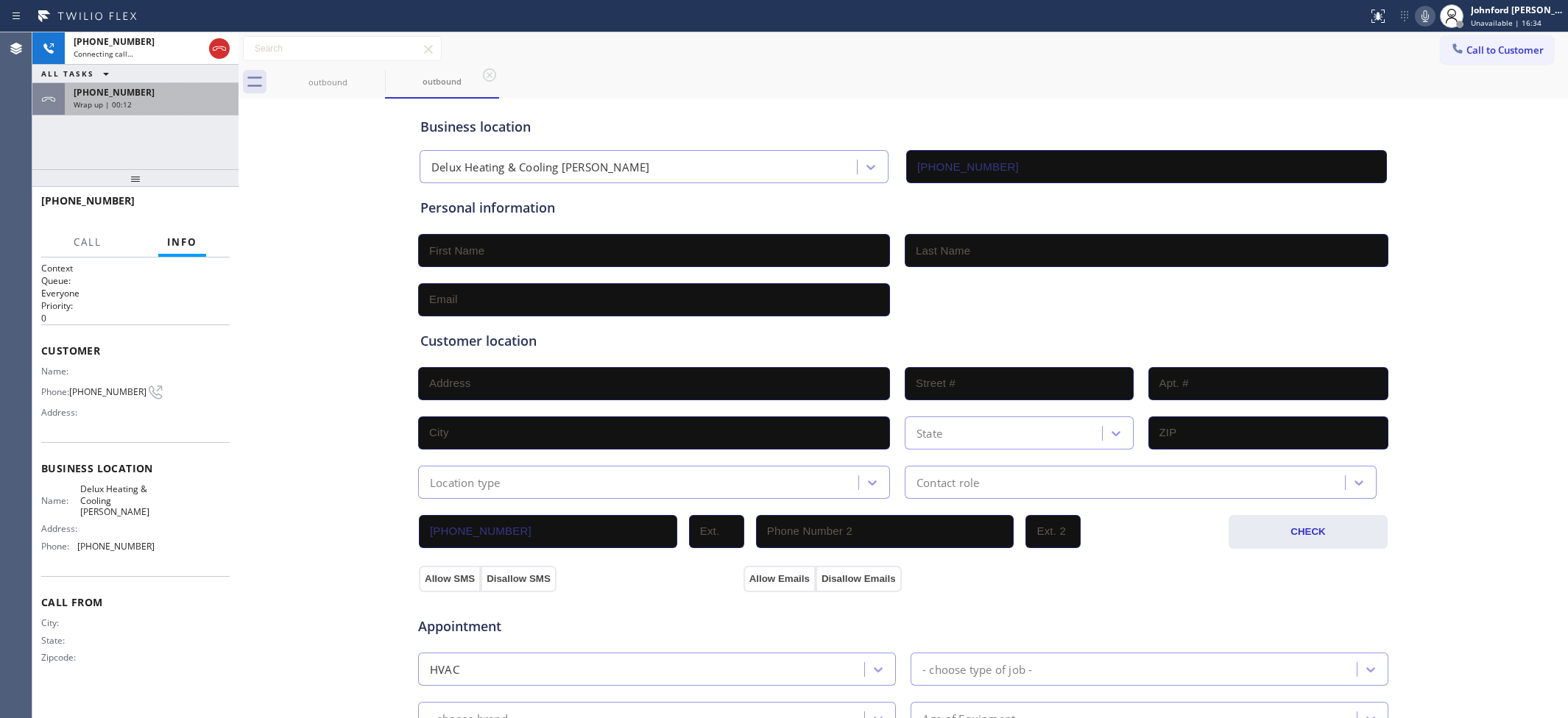
click at [127, 106] on span "Wrap up | 00:12" at bounding box center [103, 105] width 58 height 10
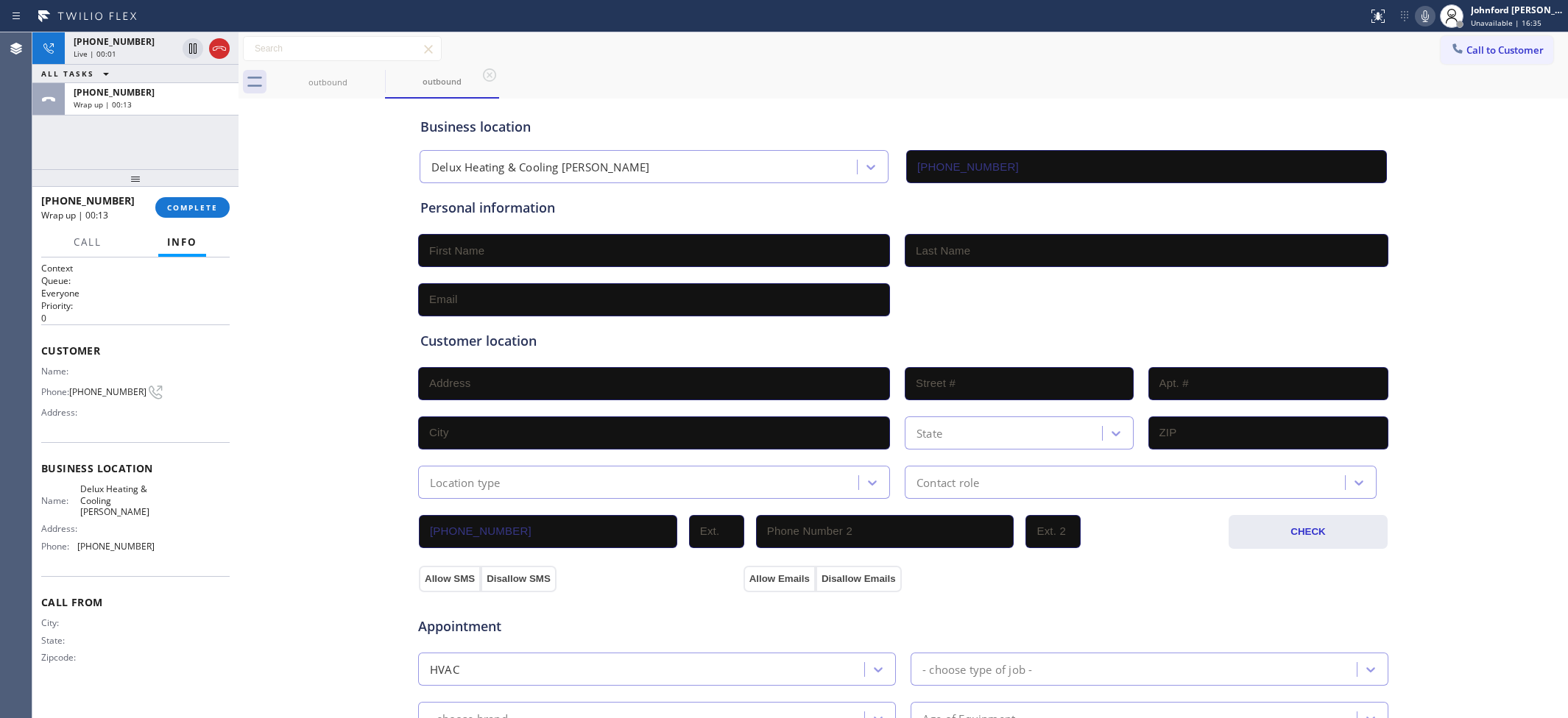
click at [193, 187] on div at bounding box center [135, 178] width 206 height 18
click at [189, 204] on span "COMPLETE" at bounding box center [193, 207] width 51 height 10
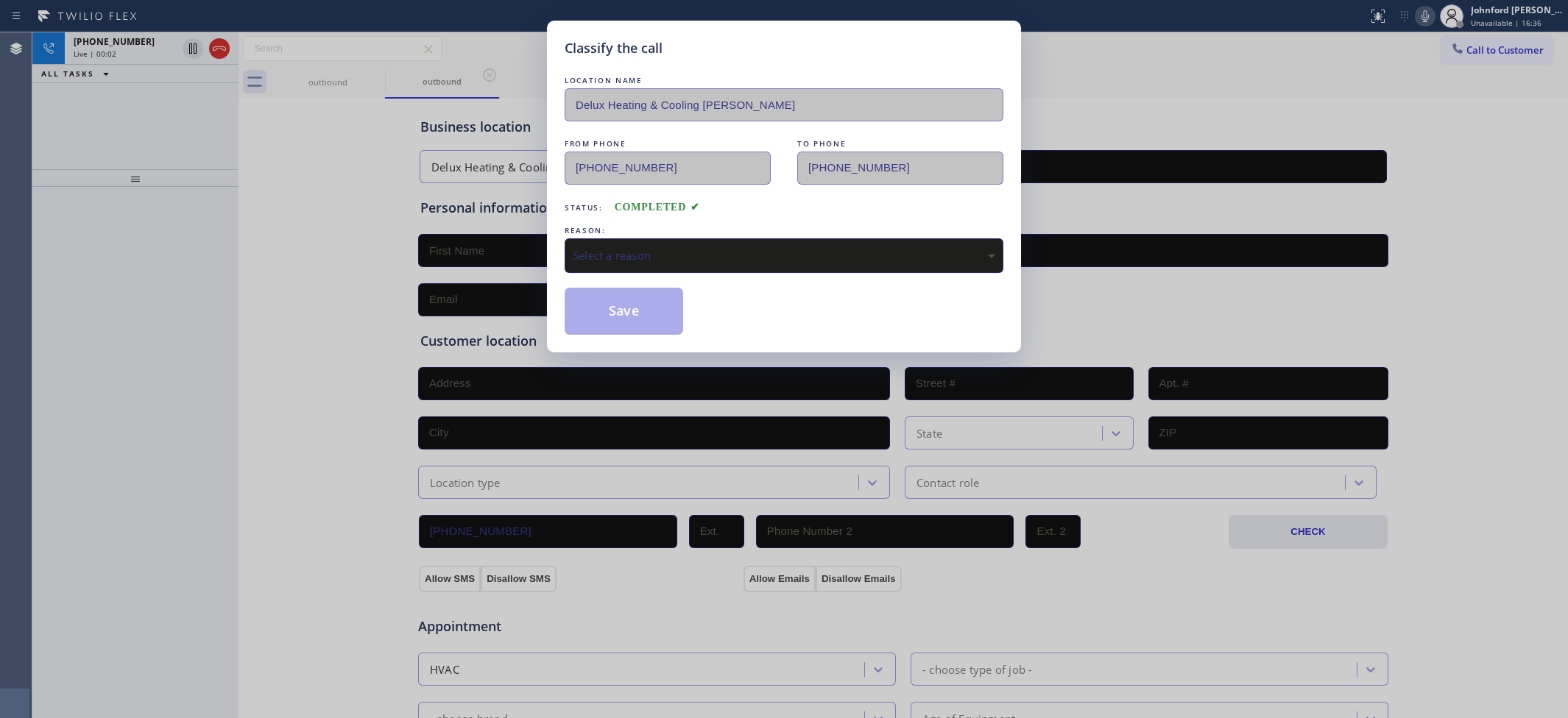
click at [654, 255] on div "Select a reason" at bounding box center [784, 255] width 423 height 17
drag, startPoint x: 641, startPoint y: 387, endPoint x: 600, endPoint y: 317, distance: 81.1
click at [600, 317] on button "Save" at bounding box center [624, 311] width 118 height 47
click at [223, 48] on div "Classify the call LOCATION NAME Oasis Plumbers Oakley FROM PHONE (925) 297-1724…" at bounding box center [800, 375] width 1536 height 686
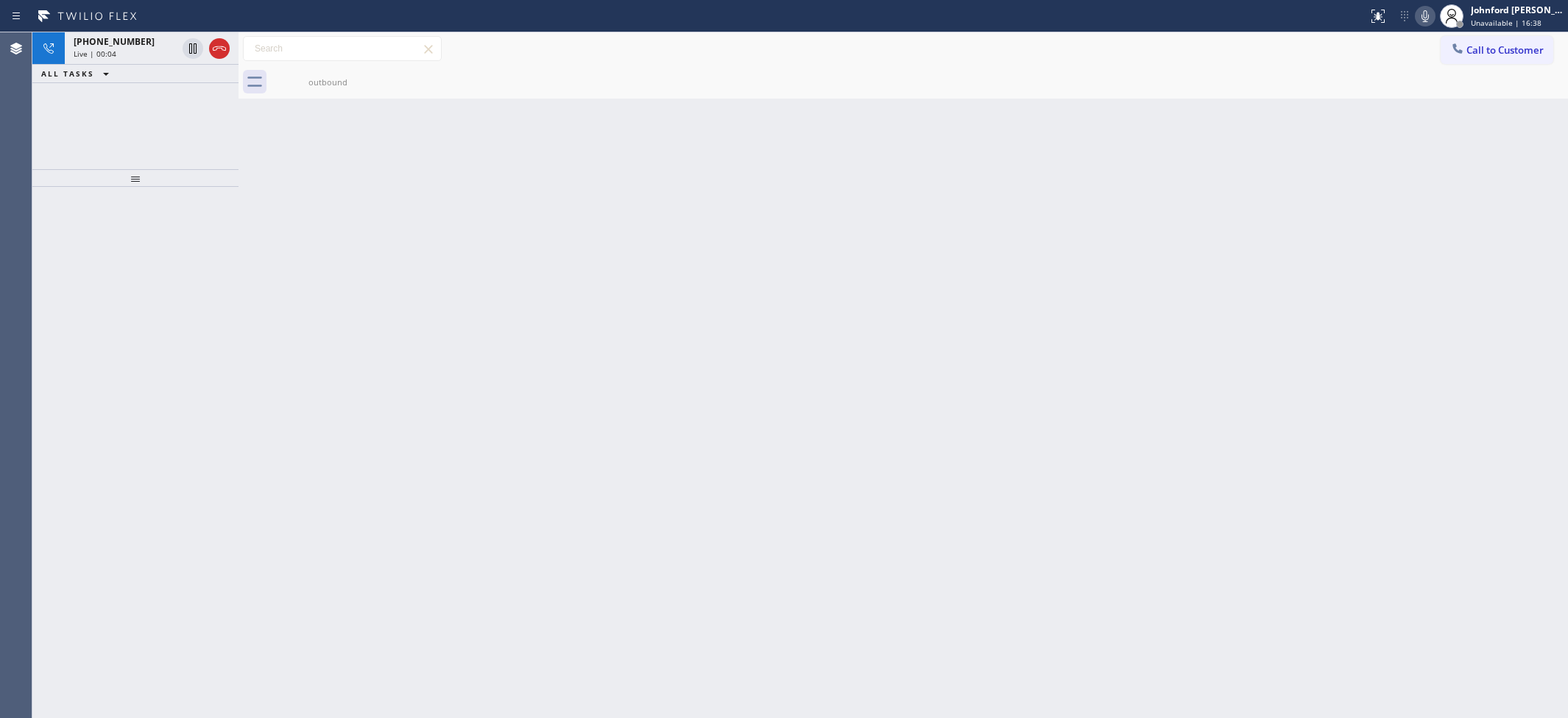
click at [223, 48] on icon at bounding box center [220, 49] width 18 height 18
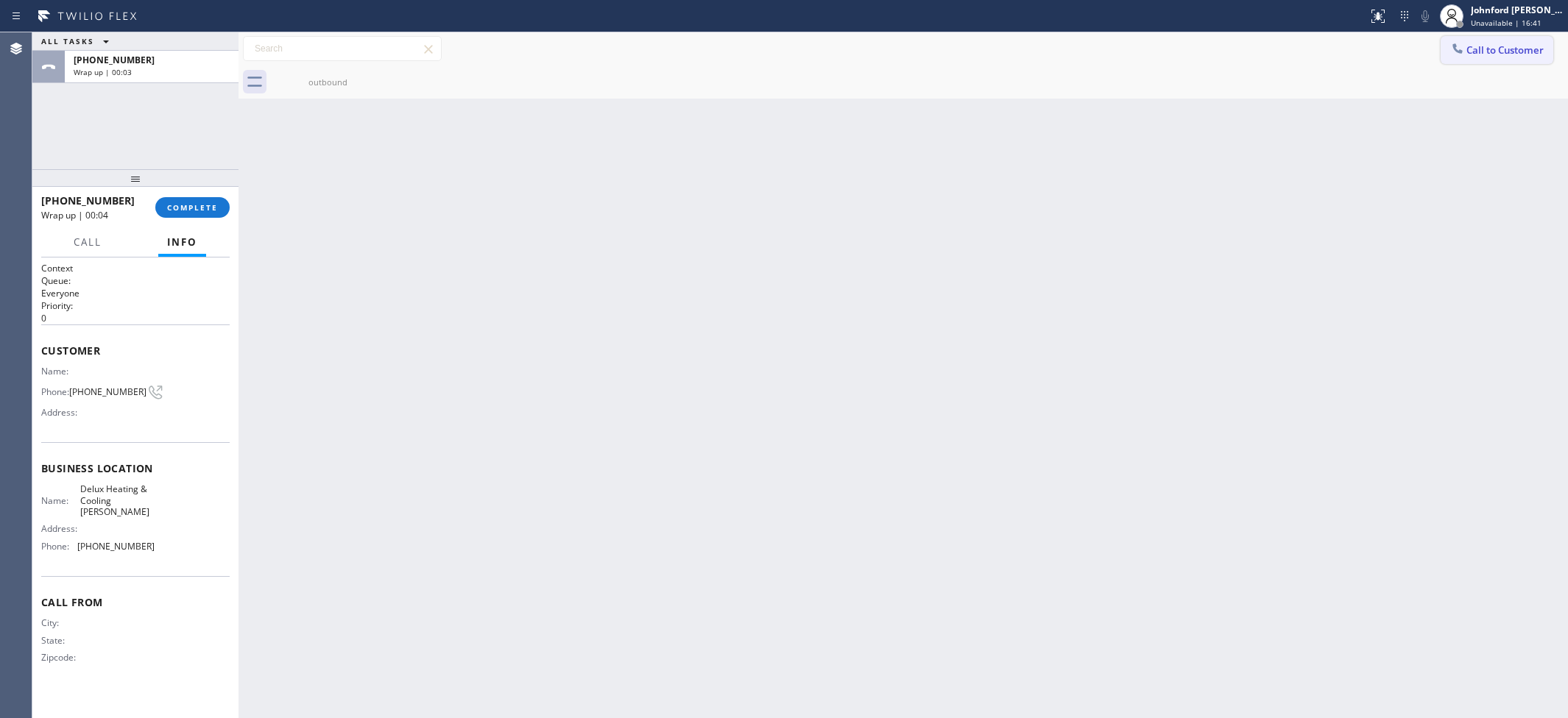
click at [1469, 56] on button "Call to Customer" at bounding box center [1497, 49] width 112 height 28
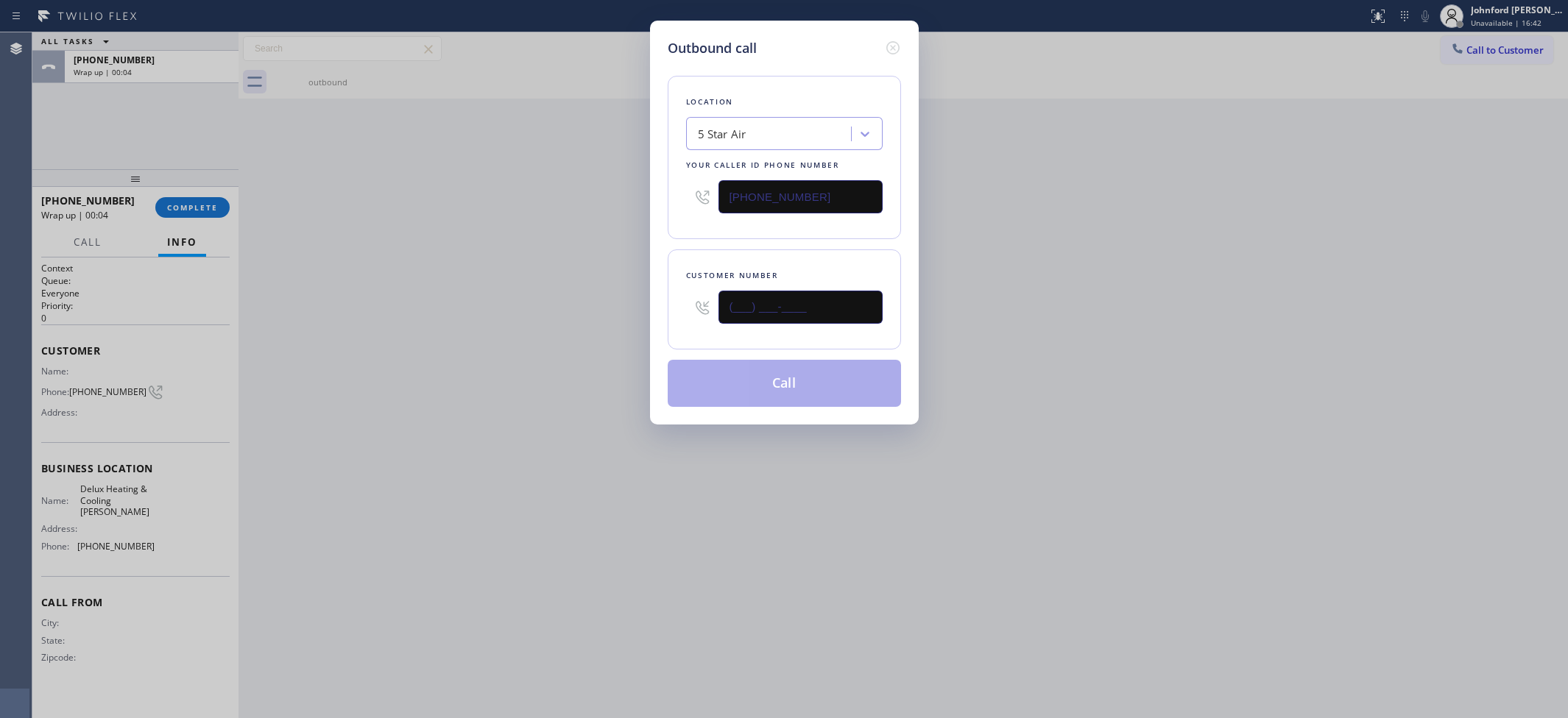
drag, startPoint x: 818, startPoint y: 299, endPoint x: 643, endPoint y: 300, distance: 175.0
click at [650, 300] on div "Outbound call Location 5 Star Air Your caller id phone number (800) 686-5038 Cu…" at bounding box center [784, 222] width 269 height 404
paste input "877) 215-4065"
type input "(877) 215-4065"
drag, startPoint x: 549, startPoint y: 288, endPoint x: 829, endPoint y: 390, distance: 298.0
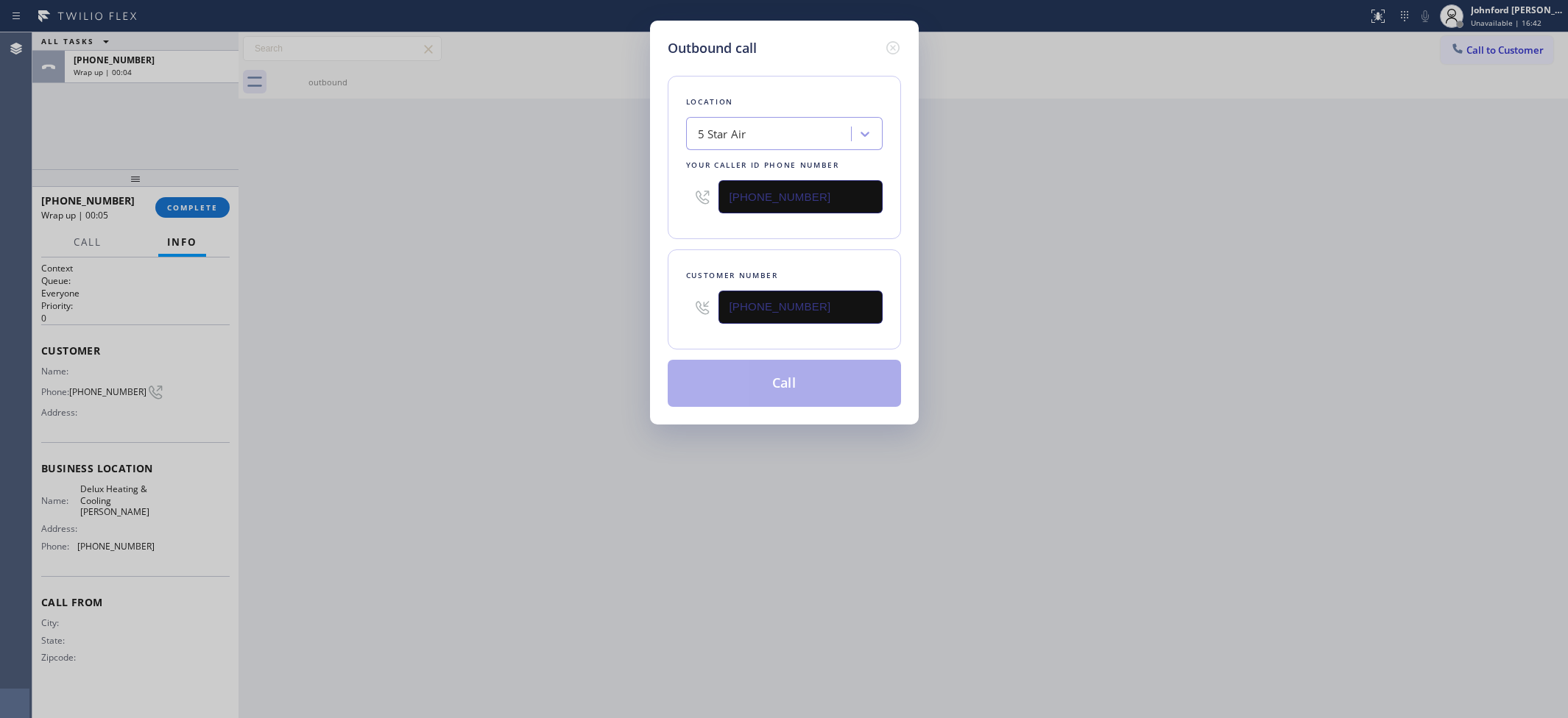
click at [563, 291] on div "Outbound call Location 5 Star Air Your caller id phone number (800) 686-5038 Cu…" at bounding box center [784, 359] width 1568 height 718
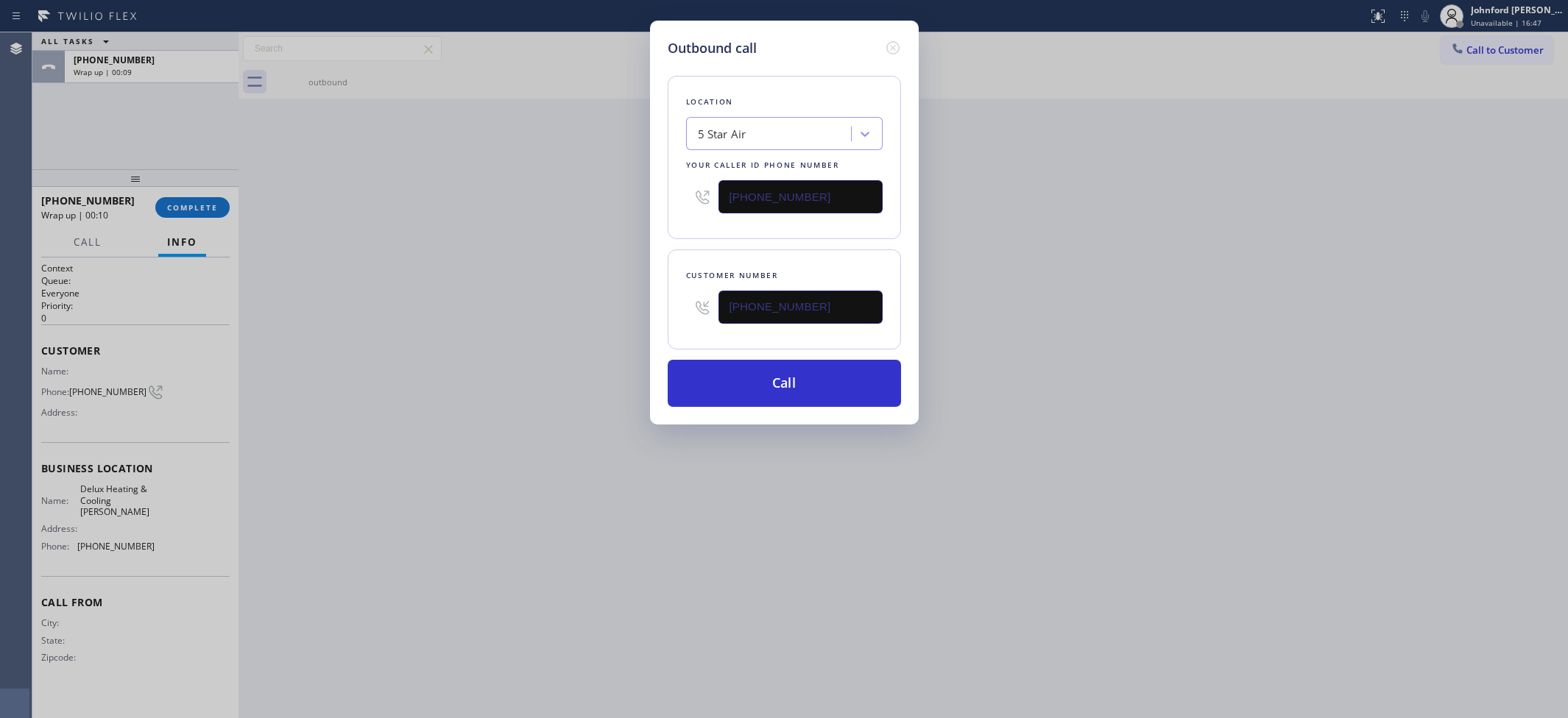
drag, startPoint x: 835, startPoint y: 199, endPoint x: 650, endPoint y: 201, distance: 185.0
click at [652, 200] on div "Outbound call Location 5 Star Air Your caller id phone number (800) 686-5038 Cu…" at bounding box center [784, 222] width 269 height 404
paste input "text"
type input "(800) 686-5038"
click at [527, 239] on div "Outbound call Location 5 Star Air Your caller id phone number (800) 686-5038 Cu…" at bounding box center [784, 359] width 1568 height 718
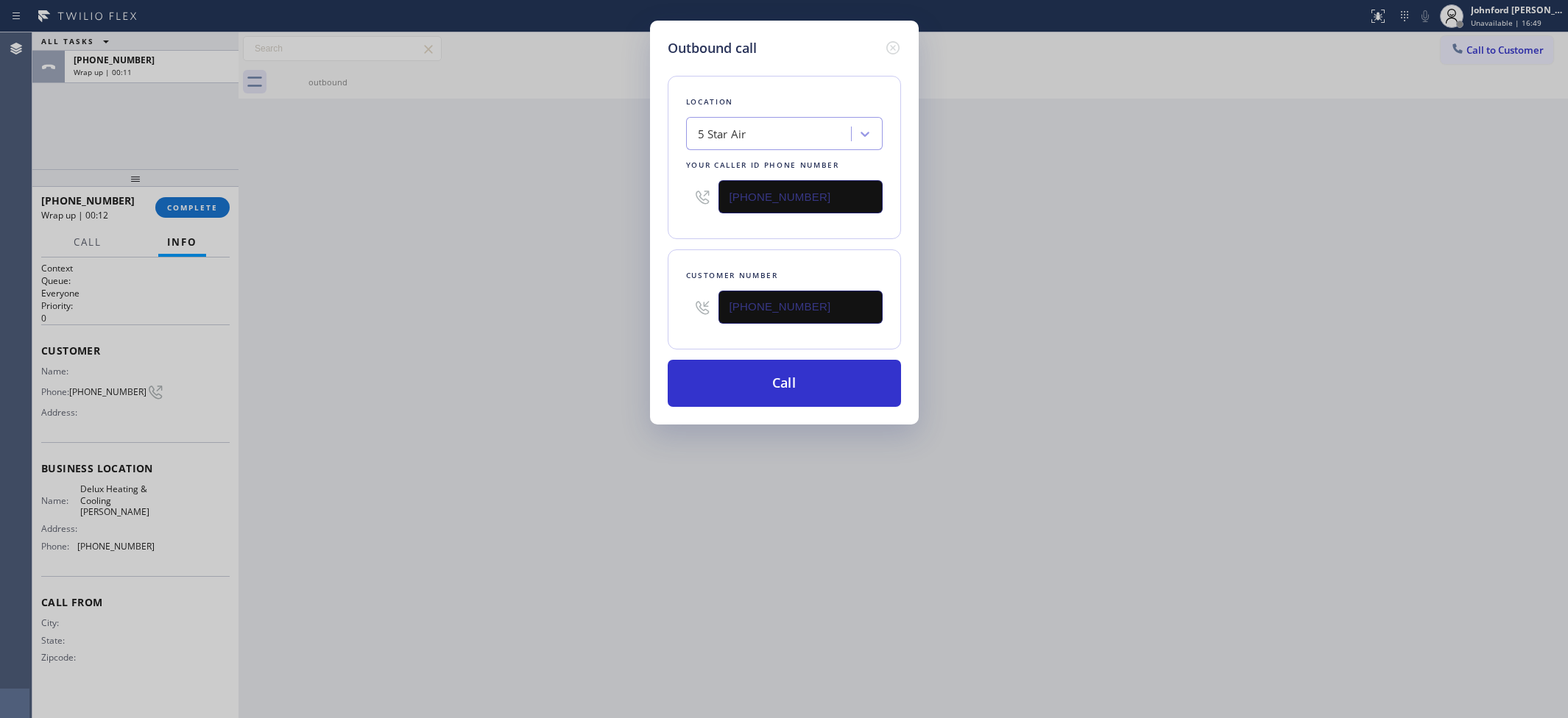
click at [885, 58] on div "Location 5 Star Air Your caller id phone number (800) 686-5038 Customer number …" at bounding box center [784, 233] width 233 height 349
click at [891, 44] on icon at bounding box center [892, 48] width 13 height 13
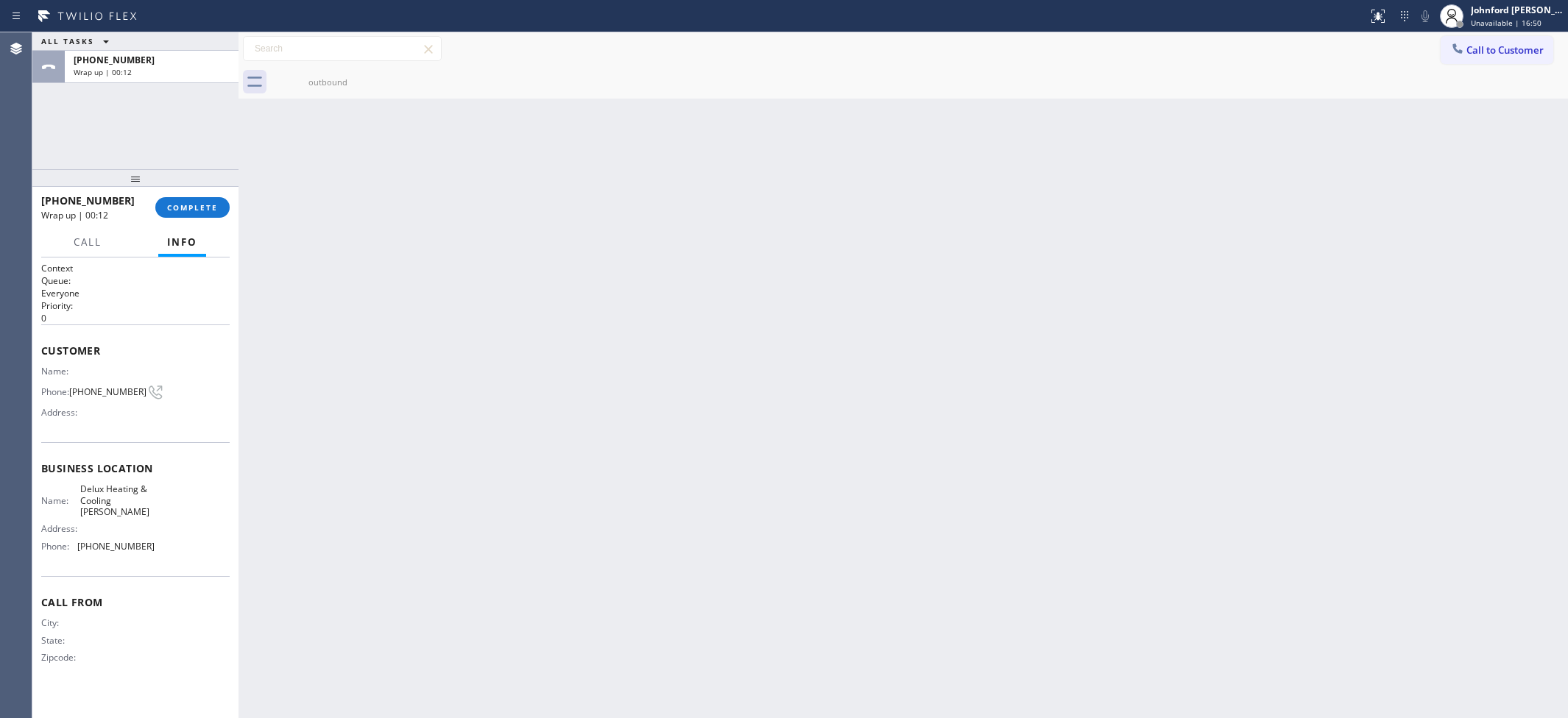
drag, startPoint x: 450, startPoint y: 221, endPoint x: 31, endPoint y: 387, distance: 450.7
click at [420, 239] on div "Back to Dashboard Change Sender ID Customers Technicians Select a contact Outbo…" at bounding box center [903, 375] width 1330 height 686
click at [187, 216] on button "COMPLETE" at bounding box center [192, 207] width 74 height 21
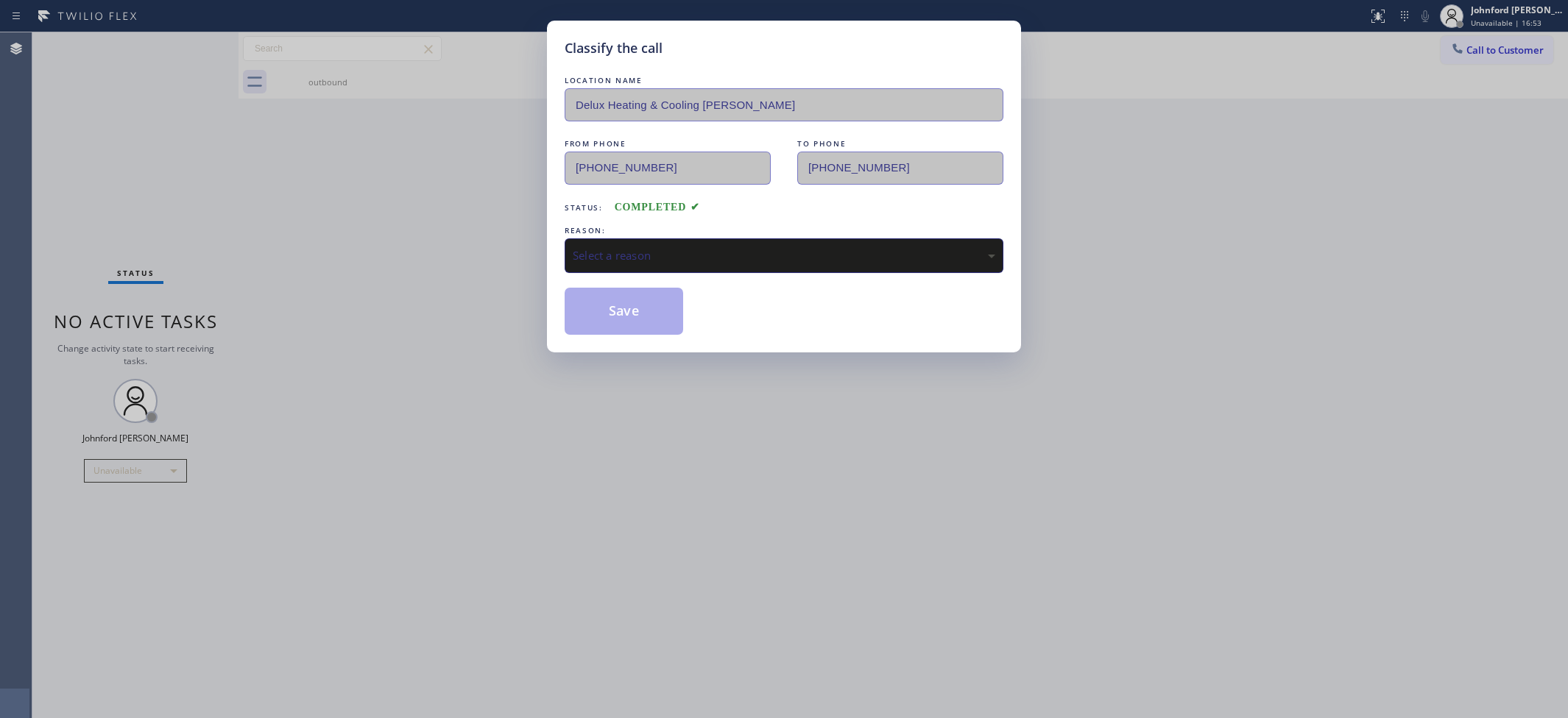
click at [648, 238] on div "Select a reason" at bounding box center [784, 255] width 439 height 34
click at [623, 314] on button "Save" at bounding box center [624, 311] width 118 height 47
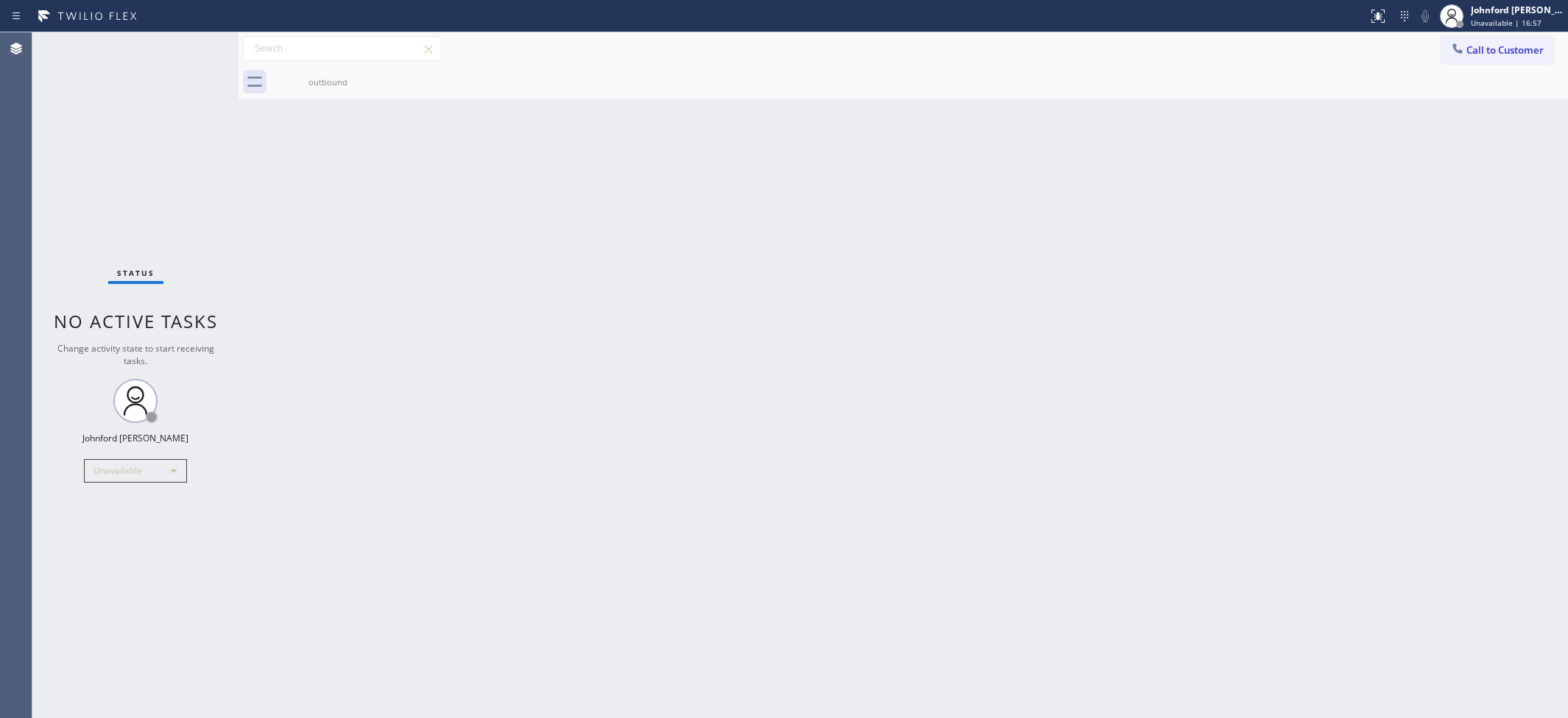
click at [1480, 50] on button "Call to Customer" at bounding box center [1497, 49] width 112 height 28
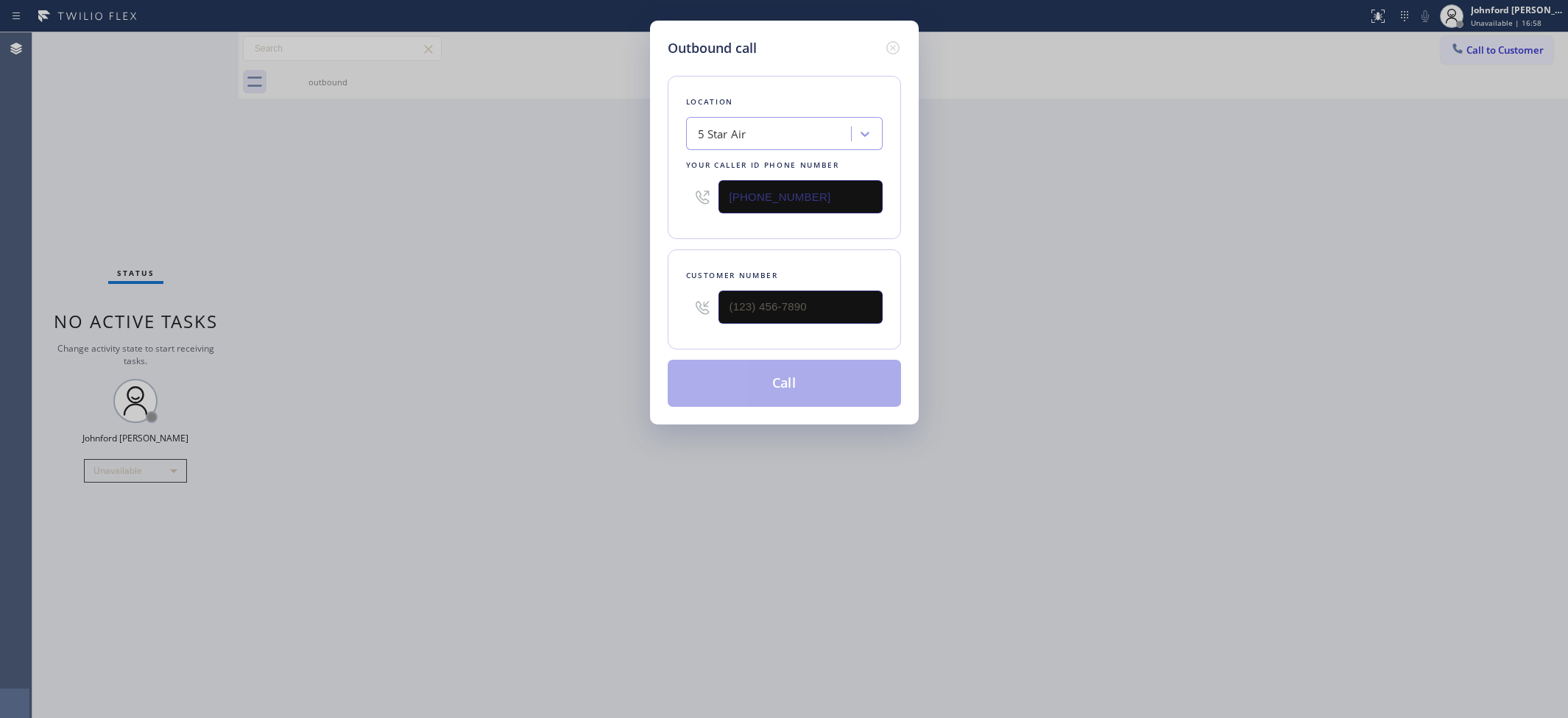
drag, startPoint x: 866, startPoint y: 166, endPoint x: 706, endPoint y: 192, distance: 162.1
click at [696, 192] on div "Location 5 Star Air Your caller id phone number (800) 686-5038" at bounding box center [784, 157] width 233 height 163
click at [793, 180] on input "(800) 686-5038" at bounding box center [800, 197] width 164 height 33
click at [897, 41] on icon at bounding box center [893, 48] width 18 height 18
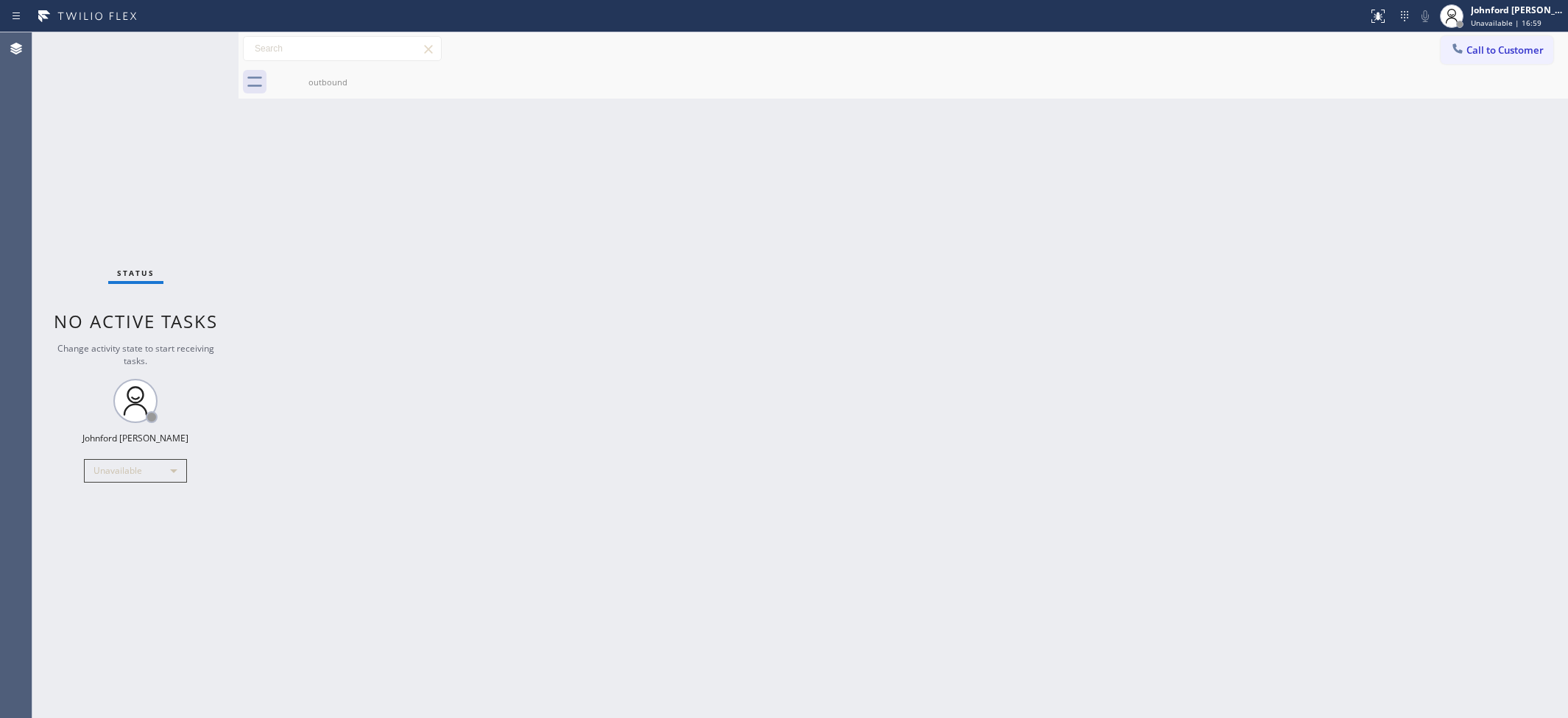
drag, startPoint x: 446, startPoint y: 192, endPoint x: 188, endPoint y: 83, distance: 280.1
click at [427, 195] on div "Back to Dashboard Change Sender ID Customers Technicians Select a contact Outbo…" at bounding box center [903, 375] width 1330 height 686
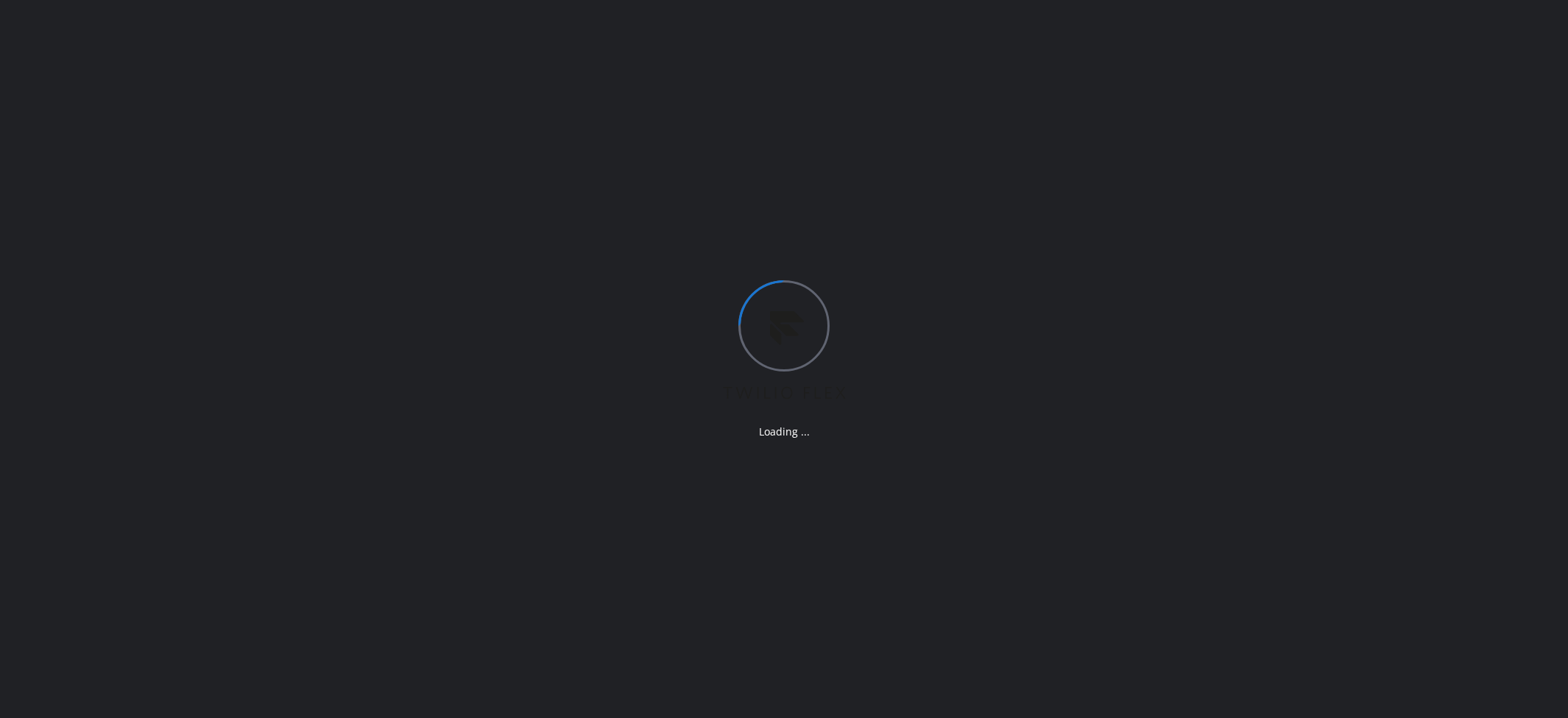
click at [133, 234] on div "Loading ..." at bounding box center [784, 359] width 1568 height 718
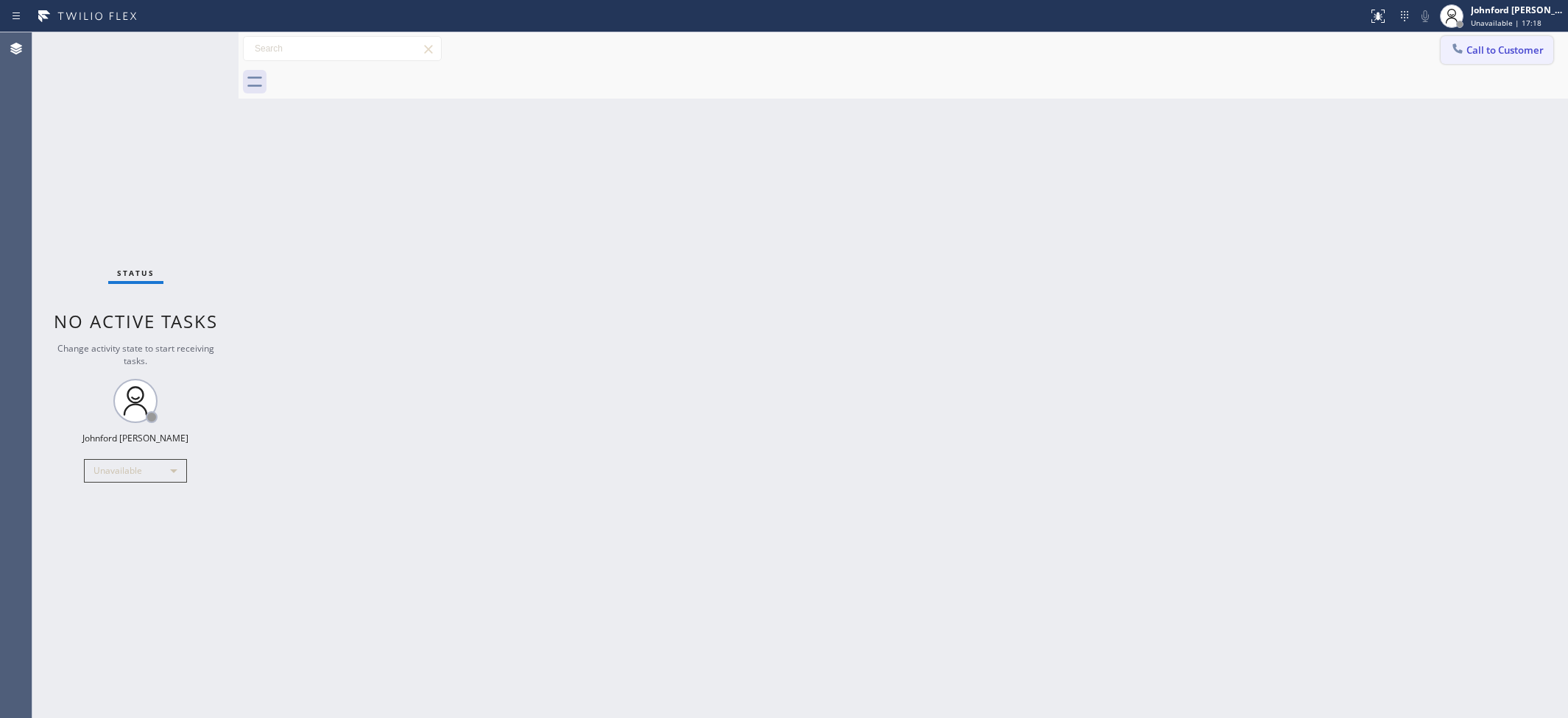
drag, startPoint x: 1473, startPoint y: 52, endPoint x: 1432, endPoint y: 68, distance: 44.0
click at [1472, 52] on span "Call to Customer" at bounding box center [1504, 50] width 77 height 13
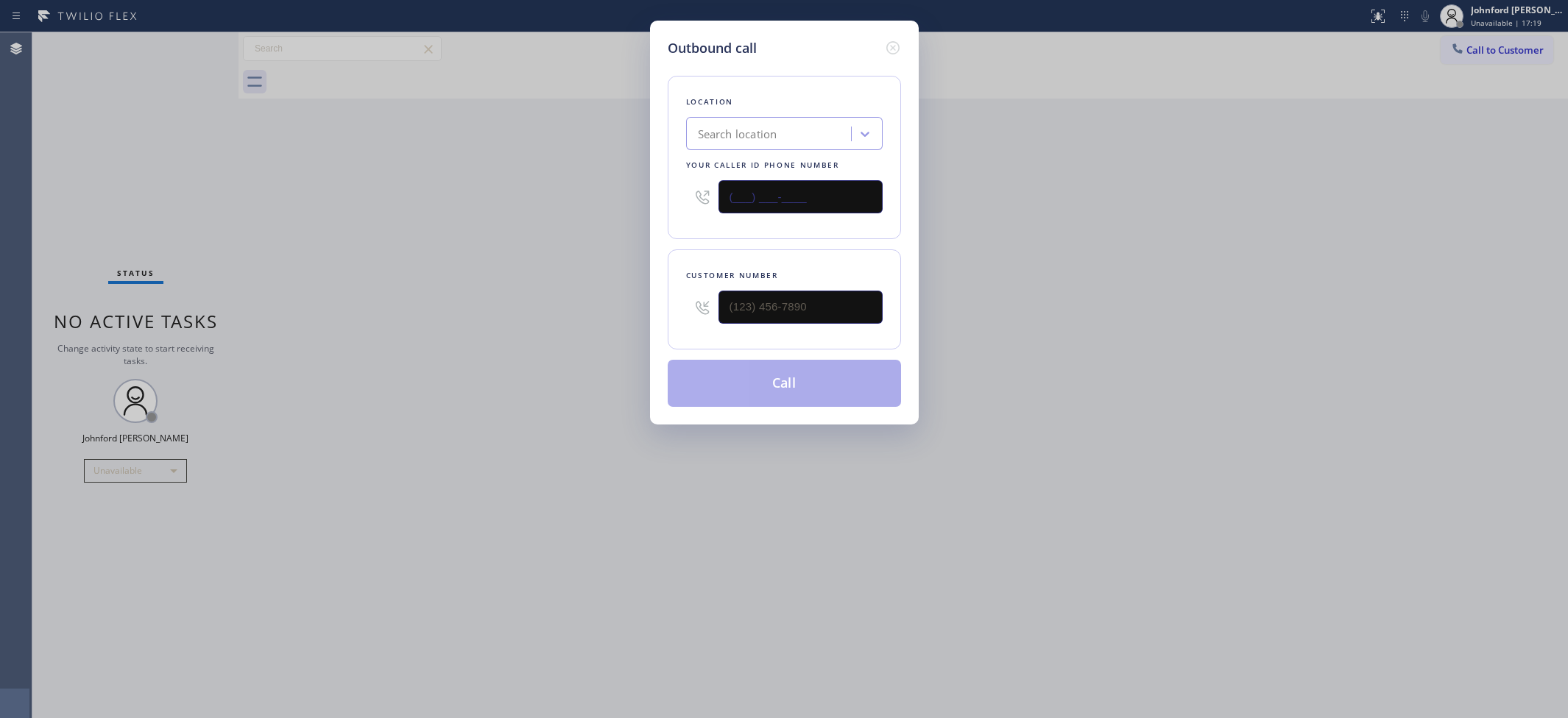
drag, startPoint x: 708, startPoint y: 200, endPoint x: 539, endPoint y: 200, distance: 169.0
click at [578, 200] on div "Outbound call Location Search location Your caller id phone number (___) ___-__…" at bounding box center [784, 359] width 1568 height 718
paste input "800) 686-5038"
type input "[PHONE_NUMBER]"
click at [485, 216] on div "Outbound call Location Search location Your caller id phone number (800) 686-50…" at bounding box center [784, 359] width 1568 height 718
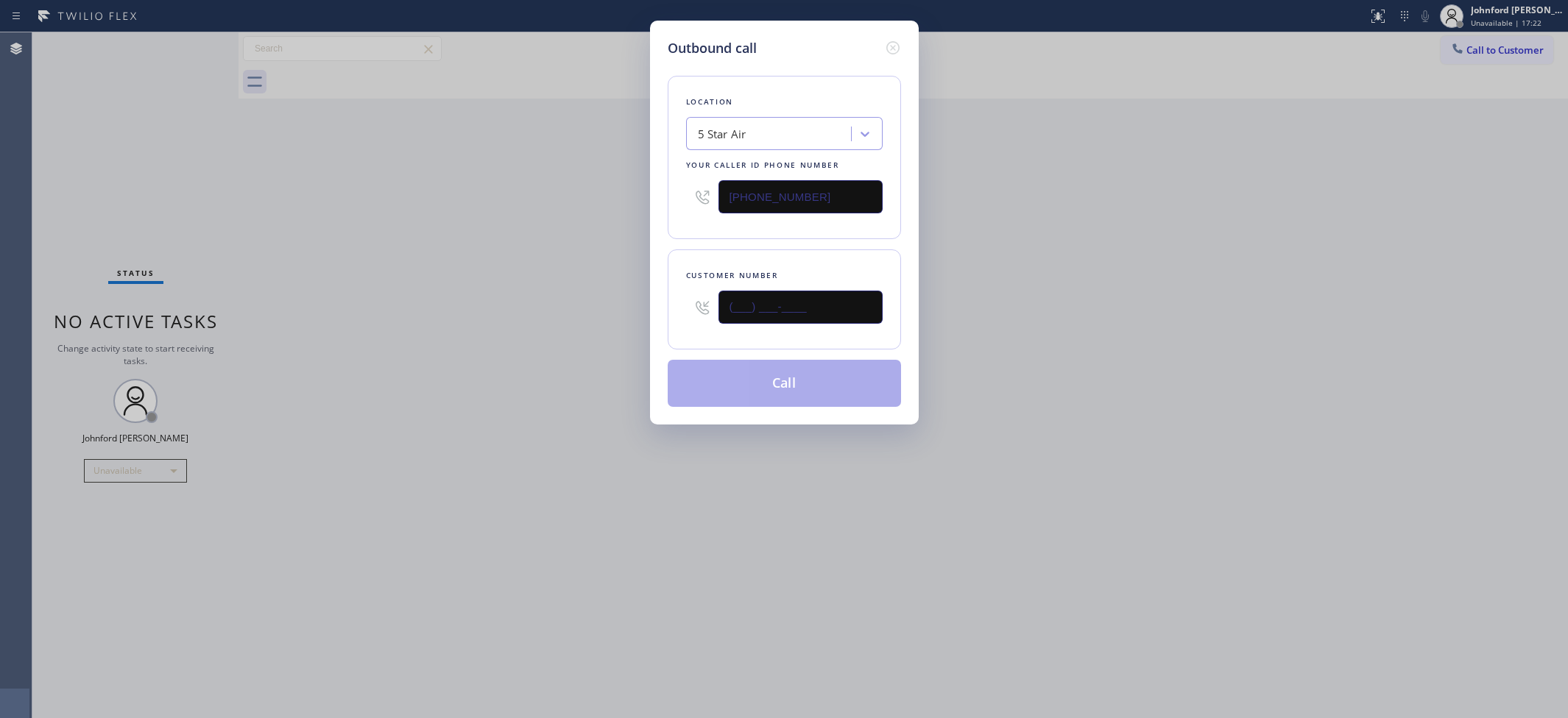
drag, startPoint x: 844, startPoint y: 303, endPoint x: 667, endPoint y: 307, distance: 177.0
click at [844, 303] on input "(___) ___-____" at bounding box center [800, 307] width 164 height 33
paste input "877) 215-4065"
type input "(877) 215-4065"
click at [258, 307] on div "Outbound call Location 5 Star Air Your caller id phone number (800) 686-5038 Cu…" at bounding box center [784, 359] width 1568 height 718
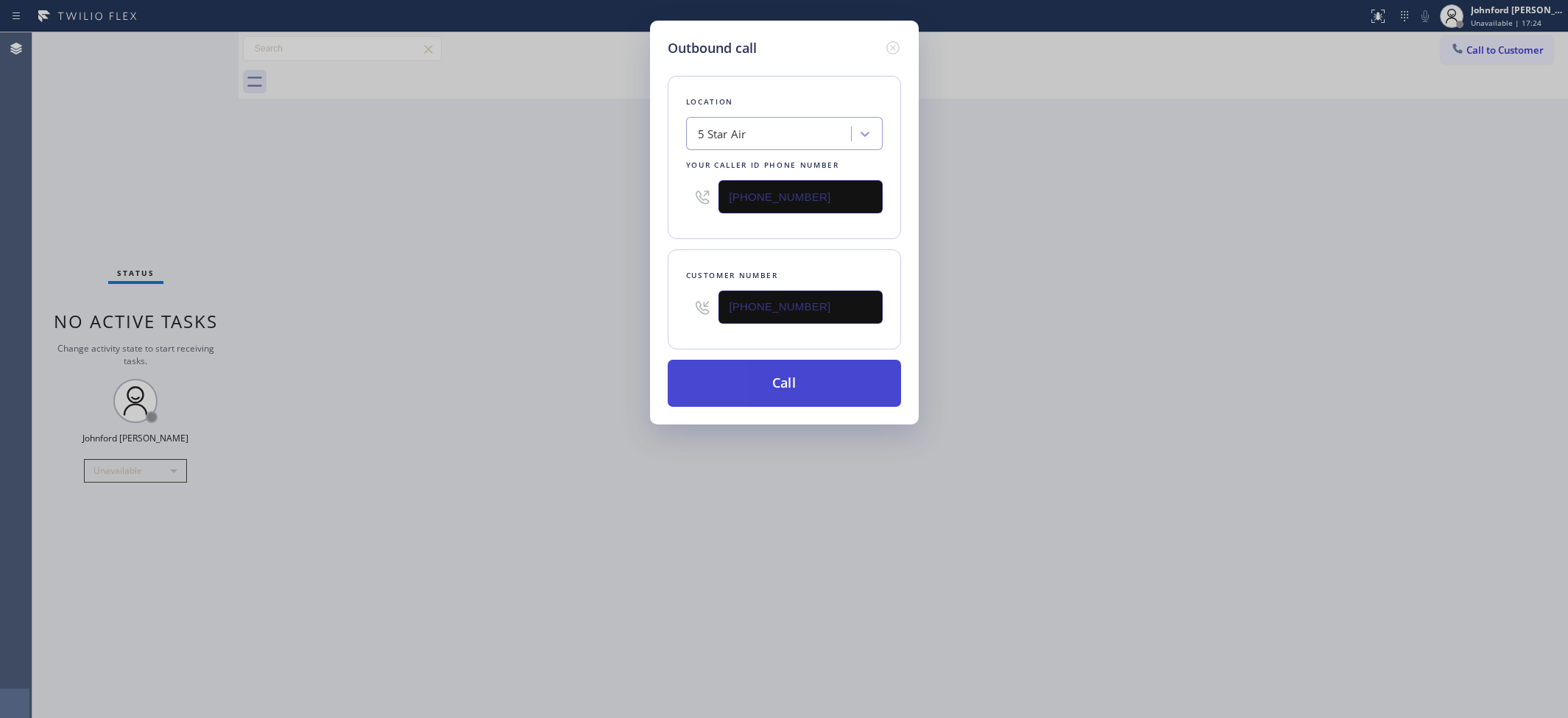
click at [774, 390] on button "Call" at bounding box center [784, 383] width 233 height 47
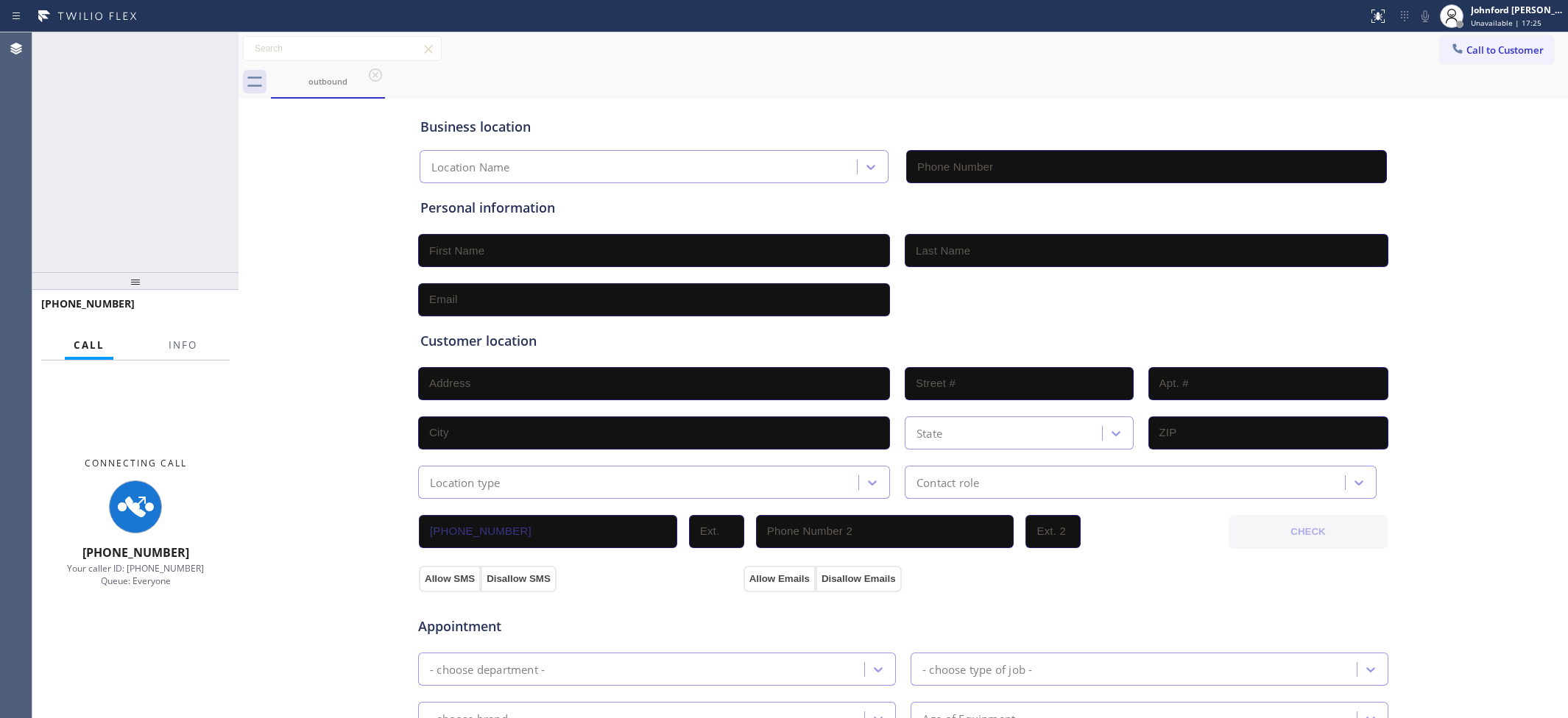
type input "(800) 686-5038"
click at [197, 344] on button "Info" at bounding box center [183, 345] width 46 height 28
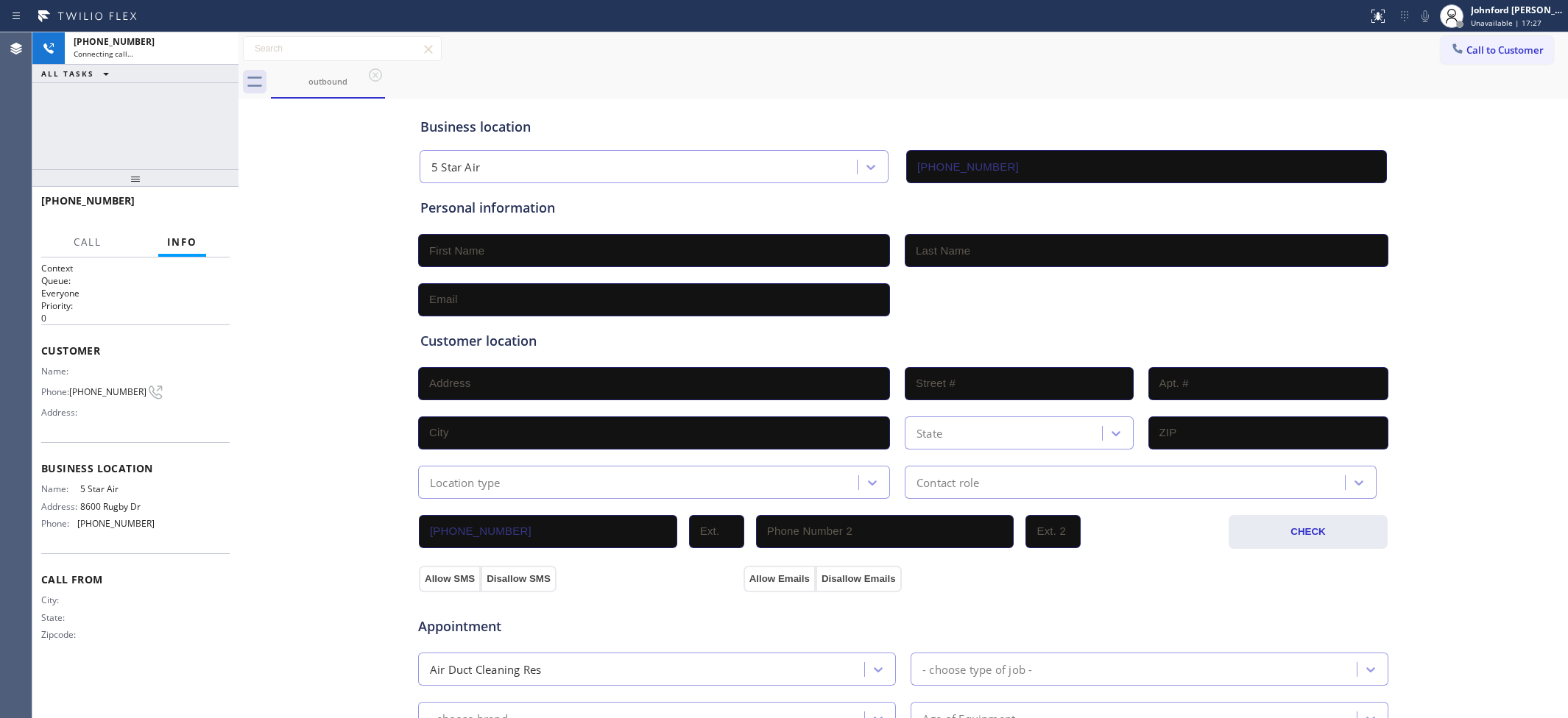
drag, startPoint x: 153, startPoint y: 263, endPoint x: 153, endPoint y: 126, distance: 137.0
click at [153, 126] on div "+18772154065 Connecting call… ALL TASKS ALL TASKS ACTIVE TASKS TASKS IN WRAP UP…" at bounding box center [135, 375] width 206 height 686
click at [197, 206] on span "HANG UP" at bounding box center [196, 207] width 45 height 10
click at [1441, 52] on button "Call to Customer" at bounding box center [1497, 49] width 112 height 28
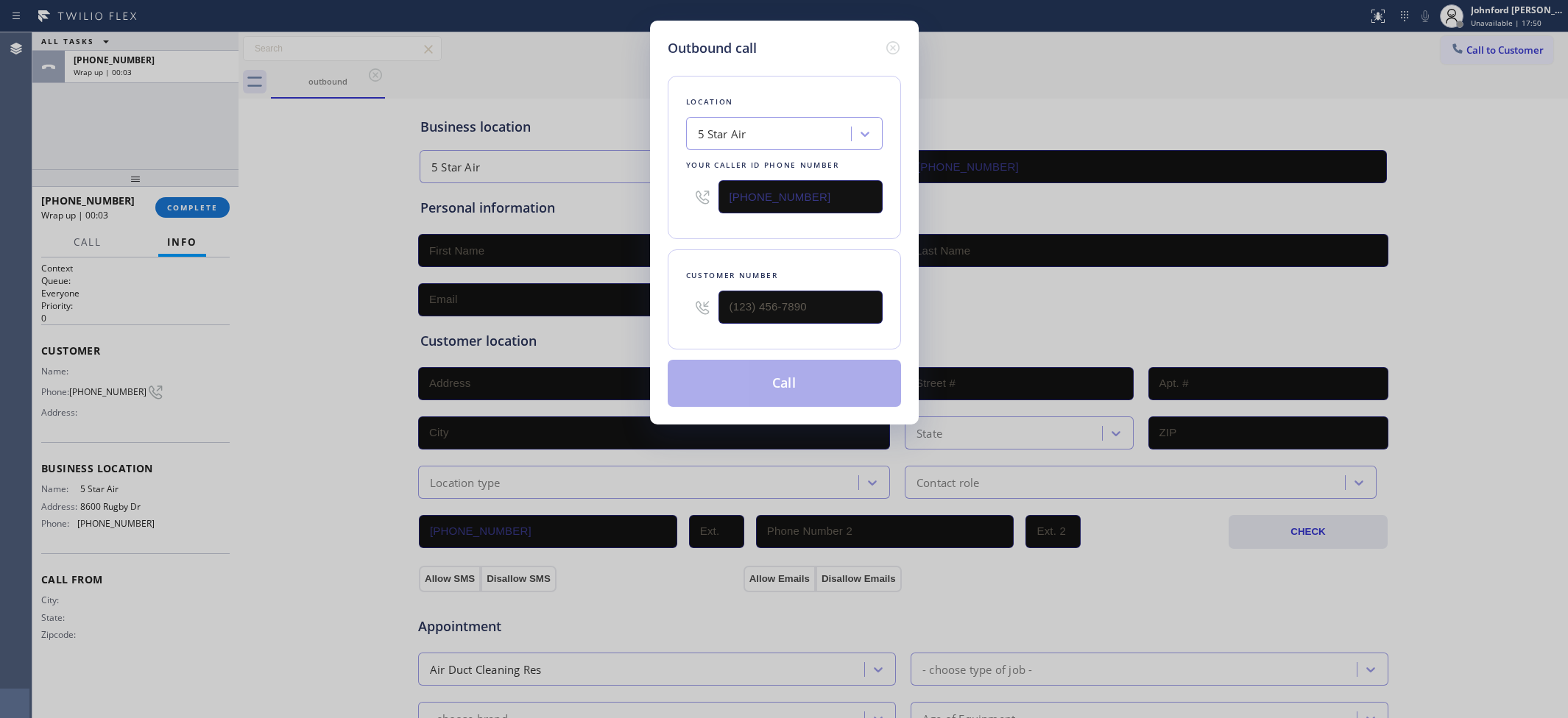
drag, startPoint x: 733, startPoint y: 214, endPoint x: 590, endPoint y: 232, distance: 144.1
click at [590, 232] on div "Outbound call Location 5 Star Air Your caller id phone number (800) 686-5038 Cu…" at bounding box center [784, 359] width 1568 height 718
paste input "657) 315-6775"
type input "(657) 315-6775"
click at [789, 292] on input "(___) ___-____" at bounding box center [800, 307] width 164 height 33
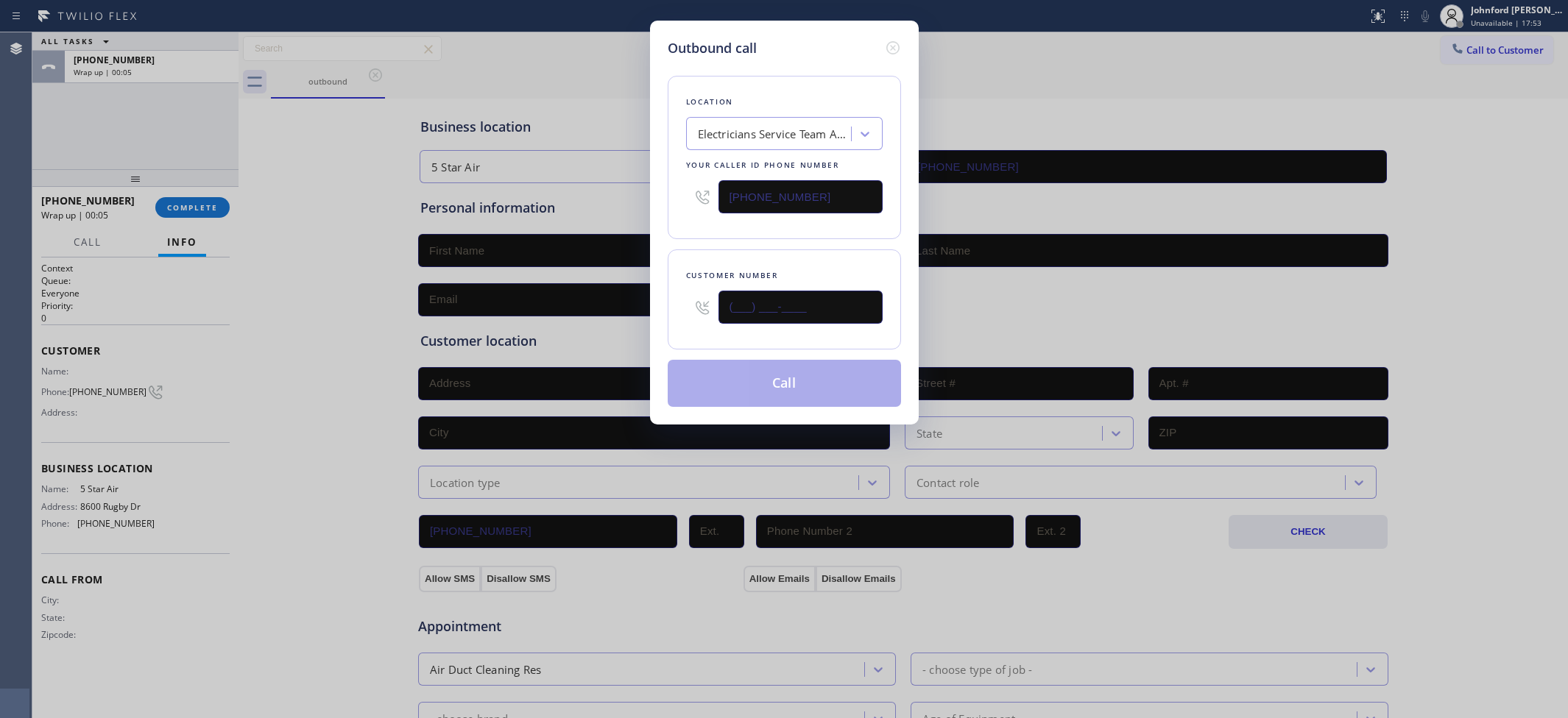
paste input "657) 502-0536"
type input "(657) 502-0536"
click at [804, 249] on div "Customer number (657) 502-0536" at bounding box center [784, 299] width 233 height 100
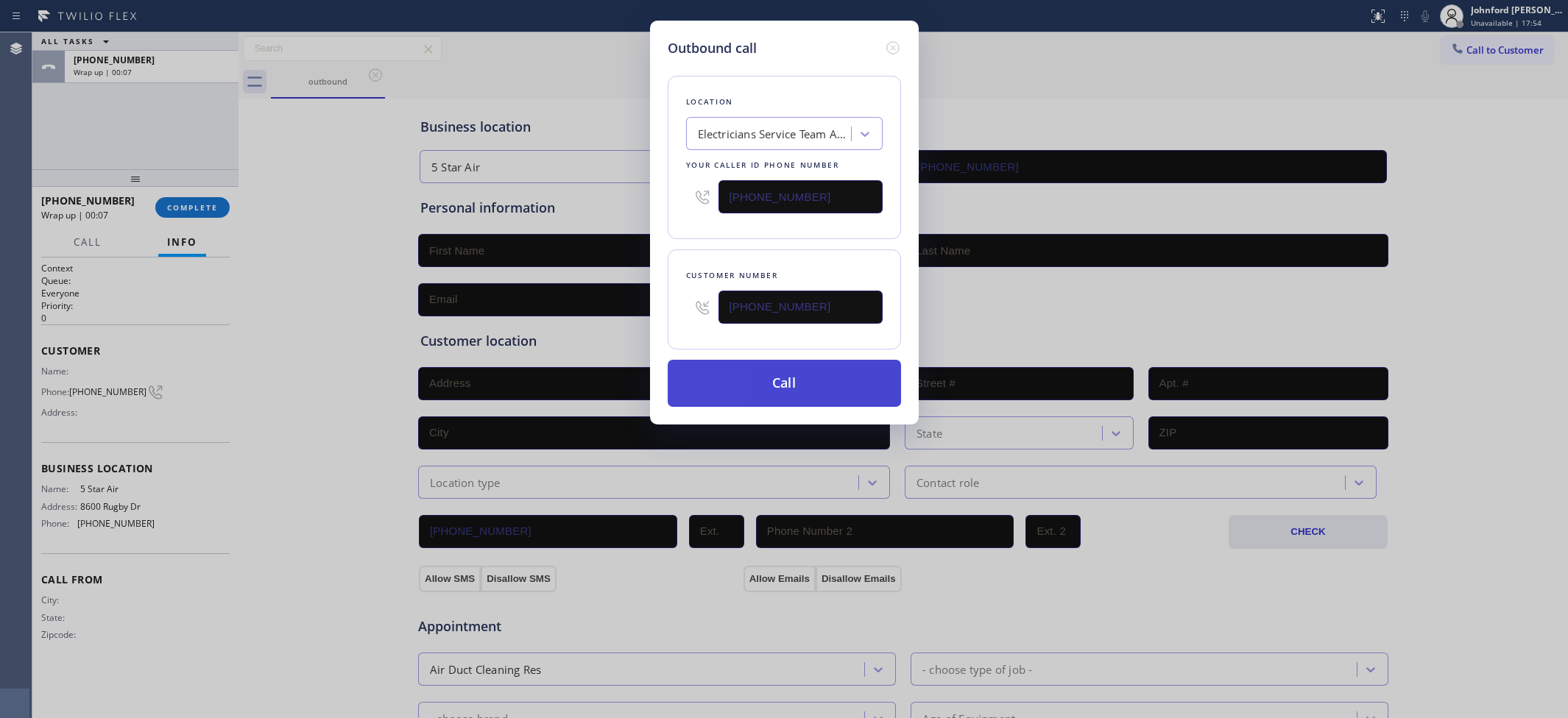
click at [774, 377] on button "Call" at bounding box center [784, 383] width 233 height 47
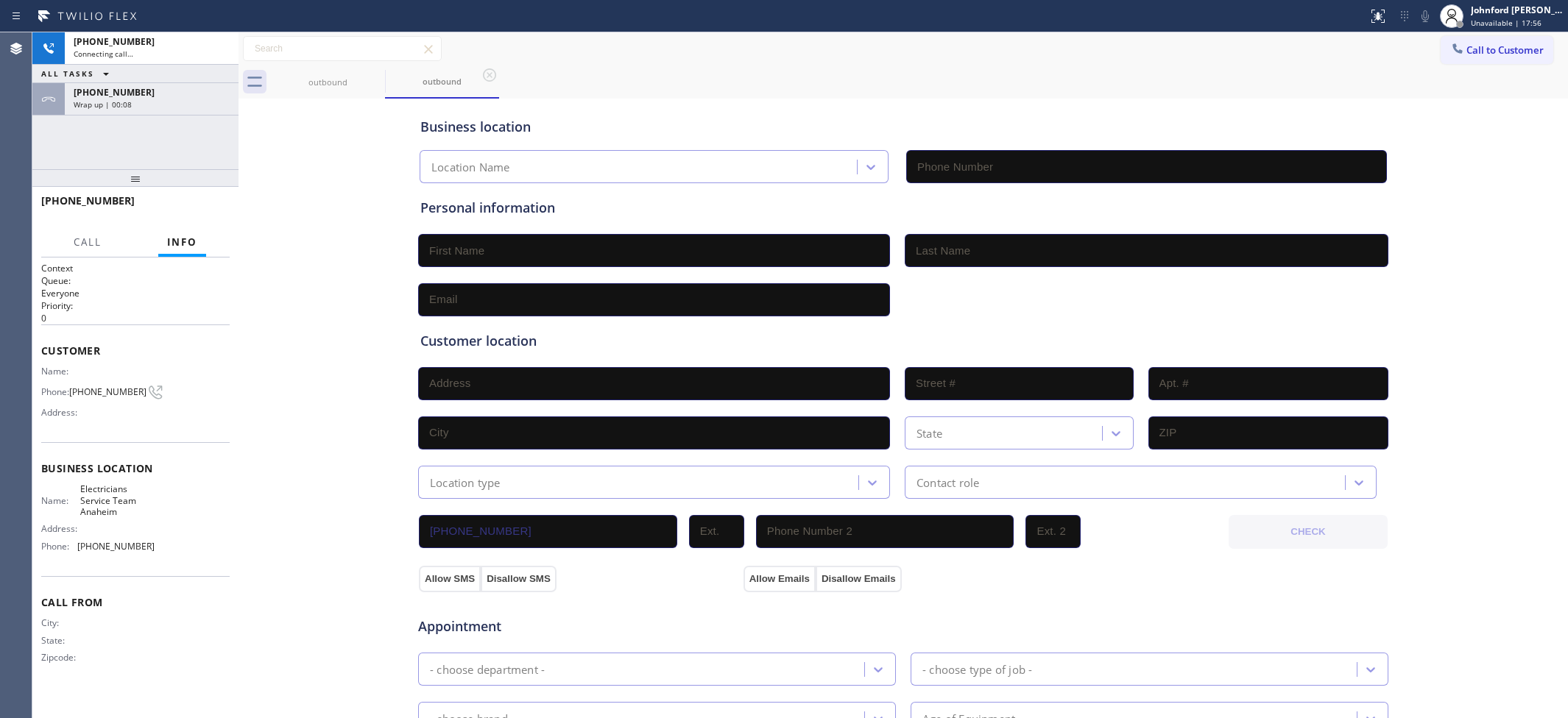
type input "(657) 315-6775"
click at [145, 112] on div "+18772154065 Wrap up | 00:10" at bounding box center [148, 99] width 168 height 32
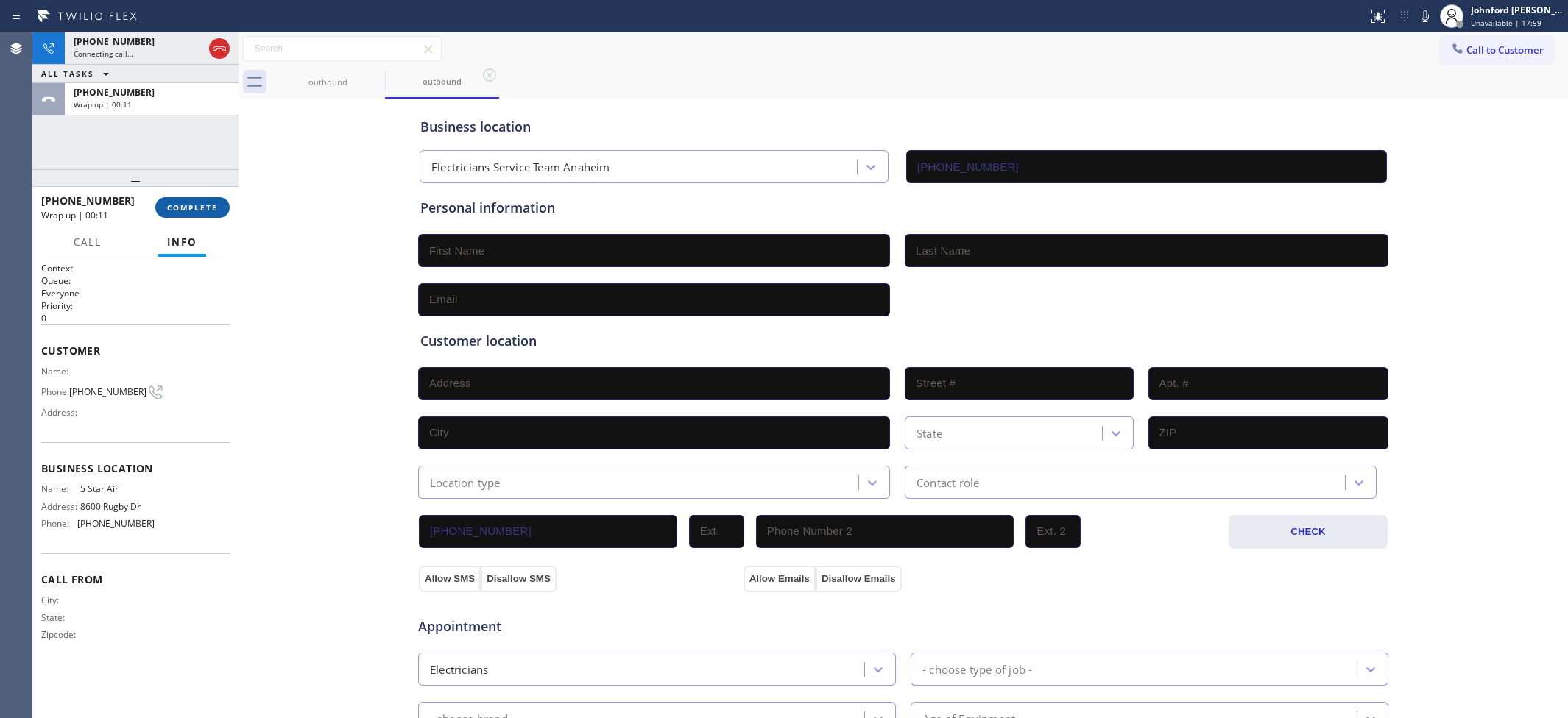
click at [220, 218] on button "COMPLETE" at bounding box center [192, 207] width 74 height 21
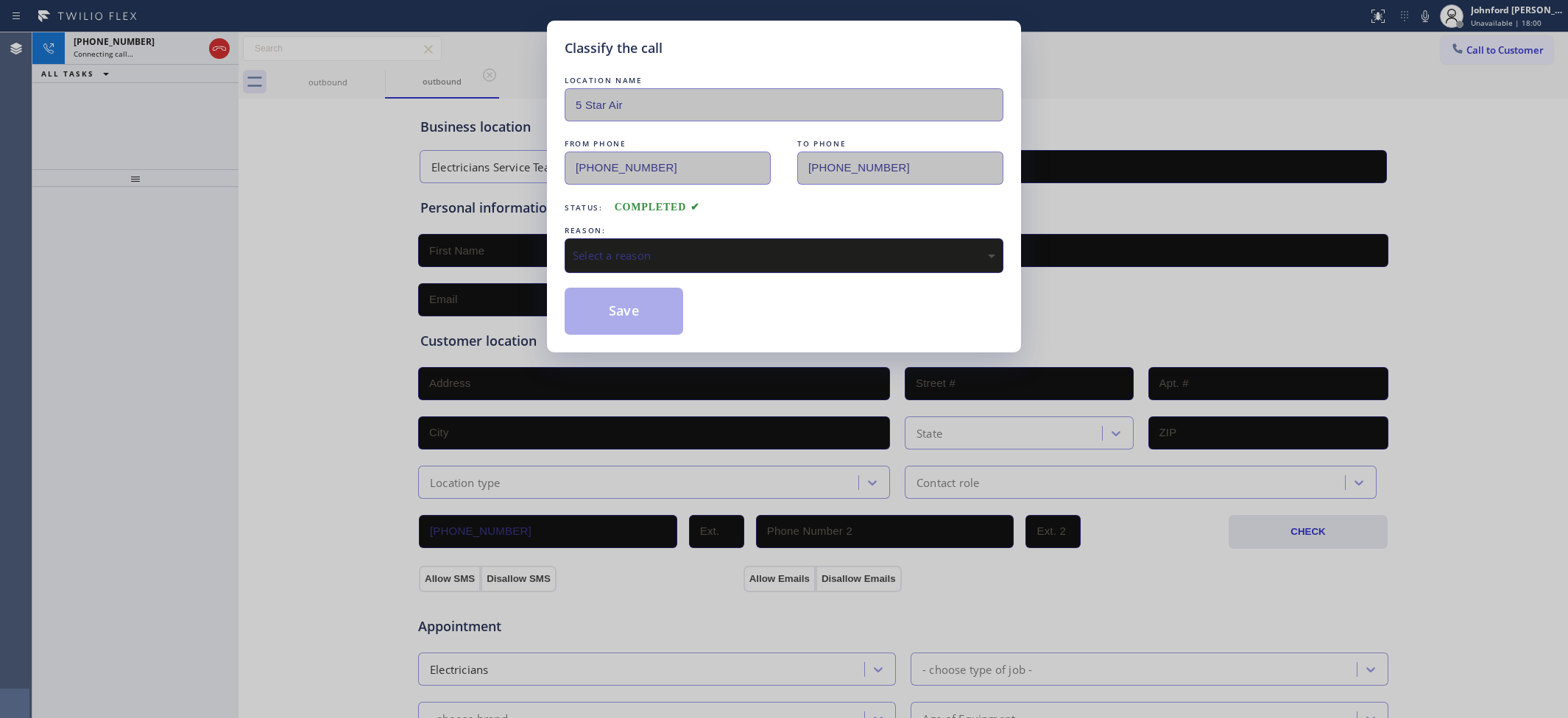
click at [667, 238] on div "Select a reason" at bounding box center [784, 255] width 439 height 34
click at [643, 295] on button "Save" at bounding box center [624, 311] width 118 height 47
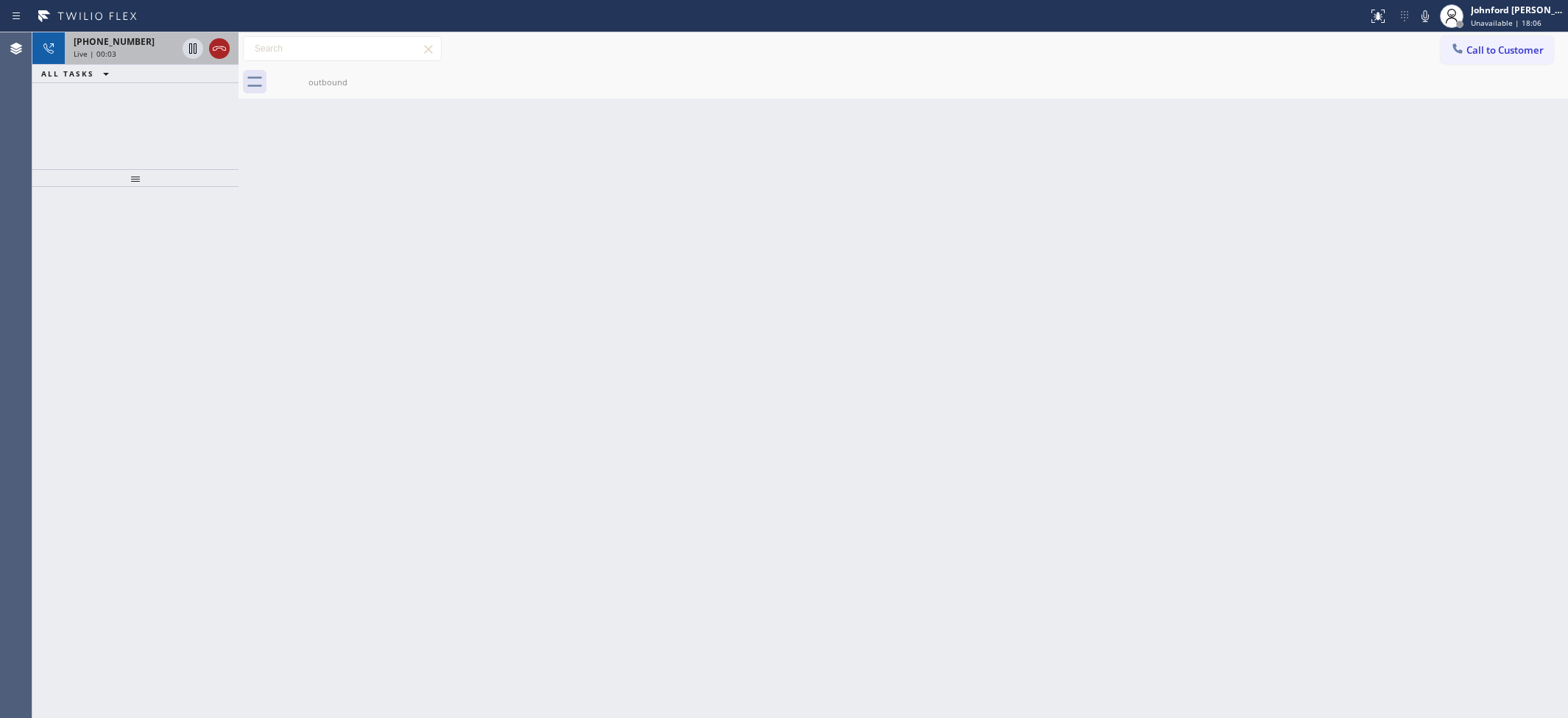
click at [221, 53] on icon at bounding box center [220, 49] width 18 height 18
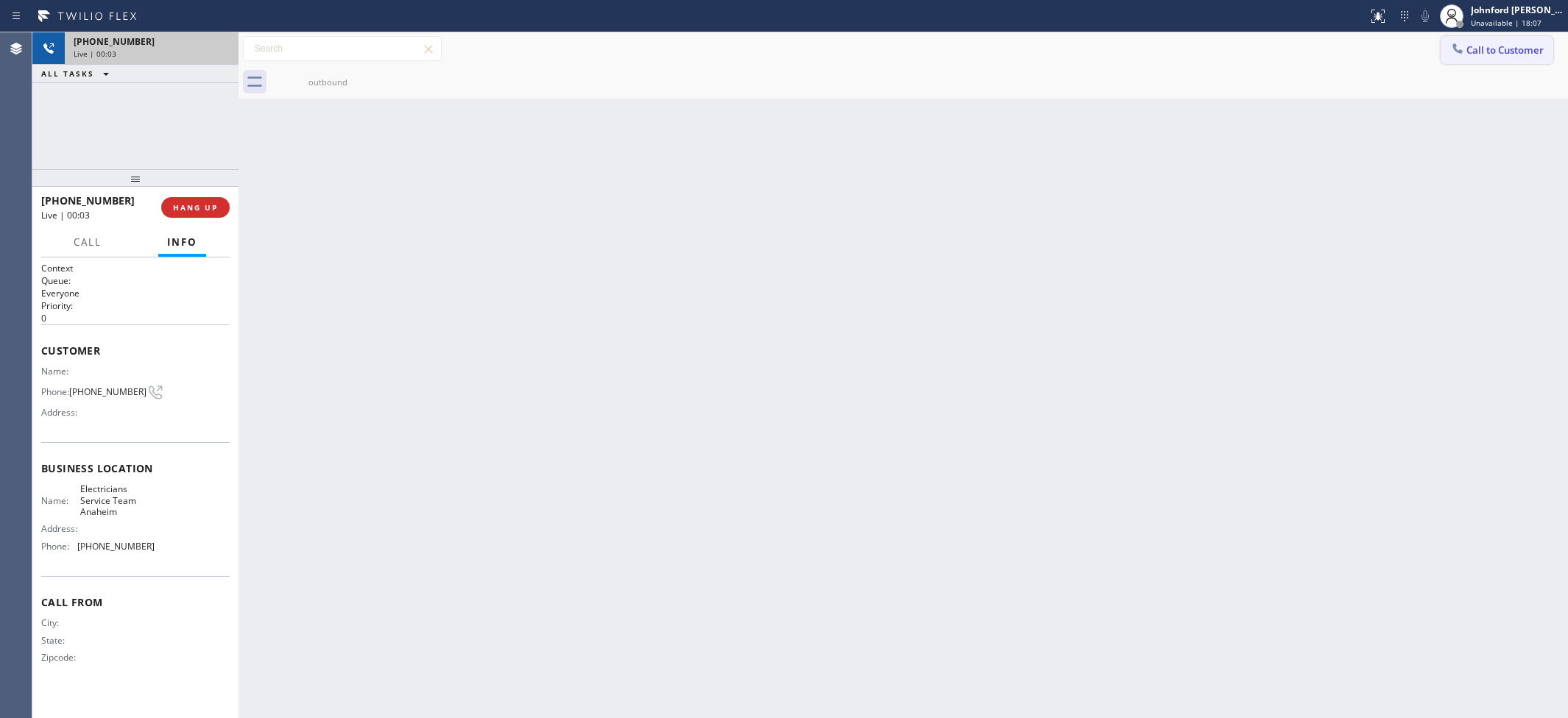
click at [1495, 54] on span "Call to Customer" at bounding box center [1504, 50] width 77 height 13
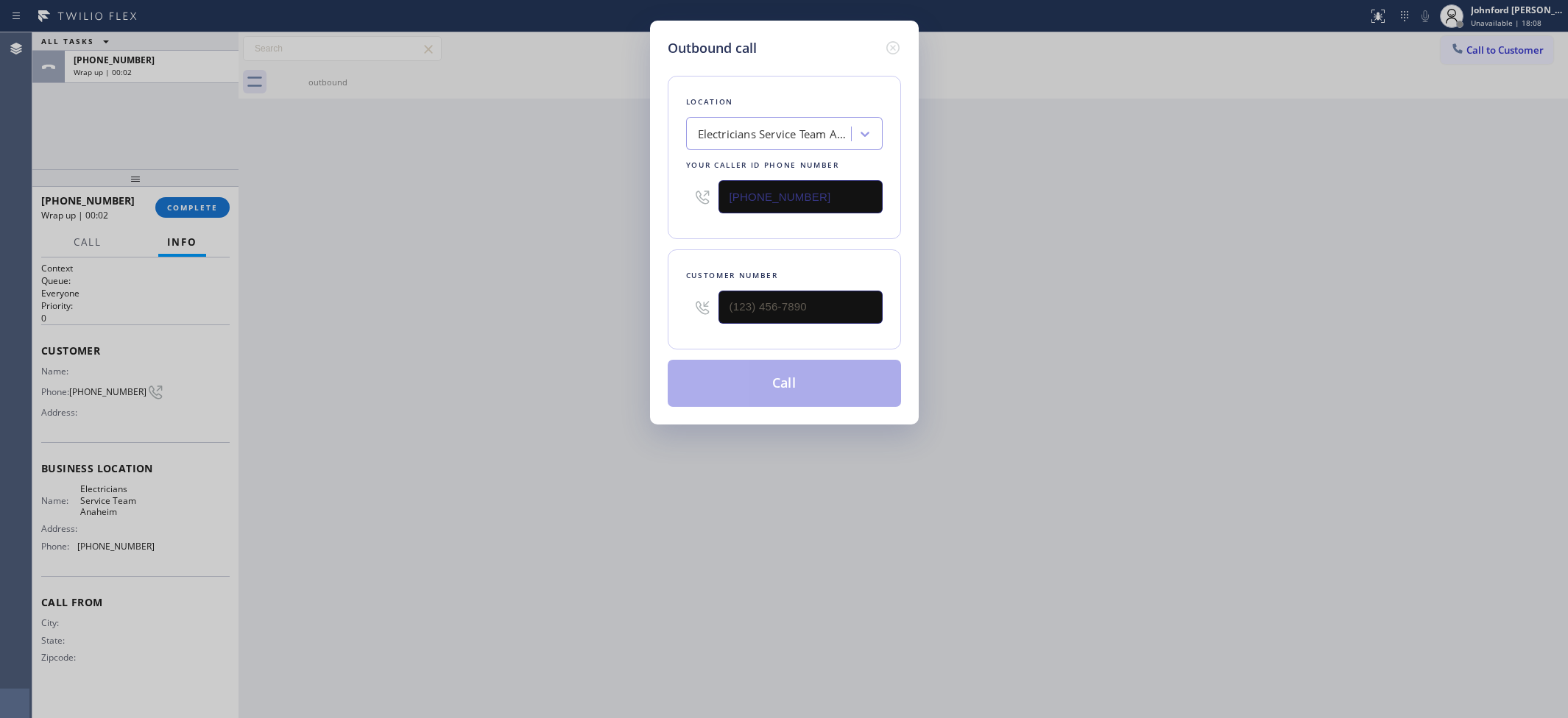
drag, startPoint x: 753, startPoint y: 293, endPoint x: 605, endPoint y: 303, distance: 148.3
click at [608, 303] on div "Outbound call Location Electricians Service Team Anaheim Your caller id phone n…" at bounding box center [784, 359] width 1568 height 718
click at [784, 307] on input "(___) ___-____" at bounding box center [800, 307] width 164 height 33
paste input "657) 502-0536"
type input "(657) 502-0536"
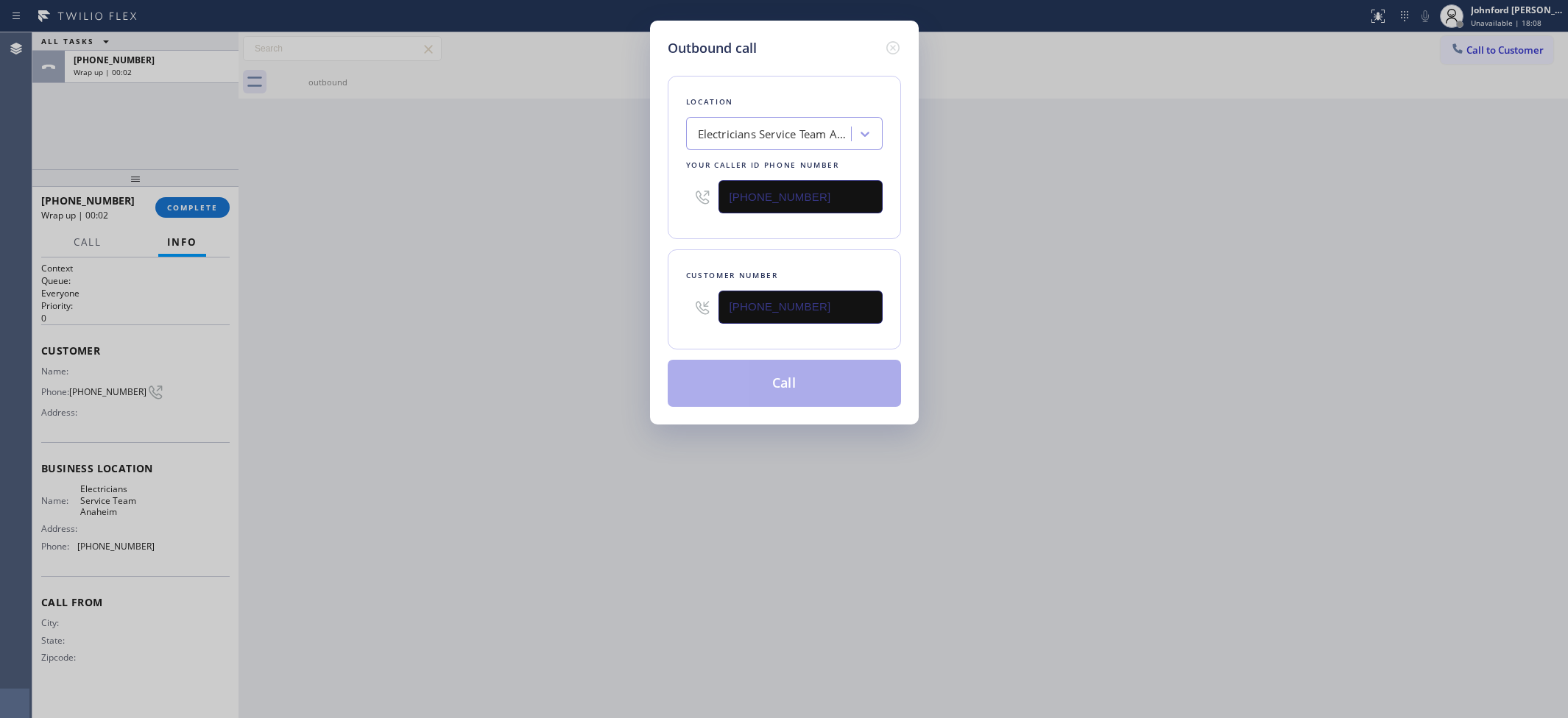
click at [618, 281] on div "Outbound call Location Electricians Service Team Anaheim Your caller id phone n…" at bounding box center [784, 359] width 1568 height 718
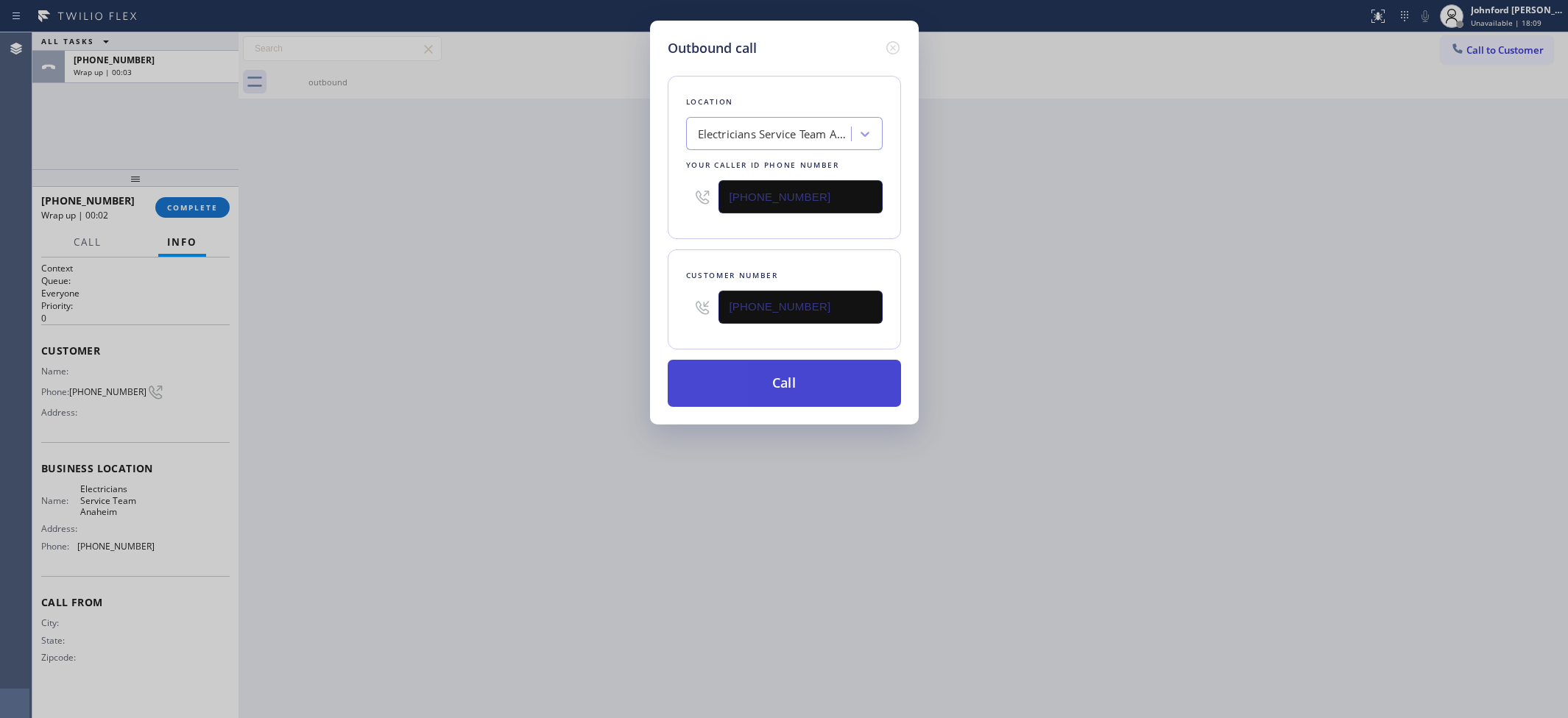
click at [748, 365] on button "Call" at bounding box center [784, 383] width 233 height 47
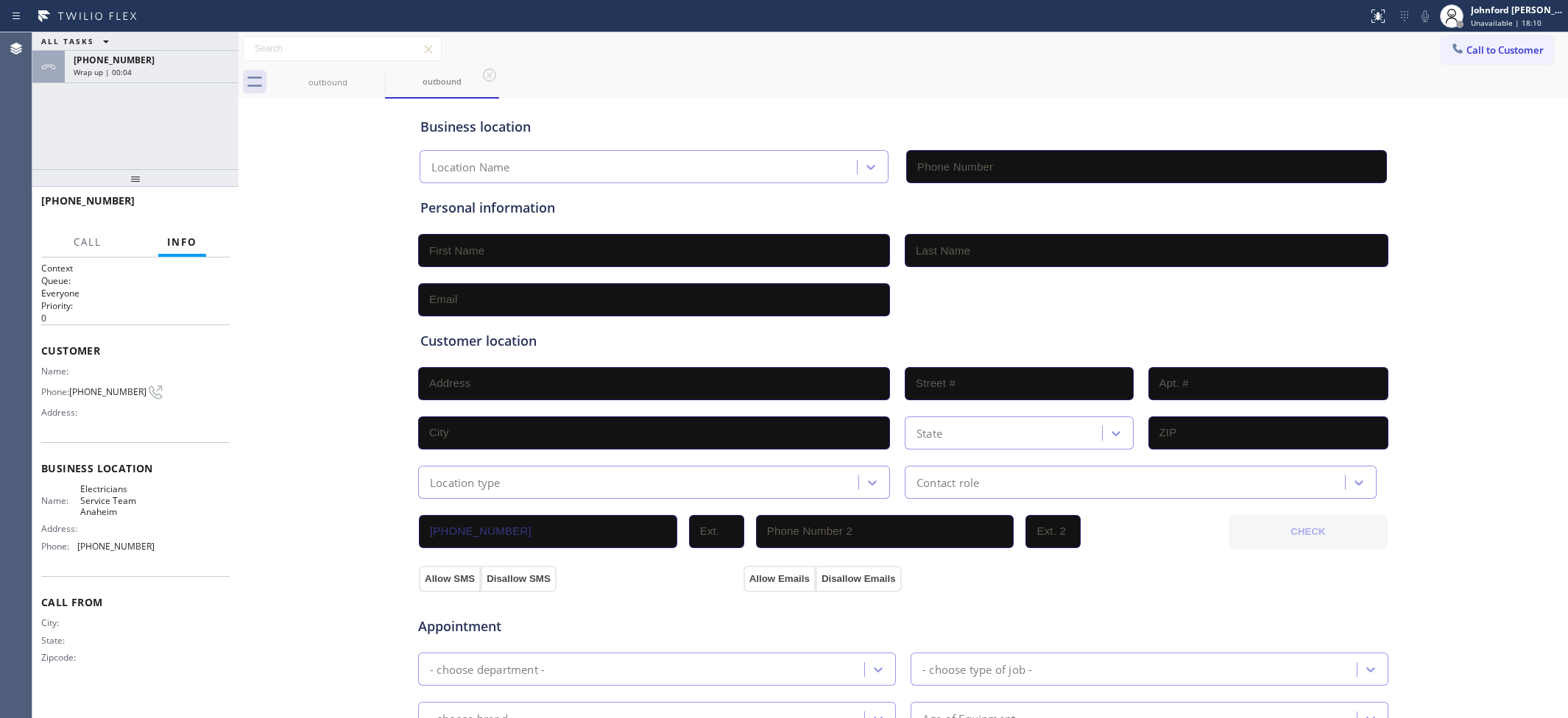
type input "(657) 315-6775"
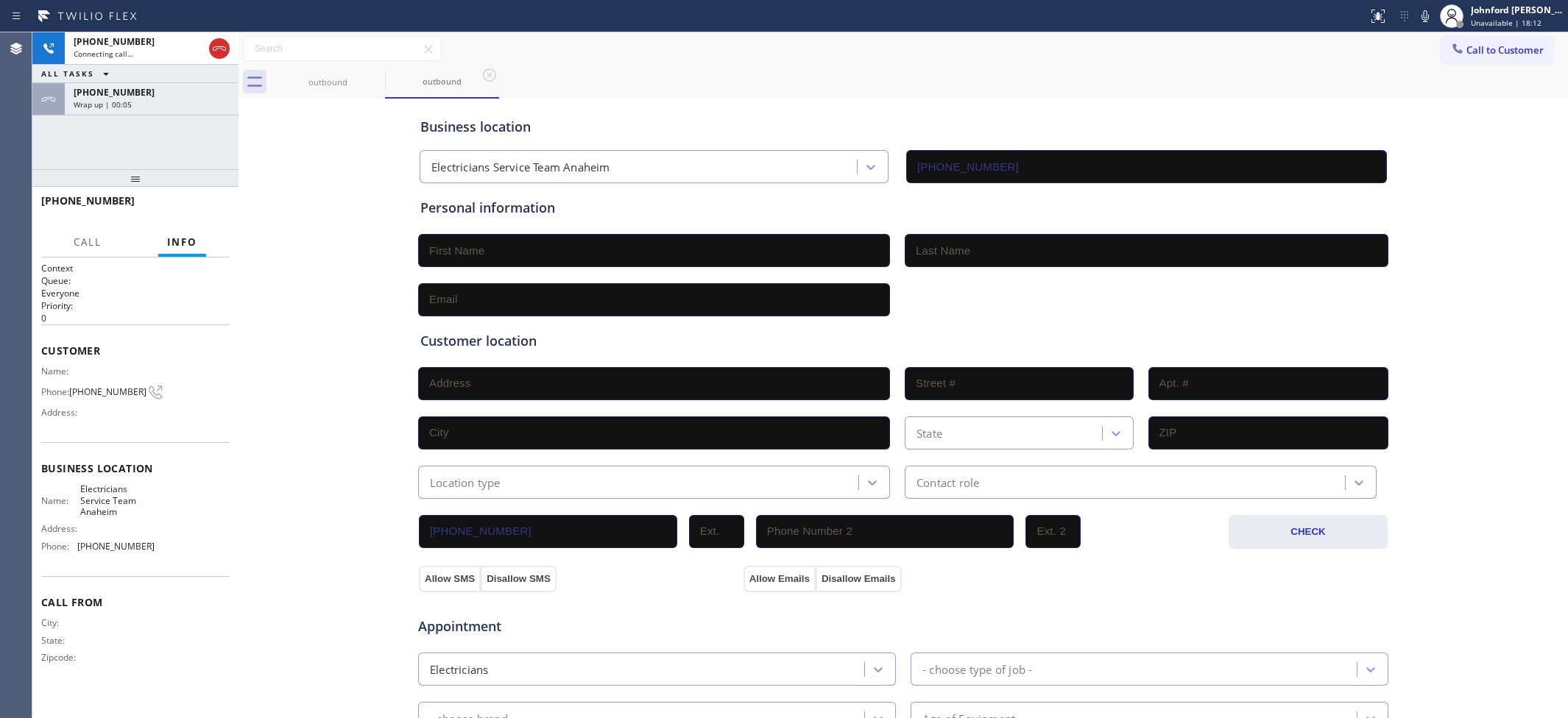
drag, startPoint x: 104, startPoint y: 100, endPoint x: 173, endPoint y: 149, distance: 84.6
click at [104, 100] on span "Wrap up | 00:05" at bounding box center [103, 105] width 58 height 10
click at [191, 207] on span "COMPLETE" at bounding box center [193, 207] width 51 height 10
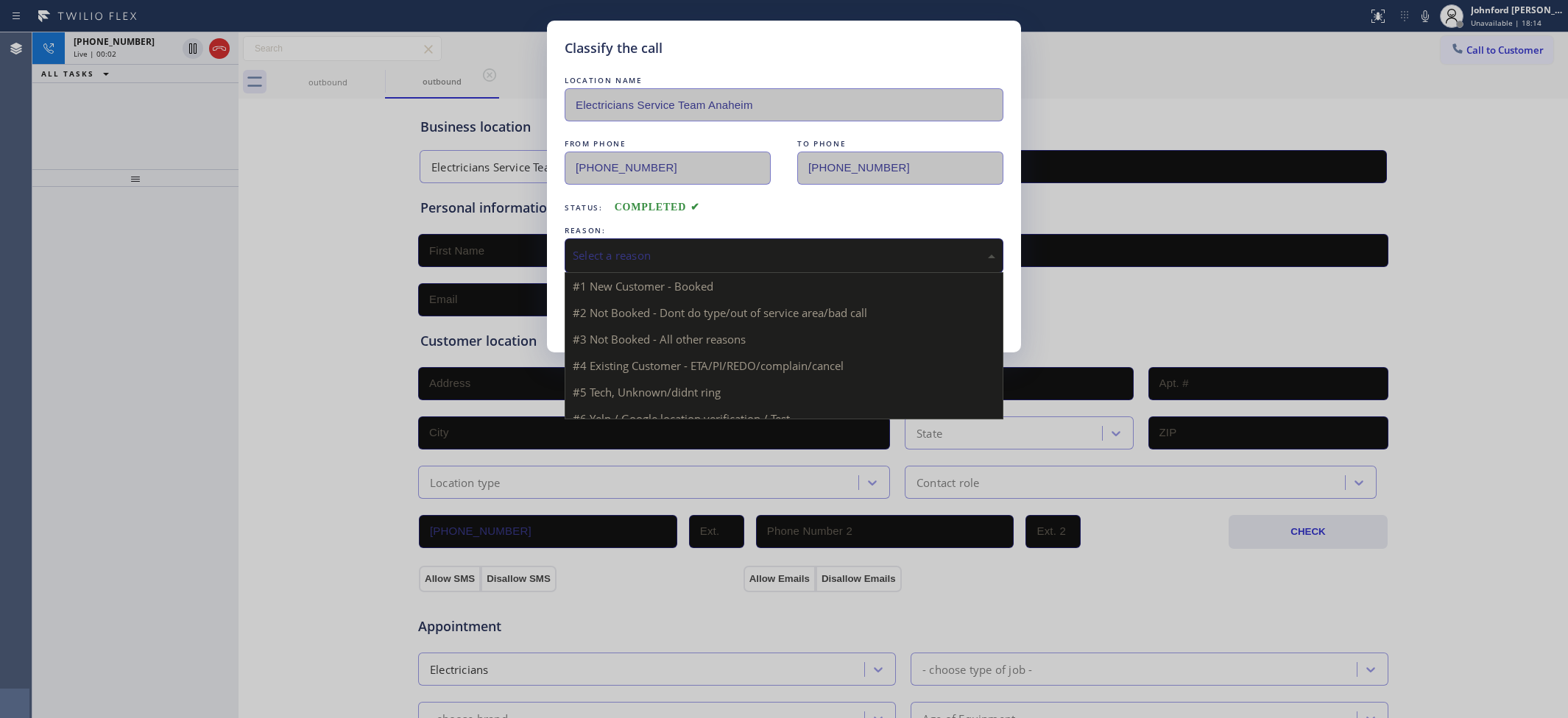
click at [683, 247] on div "Select a reason" at bounding box center [784, 255] width 423 height 17
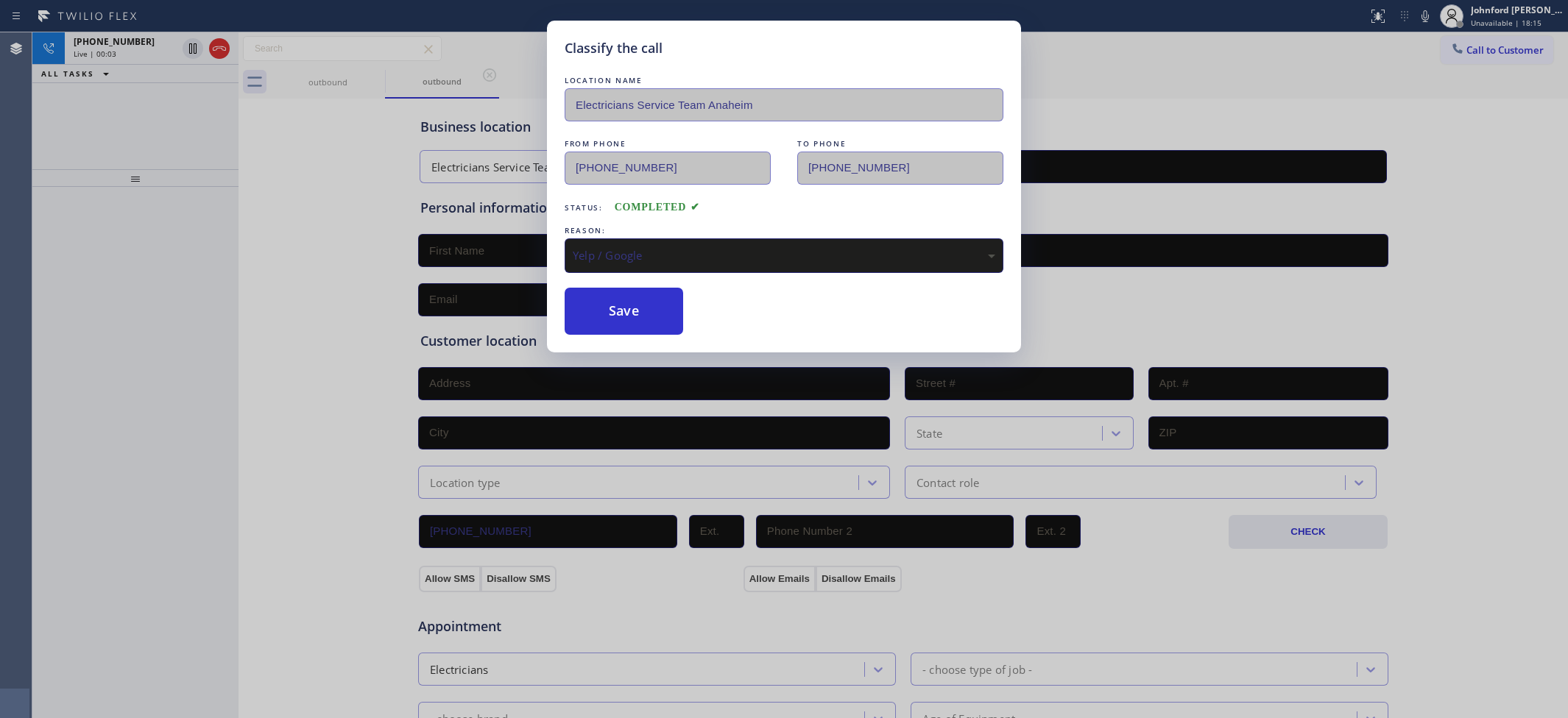
click at [616, 337] on div "Classify the call LOCATION NAME Electricians Service Team Anaheim FROM PHONE (6…" at bounding box center [784, 186] width 474 height 332
click at [602, 308] on button "Save" at bounding box center [624, 311] width 118 height 47
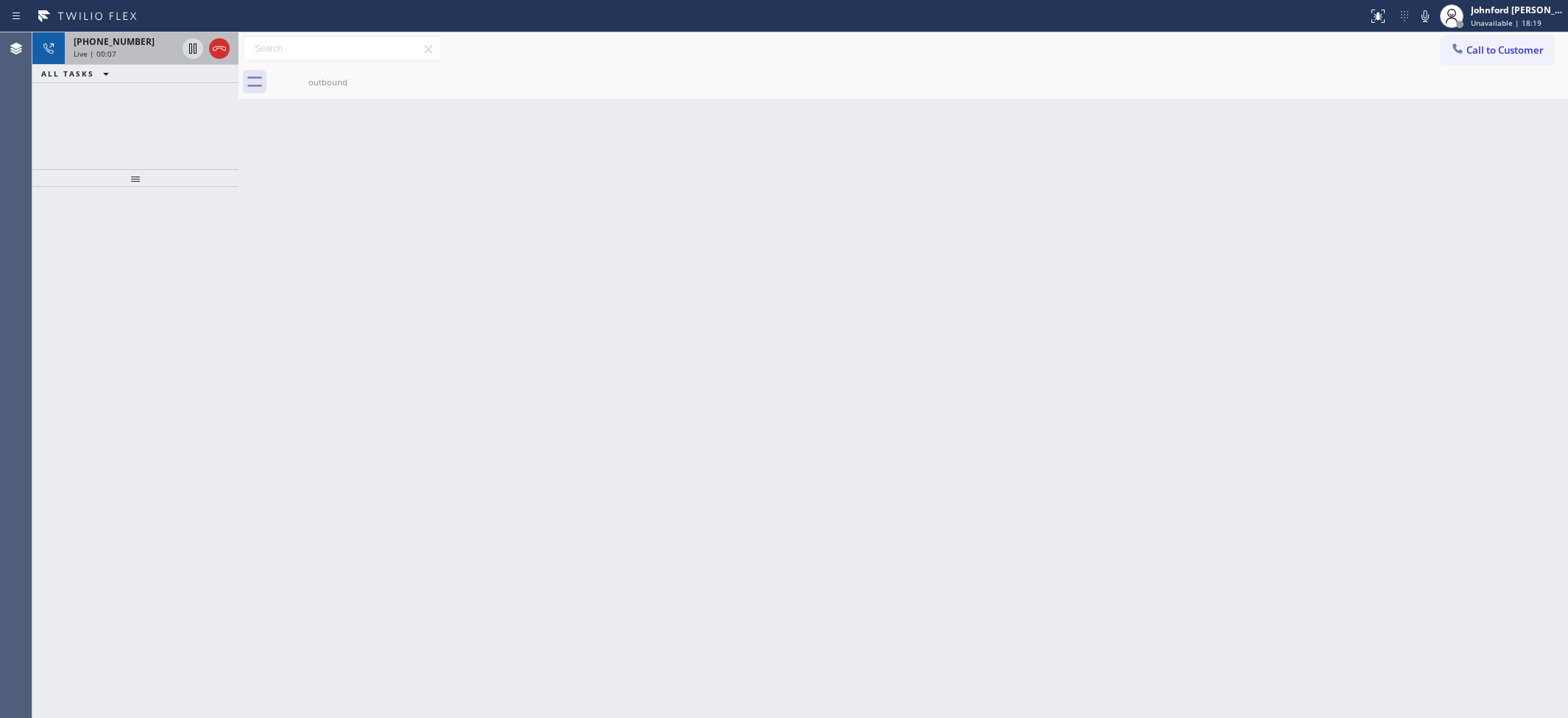
click at [232, 52] on div "+16575020536 Live | 00:07" at bounding box center [135, 48] width 206 height 32
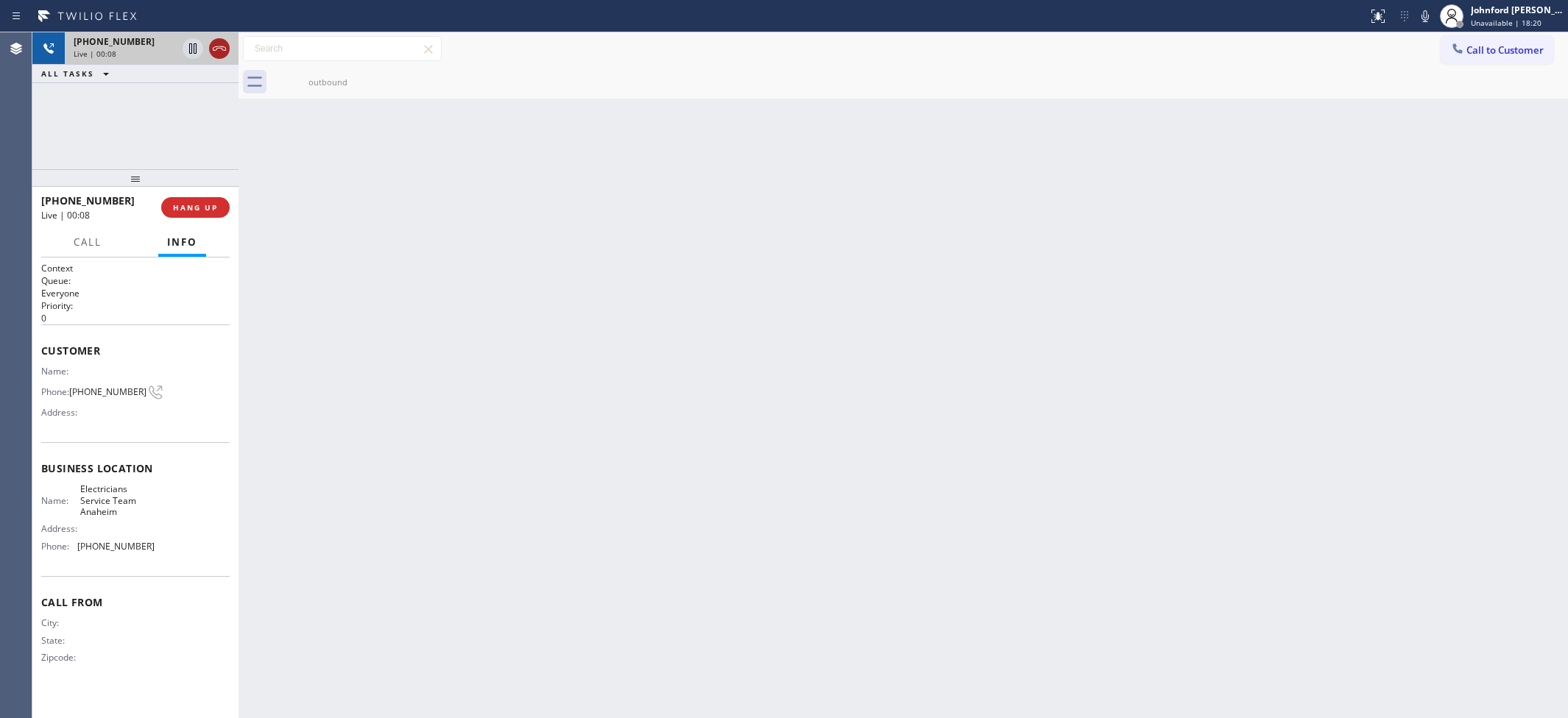
click at [225, 52] on icon at bounding box center [220, 49] width 18 height 18
click at [1491, 44] on button "Call to Customer" at bounding box center [1497, 49] width 112 height 28
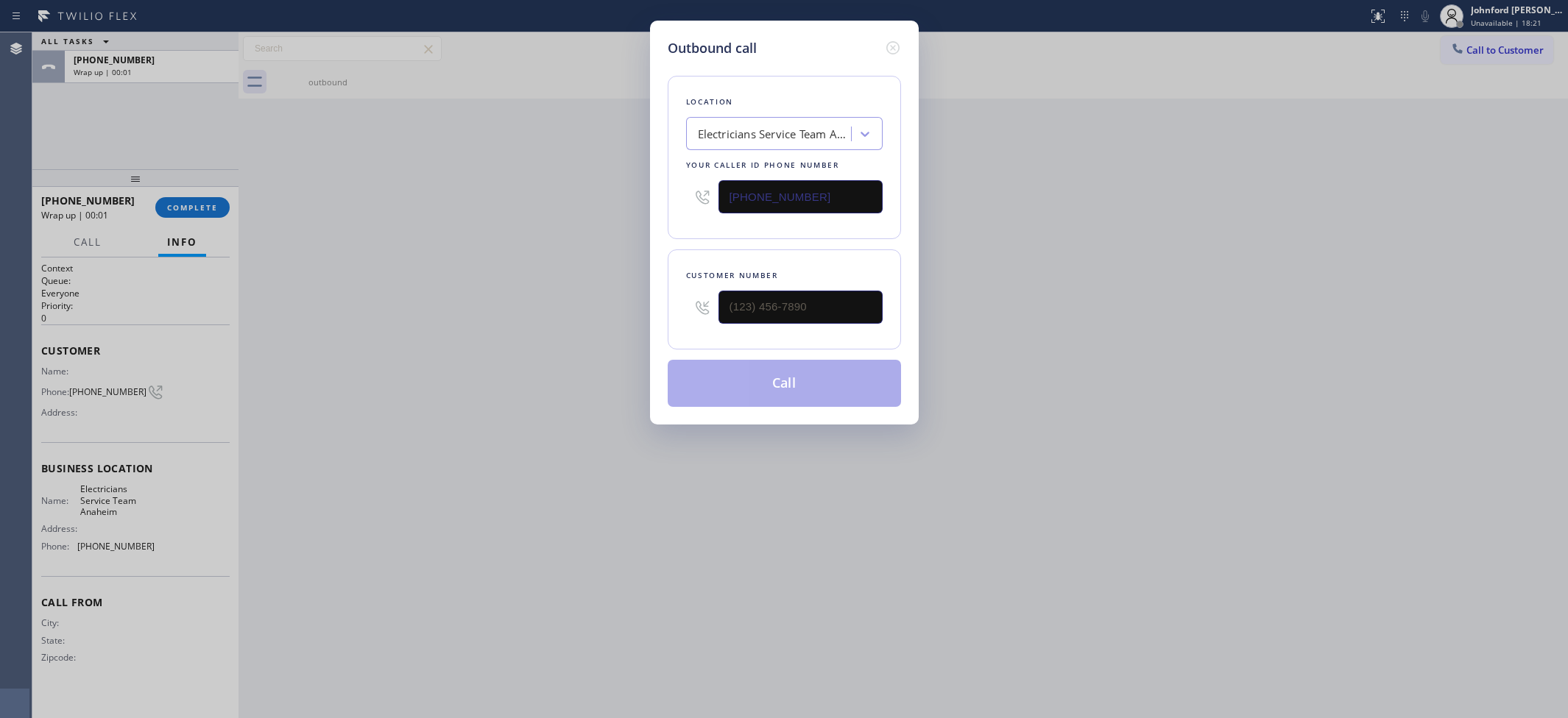
drag, startPoint x: 690, startPoint y: 190, endPoint x: 509, endPoint y: 217, distance: 183.0
click at [531, 203] on div "Outbound call Location Electricians Service Team Anaheim Your caller id phone n…" at bounding box center [784, 359] width 1568 height 718
paste input "310) 561-160"
type input "(310) 561-1605"
click at [807, 325] on div "Customer number" at bounding box center [784, 299] width 233 height 100
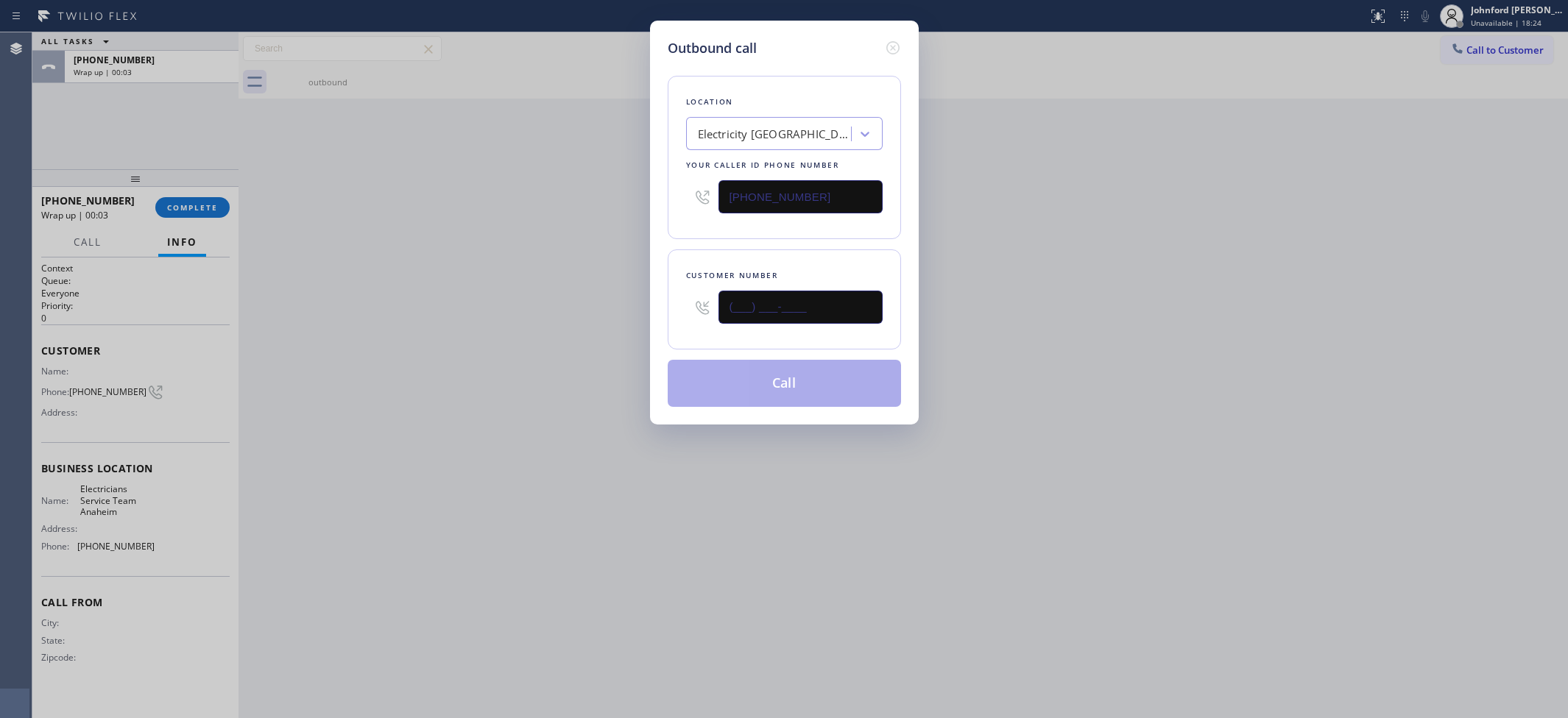
click at [810, 306] on input "(___) ___-____" at bounding box center [800, 307] width 164 height 33
paste input "310) 702-5413"
type input "(310) 702-5413"
click at [612, 281] on div "Outbound call Location Electricity King Redondo Beach Your caller id phone numb…" at bounding box center [784, 359] width 1568 height 718
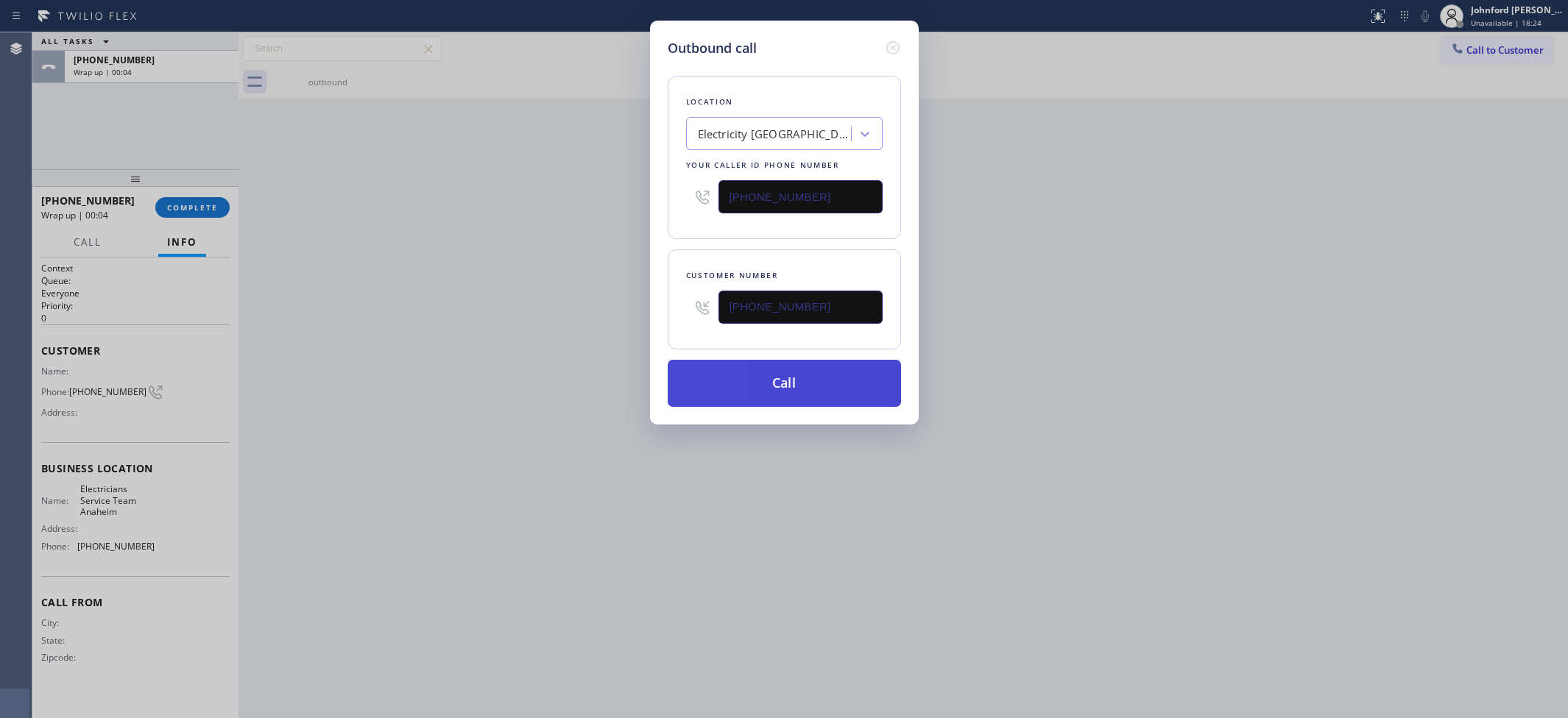
click at [751, 368] on button "Call" at bounding box center [784, 383] width 233 height 47
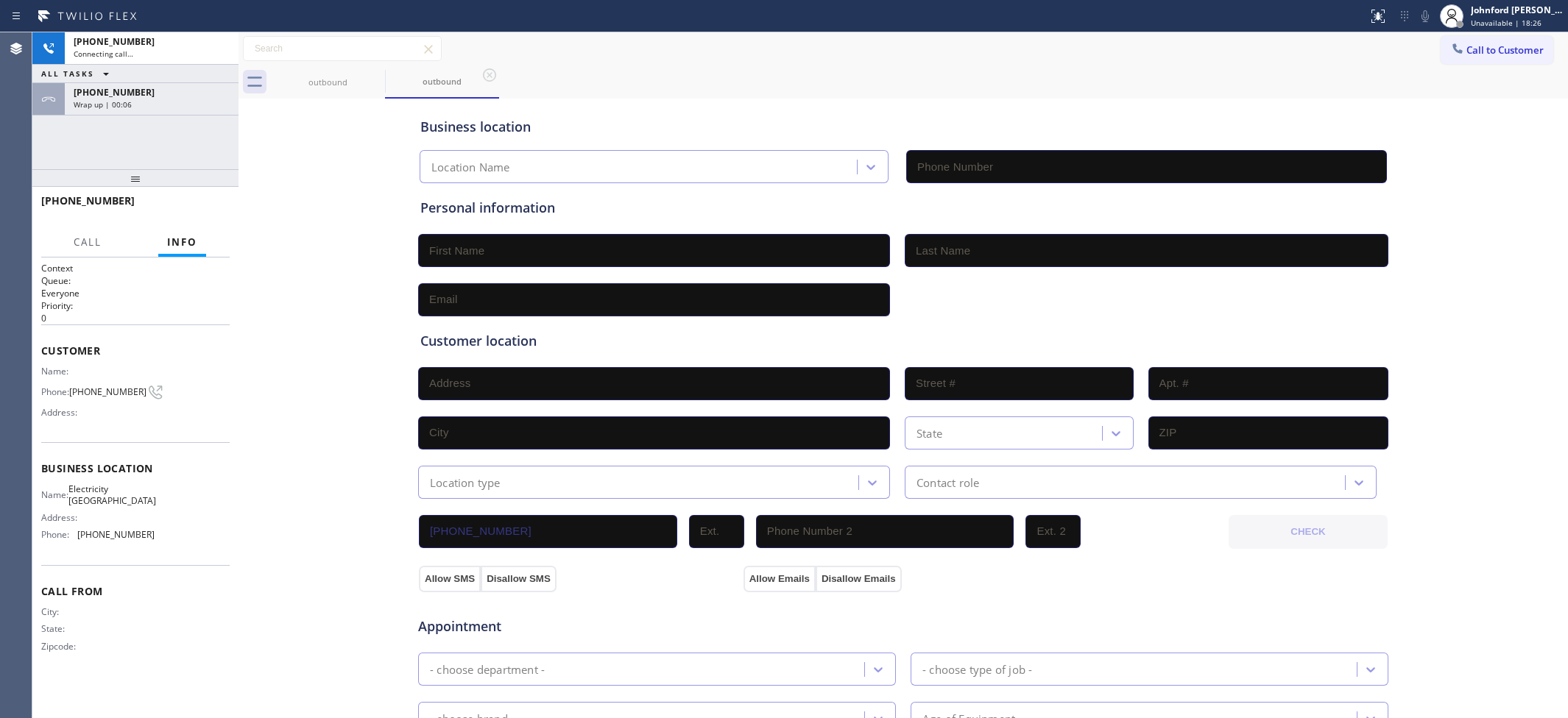
type input "(310) 561-1605"
click at [127, 86] on span "+16575020536" at bounding box center [114, 92] width 81 height 13
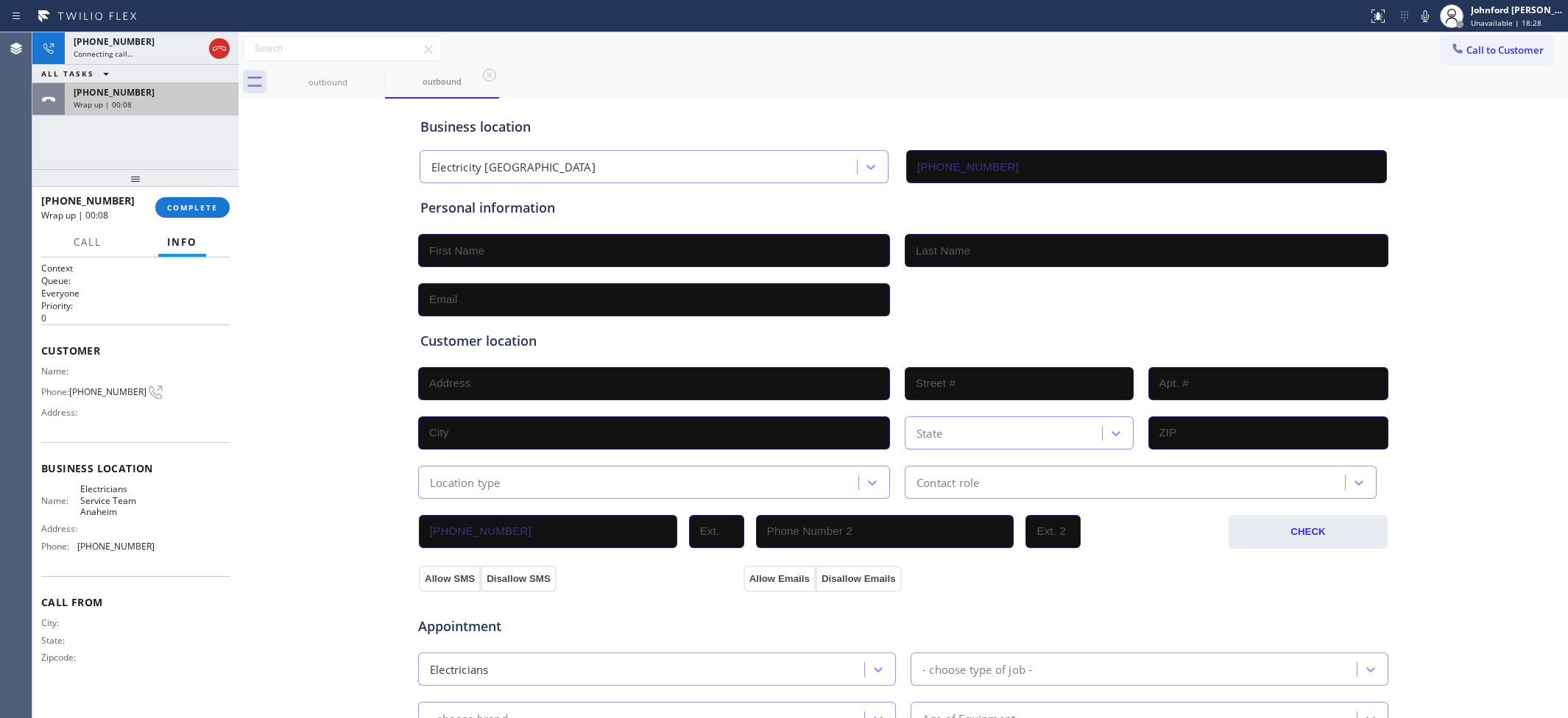
click at [140, 109] on div "+16575020536 Wrap up | 00:08" at bounding box center [148, 99] width 168 height 32
drag, startPoint x: 205, startPoint y: 185, endPoint x: 211, endPoint y: 210, distance: 25.7
click at [205, 186] on div at bounding box center [135, 178] width 206 height 18
click at [211, 210] on span "COMPLETE" at bounding box center [193, 207] width 51 height 10
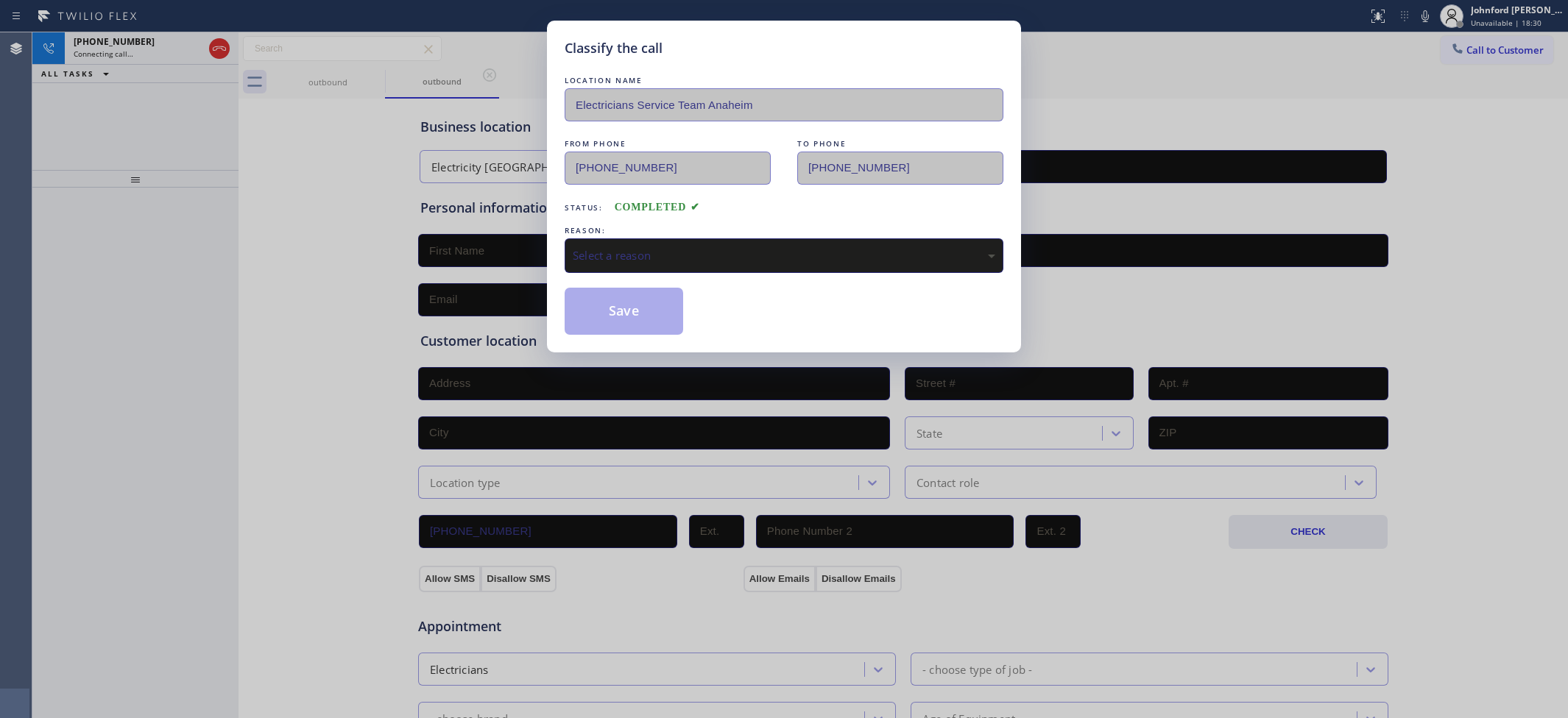
click at [709, 238] on div "Select a reason" at bounding box center [784, 255] width 439 height 34
click at [619, 308] on button "Save" at bounding box center [624, 311] width 118 height 47
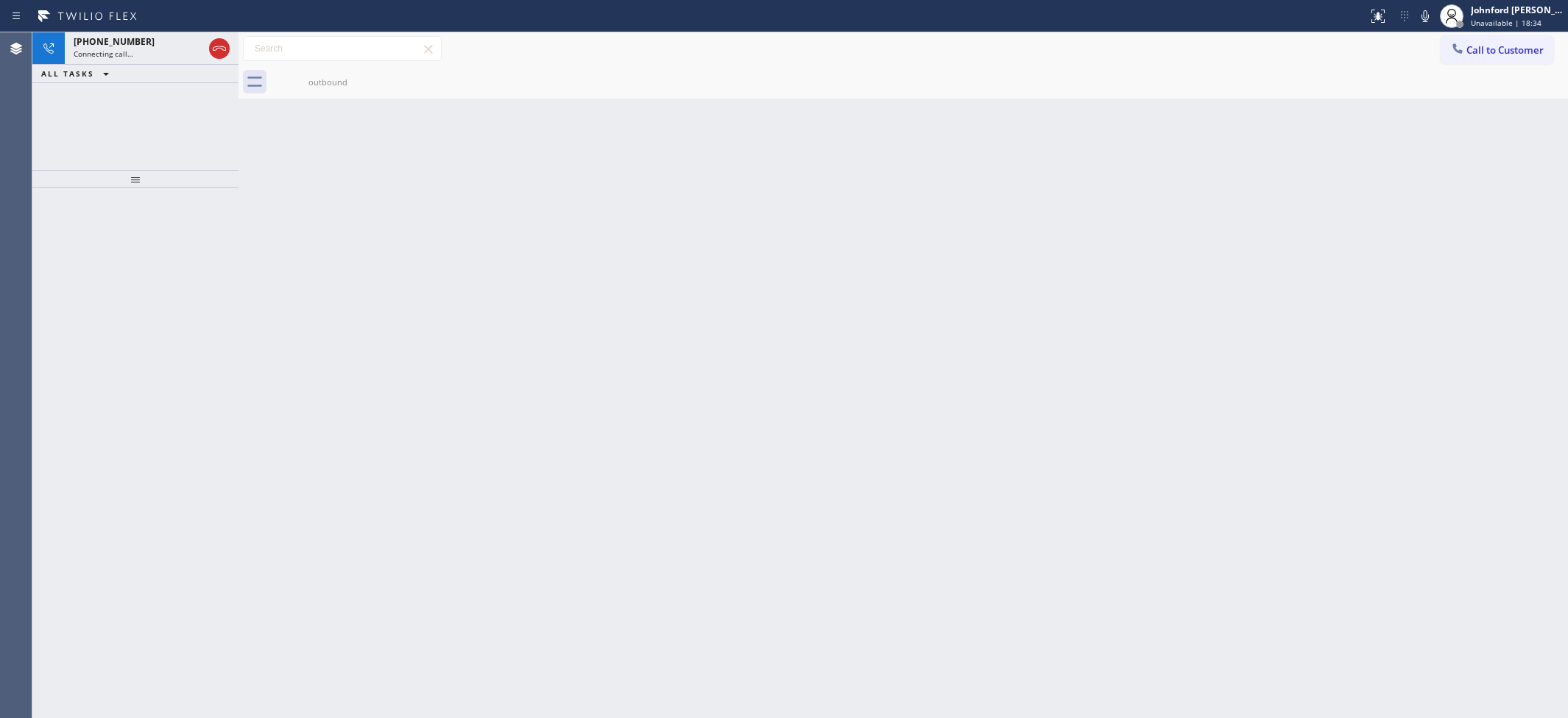
click at [131, 119] on div "+13107025413 Connecting call… ALL TASKS ALL TASKS ACTIVE TASKS TASKS IN WRAP UP" at bounding box center [135, 101] width 206 height 138
click at [137, 58] on div "+13107025413 Connecting call…" at bounding box center [135, 48] width 142 height 32
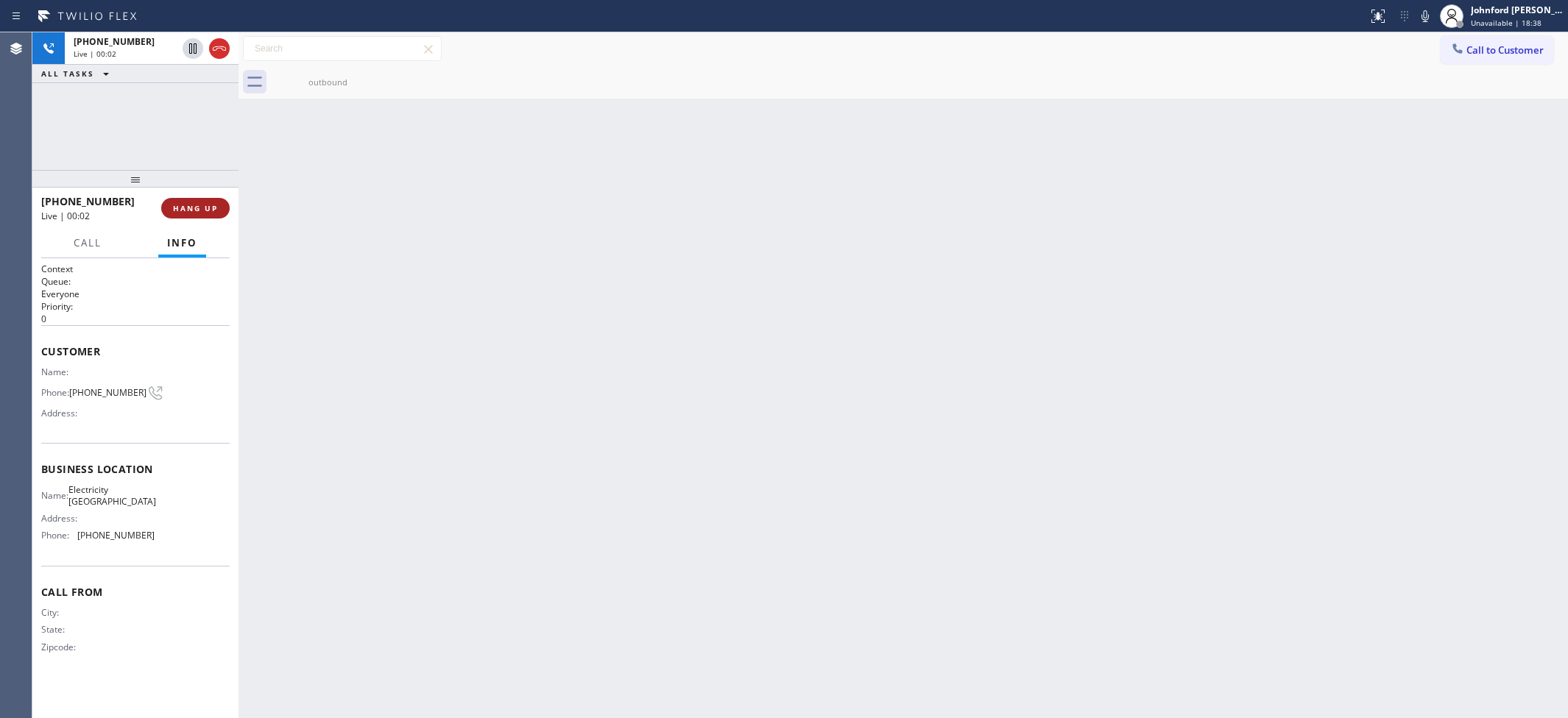
click at [199, 208] on span "HANG UP" at bounding box center [196, 208] width 45 height 10
click at [1484, 56] on button "Call to Customer" at bounding box center [1497, 49] width 112 height 28
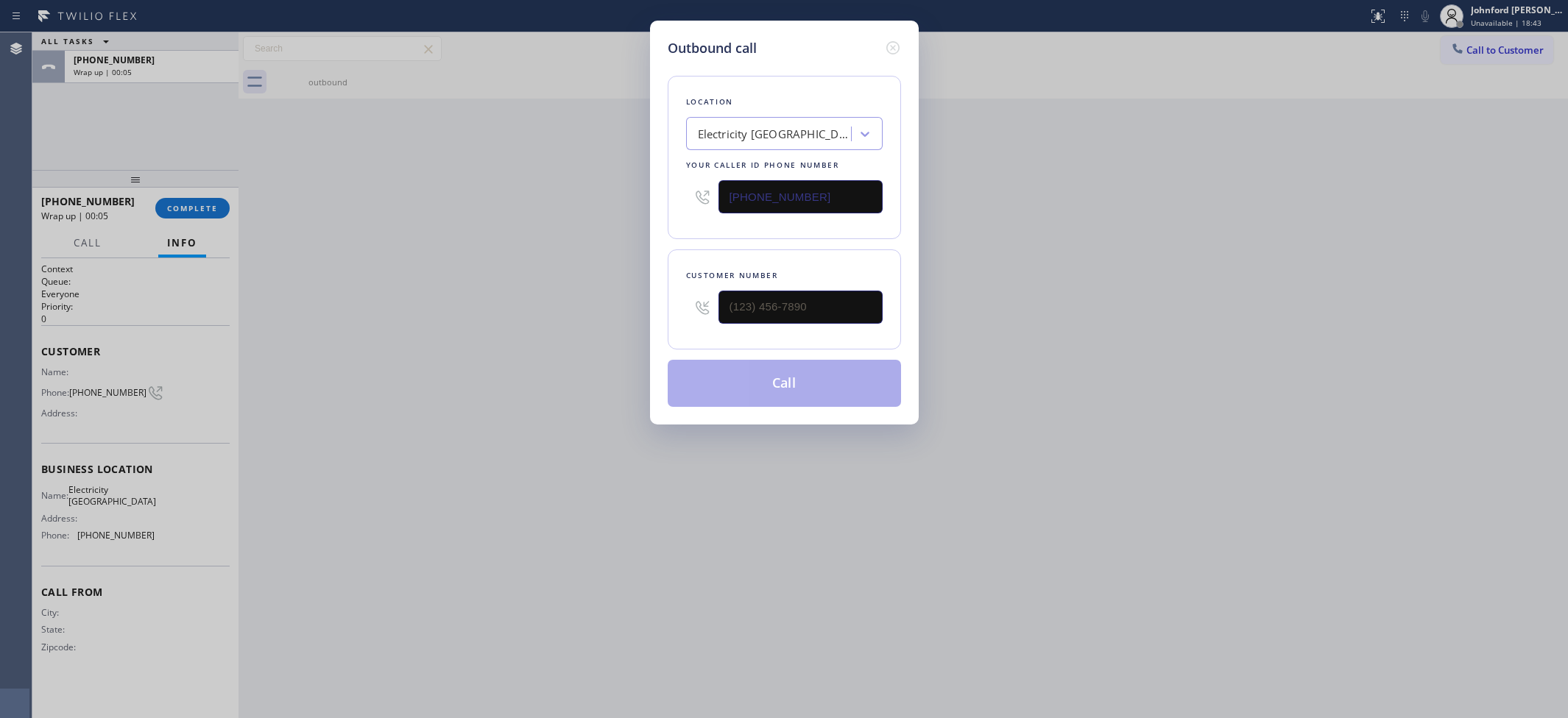
drag, startPoint x: 527, startPoint y: 192, endPoint x: 504, endPoint y: 192, distance: 23.0
click at [518, 192] on div "Outbound call Location Electricity King Redondo Beach Your caller id phone numb…" at bounding box center [784, 359] width 1568 height 718
paste input "760) 388-9686"
type input "(760) 388-9686"
click at [836, 302] on input "text" at bounding box center [800, 307] width 164 height 33
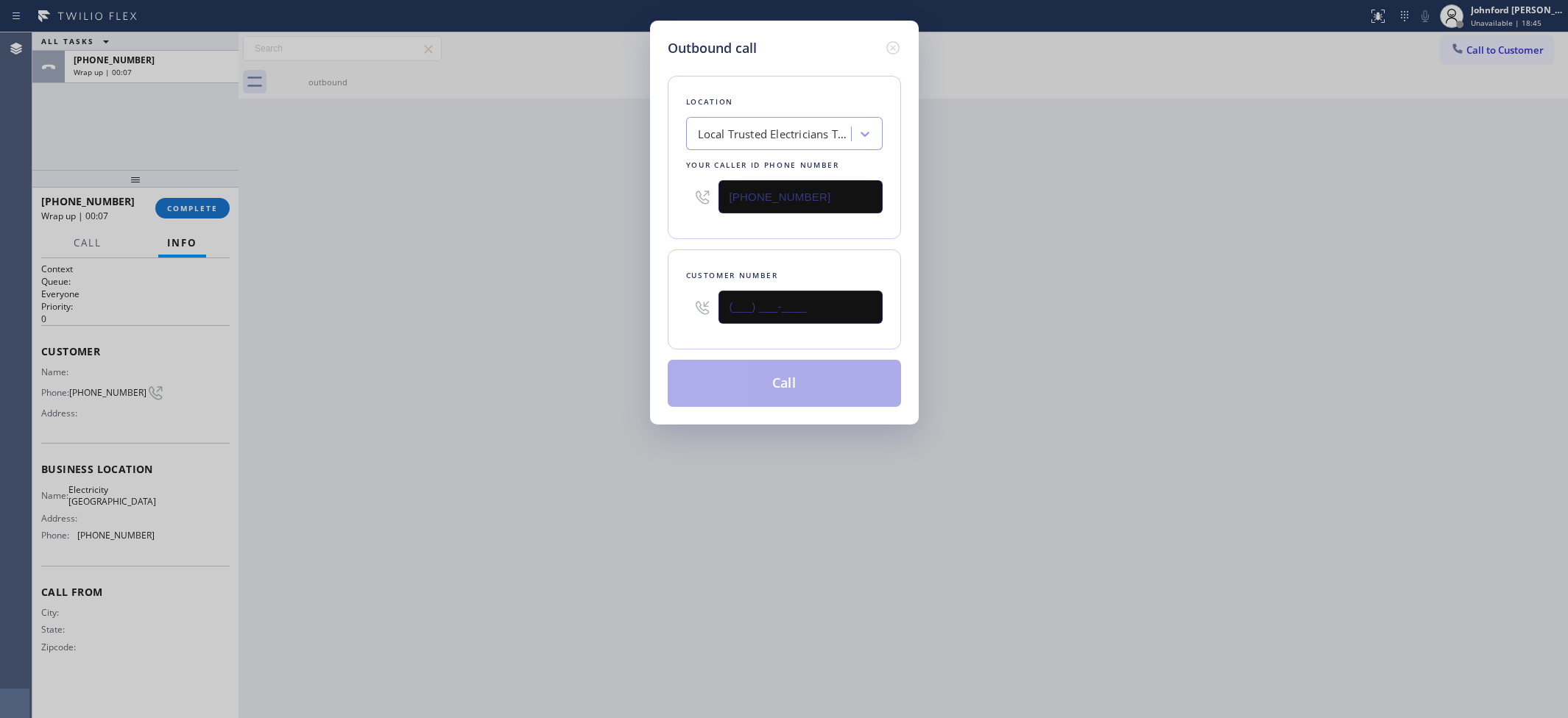
paste input "760) 406-5843"
type input "(760) 406-5843"
click at [525, 284] on div "Outbound call Location Local Trusted Electricians Thousand Palms Your caller id…" at bounding box center [784, 359] width 1568 height 718
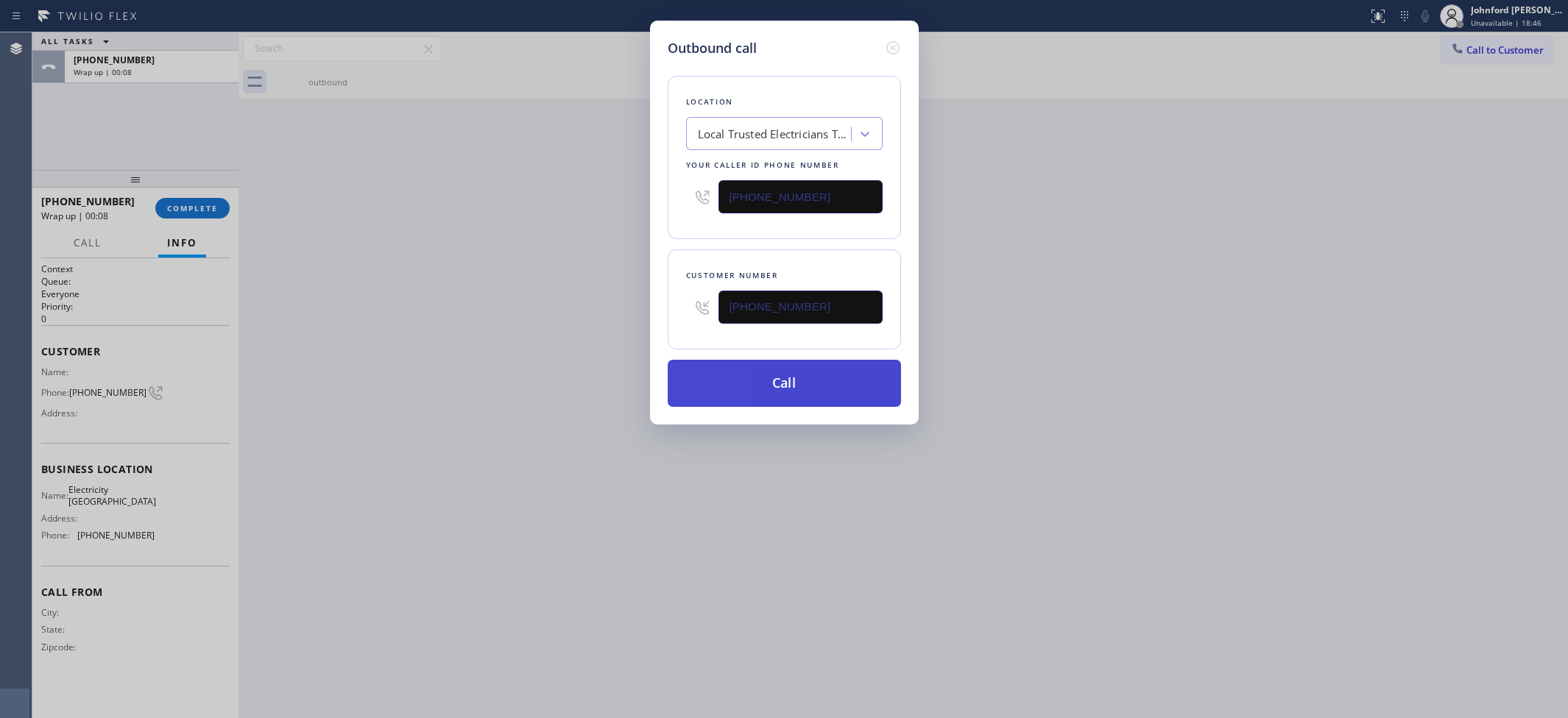
click at [748, 370] on button "Call" at bounding box center [784, 383] width 233 height 47
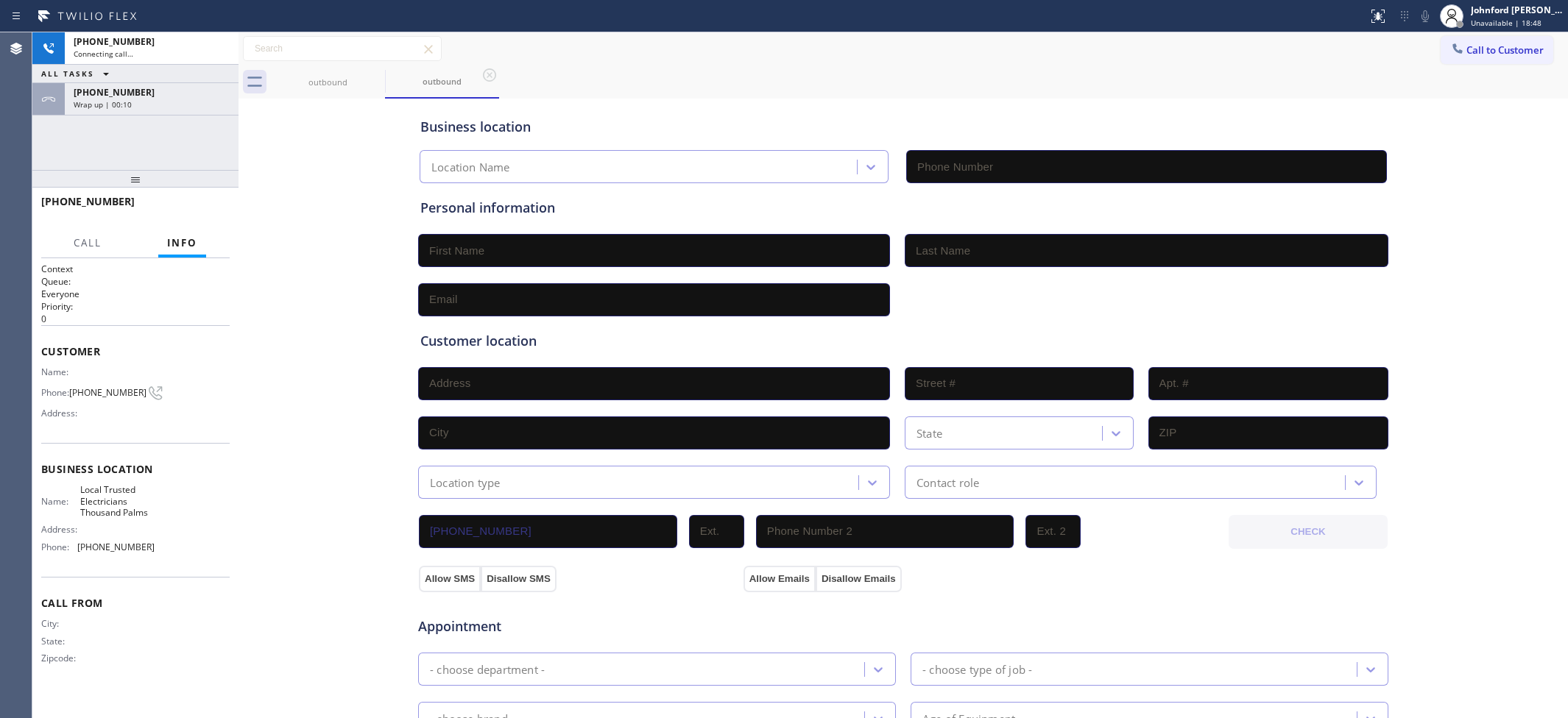
type input "(760) 388-9686"
click at [196, 100] on div "Wrap up | 00:11" at bounding box center [151, 105] width 156 height 10
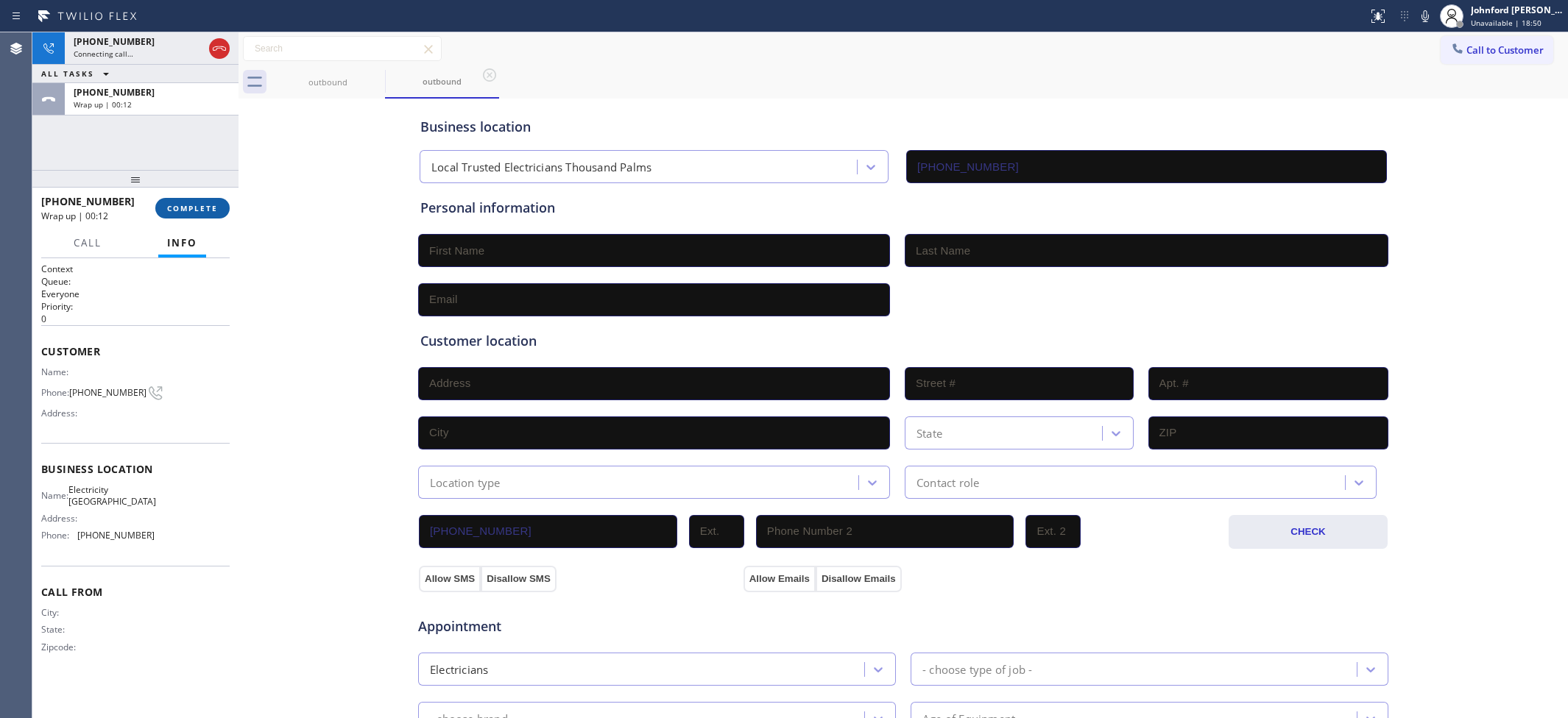
click at [202, 202] on button "COMPLETE" at bounding box center [192, 208] width 74 height 21
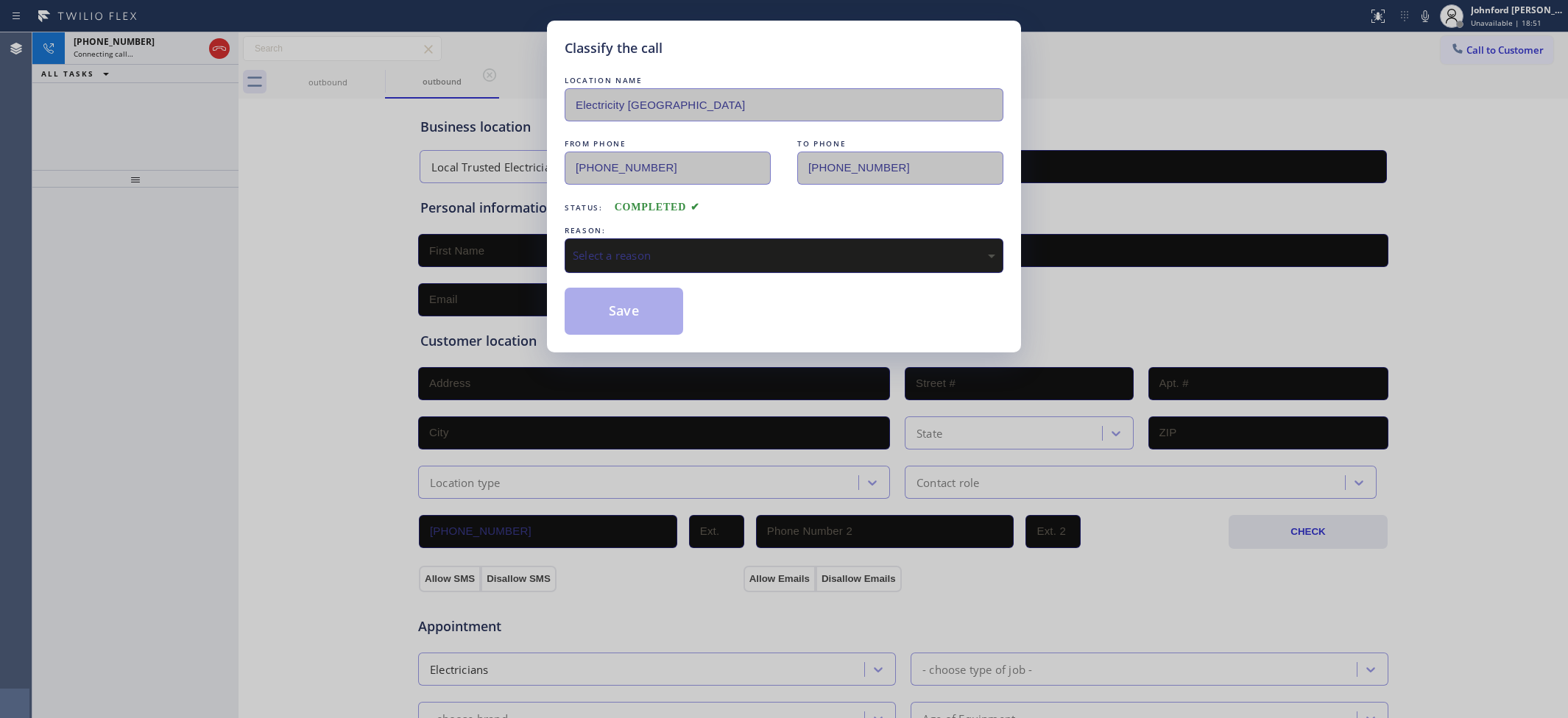
drag, startPoint x: 646, startPoint y: 250, endPoint x: 722, endPoint y: 267, distance: 77.9
click at [650, 250] on div "Select a reason" at bounding box center [784, 255] width 423 height 17
click at [617, 295] on button "Save" at bounding box center [624, 311] width 118 height 47
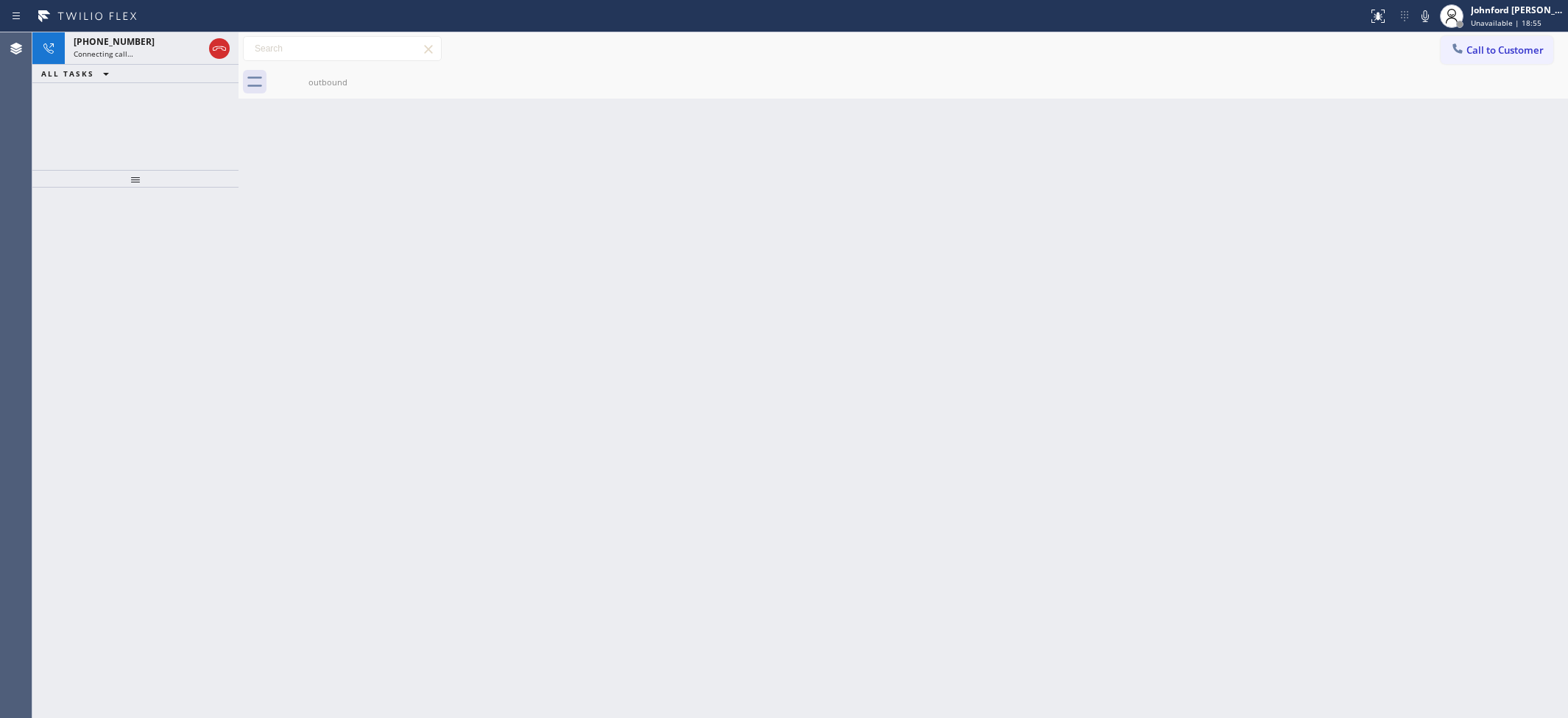
click at [102, 341] on div at bounding box center [135, 453] width 206 height 530
click at [130, 56] on div "Live | 00:02" at bounding box center [125, 54] width 103 height 10
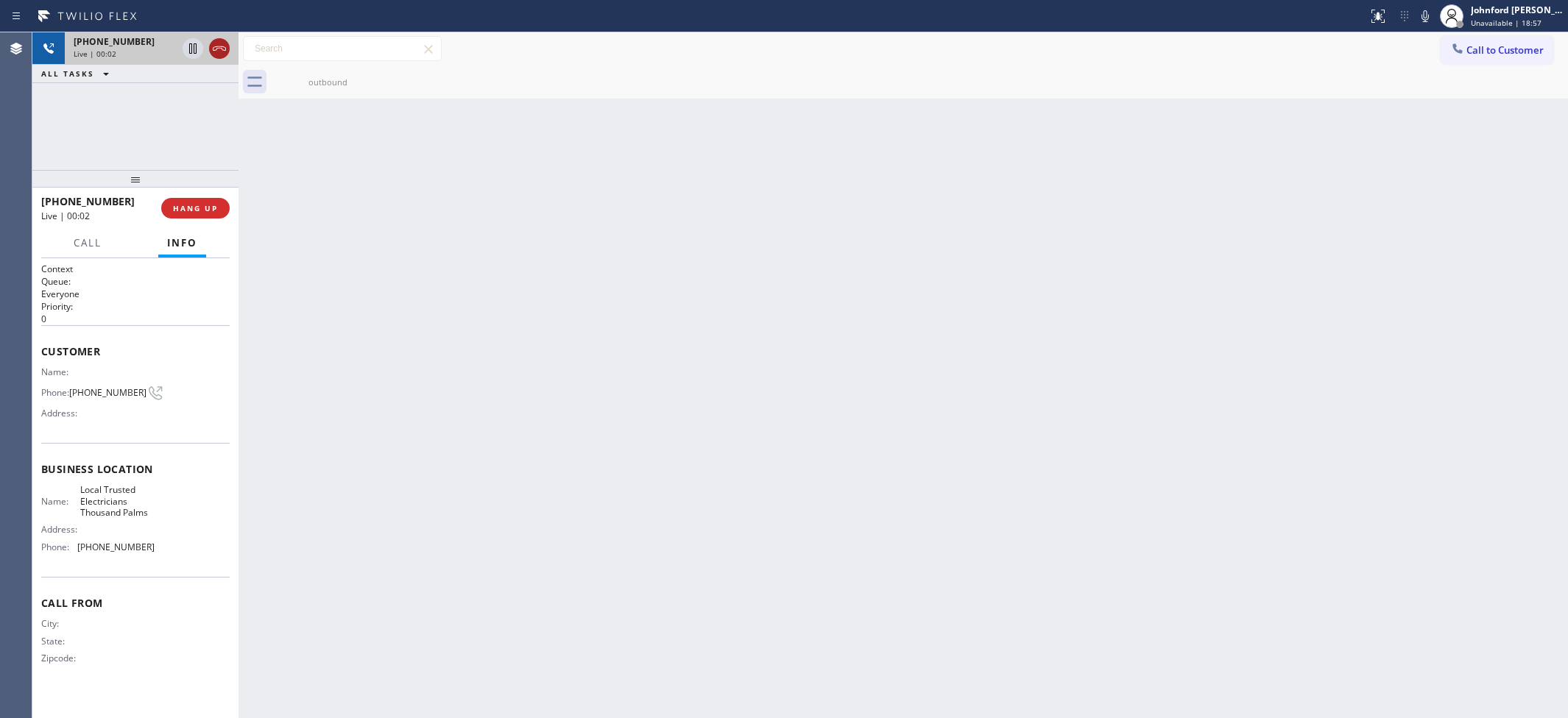
click at [227, 56] on icon at bounding box center [220, 49] width 18 height 18
click at [1480, 54] on span "Call to Customer" at bounding box center [1504, 50] width 77 height 13
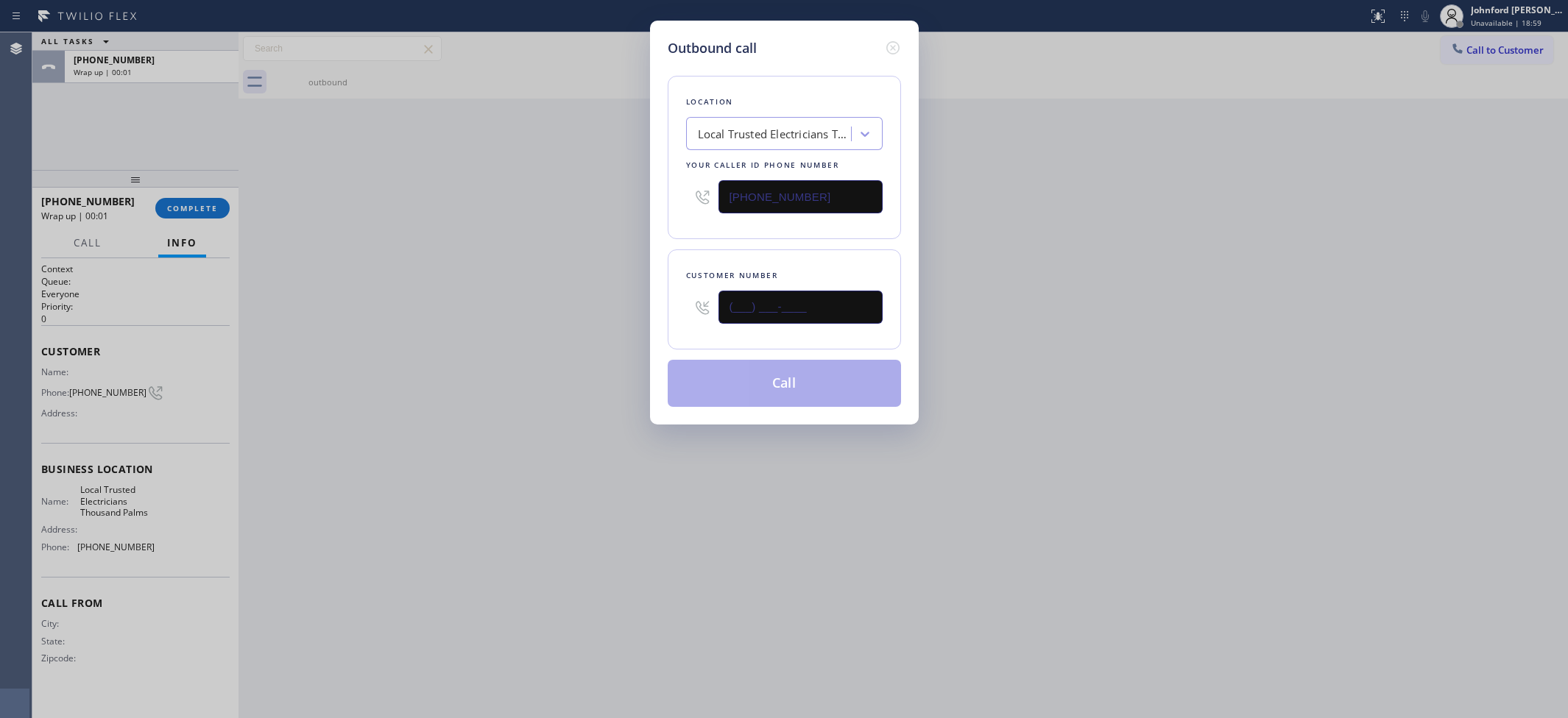
drag, startPoint x: 718, startPoint y: 320, endPoint x: 610, endPoint y: 325, distance: 108.1
click at [663, 321] on div "Outbound call Location Local Trusted Electricians Thousand Palms Your caller id…" at bounding box center [784, 222] width 269 height 404
paste input "760) 406-5843"
type input "(760) 406-5843"
click at [515, 324] on div "Outbound call Location Local Trusted Electricians Thousand Palms Your caller id…" at bounding box center [784, 359] width 1568 height 718
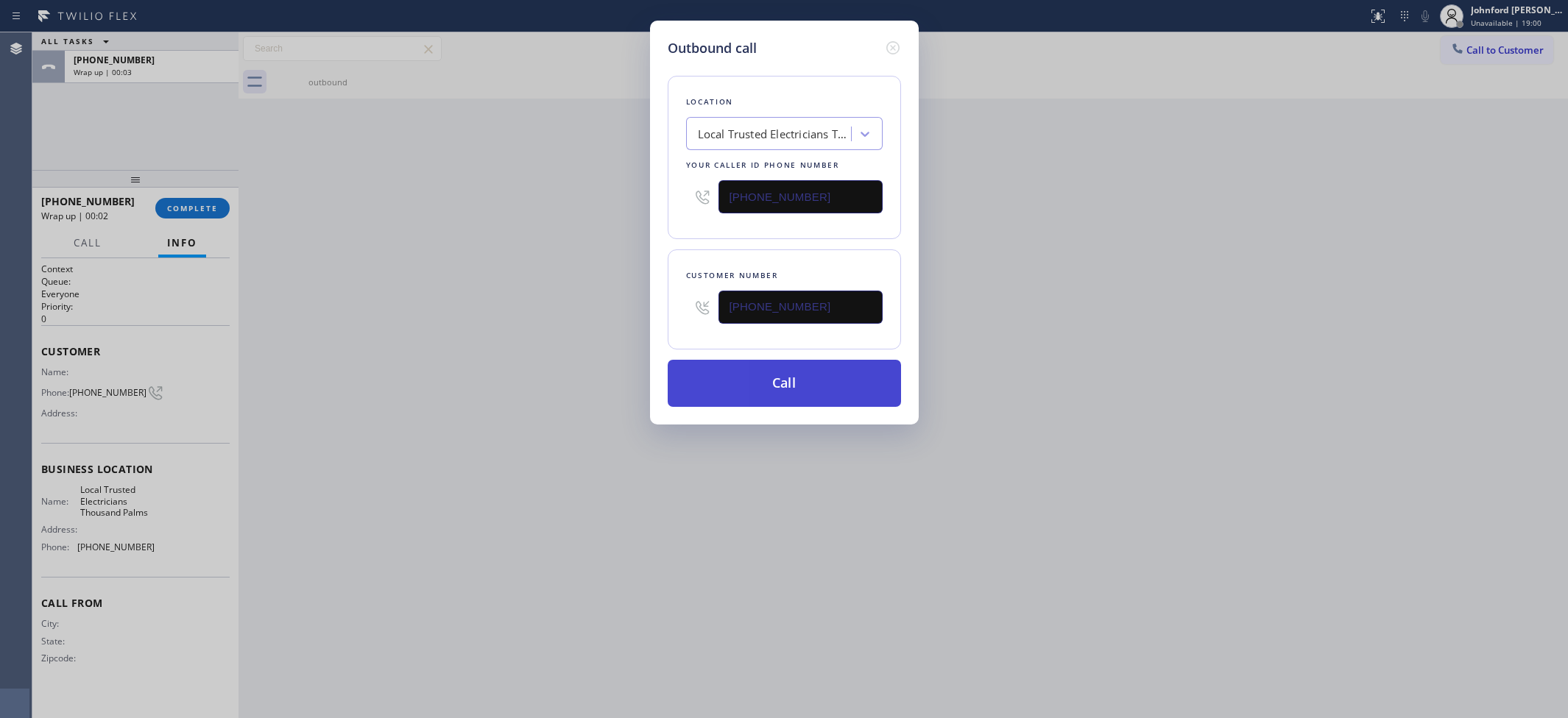
click at [751, 369] on button "Call" at bounding box center [784, 383] width 233 height 47
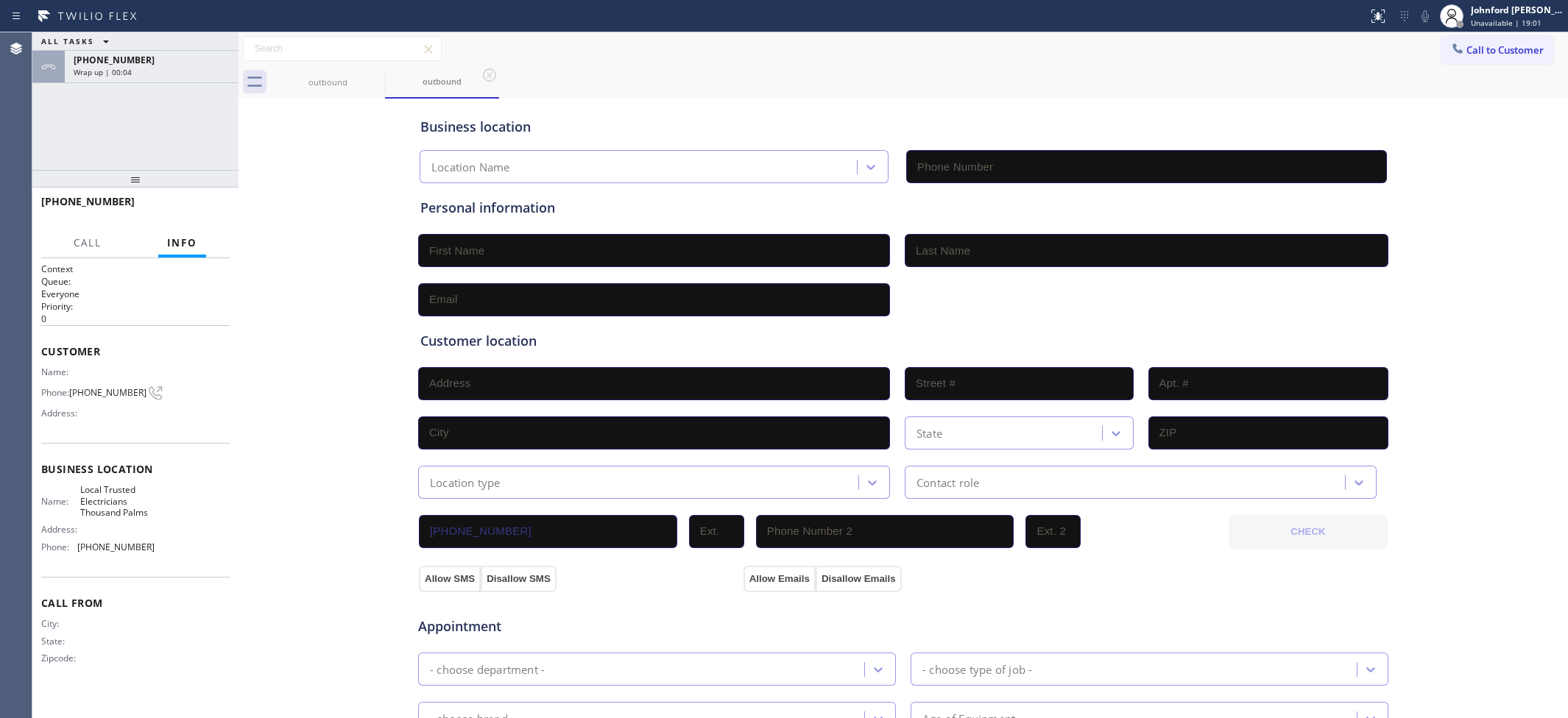
type input "(760) 388-9686"
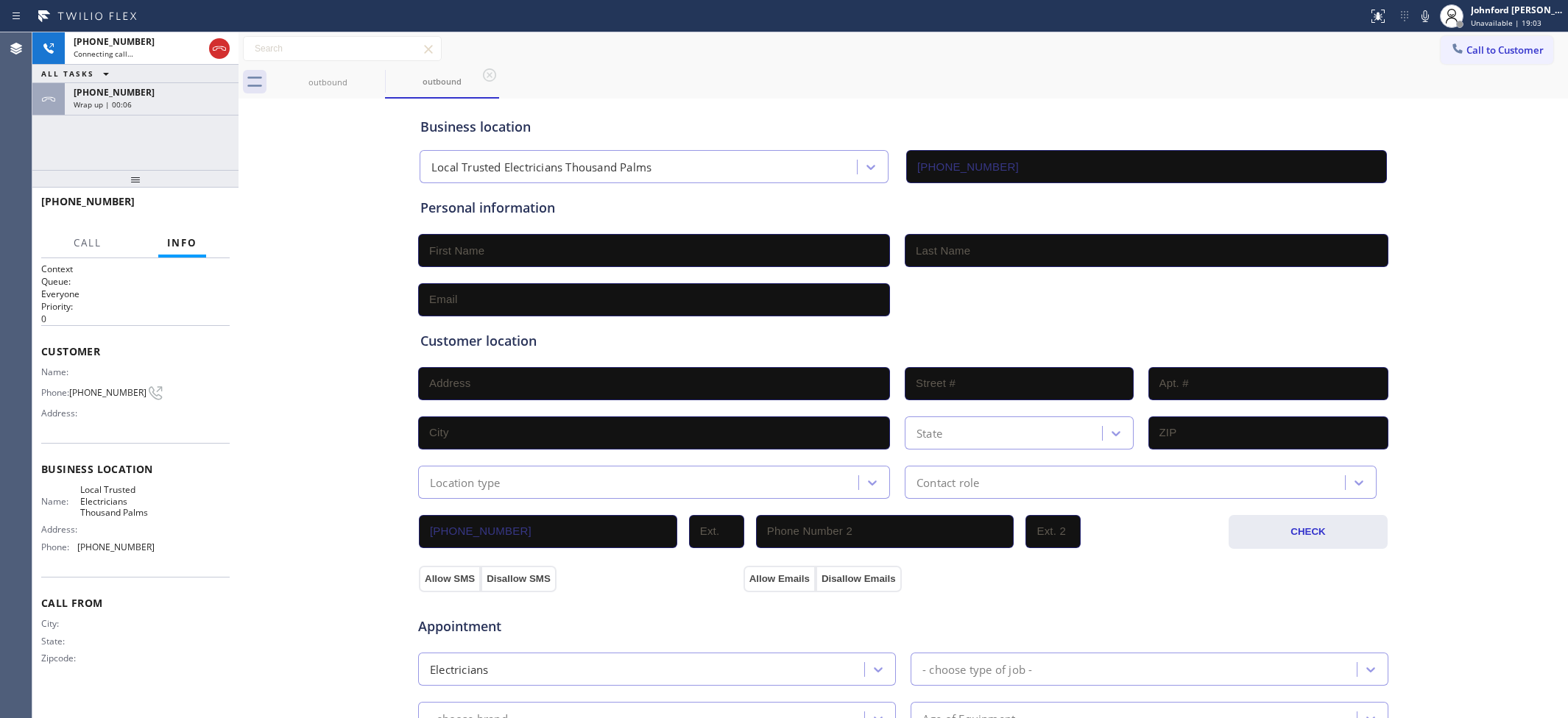
drag, startPoint x: 1448, startPoint y: 61, endPoint x: 1381, endPoint y: 79, distance: 69.4
click at [1449, 61] on button "Call to Customer" at bounding box center [1497, 49] width 112 height 28
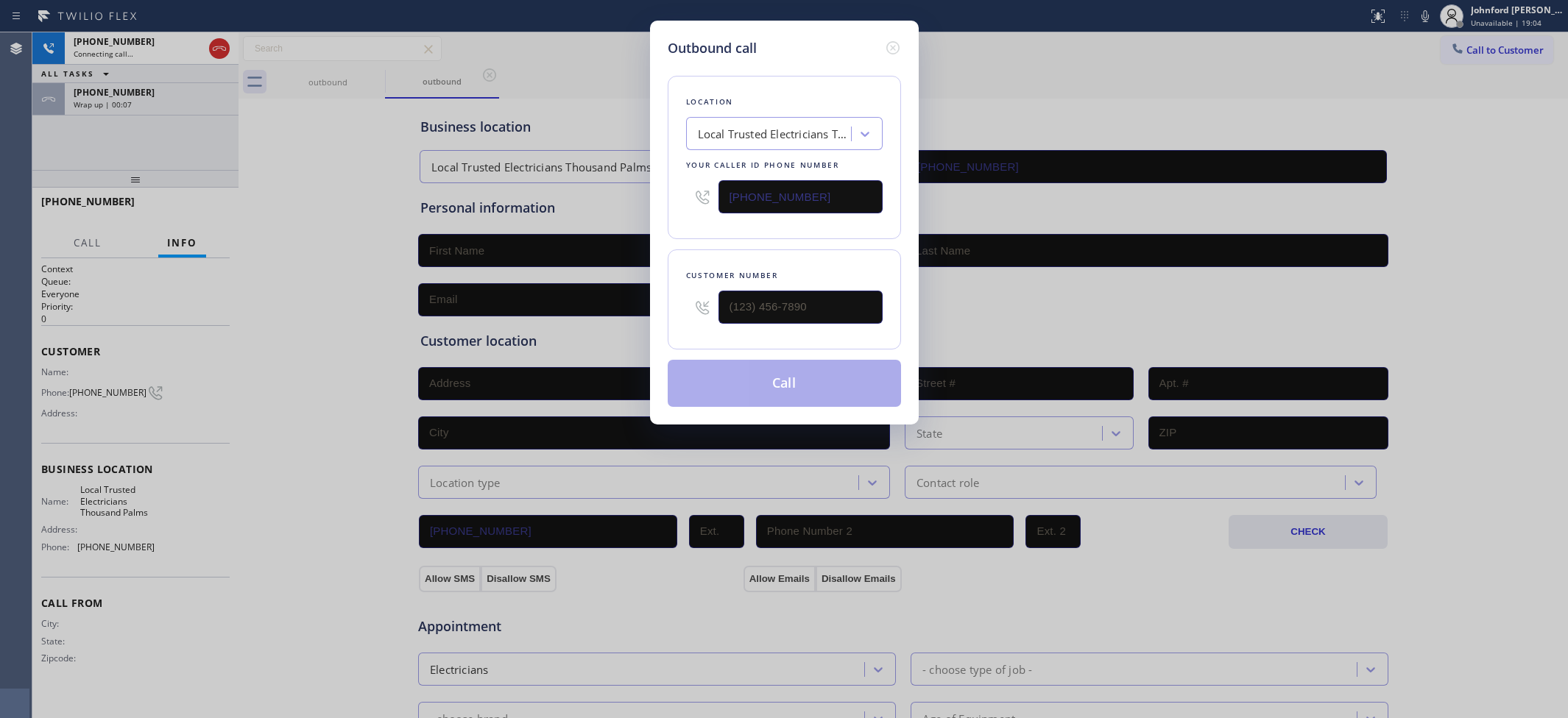
click at [597, 191] on div "Outbound call Location Local Trusted Electricians Thousand Palms Your caller id…" at bounding box center [784, 359] width 1568 height 718
paste input "14) 463-1848"
type input "(714) 463-1848"
drag, startPoint x: 196, startPoint y: 136, endPoint x: 191, endPoint y: 129, distance: 8.6
click at [196, 136] on div "Outbound call Location Blue Moon Electrical Fountain Valley Your caller id phon…" at bounding box center [784, 359] width 1568 height 718
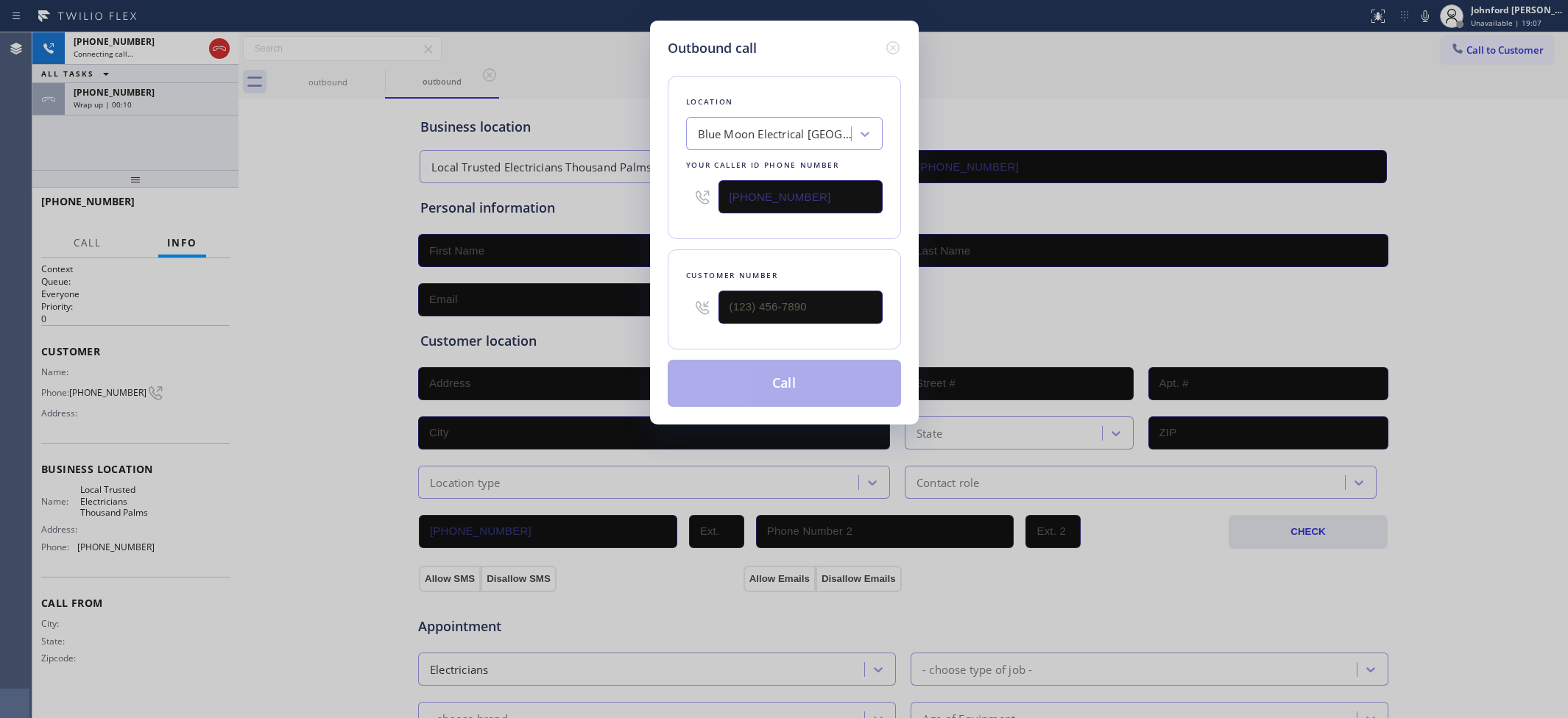
click at [179, 101] on div "Outbound call Location Blue Moon Electrical Fountain Valley Your caller id phon…" at bounding box center [784, 359] width 1568 height 718
click at [900, 44] on icon at bounding box center [893, 48] width 18 height 18
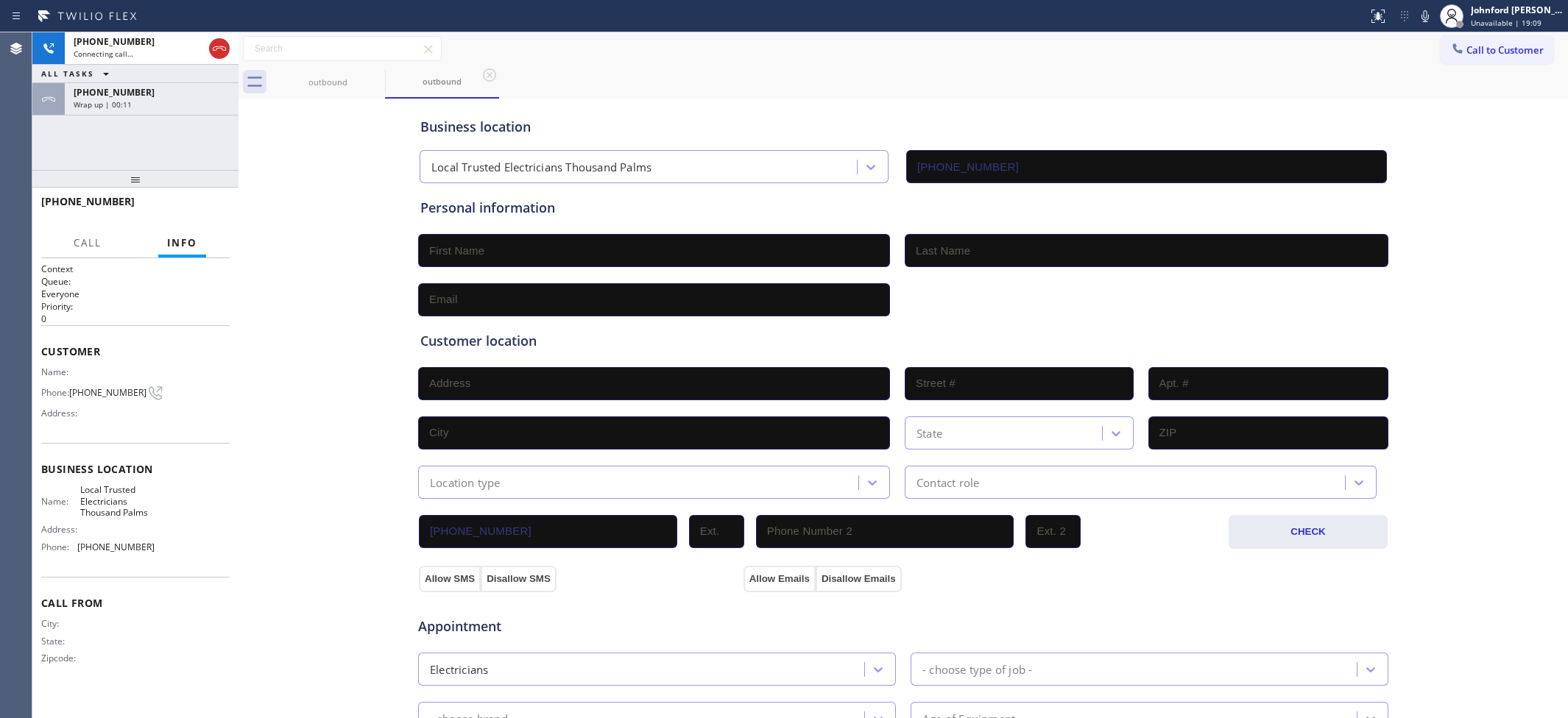
click at [175, 101] on div "Wrap up | 00:11" at bounding box center [151, 105] width 156 height 10
click at [196, 204] on span "COMPLETE" at bounding box center [193, 208] width 51 height 10
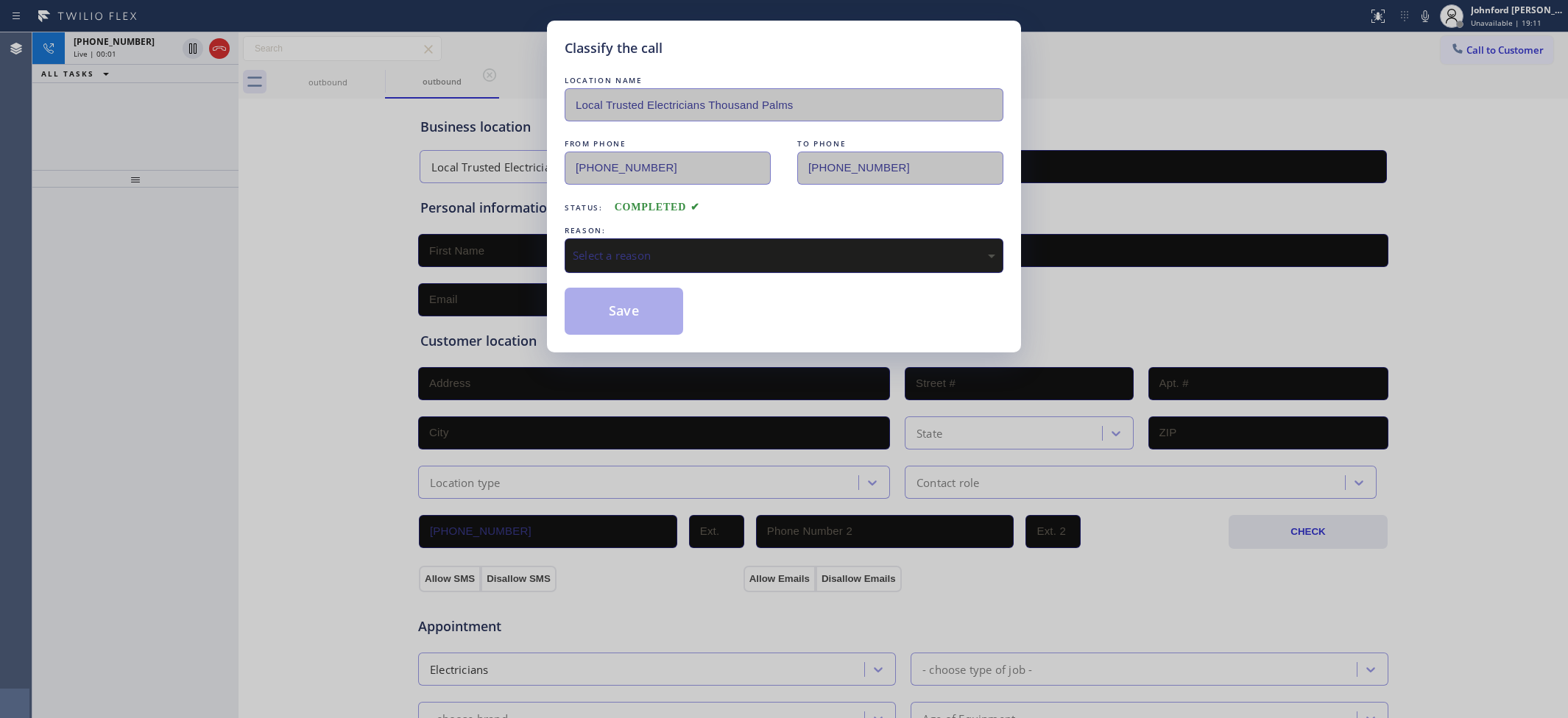
click at [700, 238] on div "Select a reason" at bounding box center [784, 255] width 439 height 34
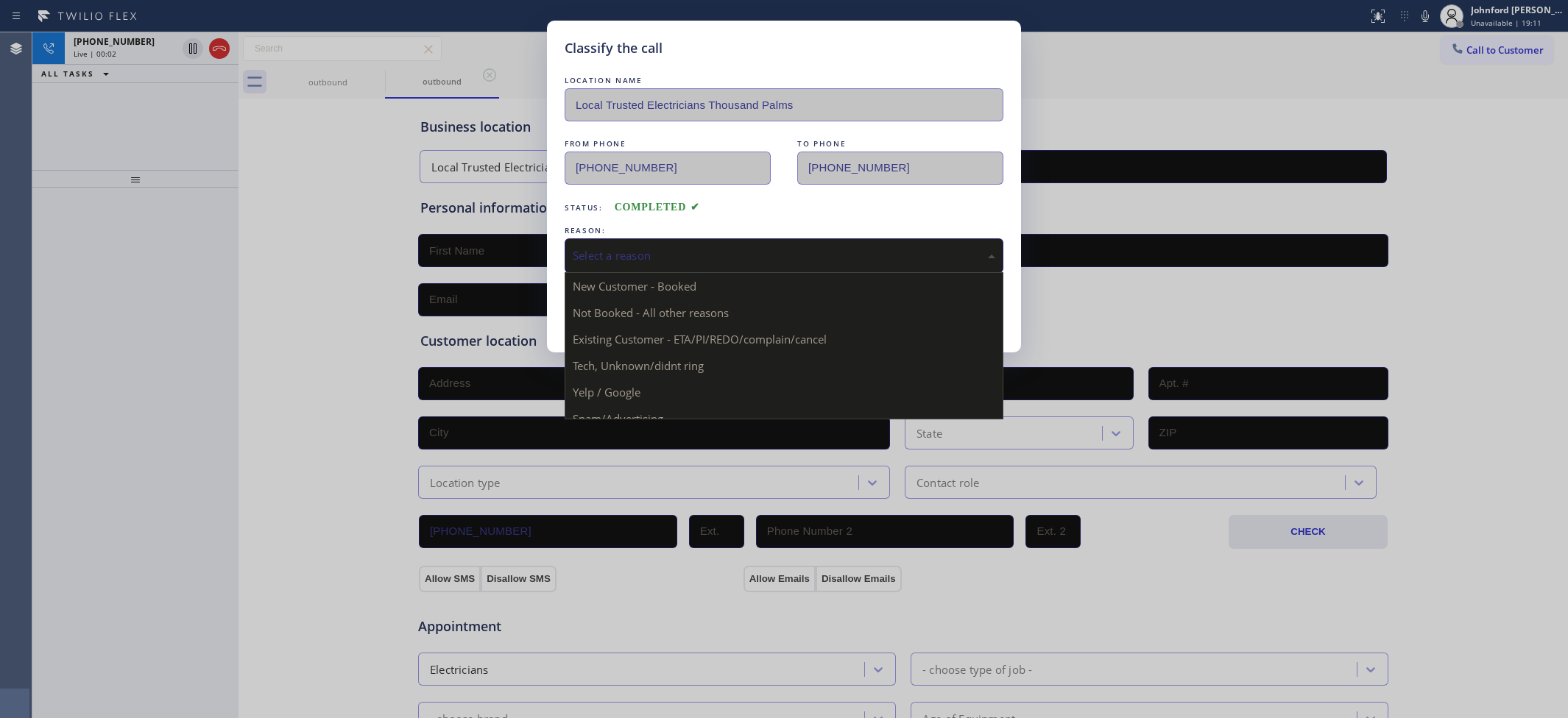
click at [693, 247] on div "Select a reason" at bounding box center [784, 255] width 423 height 17
click at [694, 248] on div "Select a reason" at bounding box center [784, 255] width 423 height 17
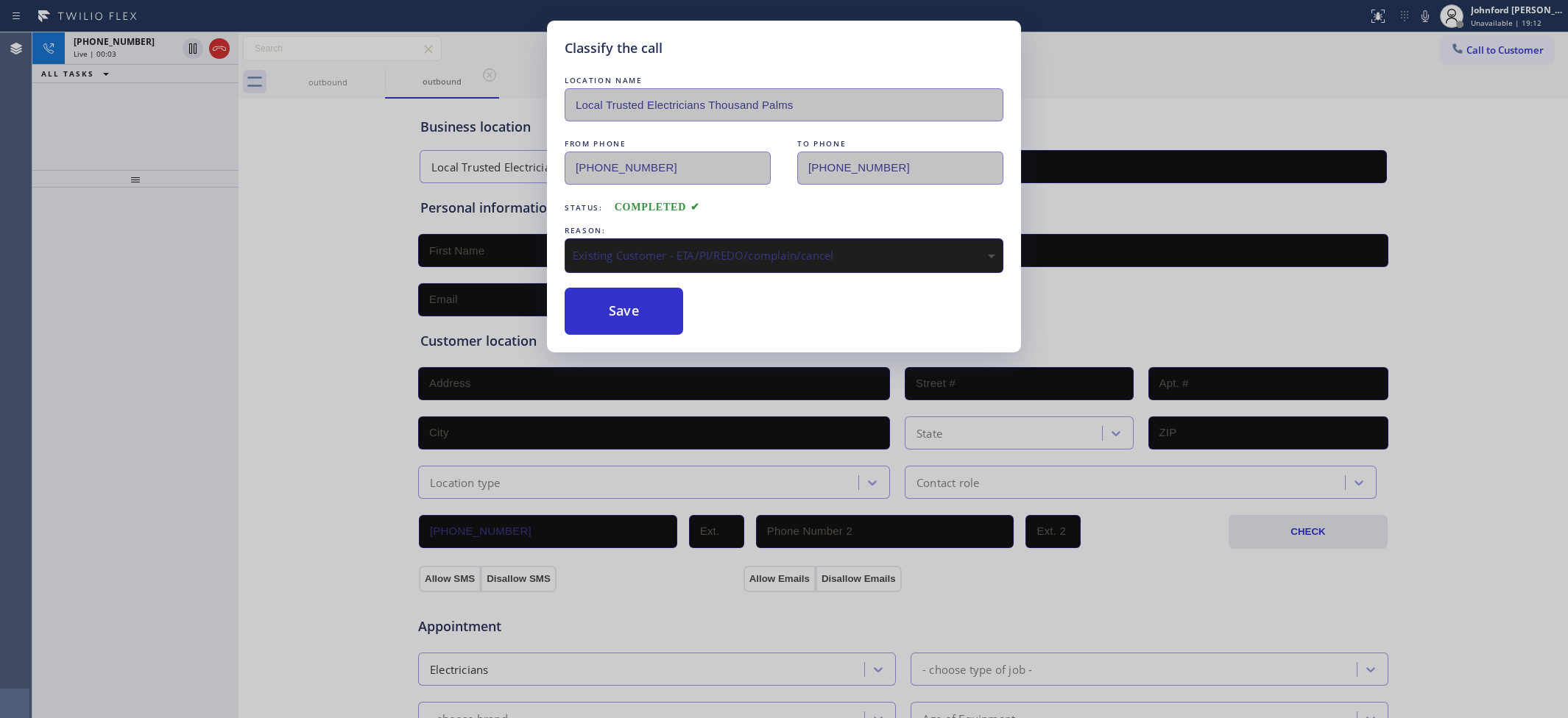
drag, startPoint x: 619, startPoint y: 347, endPoint x: 639, endPoint y: 355, distance: 21.5
click at [644, 273] on div "LOCATION NAME Local Trusted Electricians Thousand Palms FROM PHONE (760) 388-96…" at bounding box center [784, 204] width 439 height 262
click at [652, 255] on div "Existing Customer - ETA/PI/REDO/complain/cancel" at bounding box center [784, 255] width 423 height 17
click at [613, 352] on div "Classify the call LOCATION NAME Local Trusted Electricians Thousand Palms FROM …" at bounding box center [784, 359] width 1568 height 718
click at [613, 315] on button "Save" at bounding box center [624, 311] width 118 height 47
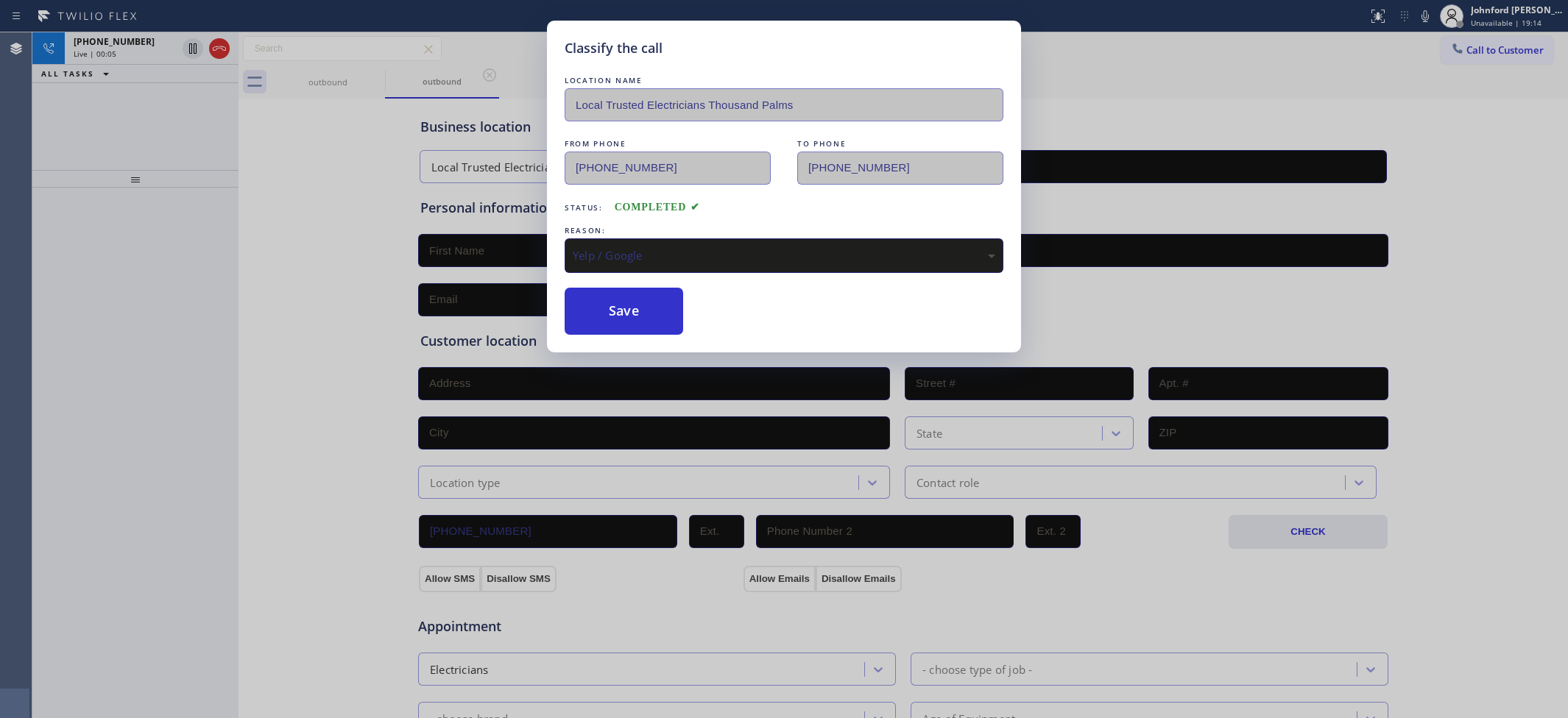
click at [223, 50] on div "Classify the call LOCATION NAME Local Trusted Electricians Thousand Palms FROM …" at bounding box center [784, 359] width 1568 height 718
click at [223, 50] on icon at bounding box center [220, 49] width 18 height 18
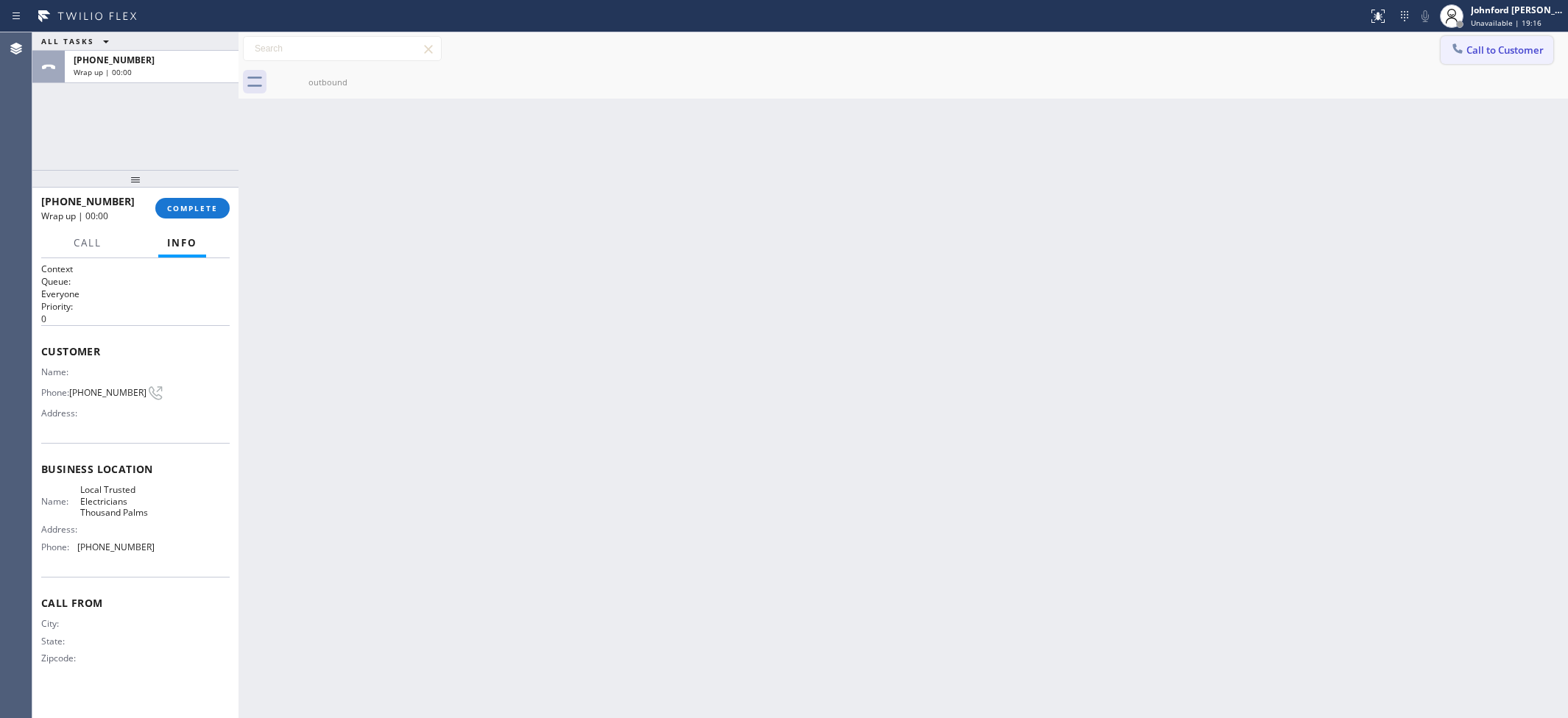
click at [1480, 54] on span "Call to Customer" at bounding box center [1504, 50] width 77 height 13
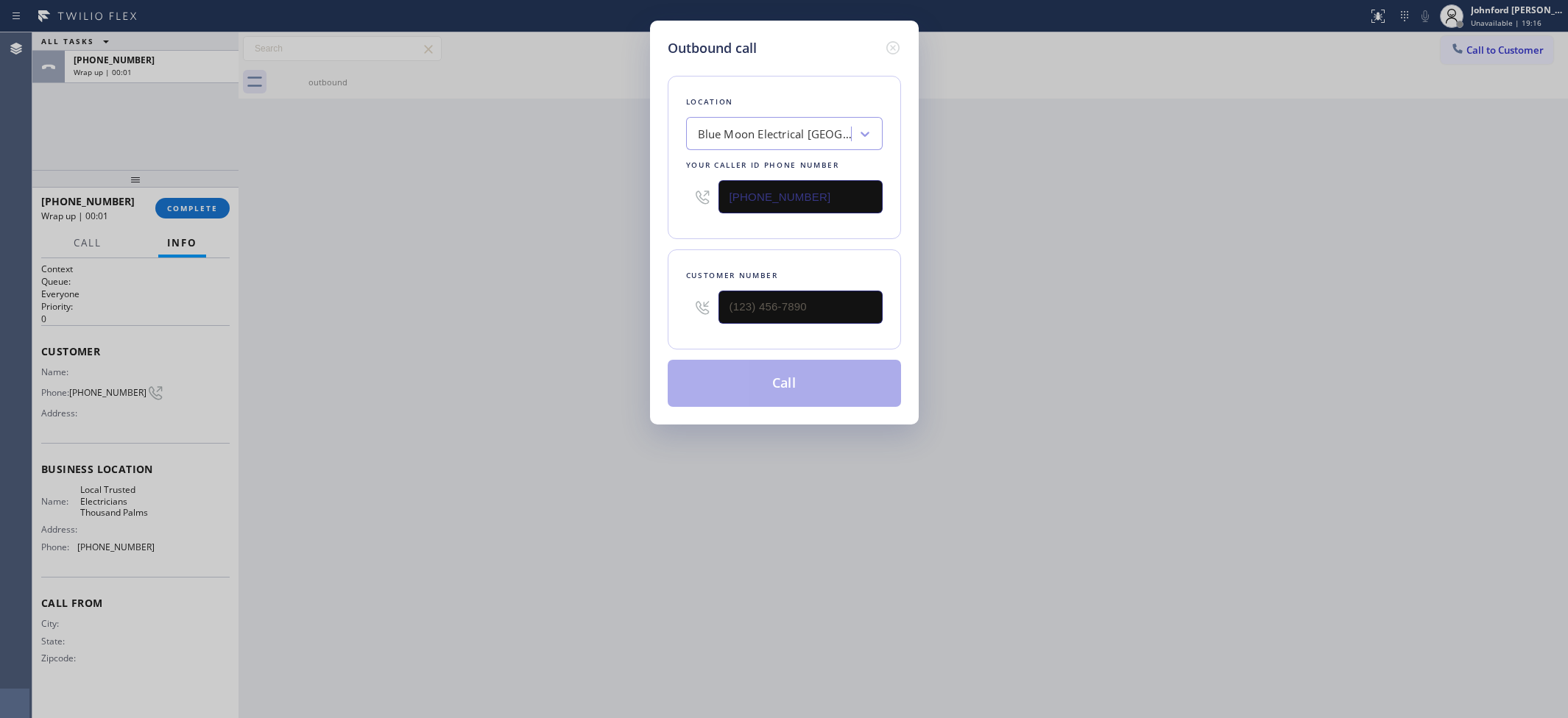
drag, startPoint x: 764, startPoint y: 279, endPoint x: 587, endPoint y: 299, distance: 178.1
click at [609, 296] on div "Outbound call Location Blue Moon Electrical Fountain Valley Your caller id phon…" at bounding box center [784, 359] width 1568 height 718
click at [795, 304] on input "(___) ___-____" at bounding box center [800, 307] width 164 height 33
paste input "714) 582-4886"
type input "(714) 582-4886"
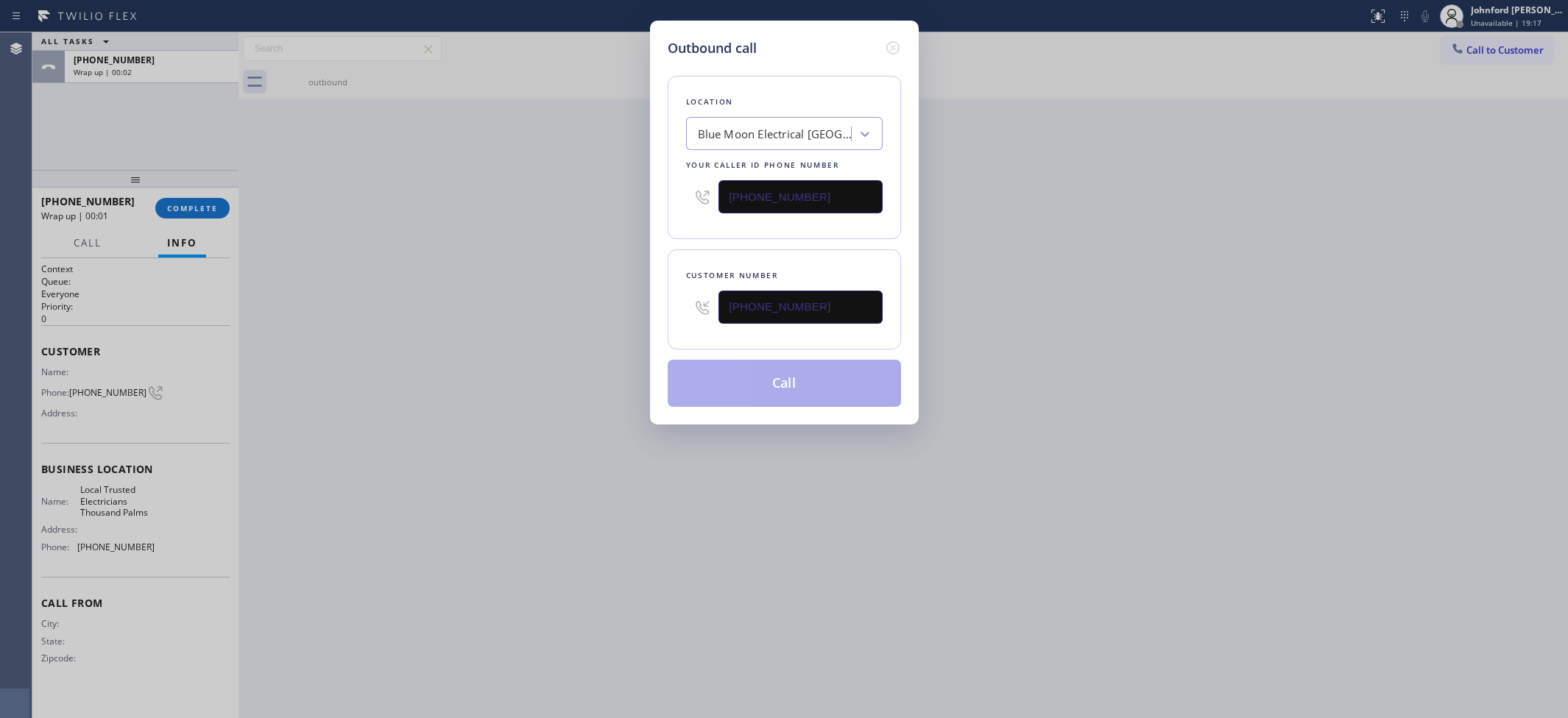
click at [561, 305] on div "Outbound call Location Blue Moon Electrical Fountain Valley Your caller id phon…" at bounding box center [784, 359] width 1568 height 718
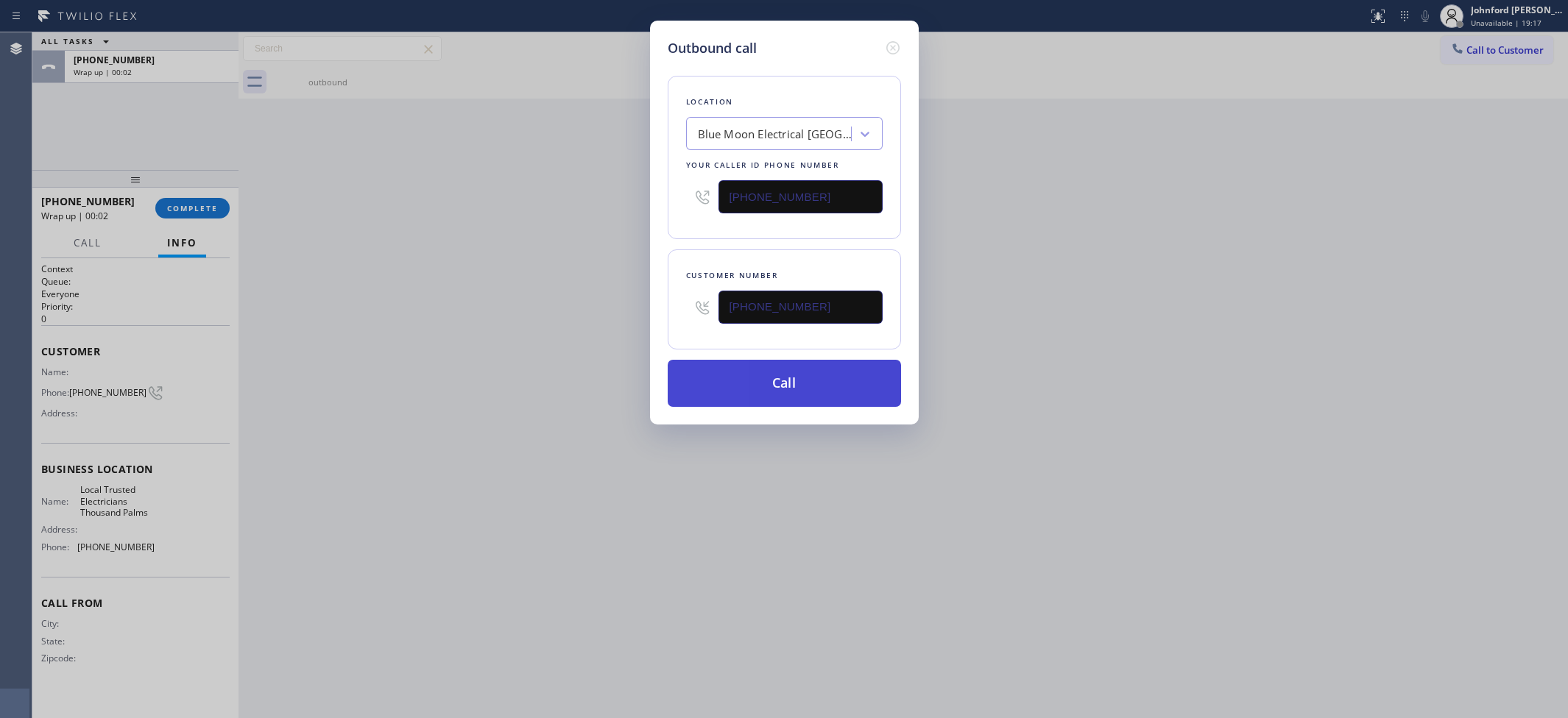
click at [752, 396] on button "Call" at bounding box center [784, 383] width 233 height 47
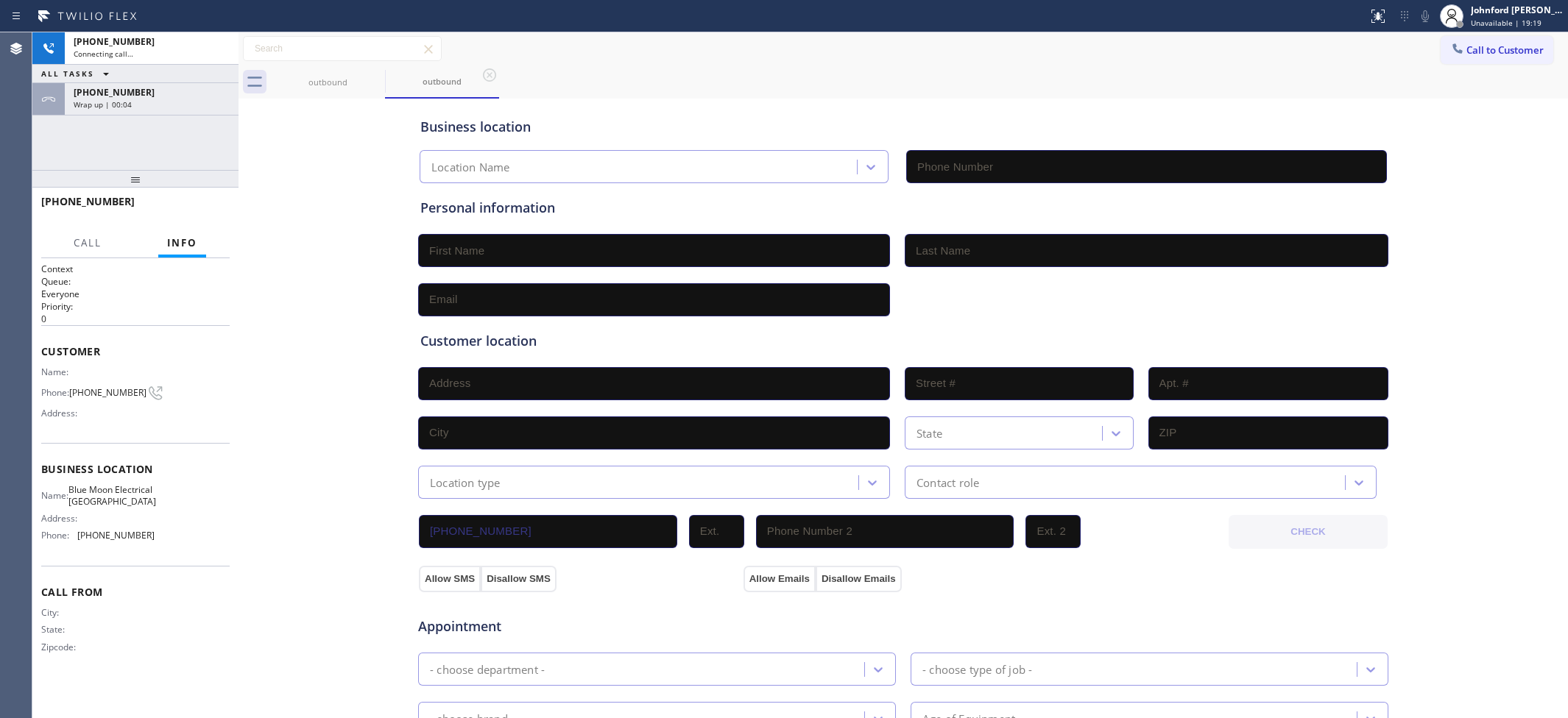
type input "(714) 463-1848"
click at [136, 112] on div "+17604065843 Wrap up | 00:05" at bounding box center [135, 99] width 206 height 32
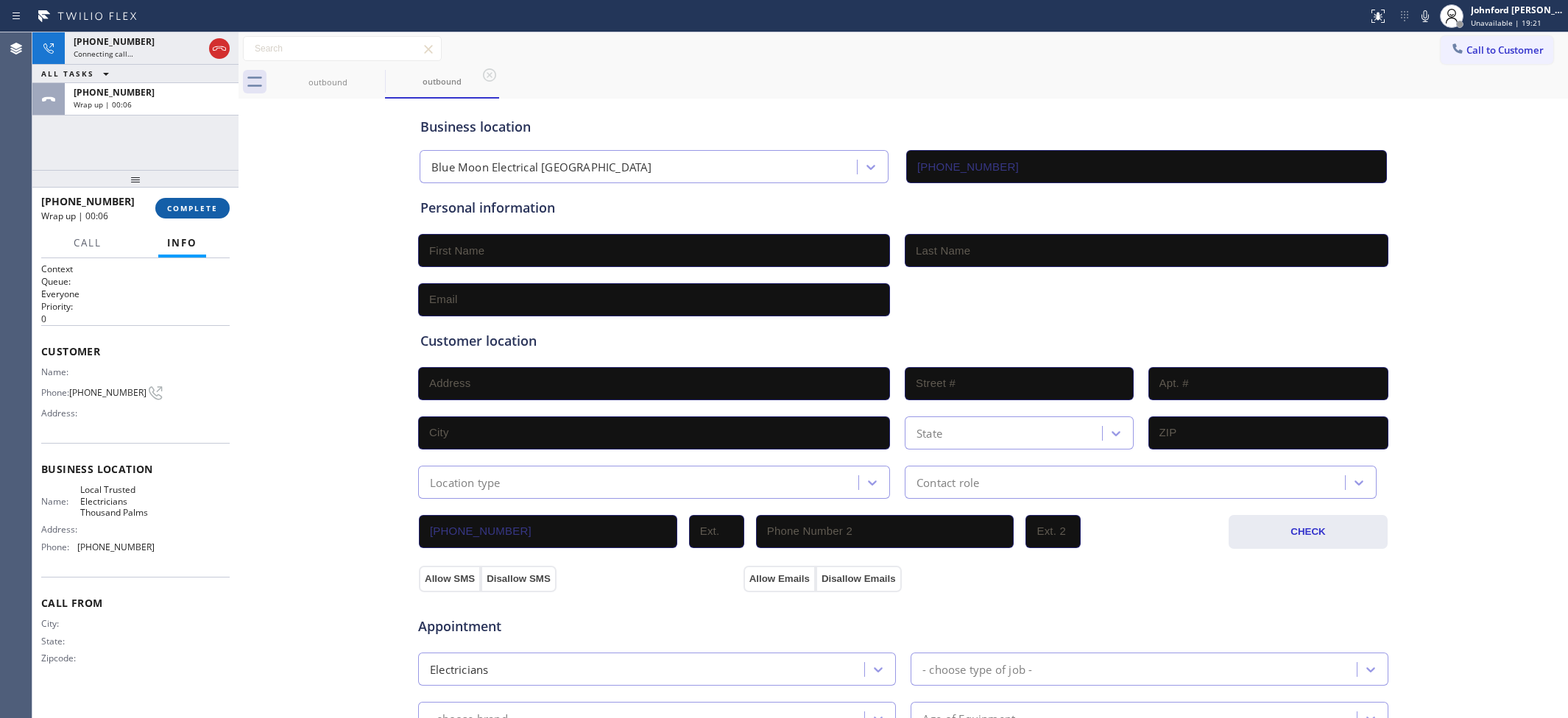
click at [179, 201] on button "COMPLETE" at bounding box center [192, 208] width 74 height 21
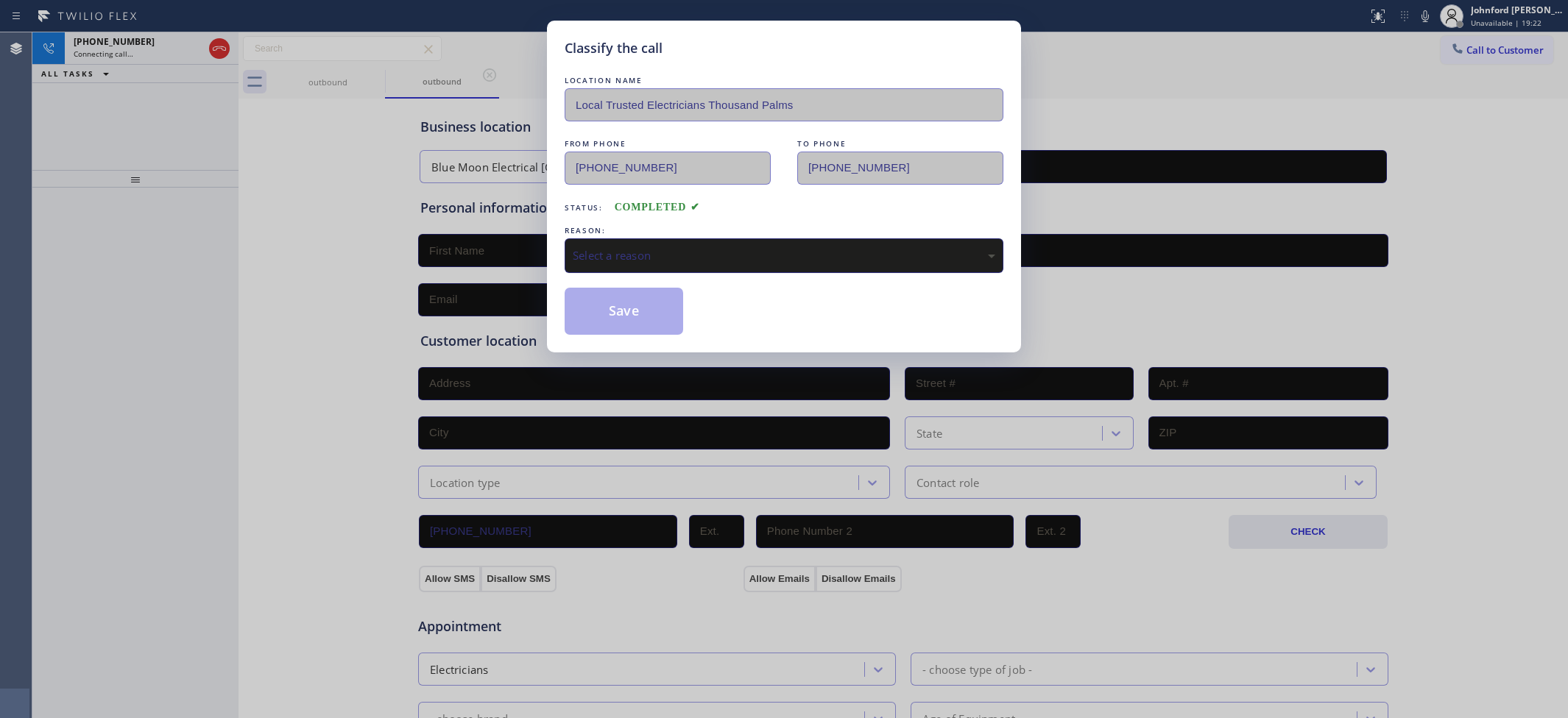
click at [749, 262] on div "Select a reason" at bounding box center [784, 255] width 439 height 34
click at [611, 254] on div "Tech, Unknown/didnt ring" at bounding box center [784, 255] width 423 height 17
click at [612, 322] on button "Save" at bounding box center [624, 311] width 118 height 47
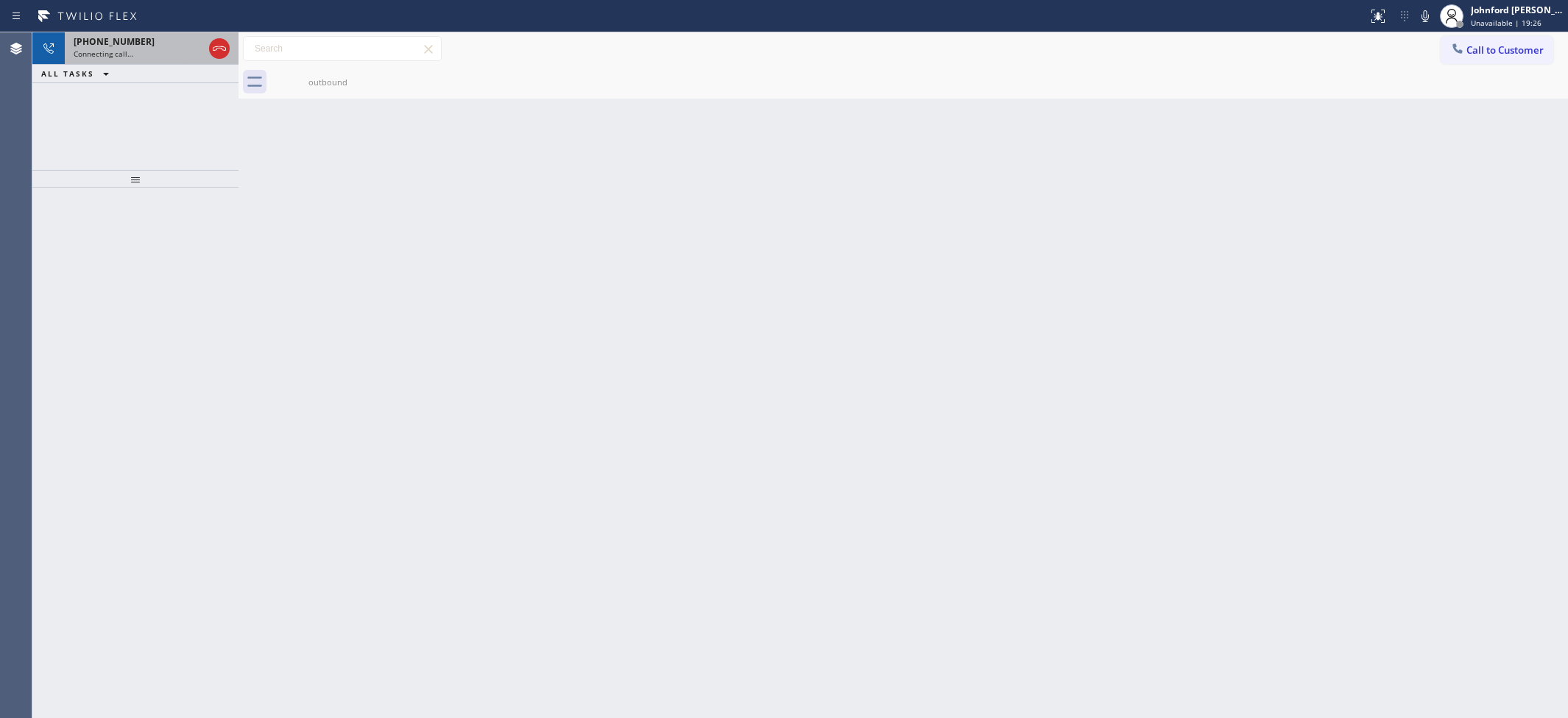
click at [134, 54] on div "Connecting call…" at bounding box center [138, 54] width 130 height 10
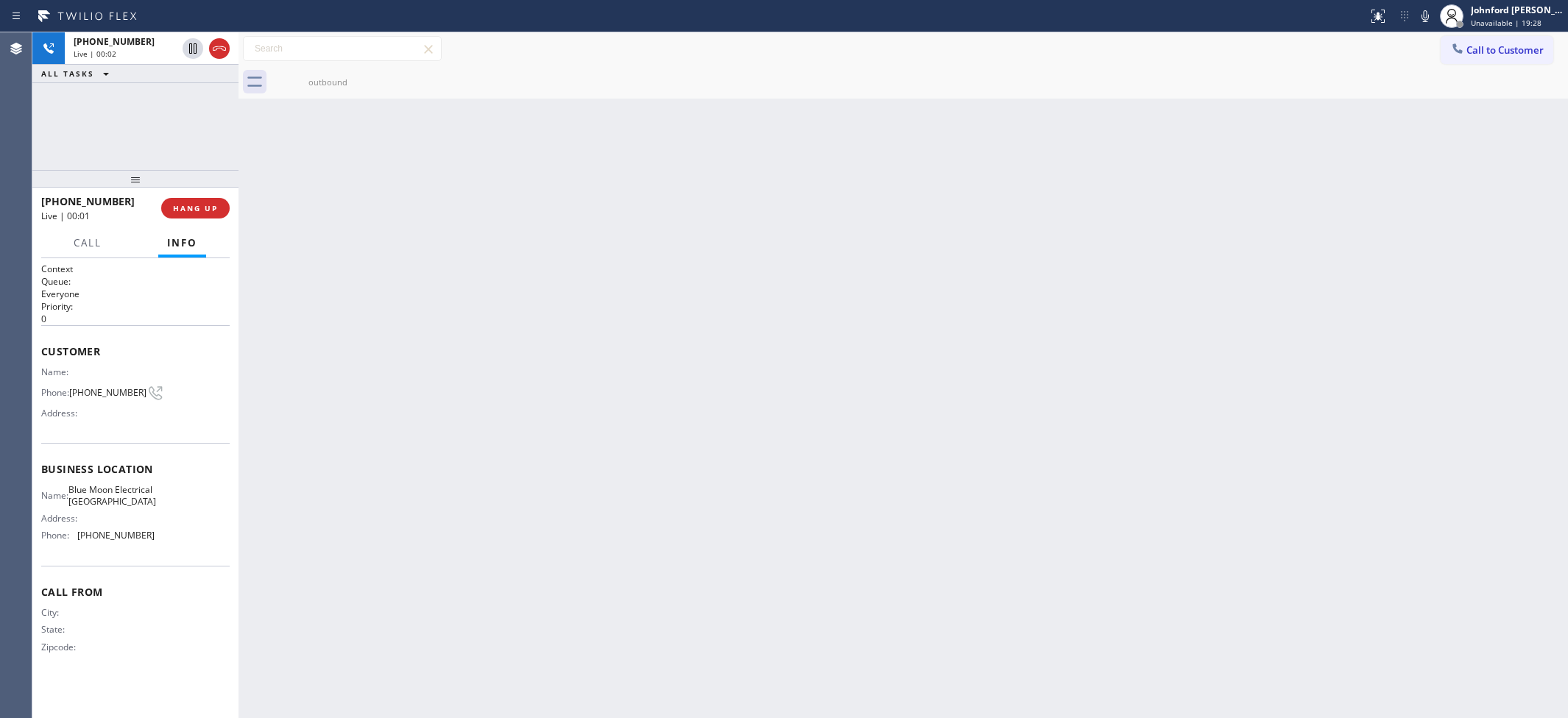
click at [141, 96] on div "+17145824886 Live | 00:02 ALL TASKS ALL TASKS ACTIVE TASKS TASKS IN WRAP UP" at bounding box center [135, 101] width 206 height 138
click at [254, 52] on input "text" at bounding box center [342, 48] width 197 height 23
click at [199, 214] on button "HANG UP" at bounding box center [195, 208] width 68 height 21
click at [1474, 46] on span "Call to Customer" at bounding box center [1504, 50] width 77 height 13
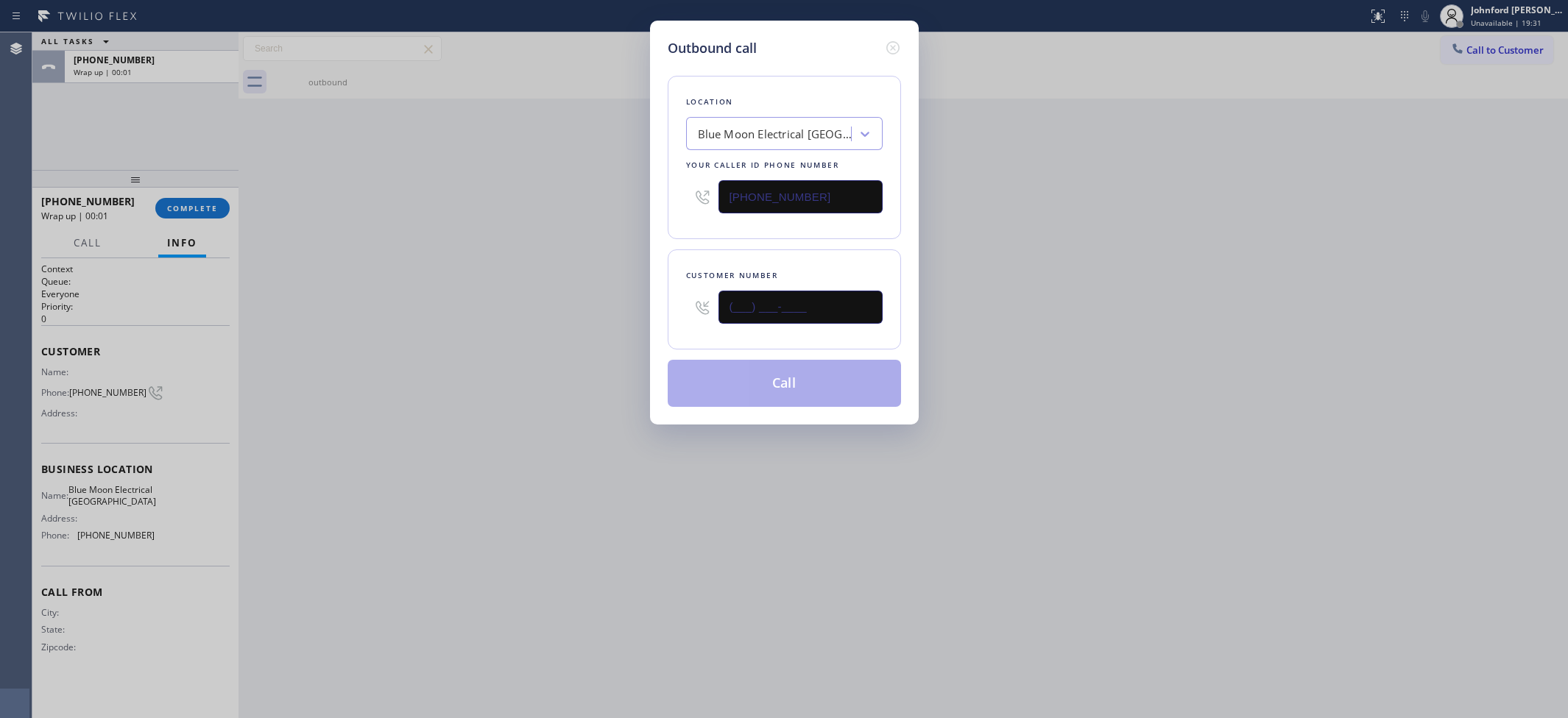
click at [661, 302] on div "Outbound call Location Blue Moon Electrical Fountain Valley Your caller id phon…" at bounding box center [784, 222] width 269 height 404
paste input "714) 582-4886"
type input "(714) 582-4886"
click at [495, 298] on div "Outbound call Location Blue Moon Electrical Fountain Valley Your caller id phon…" at bounding box center [784, 359] width 1568 height 718
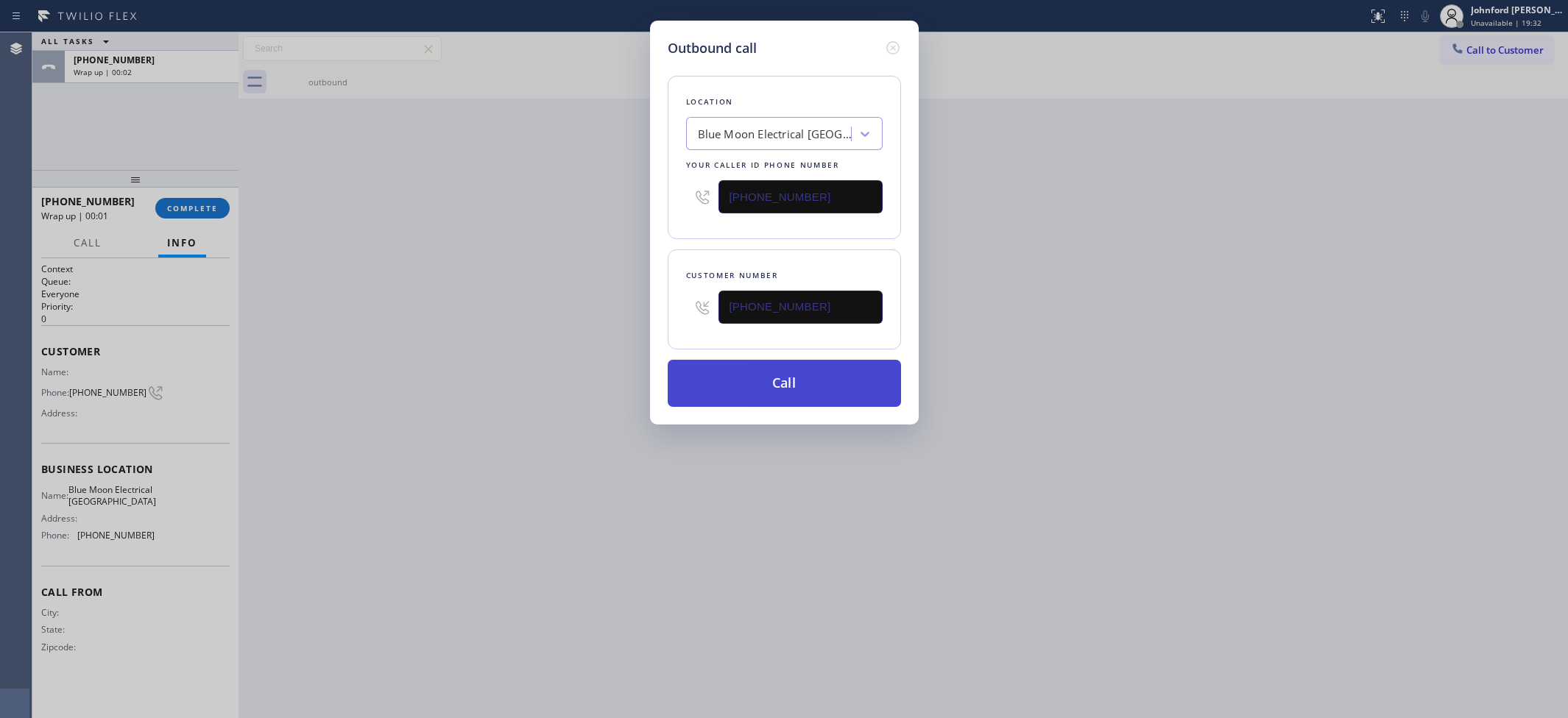
click at [778, 372] on button "Call" at bounding box center [784, 383] width 233 height 47
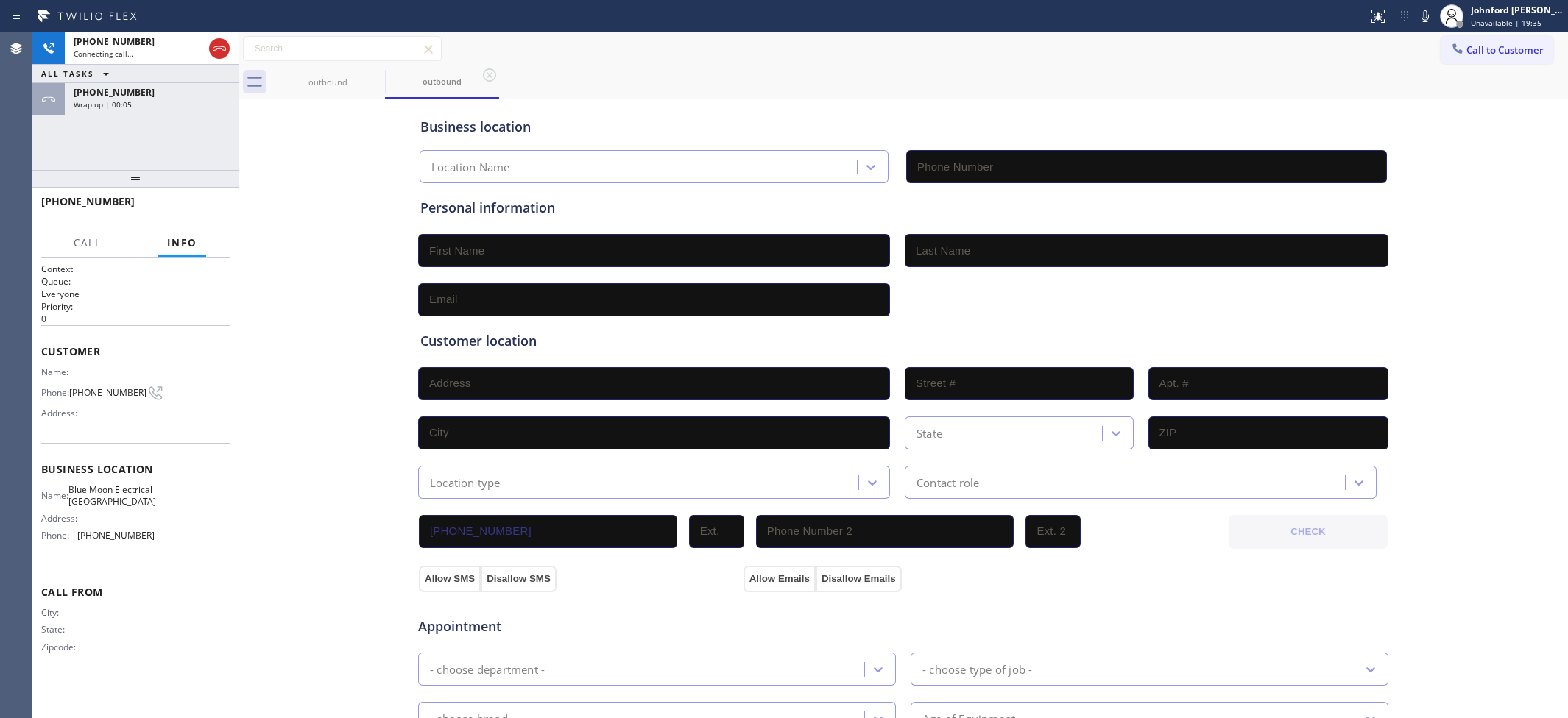
type input "(714) 463-1848"
click at [168, 106] on div "Wrap up | 00:13" at bounding box center [151, 105] width 156 height 10
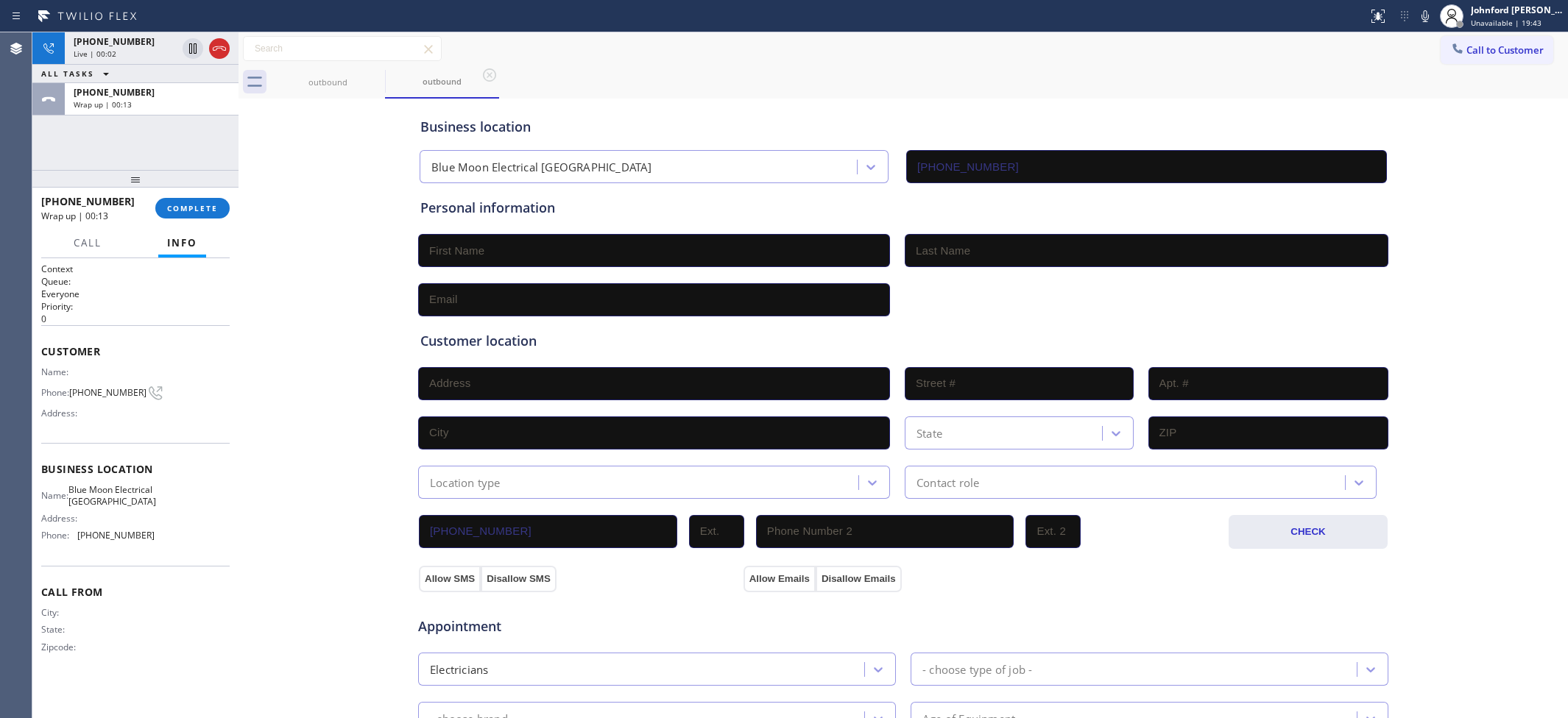
click at [199, 219] on div "+17145824886 Wrap up | 00:13 COMPLETE" at bounding box center [136, 208] width 189 height 38
click at [207, 210] on span "COMPLETE" at bounding box center [193, 208] width 51 height 10
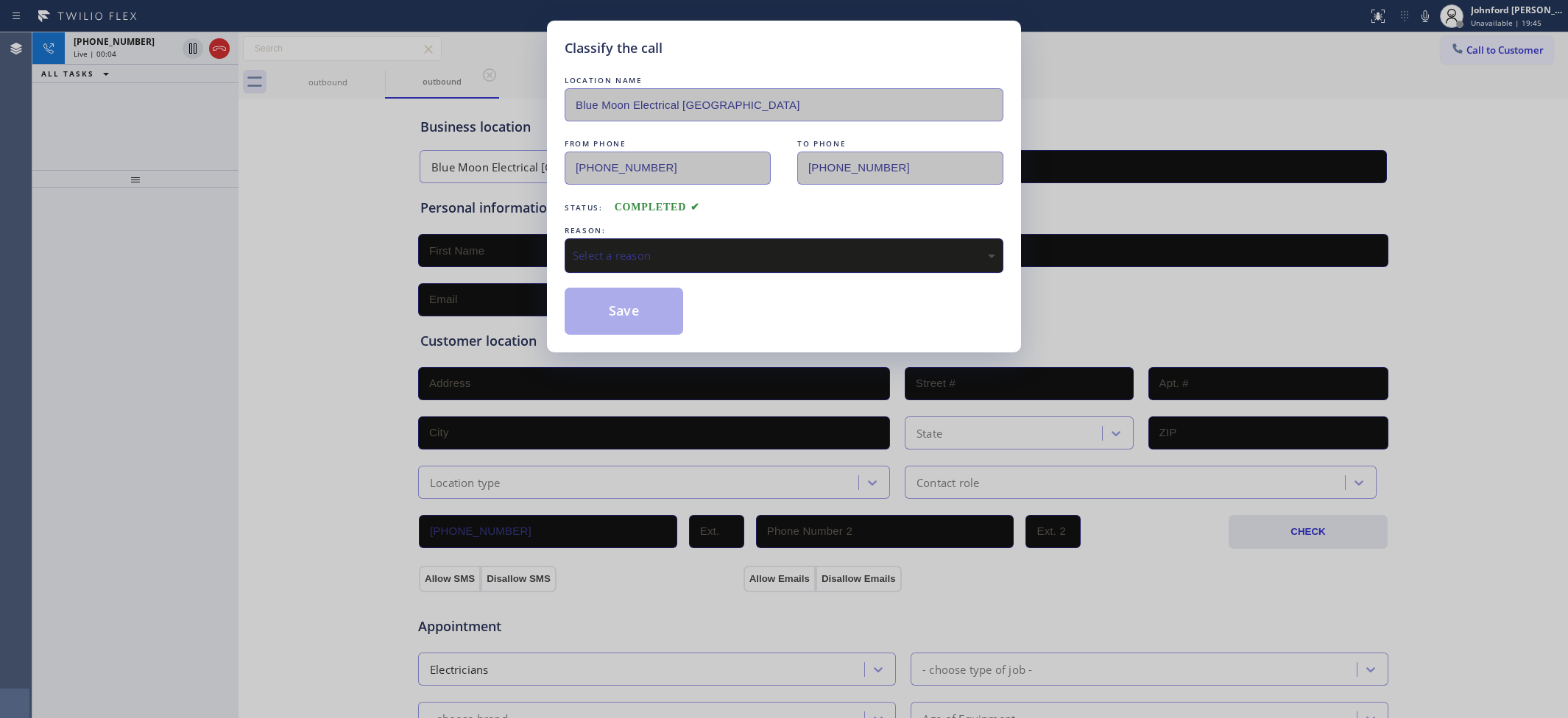
click at [686, 247] on div "Select a reason" at bounding box center [784, 255] width 423 height 17
click at [626, 293] on button "Save" at bounding box center [624, 311] width 118 height 47
click at [218, 54] on div "Classify the call LOCATION NAME Blue Moon Electrical Fountain Valley FROM PHONE…" at bounding box center [784, 359] width 1568 height 718
click at [218, 54] on icon at bounding box center [220, 49] width 18 height 18
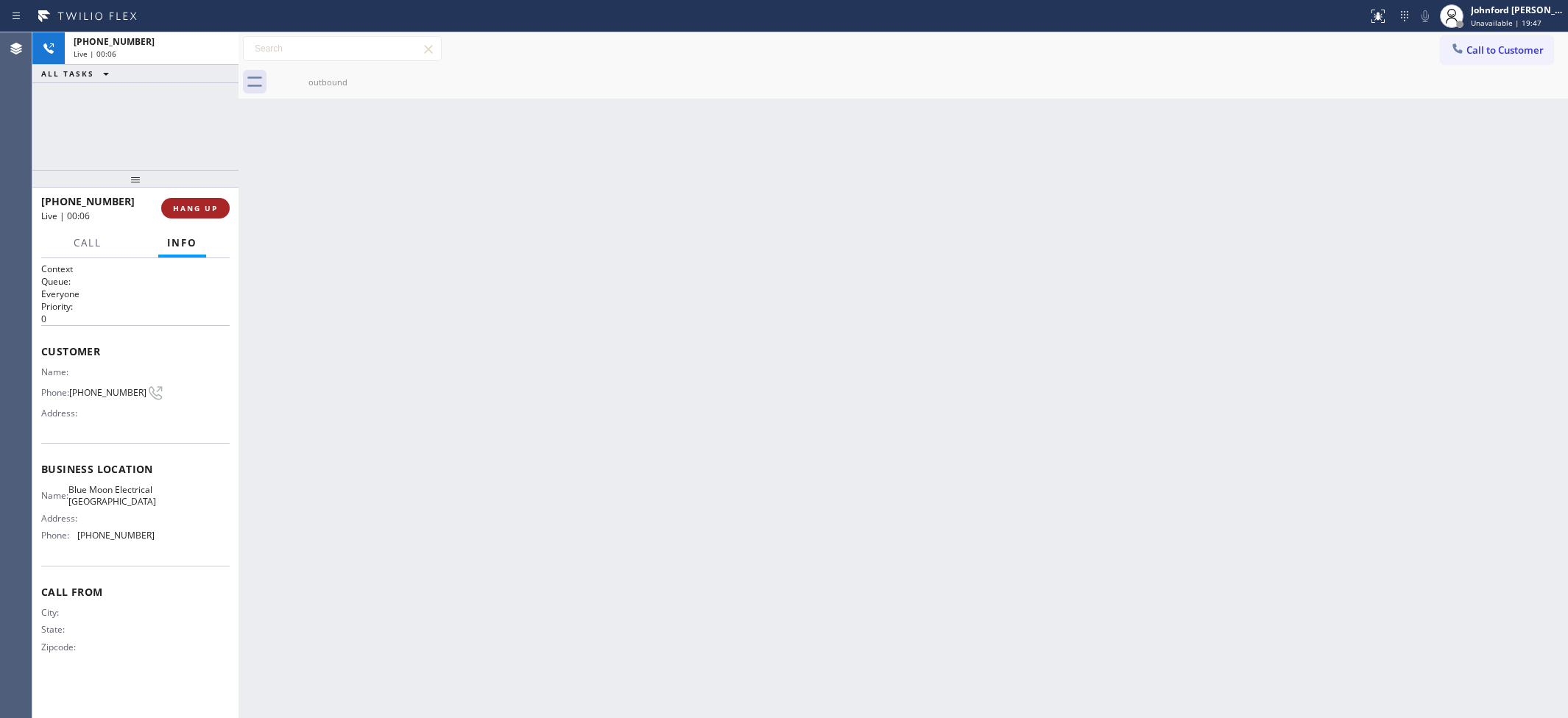
click at [181, 202] on button "HANG UP" at bounding box center [195, 208] width 68 height 21
click at [211, 213] on button "COMPLETE" at bounding box center [192, 208] width 74 height 21
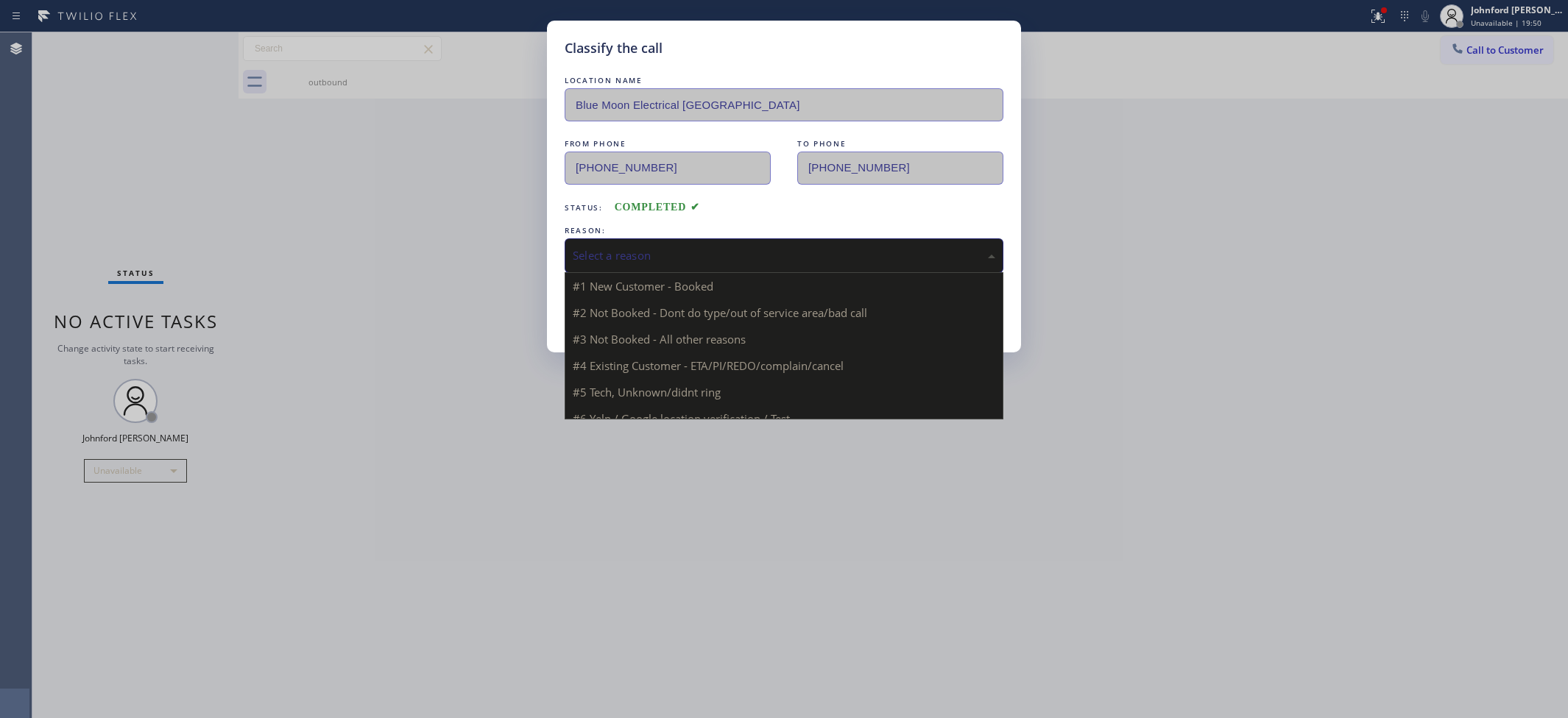
drag, startPoint x: 668, startPoint y: 250, endPoint x: 725, endPoint y: 353, distance: 117.7
click at [668, 252] on div "Select a reason" at bounding box center [784, 255] width 423 height 17
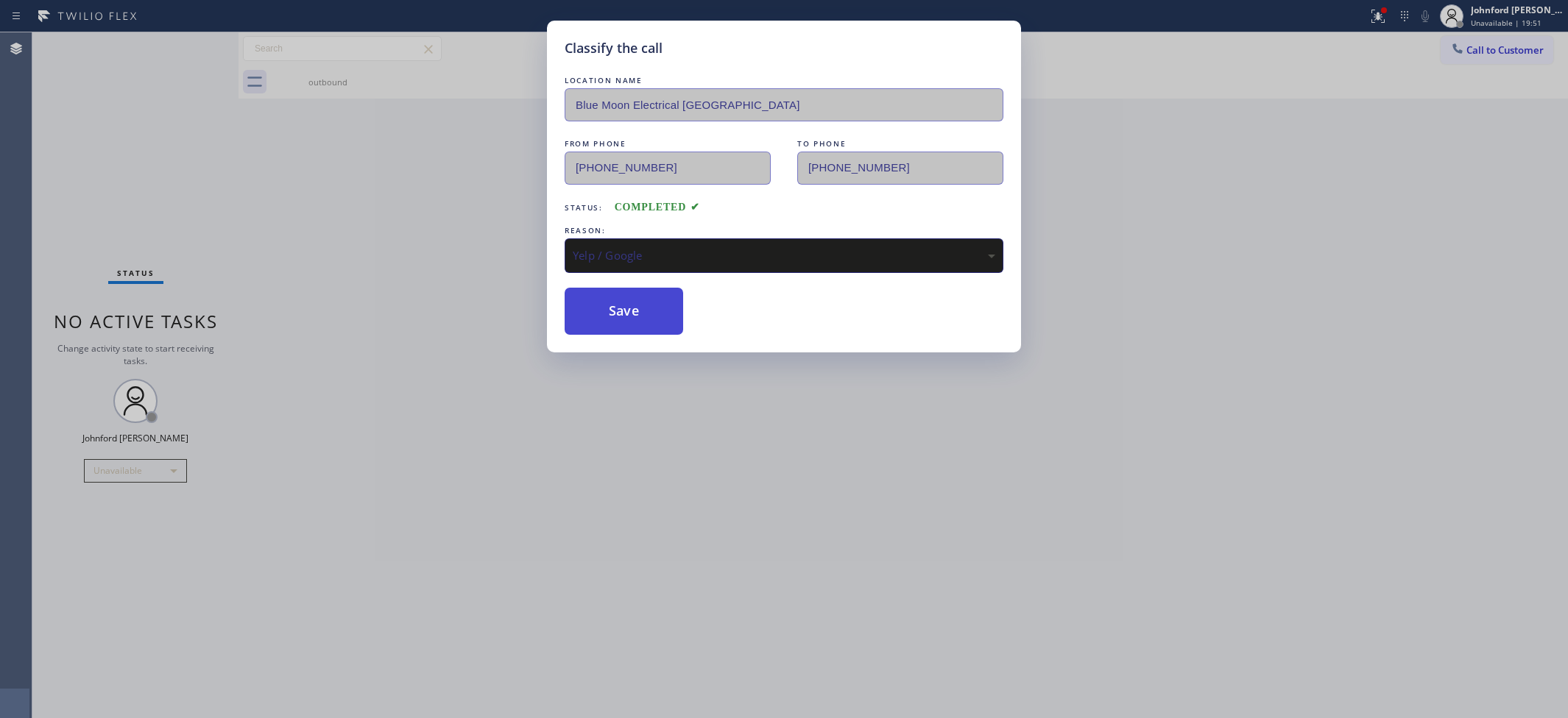
click at [620, 308] on button "Save" at bounding box center [624, 311] width 118 height 47
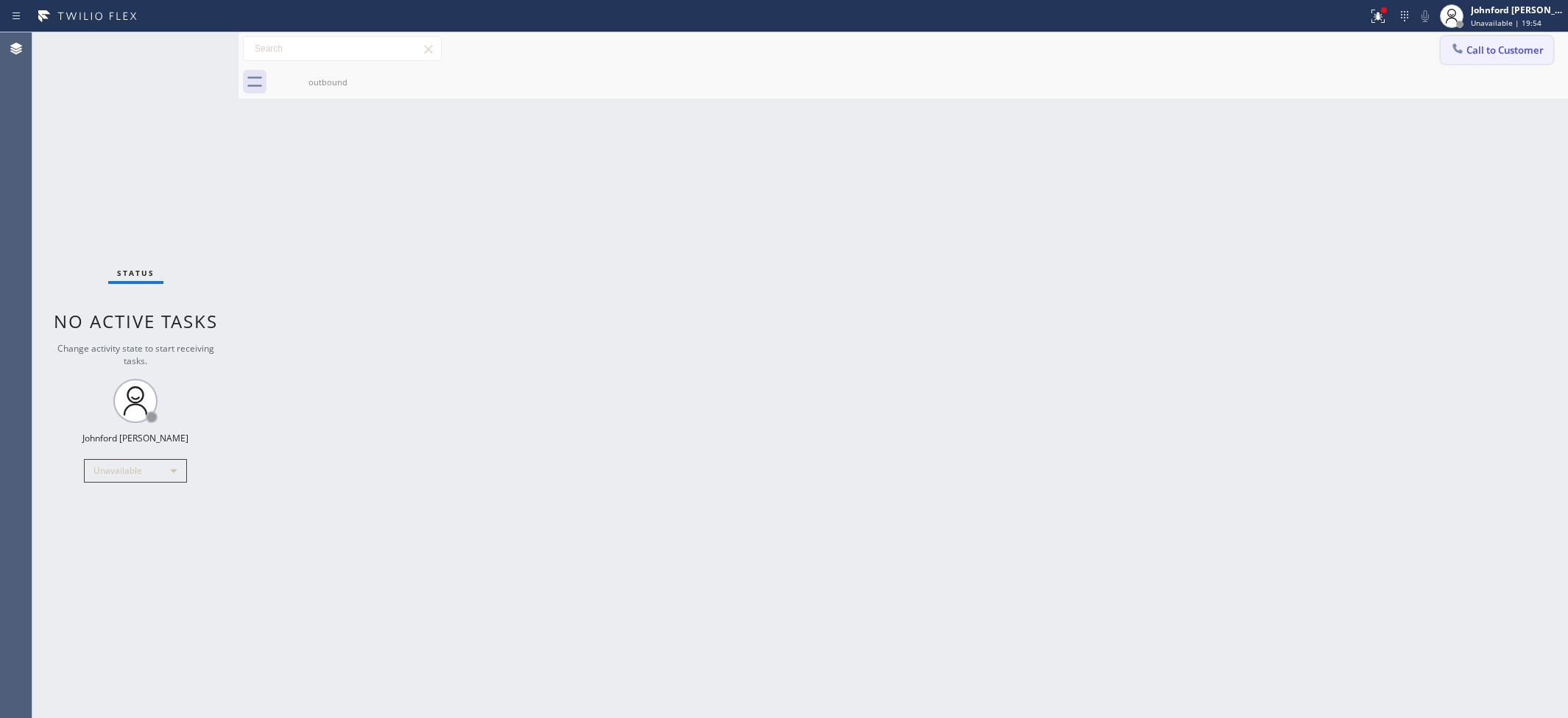
click at [1481, 59] on button "Call to Customer" at bounding box center [1497, 49] width 112 height 28
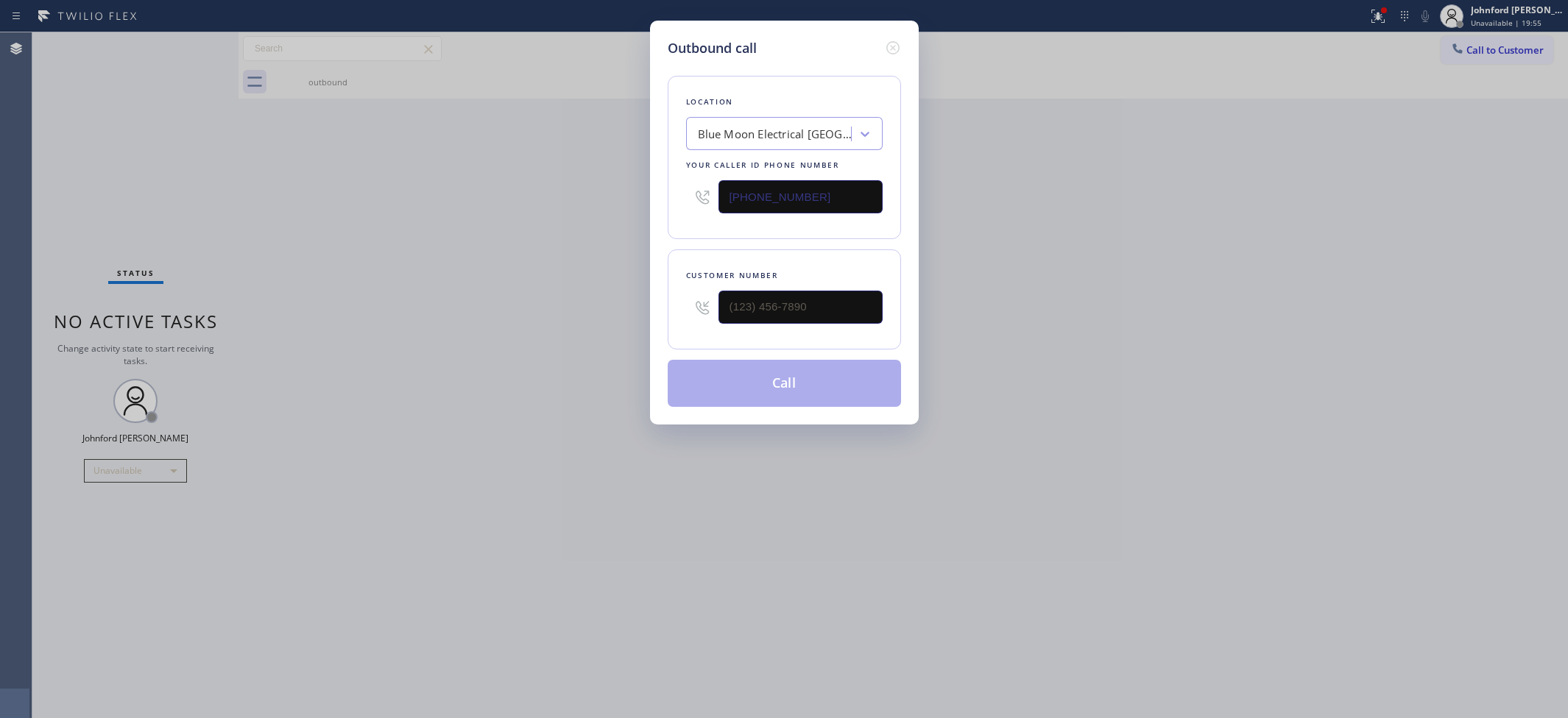
drag, startPoint x: 754, startPoint y: 188, endPoint x: 509, endPoint y: 199, distance: 245.2
click at [542, 195] on div "Outbound call Location Blue Moon Electrical Fountain Valley Your caller id phon…" at bounding box center [784, 359] width 1568 height 718
paste input "619) 257-1900"
type input "(619) 257-1900"
click at [724, 298] on input "text" at bounding box center [800, 307] width 164 height 33
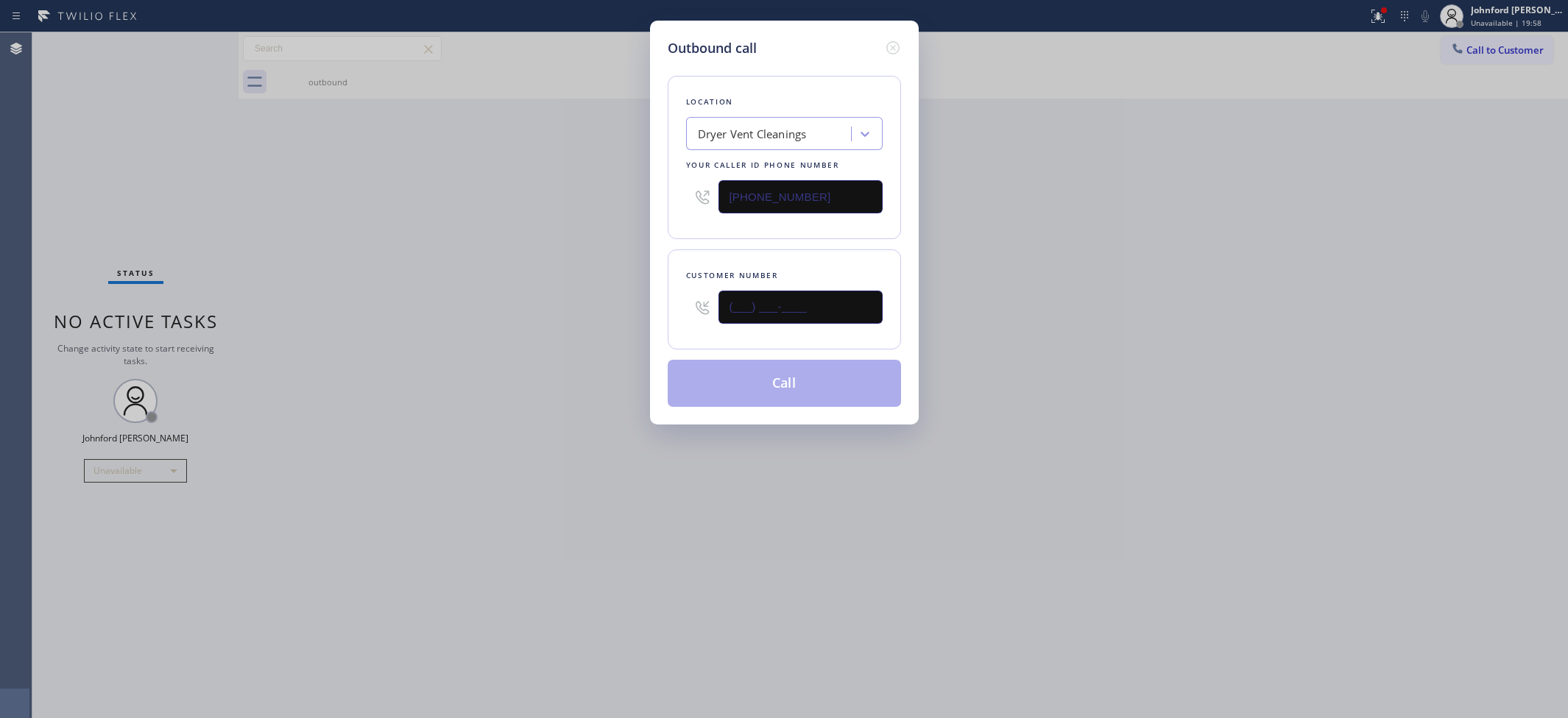
paste input "619) 202-3949"
type input "(619) 202-3949"
click at [471, 293] on div "Outbound call Location Dryer Vent Cleanings Your caller id phone number (619) 2…" at bounding box center [784, 359] width 1568 height 718
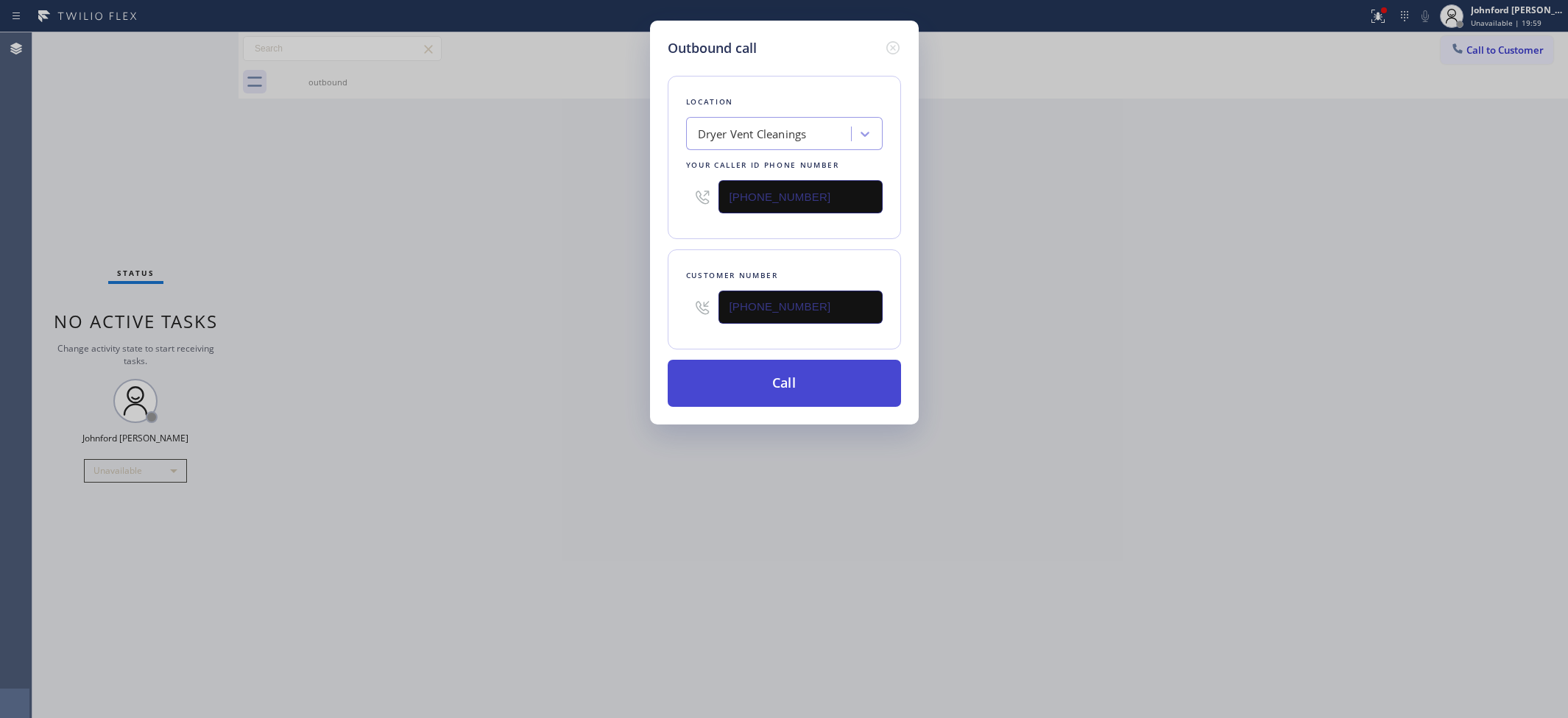
click at [712, 374] on button "Call" at bounding box center [784, 383] width 233 height 47
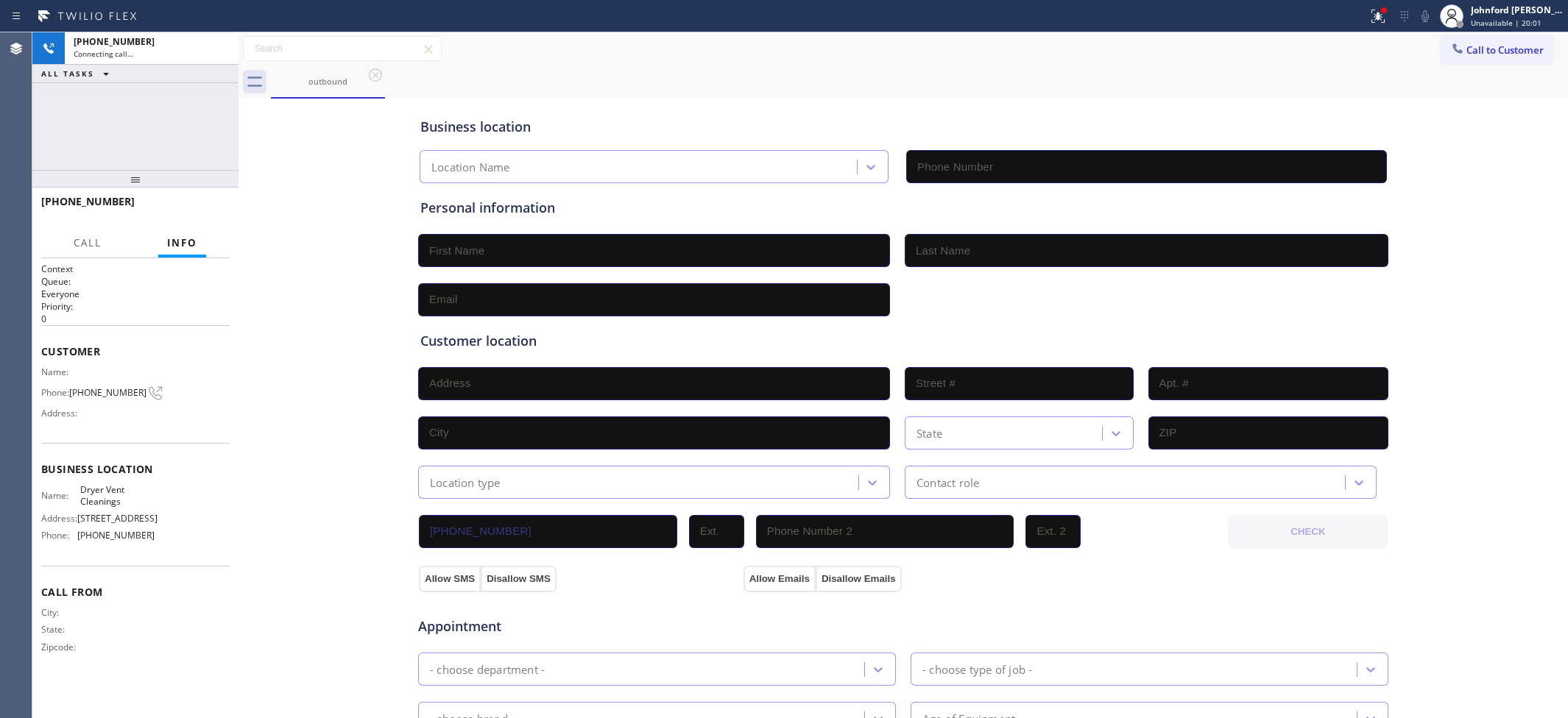
type input "(619) 257-1900"
click at [308, 155] on div "Business location Dryer Vent Cleanings (619) 257-1900 Personal information Cust…" at bounding box center [903, 605] width 1322 height 1005
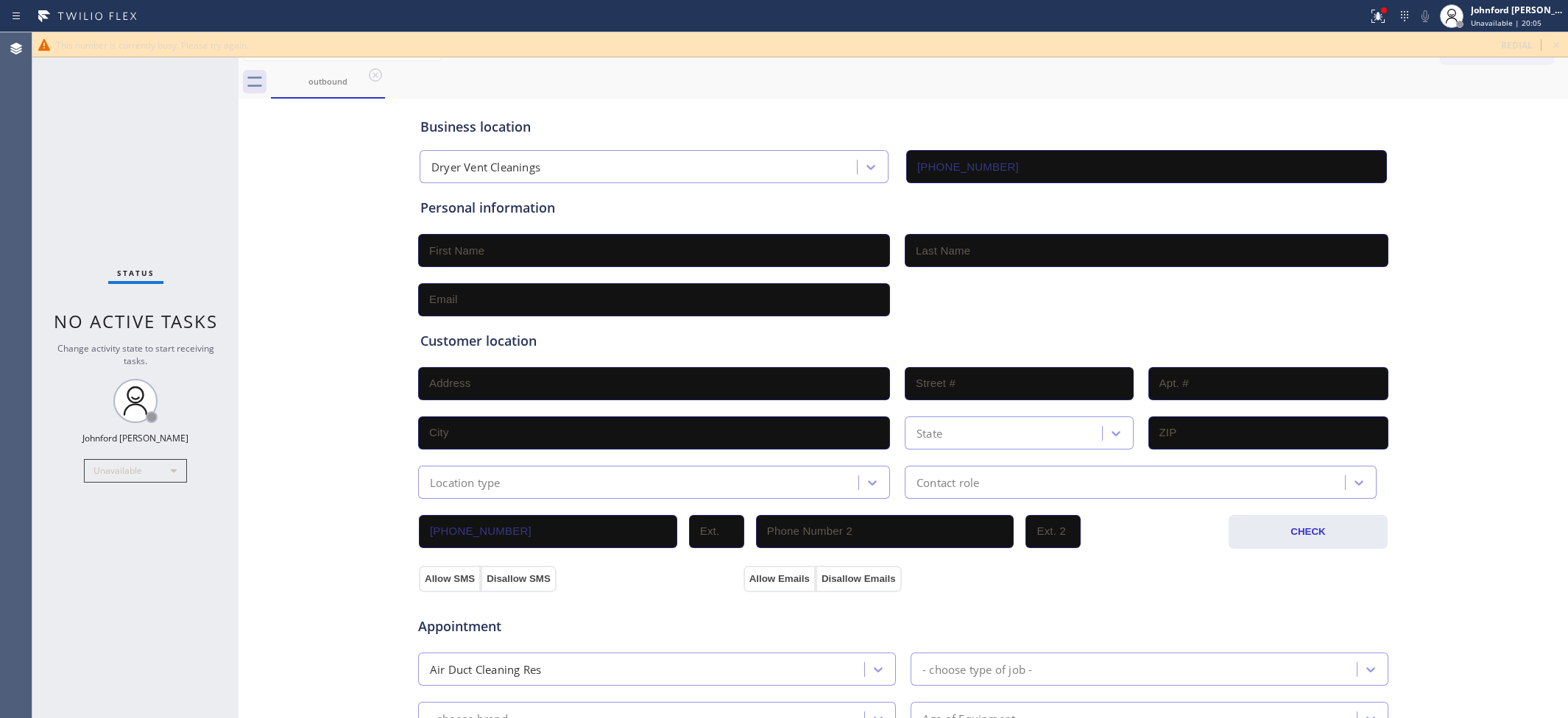
click at [1558, 44] on icon at bounding box center [1556, 45] width 18 height 18
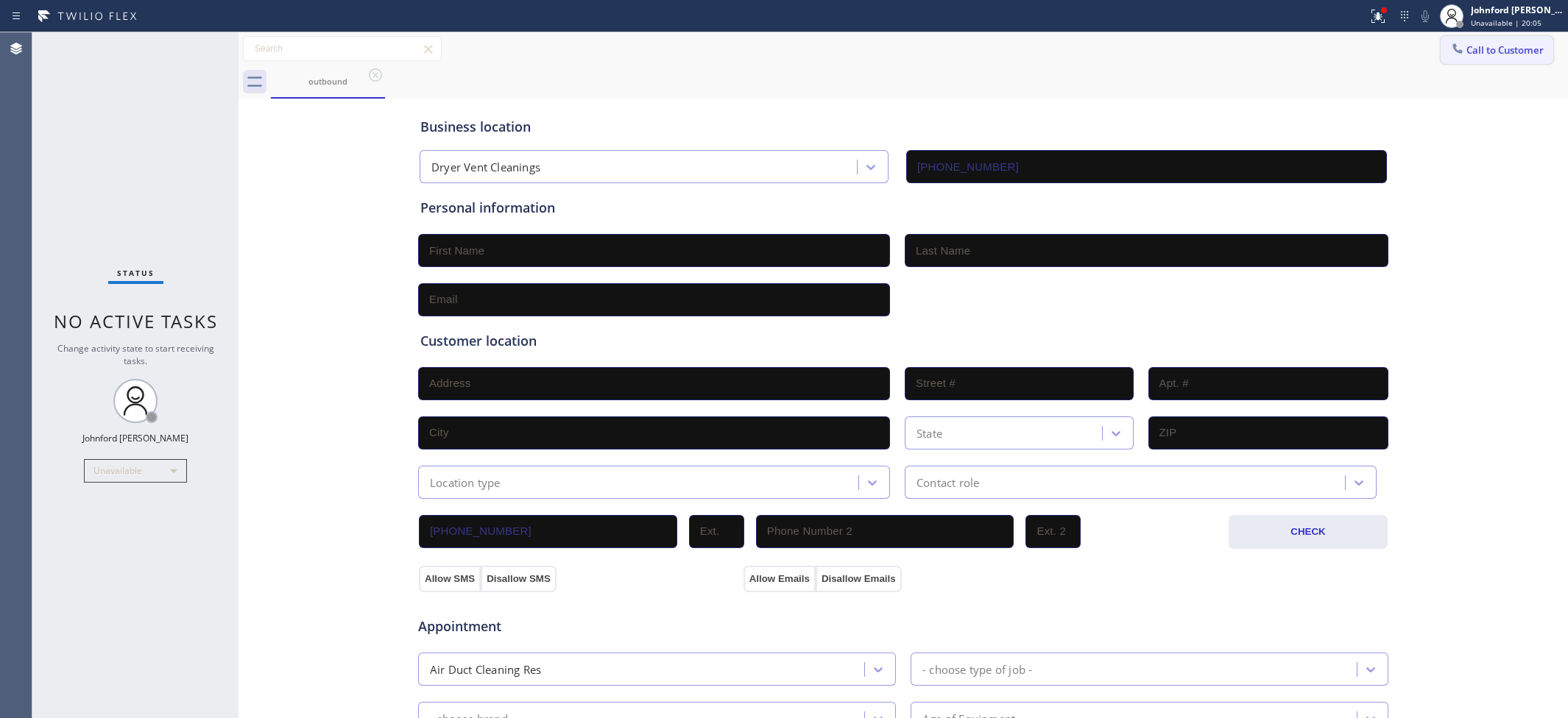
click at [1506, 46] on span "Call to Customer" at bounding box center [1504, 50] width 77 height 13
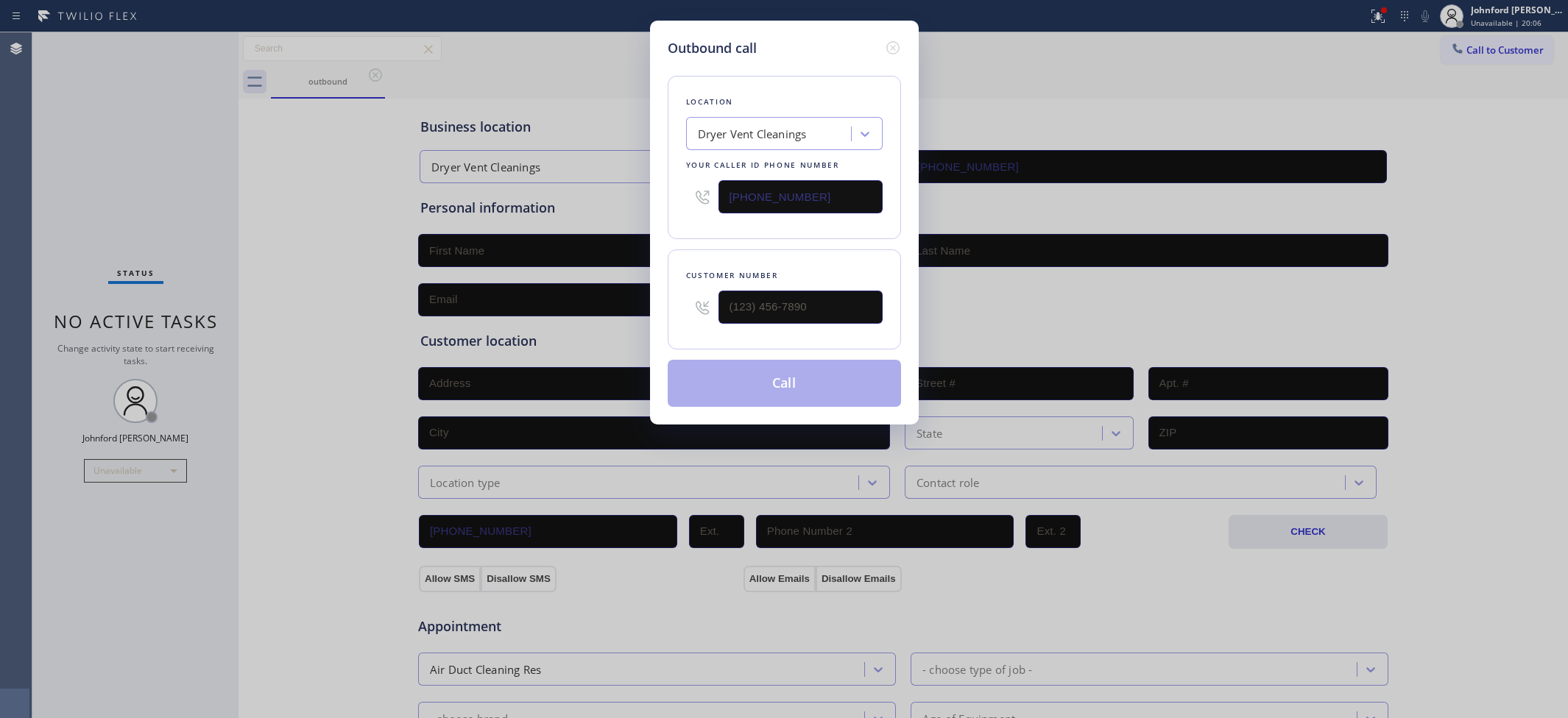
drag, startPoint x: 787, startPoint y: 188, endPoint x: 501, endPoint y: 204, distance: 286.4
click at [557, 196] on div "Outbound call Location Dryer Vent Cleanings Your caller id phone number (619) 2…" at bounding box center [784, 359] width 1568 height 718
paste input "415) 727-884"
type input "(415) 727-8840"
click at [825, 306] on input "text" at bounding box center [800, 307] width 164 height 33
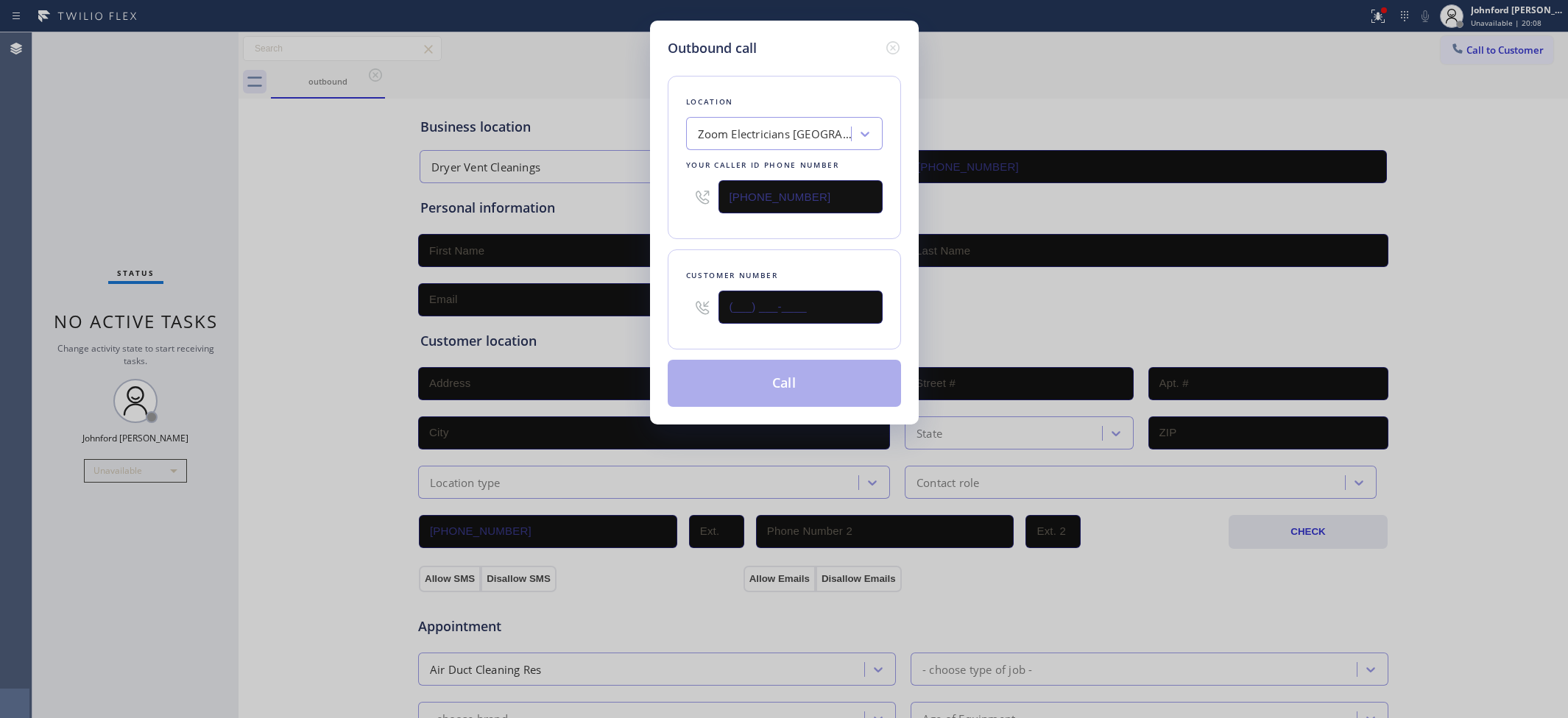
paste input "415) 406-2696"
type input "(415) 406-2696"
click at [751, 232] on div "Location Zoom Electricians San Francisco Your caller id phone number (415) 727-…" at bounding box center [784, 157] width 233 height 163
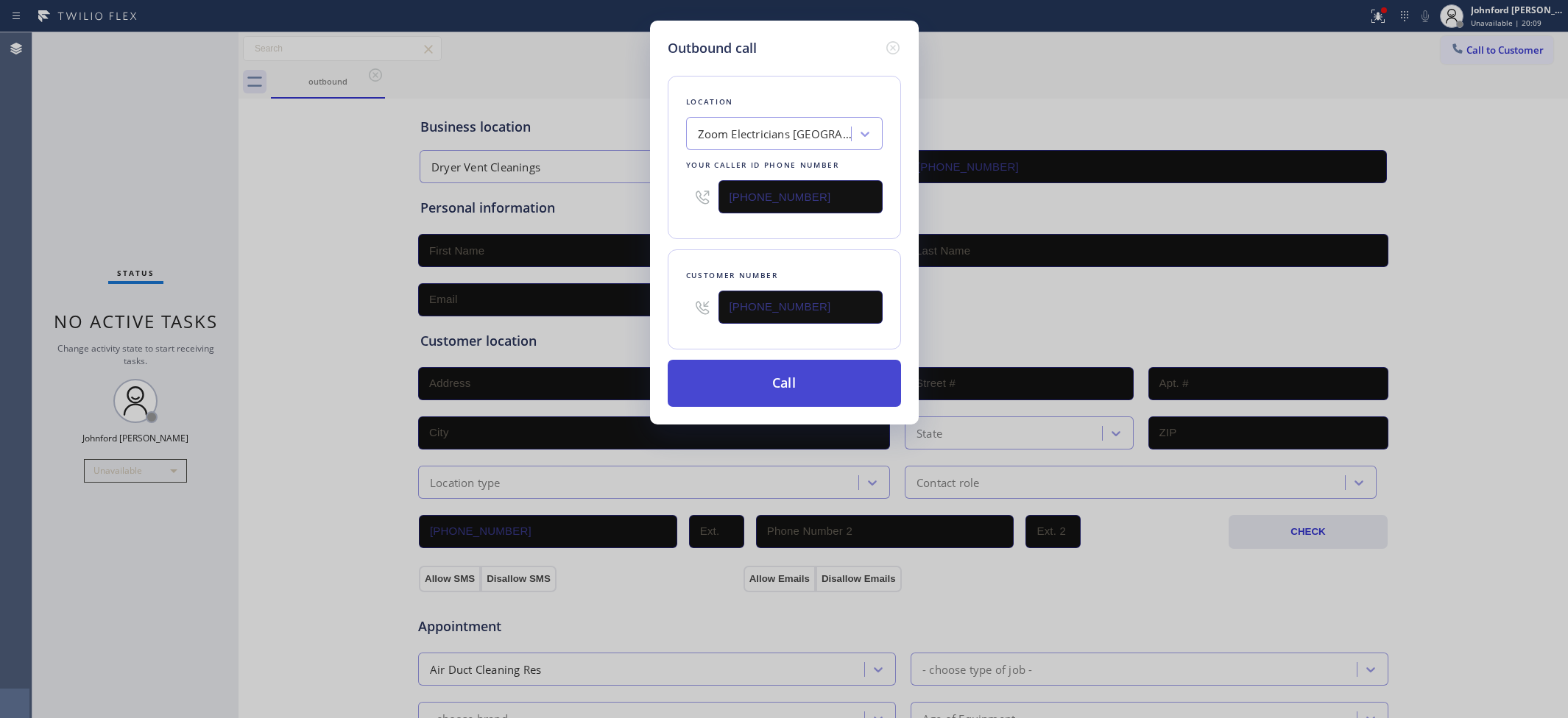
click at [745, 386] on button "Call" at bounding box center [784, 383] width 233 height 47
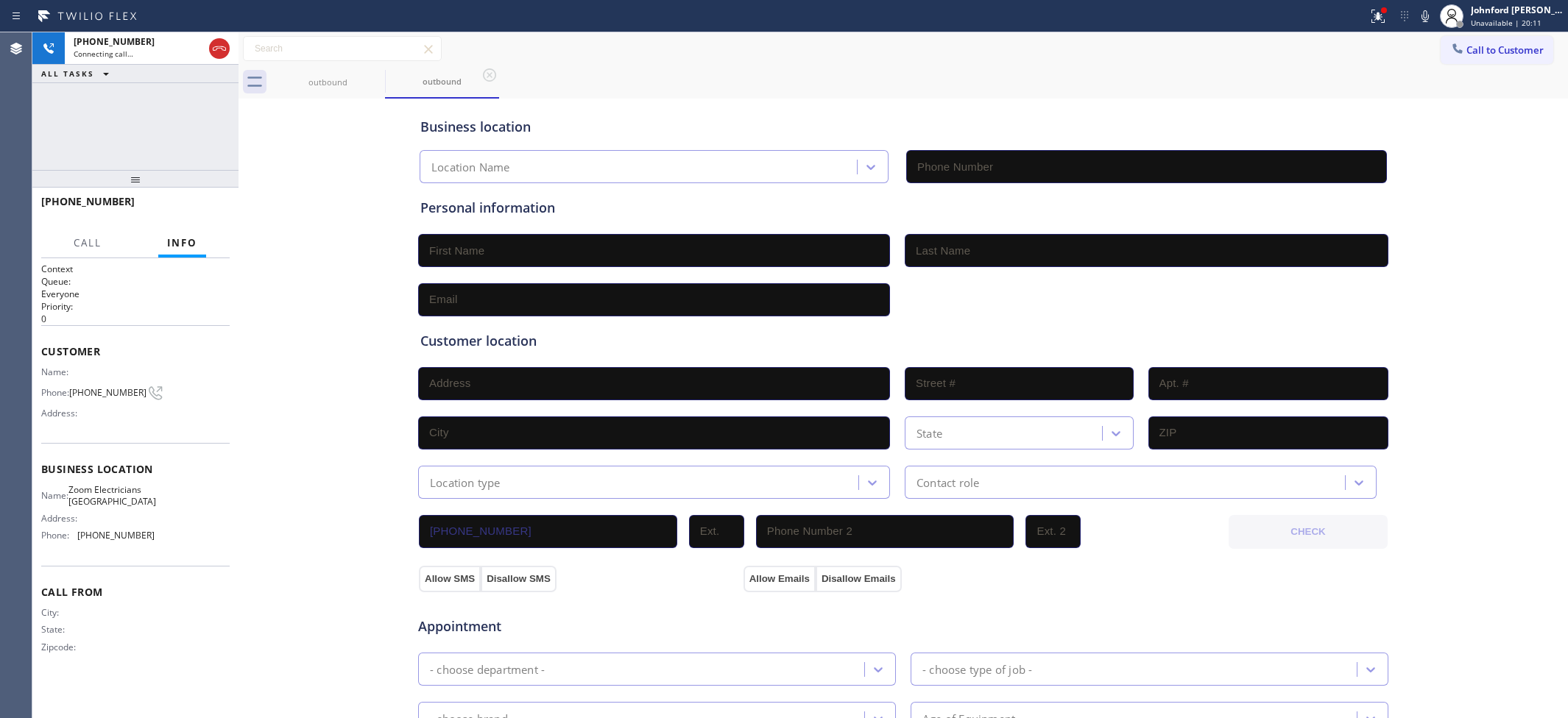
type input "(415) 727-8840"
drag, startPoint x: 292, startPoint y: 155, endPoint x: 519, endPoint y: 129, distance: 228.5
click at [292, 153] on div "Business location Zoom Electricians San Francisco (415) 727-8840 Personal infor…" at bounding box center [903, 605] width 1322 height 1005
click at [1447, 52] on button "Call to Customer" at bounding box center [1497, 49] width 112 height 28
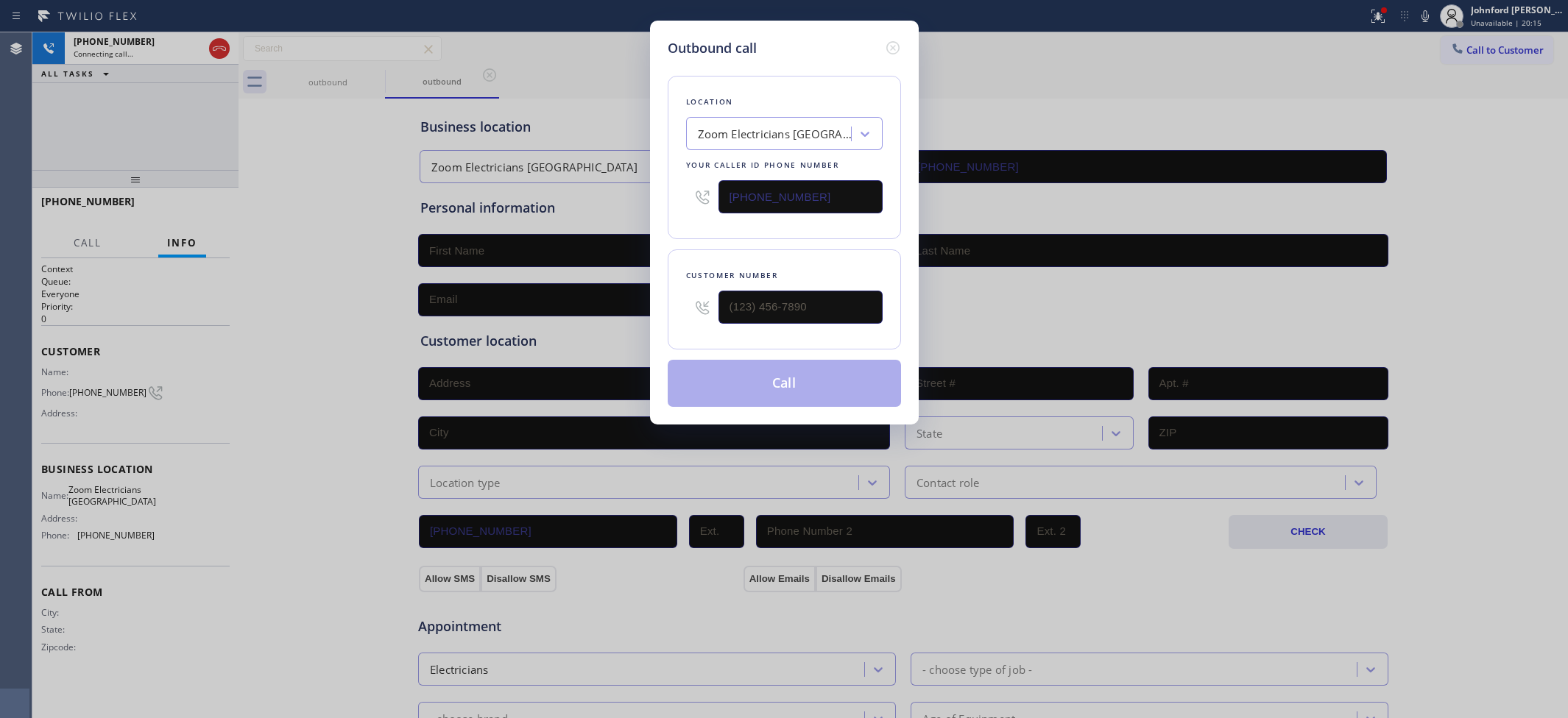
drag, startPoint x: 637, startPoint y: 188, endPoint x: 497, endPoint y: 188, distance: 140.0
click at [527, 188] on div "Outbound call Location Zoom Electricians San Francisco Your caller id phone num…" at bounding box center [784, 359] width 1568 height 718
paste input "310) 896-445"
type input "(310) 896-4450"
click at [331, 138] on div "Outbound call Location Electricians Service Team West Hollywood Your caller id …" at bounding box center [784, 359] width 1568 height 718
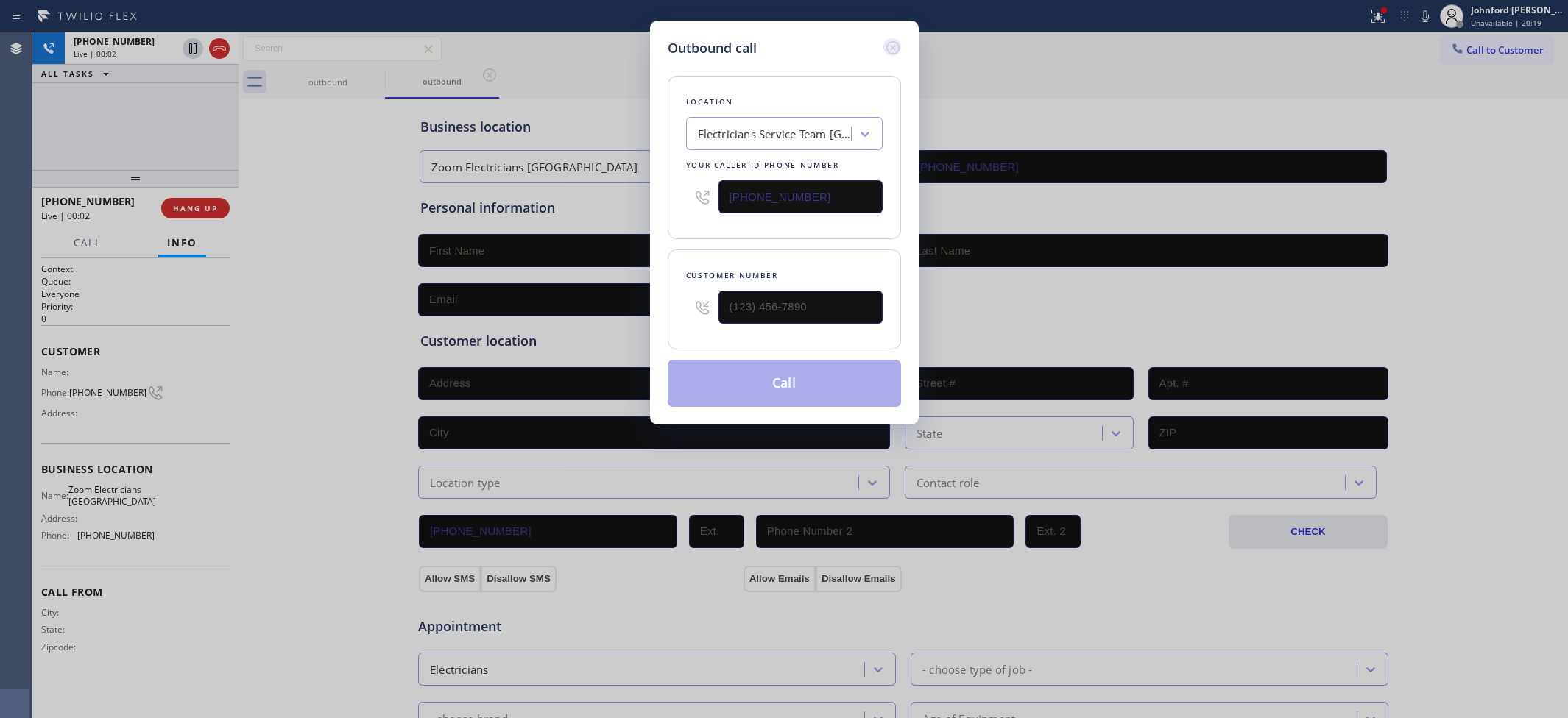
click at [892, 49] on icon at bounding box center [893, 48] width 18 height 18
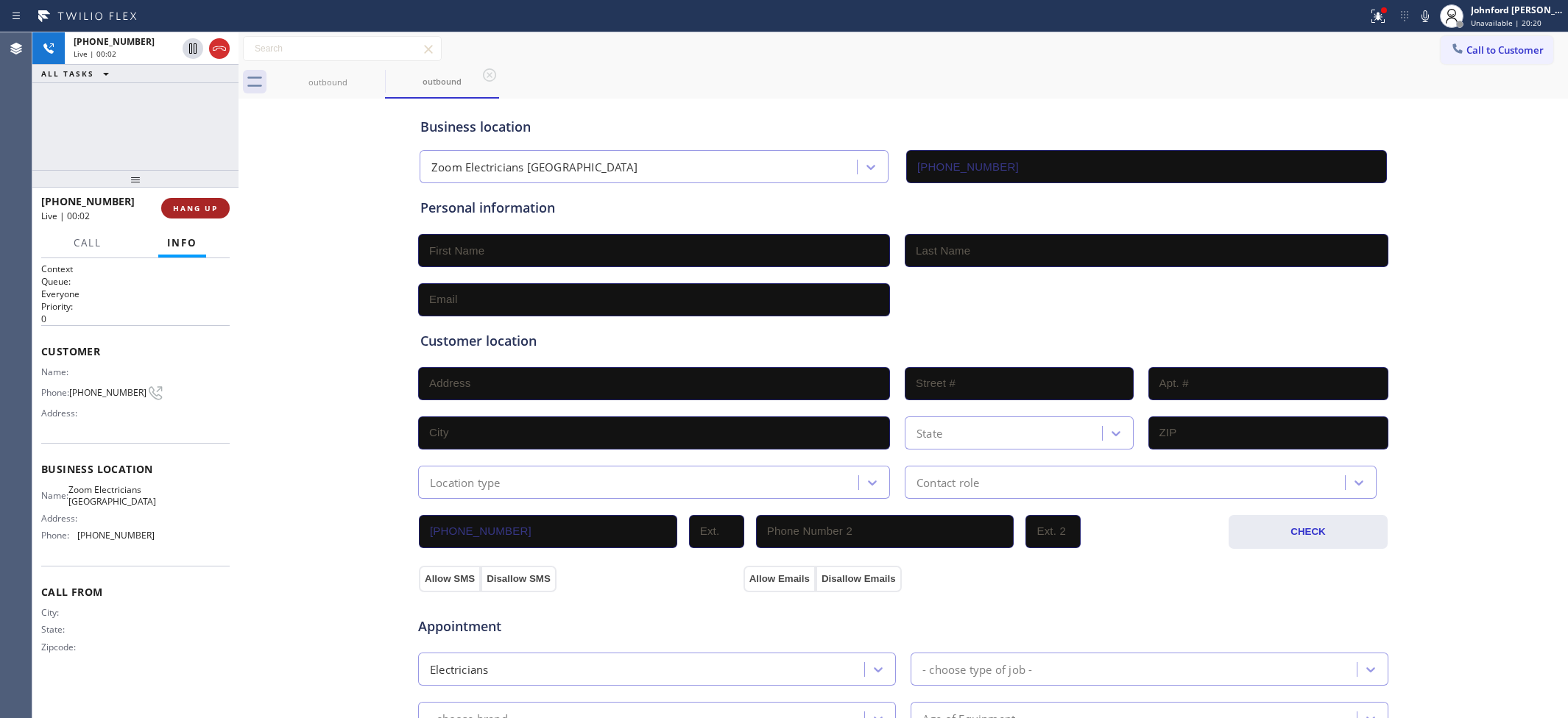
click at [185, 211] on span "HANG UP" at bounding box center [196, 208] width 45 height 10
click at [1466, 50] on span "Call to Customer" at bounding box center [1504, 50] width 77 height 13
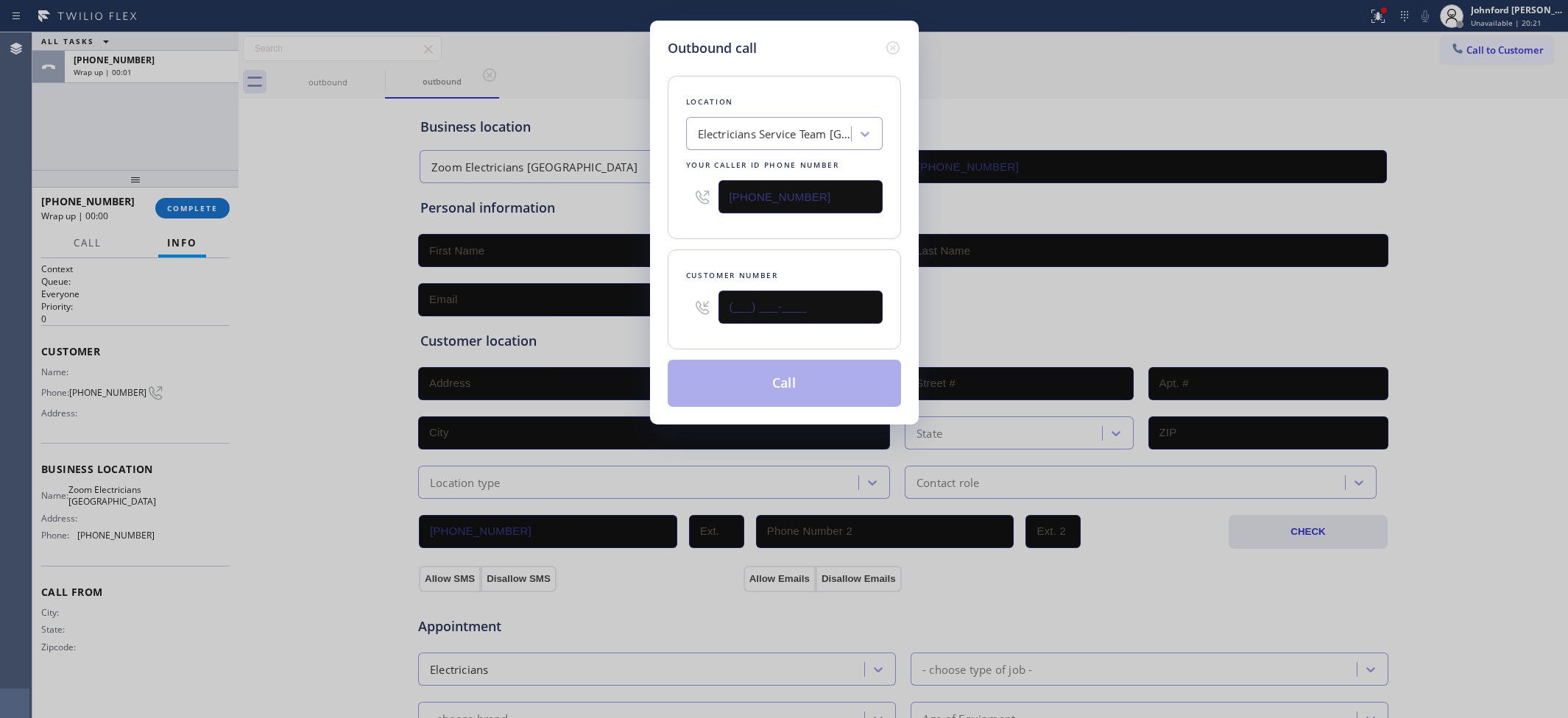
click at [660, 317] on div "Outbound call Location Electricians Service Team West Hollywood Your caller id …" at bounding box center [784, 222] width 269 height 404
paste input "310) 304-2403"
type input "(310) 304-2403"
click at [738, 219] on div "Location Electricians Service Team West Hollywood Your caller id phone number (…" at bounding box center [784, 157] width 233 height 163
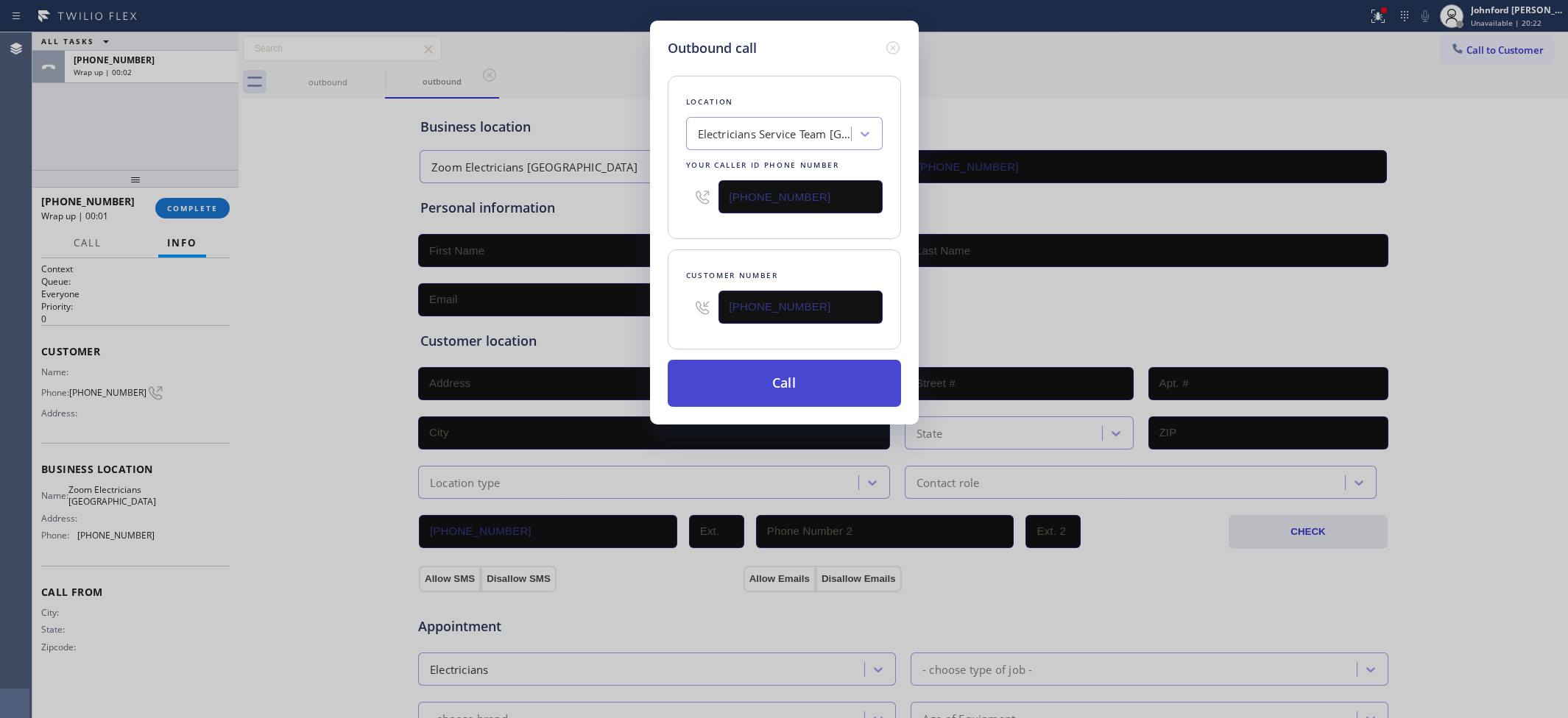
click at [735, 383] on button "Call" at bounding box center [784, 383] width 233 height 47
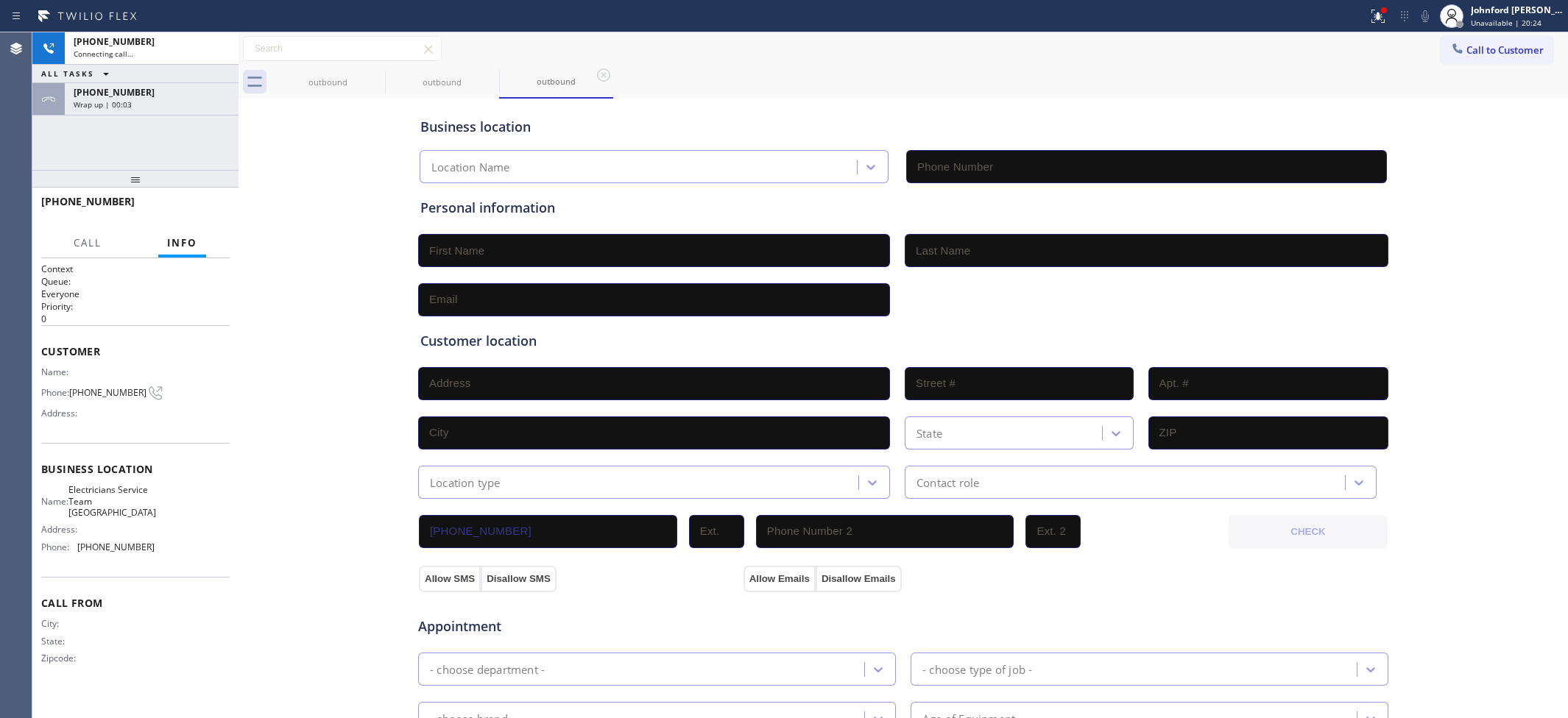
type input "(310) 896-4450"
click at [716, 81] on div "outbound outbound outbound" at bounding box center [919, 82] width 1297 height 33
click at [1441, 54] on button "Call to Customer" at bounding box center [1497, 49] width 112 height 28
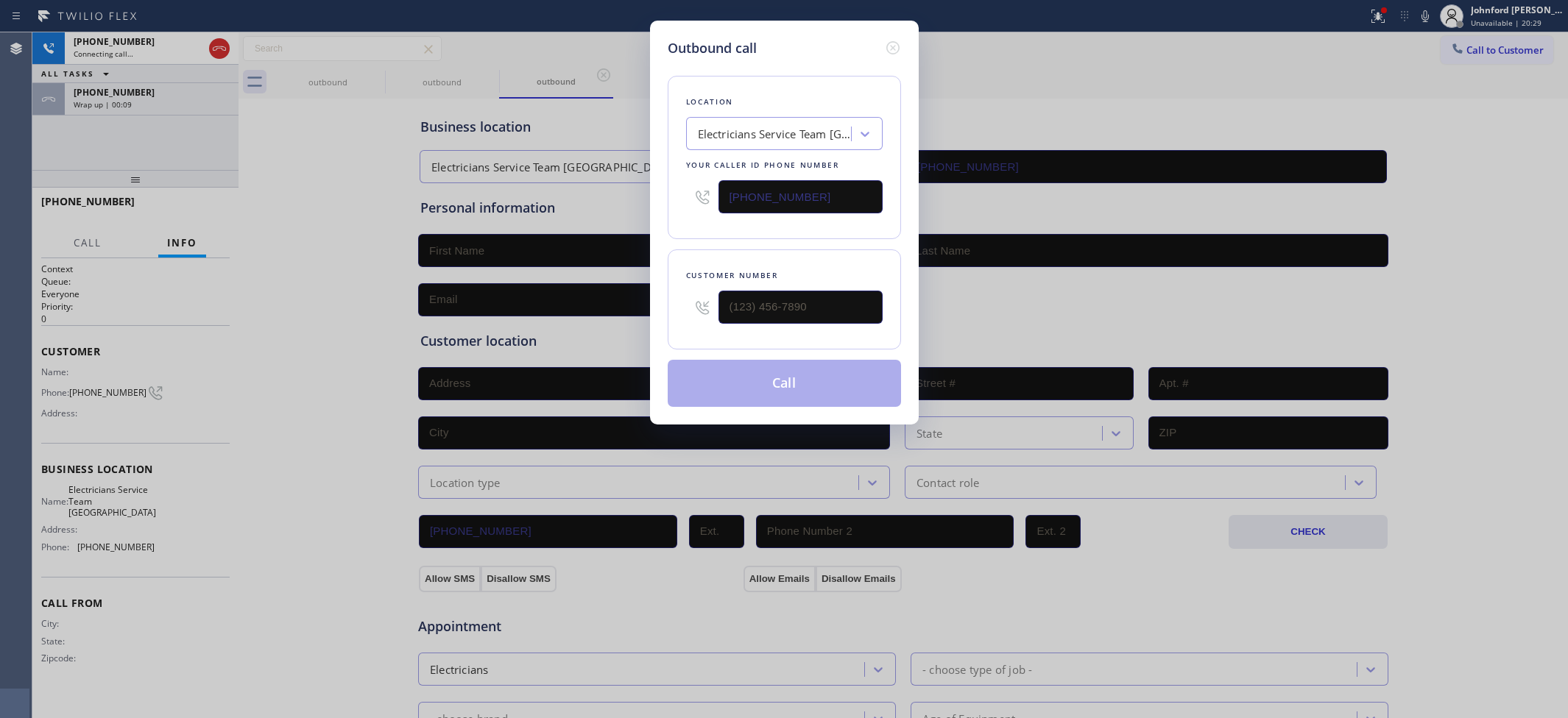
drag, startPoint x: 814, startPoint y: 181, endPoint x: 445, endPoint y: 228, distance: 372.0
click at [574, 202] on div "Outbound call Location Electricians Service Team West Hollywood Your caller id …" at bounding box center [784, 359] width 1568 height 718
paste input "949) 304-2822"
type input "(949) 304-2822"
click at [297, 155] on div "Outbound call Location Cypress Air Duct Cleaners Your caller id phone number (9…" at bounding box center [784, 359] width 1568 height 718
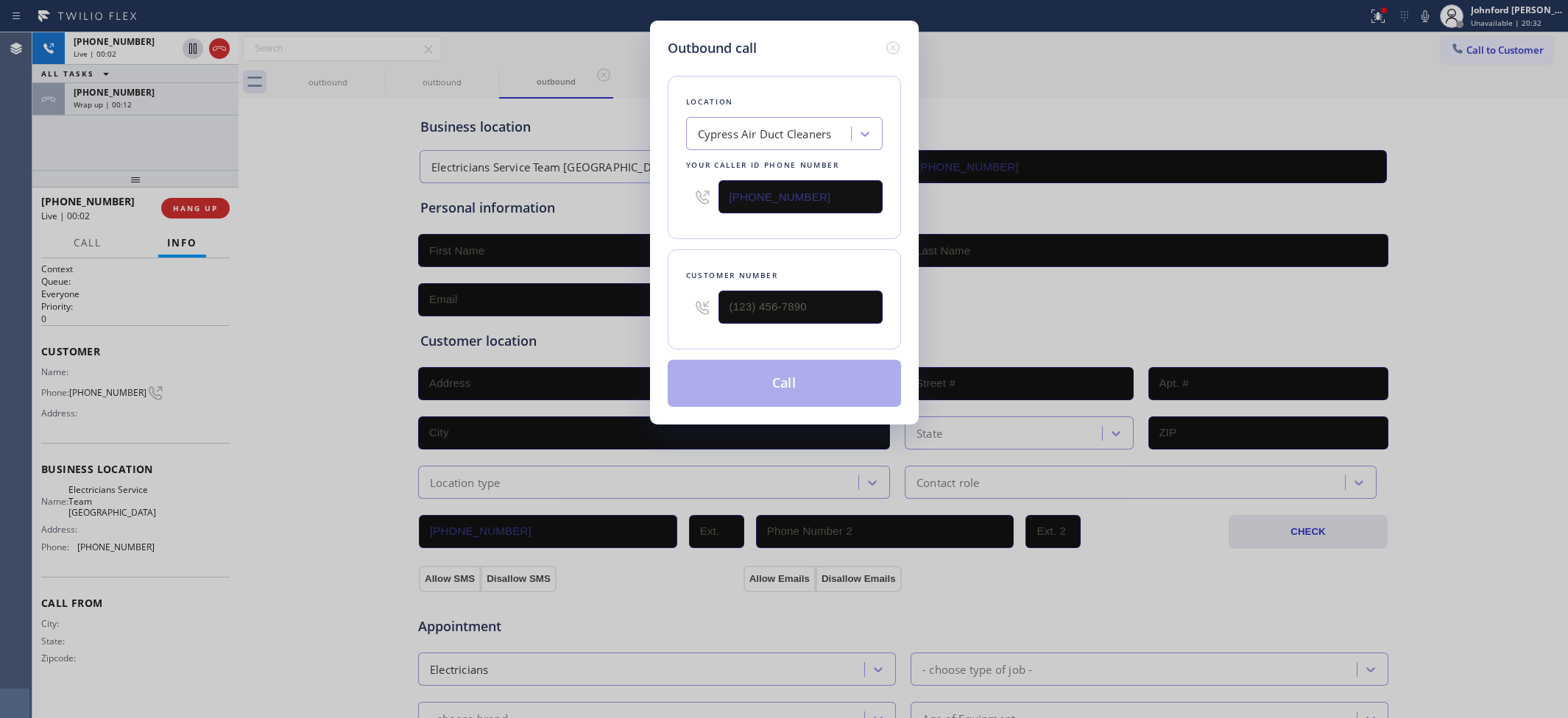
drag, startPoint x: 889, startPoint y: 39, endPoint x: 547, endPoint y: 109, distance: 349.1
click at [886, 39] on icon at bounding box center [893, 48] width 18 height 18
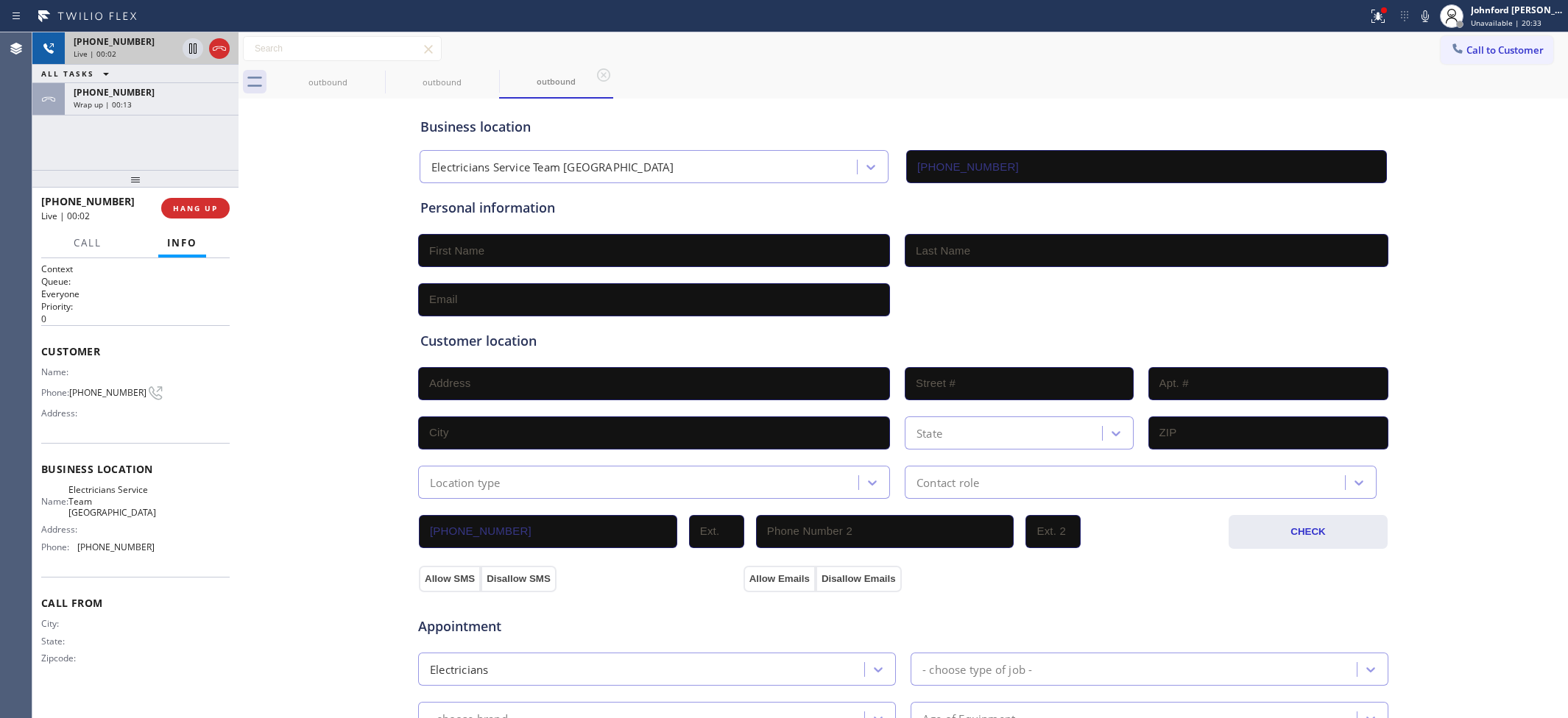
click at [231, 52] on div at bounding box center [206, 48] width 53 height 32
click at [203, 210] on span "HANG UP" at bounding box center [196, 208] width 45 height 10
click at [203, 210] on span "COMPLETE" at bounding box center [193, 208] width 51 height 10
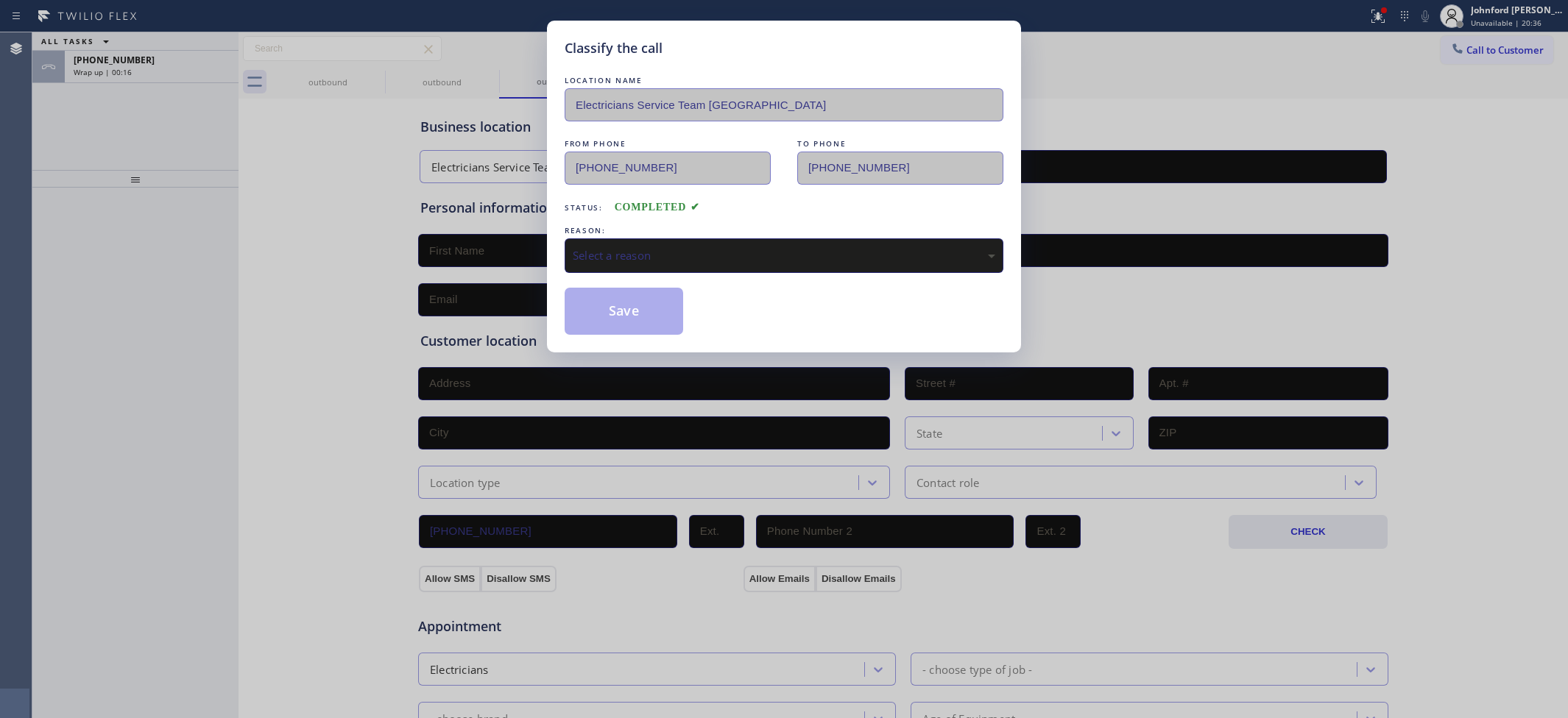
drag, startPoint x: 739, startPoint y: 270, endPoint x: 734, endPoint y: 258, distance: 13.0
click at [739, 259] on div "Select a reason" at bounding box center [784, 255] width 439 height 34
click at [613, 309] on button "Save" at bounding box center [624, 311] width 118 height 47
click at [1459, 58] on div at bounding box center [1458, 50] width 18 height 18
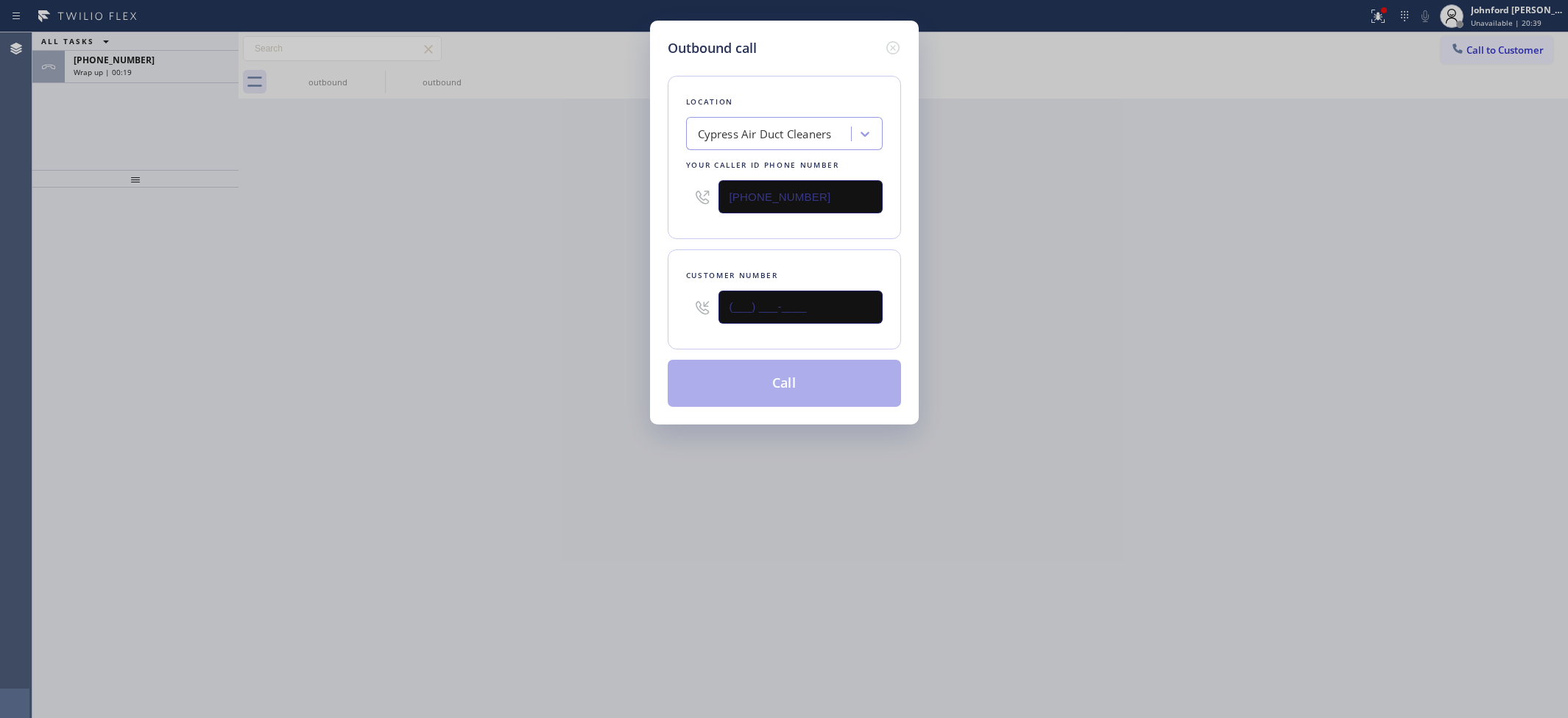
drag, startPoint x: 779, startPoint y: 308, endPoint x: 487, endPoint y: 344, distance: 294.2
click at [613, 332] on div "Outbound call Location Cypress Air Duct Cleaners Your caller id phone number (9…" at bounding box center [784, 359] width 1568 height 718
paste input "909) 939-1473"
type input "(909) 939-1473"
click at [432, 352] on div "Outbound call Location Cypress Air Duct Cleaners Your caller id phone number (9…" at bounding box center [784, 359] width 1568 height 718
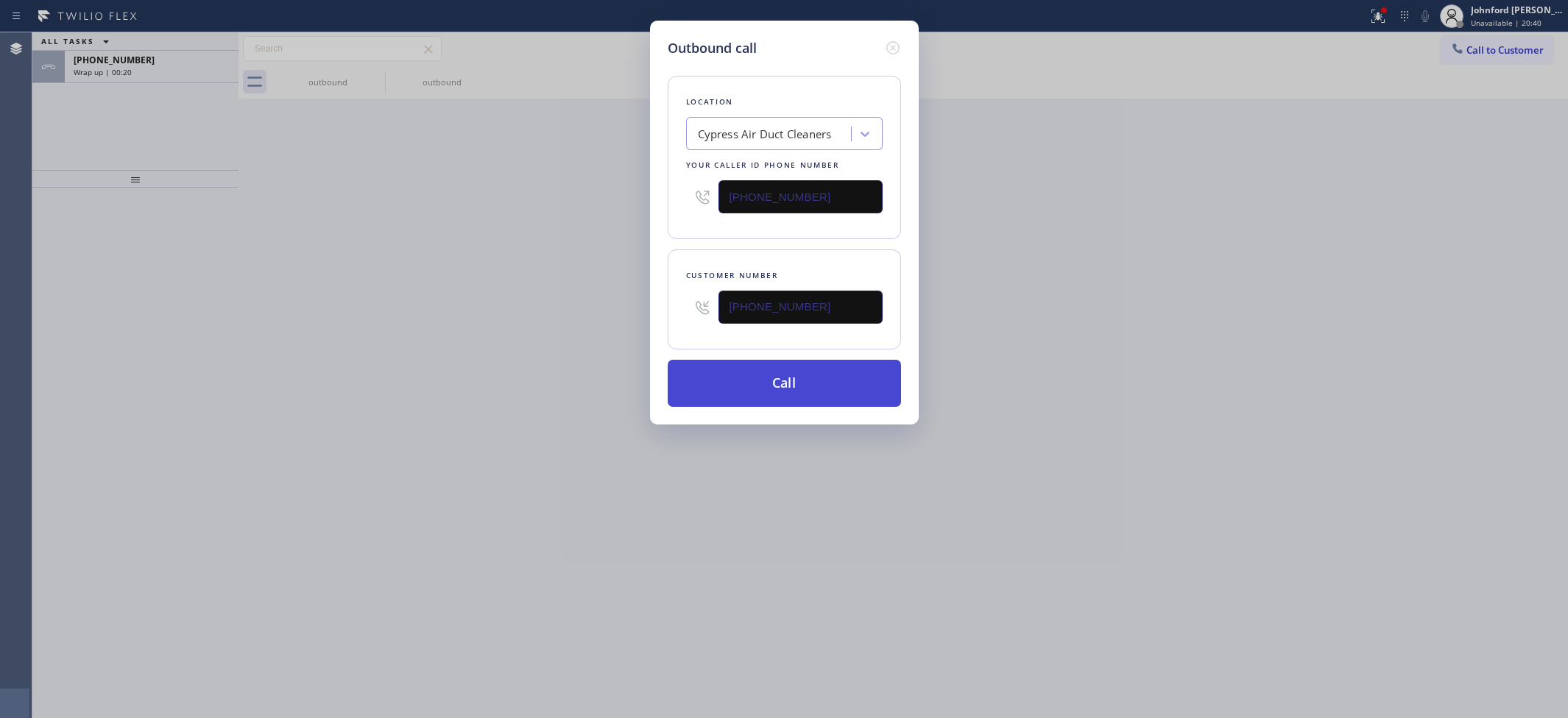
click at [705, 371] on button "Call" at bounding box center [784, 383] width 233 height 47
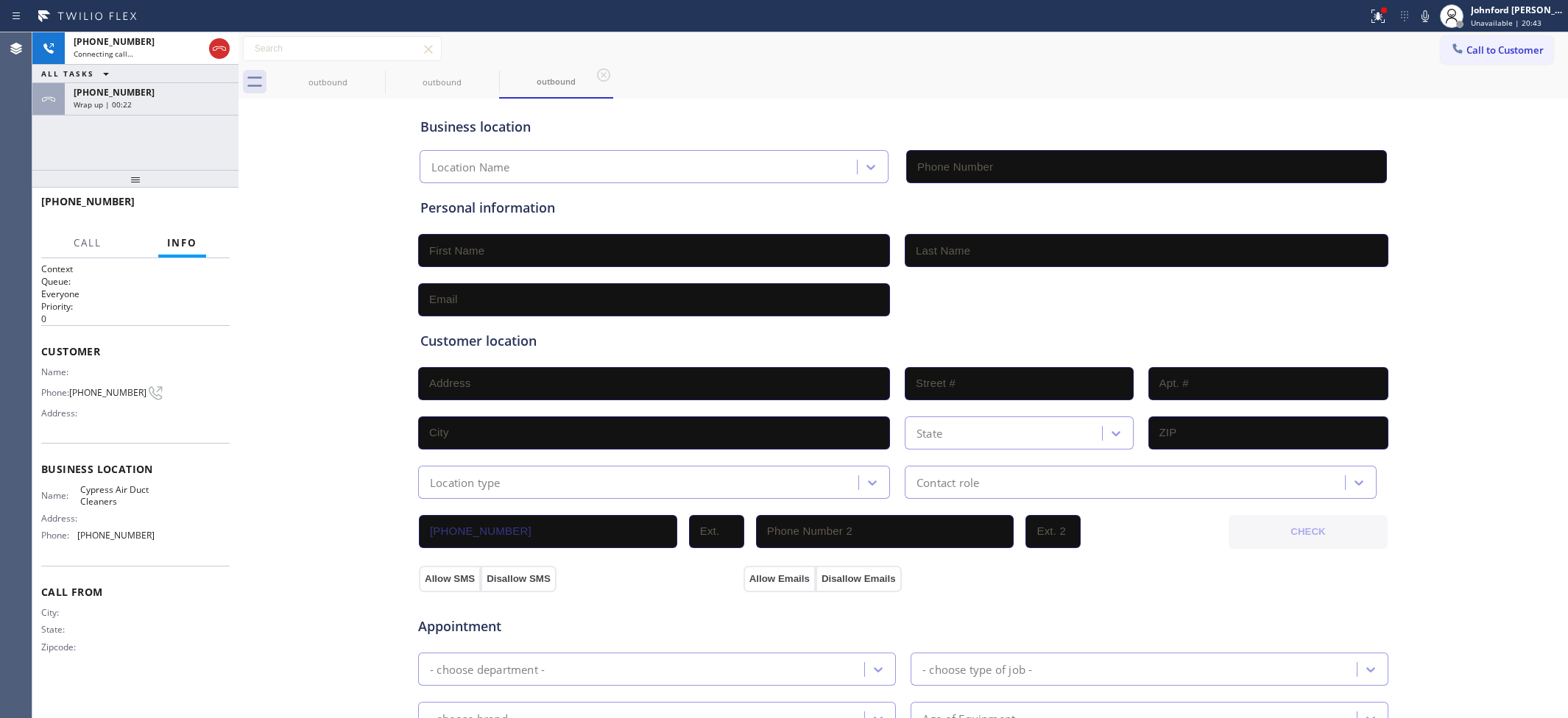
type input "(949) 304-2822"
click at [197, 109] on div "+14154062696 Wrap up | 00:24" at bounding box center [148, 99] width 168 height 32
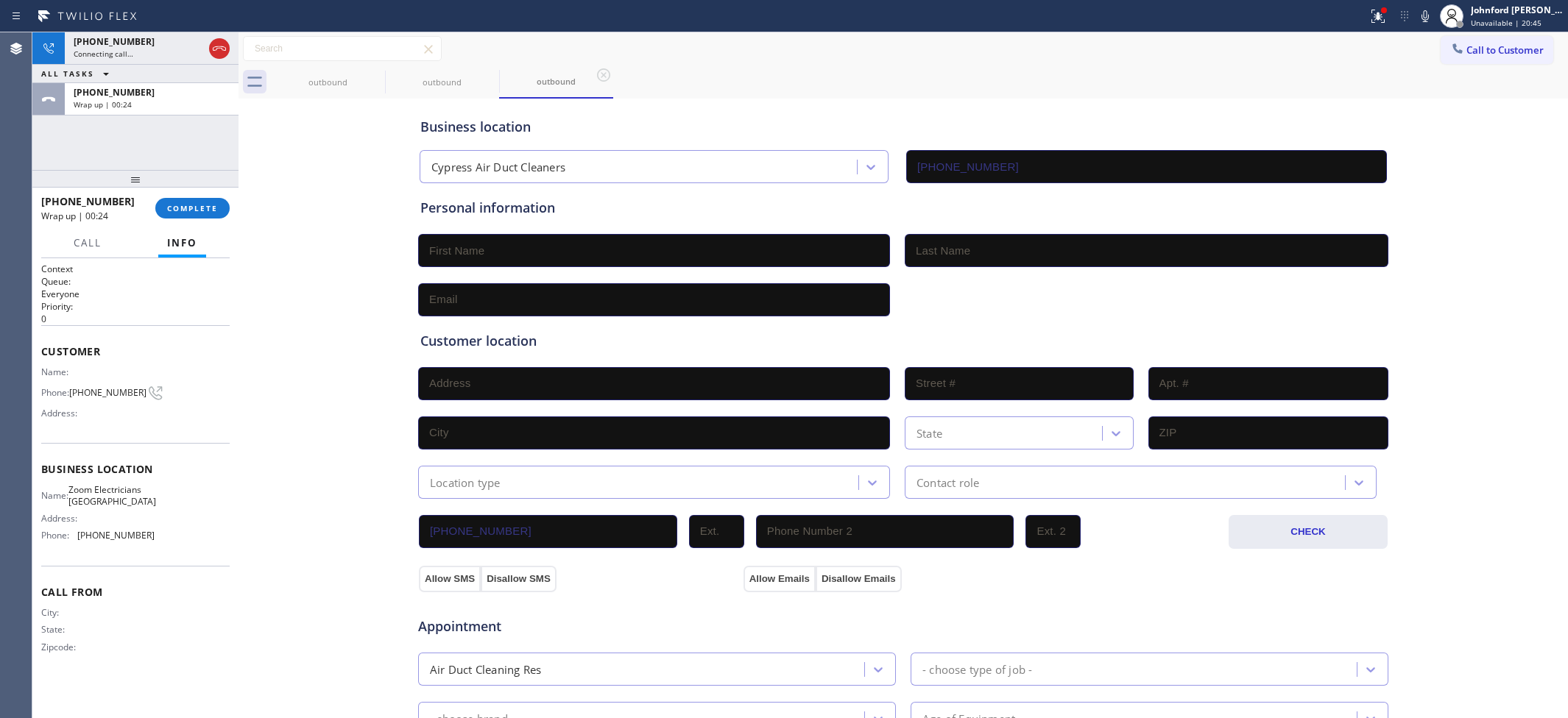
click at [195, 230] on button "Info" at bounding box center [182, 243] width 48 height 28
click at [195, 217] on button "COMPLETE" at bounding box center [192, 208] width 74 height 21
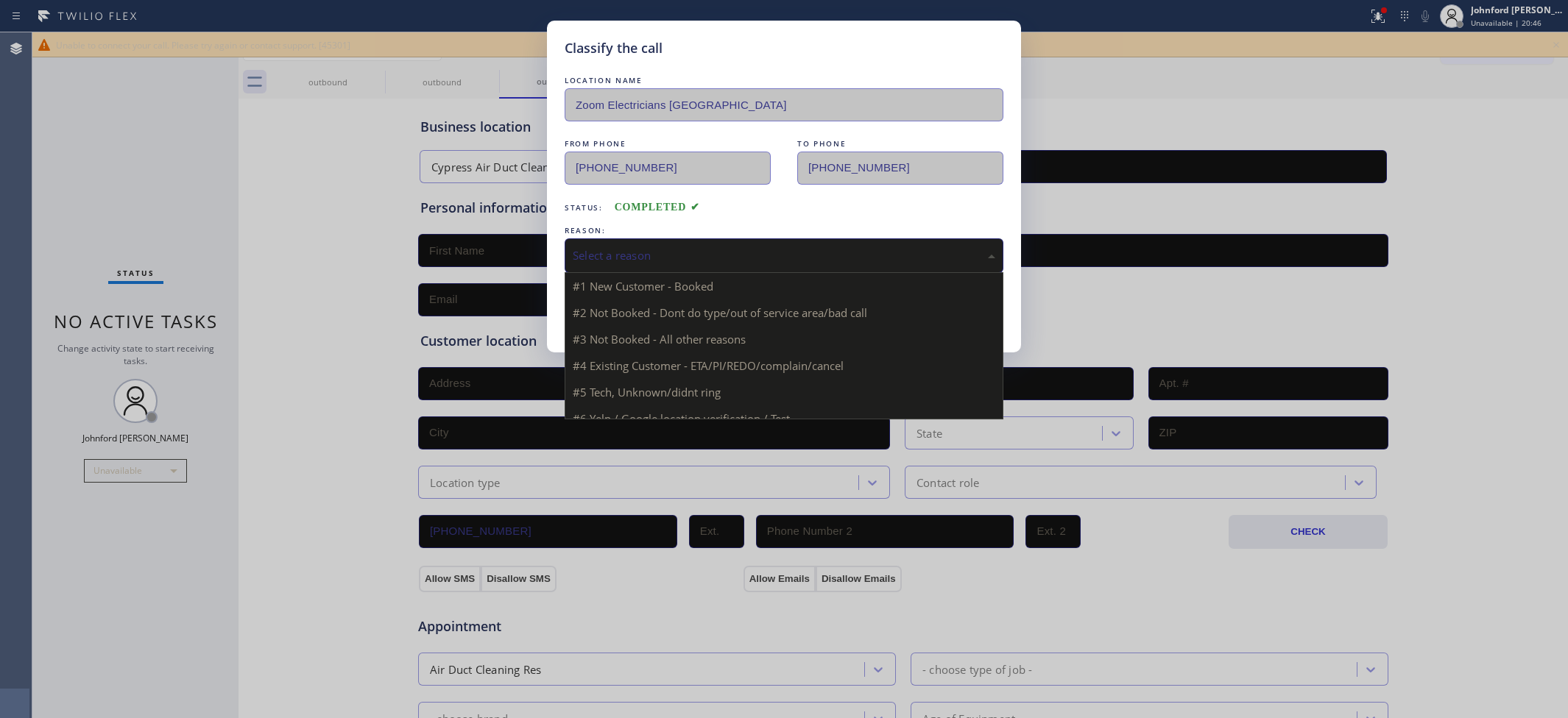
click at [673, 250] on div "Select a reason" at bounding box center [784, 255] width 423 height 17
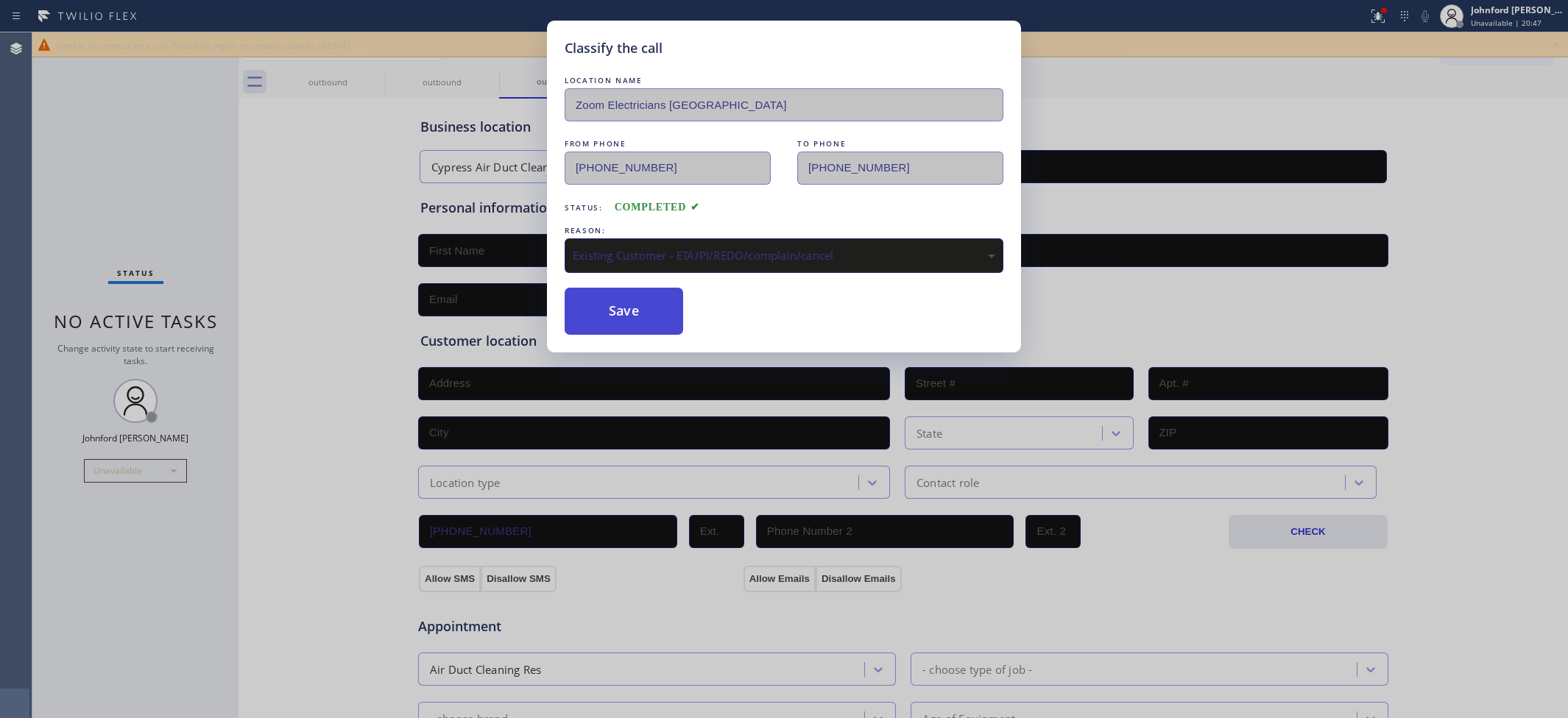
click at [590, 304] on button "Save" at bounding box center [624, 311] width 118 height 47
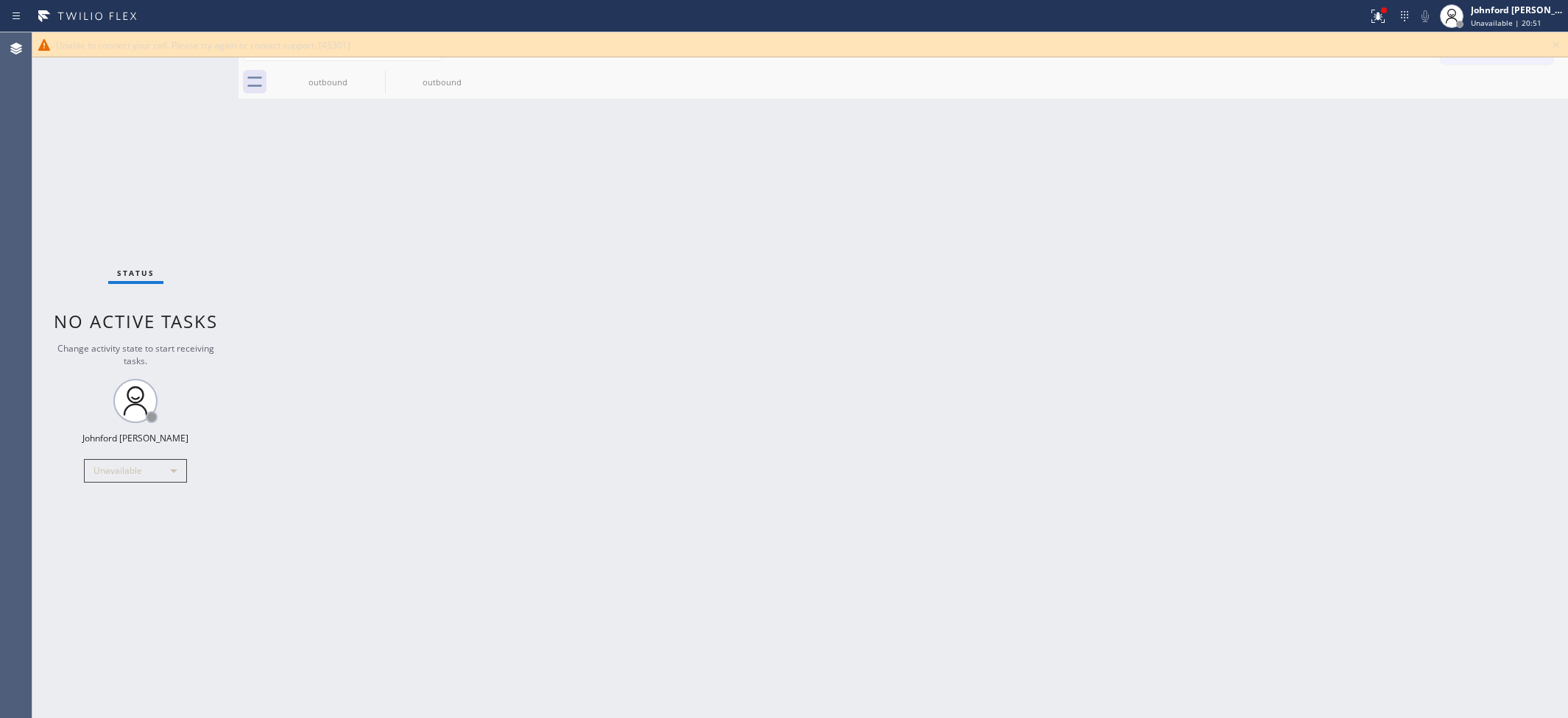
click at [1553, 38] on icon at bounding box center [1556, 45] width 18 height 18
drag, startPoint x: 1506, startPoint y: 38, endPoint x: 1465, endPoint y: 45, distance: 41.6
click at [1497, 38] on button "Call to Customer" at bounding box center [1497, 49] width 112 height 28
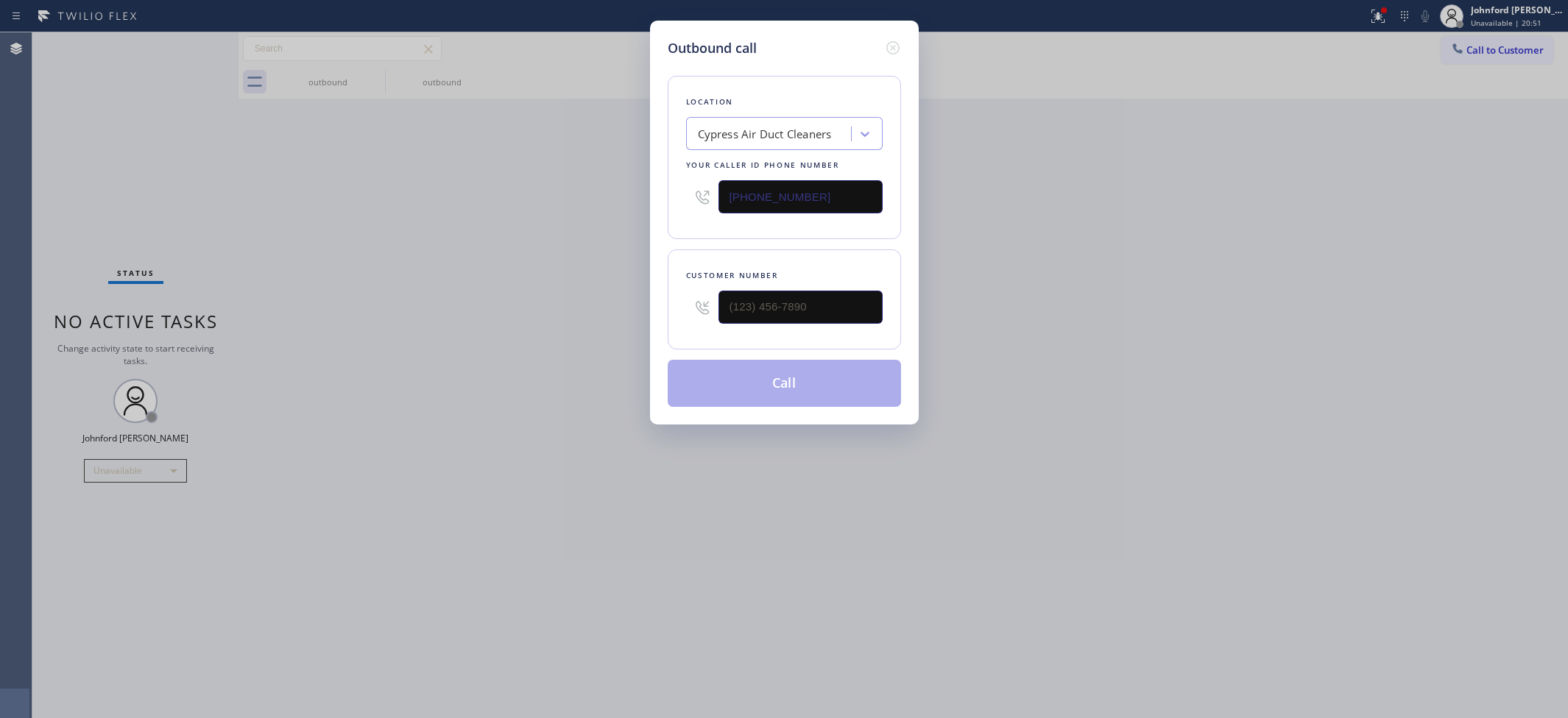
drag, startPoint x: 844, startPoint y: 186, endPoint x: 145, endPoint y: 184, distance: 699.0
click at [458, 184] on div "Outbound call Location Cypress Air Duct Cleaners Your caller id phone number (9…" at bounding box center [784, 359] width 1568 height 718
paste input "631) 430-4343"
type input "(631) 430-4343"
click at [737, 318] on input "text" at bounding box center [800, 307] width 164 height 33
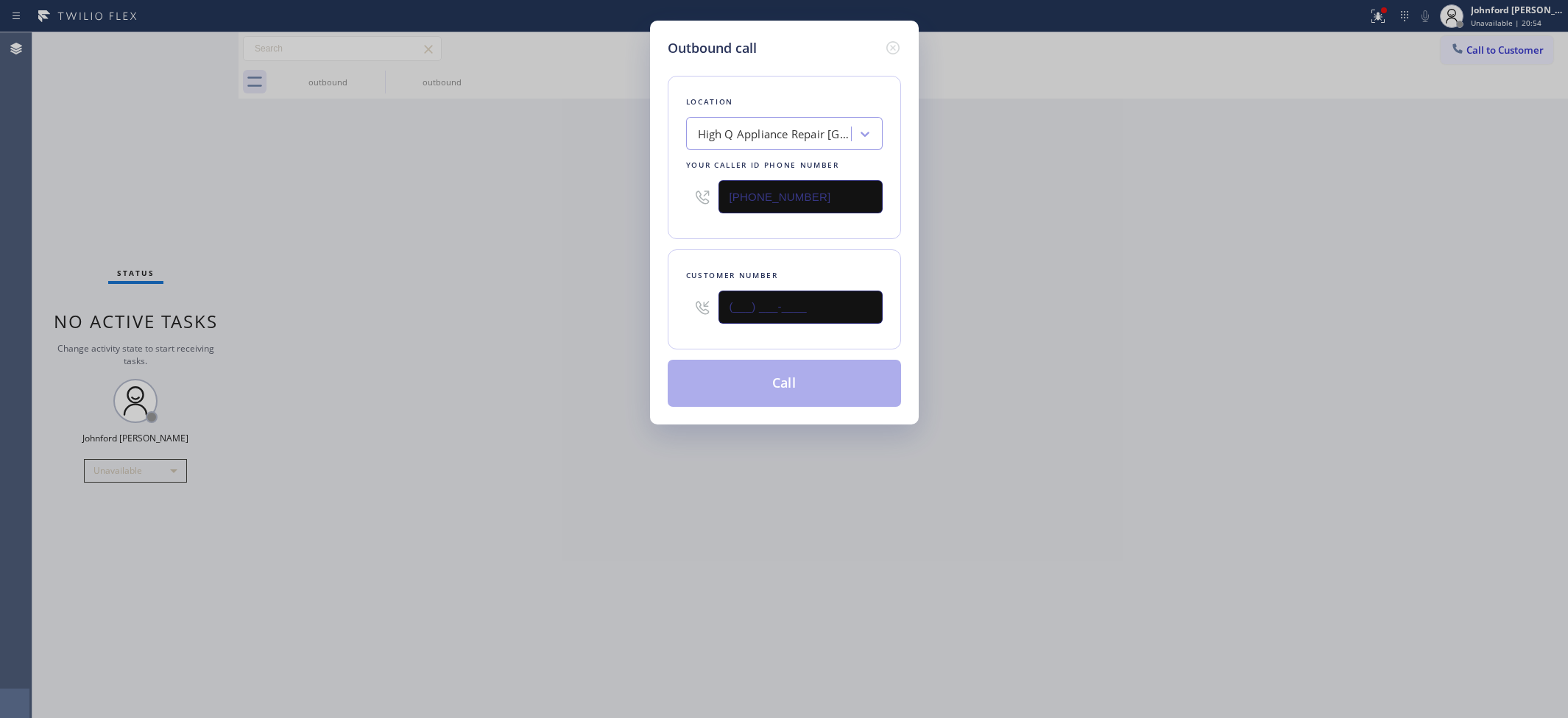
paste input "914) 427-7104"
type input "(914) 427-7104"
click at [575, 287] on div "Outbound call Location High Q Appliance Repair Southhampton Your caller id phon…" at bounding box center [784, 359] width 1568 height 718
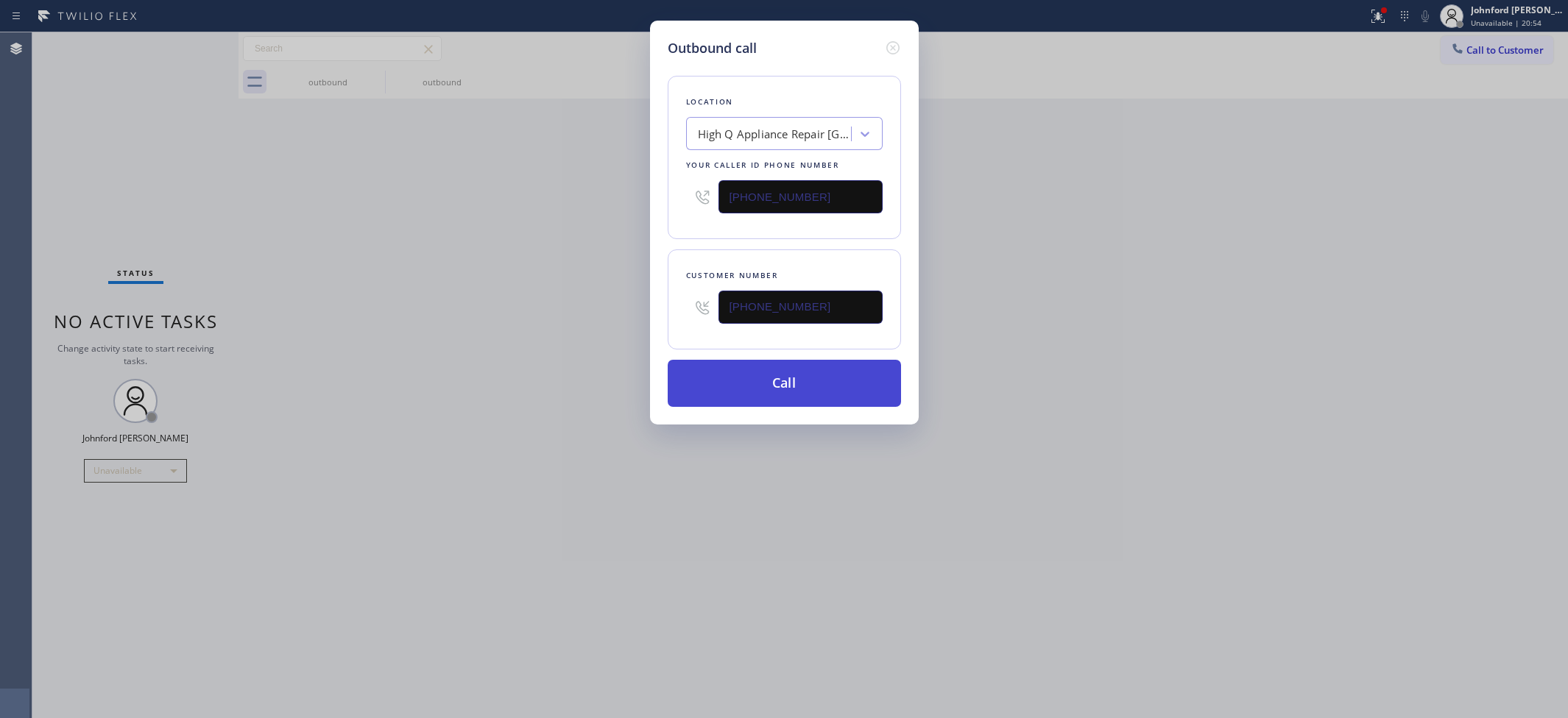
click at [738, 372] on button "Call" at bounding box center [784, 383] width 233 height 47
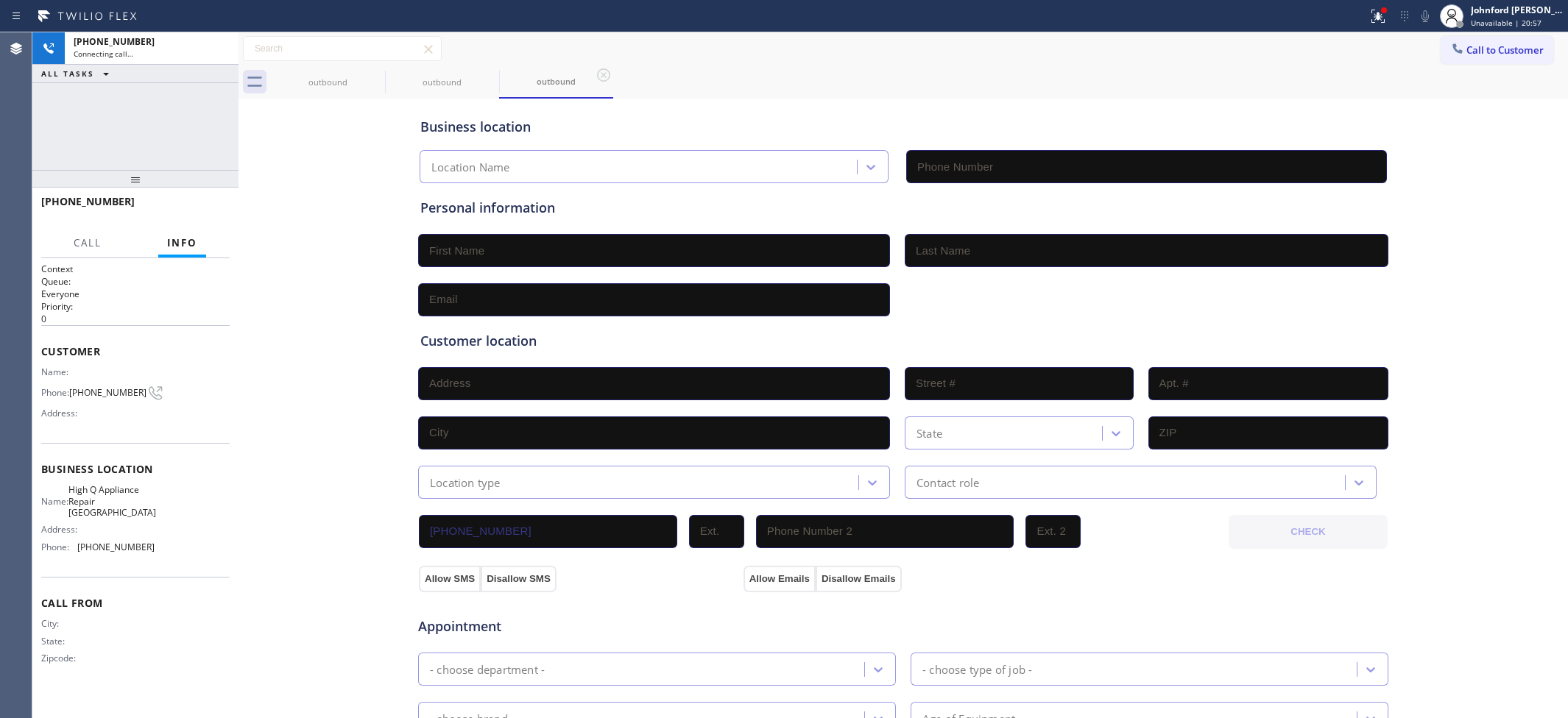
type input "(631) 430-4343"
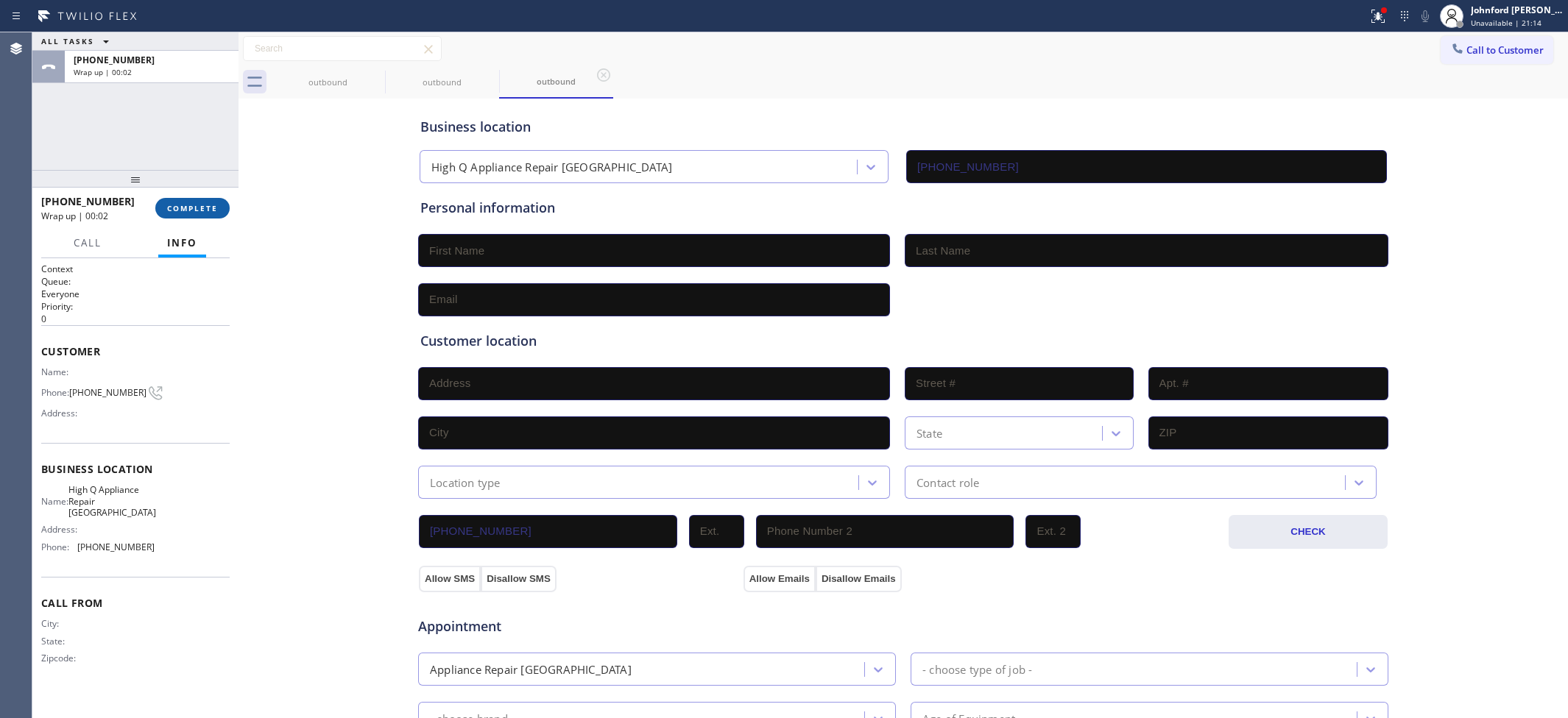
click at [196, 207] on span "COMPLETE" at bounding box center [193, 208] width 51 height 10
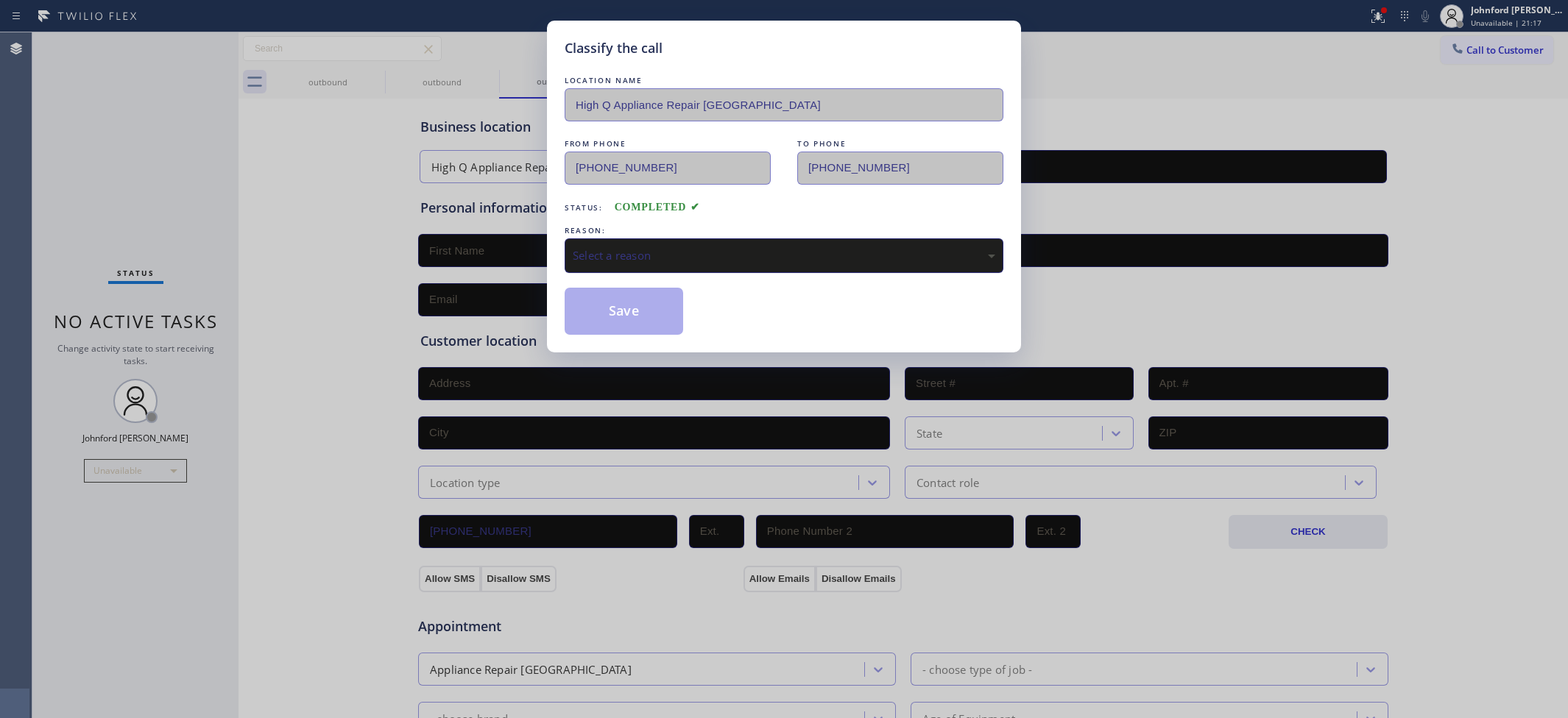
click at [641, 265] on div "Select a reason" at bounding box center [784, 255] width 439 height 34
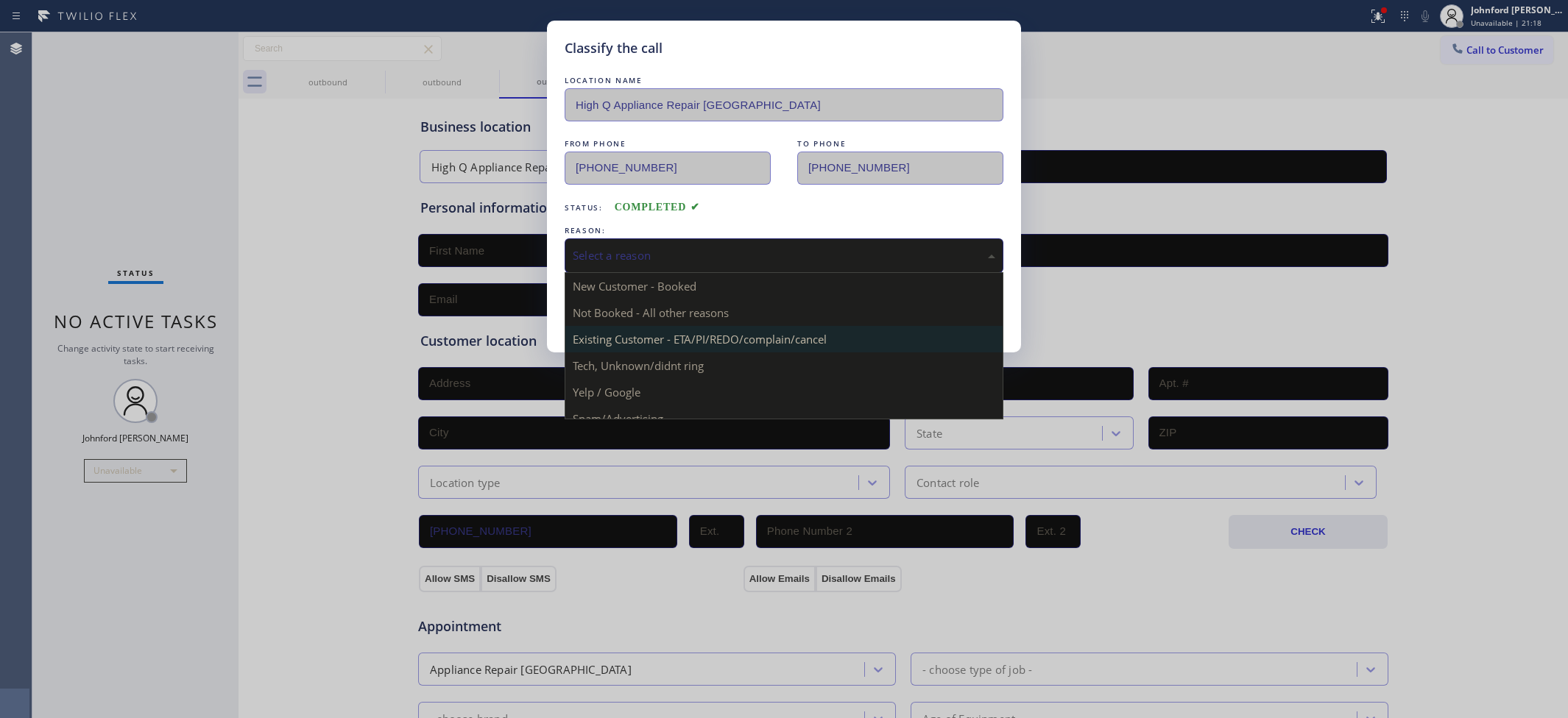
scroll to position [101, 0]
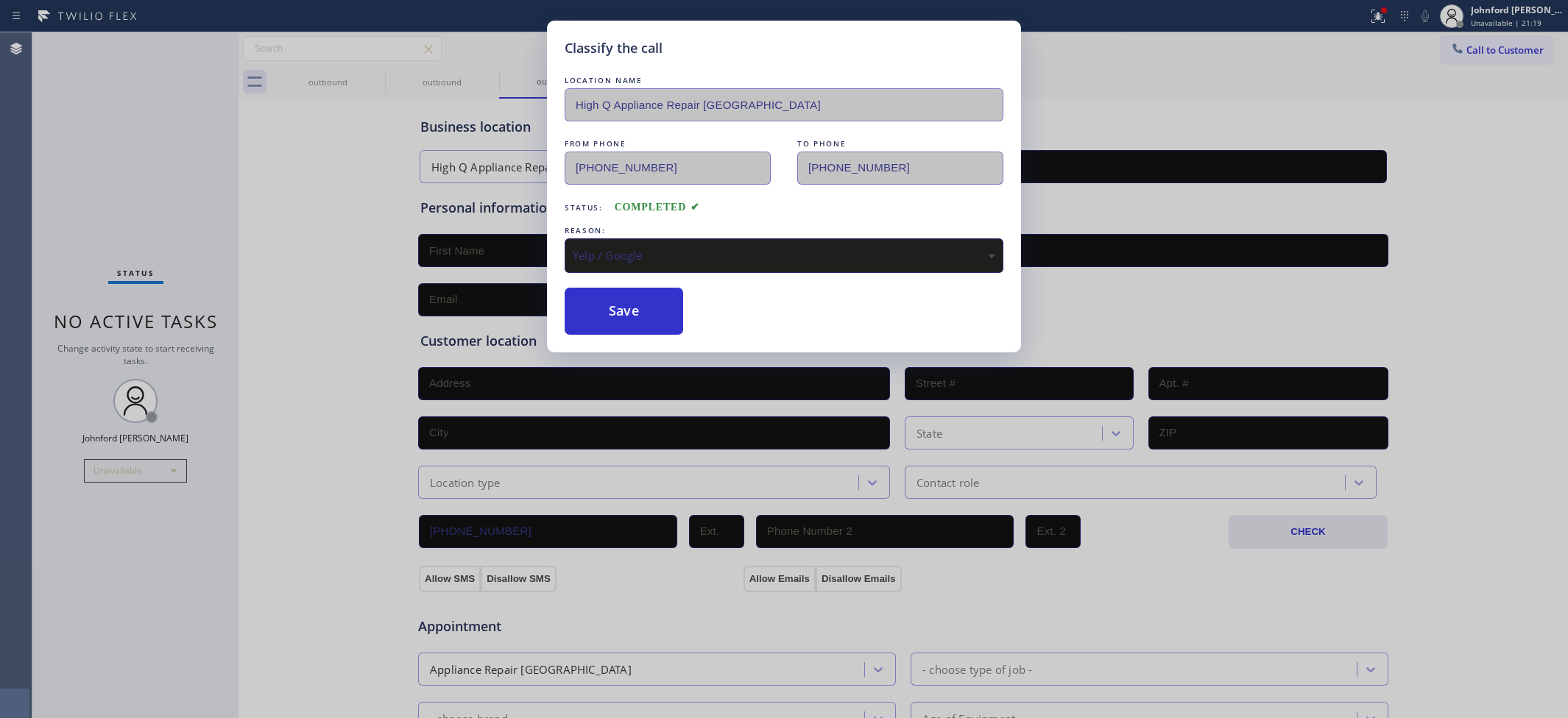
click at [613, 295] on button "Save" at bounding box center [624, 311] width 118 height 47
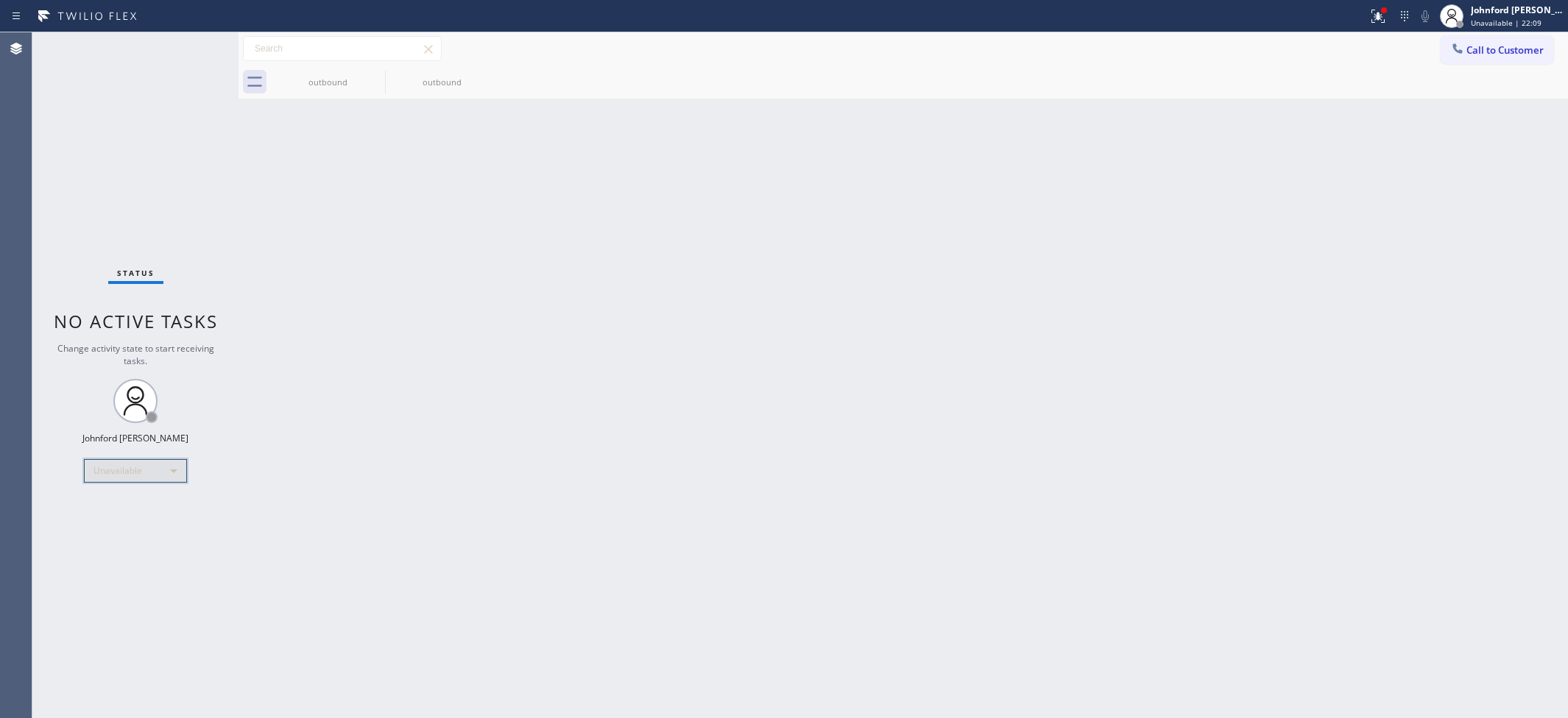
click at [142, 466] on div "Unavailable" at bounding box center [136, 470] width 103 height 23
click at [107, 547] on li "Break" at bounding box center [135, 546] width 100 height 18
click at [446, 520] on div "Back to Dashboard Change Sender ID Customers Technicians Select a contact Outbo…" at bounding box center [903, 375] width 1330 height 686
